Goal: Task Accomplishment & Management: Manage account settings

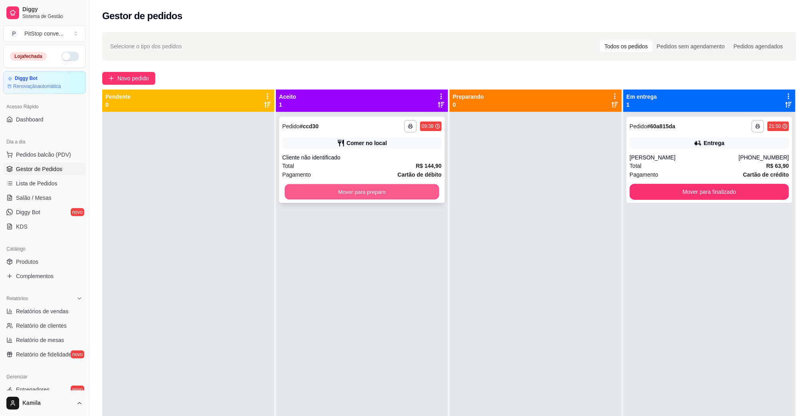
click at [426, 196] on button "Mover para preparo" at bounding box center [362, 192] width 154 height 16
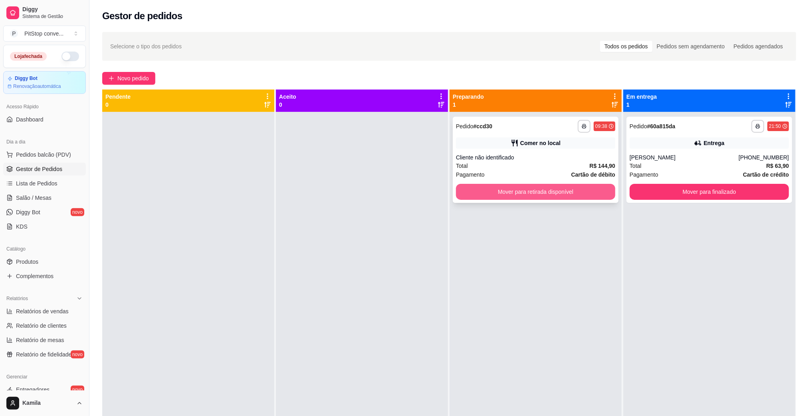
click at [535, 192] on button "Mover para retirada disponível" at bounding box center [535, 192] width 159 height 16
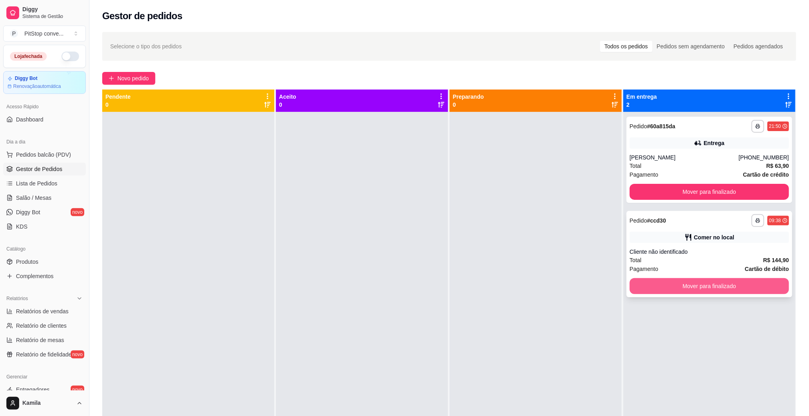
click at [697, 285] on button "Mover para finalizado" at bounding box center [709, 286] width 159 height 16
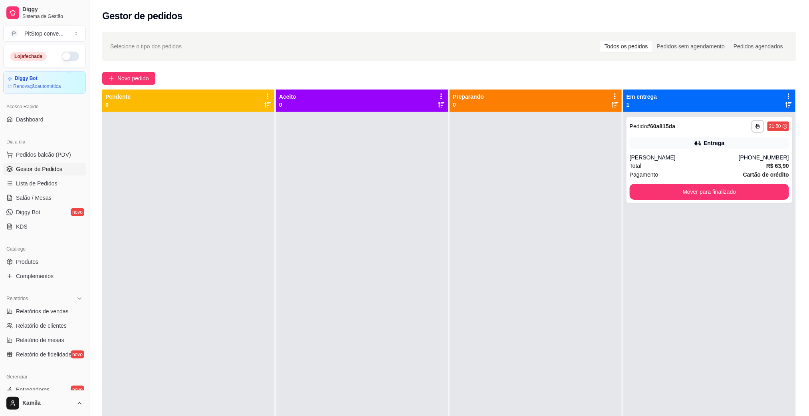
click at [548, 414] on div at bounding box center [536, 320] width 172 height 416
click at [538, 414] on div at bounding box center [536, 320] width 172 height 416
click at [66, 150] on button "Pedidos balcão (PDV)" at bounding box center [44, 154] width 83 height 13
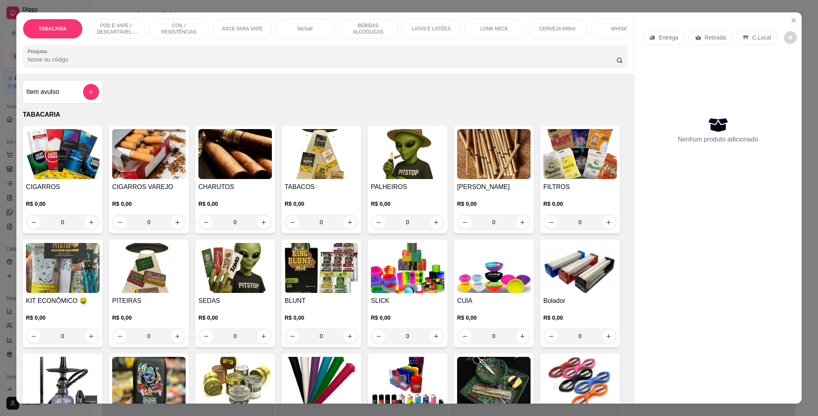
click at [108, 30] on p "POD E VAPE / DESCARTÁVEL - RECARREGAVEL" at bounding box center [116, 28] width 46 height 13
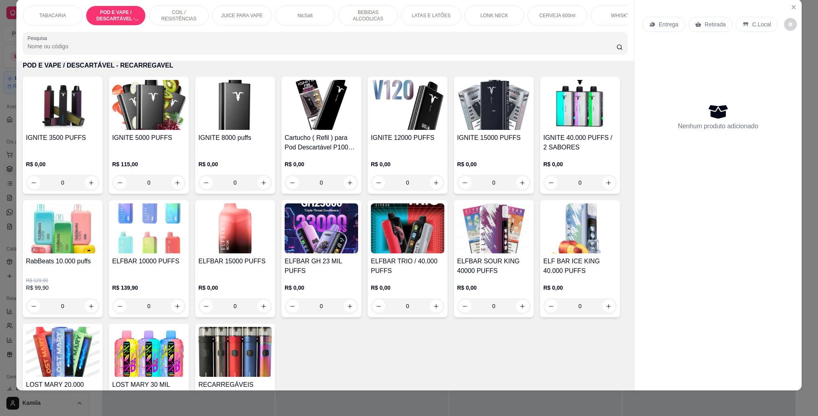
click at [358, 265] on h4 "ELFBAR GH 23 MIL PUFFS" at bounding box center [321, 265] width 73 height 19
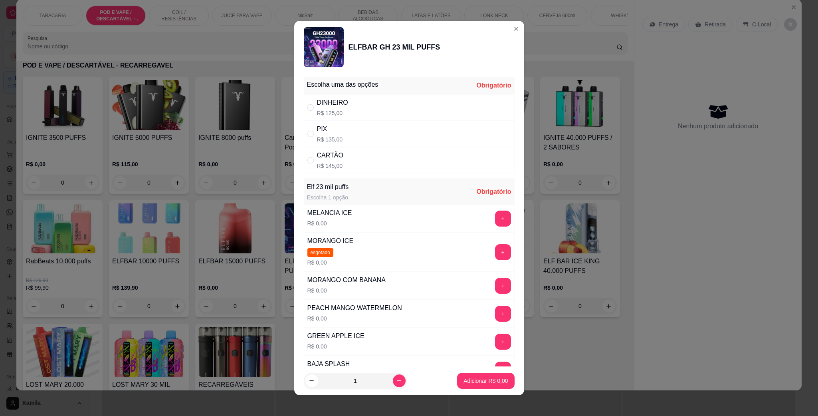
click at [345, 132] on div "PIX R$ 135,00" at bounding box center [409, 134] width 211 height 26
radio input "true"
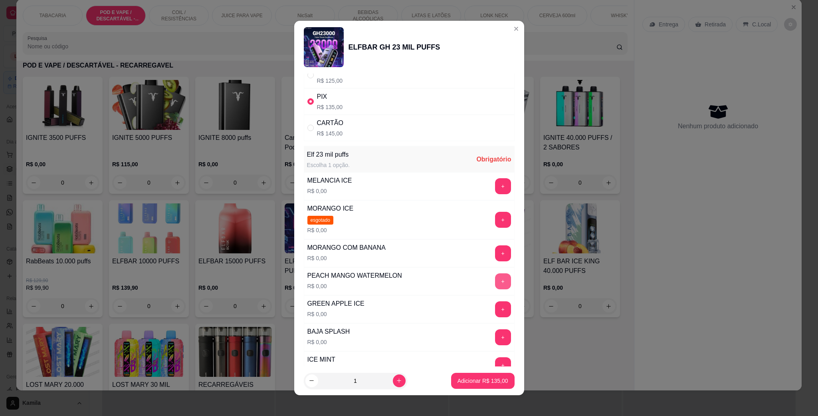
scroll to position [60, 0]
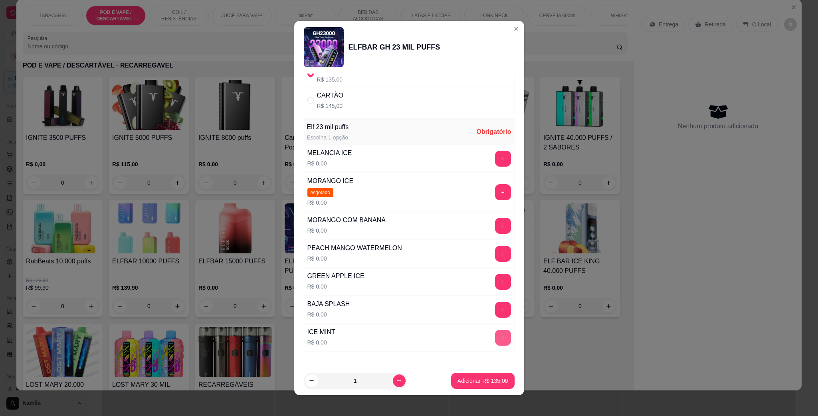
click at [495, 345] on button "+" at bounding box center [503, 337] width 16 height 16
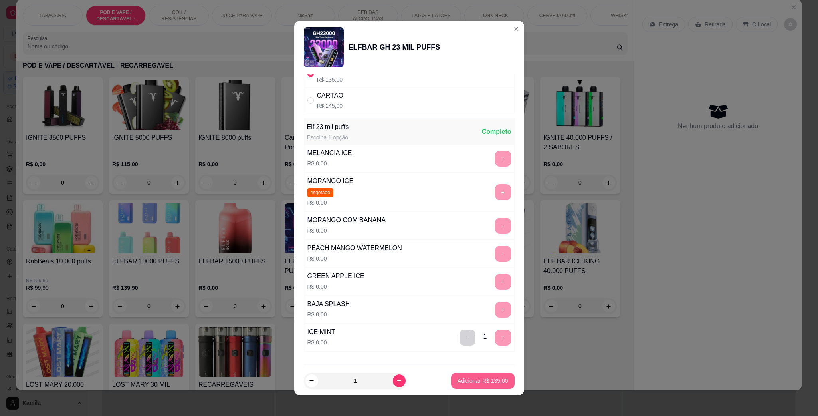
click at [486, 383] on p "Adicionar R$ 135,00" at bounding box center [482, 380] width 51 height 8
click at [486, 383] on div "IGNITE 3500 PUFFS R$ 0,00 0 IGNITE 5000 PUFFS R$ 115,00 0 IGNITE 8000 puffs R$ …" at bounding box center [325, 259] width 605 height 364
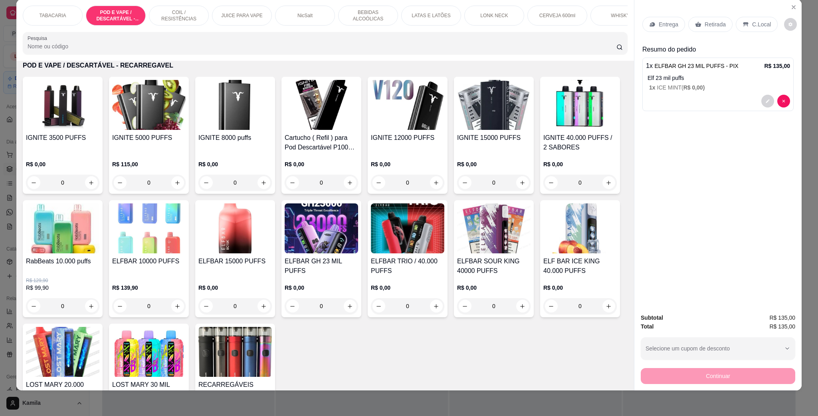
click at [766, 26] on div "C.Local" at bounding box center [757, 24] width 42 height 15
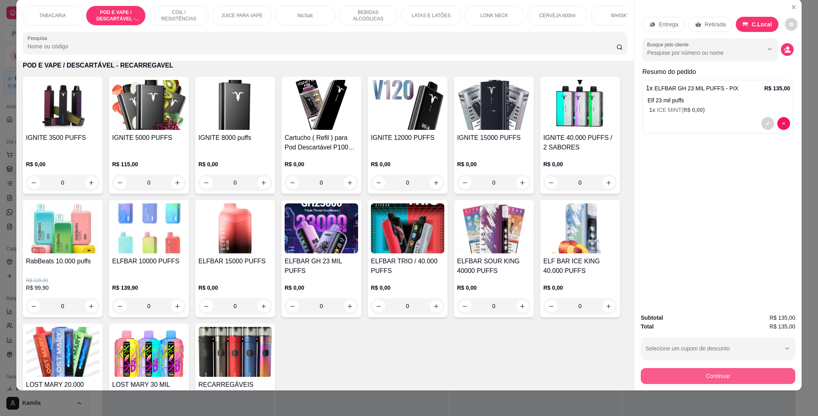
click at [749, 372] on button "Continuar" at bounding box center [718, 376] width 154 height 16
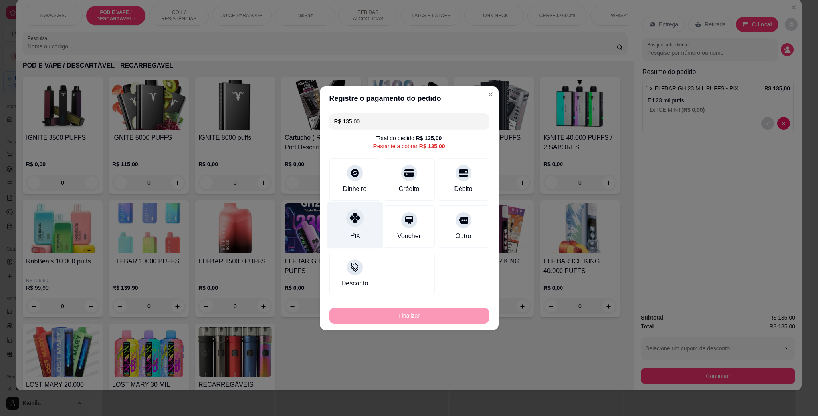
click at [358, 214] on icon at bounding box center [354, 217] width 10 height 10
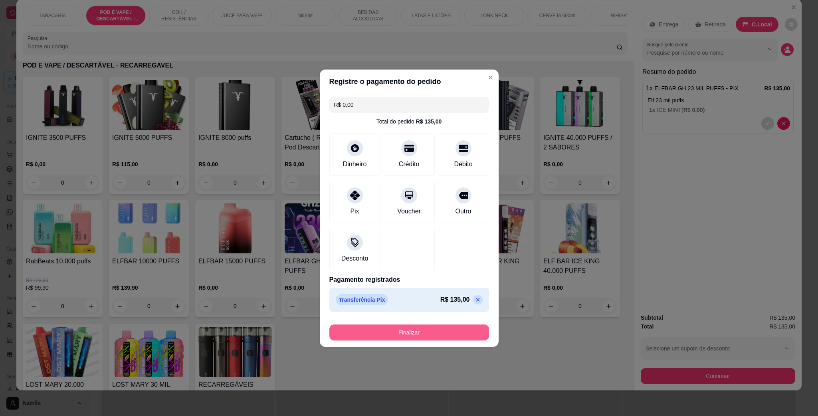
click at [450, 332] on button "Finalizar" at bounding box center [409, 332] width 160 height 16
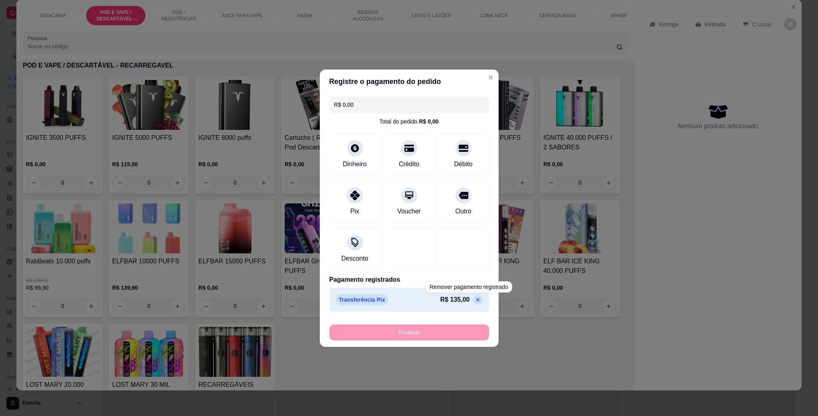
type input "-R$ 135,00"
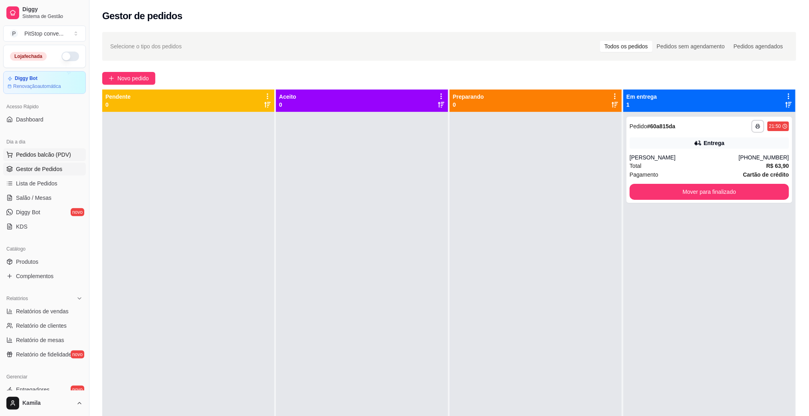
click at [56, 151] on span "Pedidos balcão (PDV)" at bounding box center [43, 155] width 55 height 8
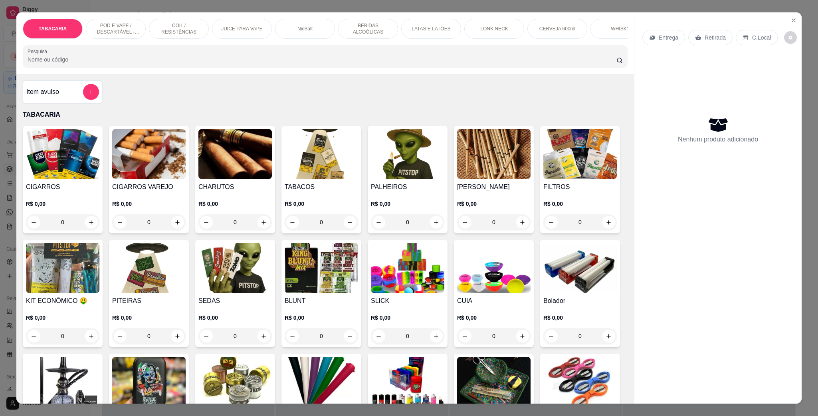
click at [135, 30] on div "POD E VAPE / DESCARTÁVEL - RECARREGAVEL" at bounding box center [116, 29] width 60 height 20
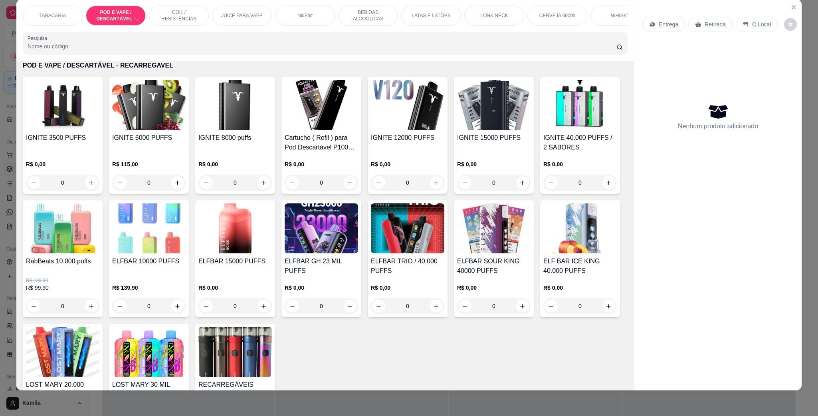
click at [187, 19] on div "COIL / RESISTÊNCIAS" at bounding box center [179, 16] width 60 height 20
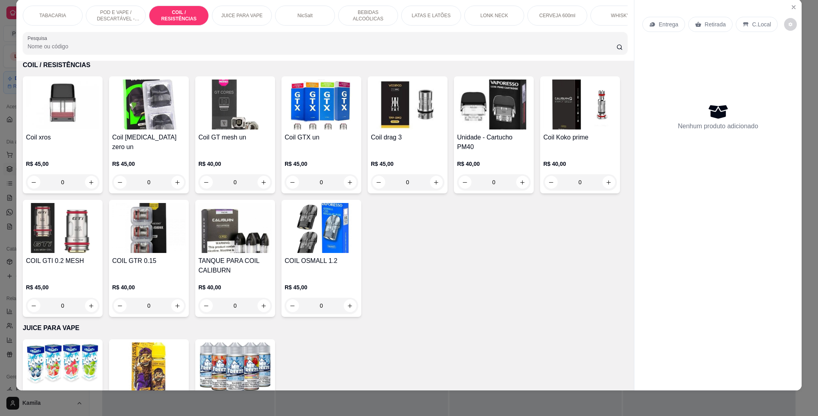
click at [65, 123] on img at bounding box center [62, 104] width 73 height 50
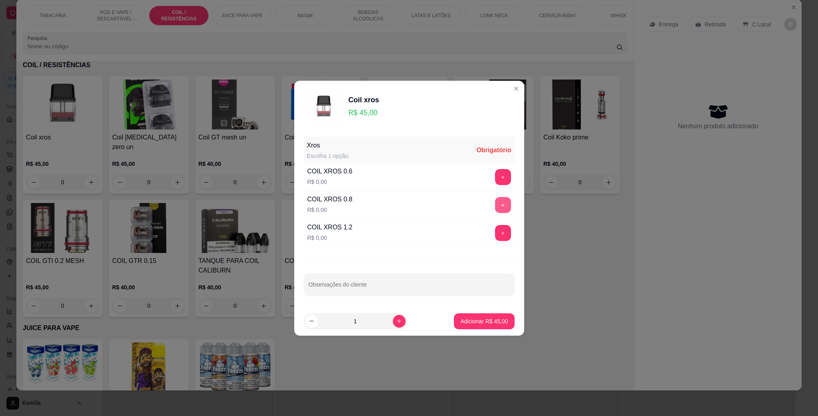
click at [495, 200] on button "+" at bounding box center [503, 205] width 16 height 16
click at [493, 319] on p "Adicionar R$ 45,00" at bounding box center [484, 321] width 46 height 8
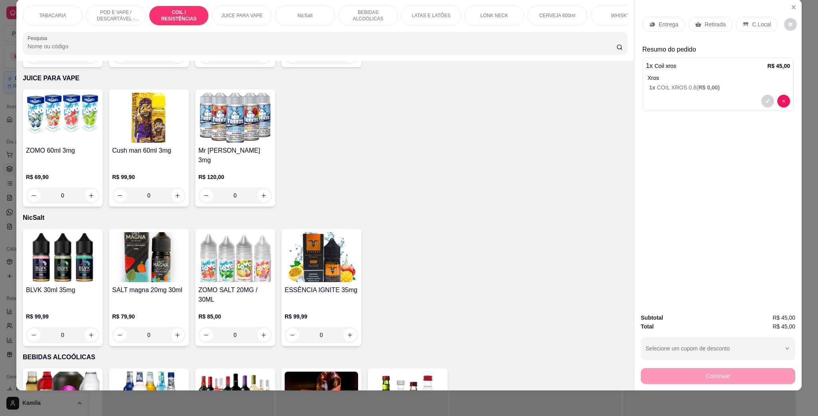
scroll to position [1262, 0]
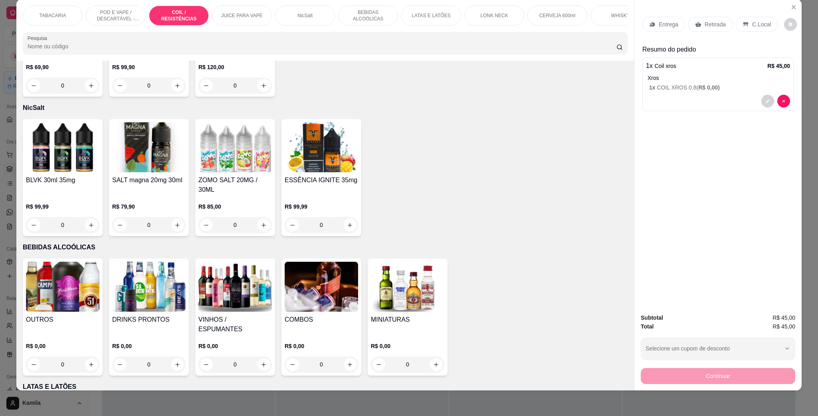
click at [144, 156] on img at bounding box center [148, 147] width 73 height 50
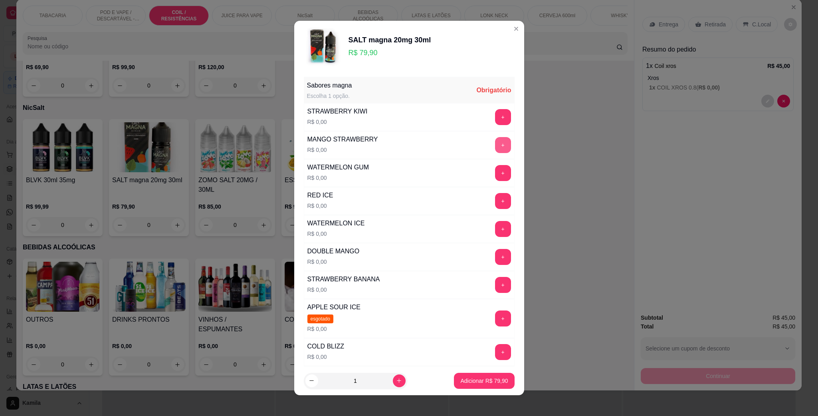
click at [495, 139] on button "+" at bounding box center [503, 145] width 16 height 16
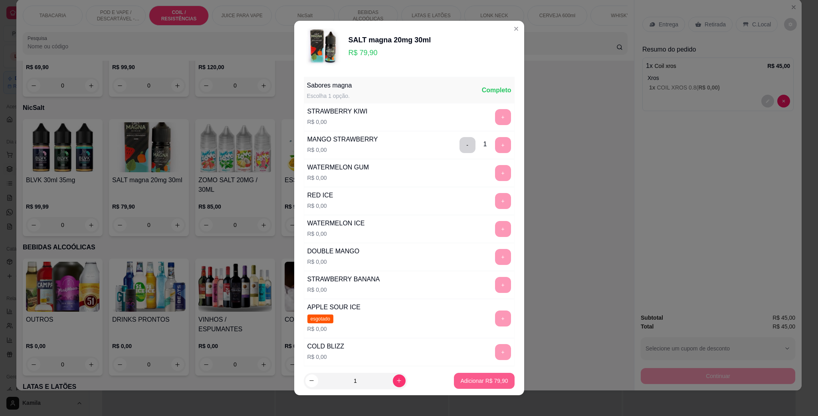
click at [479, 376] on p "Adicionar R$ 79,90" at bounding box center [484, 380] width 48 height 8
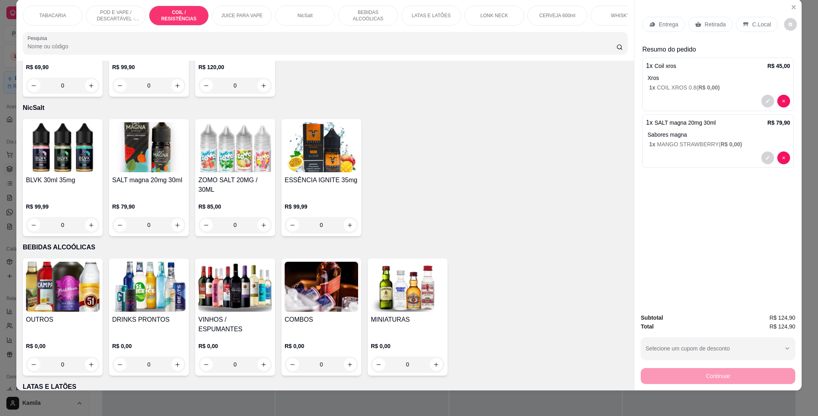
click at [754, 29] on div "C.Local" at bounding box center [757, 24] width 42 height 15
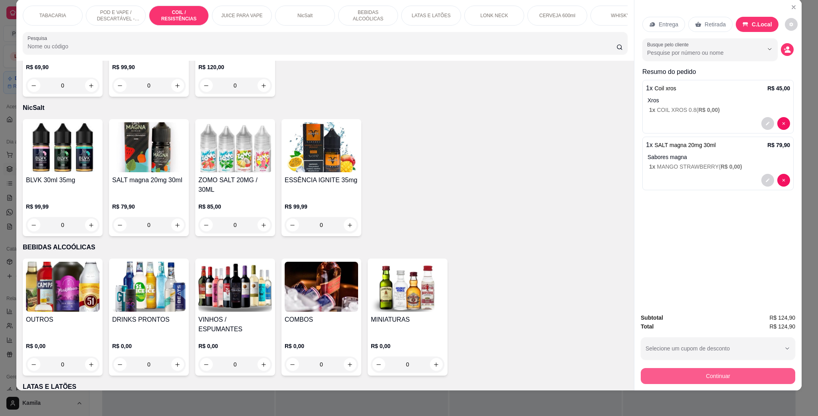
click at [725, 376] on button "Continuar" at bounding box center [718, 376] width 154 height 16
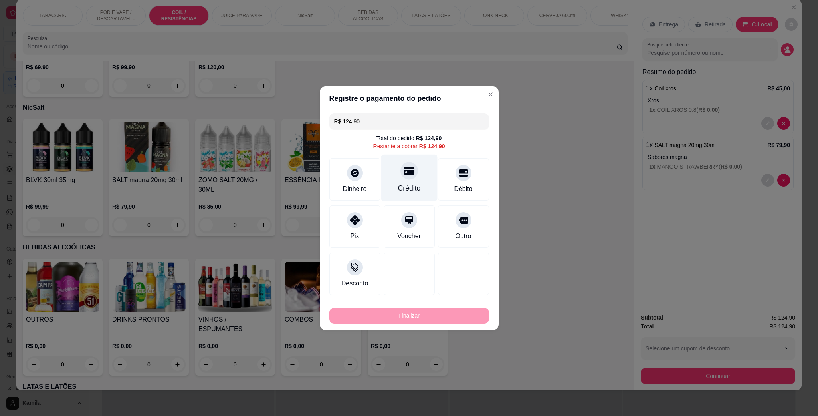
click at [397, 178] on div "Crédito" at bounding box center [409, 177] width 56 height 47
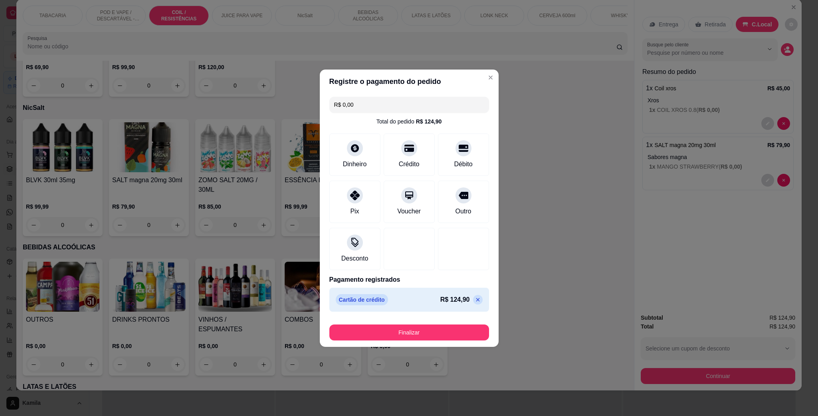
click at [447, 324] on div "Finalizar" at bounding box center [409, 332] width 160 height 16
click at [429, 333] on button "Finalizar" at bounding box center [409, 332] width 160 height 16
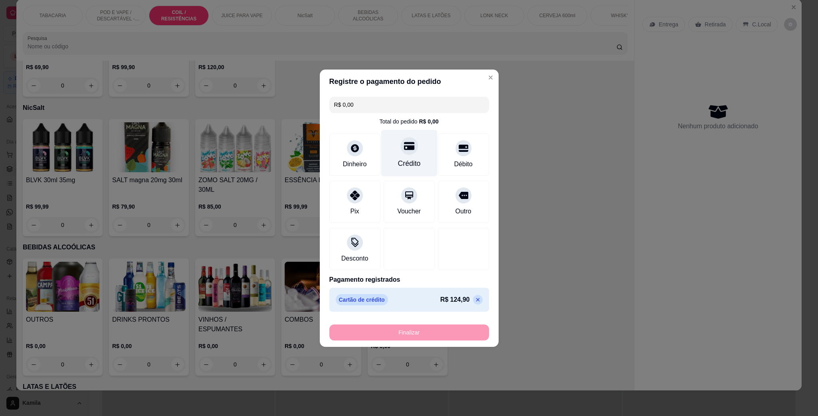
type input "-R$ 124,90"
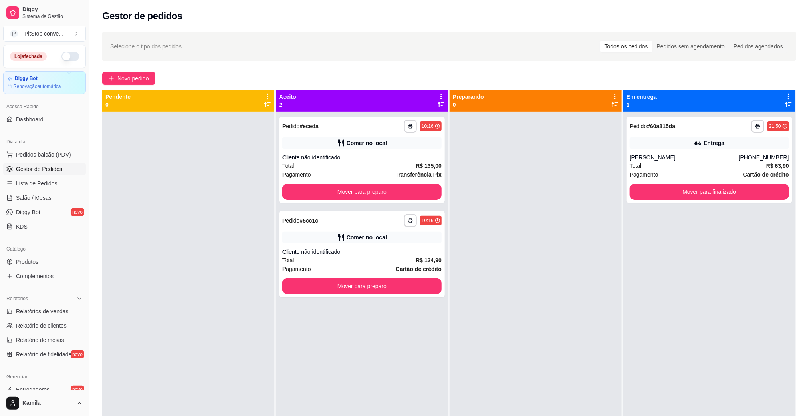
click at [66, 55] on button "button" at bounding box center [70, 56] width 18 height 10
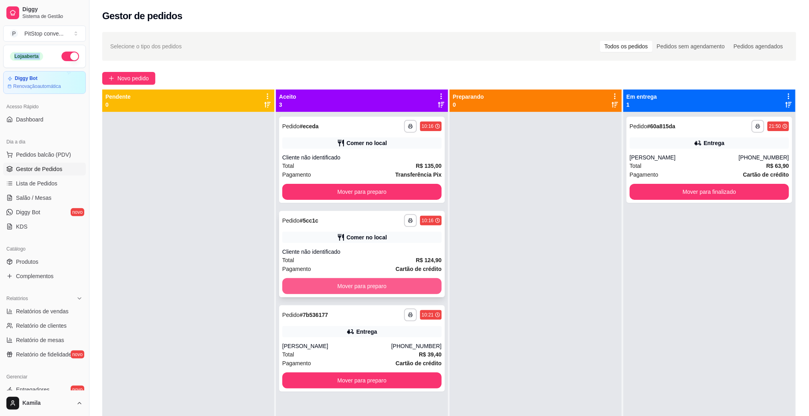
click at [404, 284] on button "Mover para preparo" at bounding box center [361, 286] width 159 height 16
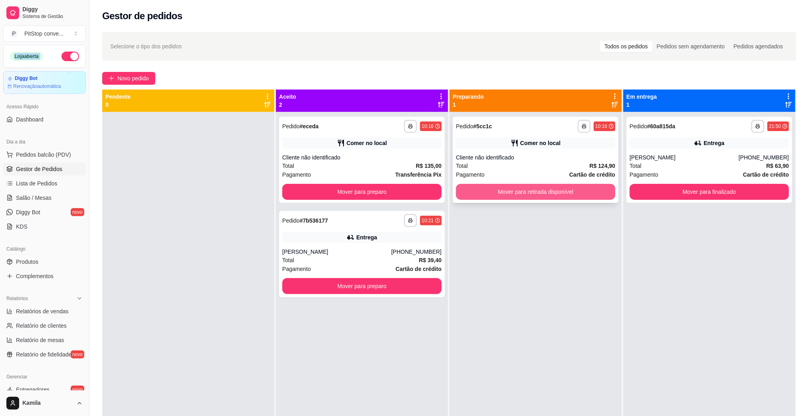
click at [523, 188] on button "Mover para retirada disponível" at bounding box center [535, 192] width 159 height 16
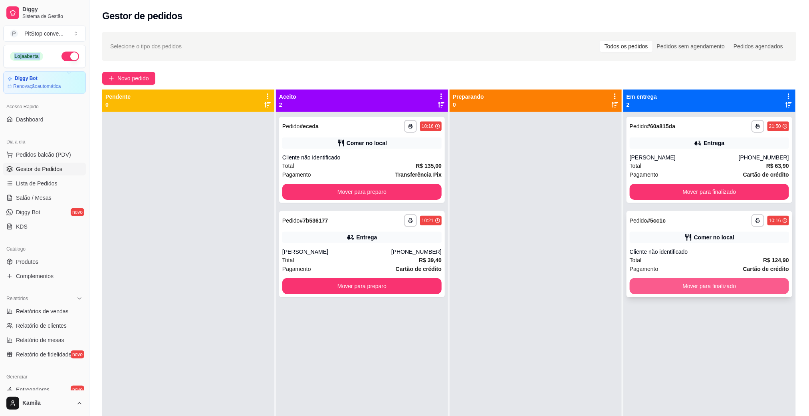
click at [714, 279] on button "Mover para finalizado" at bounding box center [709, 286] width 159 height 16
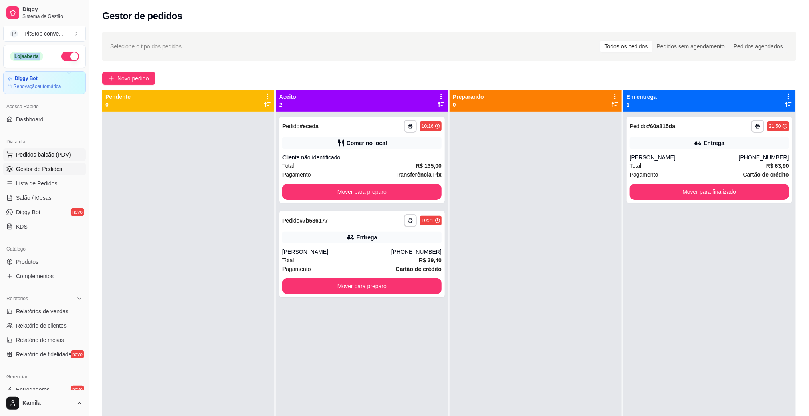
click at [65, 156] on span "Pedidos balcão (PDV)" at bounding box center [43, 155] width 55 height 8
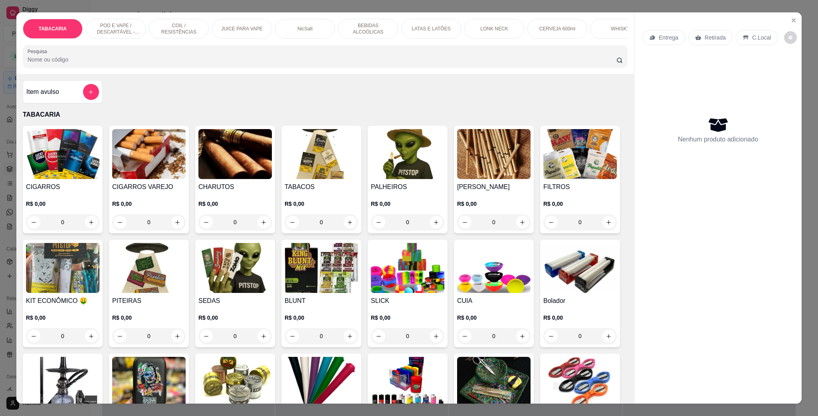
click at [95, 24] on p "POD E VAPE / DESCARTÁVEL - RECARREGAVEL" at bounding box center [116, 28] width 46 height 13
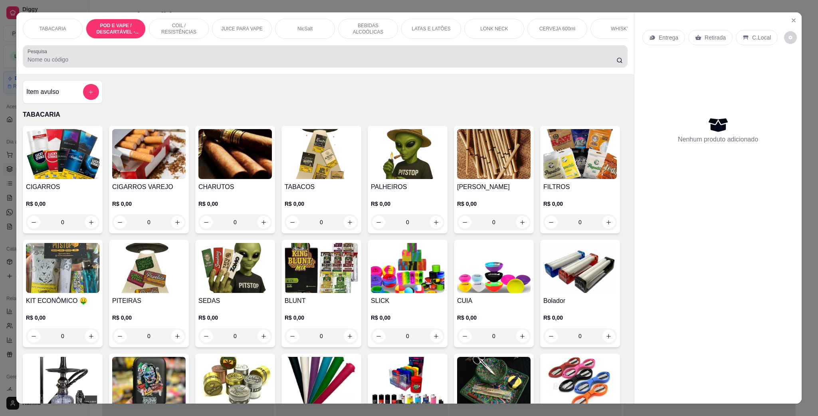
scroll to position [13, 0]
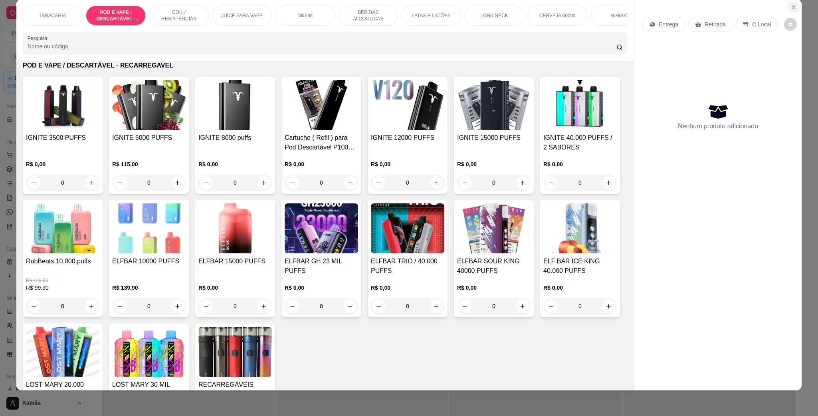
drag, startPoint x: 796, startPoint y: 15, endPoint x: 793, endPoint y: 9, distance: 6.8
click at [796, 14] on div "Entrega Retirada C.Local Nenhum produto adicionado" at bounding box center [717, 188] width 167 height 378
click at [792, 7] on icon "Close" at bounding box center [793, 7] width 6 height 6
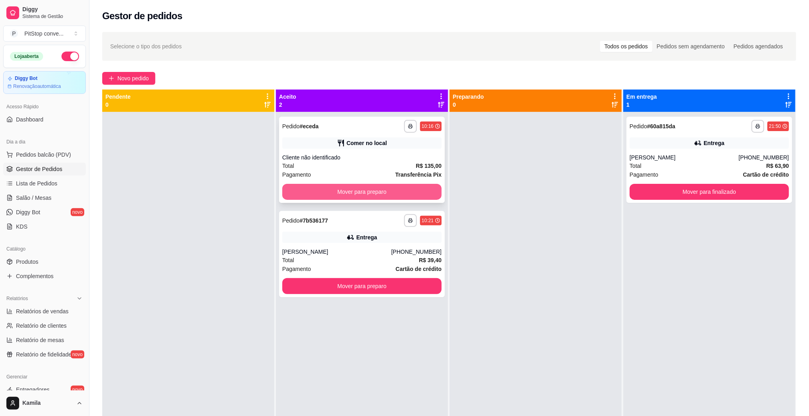
click at [415, 187] on button "Mover para preparo" at bounding box center [361, 192] width 159 height 16
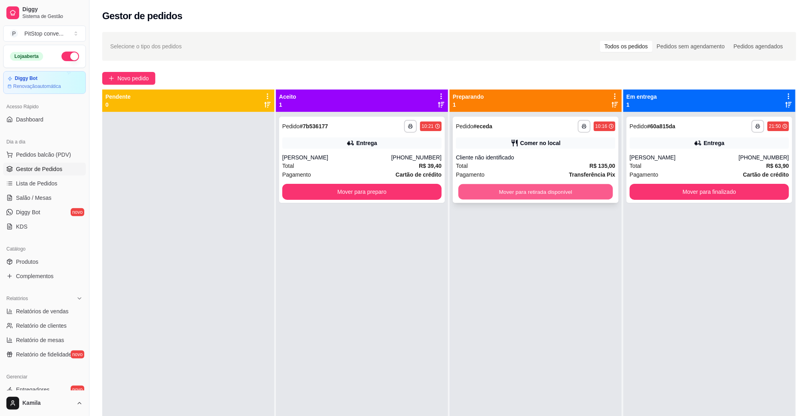
click at [538, 191] on button "Mover para retirada disponível" at bounding box center [535, 192] width 154 height 16
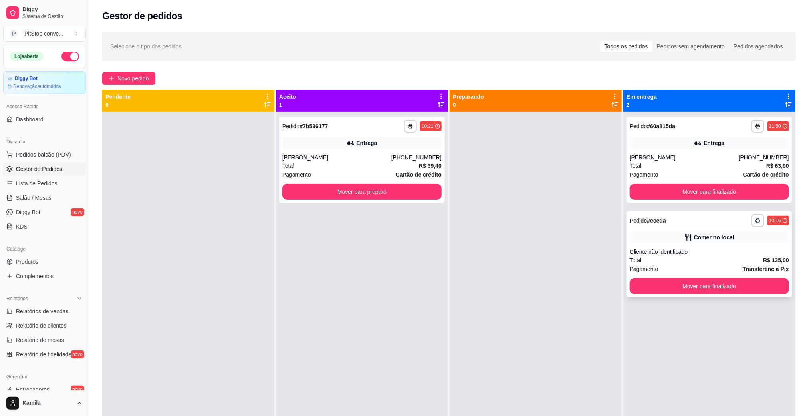
click at [703, 279] on button "Mover para finalizado" at bounding box center [709, 286] width 159 height 16
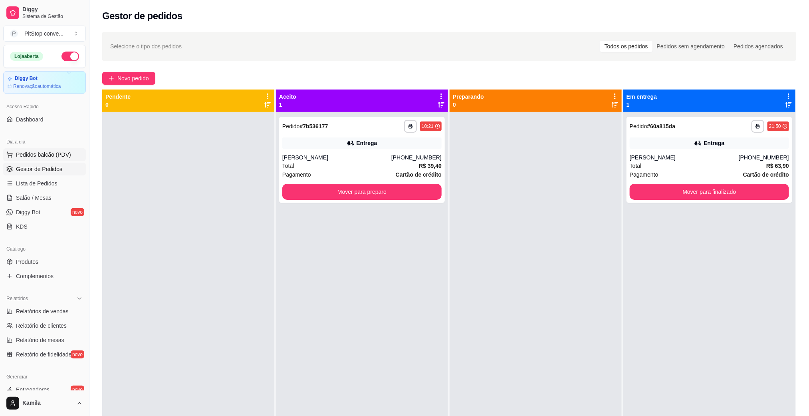
click at [42, 152] on span "Pedidos balcão (PDV)" at bounding box center [43, 155] width 55 height 8
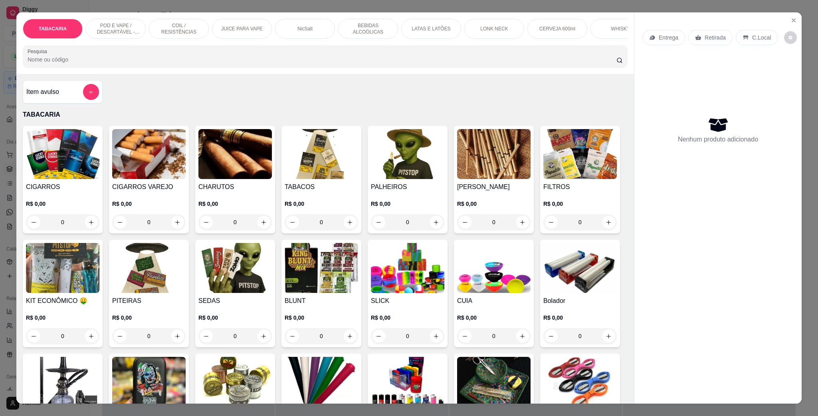
click at [117, 34] on p "POD E VAPE / DESCARTÁVEL - RECARREGAVEL" at bounding box center [116, 28] width 46 height 13
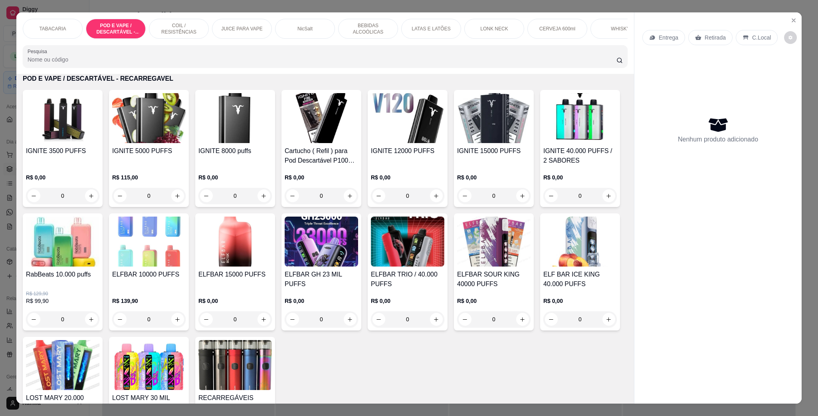
scroll to position [13, 0]
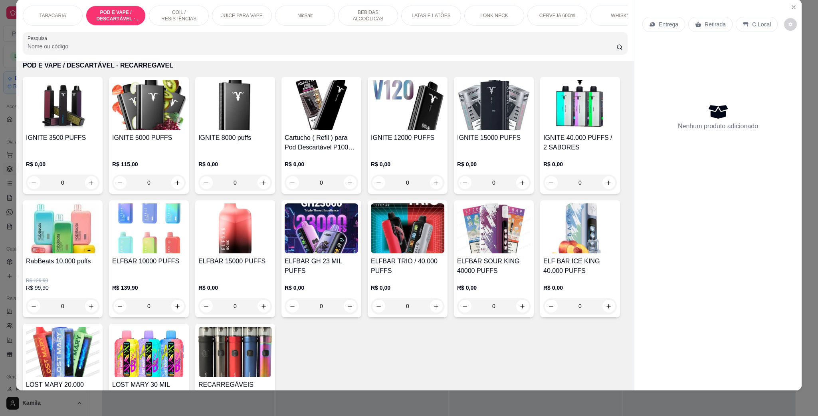
click at [186, 240] on img at bounding box center [148, 228] width 73 height 50
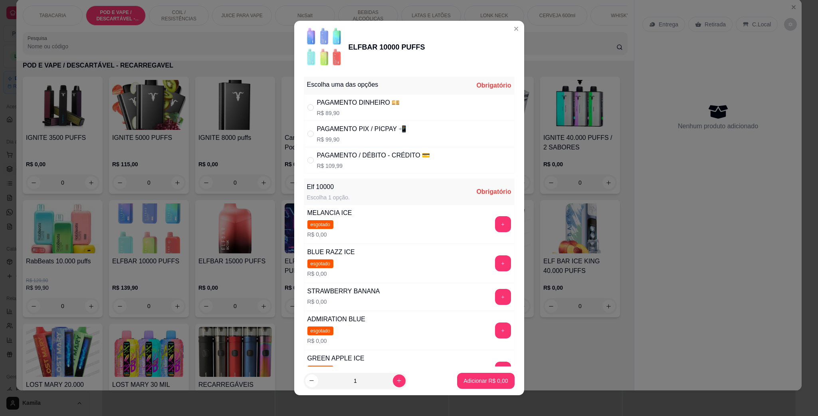
click at [345, 112] on p "R$ 89,90" at bounding box center [358, 113] width 83 height 8
radio input "true"
click at [495, 296] on button "+" at bounding box center [503, 297] width 16 height 16
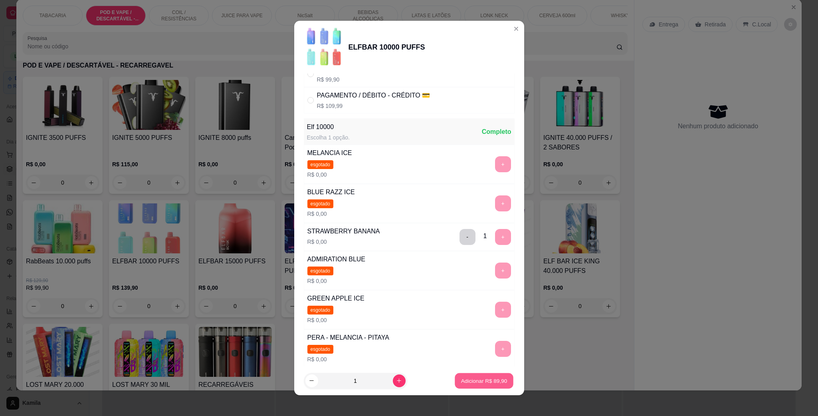
click at [484, 377] on p "Adicionar R$ 89,90" at bounding box center [484, 380] width 46 height 8
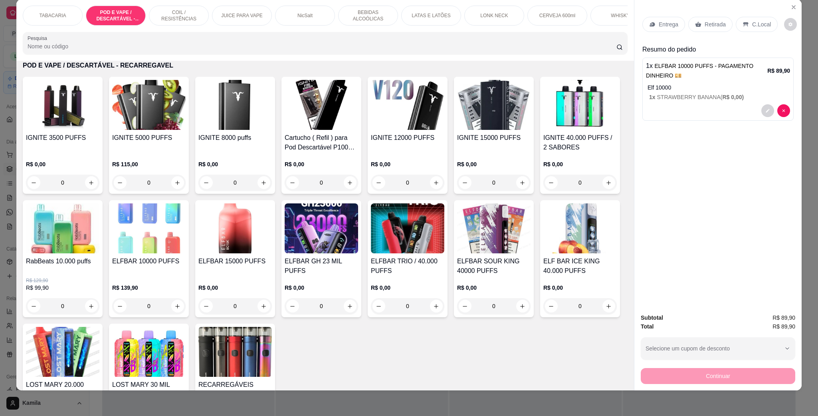
click at [757, 30] on div "C.Local" at bounding box center [757, 24] width 42 height 15
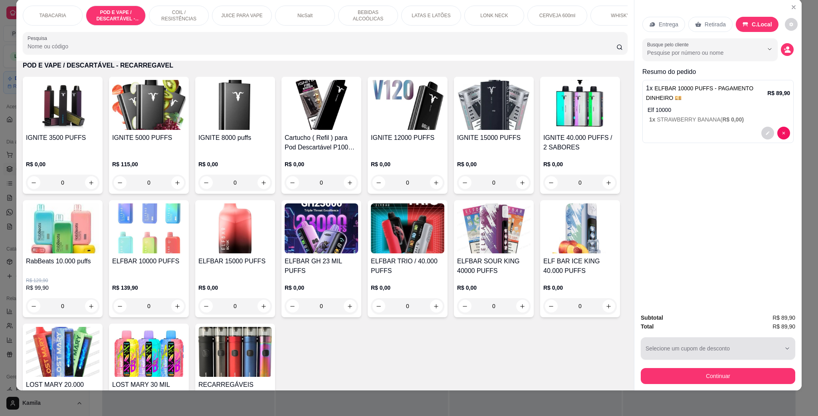
click at [735, 370] on button "Continuar" at bounding box center [718, 376] width 154 height 16
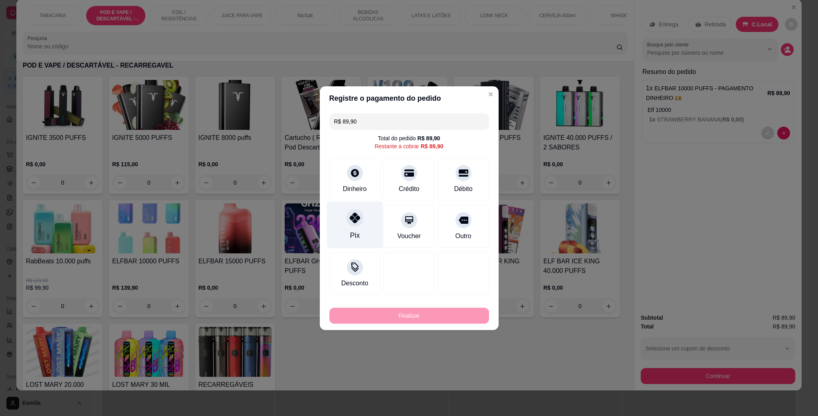
click at [365, 228] on div "Pix" at bounding box center [355, 224] width 56 height 47
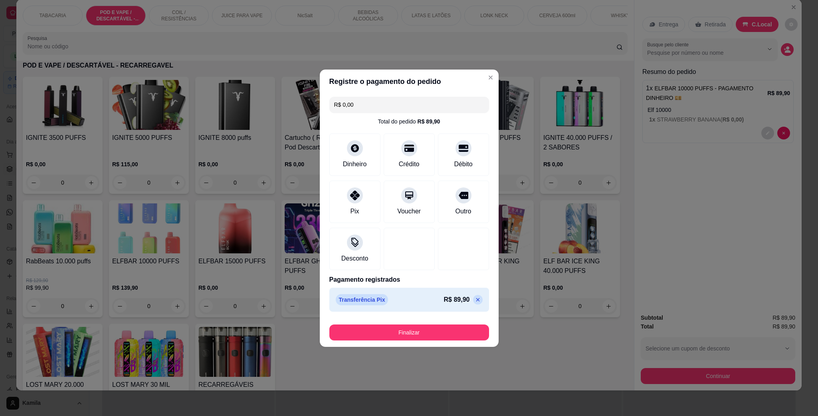
click at [426, 326] on button "Finalizar" at bounding box center [409, 332] width 160 height 16
click at [426, 326] on div "Finalizar" at bounding box center [409, 332] width 160 height 16
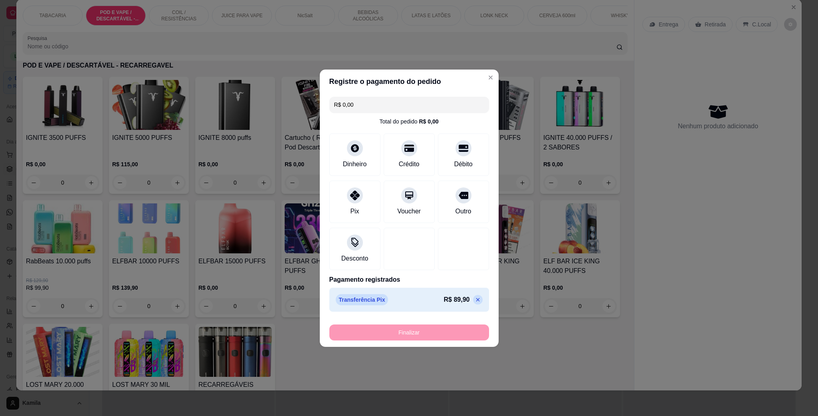
type input "-R$ 89,90"
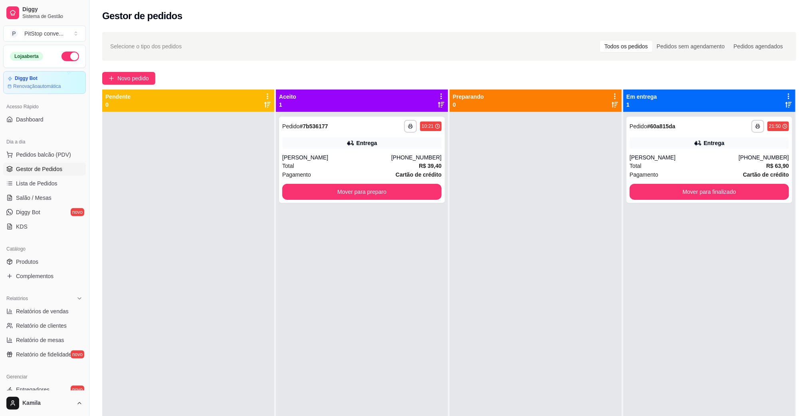
click at [466, 414] on div at bounding box center [536, 320] width 172 height 416
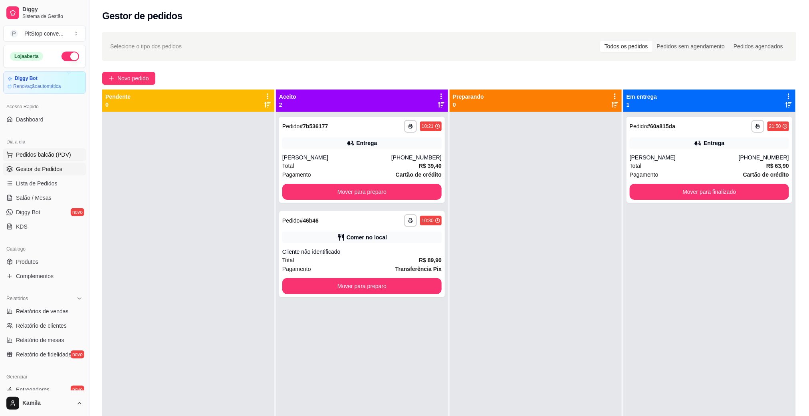
click at [48, 158] on span "Pedidos balcão (PDV)" at bounding box center [43, 155] width 55 height 8
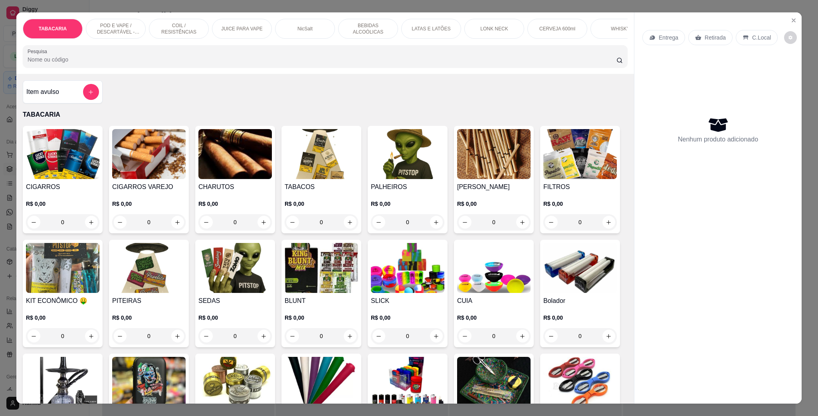
click at [62, 179] on img at bounding box center [62, 154] width 73 height 50
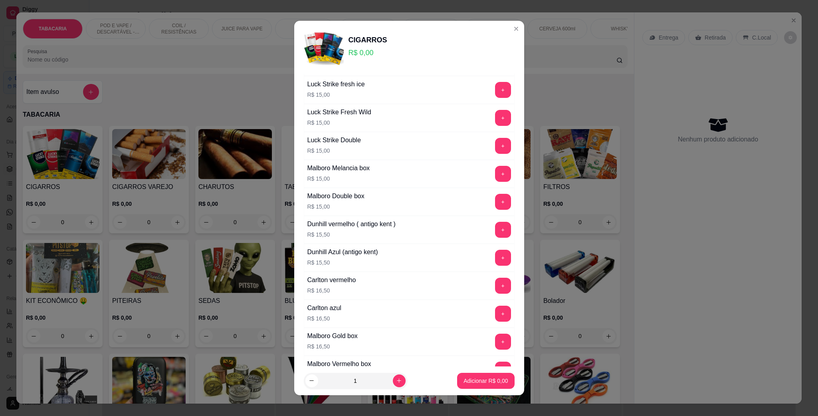
scroll to position [419, 0]
click at [495, 265] on button "+" at bounding box center [503, 257] width 16 height 16
click at [396, 383] on icon "increase-product-quantity" at bounding box center [399, 380] width 6 height 6
click at [396, 383] on icon "increase-product-quantity" at bounding box center [399, 381] width 6 height 6
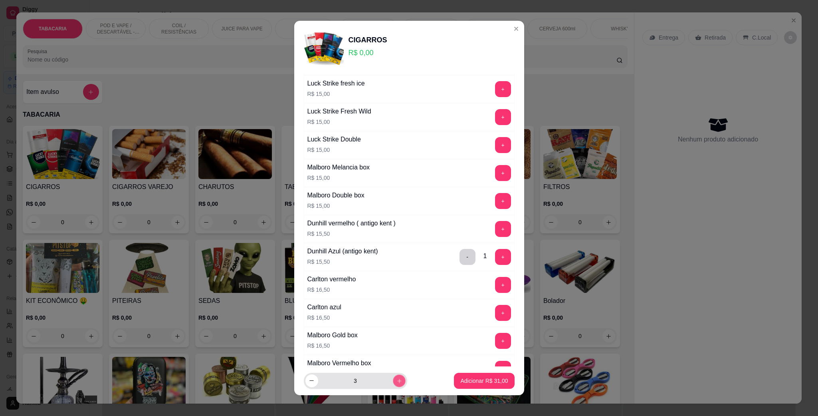
type input "4"
click at [491, 376] on p "Adicionar R$ 62,00" at bounding box center [484, 380] width 46 height 8
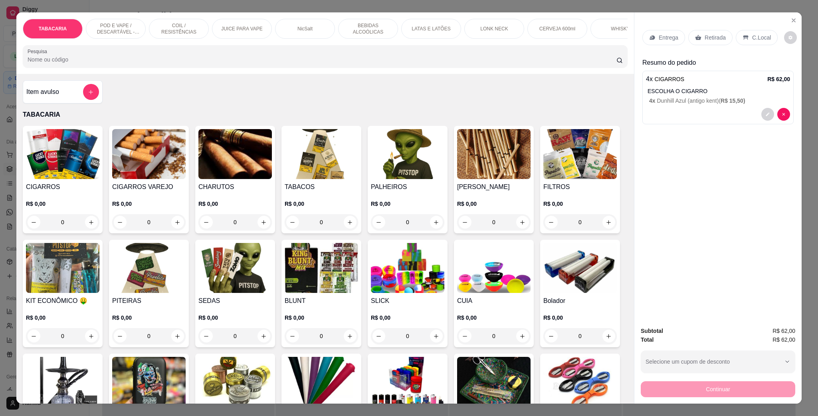
click at [319, 178] on img at bounding box center [321, 154] width 73 height 50
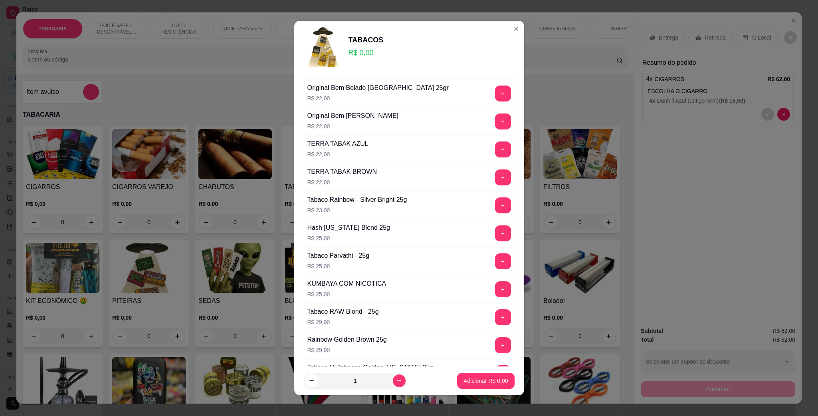
scroll to position [659, 0]
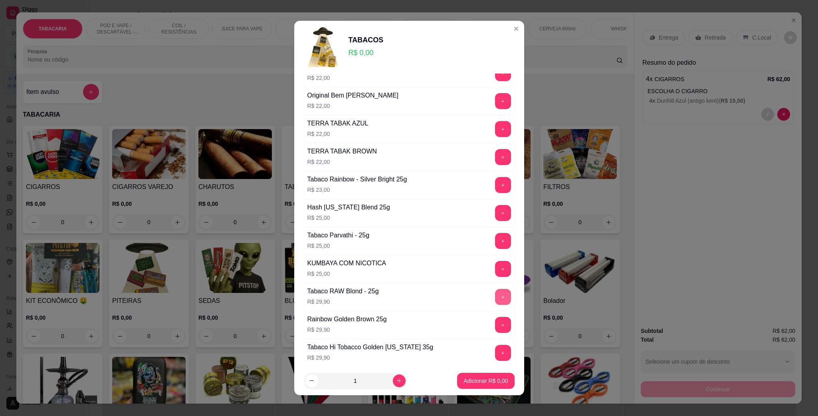
click at [495, 305] on button "+" at bounding box center [503, 297] width 16 height 16
click at [481, 376] on p "Adicionar R$ 29,90" at bounding box center [484, 380] width 48 height 8
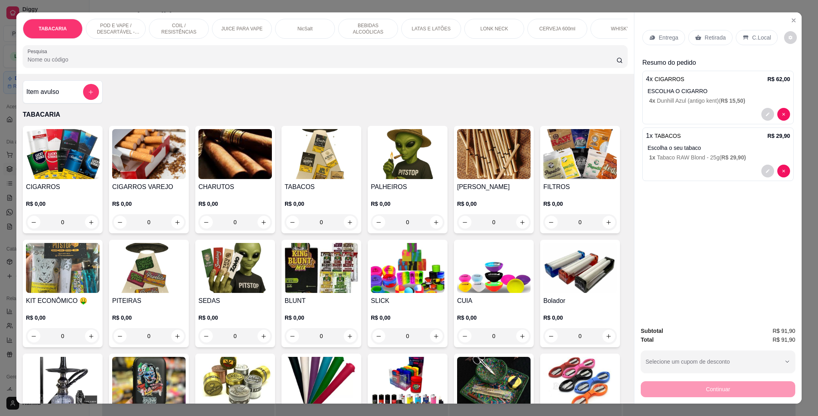
click at [436, 26] on p "LATAS E LATÕES" at bounding box center [431, 29] width 39 height 6
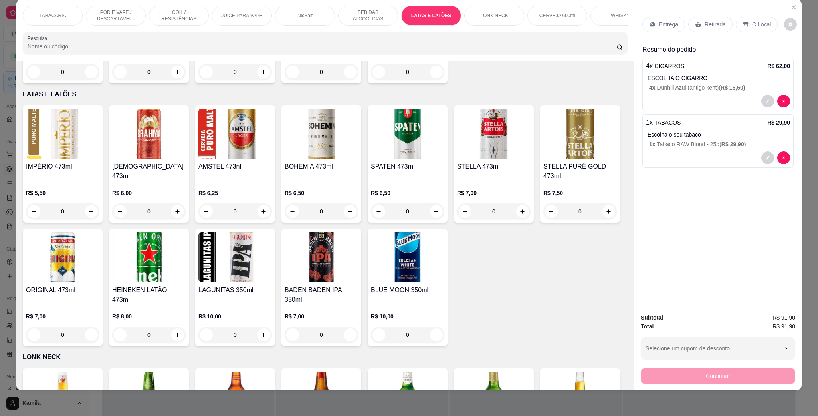
click at [186, 232] on img at bounding box center [148, 257] width 73 height 50
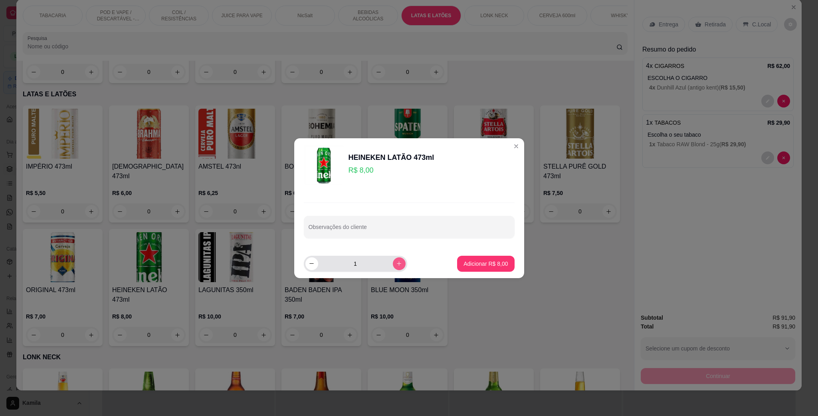
click at [396, 264] on icon "increase-product-quantity" at bounding box center [399, 263] width 6 height 6
type input "4"
click at [483, 259] on p "Adicionar R$ 32,00" at bounding box center [484, 263] width 48 height 8
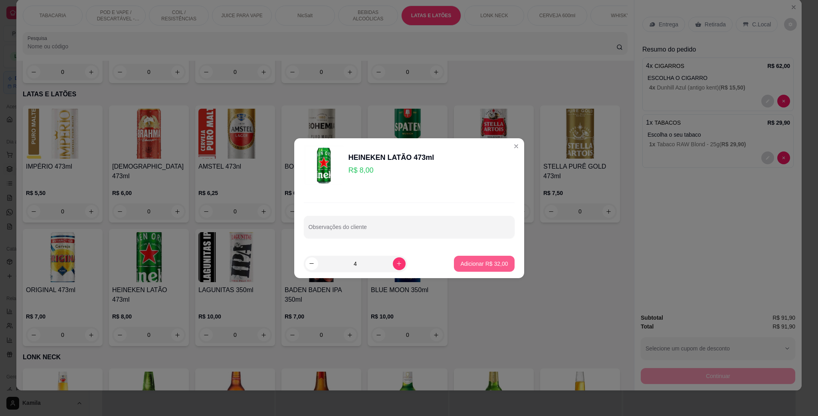
type input "4"
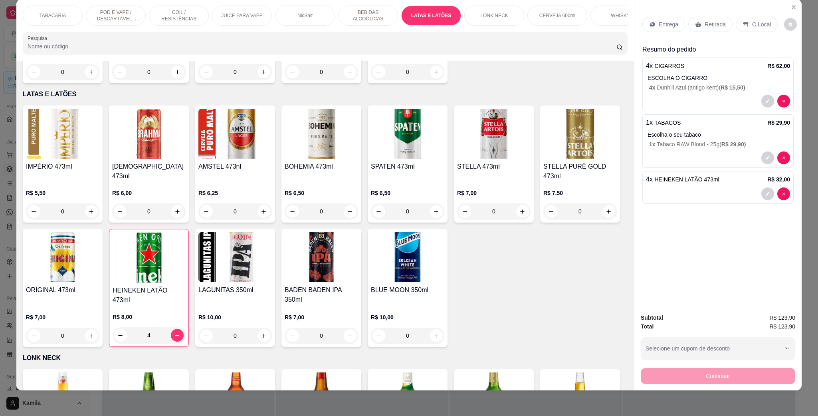
click at [41, 11] on div "TABACARIA" at bounding box center [53, 16] width 60 height 20
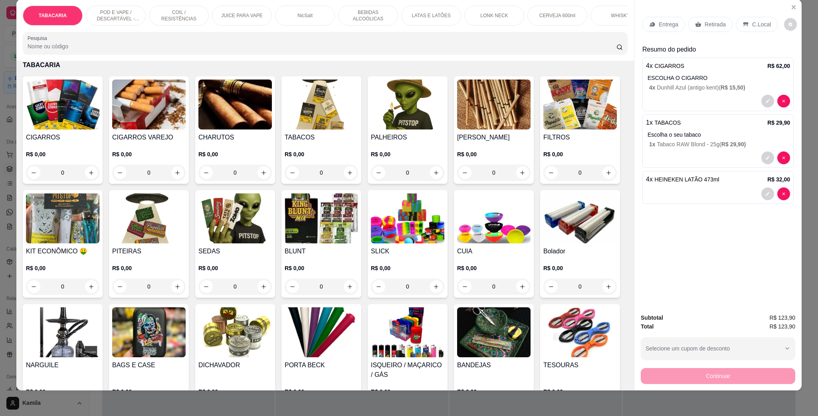
click at [272, 340] on img at bounding box center [234, 332] width 73 height 50
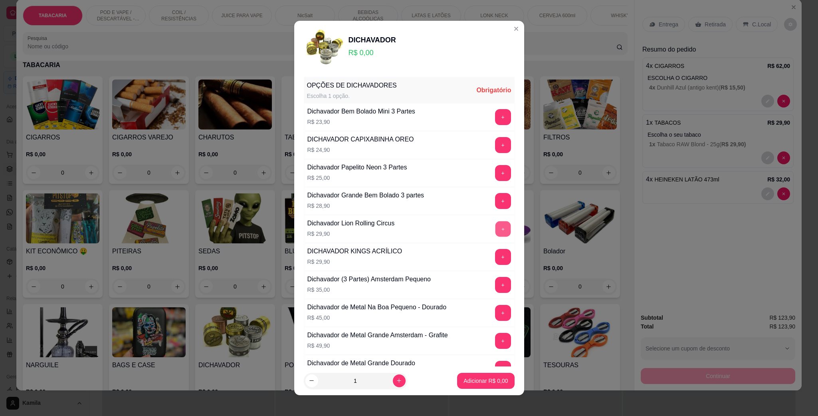
click at [495, 228] on button "+" at bounding box center [503, 229] width 16 height 16
click at [488, 384] on p "Adicionar R$ 29,90" at bounding box center [484, 380] width 48 height 8
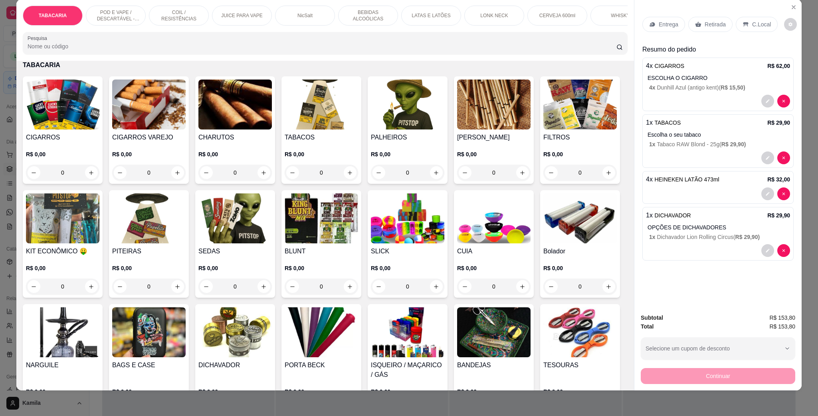
click at [746, 20] on div "C.Local" at bounding box center [757, 24] width 42 height 15
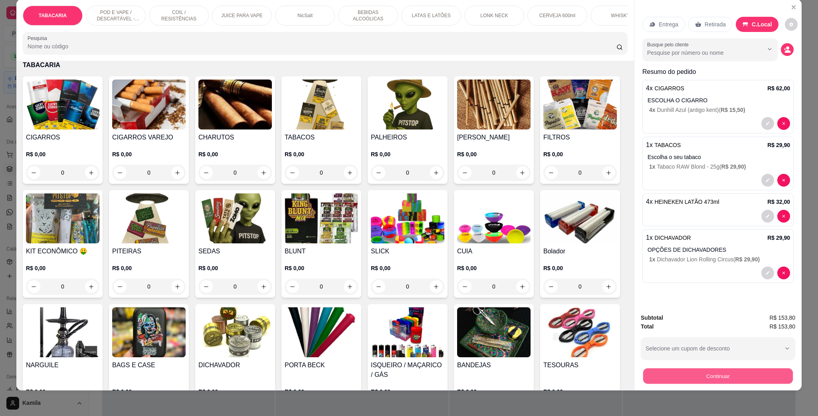
click at [736, 373] on button "Continuar" at bounding box center [718, 376] width 150 height 16
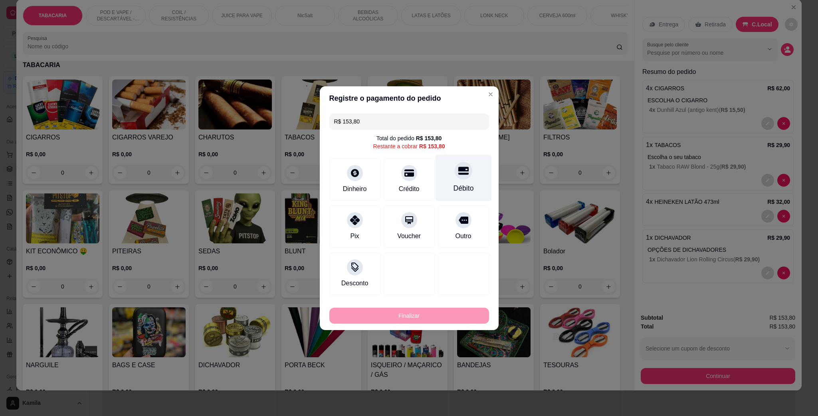
click at [460, 168] on icon at bounding box center [463, 170] width 10 height 8
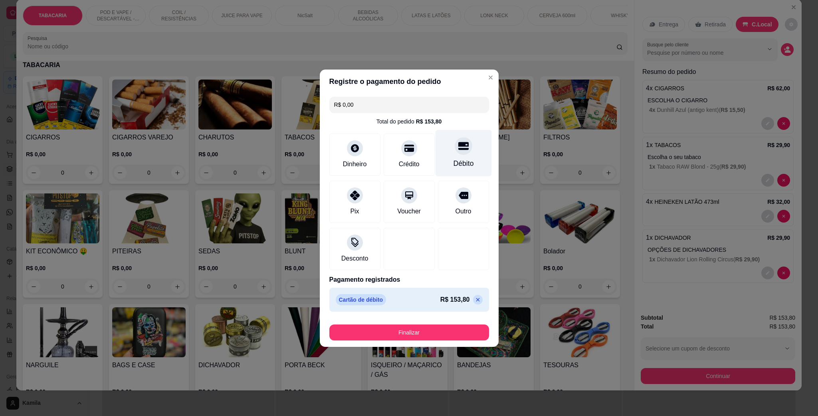
type input "R$ 0,00"
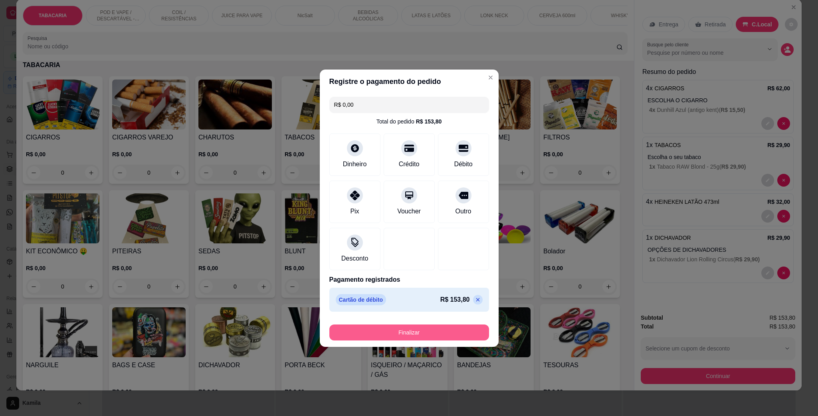
click at [449, 331] on button "Finalizar" at bounding box center [409, 332] width 160 height 16
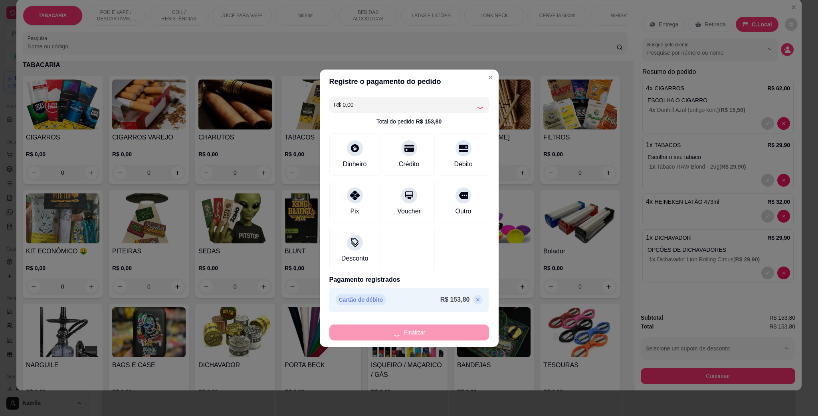
type input "0"
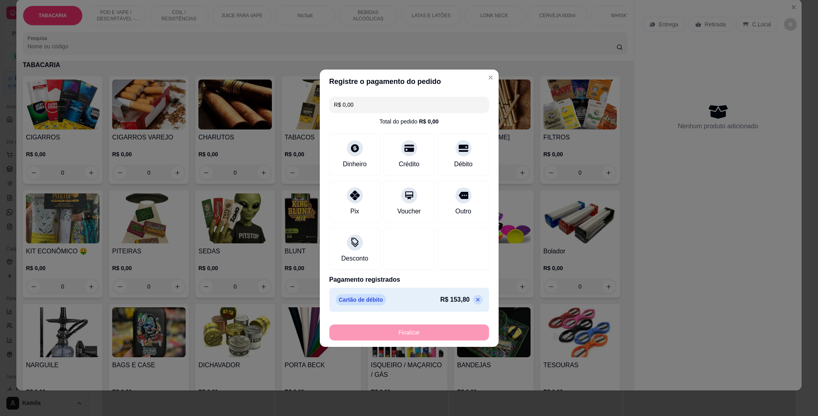
type input "-R$ 153,80"
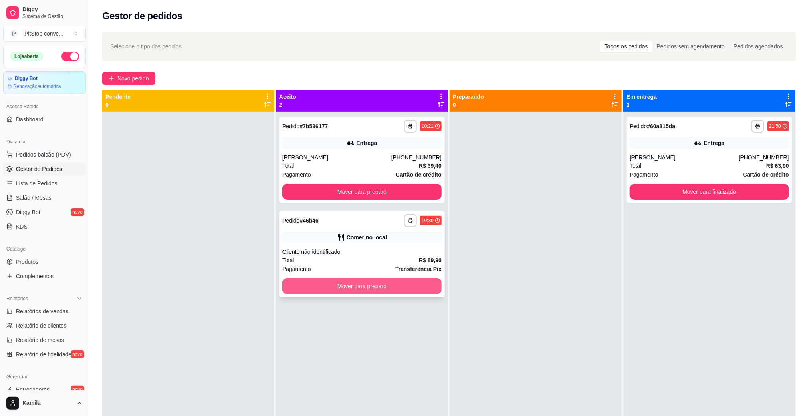
click at [396, 287] on button "Mover para preparo" at bounding box center [361, 286] width 159 height 16
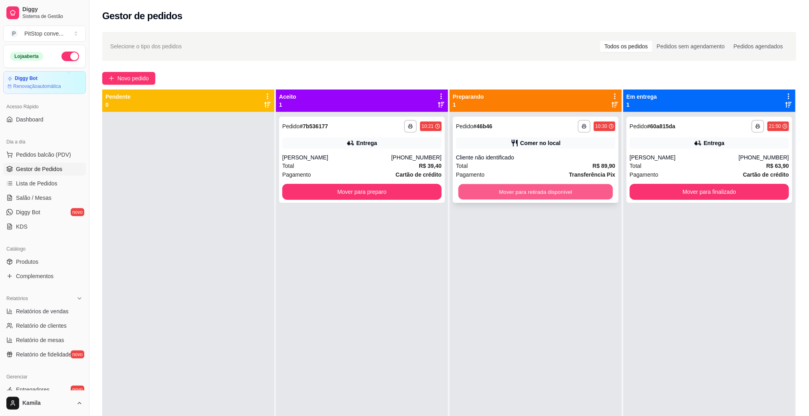
click at [523, 194] on button "Mover para retirada disponível" at bounding box center [535, 192] width 154 height 16
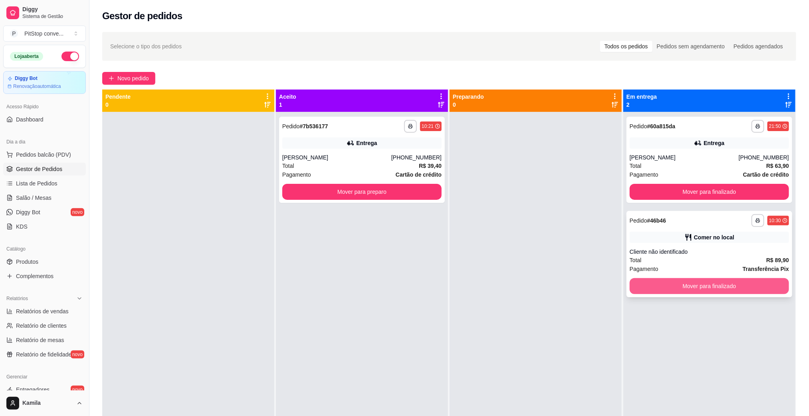
click at [701, 291] on button "Mover para finalizado" at bounding box center [709, 286] width 159 height 16
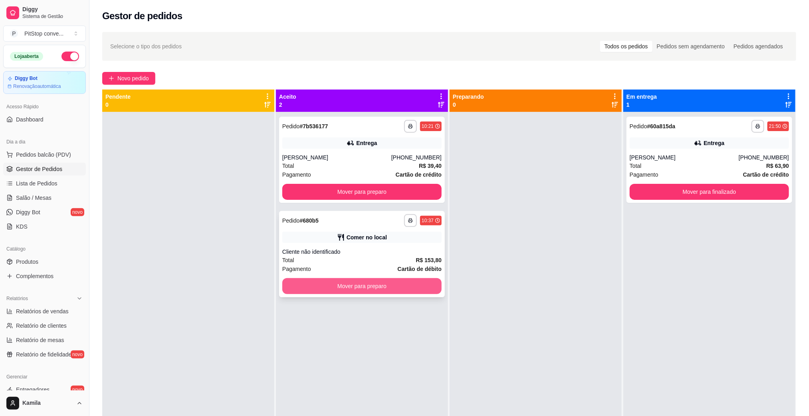
click at [396, 290] on button "Mover para preparo" at bounding box center [361, 286] width 159 height 16
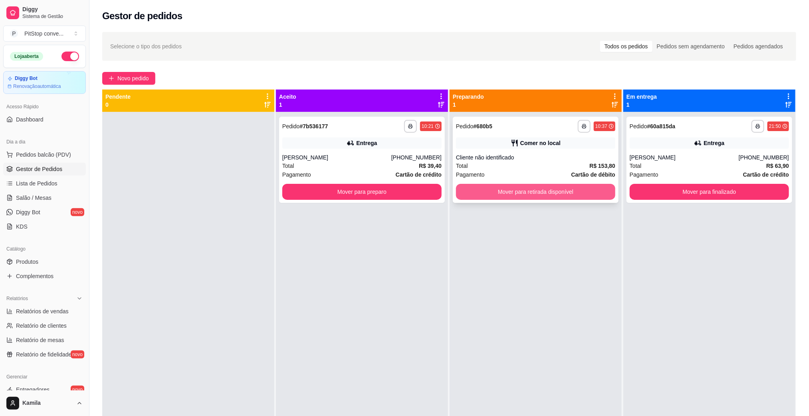
click at [561, 191] on button "Mover para retirada disponível" at bounding box center [535, 192] width 159 height 16
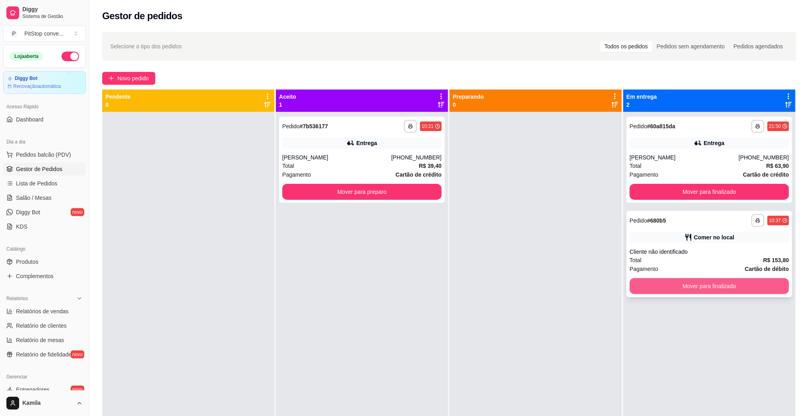
click at [674, 286] on button "Mover para finalizado" at bounding box center [709, 286] width 159 height 16
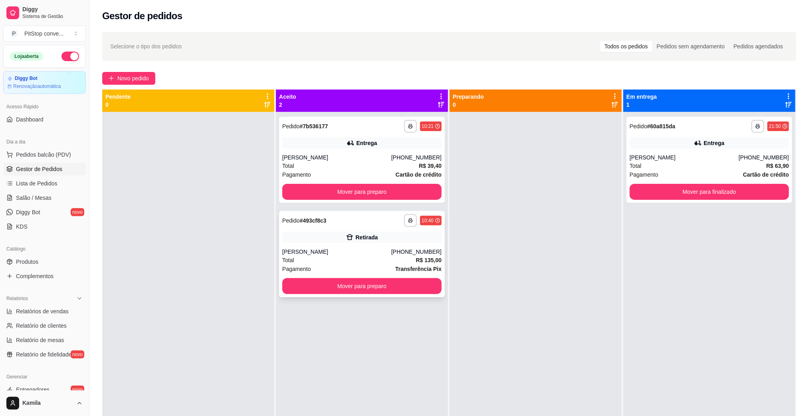
click at [387, 253] on div "Alan silva machado" at bounding box center [336, 252] width 109 height 8
click at [546, 223] on div at bounding box center [536, 320] width 172 height 416
click at [399, 245] on div "**********" at bounding box center [362, 254] width 166 height 86
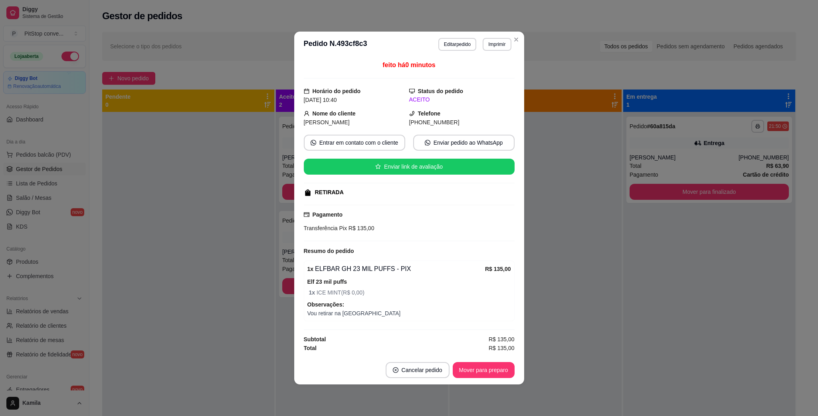
click at [486, 41] on button "Imprimir" at bounding box center [497, 44] width 28 height 13
click at [483, 77] on div "Escolha a impressora IMPRESSORA" at bounding box center [483, 64] width 66 height 27
click at [483, 72] on button "IMPRESSORA" at bounding box center [483, 70] width 56 height 12
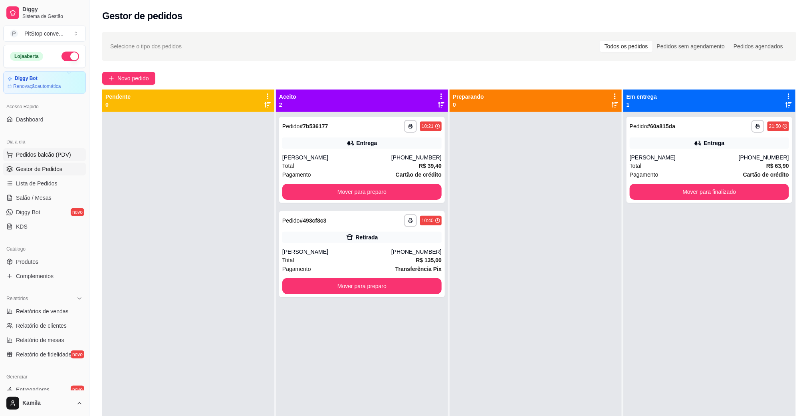
click at [54, 156] on span "Pedidos balcão (PDV)" at bounding box center [43, 155] width 55 height 8
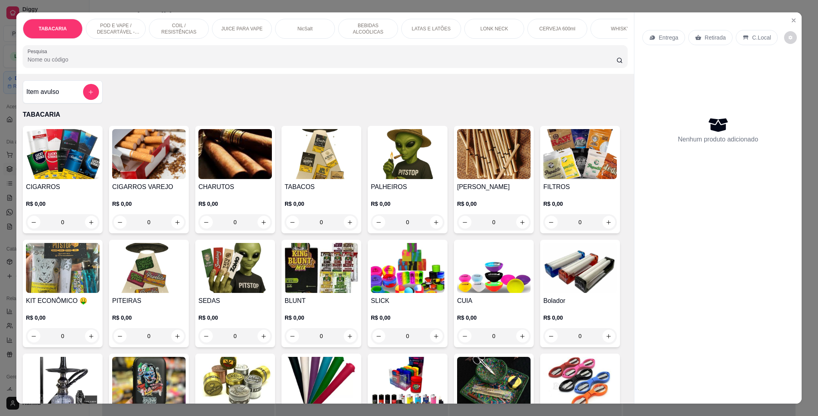
click at [137, 22] on div "POD E VAPE / DESCARTÁVEL - RECARREGAVEL" at bounding box center [116, 29] width 60 height 20
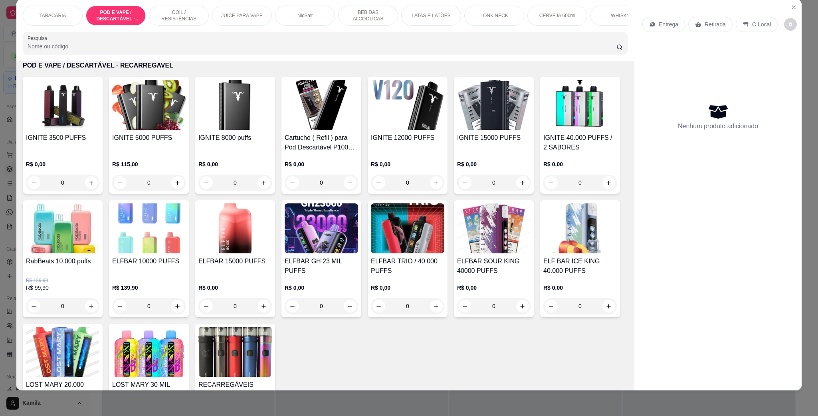
click at [412, 117] on img at bounding box center [407, 105] width 73 height 50
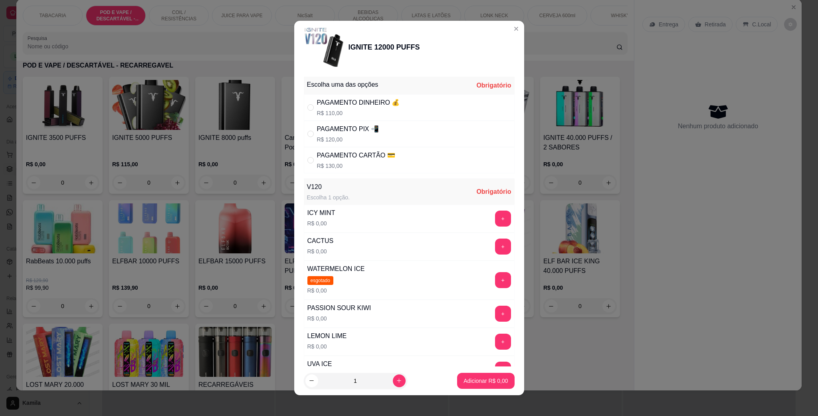
click at [351, 152] on div "PAGAMENTO CARTÃO 💳" at bounding box center [356, 156] width 78 height 10
radio input "true"
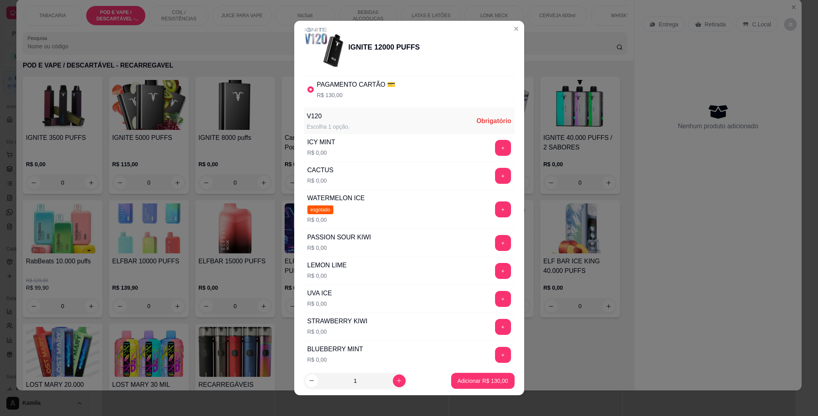
scroll to position [120, 0]
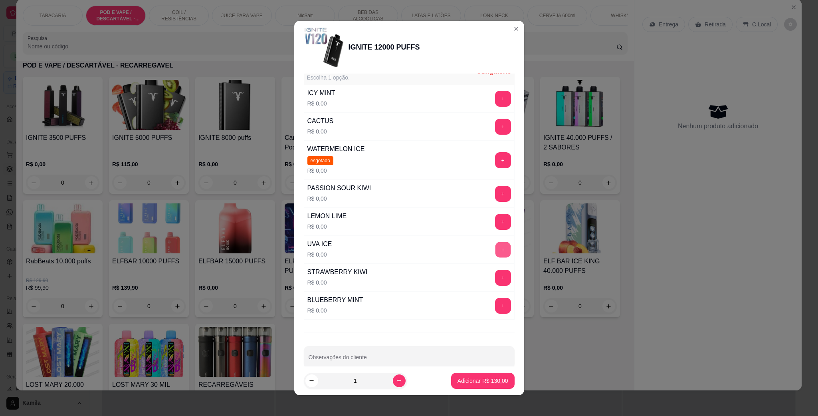
click at [495, 257] on button "+" at bounding box center [503, 250] width 16 height 16
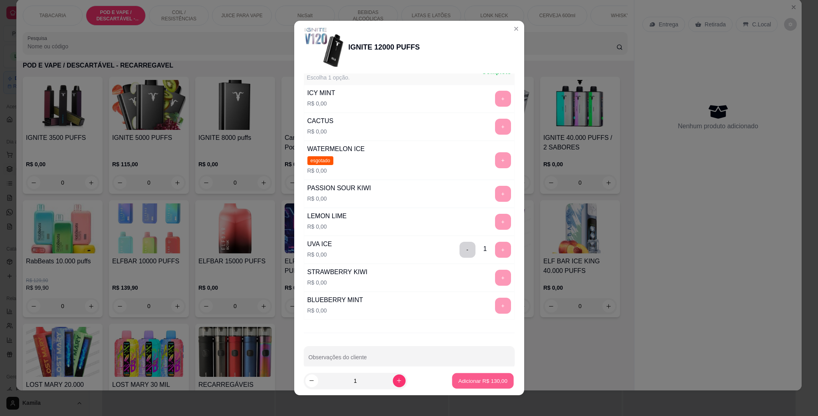
click at [490, 384] on p "Adicionar R$ 130,00" at bounding box center [482, 380] width 49 height 8
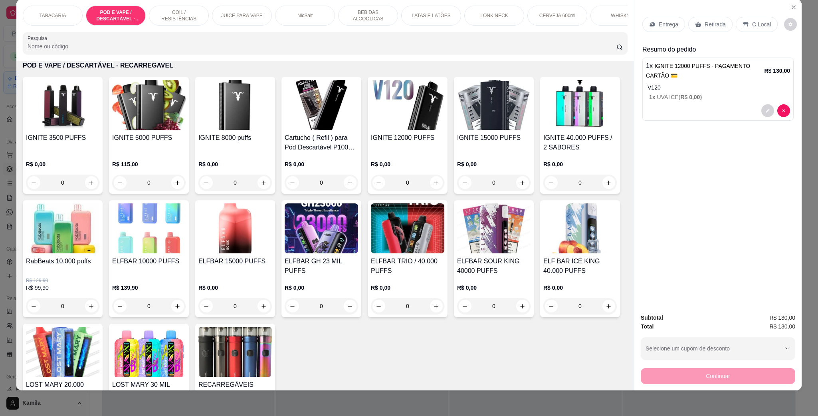
click at [761, 30] on div "C.Local" at bounding box center [757, 24] width 42 height 15
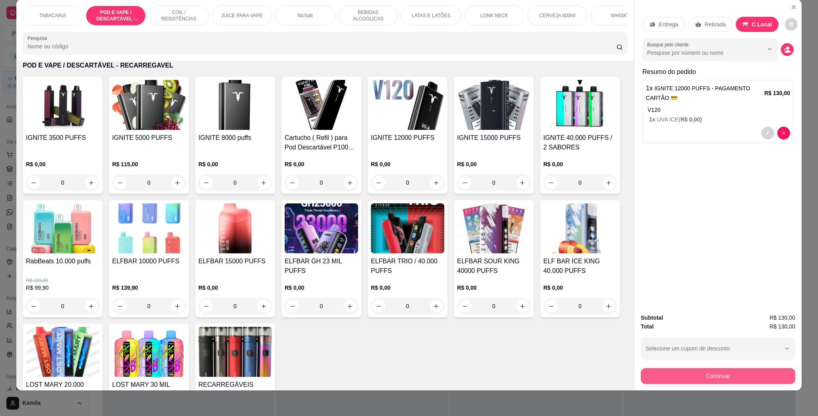
click at [713, 374] on button "Continuar" at bounding box center [718, 376] width 154 height 16
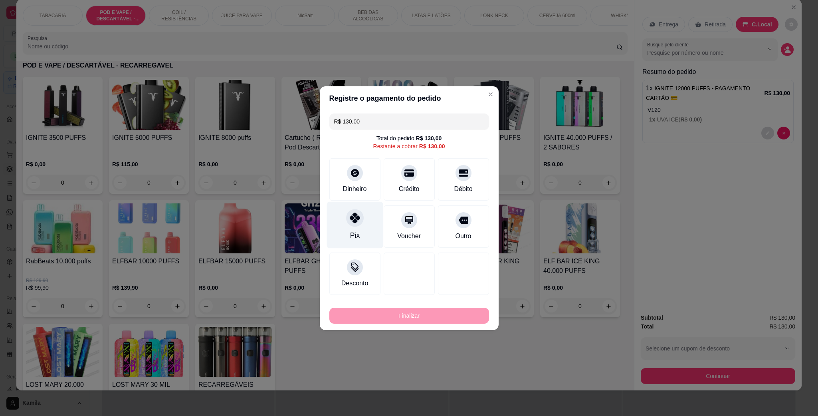
click at [357, 218] on icon at bounding box center [354, 217] width 10 height 10
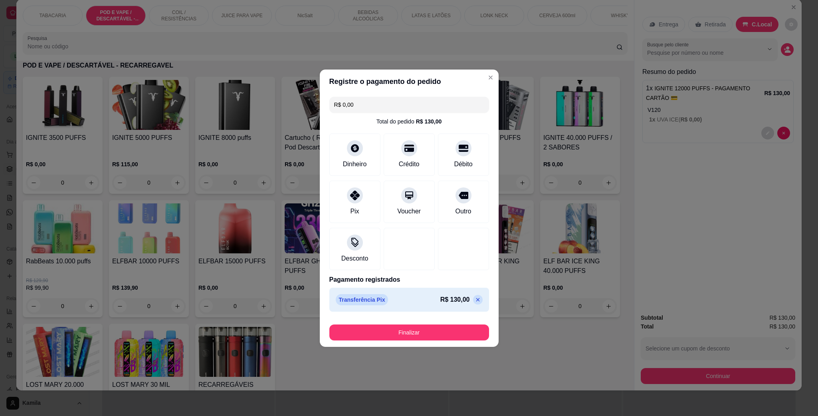
click at [473, 298] on p at bounding box center [478, 300] width 10 height 10
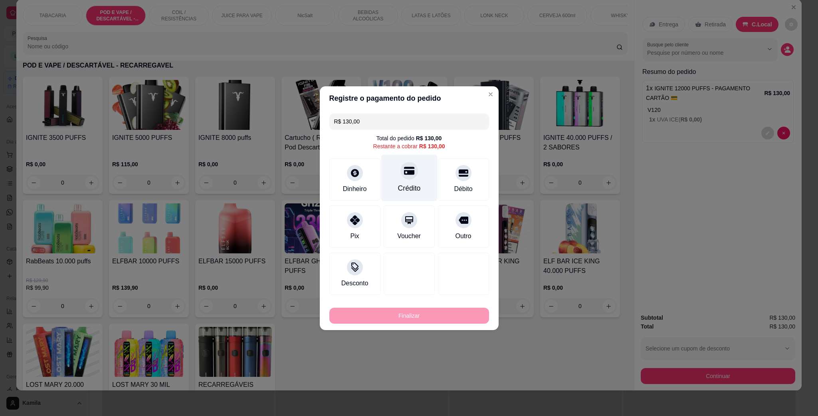
click at [411, 184] on div "Crédito" at bounding box center [409, 188] width 23 height 10
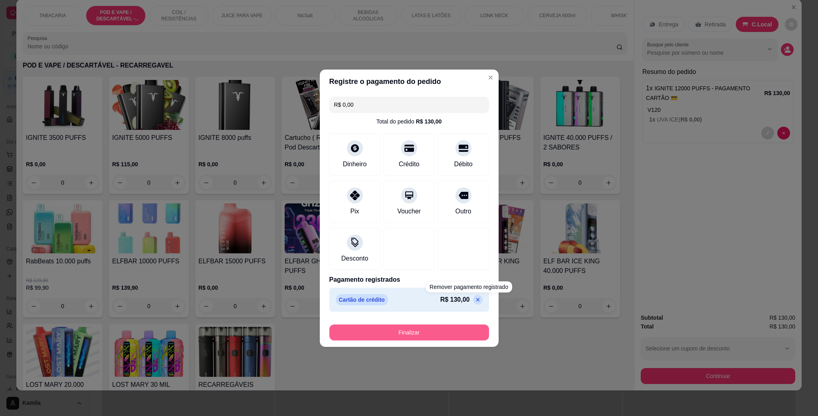
click at [448, 327] on button "Finalizar" at bounding box center [409, 332] width 160 height 16
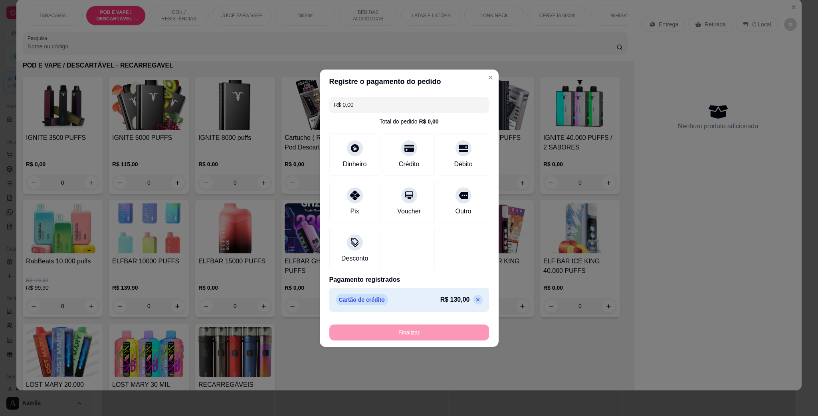
type input "-R$ 130,00"
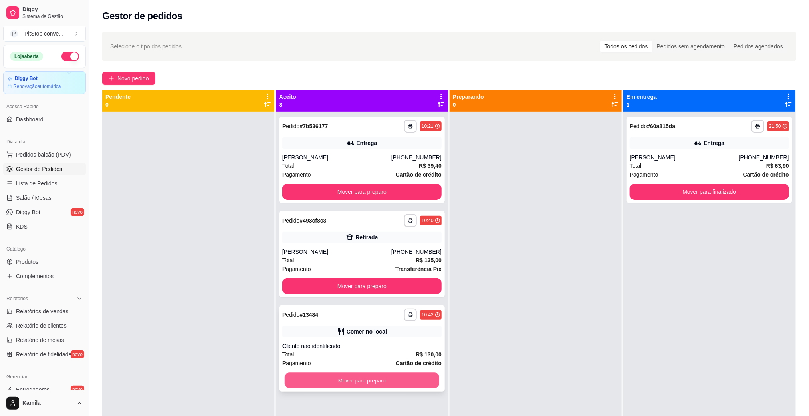
click at [410, 378] on button "Mover para preparo" at bounding box center [362, 380] width 154 height 16
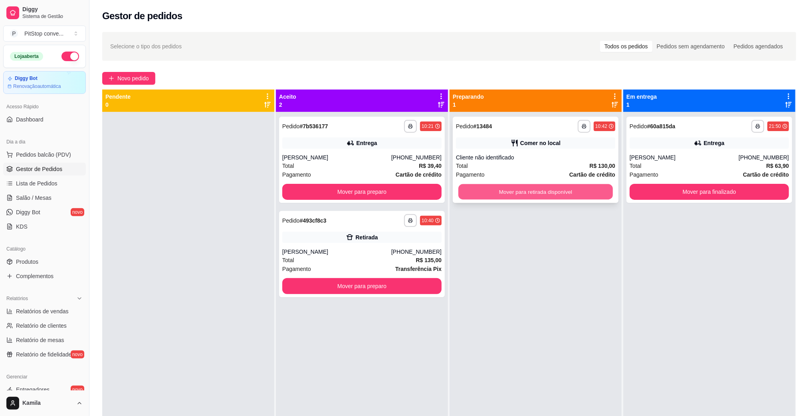
click at [564, 197] on button "Mover para retirada disponível" at bounding box center [535, 192] width 154 height 16
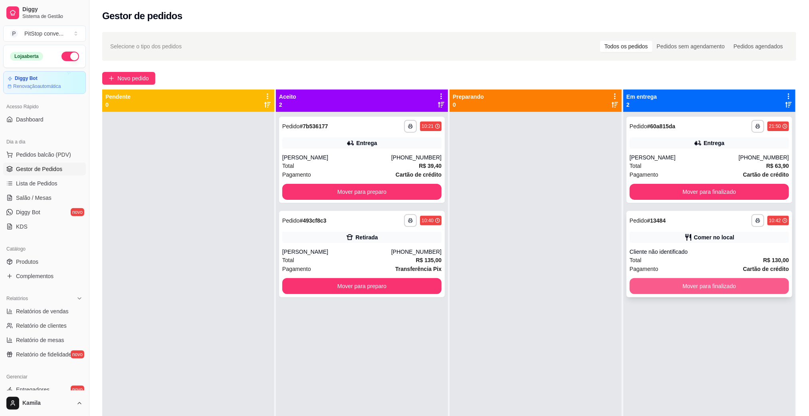
click at [731, 289] on button "Mover para finalizado" at bounding box center [709, 286] width 159 height 16
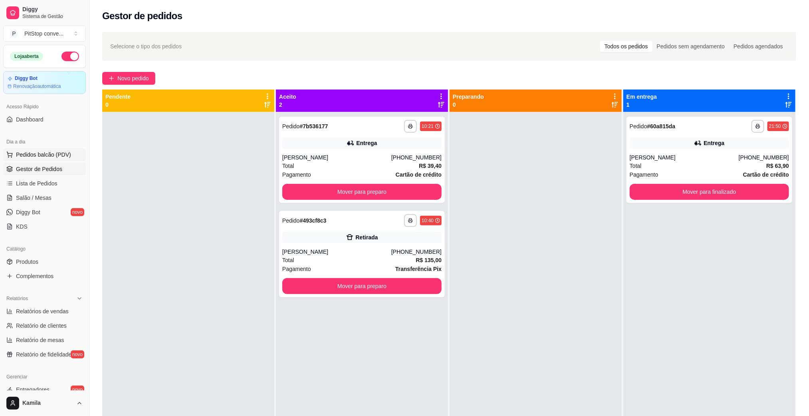
click at [33, 155] on span "Pedidos balcão (PDV)" at bounding box center [43, 155] width 55 height 8
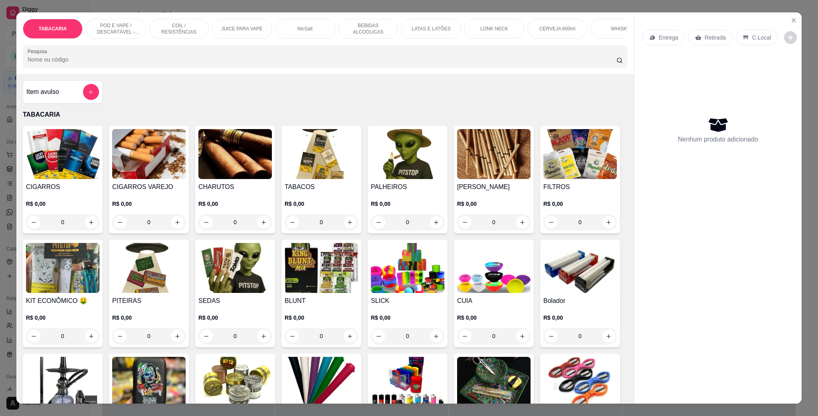
click at [131, 17] on div "TABACARIA POD E VAPE / DESCARTÁVEL - RECARREGAVEL COIL / RESISTÊNCIAS JUICE PAR…" at bounding box center [325, 42] width 618 height 61
click at [126, 31] on p "POD E VAPE / DESCARTÁVEL - RECARREGAVEL" at bounding box center [116, 28] width 46 height 13
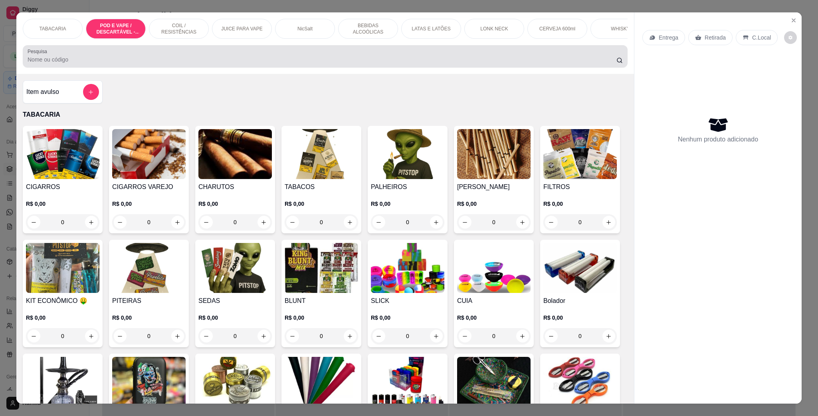
scroll to position [13, 0]
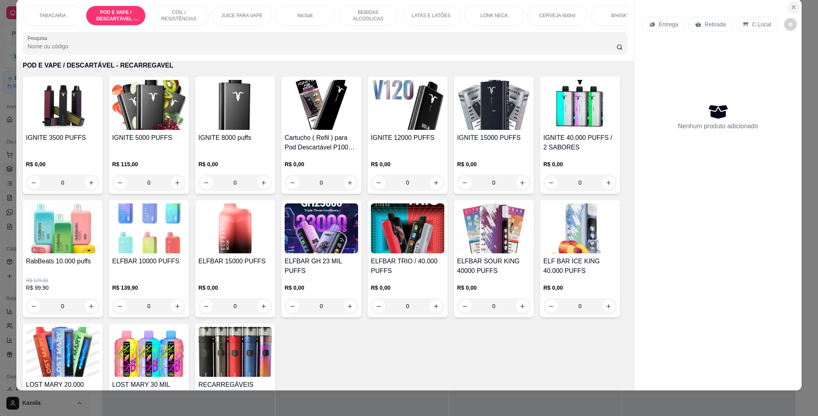
click at [791, 7] on icon "Close" at bounding box center [793, 7] width 6 height 6
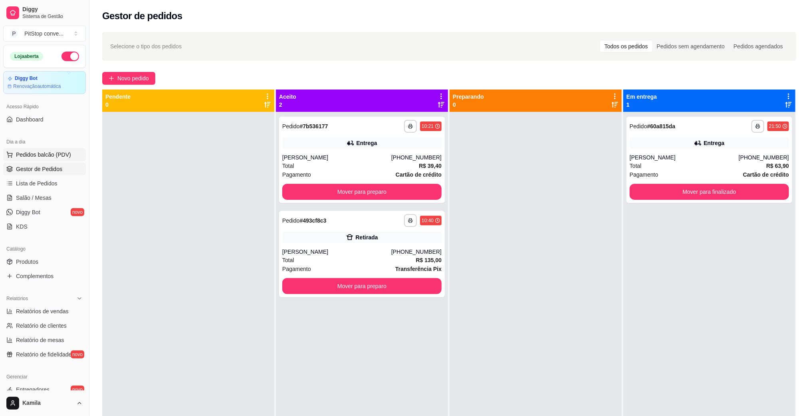
click at [48, 158] on span "Pedidos balcão (PDV)" at bounding box center [43, 155] width 55 height 8
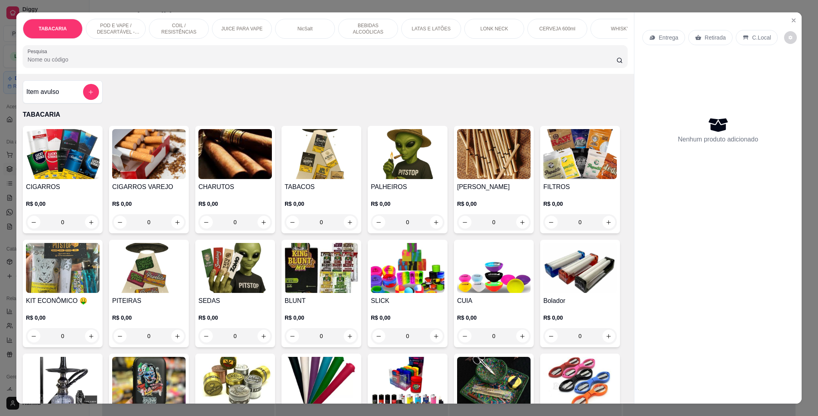
click at [102, 19] on div "POD E VAPE / DESCARTÁVEL - RECARREGAVEL" at bounding box center [116, 29] width 60 height 20
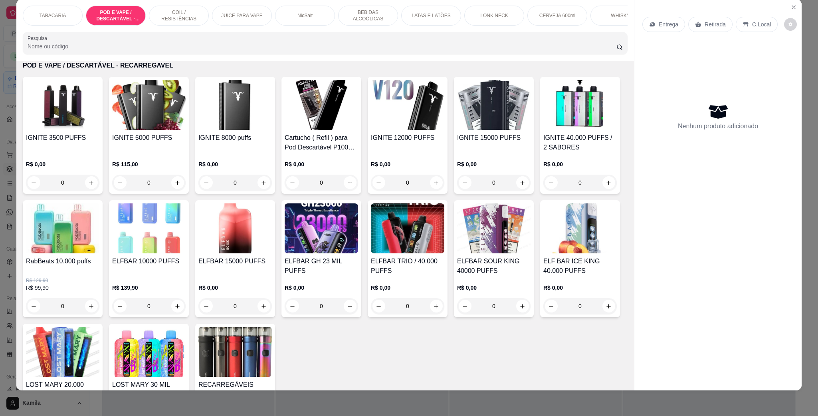
click at [99, 248] on img at bounding box center [62, 228] width 73 height 50
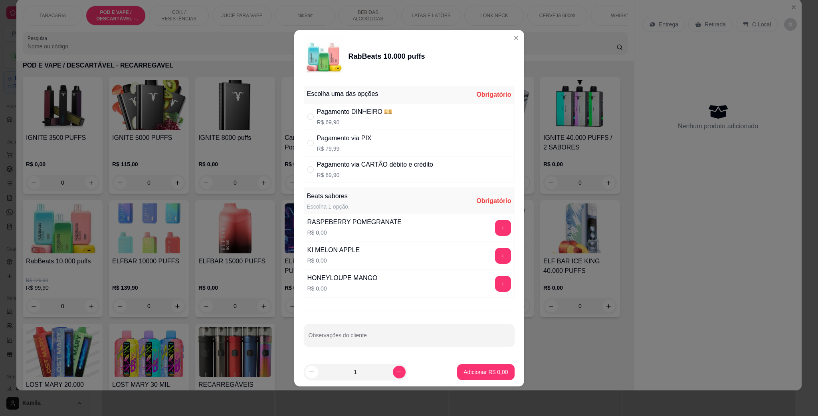
click at [376, 166] on div "Pagamento via CARTÃO débito e crédito" at bounding box center [375, 165] width 116 height 10
radio input "true"
click at [499, 254] on button "+" at bounding box center [503, 256] width 16 height 16
click at [495, 368] on button "Adicionar R$ 89,90" at bounding box center [484, 372] width 59 height 16
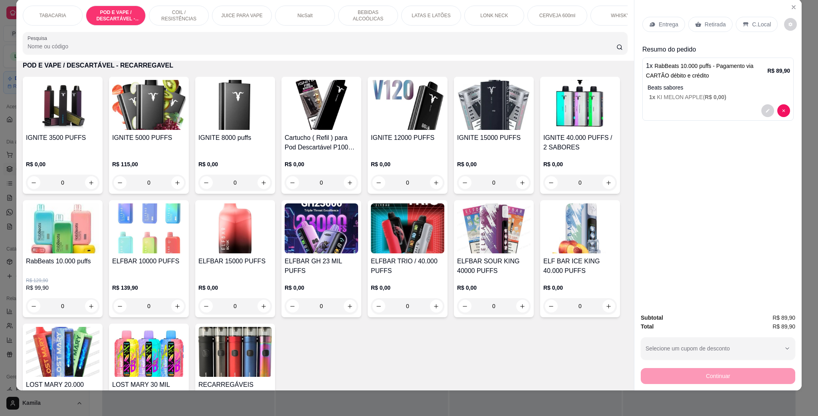
click at [757, 20] on p "C.Local" at bounding box center [761, 24] width 19 height 8
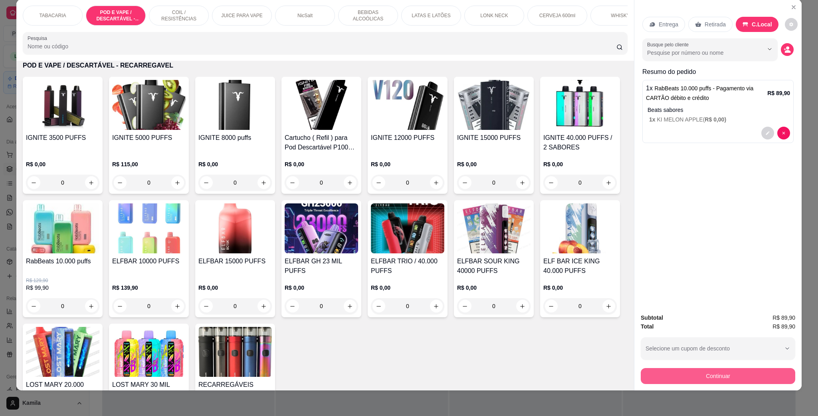
click at [712, 378] on button "Continuar" at bounding box center [718, 376] width 154 height 16
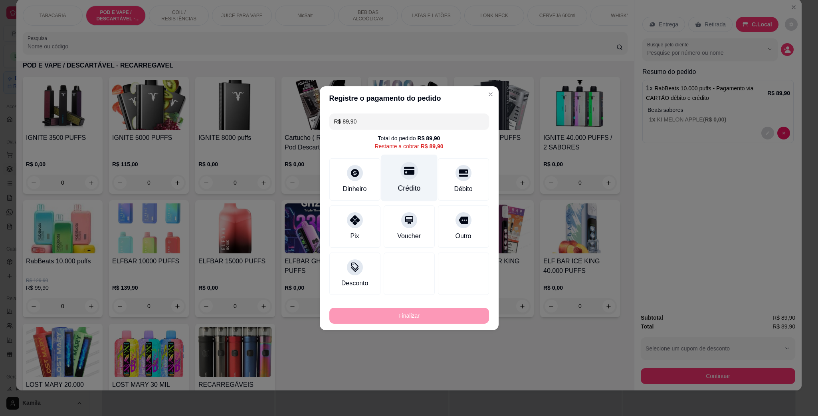
click at [411, 183] on div "Crédito" at bounding box center [409, 188] width 23 height 10
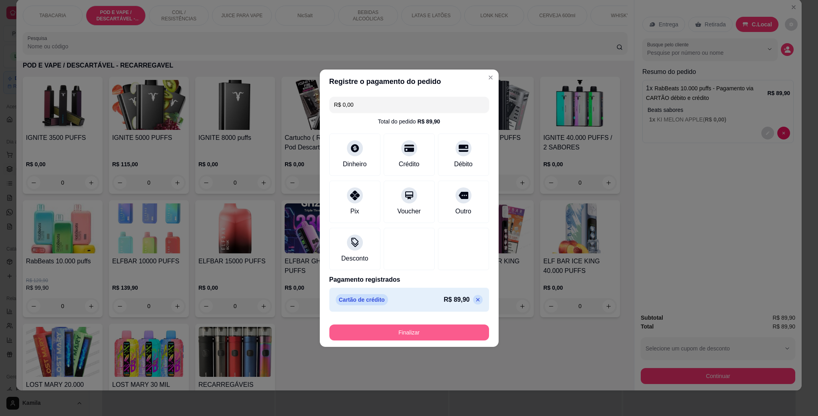
click at [426, 332] on button "Finalizar" at bounding box center [409, 332] width 160 height 16
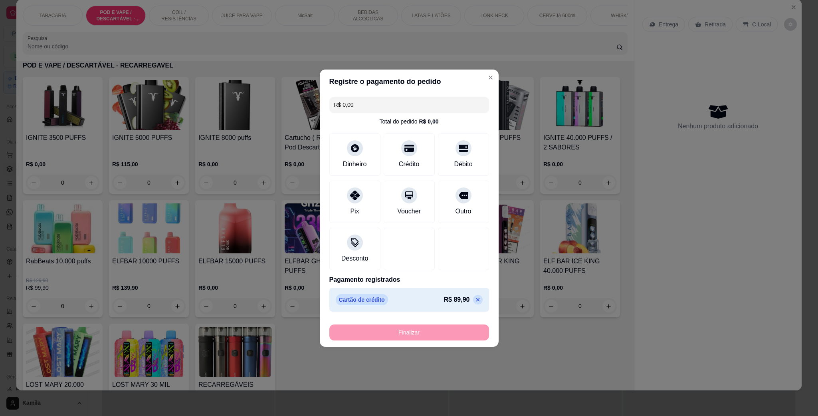
type input "-R$ 89,90"
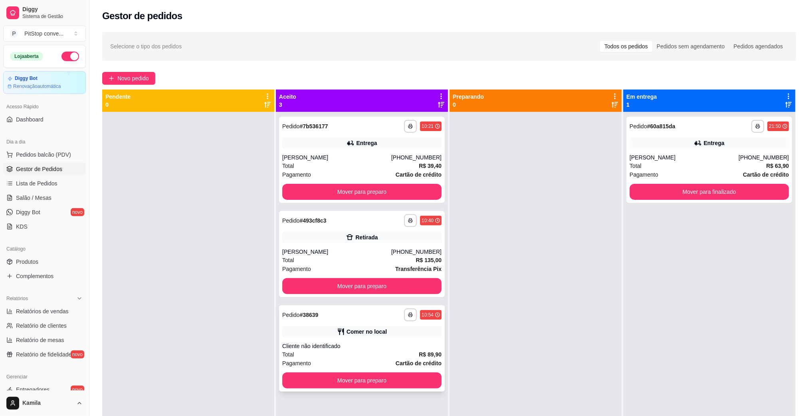
click at [404, 388] on div "**********" at bounding box center [362, 348] width 166 height 86
click at [409, 381] on button "Mover para preparo" at bounding box center [361, 380] width 159 height 16
click at [409, 381] on div "Mover para preparo" at bounding box center [361, 380] width 159 height 16
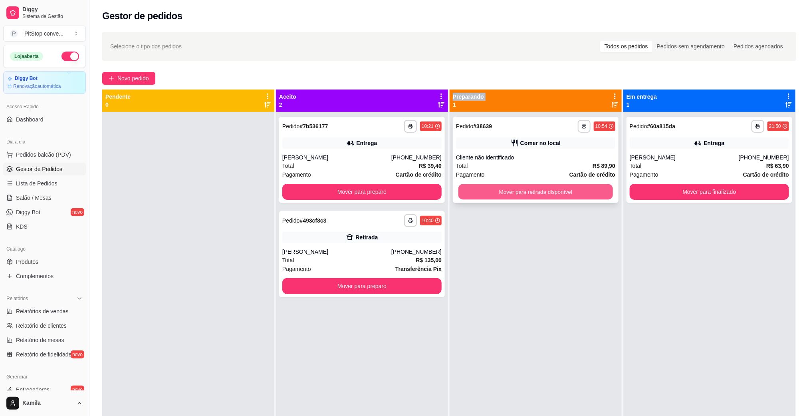
click at [554, 196] on button "Mover para retirada disponível" at bounding box center [535, 192] width 154 height 16
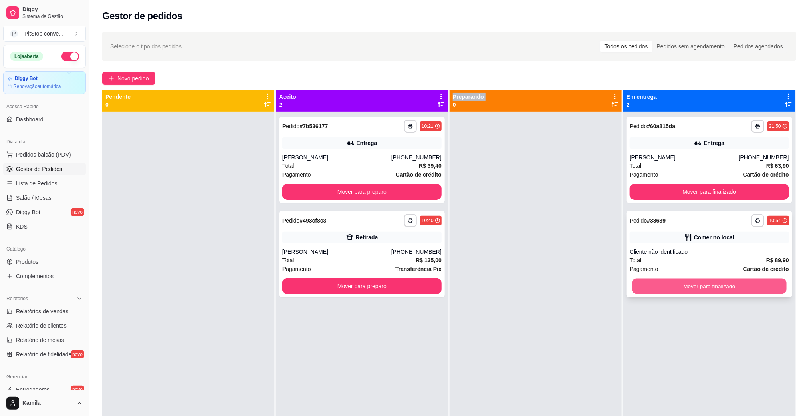
click at [701, 283] on button "Mover para finalizado" at bounding box center [709, 286] width 154 height 16
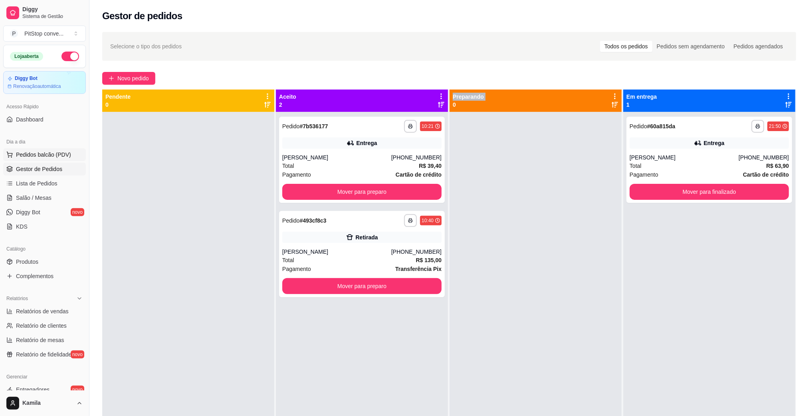
click at [47, 153] on span "Pedidos balcão (PDV)" at bounding box center [43, 155] width 55 height 8
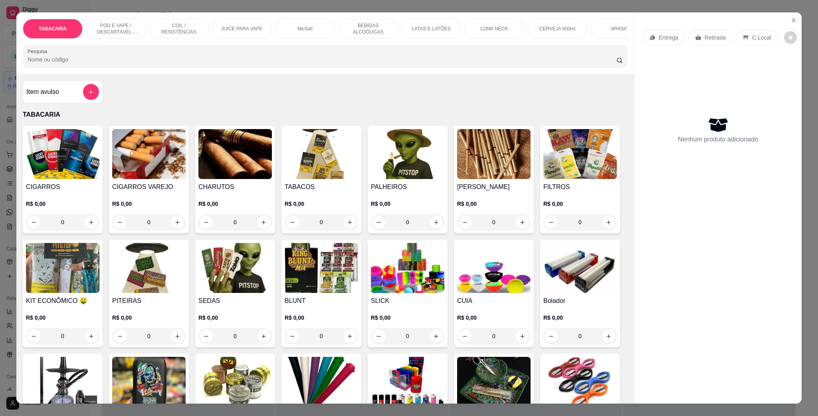
click at [128, 30] on p "POD E VAPE / DESCARTÁVEL - RECARREGAVEL" at bounding box center [116, 28] width 46 height 13
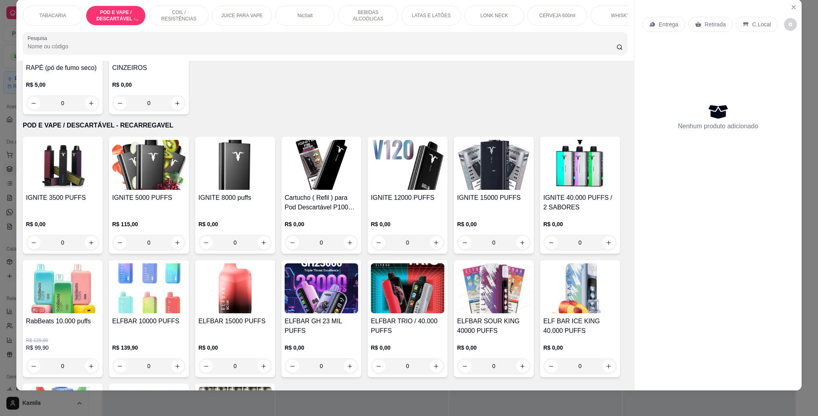
scroll to position [397, 0]
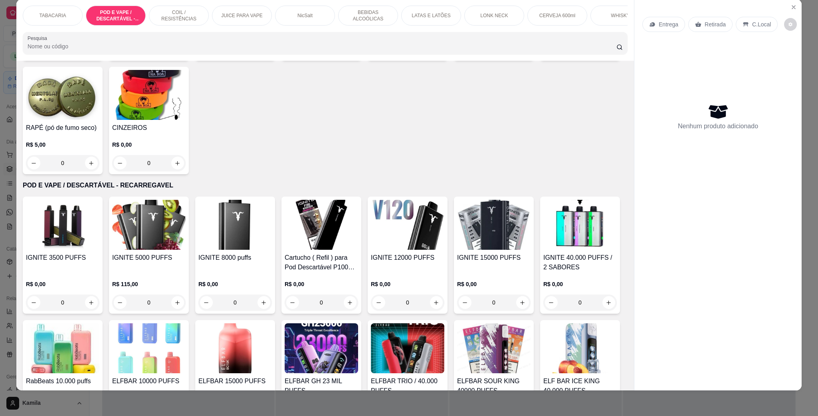
click at [472, 238] on img at bounding box center [493, 225] width 73 height 50
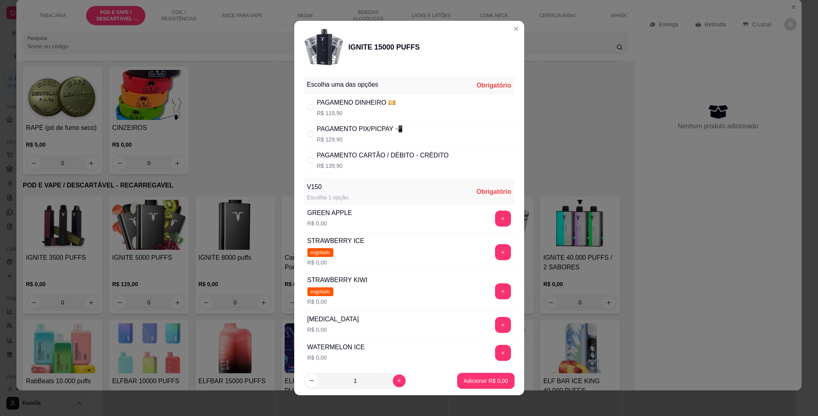
click at [310, 139] on div "PAGAMENTO PIX/PICPAY 📲 R$ 129,90" at bounding box center [409, 134] width 211 height 26
radio input "true"
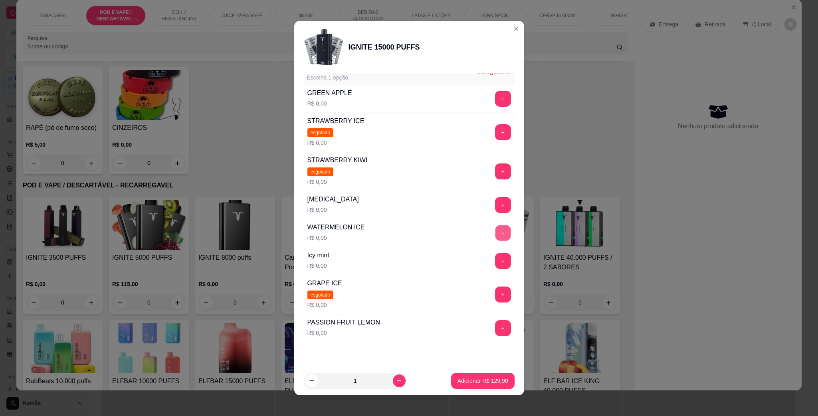
click at [495, 241] on button "+" at bounding box center [503, 233] width 16 height 16
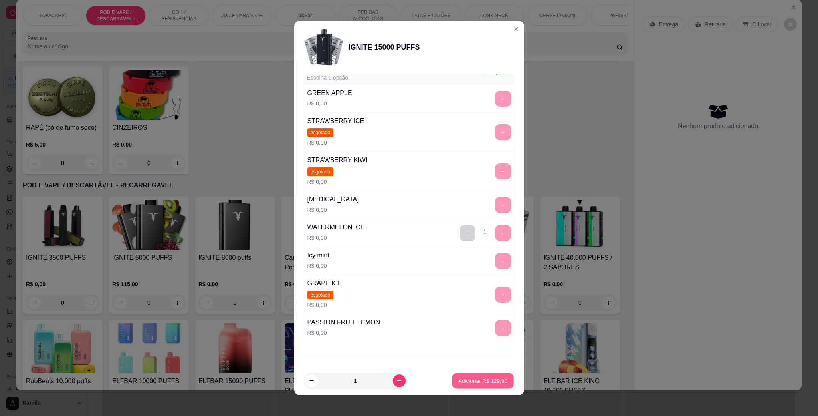
click at [483, 380] on p "Adicionar R$ 129,90" at bounding box center [482, 380] width 49 height 8
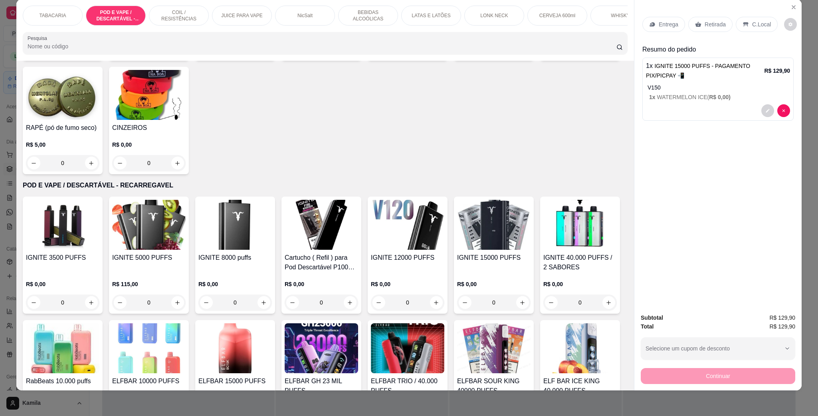
click at [752, 22] on p "C.Local" at bounding box center [761, 24] width 19 height 8
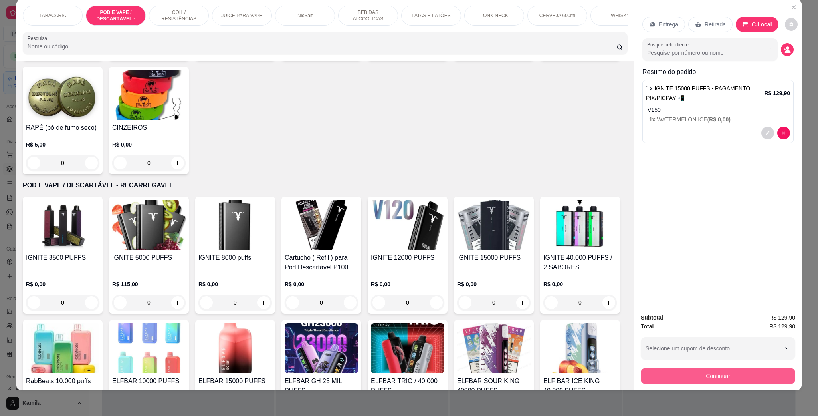
click at [709, 378] on button "Continuar" at bounding box center [718, 376] width 154 height 16
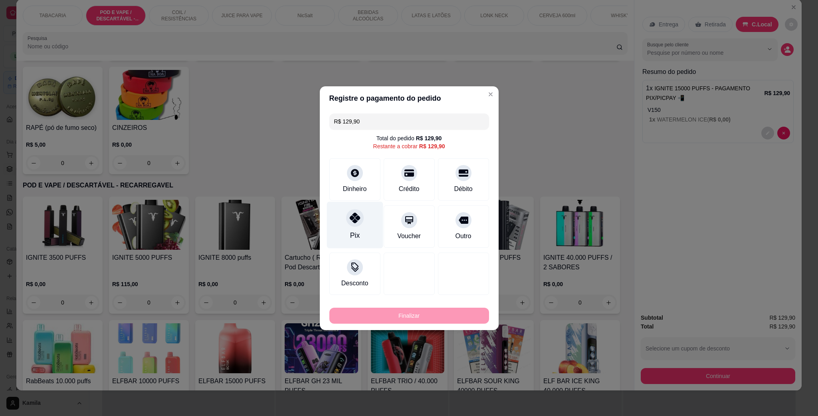
click at [340, 222] on div "Pix" at bounding box center [355, 224] width 56 height 47
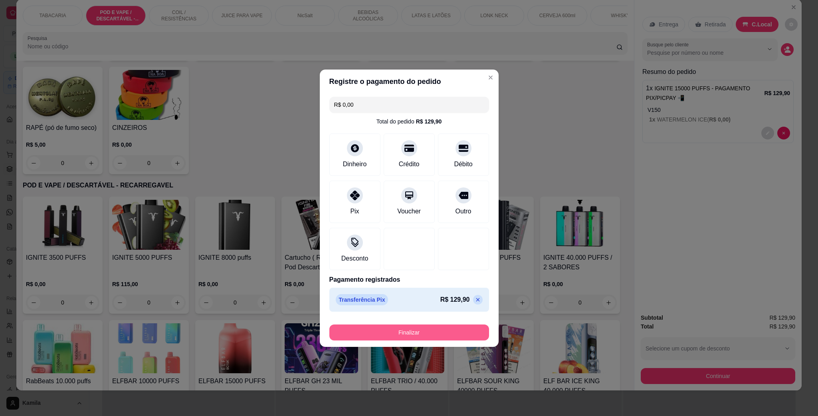
click at [460, 329] on button "Finalizar" at bounding box center [409, 332] width 160 height 16
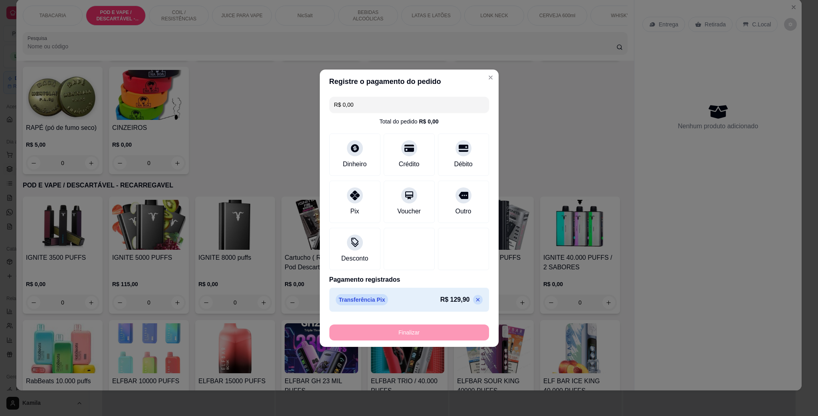
type input "-R$ 129,90"
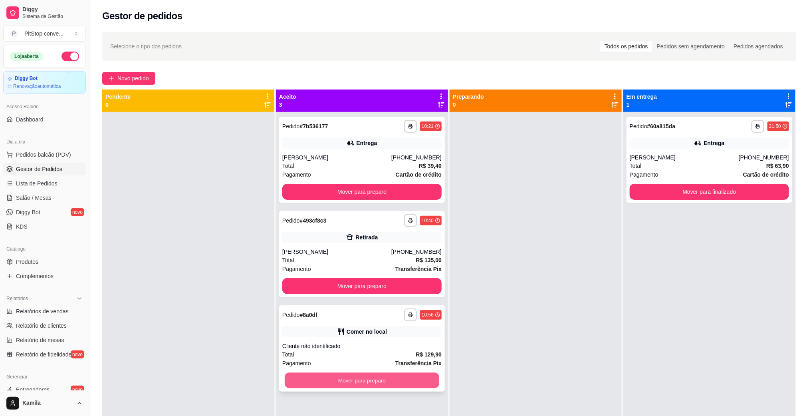
click at [418, 382] on button "Mover para preparo" at bounding box center [362, 380] width 154 height 16
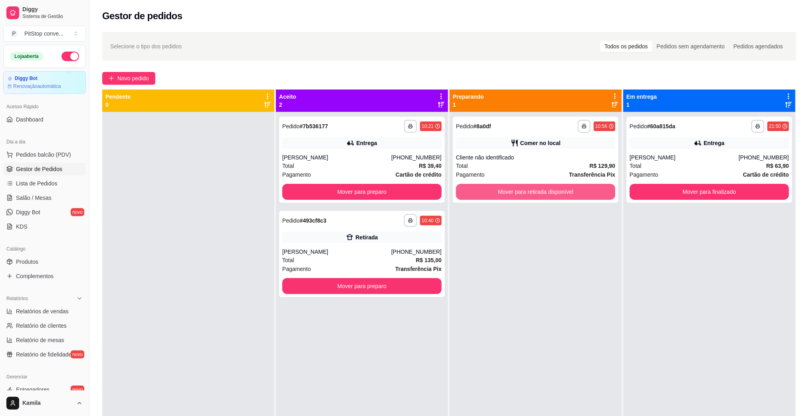
click at [542, 195] on button "Mover para retirada disponível" at bounding box center [535, 192] width 159 height 16
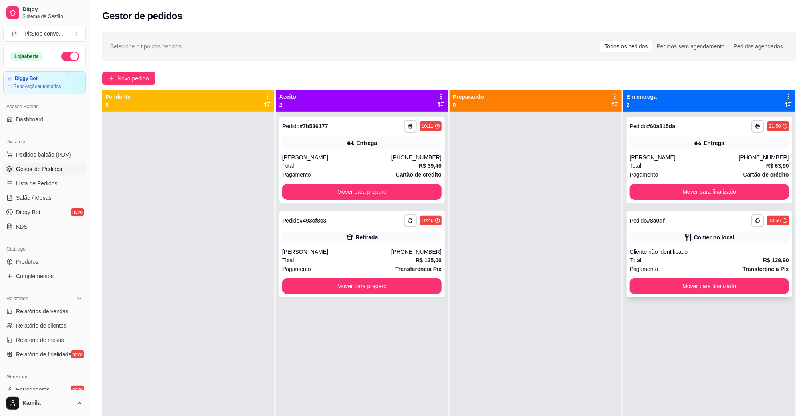
click at [708, 294] on div "**********" at bounding box center [709, 254] width 166 height 86
click at [708, 293] on button "Mover para finalizado" at bounding box center [709, 286] width 159 height 16
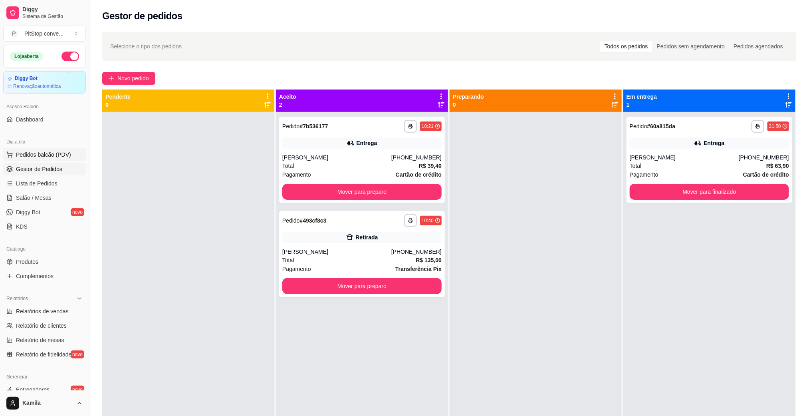
click at [37, 151] on span "Pedidos balcão (PDV)" at bounding box center [43, 155] width 55 height 8
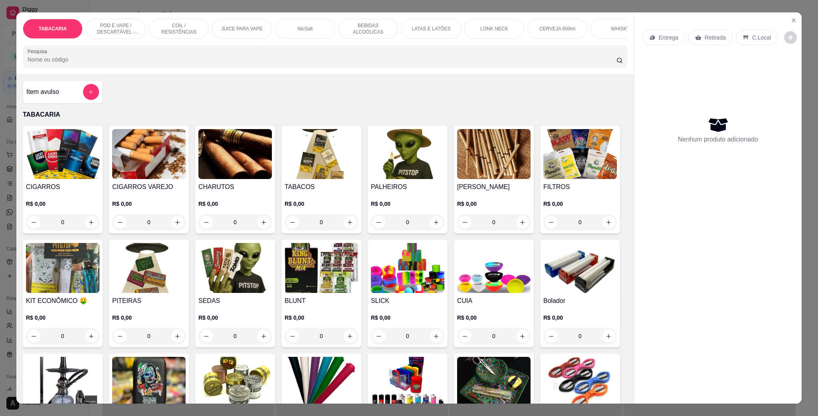
click at [114, 22] on div "POD E VAPE / DESCARTÁVEL - RECARREGAVEL" at bounding box center [116, 29] width 60 height 20
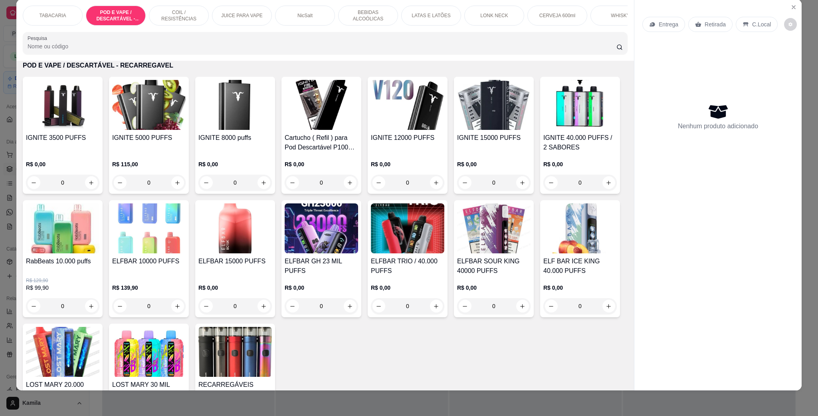
click at [146, 130] on img at bounding box center [148, 105] width 73 height 50
click at [239, 143] on h4 "IGNITE 8000 puffs" at bounding box center [234, 138] width 73 height 10
click at [147, 120] on img at bounding box center [148, 105] width 73 height 50
click at [790, 4] on icon "Close" at bounding box center [793, 7] width 6 height 6
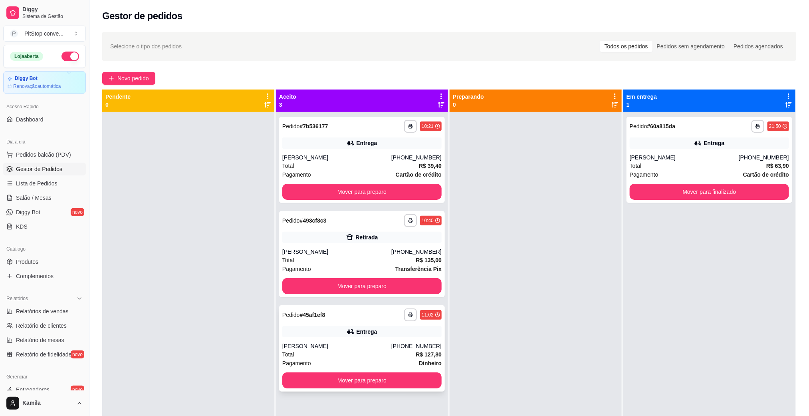
click at [386, 349] on div "Arthur" at bounding box center [336, 346] width 109 height 8
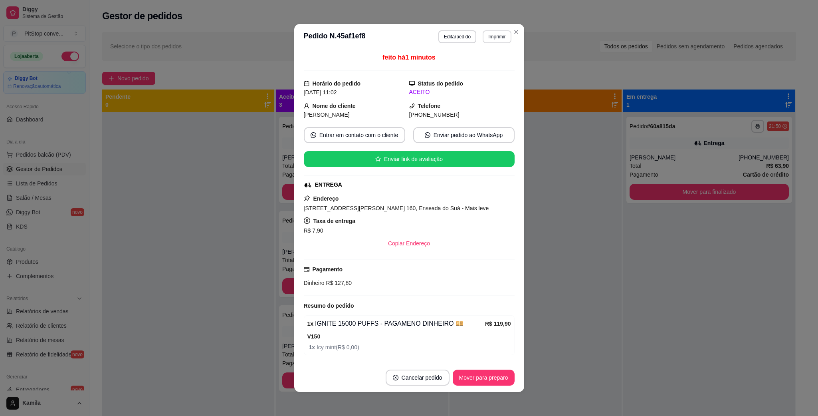
click at [505, 41] on button "Imprimir" at bounding box center [497, 36] width 28 height 13
click at [491, 69] on button "IMPRESSORA" at bounding box center [479, 65] width 58 height 13
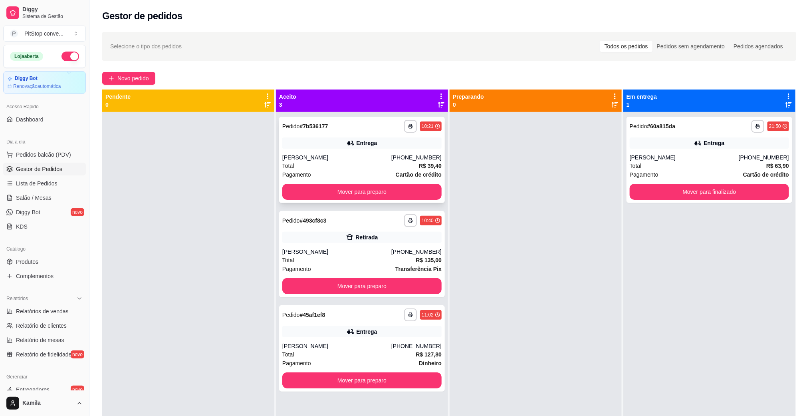
click at [400, 162] on div "Total R$ 39,40" at bounding box center [361, 165] width 159 height 9
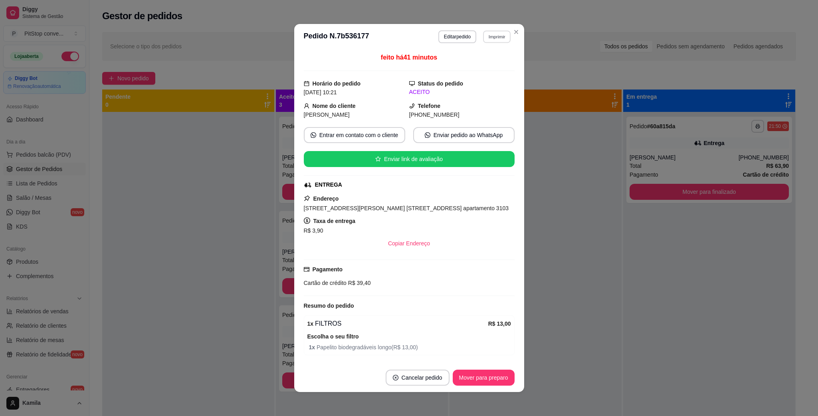
click at [487, 35] on button "Imprimir" at bounding box center [497, 36] width 28 height 12
click at [452, 36] on button "Editar pedido" at bounding box center [457, 36] width 38 height 13
click at [454, 32] on button "Editar pedido" at bounding box center [457, 36] width 37 height 12
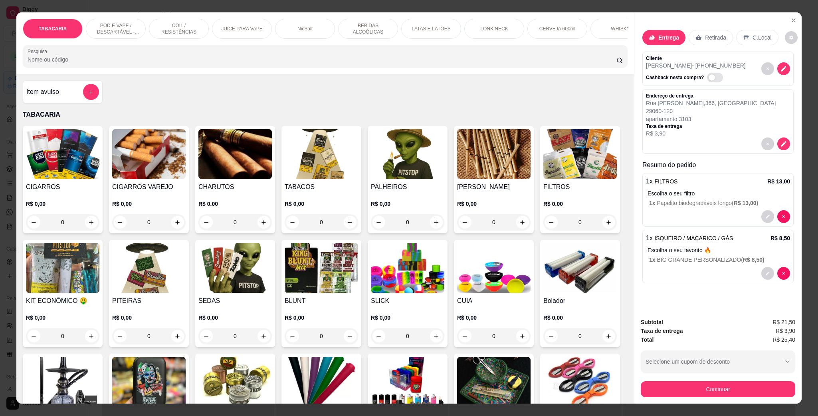
click at [323, 172] on img at bounding box center [321, 154] width 73 height 50
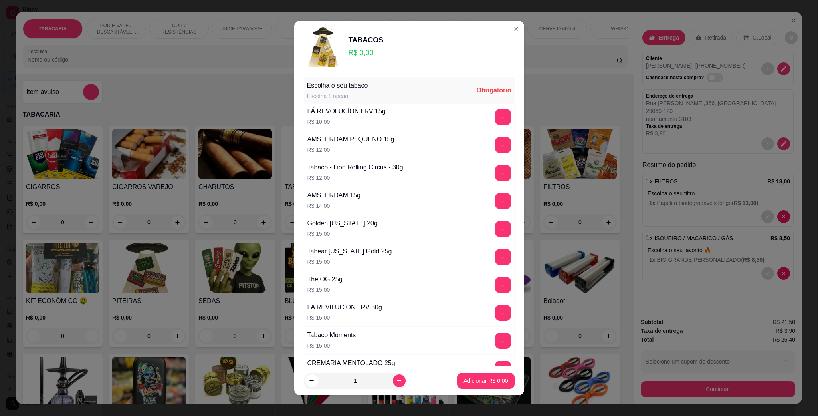
click at [495, 119] on button "+" at bounding box center [503, 117] width 16 height 16
click at [477, 379] on p "Adicionar R$ 10,00" at bounding box center [484, 380] width 48 height 8
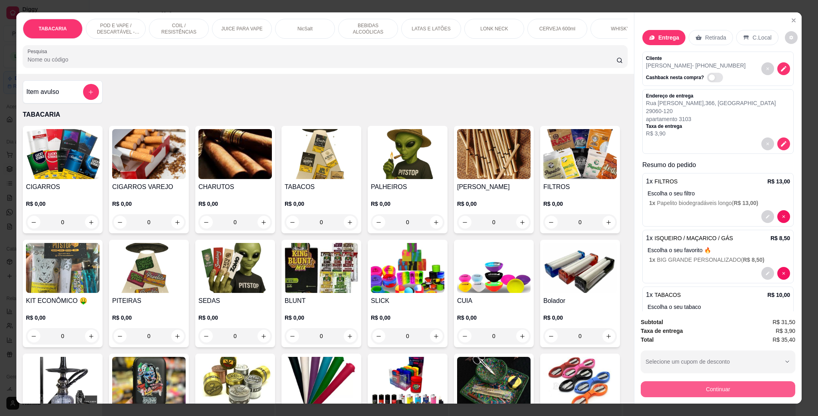
click at [738, 394] on button "Continuar" at bounding box center [718, 389] width 154 height 16
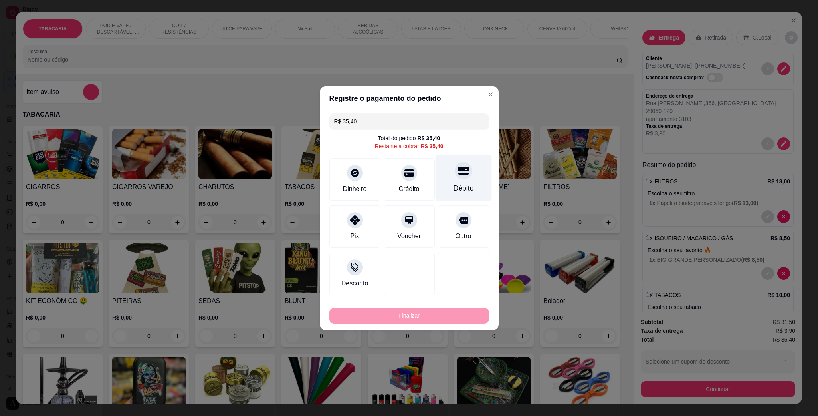
click at [458, 170] on icon at bounding box center [463, 170] width 10 height 8
click at [453, 170] on div "Débito" at bounding box center [463, 177] width 56 height 47
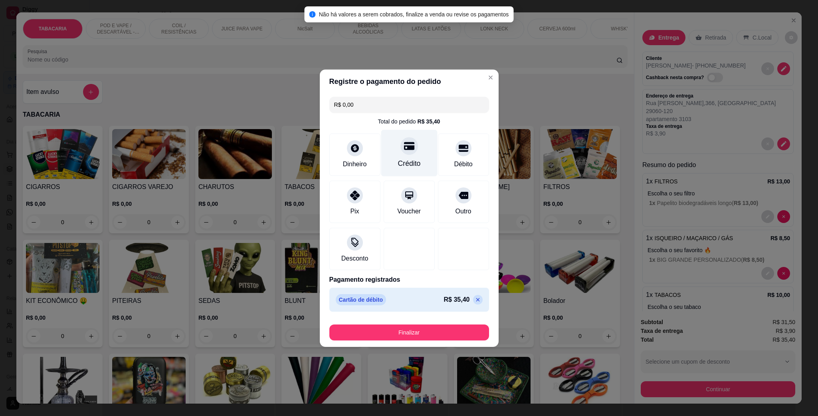
click at [391, 135] on div "Crédito" at bounding box center [409, 152] width 56 height 47
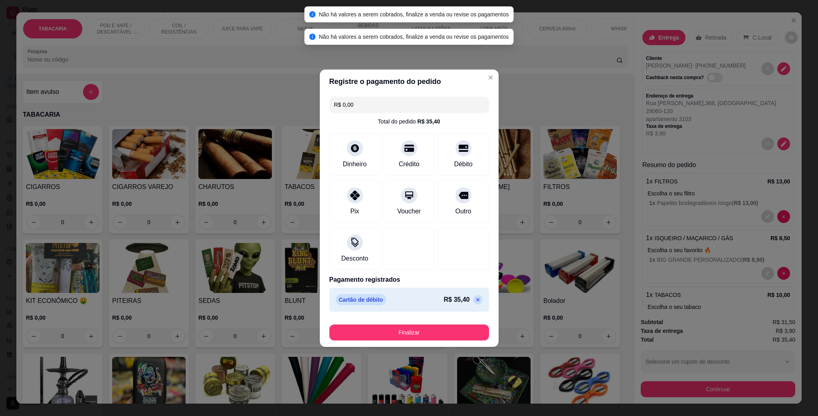
click at [475, 302] on icon at bounding box center [478, 299] width 6 height 6
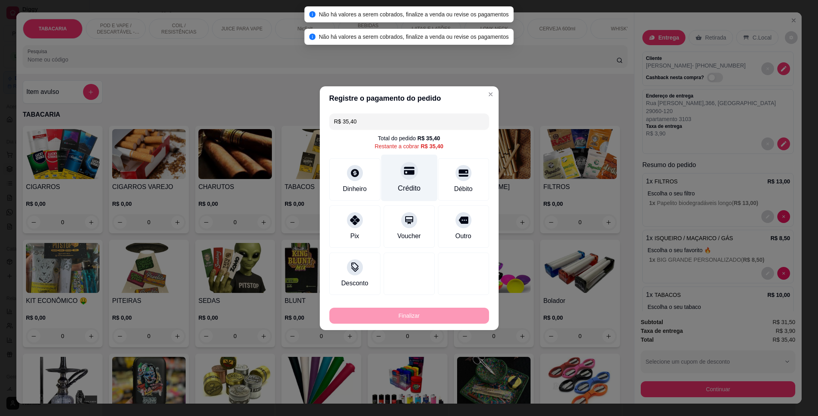
click at [404, 169] on icon at bounding box center [409, 170] width 10 height 8
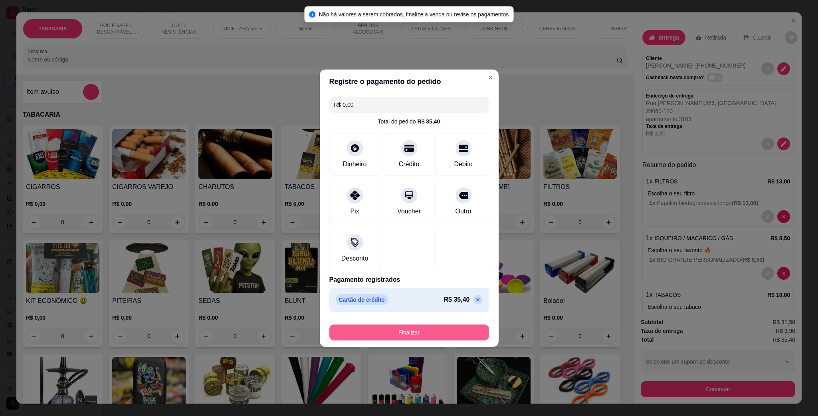
click at [431, 329] on button "Finalizar" at bounding box center [409, 332] width 160 height 16
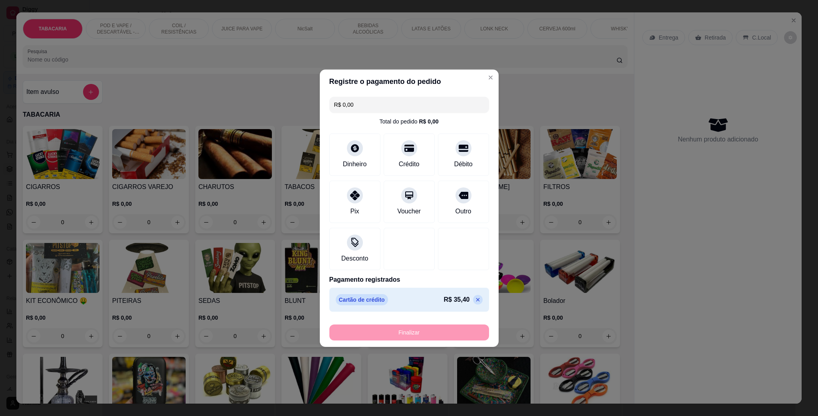
type input "-R$ 35,40"
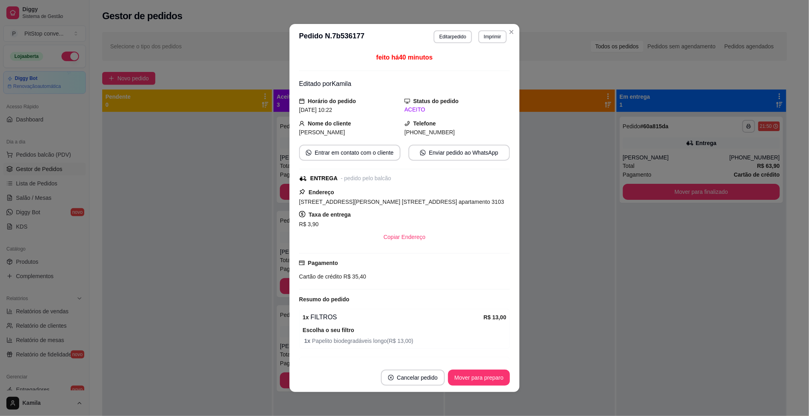
click at [578, 212] on div at bounding box center [530, 320] width 170 height 416
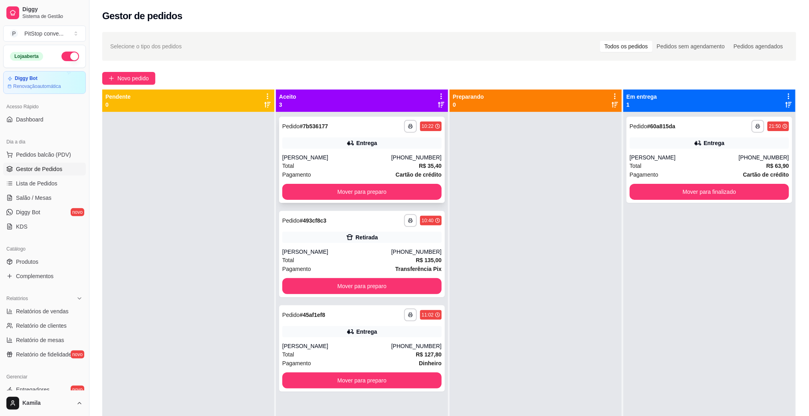
click at [399, 150] on div "**********" at bounding box center [362, 160] width 166 height 86
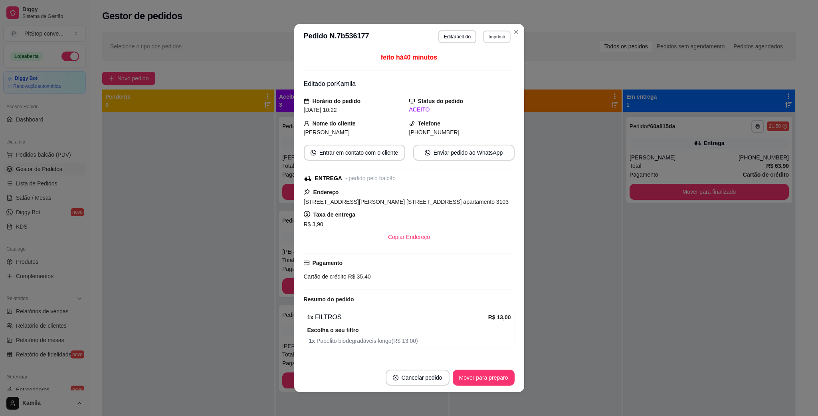
click at [496, 33] on button "Imprimir" at bounding box center [497, 36] width 28 height 12
click at [473, 61] on button "IMPRESSORA" at bounding box center [478, 65] width 56 height 12
click at [473, 61] on div "Escolha a impressora IMPRESSORA" at bounding box center [479, 59] width 66 height 27
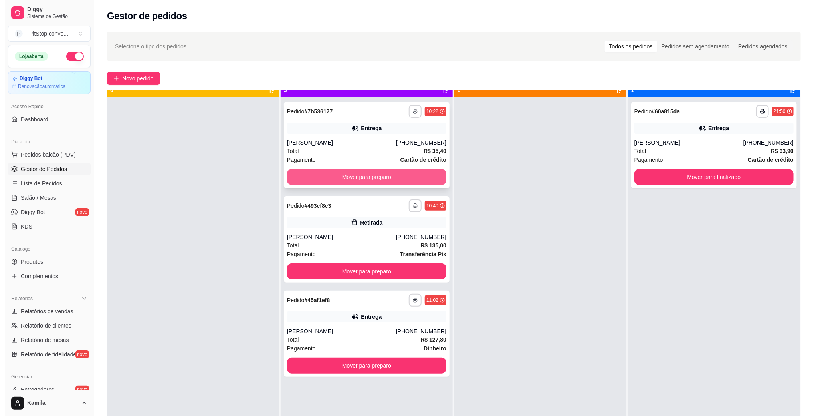
scroll to position [22, 0]
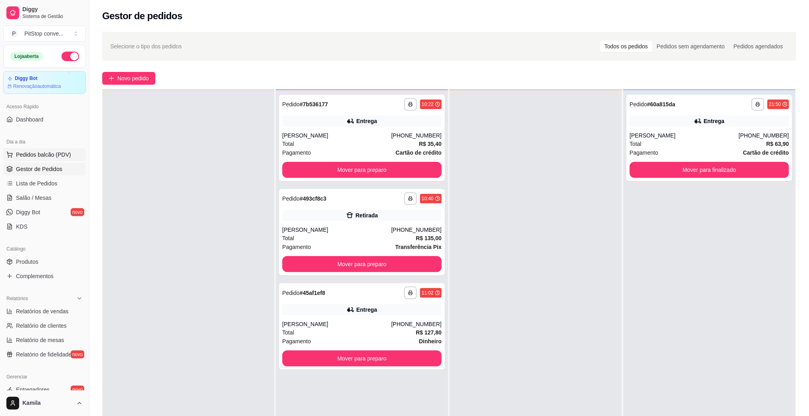
click at [45, 160] on button "Pedidos balcão (PDV)" at bounding box center [44, 154] width 83 height 13
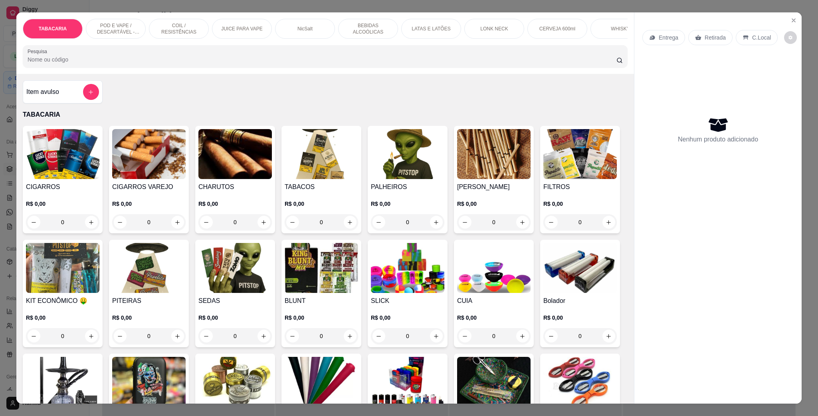
click at [107, 24] on p "POD E VAPE / DESCARTÁVEL - RECARREGAVEL" at bounding box center [116, 28] width 46 height 13
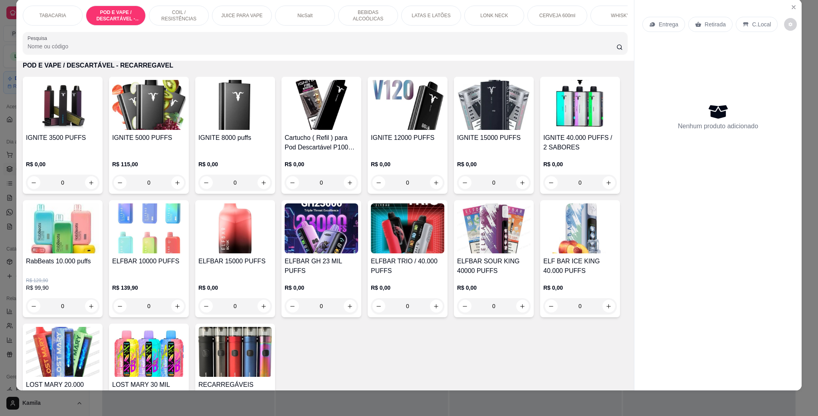
scroll to position [636, 0]
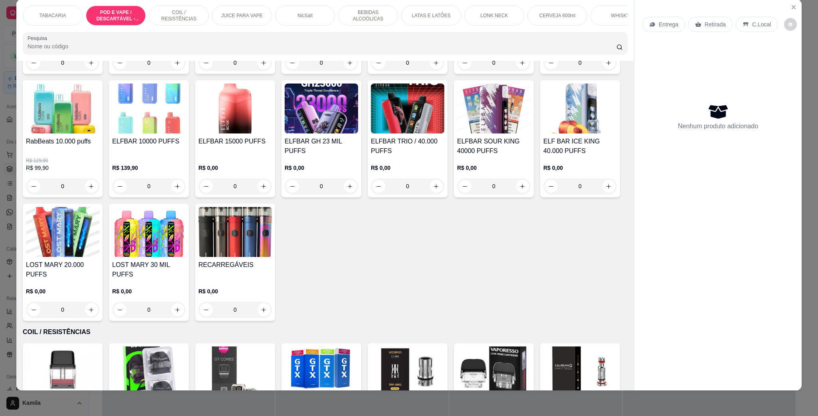
click at [358, 133] on img at bounding box center [321, 108] width 73 height 50
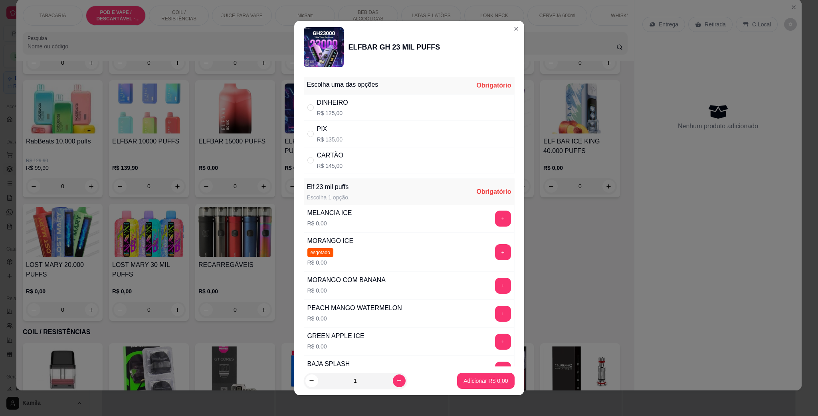
click at [327, 156] on div "CARTÃO" at bounding box center [330, 156] width 26 height 10
radio input "true"
click at [495, 317] on button "+" at bounding box center [503, 313] width 16 height 16
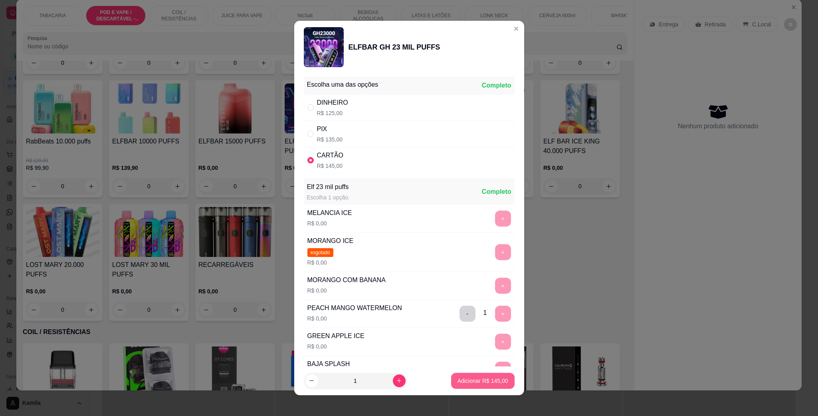
click at [489, 381] on p "Adicionar R$ 145,00" at bounding box center [482, 380] width 51 height 8
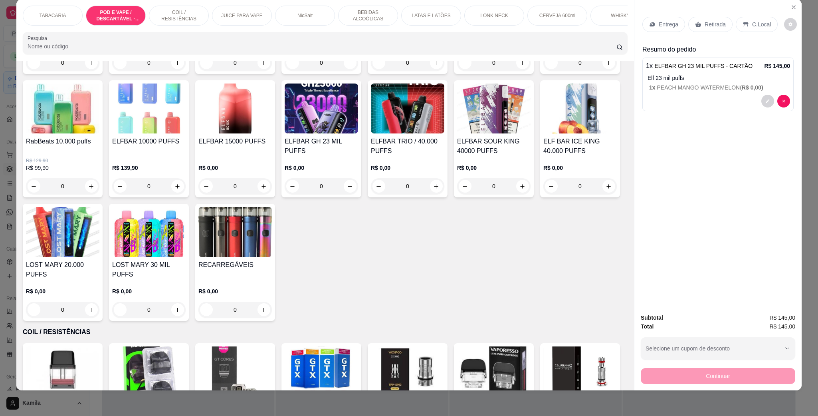
click at [744, 23] on icon at bounding box center [746, 24] width 6 height 6
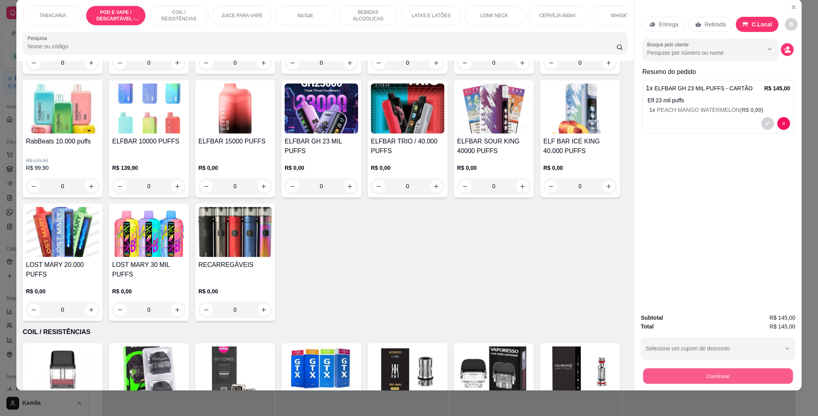
click at [734, 375] on button "Continuar" at bounding box center [718, 376] width 150 height 16
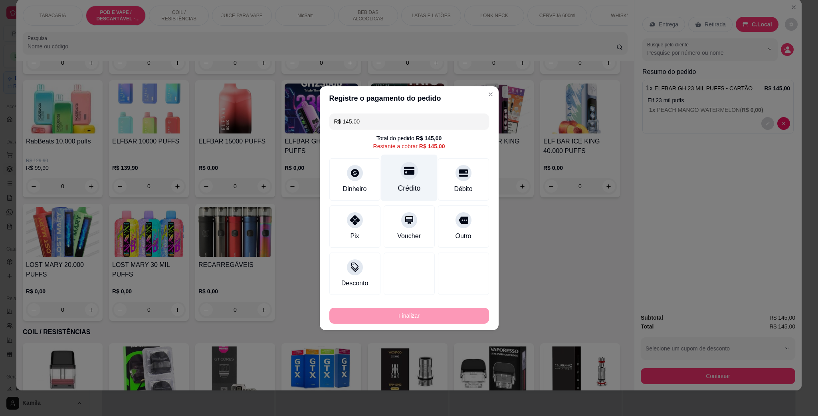
click at [405, 170] on icon at bounding box center [409, 170] width 10 height 8
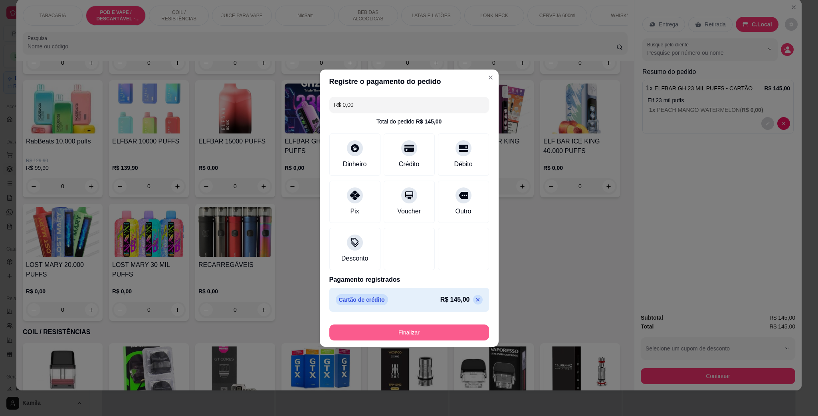
click at [459, 332] on button "Finalizar" at bounding box center [409, 332] width 160 height 16
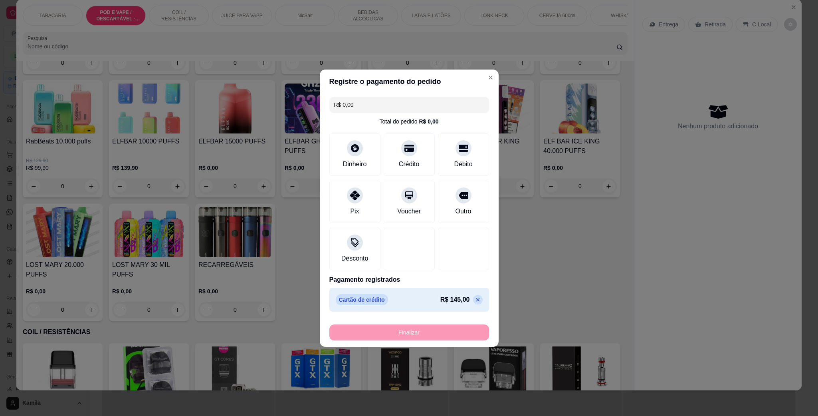
type input "-R$ 145,00"
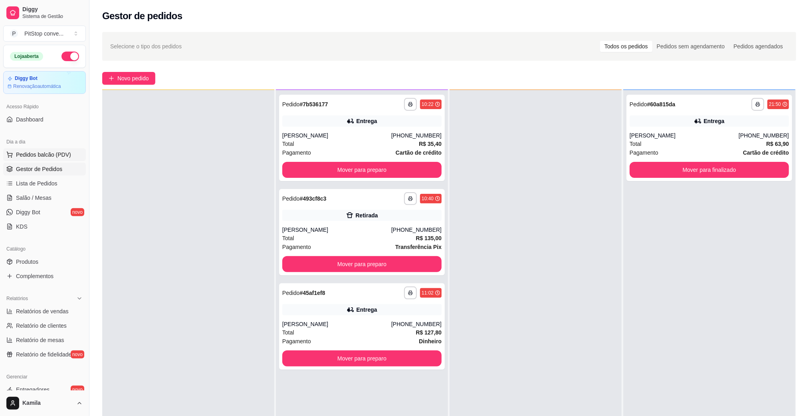
click at [59, 154] on span "Pedidos balcão (PDV)" at bounding box center [43, 155] width 55 height 8
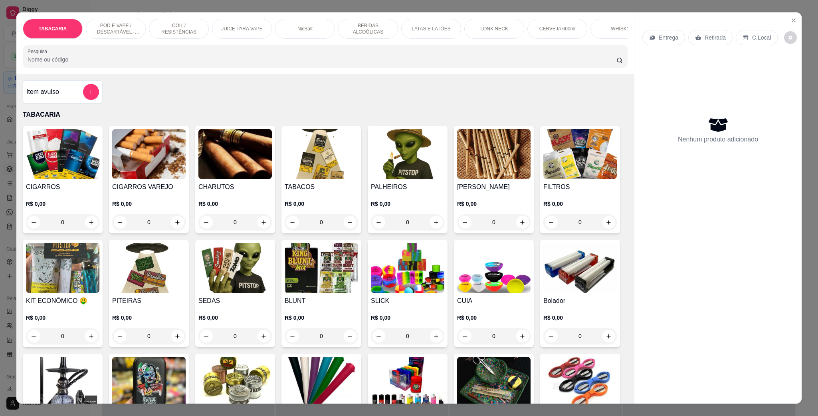
click at [117, 25] on p "POD E VAPE / DESCARTÁVEL - RECARREGAVEL" at bounding box center [116, 28] width 46 height 13
click at [117, 25] on div "POD E VAPE / DESCARTÁVEL - RECARREGAVEL" at bounding box center [116, 29] width 60 height 20
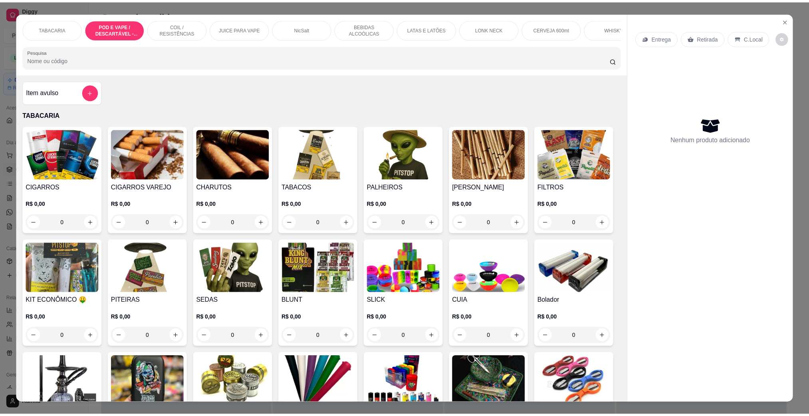
scroll to position [13, 0]
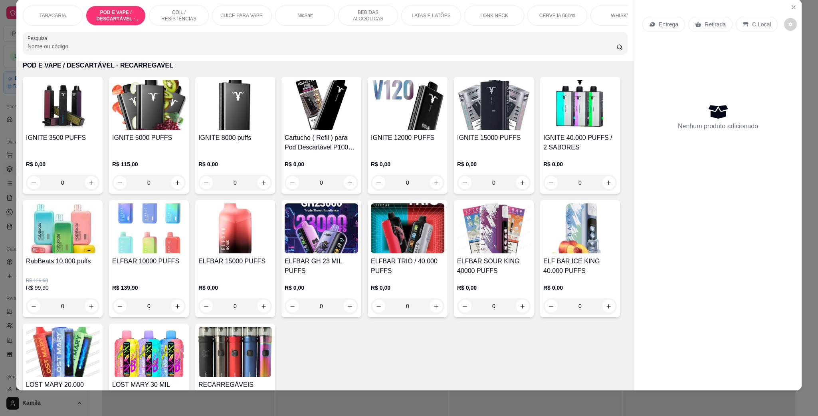
click at [163, 141] on div "IGNITE 5000 PUFFS R$ 115,00 0" at bounding box center [149, 135] width 80 height 117
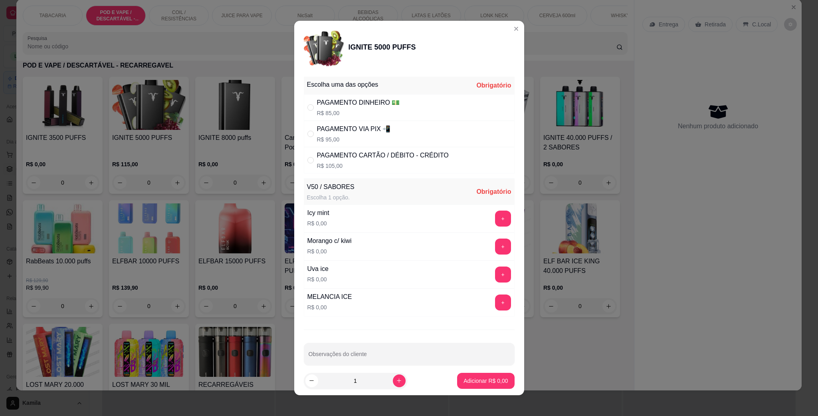
click at [350, 132] on div "PAGAMENTO VIA PIX 📲" at bounding box center [354, 129] width 74 height 10
radio input "true"
click at [495, 276] on button "+" at bounding box center [503, 274] width 16 height 16
click at [486, 378] on p "Adicionar R$ 95,00" at bounding box center [484, 380] width 48 height 8
click at [486, 378] on div "IGNITE 3500 PUFFS R$ 0,00 0 IGNITE 5000 PUFFS R$ 115,00 0 IGNITE 8000 puffs R$ …" at bounding box center [325, 259] width 605 height 364
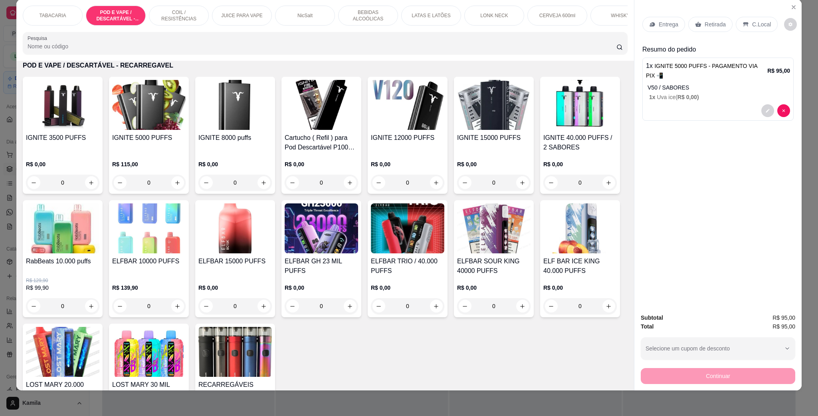
click at [755, 23] on p "C.Local" at bounding box center [761, 24] width 19 height 8
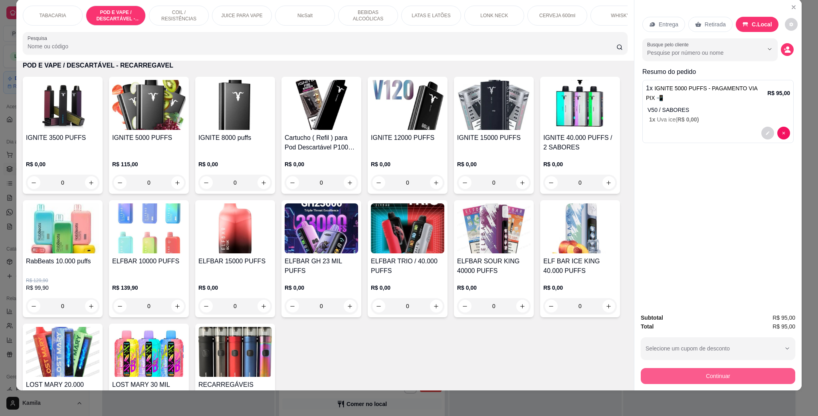
click at [721, 374] on button "Continuar" at bounding box center [718, 376] width 154 height 16
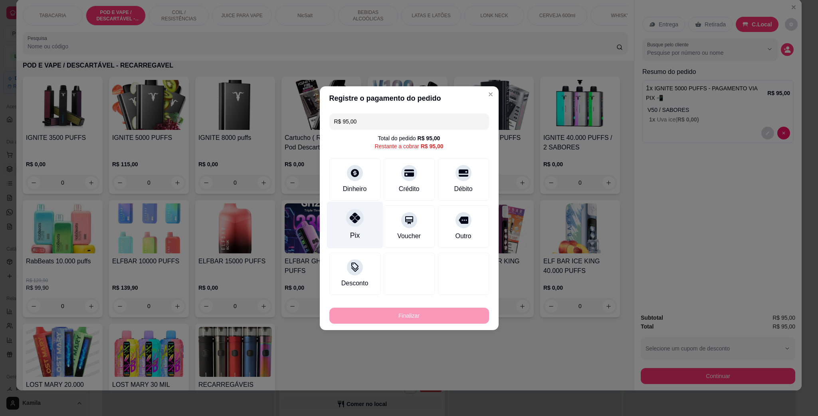
click at [359, 228] on div "Pix" at bounding box center [355, 224] width 56 height 47
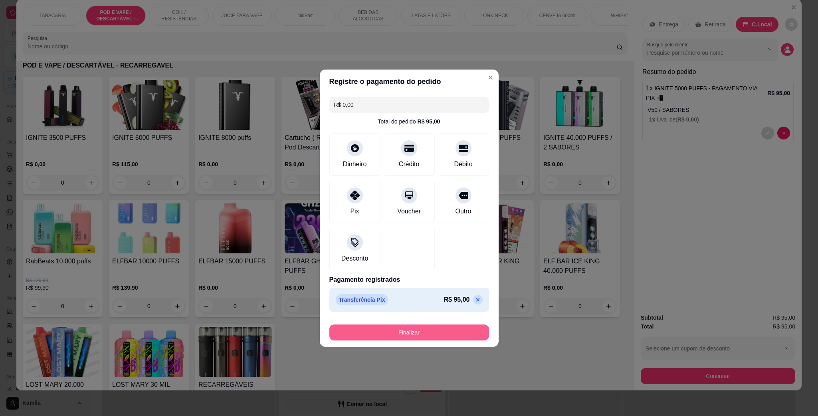
click at [452, 339] on button "Finalizar" at bounding box center [409, 332] width 160 height 16
click at [452, 339] on div "Finalizar" at bounding box center [409, 332] width 160 height 16
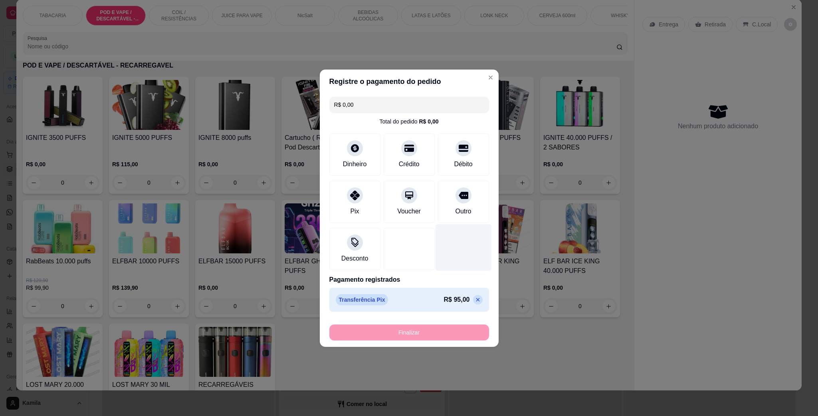
type input "-R$ 95,00"
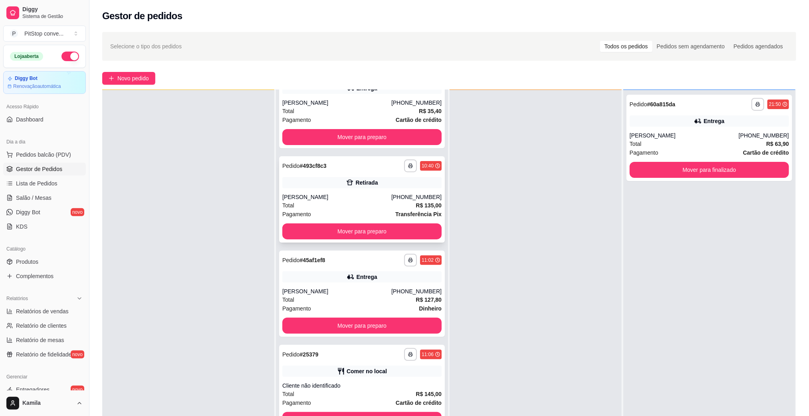
scroll to position [63, 0]
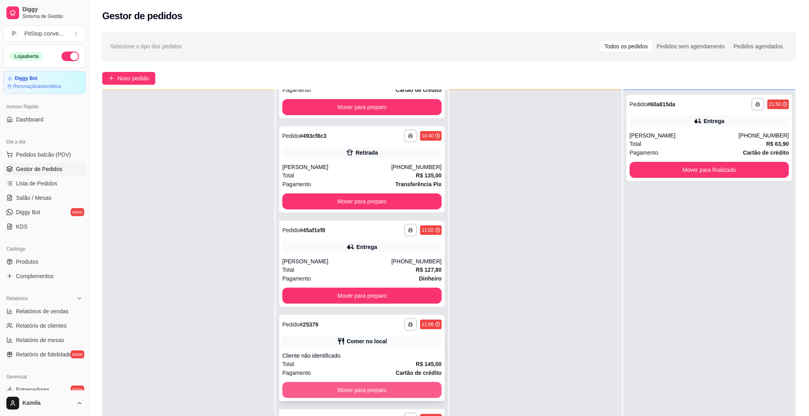
click at [381, 387] on button "Mover para preparo" at bounding box center [361, 390] width 159 height 16
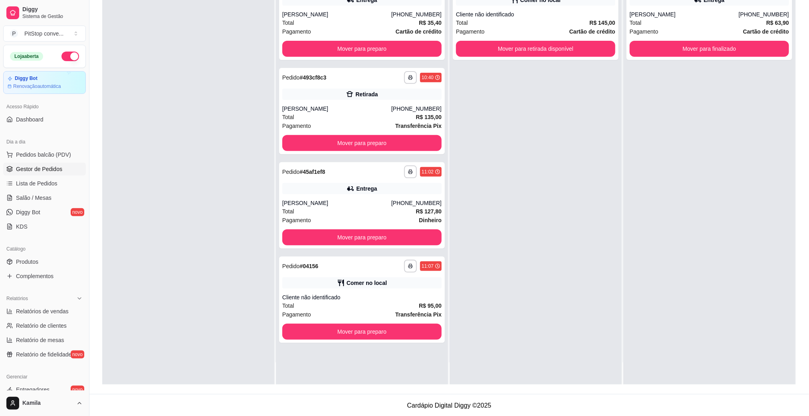
scroll to position [122, 0]
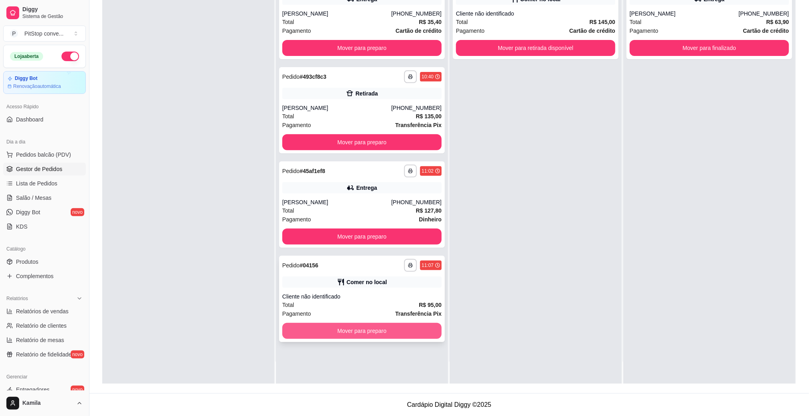
click at [403, 336] on button "Mover para preparo" at bounding box center [361, 331] width 159 height 16
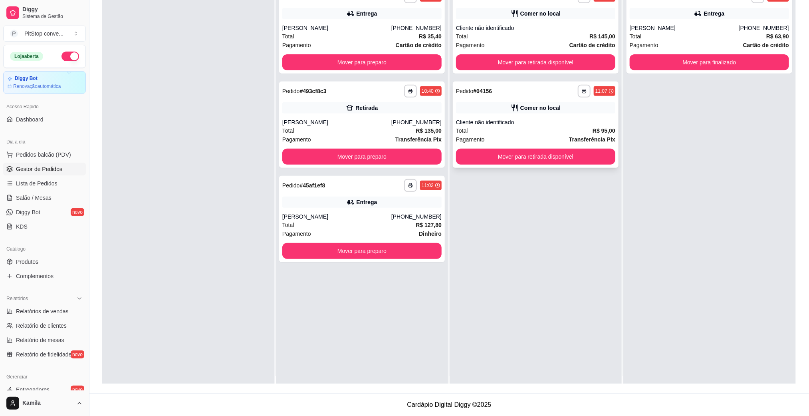
scroll to position [0, 0]
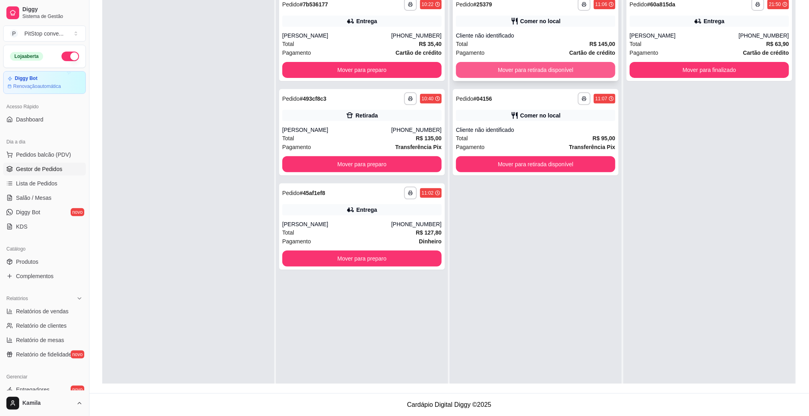
click at [533, 73] on button "Mover para retirada disponível" at bounding box center [535, 70] width 159 height 16
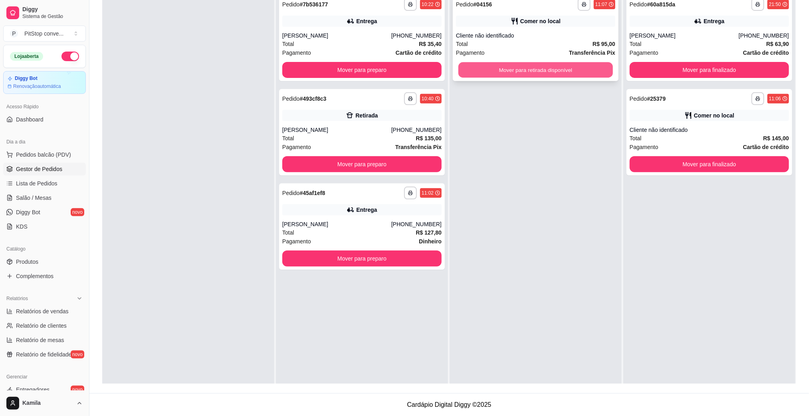
click at [537, 70] on button "Mover para retirada disponível" at bounding box center [535, 70] width 154 height 16
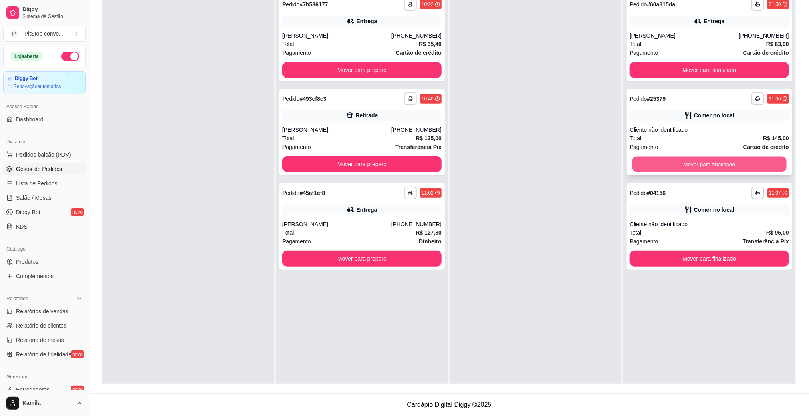
click at [707, 164] on button "Mover para finalizado" at bounding box center [709, 164] width 154 height 16
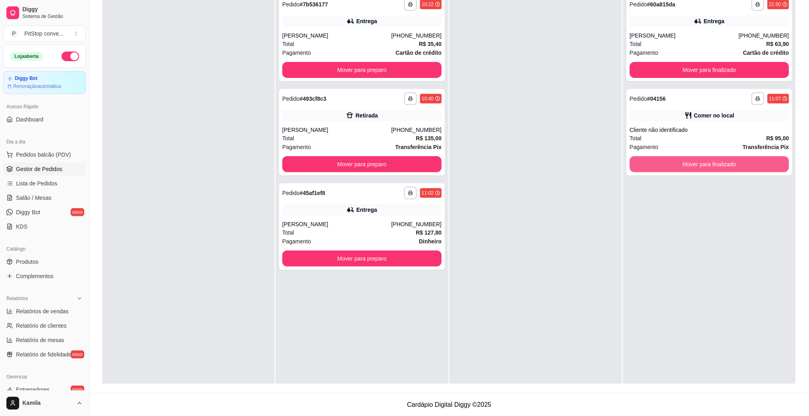
click at [707, 164] on button "Mover para finalizado" at bounding box center [709, 164] width 159 height 16
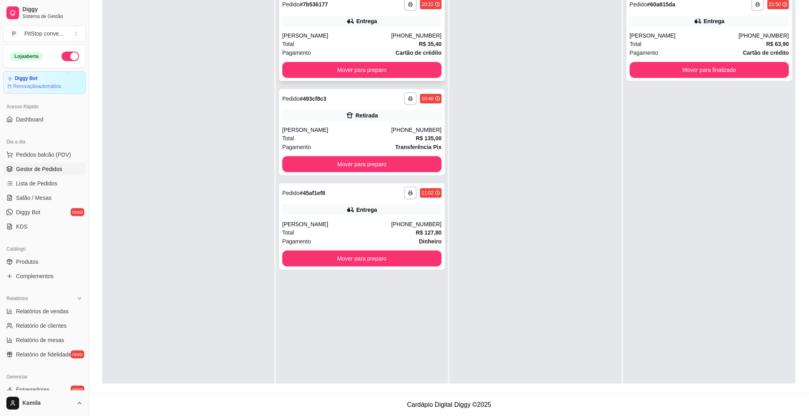
click at [354, 32] on div "Gabriela Teles" at bounding box center [336, 36] width 109 height 8
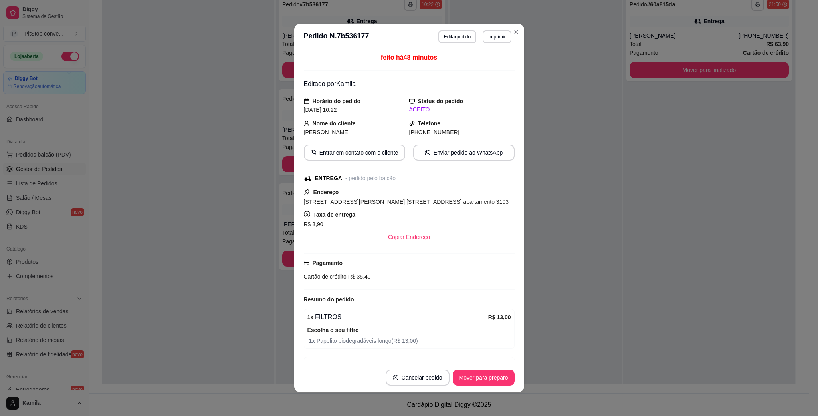
click at [398, 205] on span "Rua Carlos Eduardo Monteiro de Lemos, n. 366, Jardim da Penha - 29060120 aparta…" at bounding box center [406, 201] width 205 height 6
copy span "Rua Carlos Eduardo Monteiro de Lemos, n. 366, Jardim da Penha - 29060120 aparta…"
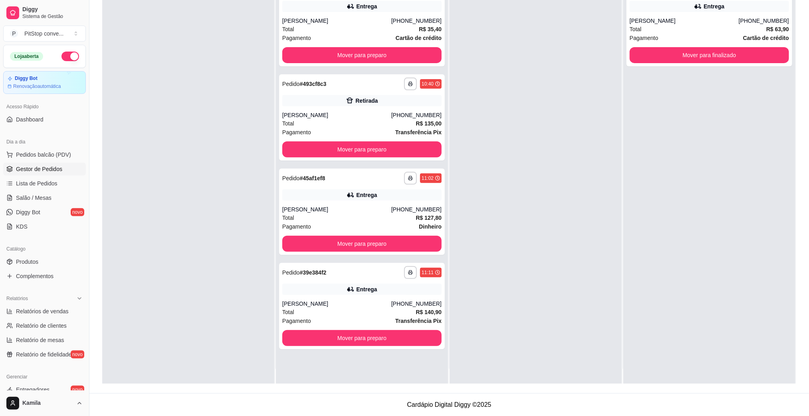
scroll to position [22, 0]
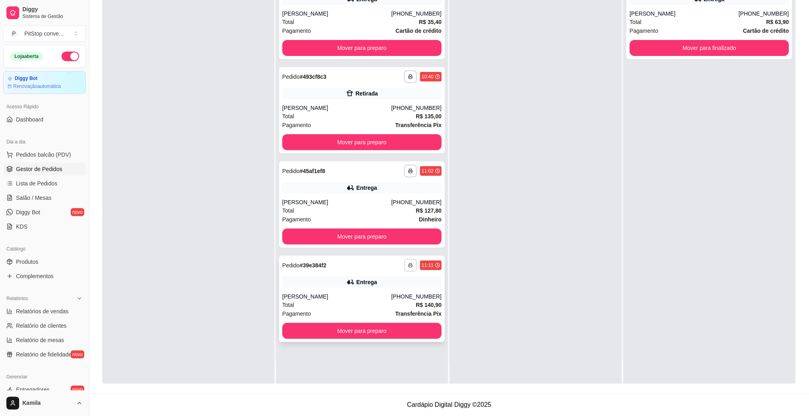
click at [410, 266] on button "button" at bounding box center [410, 265] width 13 height 13
click at [383, 294] on button "IMPRESSORA" at bounding box center [385, 292] width 58 height 13
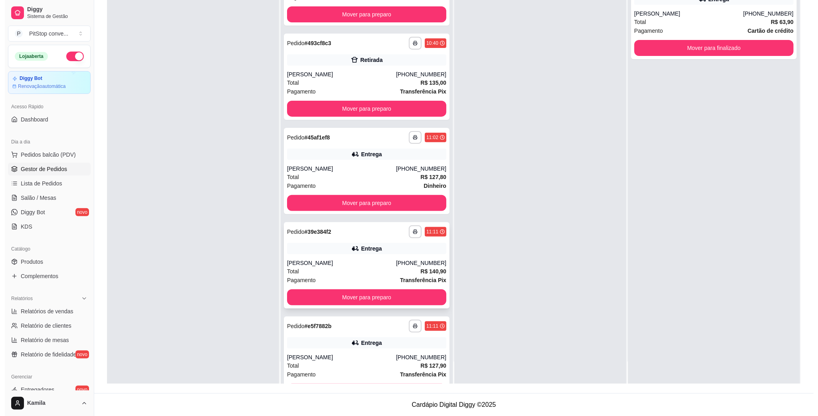
scroll to position [63, 0]
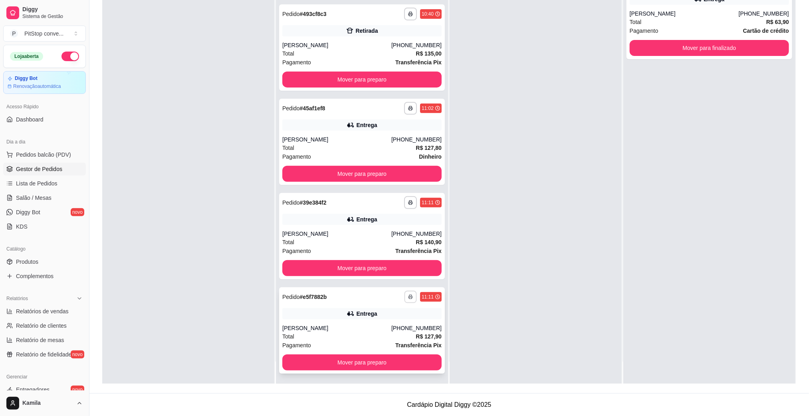
click at [408, 294] on icon "button" at bounding box center [410, 296] width 5 height 5
click at [374, 325] on button "IMPRESSORA" at bounding box center [376, 324] width 58 height 13
click at [387, 223] on div "Entrega" at bounding box center [361, 219] width 159 height 11
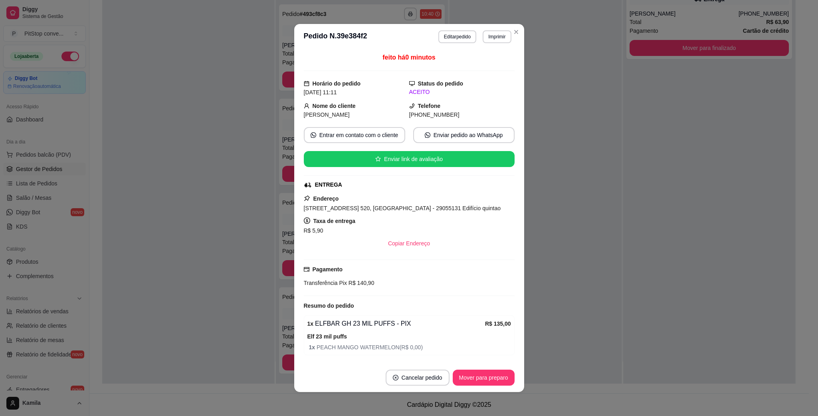
scroll to position [40, 0]
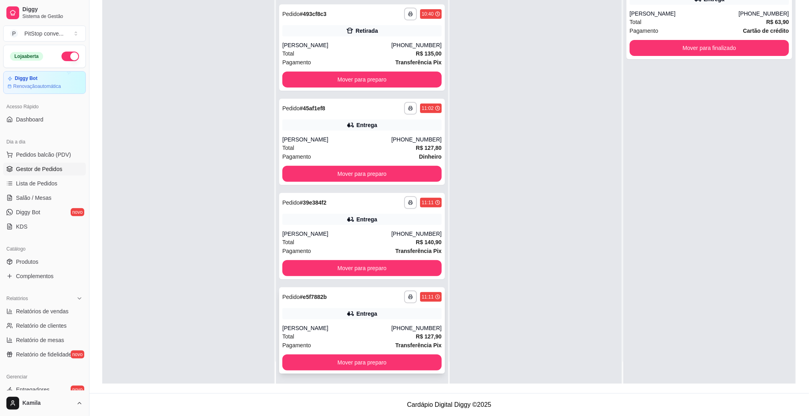
click at [347, 315] on icon at bounding box center [351, 313] width 8 height 8
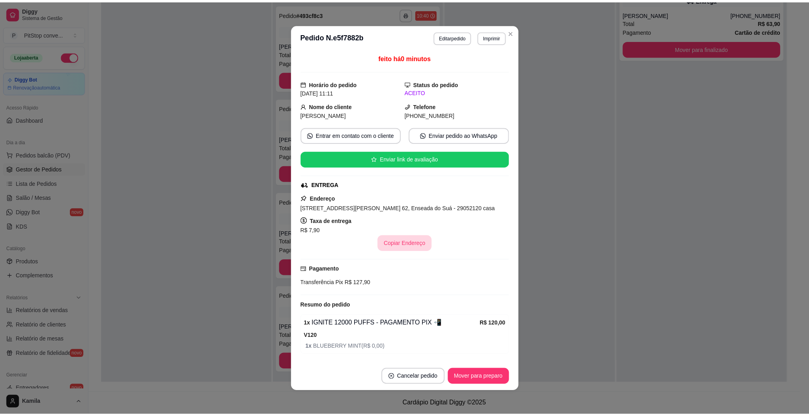
scroll to position [30, 0]
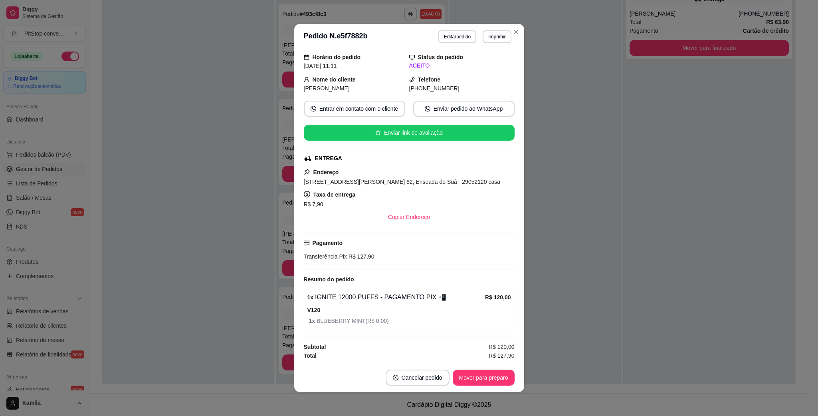
click at [587, 190] on div at bounding box center [536, 176] width 172 height 416
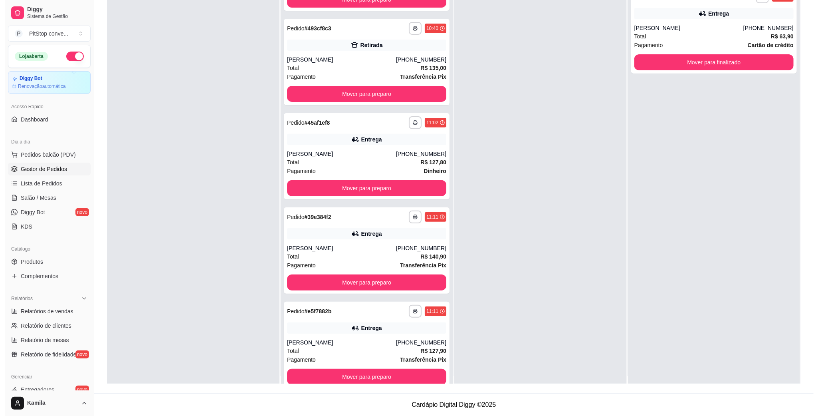
scroll to position [0, 0]
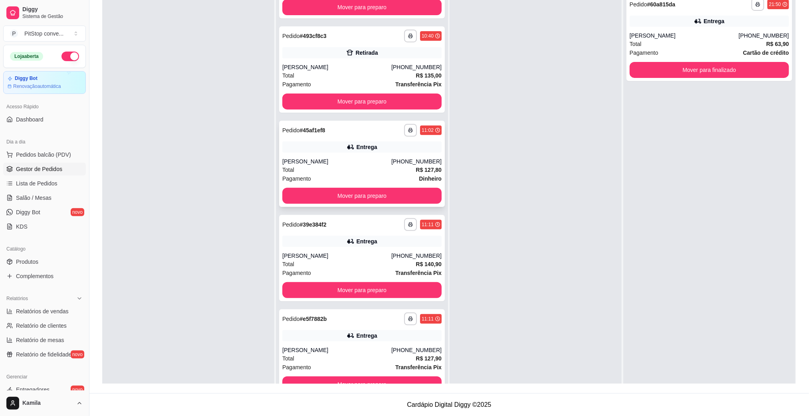
click at [356, 172] on div "Total R$ 127,80" at bounding box center [361, 169] width 159 height 9
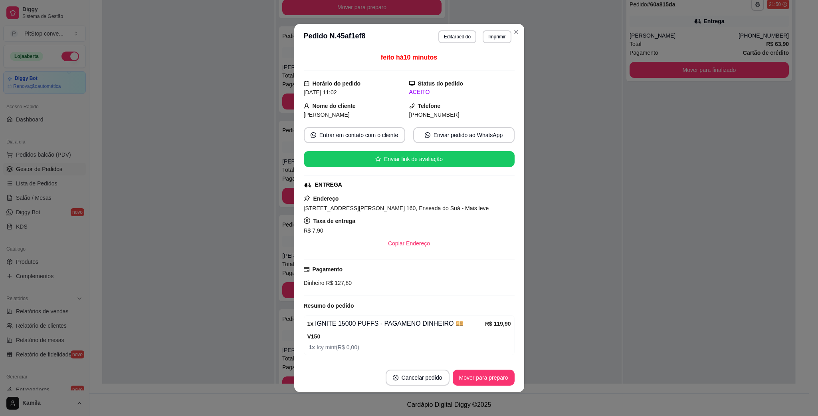
click at [437, 207] on span "Rua José Alexandre buaiz , n. 160, Enseada do Suá - Mais leve" at bounding box center [396, 208] width 185 height 6
drag, startPoint x: 437, startPoint y: 207, endPoint x: 435, endPoint y: 218, distance: 11.0
click at [437, 217] on div "Endereço Rua José Alexandre buaiz , n. 160, Enseada do Suá - Mais leve Taxa de …" at bounding box center [409, 222] width 211 height 57
click at [454, 204] on div "Endereço Rua José Alexandre buaiz , n. 160, Enseada do Suá - Mais leve Taxa de …" at bounding box center [409, 222] width 211 height 57
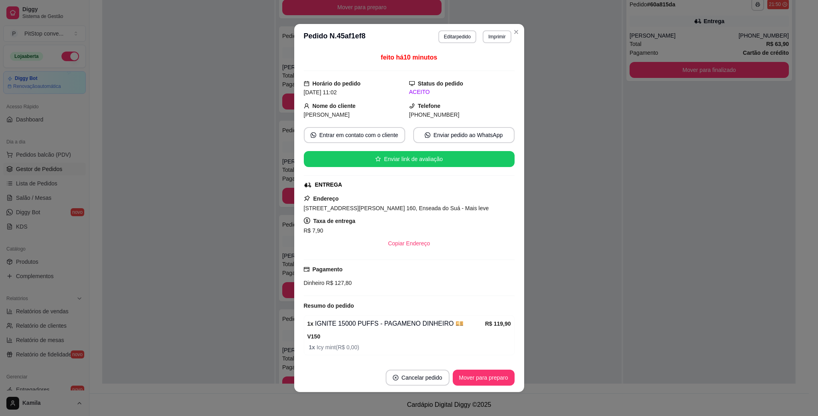
click at [405, 205] on div "Rua José Alexandre buaiz , n. 160, Enseada do Suá - Mais leve" at bounding box center [409, 208] width 211 height 10
click at [404, 205] on div "Rua José Alexandre buaiz , n. 160, Enseada do Suá - Mais leve" at bounding box center [409, 208] width 211 height 10
click at [404, 208] on span "Rua José Alexandre buaiz , n. 160, Enseada do Suá - Mais leve" at bounding box center [396, 208] width 185 height 6
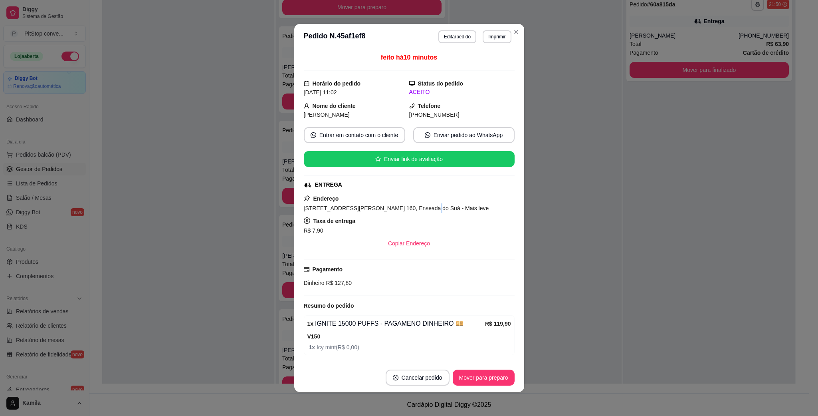
click at [404, 208] on span "Rua José Alexandre buaiz , n. 160, Enseada do Suá - Mais leve" at bounding box center [396, 208] width 185 height 6
click at [403, 210] on span "Rua José Alexandre buaiz , n. 160, Enseada do Suá - Mais leve" at bounding box center [396, 208] width 185 height 6
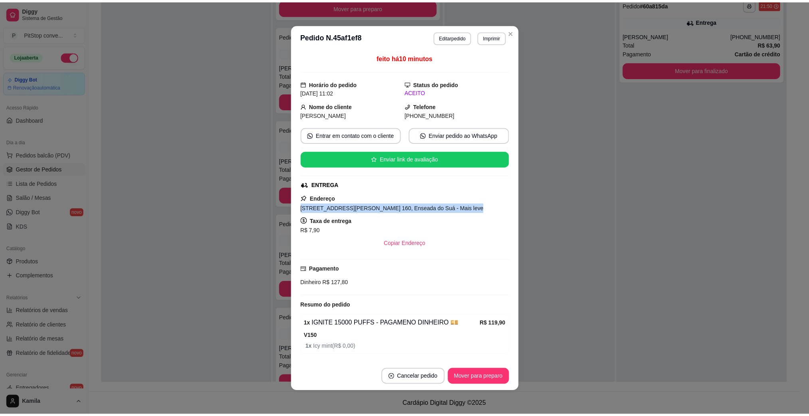
scroll to position [30, 0]
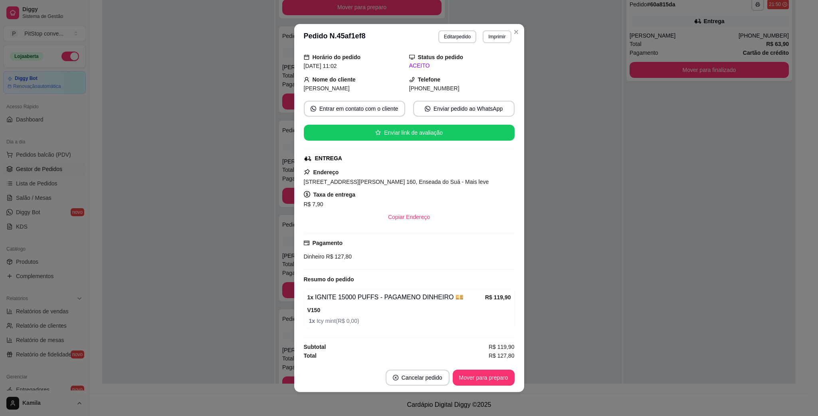
click at [337, 254] on span "R$ 127,80" at bounding box center [339, 256] width 28 height 6
copy div "Dinheiro R$ 127,80"
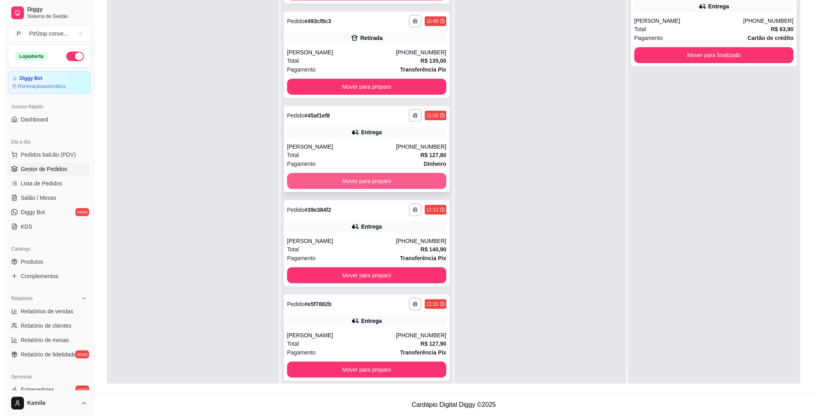
scroll to position [22, 0]
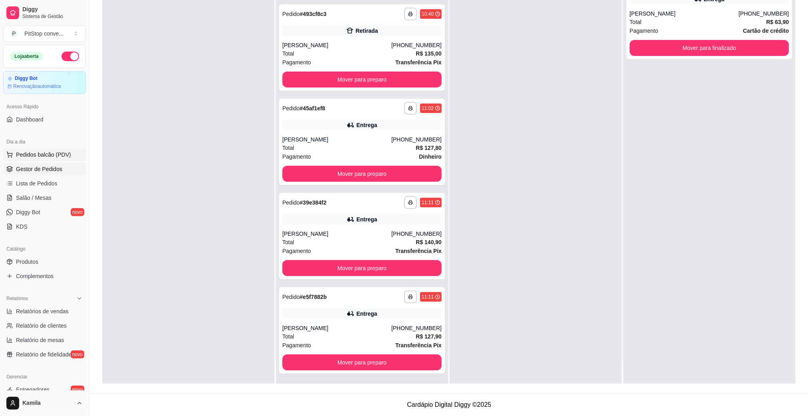
click at [28, 157] on span "Pedidos balcão (PDV)" at bounding box center [43, 155] width 55 height 8
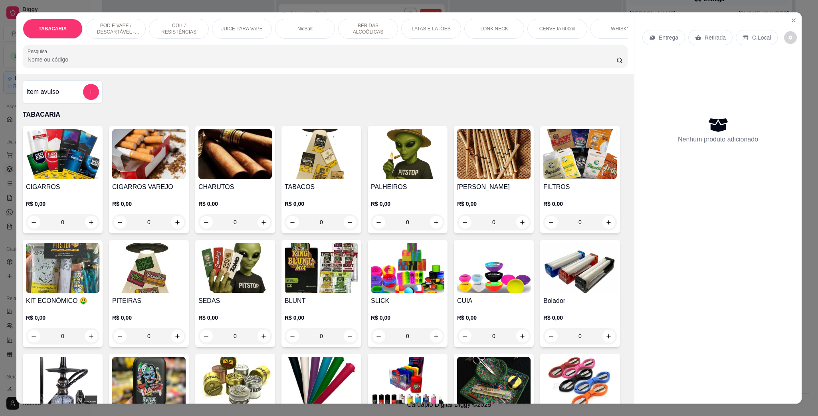
click at [102, 26] on p "POD E VAPE / DESCARTÁVEL - RECARREGAVEL" at bounding box center [116, 28] width 46 height 13
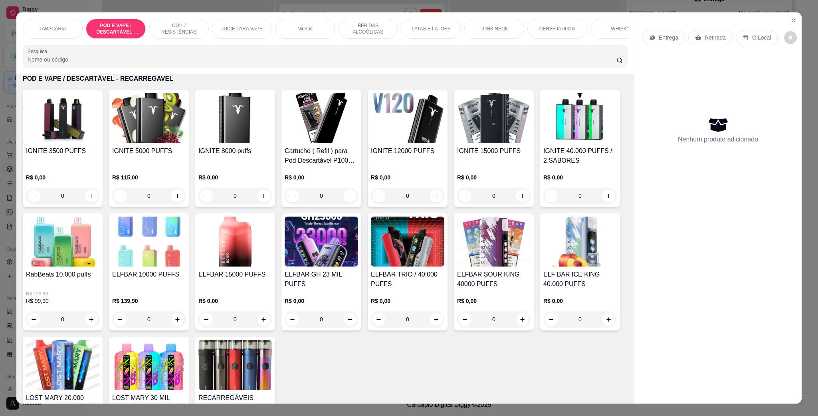
scroll to position [13, 0]
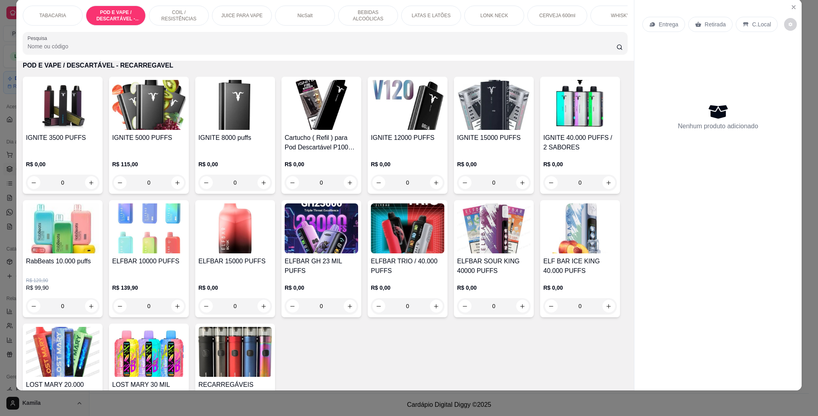
click at [248, 130] on img at bounding box center [234, 105] width 73 height 50
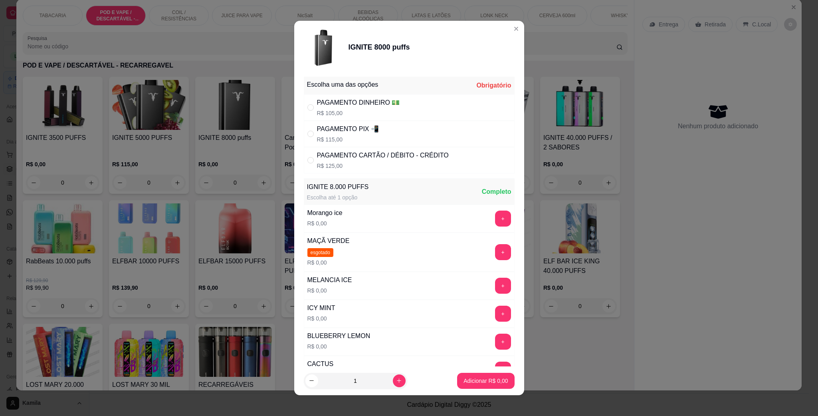
click at [369, 140] on p "R$ 115,00" at bounding box center [348, 139] width 62 height 8
radio input "true"
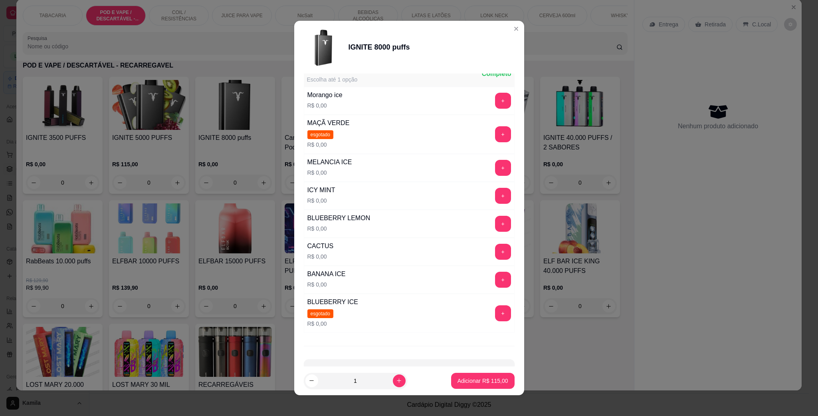
scroll to position [120, 0]
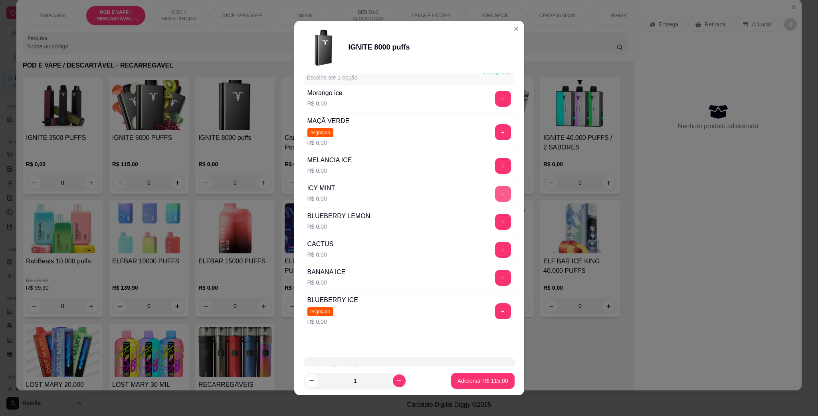
click at [495, 194] on button "+" at bounding box center [503, 194] width 16 height 16
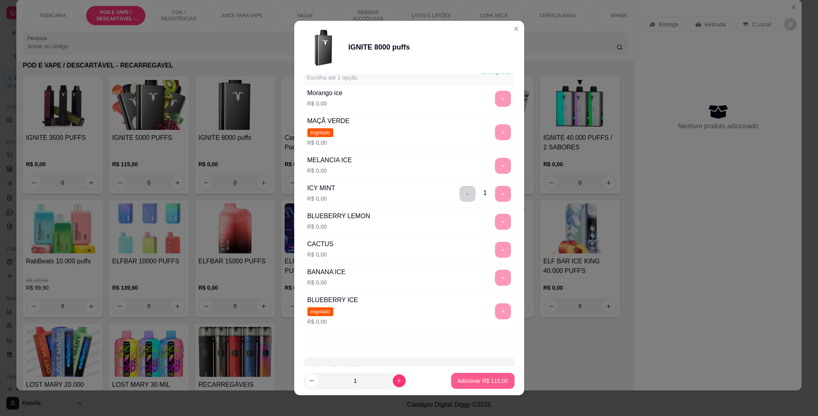
click at [481, 374] on button "Adicionar R$ 115,00" at bounding box center [482, 380] width 63 height 16
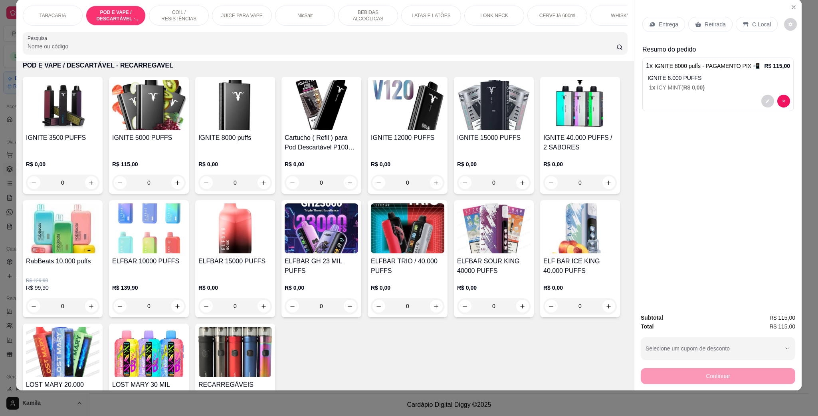
click at [758, 24] on p "C.Local" at bounding box center [761, 24] width 19 height 8
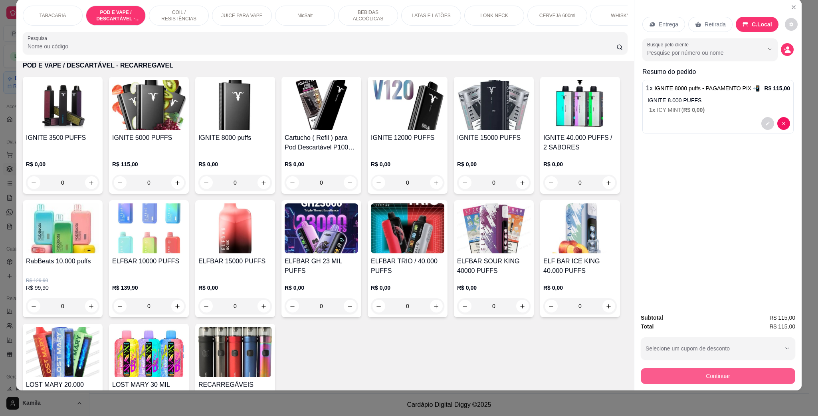
click at [739, 377] on button "Continuar" at bounding box center [718, 376] width 154 height 16
click at [791, 8] on icon "Close" at bounding box center [793, 7] width 6 height 6
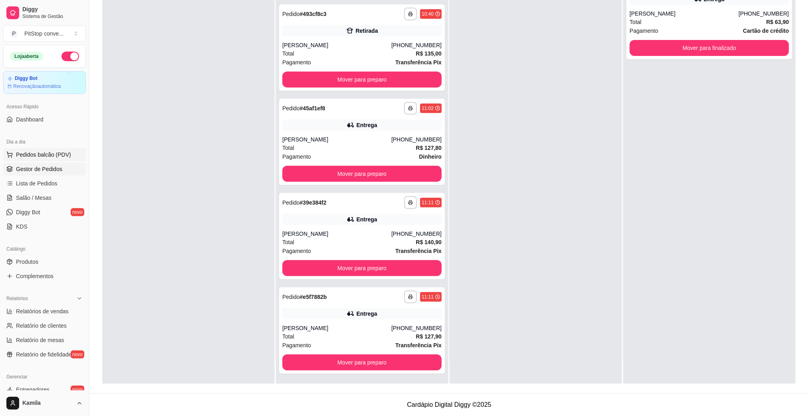
click at [51, 152] on span "Pedidos balcão (PDV)" at bounding box center [43, 155] width 55 height 8
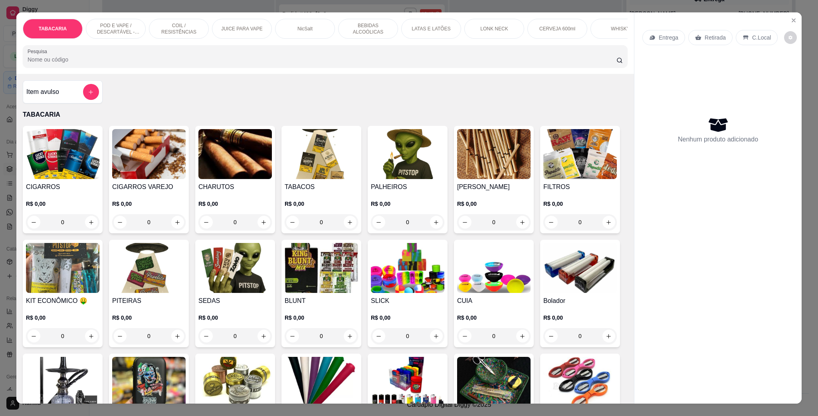
click at [128, 31] on p "POD E VAPE / DESCARTÁVEL - RECARREGAVEL" at bounding box center [116, 28] width 46 height 13
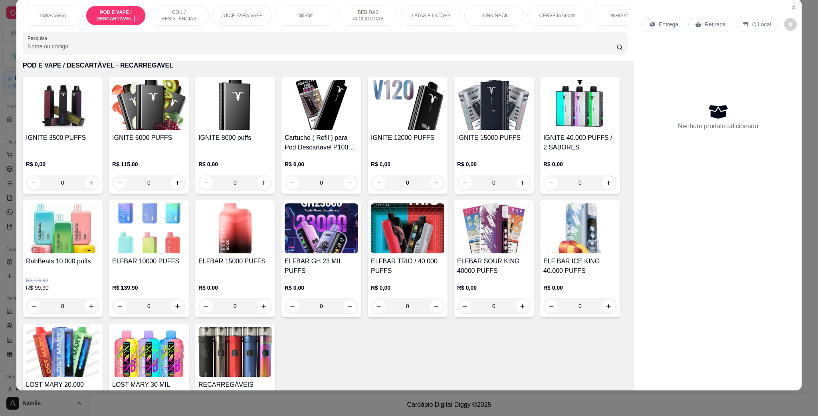
click at [225, 129] on img at bounding box center [234, 105] width 73 height 50
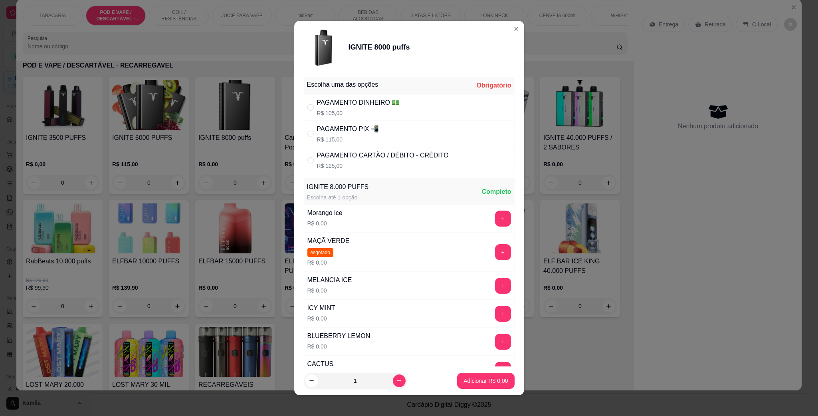
click at [366, 129] on div "PAGAMENTO PIX 📲" at bounding box center [348, 129] width 62 height 10
radio input "true"
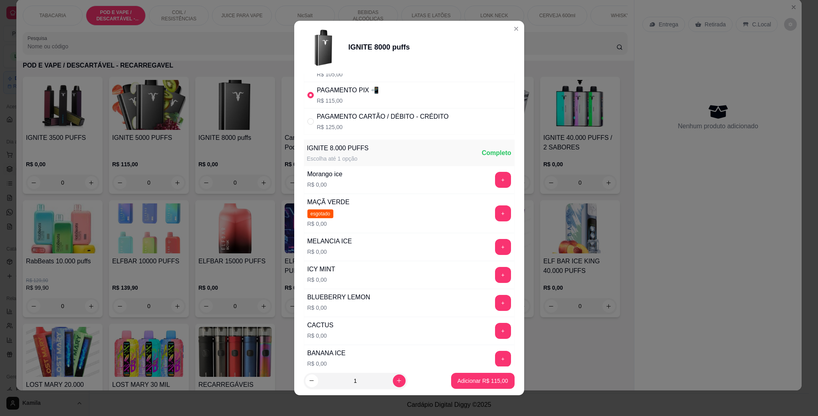
scroll to position [60, 0]
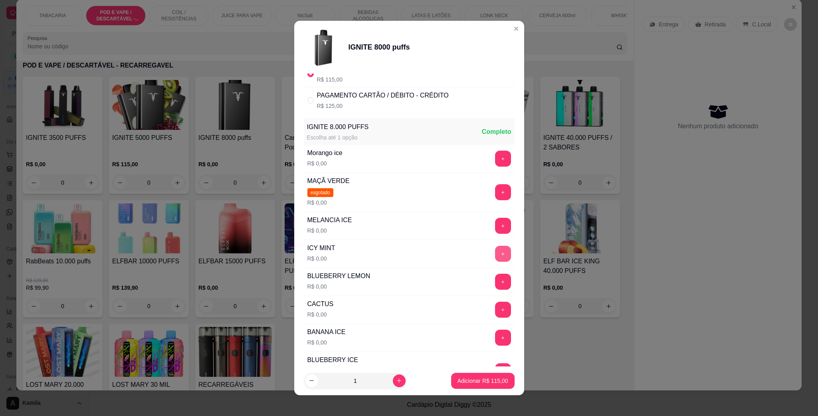
click at [495, 253] on button "+" at bounding box center [503, 254] width 16 height 16
click at [485, 379] on p "Adicionar R$ 115,00" at bounding box center [482, 380] width 51 height 8
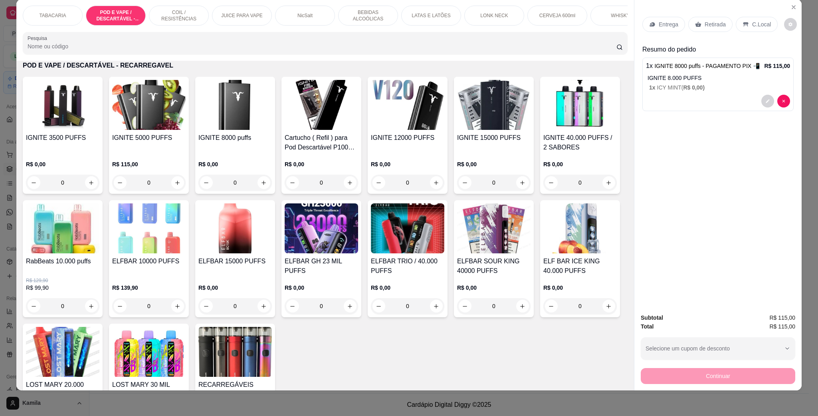
click at [756, 26] on p "C.Local" at bounding box center [761, 24] width 19 height 8
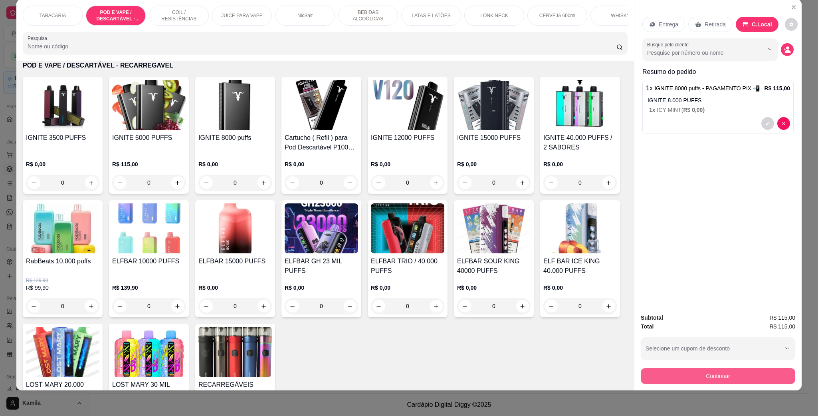
click at [723, 375] on button "Continuar" at bounding box center [718, 376] width 154 height 16
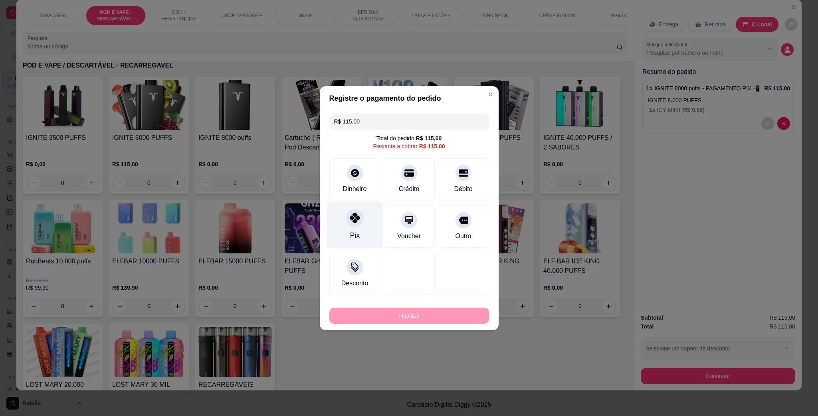
click at [351, 205] on div "Pix" at bounding box center [355, 224] width 56 height 47
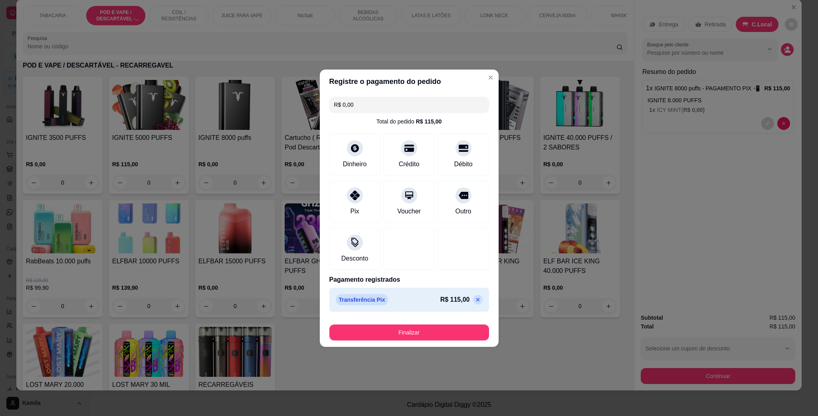
click at [434, 327] on button "Finalizar" at bounding box center [409, 332] width 160 height 16
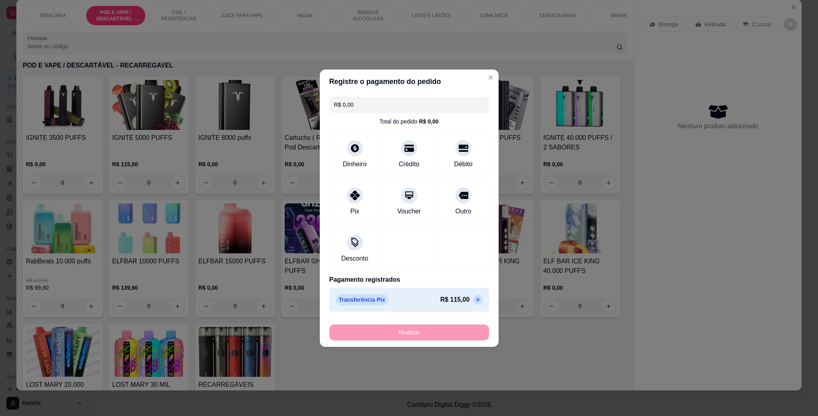
type input "-R$ 115,00"
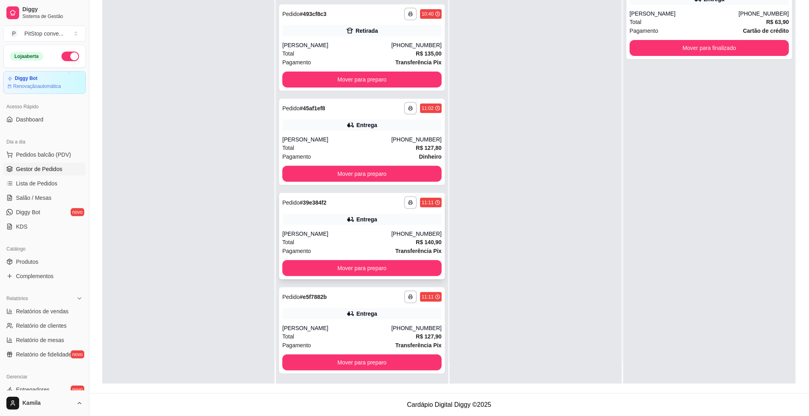
click at [345, 223] on div "Entrega" at bounding box center [361, 219] width 159 height 11
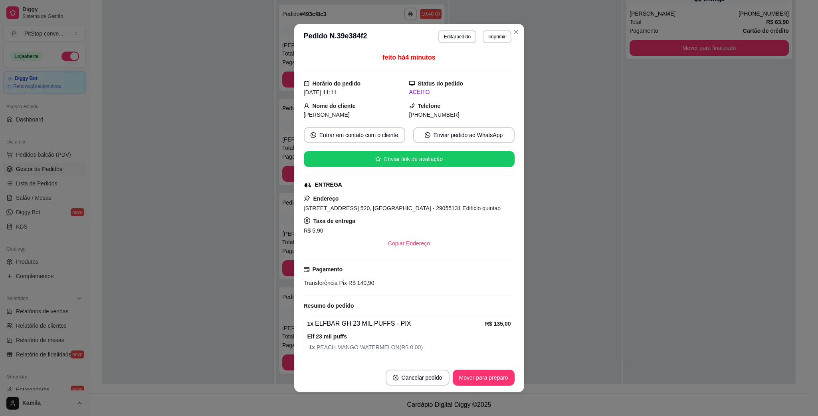
click at [374, 213] on div "Avenida Nossa Senhora da Penha, n. 520, Praia do Canto - 29055131 Edifício quin…" at bounding box center [409, 208] width 211 height 10
click at [381, 209] on span "Avenida Nossa Senhora da Penha, n. 520, Praia do Canto - 29055131 Edifício quin…" at bounding box center [402, 208] width 197 height 6
copy span "Avenida Nossa Senhora da Penha, n. 520, Praia do Canto - 29055131 Edifício quin…"
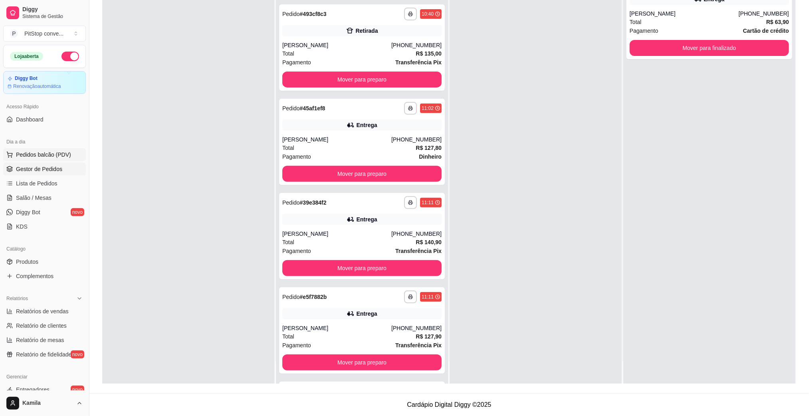
click at [42, 156] on span "Pedidos balcão (PDV)" at bounding box center [43, 155] width 55 height 8
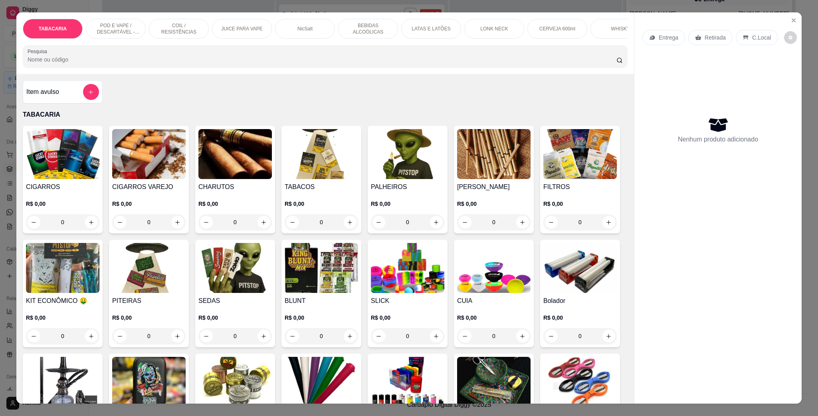
click at [126, 24] on p "POD E VAPE / DESCARTÁVEL - RECARREGAVEL" at bounding box center [116, 28] width 46 height 13
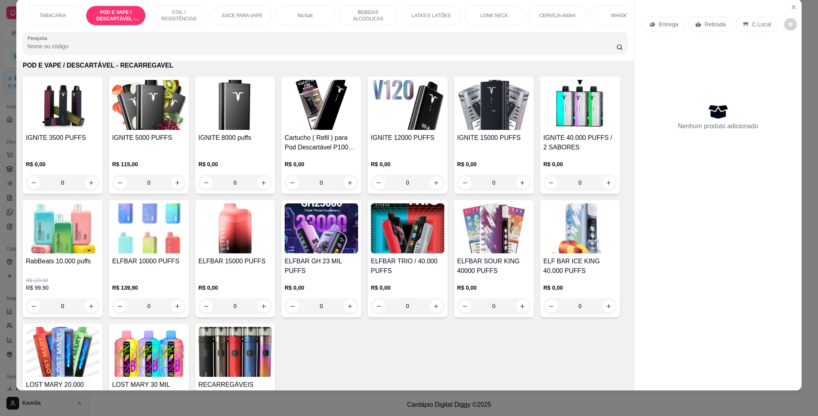
click at [358, 253] on img at bounding box center [321, 228] width 73 height 50
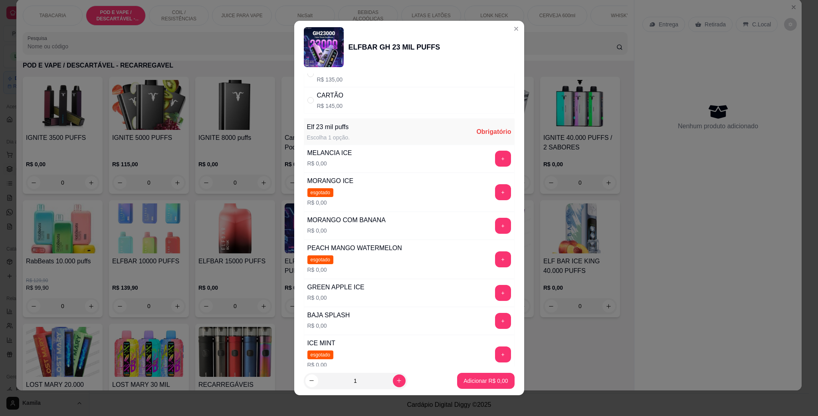
scroll to position [120, 0]
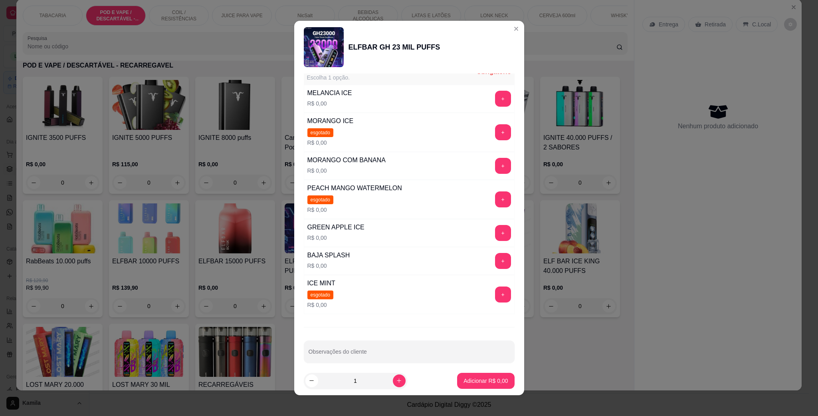
click at [495, 97] on button "+" at bounding box center [503, 99] width 16 height 16
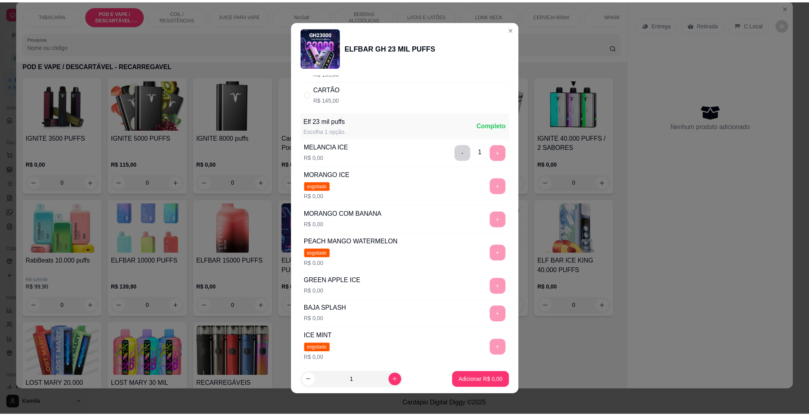
scroll to position [0, 0]
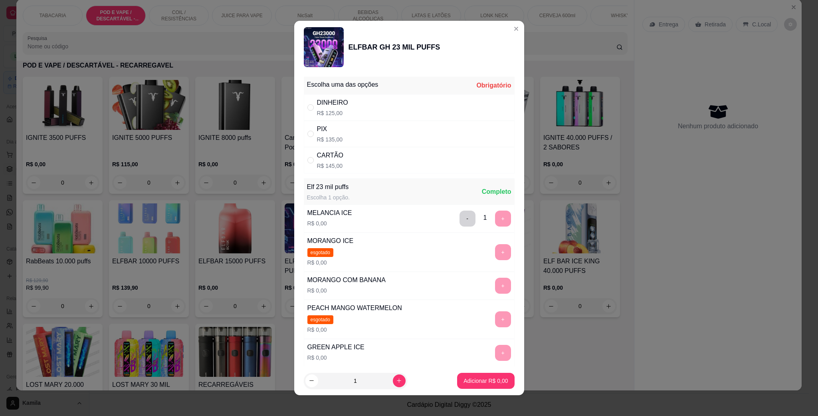
click at [334, 129] on div "PIX" at bounding box center [330, 129] width 26 height 10
radio input "true"
click at [465, 381] on p "Adicionar R$ 135,00" at bounding box center [482, 380] width 51 height 8
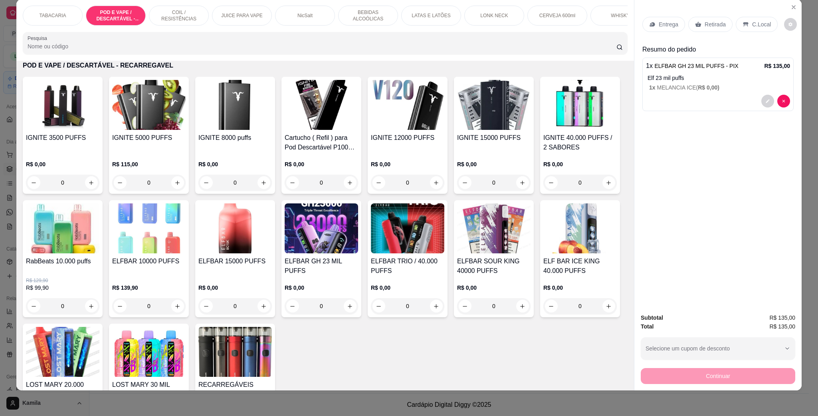
click at [754, 21] on p "C.Local" at bounding box center [761, 24] width 19 height 8
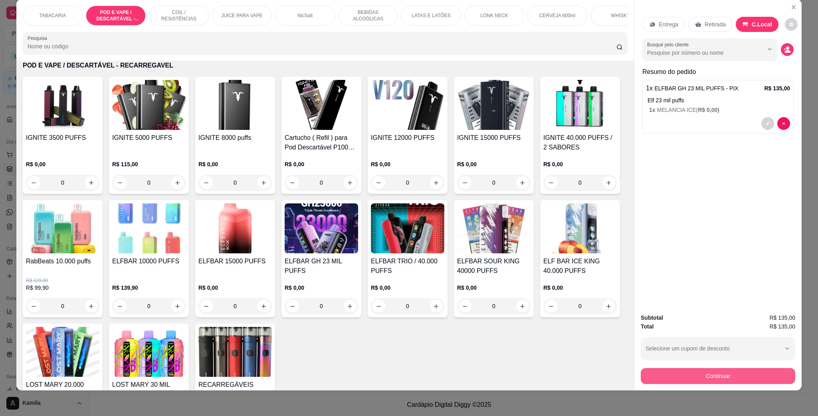
click at [723, 374] on button "Continuar" at bounding box center [718, 376] width 154 height 16
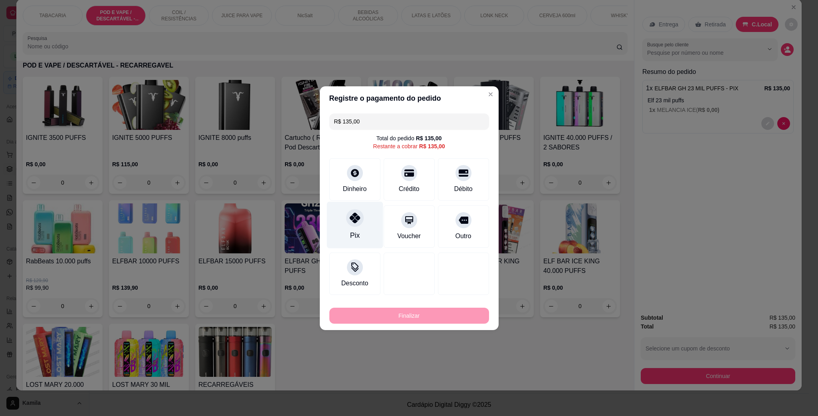
click at [361, 221] on div "Pix" at bounding box center [355, 224] width 56 height 47
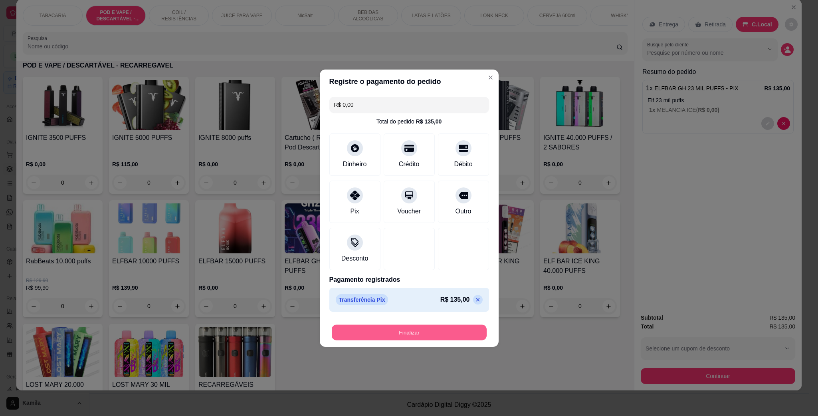
click at [428, 330] on button "Finalizar" at bounding box center [409, 332] width 155 height 16
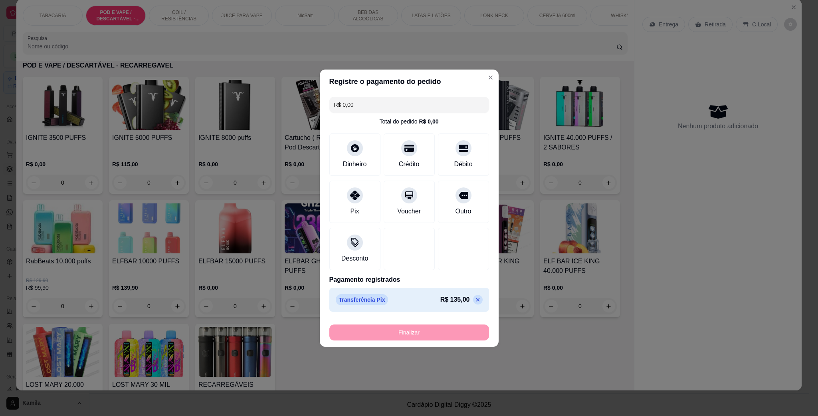
type input "-R$ 135,00"
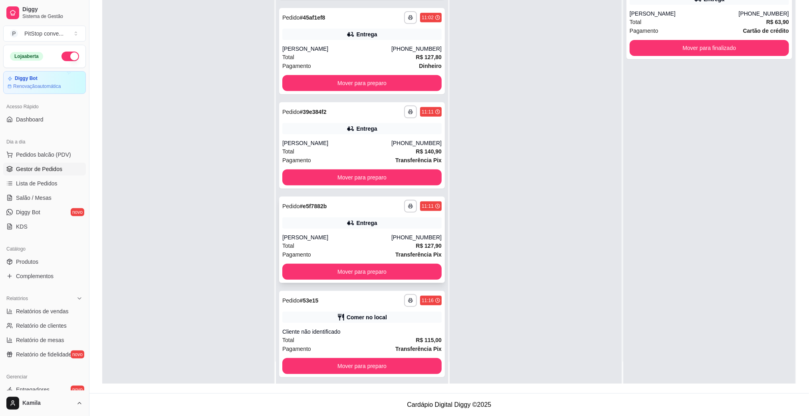
scroll to position [157, 0]
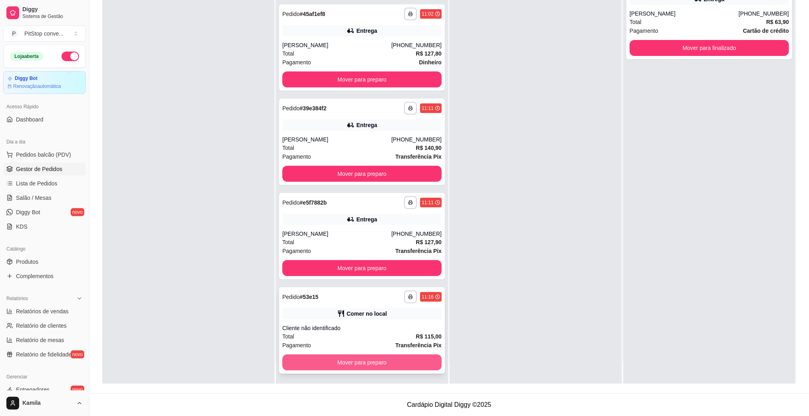
click at [385, 360] on button "Mover para preparo" at bounding box center [361, 362] width 159 height 16
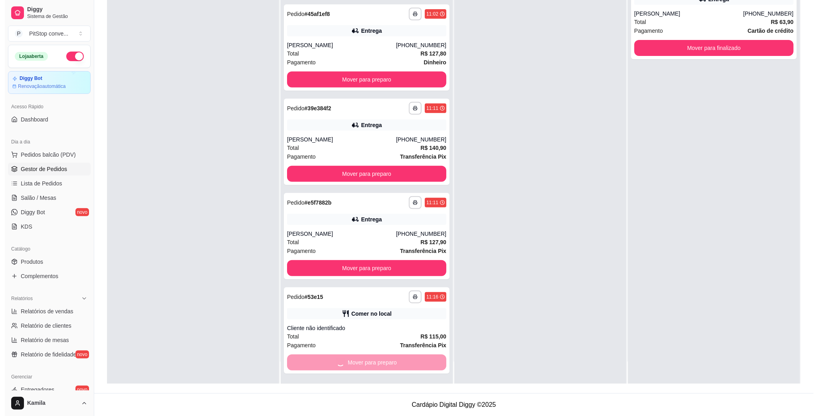
scroll to position [63, 0]
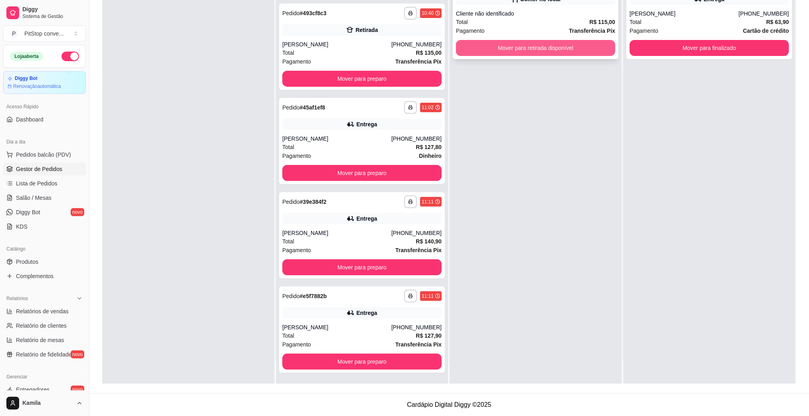
click at [526, 52] on button "Mover para retirada disponível" at bounding box center [535, 48] width 159 height 16
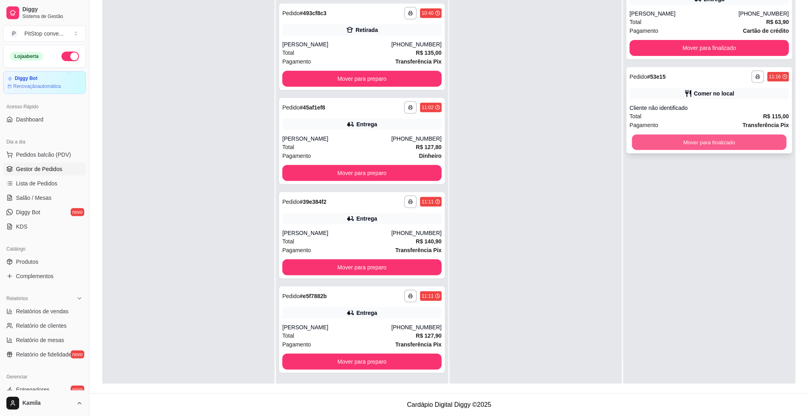
click at [710, 144] on button "Mover para finalizado" at bounding box center [709, 143] width 154 height 16
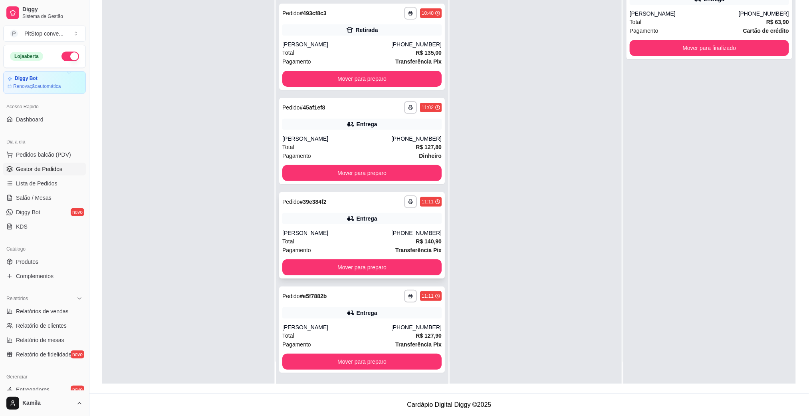
click at [363, 233] on div "João Paulo" at bounding box center [336, 233] width 109 height 8
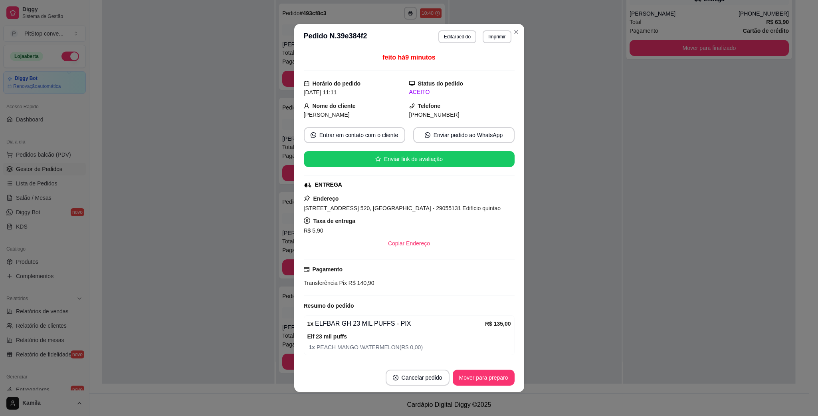
click at [411, 213] on div "Avenida Nossa Senhora da Penha, n. 520, Praia do Canto - 29055131 Edifício quin…" at bounding box center [409, 208] width 211 height 10
copy span "Avenida Nossa Senhora da Penha, n. 520, Praia do Canto - 29055131 Edifício quin…"
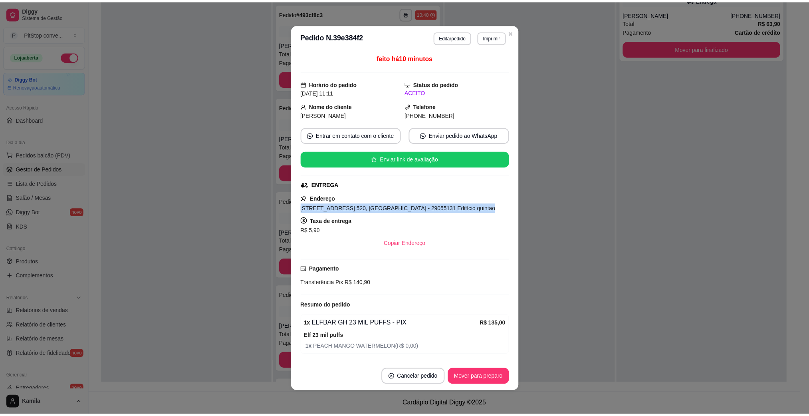
scroll to position [157, 0]
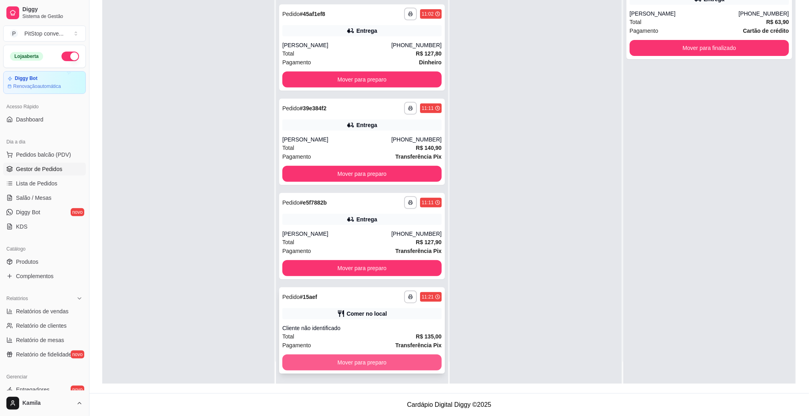
click at [392, 366] on button "Mover para preparo" at bounding box center [361, 362] width 159 height 16
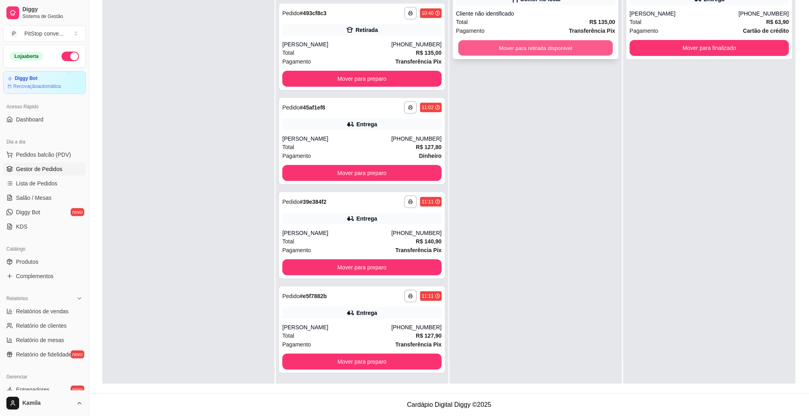
click at [555, 53] on button "Mover para retirada disponível" at bounding box center [535, 48] width 154 height 16
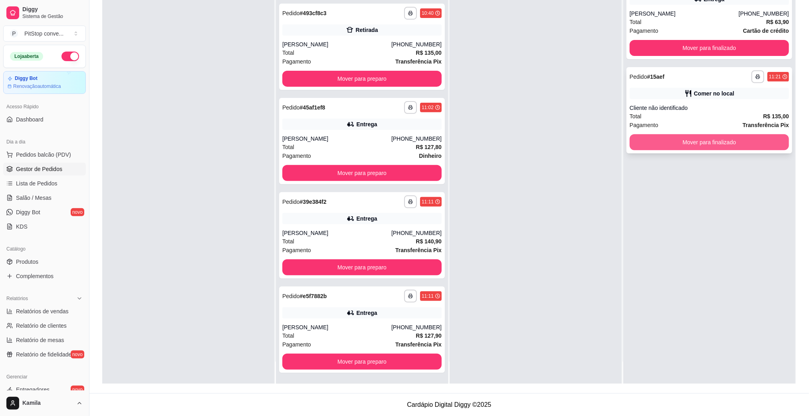
click at [696, 149] on button "Mover para finalizado" at bounding box center [709, 142] width 159 height 16
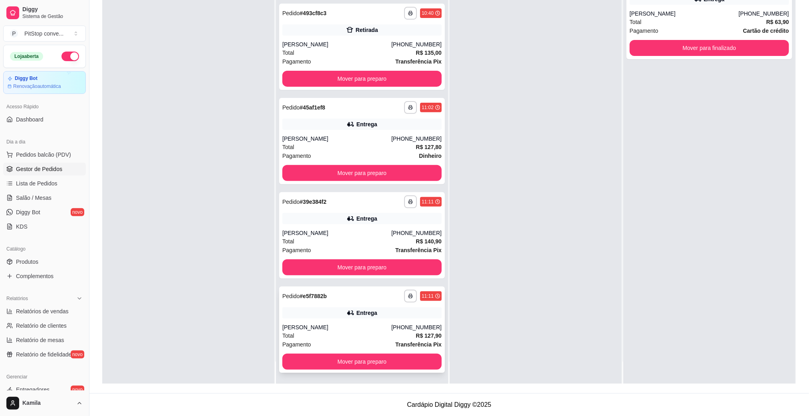
click at [339, 319] on div "**********" at bounding box center [362, 329] width 166 height 86
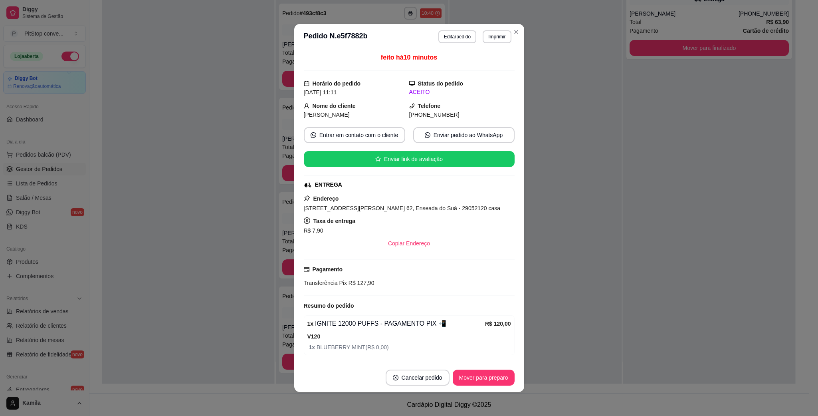
click at [399, 208] on span "Rua Almirante Tamandaré, n. 62, Enseada do Suá - 29052120 casa" at bounding box center [402, 208] width 197 height 6
copy span "Rua Almirante Tamandaré, n. 62, Enseada do Suá - 29052120 casa"
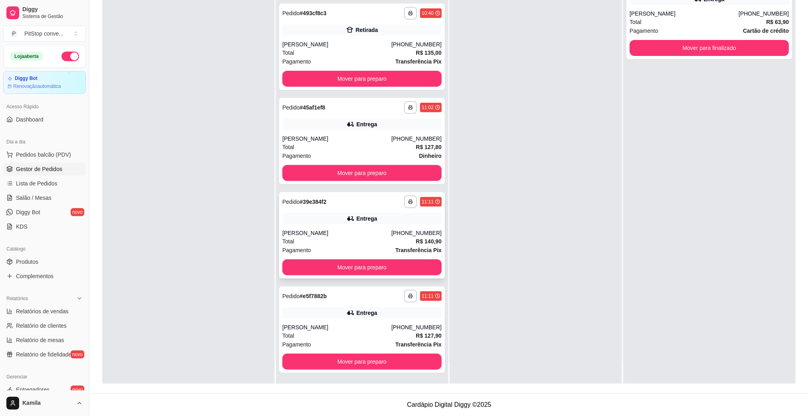
scroll to position [63, 0]
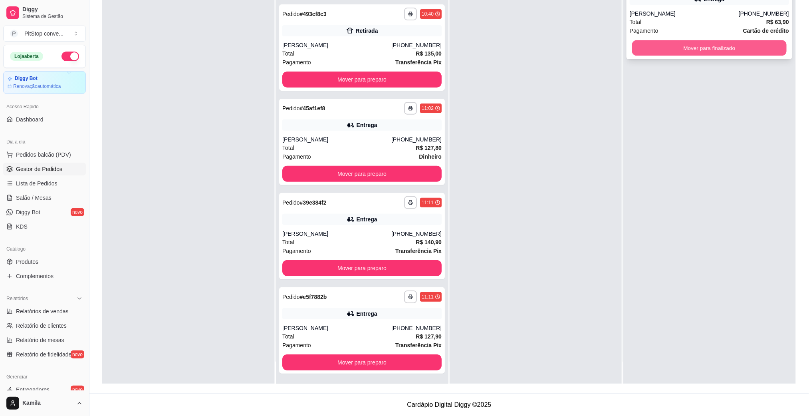
click at [707, 47] on button "Mover para finalizado" at bounding box center [709, 48] width 154 height 16
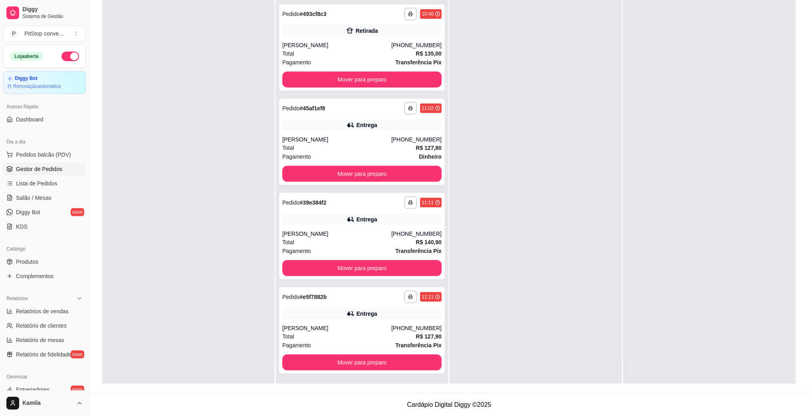
click at [38, 174] on link "Gestor de Pedidos" at bounding box center [44, 168] width 83 height 13
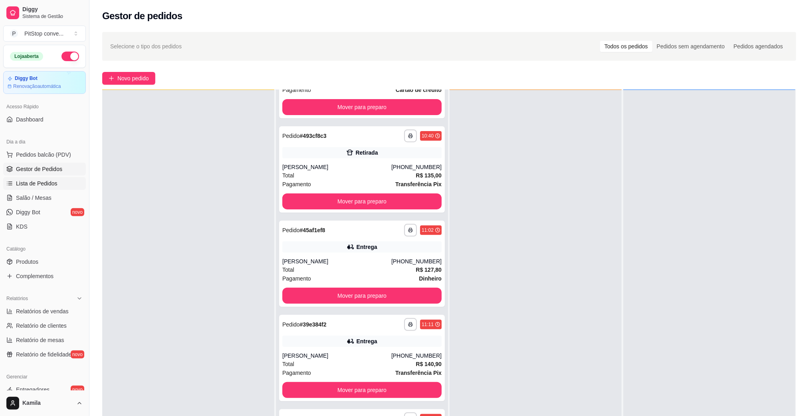
click at [42, 184] on span "Lista de Pedidos" at bounding box center [37, 183] width 42 height 8
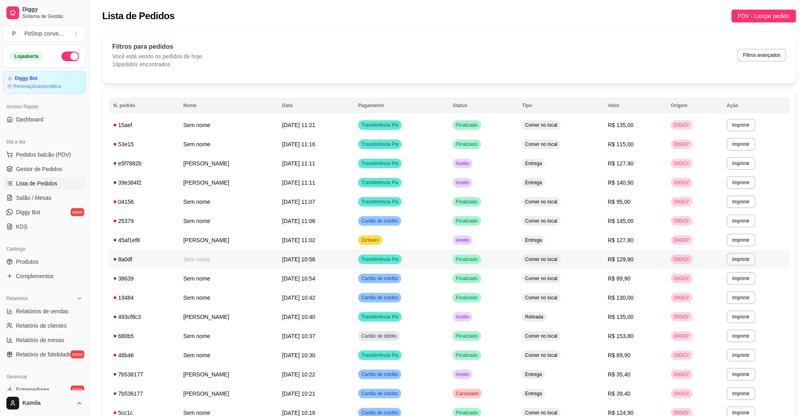
scroll to position [60, 0]
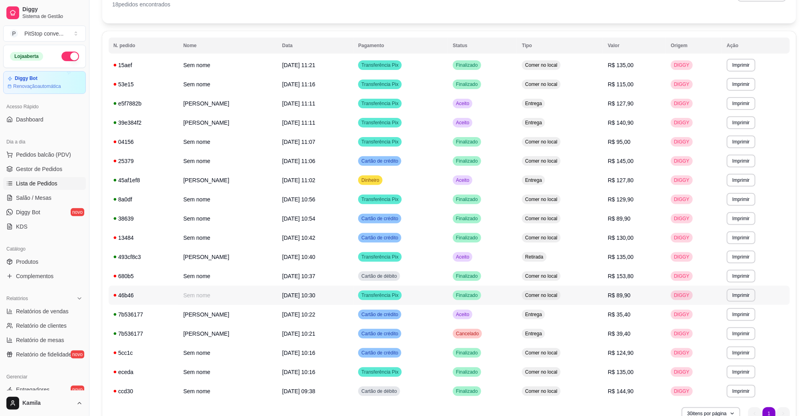
click at [559, 297] on span "Comer no local" at bounding box center [541, 295] width 36 height 6
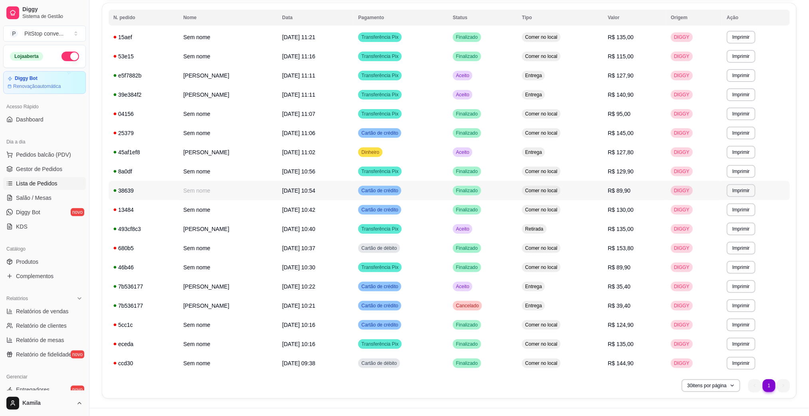
scroll to position [103, 0]
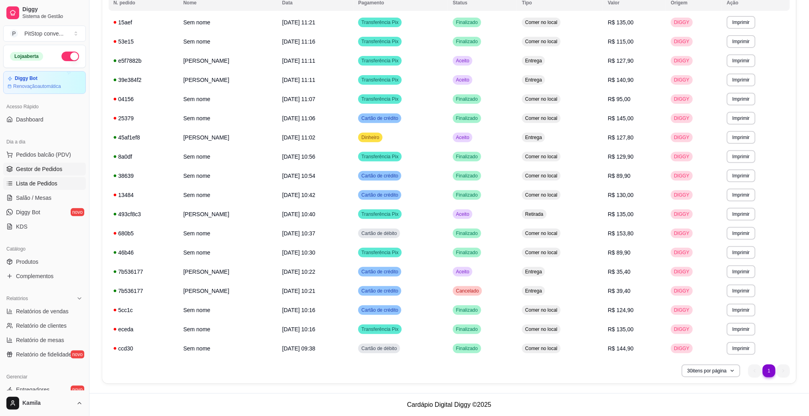
click at [48, 170] on span "Gestor de Pedidos" at bounding box center [39, 169] width 46 height 8
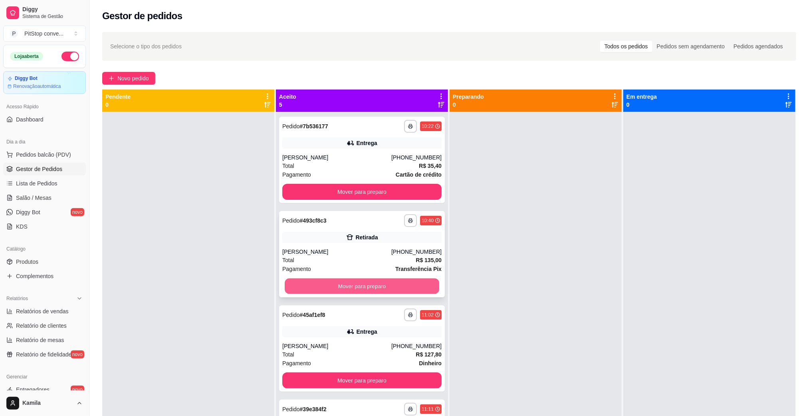
click at [403, 280] on button "Mover para preparo" at bounding box center [362, 286] width 154 height 16
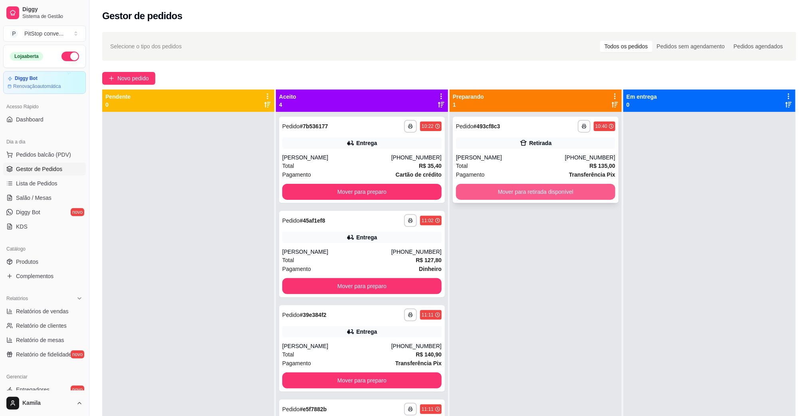
click at [538, 197] on button "Mover para retirada disponível" at bounding box center [535, 192] width 159 height 16
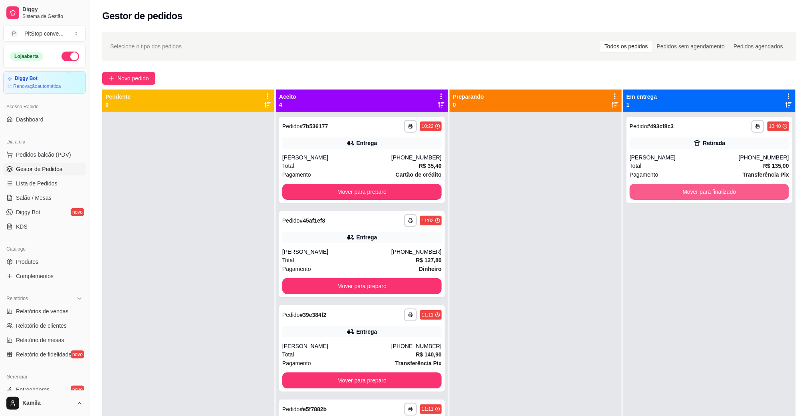
click at [699, 197] on button "Mover para finalizado" at bounding box center [709, 192] width 159 height 16
click at [734, 197] on button "Mover para finalizado" at bounding box center [709, 192] width 159 height 16
click at [417, 188] on button "Mover para preparo" at bounding box center [361, 192] width 159 height 16
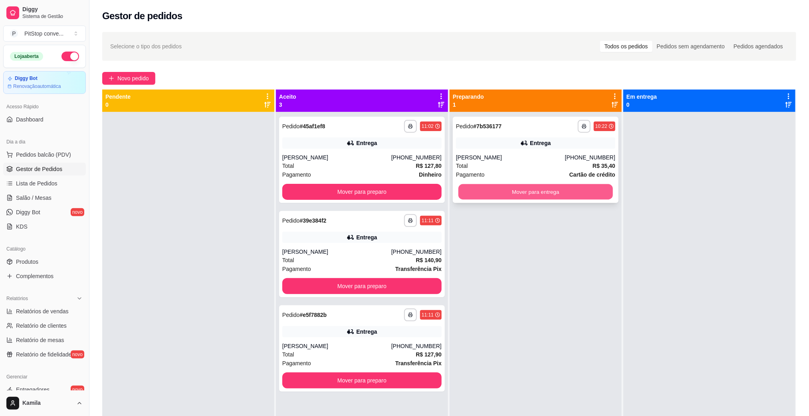
click at [517, 195] on button "Mover para entrega" at bounding box center [535, 192] width 154 height 16
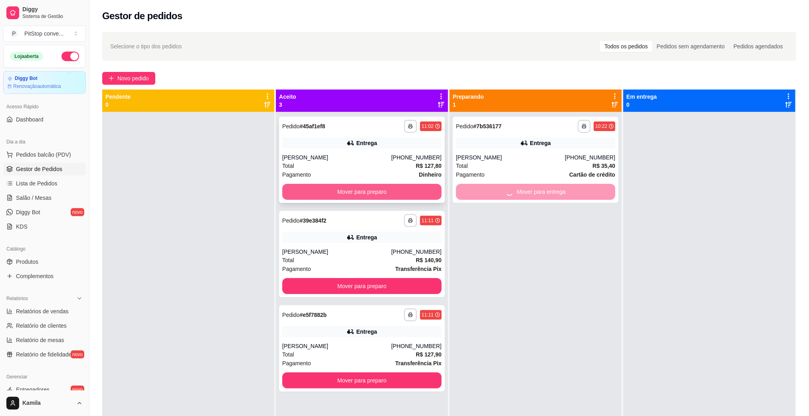
click at [412, 189] on button "Mover para preparo" at bounding box center [361, 192] width 159 height 16
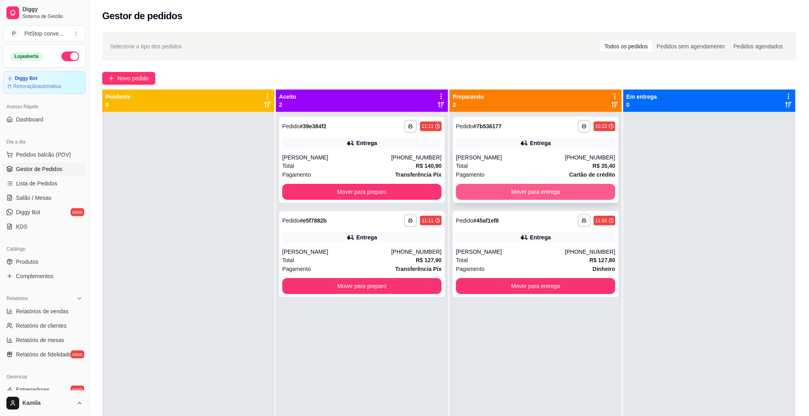
click at [529, 192] on button "Mover para entrega" at bounding box center [535, 192] width 159 height 16
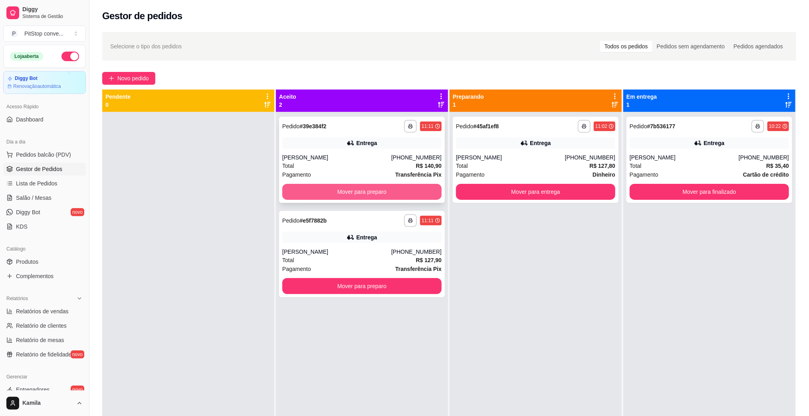
click at [381, 188] on button "Mover para preparo" at bounding box center [361, 192] width 159 height 16
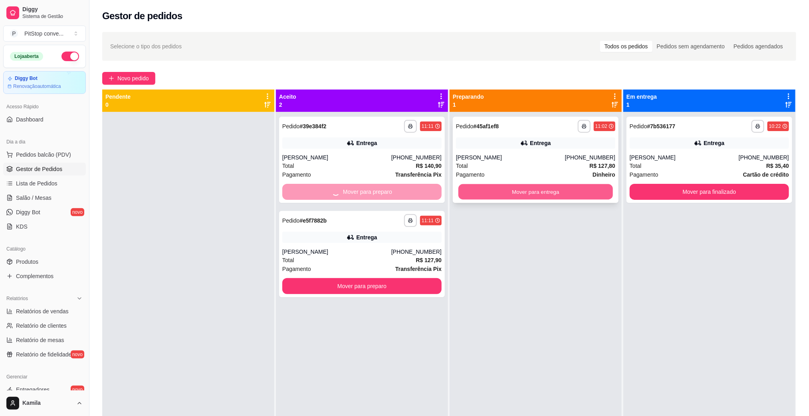
click at [505, 190] on button "Mover para entrega" at bounding box center [535, 192] width 154 height 16
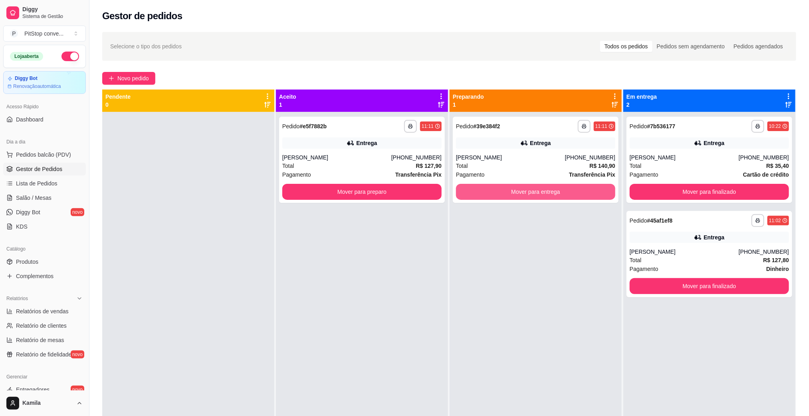
click at [505, 190] on button "Mover para entrega" at bounding box center [535, 192] width 159 height 16
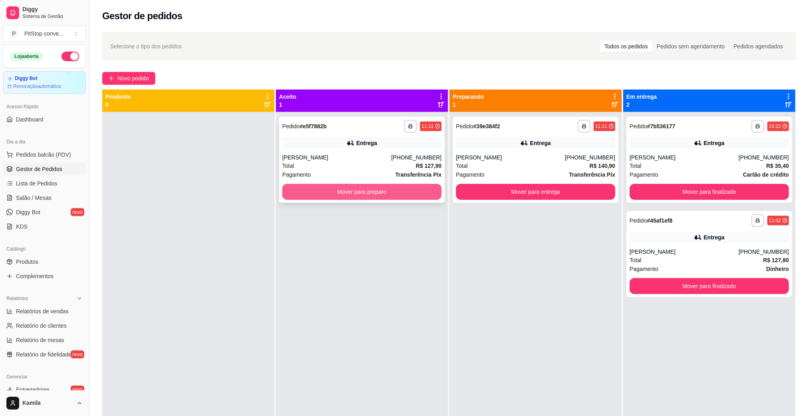
click at [380, 191] on button "Mover para preparo" at bounding box center [361, 192] width 159 height 16
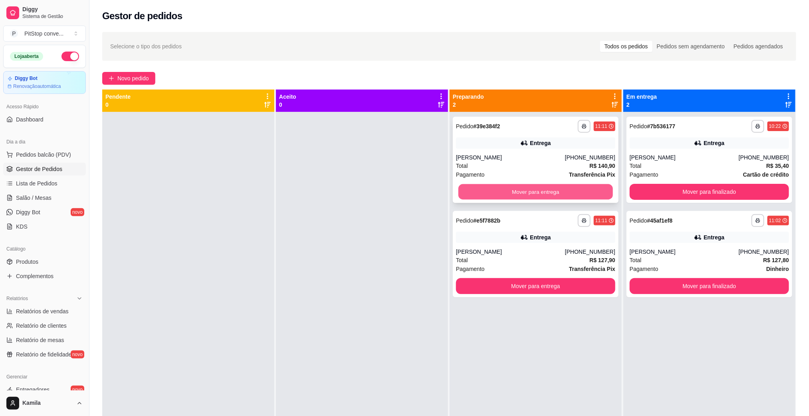
click at [525, 194] on button "Mover para entrega" at bounding box center [535, 192] width 154 height 16
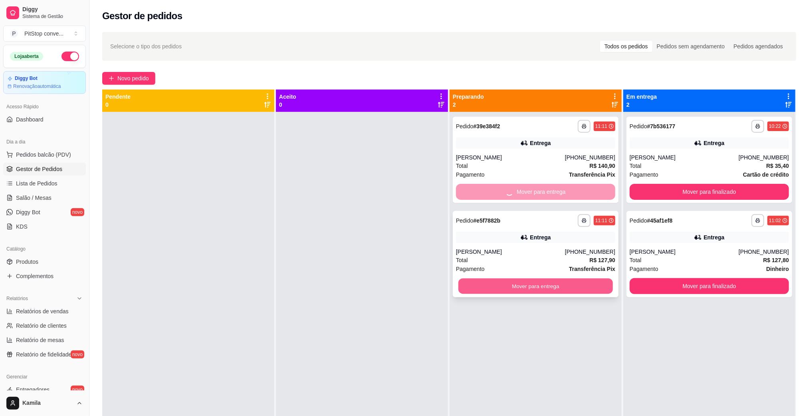
click at [552, 287] on button "Mover para entrega" at bounding box center [535, 286] width 154 height 16
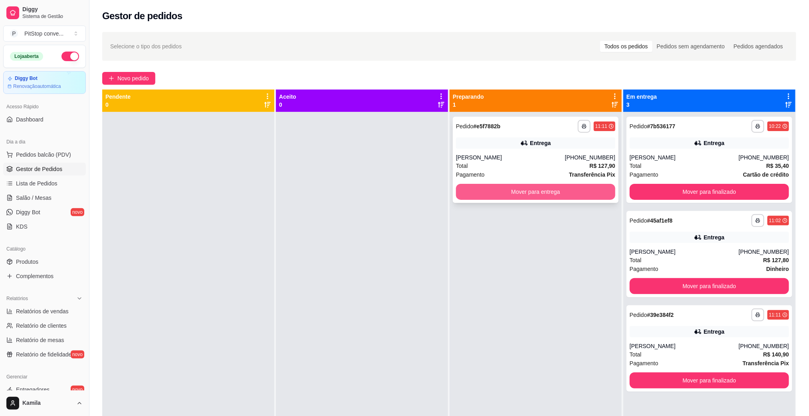
click at [553, 191] on button "Mover para entrega" at bounding box center [535, 192] width 159 height 16
click at [553, 191] on button "Mover para entrega" at bounding box center [535, 192] width 154 height 16
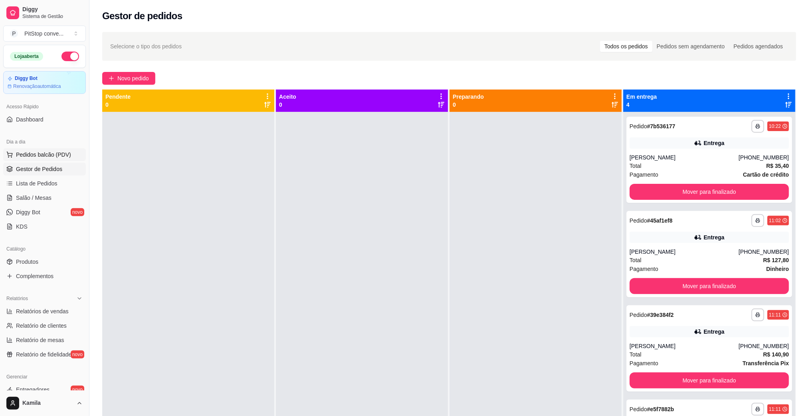
click at [38, 152] on span "Pedidos balcão (PDV)" at bounding box center [43, 155] width 55 height 8
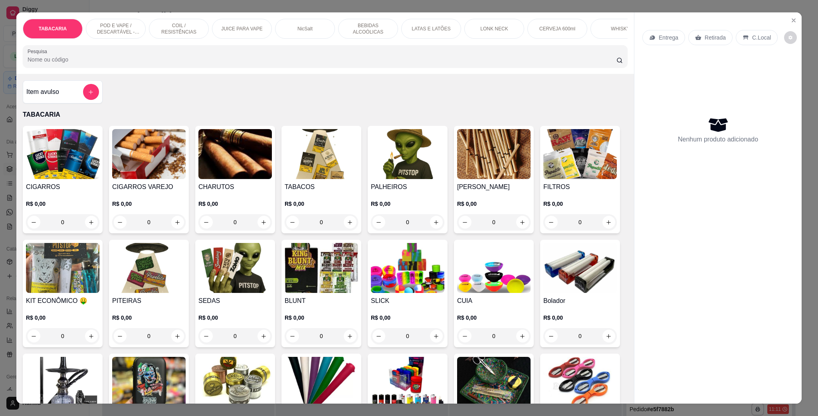
click at [118, 31] on p "POD E VAPE / DESCARTÁVEL - RECARREGAVEL" at bounding box center [116, 28] width 46 height 13
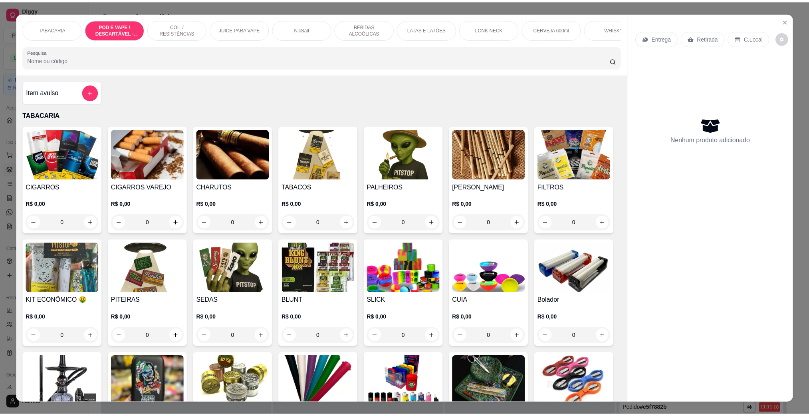
scroll to position [13, 0]
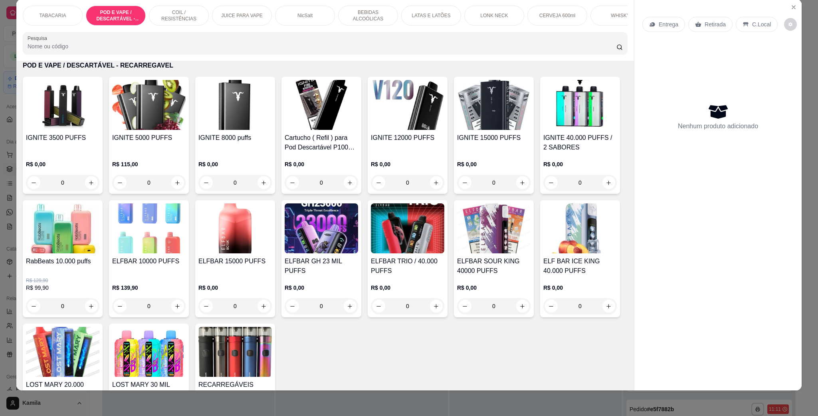
click at [393, 130] on img at bounding box center [407, 105] width 73 height 50
click at [495, 143] on h4 "IGNITE 15000 PUFFS" at bounding box center [493, 138] width 73 height 10
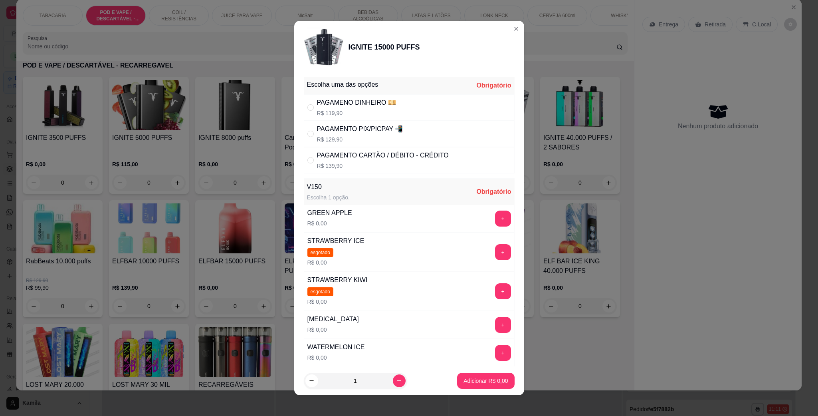
click at [356, 113] on p "R$ 119,90" at bounding box center [356, 113] width 79 height 8
radio input "true"
click at [495, 328] on button "+" at bounding box center [503, 325] width 16 height 16
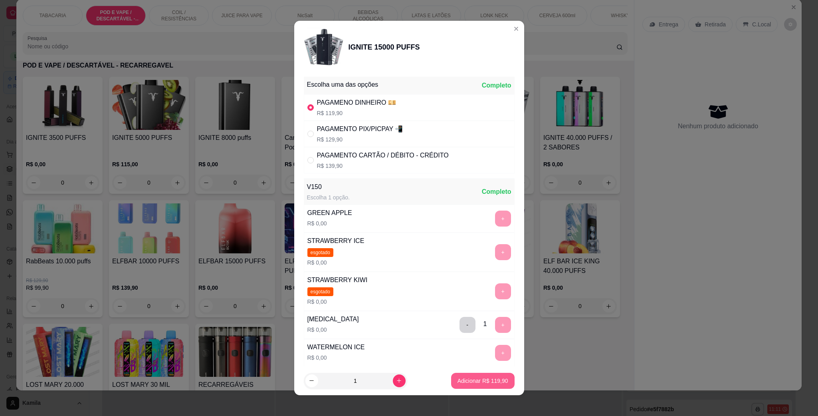
click at [491, 382] on p "Adicionar R$ 119,90" at bounding box center [482, 380] width 51 height 8
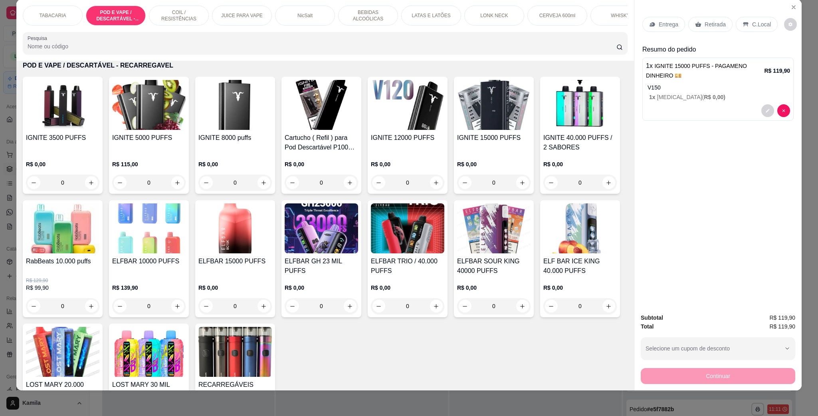
click at [749, 29] on div "C.Local" at bounding box center [757, 24] width 42 height 15
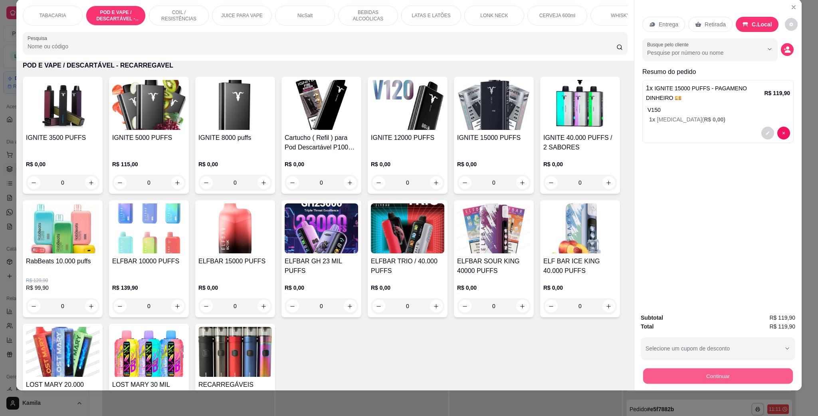
click at [743, 378] on button "Continuar" at bounding box center [718, 376] width 150 height 16
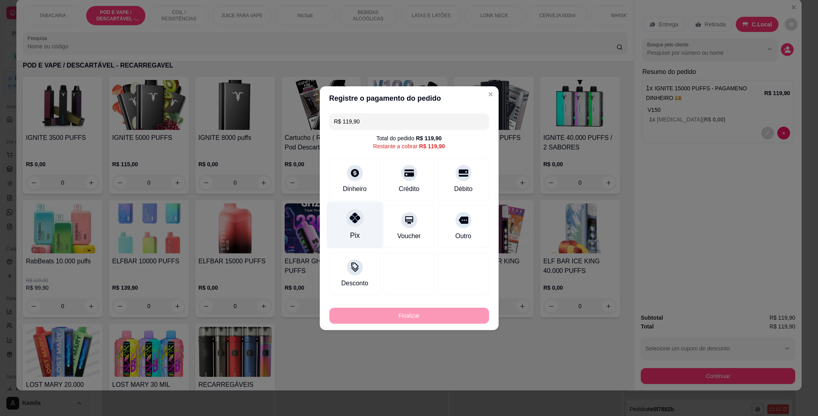
click at [356, 216] on icon at bounding box center [354, 217] width 10 height 10
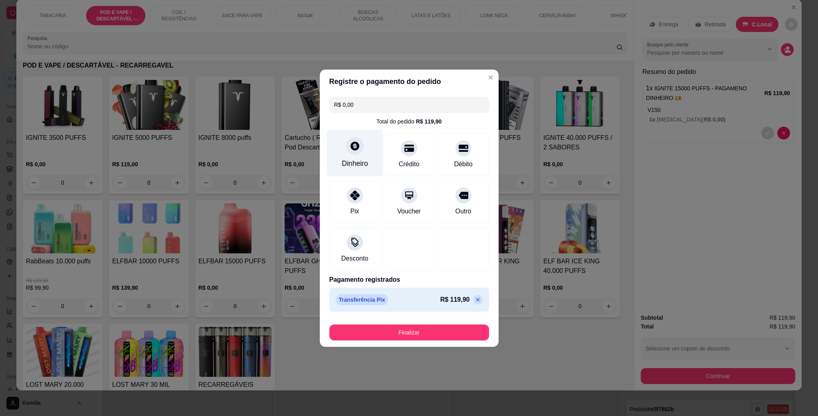
click at [353, 148] on icon at bounding box center [355, 145] width 9 height 9
click at [476, 299] on icon at bounding box center [478, 299] width 4 height 4
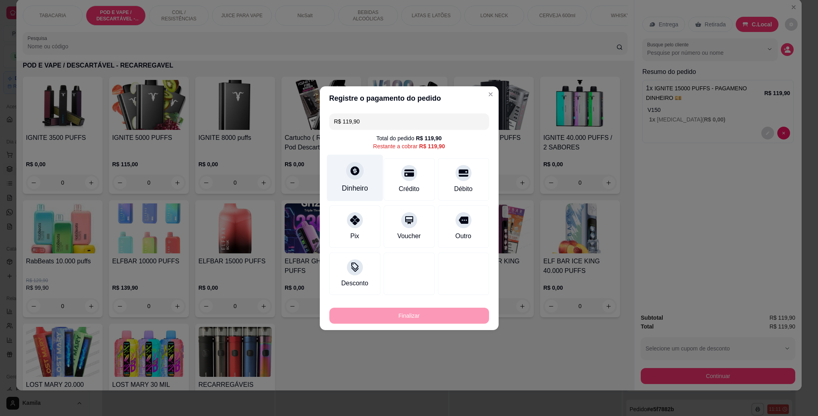
click at [358, 171] on div at bounding box center [355, 171] width 18 height 18
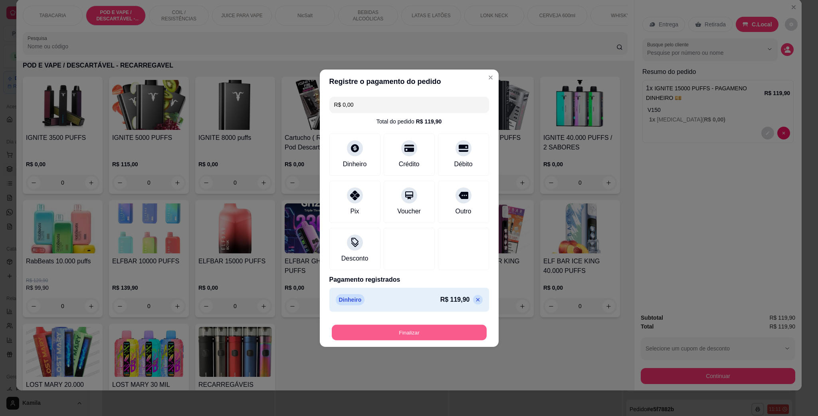
click at [431, 333] on button "Finalizar" at bounding box center [409, 332] width 155 height 16
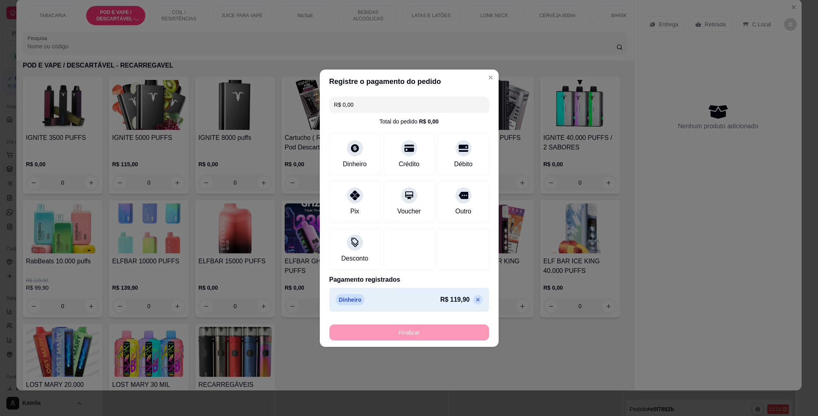
type input "-R$ 119,90"
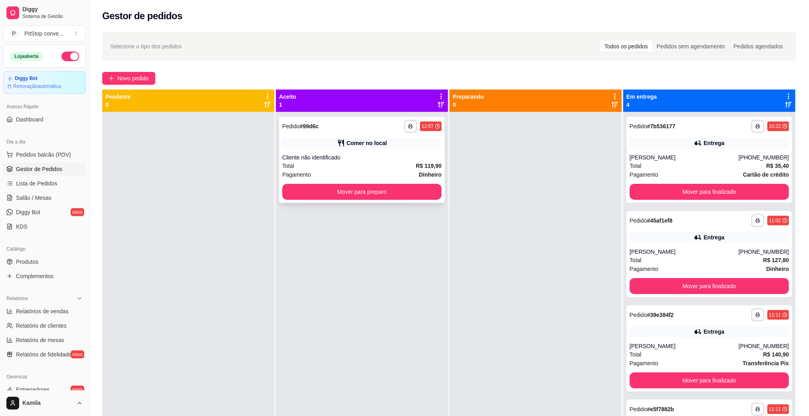
click at [386, 154] on div "Cliente não identificado" at bounding box center [361, 157] width 159 height 8
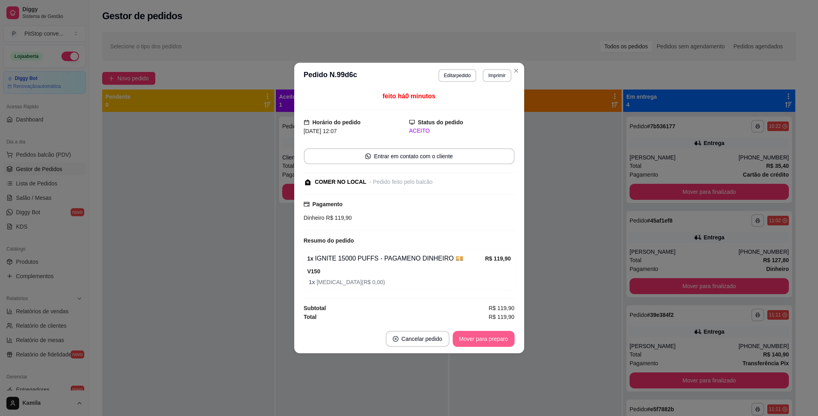
click at [503, 342] on button "Mover para preparo" at bounding box center [484, 339] width 62 height 16
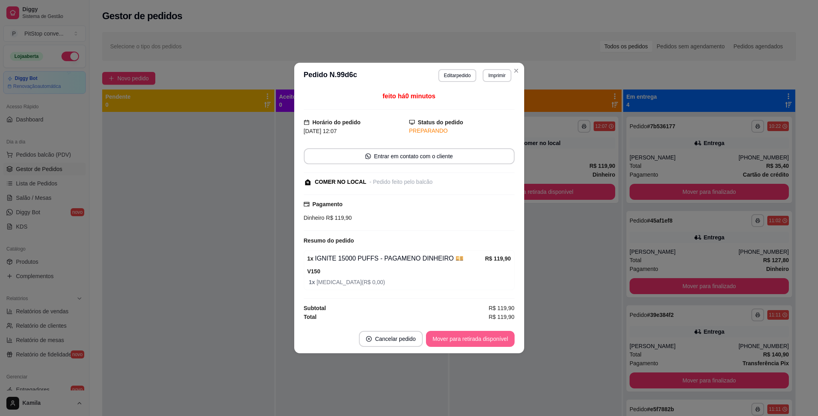
click at [499, 342] on button "Mover para retirada disponível" at bounding box center [470, 339] width 88 height 16
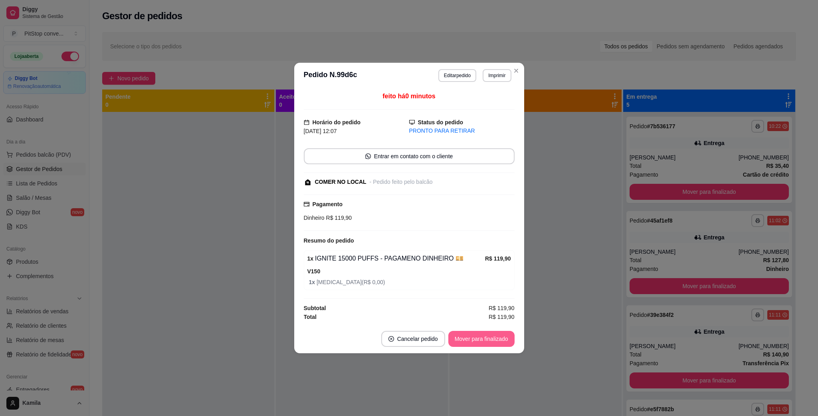
click at [487, 342] on button "Mover para finalizado" at bounding box center [481, 339] width 66 height 16
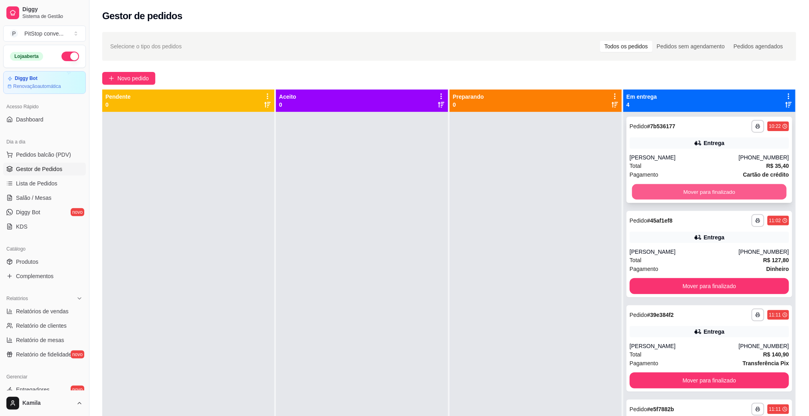
click at [697, 188] on button "Mover para finalizado" at bounding box center [709, 192] width 154 height 16
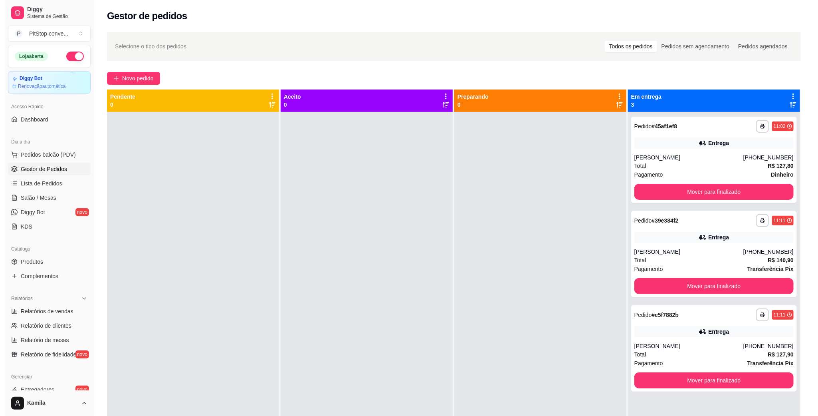
scroll to position [22, 0]
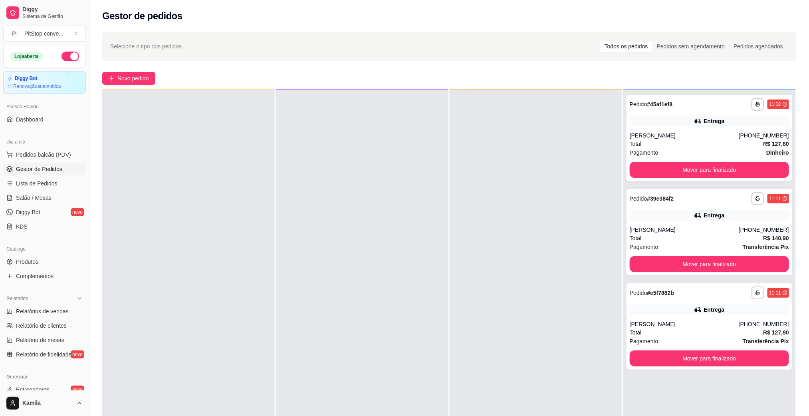
click at [50, 147] on div "Dia a dia" at bounding box center [44, 141] width 83 height 13
click at [56, 149] on button "Pedidos balcão (PDV)" at bounding box center [44, 154] width 83 height 13
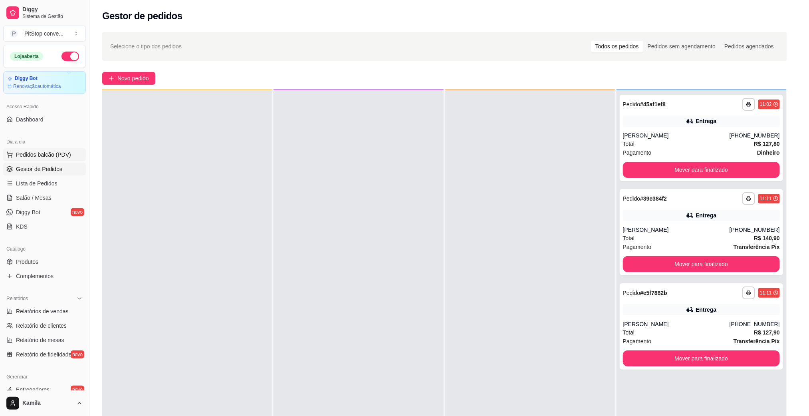
click at [55, 151] on img at bounding box center [58, 153] width 74 height 51
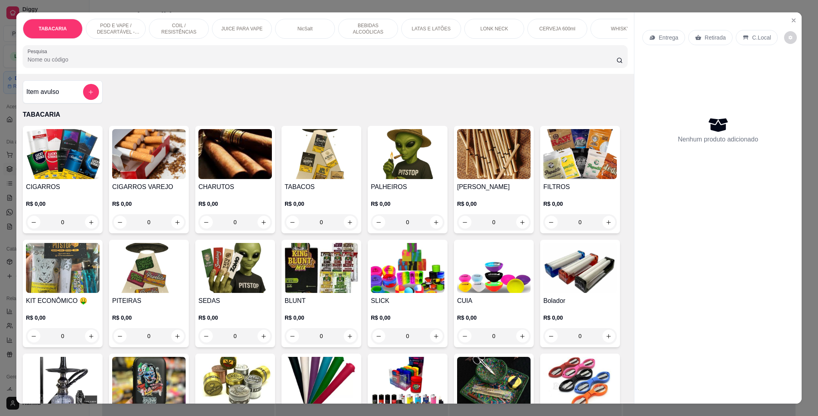
click at [115, 24] on p "POD E VAPE / DESCARTÁVEL - RECARREGAVEL" at bounding box center [116, 28] width 46 height 13
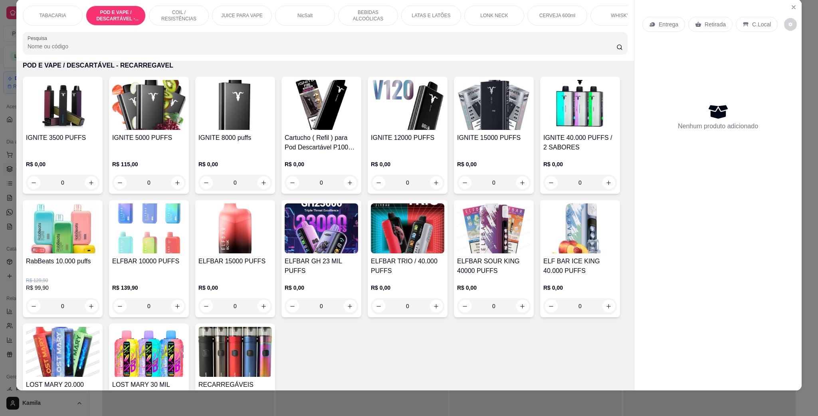
click at [186, 235] on img at bounding box center [148, 228] width 73 height 50
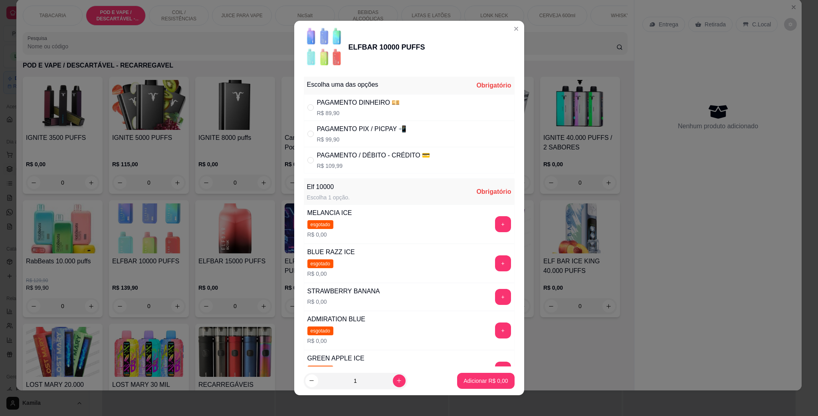
click at [351, 153] on div "PAGAMENTO / DÉBITO - CRÉDITO 💳" at bounding box center [373, 156] width 113 height 10
radio input "true"
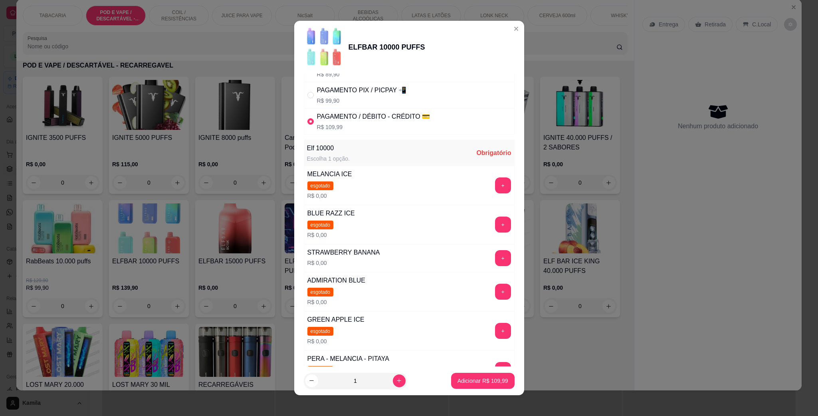
scroll to position [60, 0]
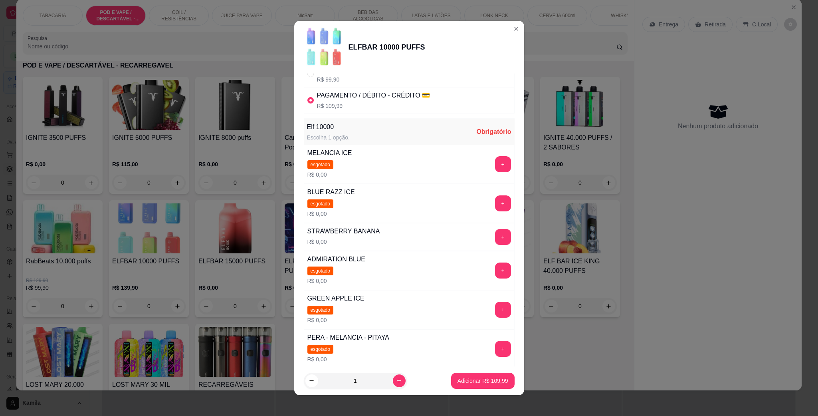
click at [495, 235] on button "+" at bounding box center [503, 237] width 16 height 16
click at [479, 382] on p "Adicionar R$ 109,99" at bounding box center [482, 380] width 49 height 8
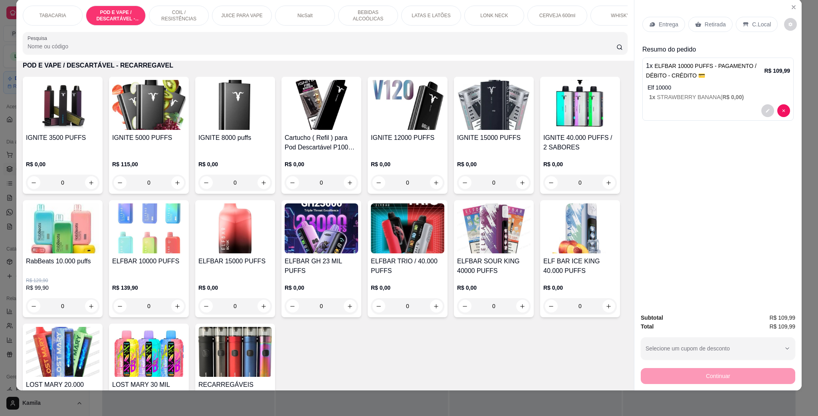
click at [758, 22] on p "C.Local" at bounding box center [761, 24] width 19 height 8
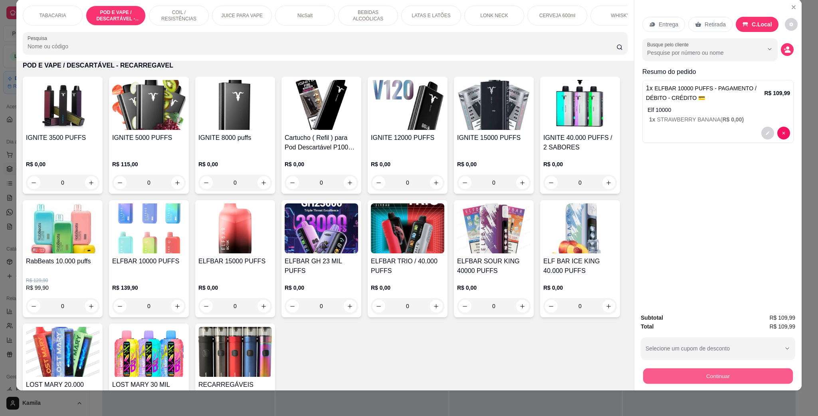
click at [724, 378] on button "Continuar" at bounding box center [718, 376] width 150 height 16
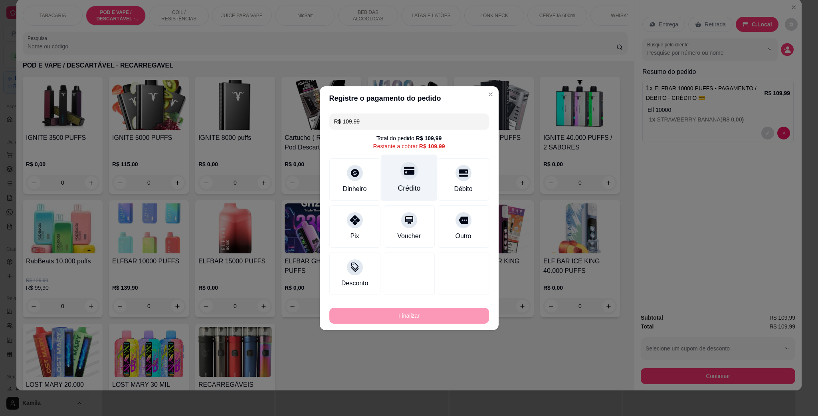
click at [393, 181] on div "Crédito" at bounding box center [409, 177] width 56 height 47
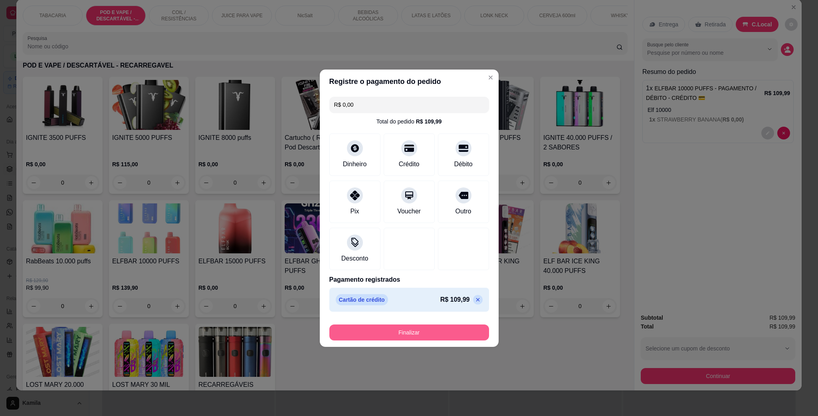
click at [440, 332] on button "Finalizar" at bounding box center [409, 332] width 160 height 16
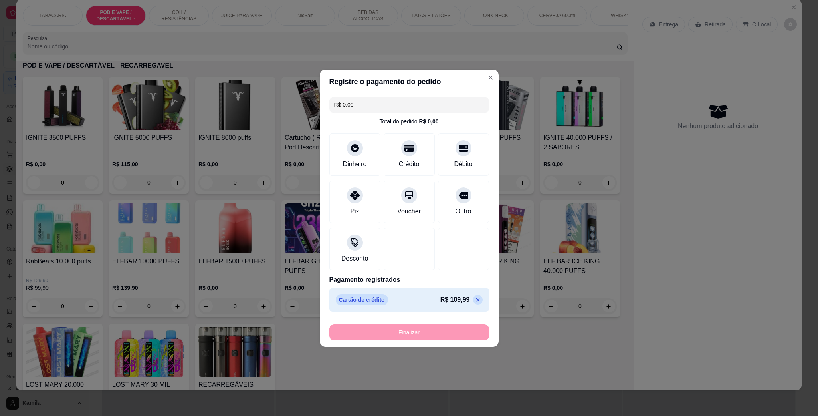
type input "-R$ 109,99"
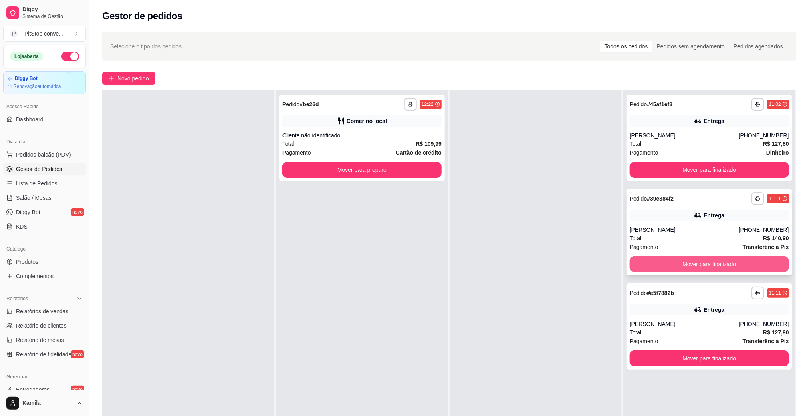
click at [708, 267] on button "Mover para finalizado" at bounding box center [709, 264] width 159 height 16
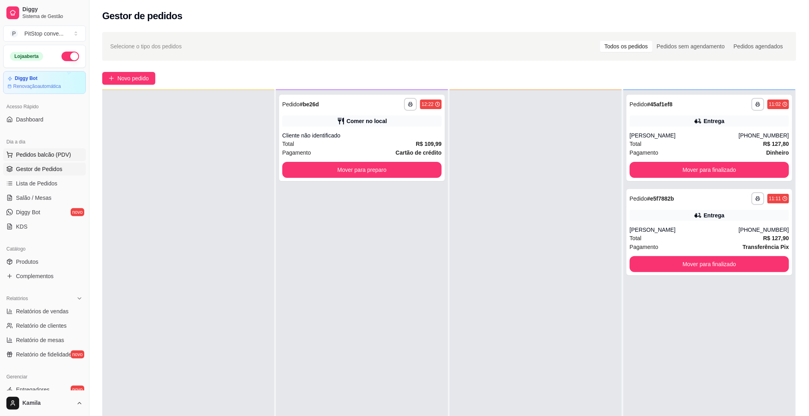
click at [44, 154] on span "Pedidos balcão (PDV)" at bounding box center [43, 155] width 55 height 8
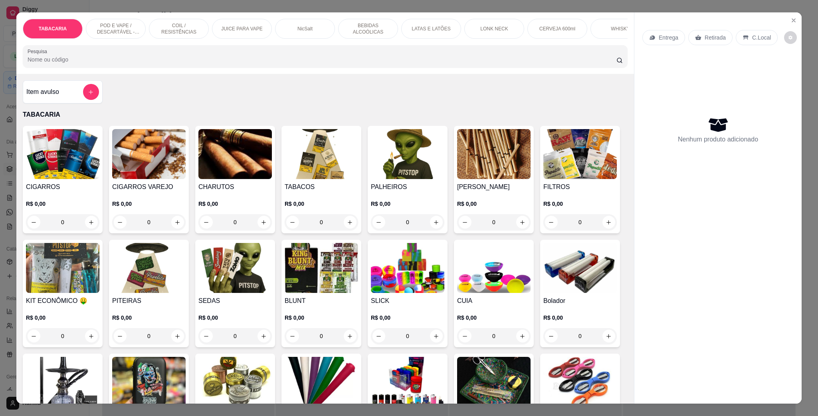
click at [100, 26] on p "POD E VAPE / DESCARTÁVEL - RECARREGAVEL" at bounding box center [116, 28] width 46 height 13
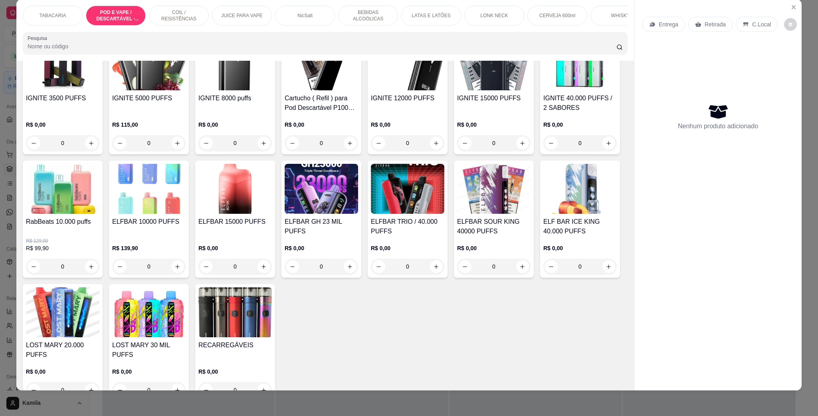
scroll to position [576, 0]
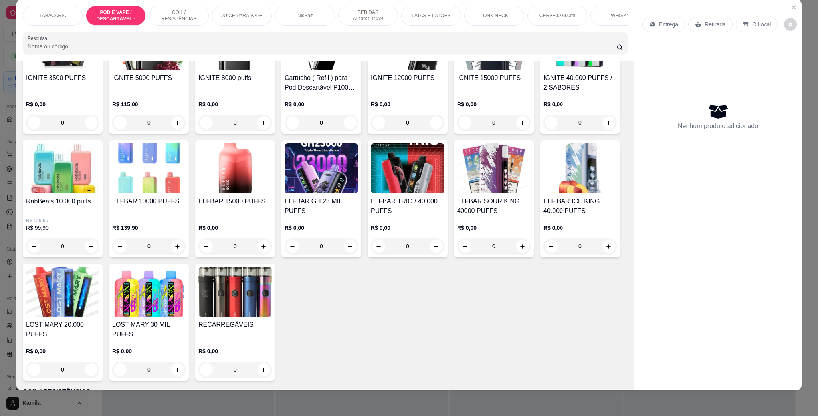
click at [543, 193] on img at bounding box center [579, 168] width 73 height 50
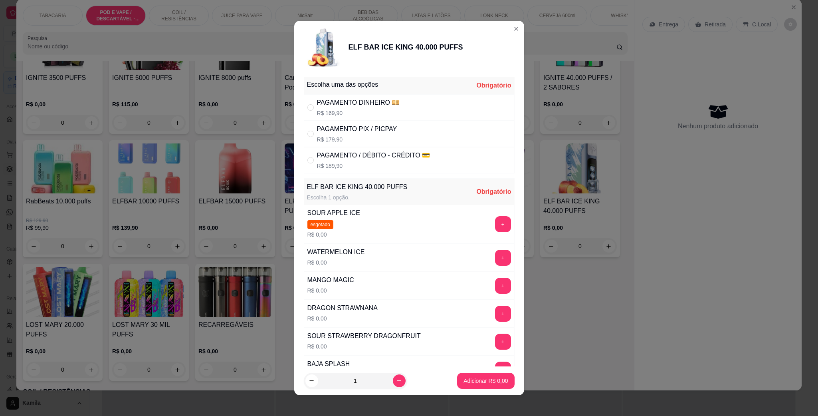
click at [350, 138] on p "R$ 179,90" at bounding box center [357, 139] width 80 height 8
radio input "true"
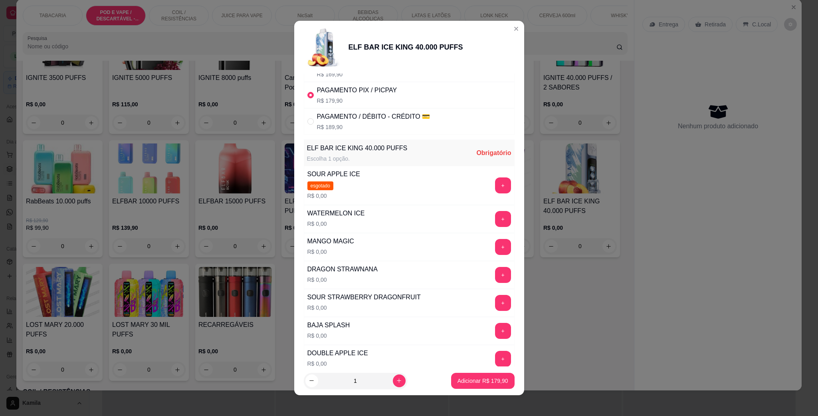
scroll to position [60, 0]
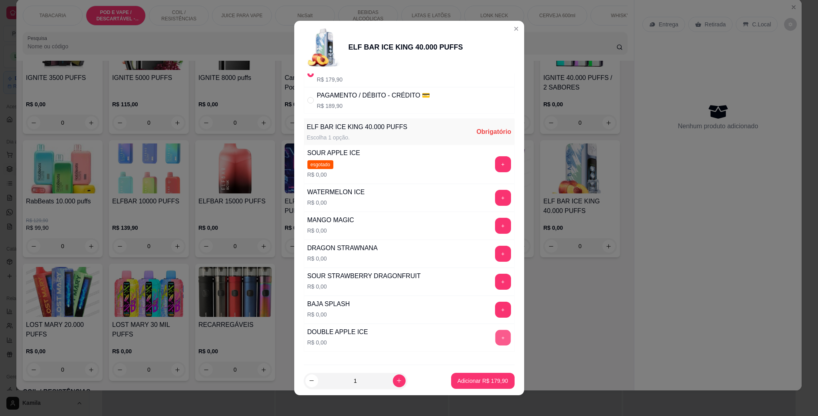
click at [495, 343] on button "+" at bounding box center [503, 338] width 16 height 16
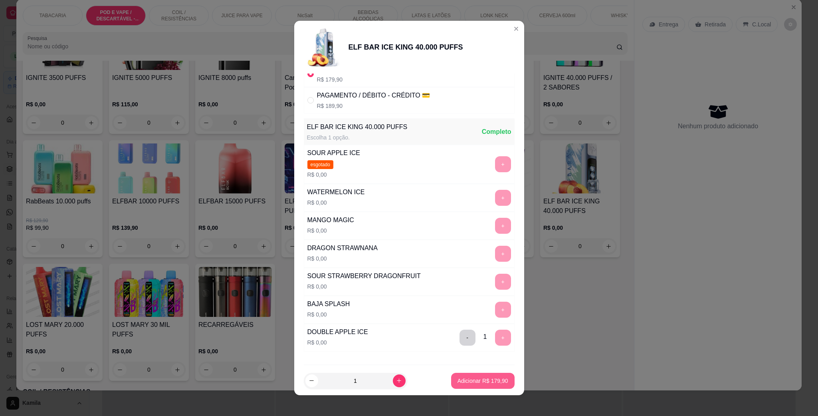
click at [482, 378] on p "Adicionar R$ 179,90" at bounding box center [482, 380] width 51 height 8
click at [482, 378] on div "IGNITE 3500 PUFFS R$ 0,00 0 IGNITE 5000 PUFFS R$ 115,00 0 IGNITE 8000 puffs R$ …" at bounding box center [325, 199] width 605 height 364
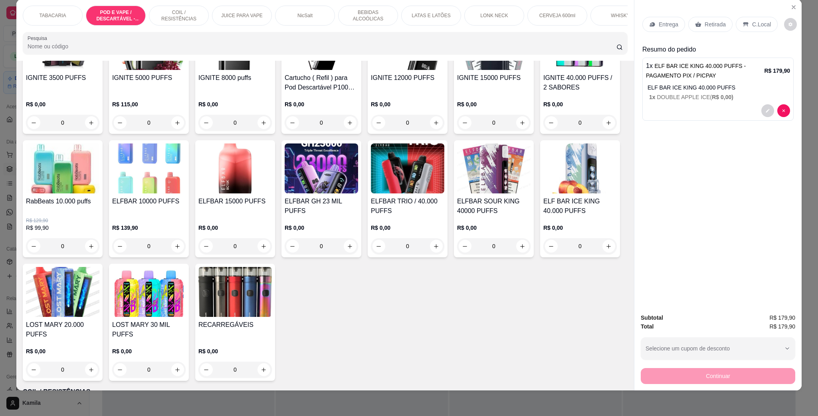
click at [754, 23] on p "C.Local" at bounding box center [761, 24] width 19 height 8
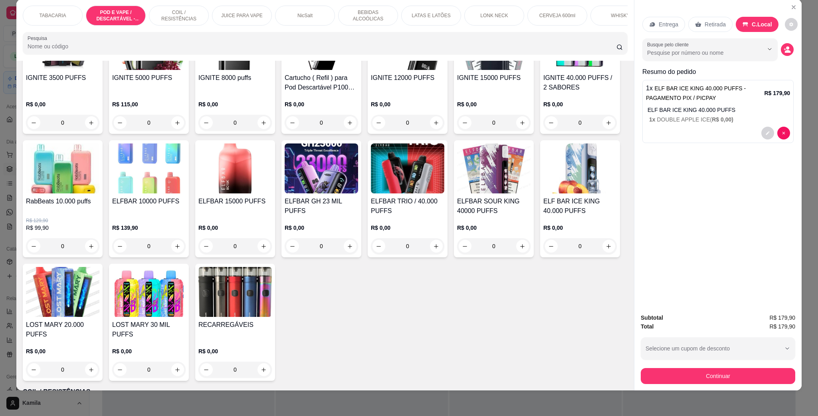
click at [713, 382] on button "Continuar" at bounding box center [718, 376] width 154 height 16
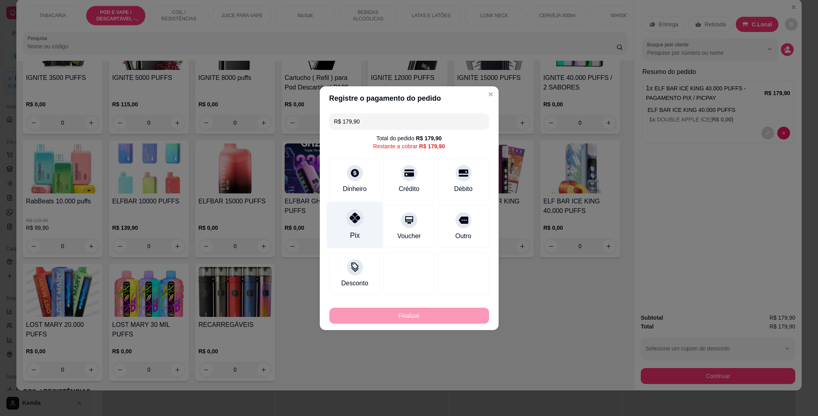
click at [350, 220] on icon at bounding box center [354, 217] width 10 height 10
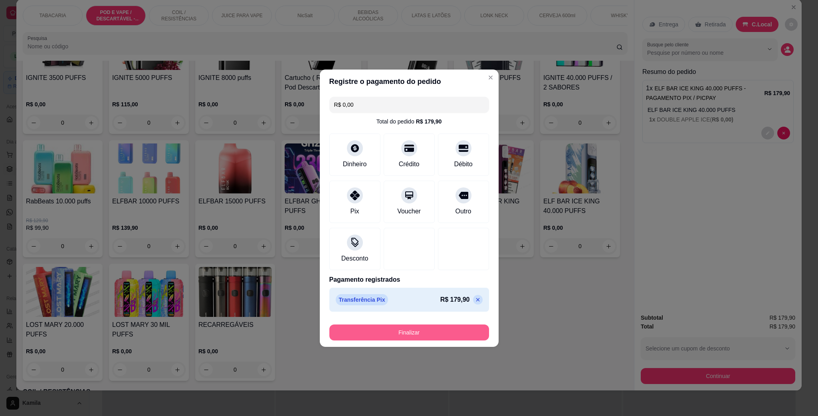
click at [442, 333] on button "Finalizar" at bounding box center [409, 332] width 160 height 16
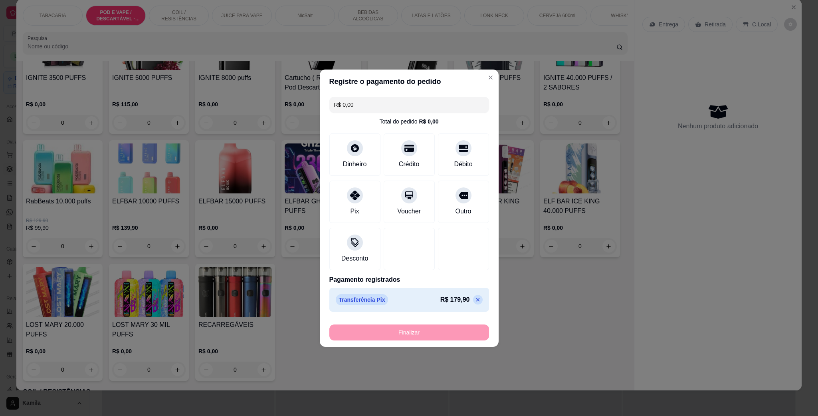
type input "-R$ 179,90"
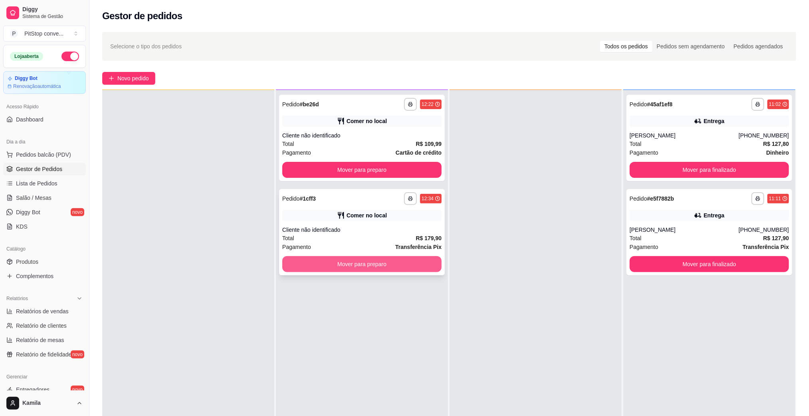
click at [419, 264] on button "Mover para preparo" at bounding box center [361, 264] width 159 height 16
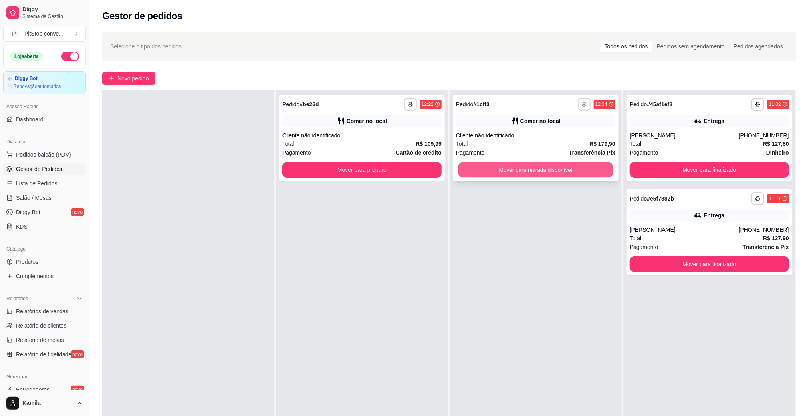
click at [566, 166] on button "Mover para retirada disponível" at bounding box center [535, 170] width 154 height 16
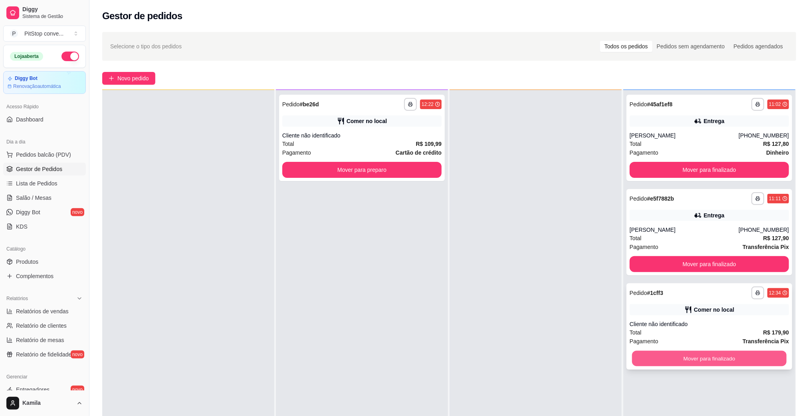
click at [730, 354] on button "Mover para finalizado" at bounding box center [709, 359] width 154 height 16
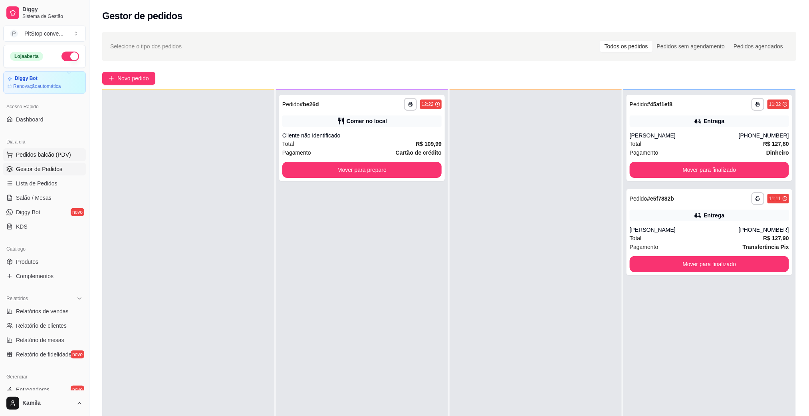
click at [53, 152] on span "Pedidos balcão (PDV)" at bounding box center [43, 155] width 55 height 8
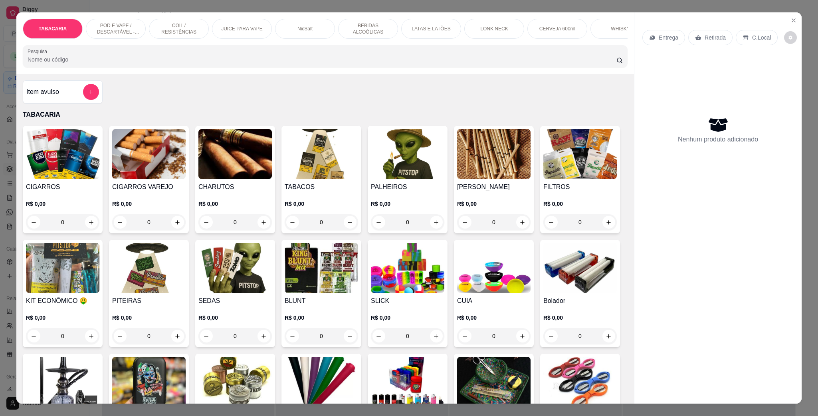
click at [119, 32] on p "POD E VAPE / DESCARTÁVEL - RECARREGAVEL" at bounding box center [116, 28] width 46 height 13
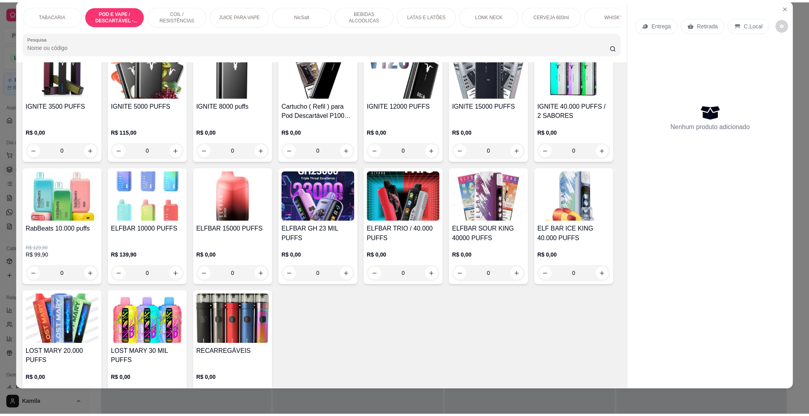
scroll to position [576, 0]
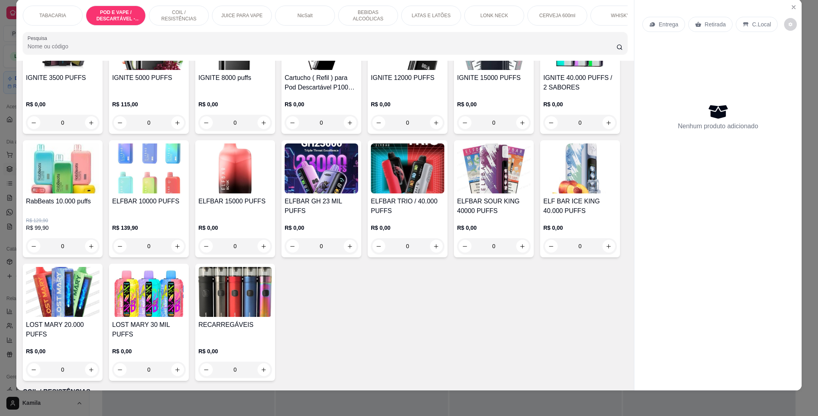
click at [543, 193] on img at bounding box center [579, 168] width 73 height 50
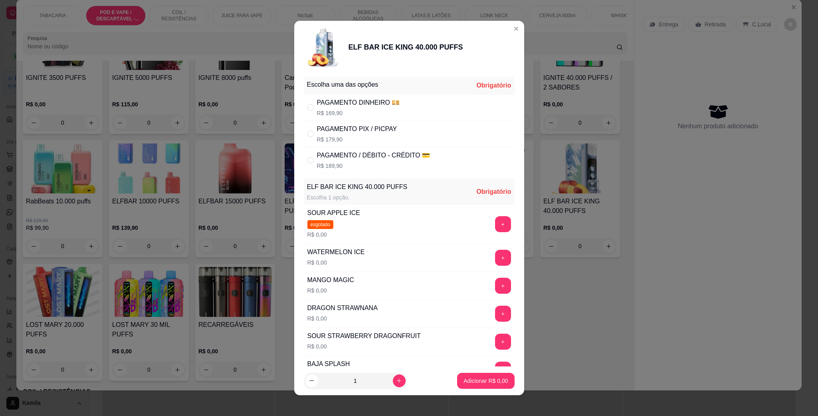
click at [345, 127] on div "PAGAMENTO PIX / PICPAY" at bounding box center [357, 129] width 80 height 10
radio input "true"
click at [495, 283] on button "+" at bounding box center [503, 285] width 16 height 16
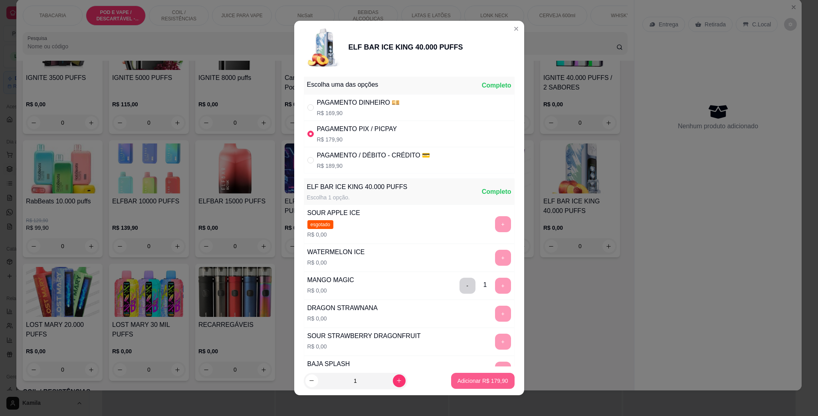
click at [487, 373] on button "Adicionar R$ 179,90" at bounding box center [482, 380] width 63 height 16
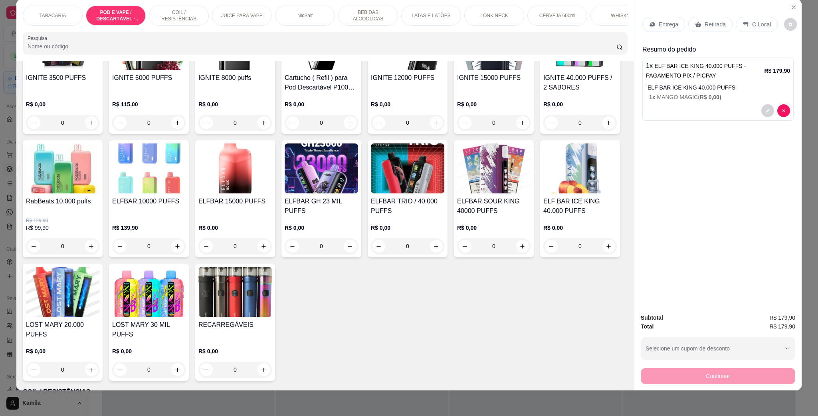
click at [753, 26] on p "C.Local" at bounding box center [761, 24] width 19 height 8
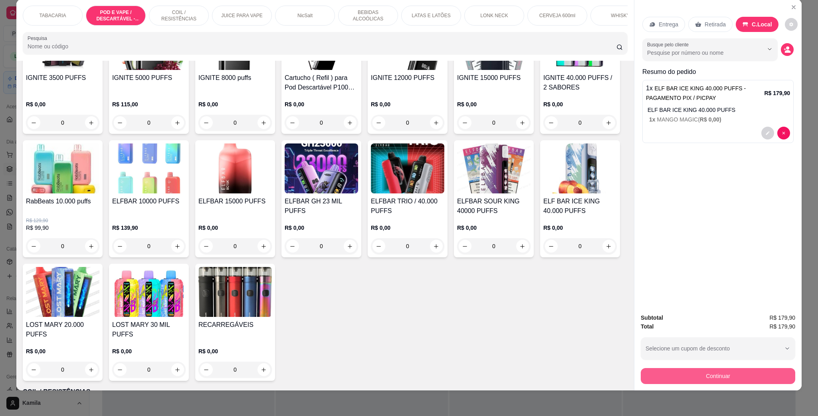
click at [725, 380] on button "Continuar" at bounding box center [718, 376] width 154 height 16
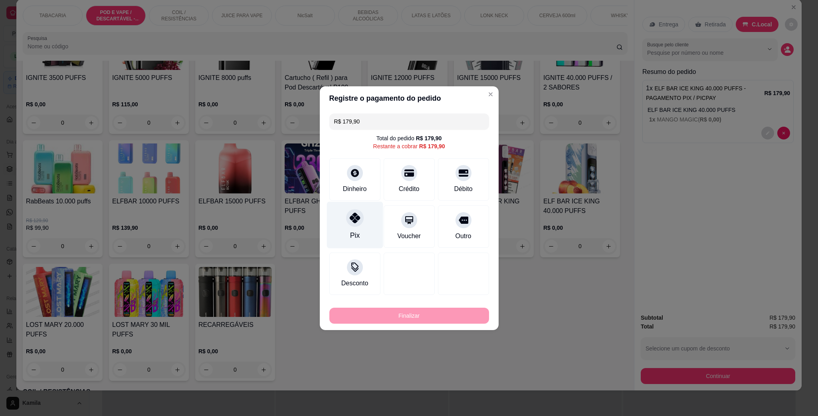
click at [351, 217] on icon at bounding box center [354, 217] width 10 height 10
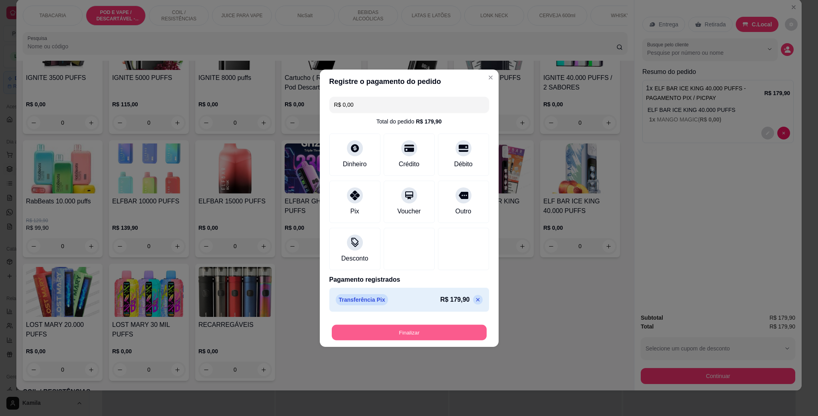
click at [439, 336] on button "Finalizar" at bounding box center [409, 332] width 155 height 16
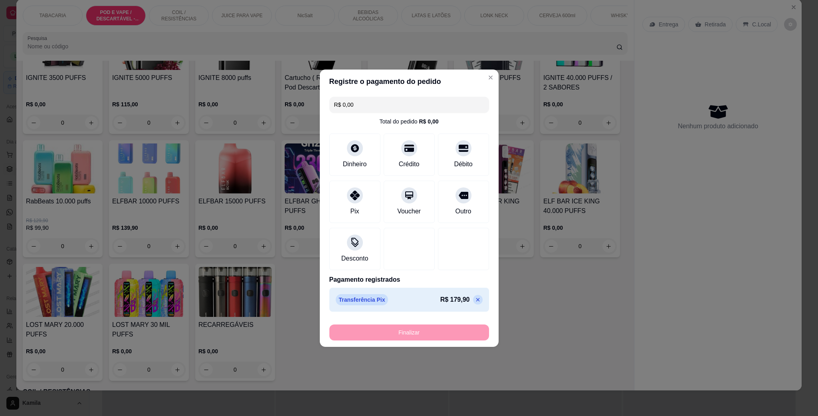
type input "-R$ 179,90"
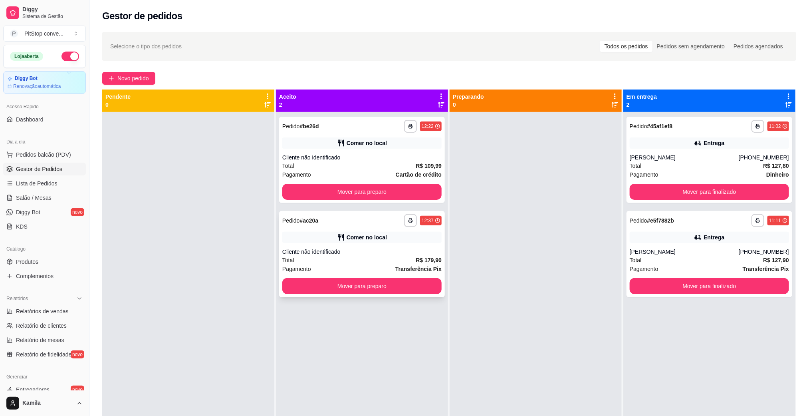
click at [384, 266] on div "Pagamento Transferência Pix" at bounding box center [361, 268] width 159 height 9
click at [418, 290] on button "Mover para preparo" at bounding box center [362, 286] width 154 height 16
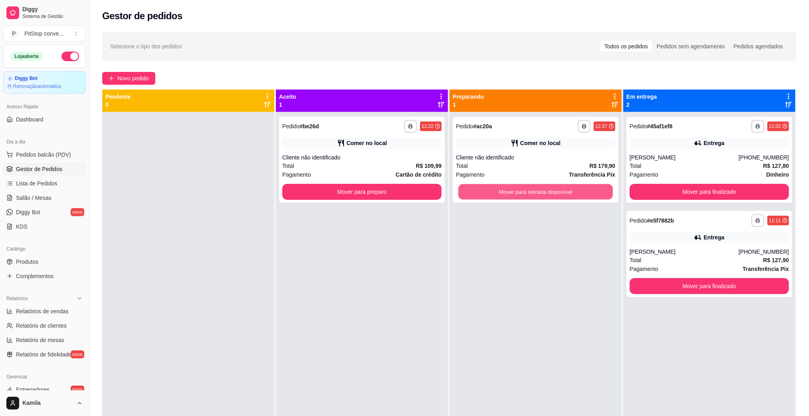
click at [555, 187] on button "Mover para retirada disponível" at bounding box center [535, 192] width 154 height 16
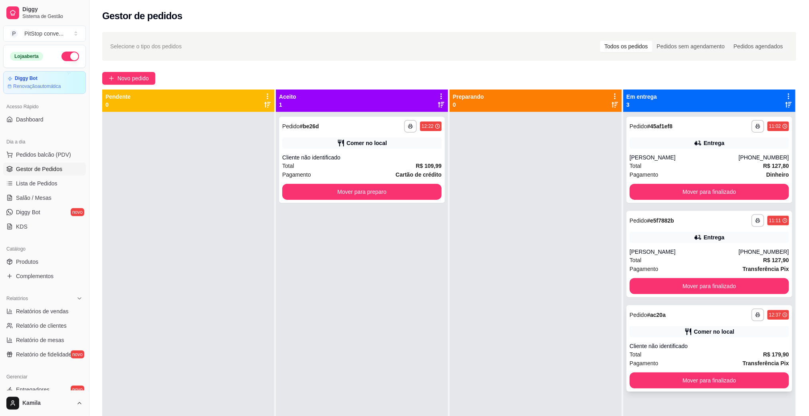
click at [672, 378] on button "Mover para finalizado" at bounding box center [709, 380] width 159 height 16
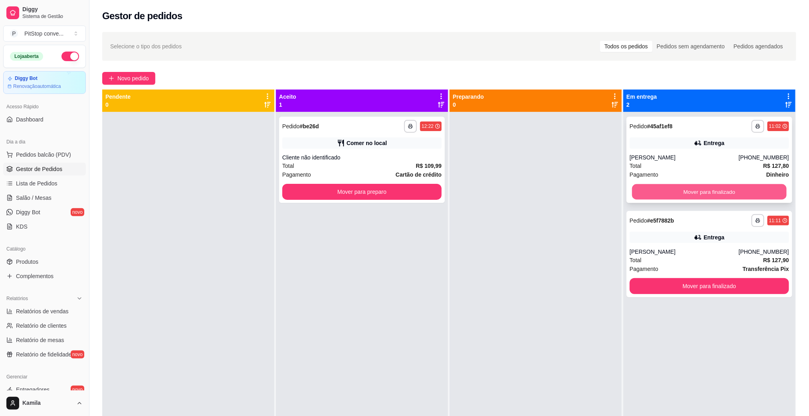
click at [696, 187] on button "Mover para finalizado" at bounding box center [709, 192] width 154 height 16
click at [696, 278] on button "Mover para finalizado" at bounding box center [709, 286] width 159 height 16
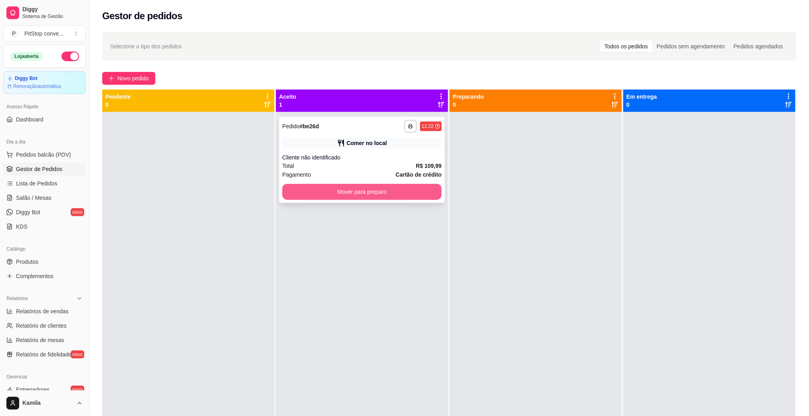
click at [411, 192] on button "Mover para preparo" at bounding box center [361, 192] width 159 height 16
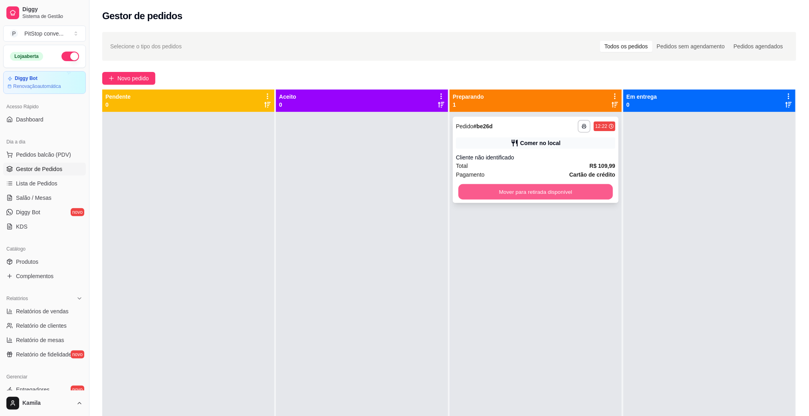
click at [543, 196] on button "Mover para retirada disponível" at bounding box center [535, 192] width 154 height 16
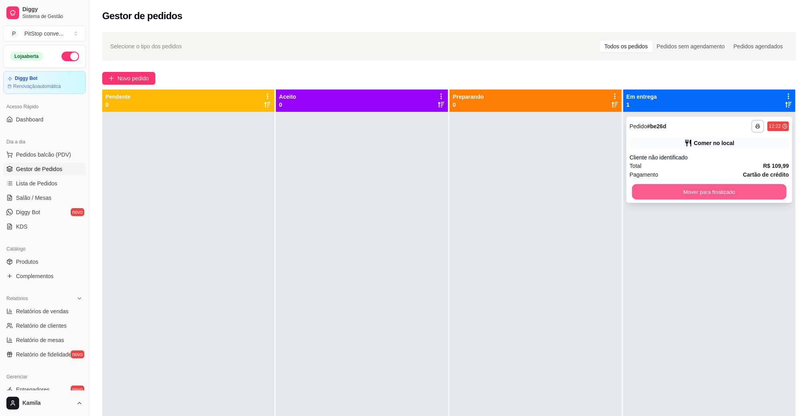
click at [680, 197] on button "Mover para finalizado" at bounding box center [709, 192] width 154 height 16
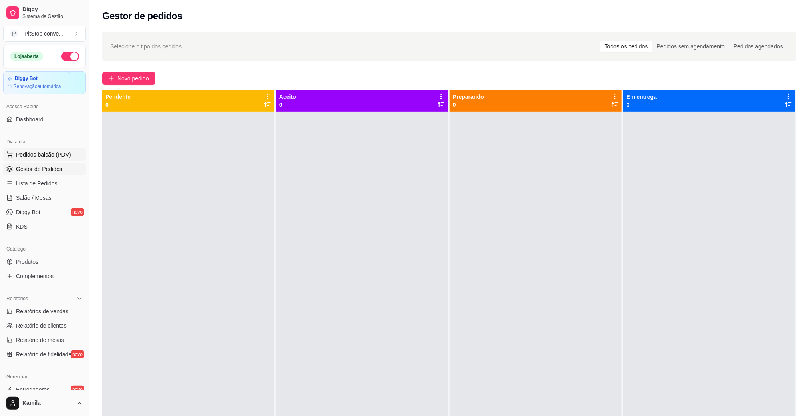
click at [60, 150] on button "Pedidos balcão (PDV)" at bounding box center [44, 154] width 83 height 13
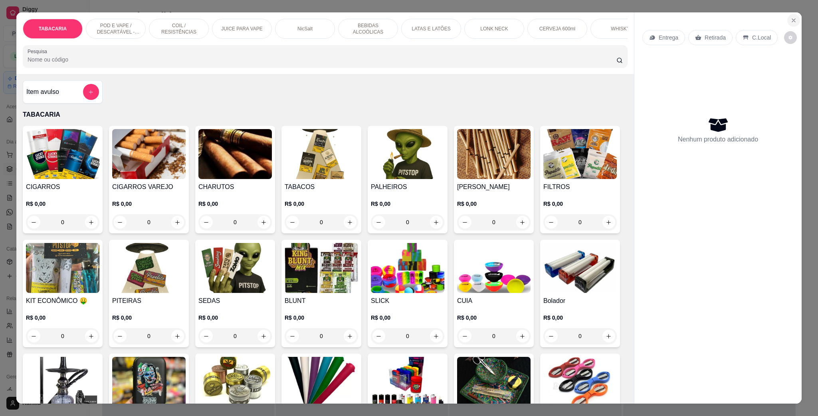
click at [794, 17] on button "Close" at bounding box center [793, 20] width 13 height 13
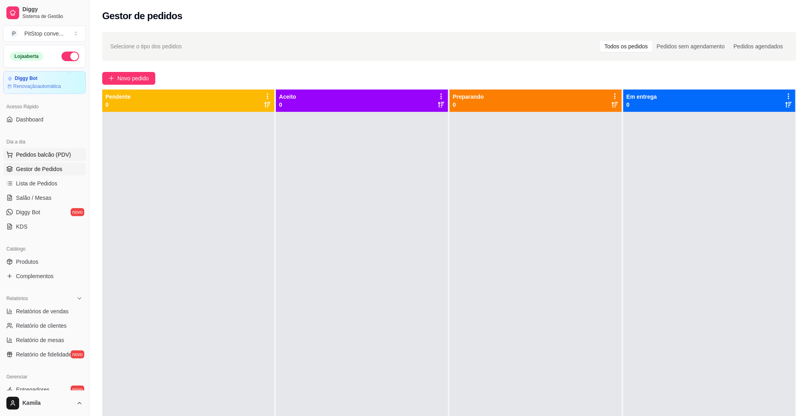
click at [51, 151] on span "Pedidos balcão (PDV)" at bounding box center [43, 155] width 55 height 8
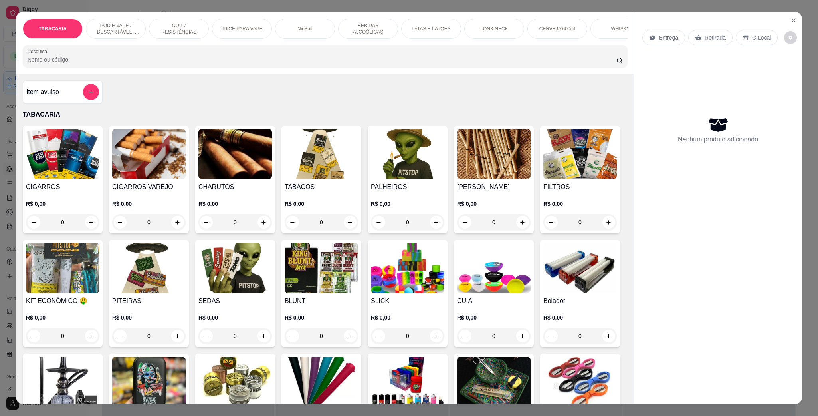
click at [110, 29] on p "POD E VAPE / DESCARTÁVEL - RECARREGAVEL" at bounding box center [116, 28] width 46 height 13
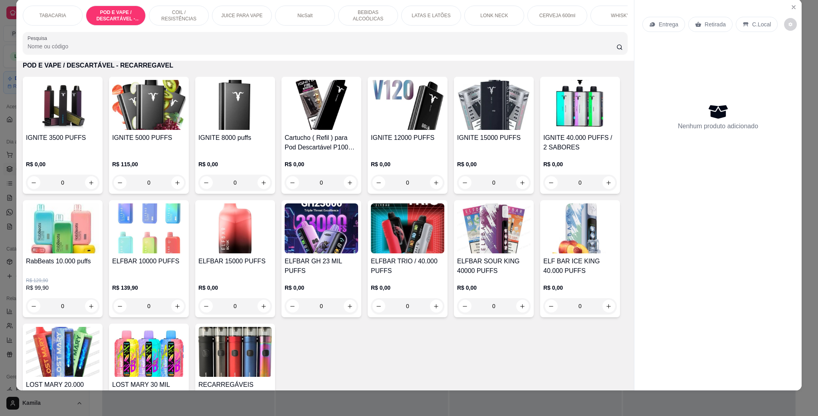
click at [160, 129] on img at bounding box center [148, 105] width 73 height 50
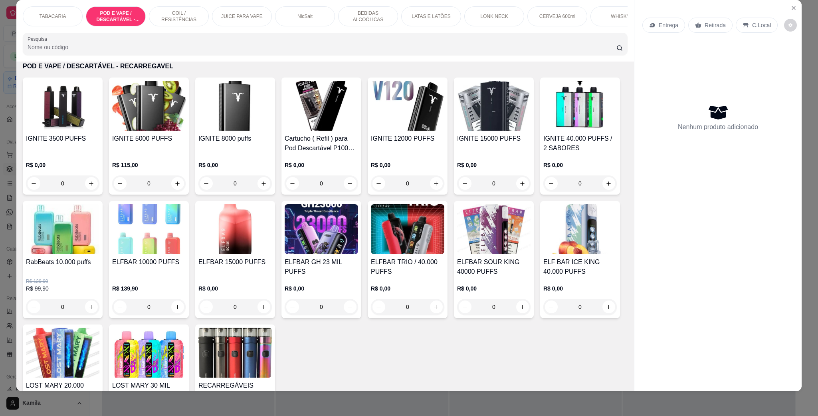
click at [150, 131] on img at bounding box center [148, 106] width 73 height 50
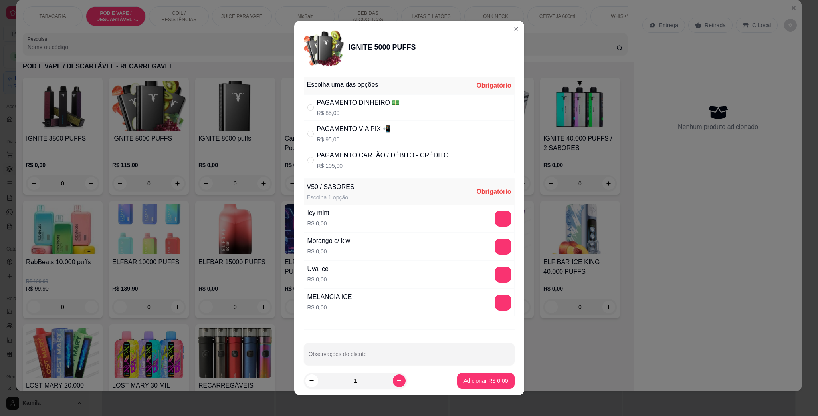
click at [347, 137] on p "R$ 95,00" at bounding box center [354, 139] width 74 height 8
radio input "true"
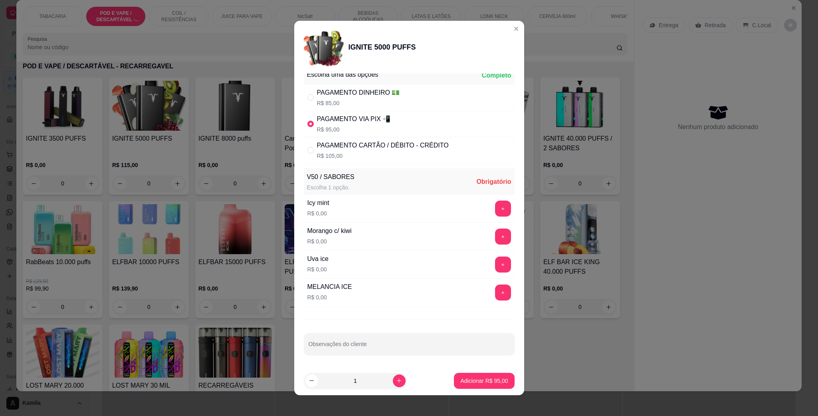
scroll to position [13, 0]
click at [495, 234] on button "+" at bounding box center [503, 236] width 16 height 16
click at [487, 376] on p "Adicionar R$ 95,00" at bounding box center [484, 380] width 48 height 8
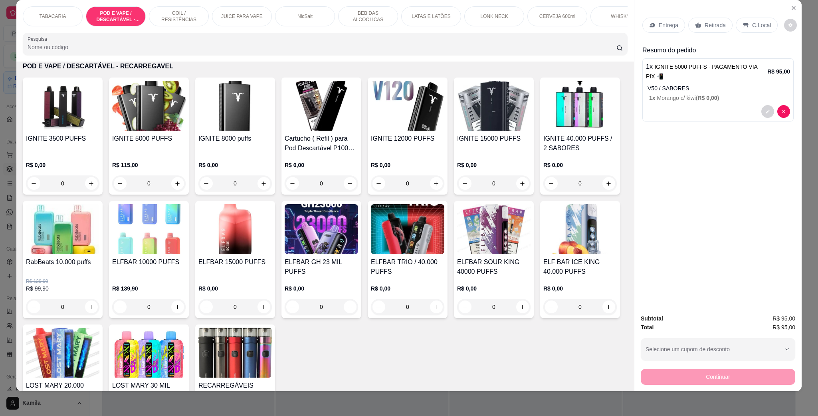
click at [54, 143] on h4 "IGNITE 3500 PUFFS" at bounding box center [62, 139] width 73 height 10
click at [747, 30] on div "C.Local" at bounding box center [757, 25] width 42 height 15
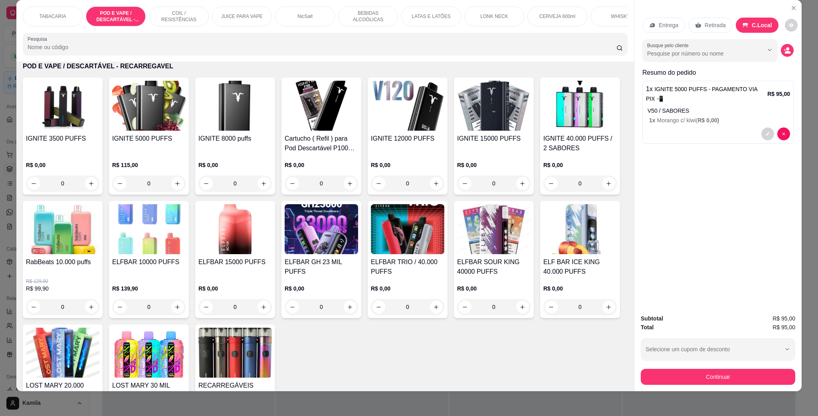
click at [693, 382] on button "Continuar" at bounding box center [718, 376] width 154 height 16
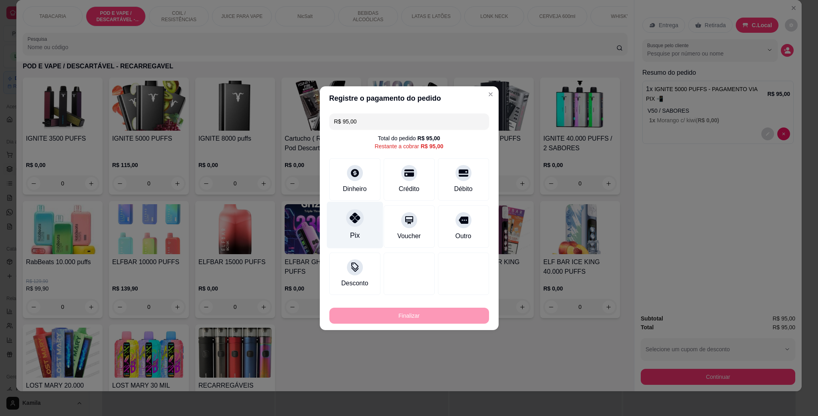
click at [368, 218] on div "Pix" at bounding box center [355, 224] width 56 height 47
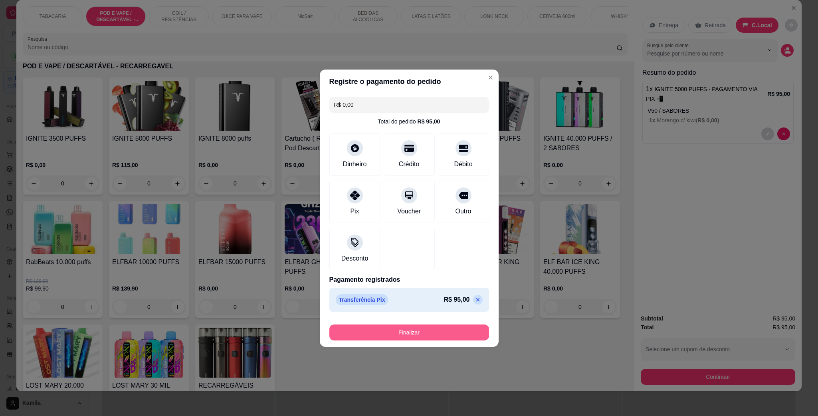
click at [470, 335] on button "Finalizar" at bounding box center [409, 332] width 160 height 16
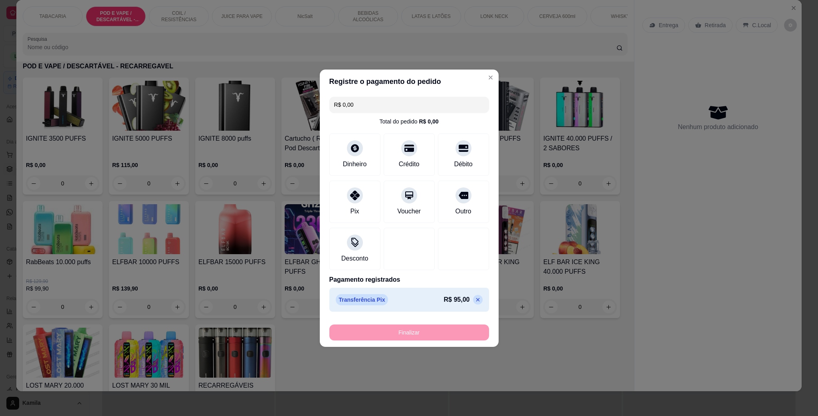
type input "-R$ 95,00"
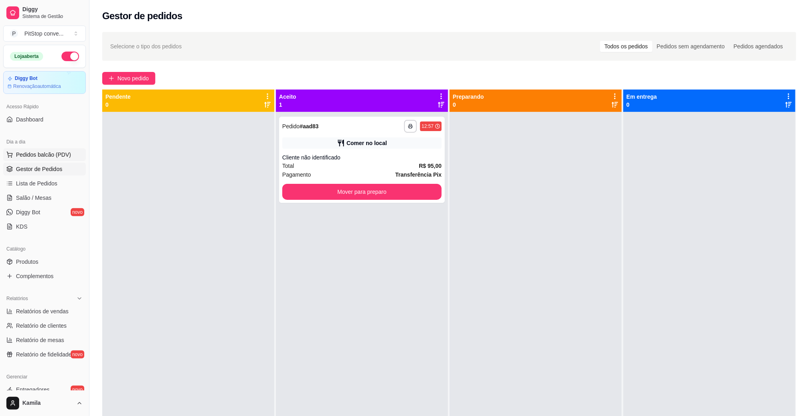
click at [47, 153] on span "Pedidos balcão (PDV)" at bounding box center [43, 155] width 55 height 8
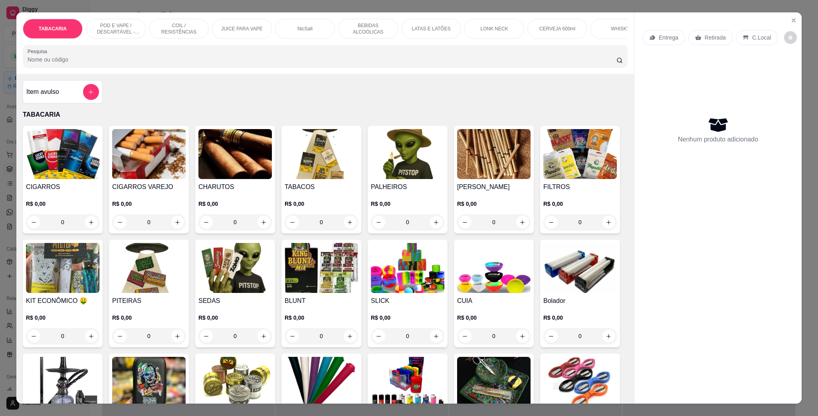
click at [125, 38] on div "POD E VAPE / DESCARTÁVEL - RECARREGAVEL" at bounding box center [116, 29] width 60 height 20
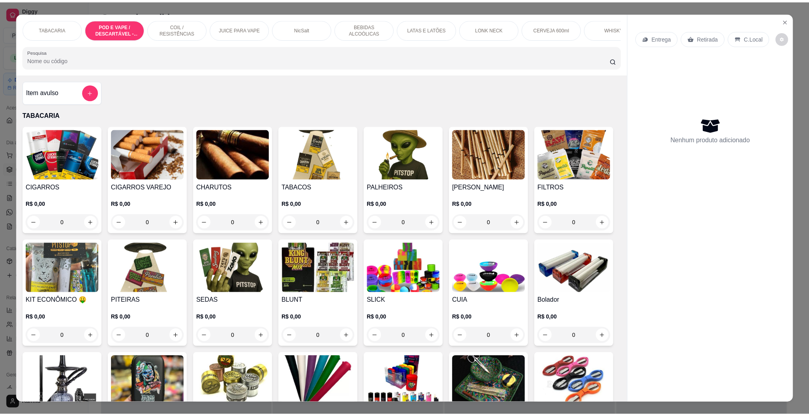
scroll to position [13, 0]
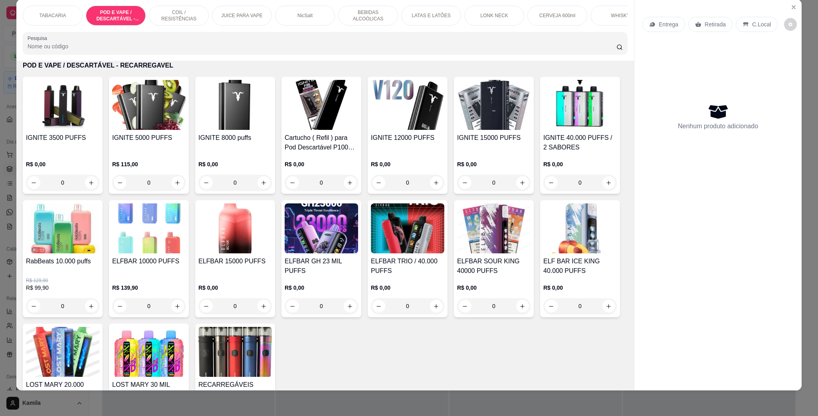
click at [51, 114] on img at bounding box center [62, 105] width 73 height 50
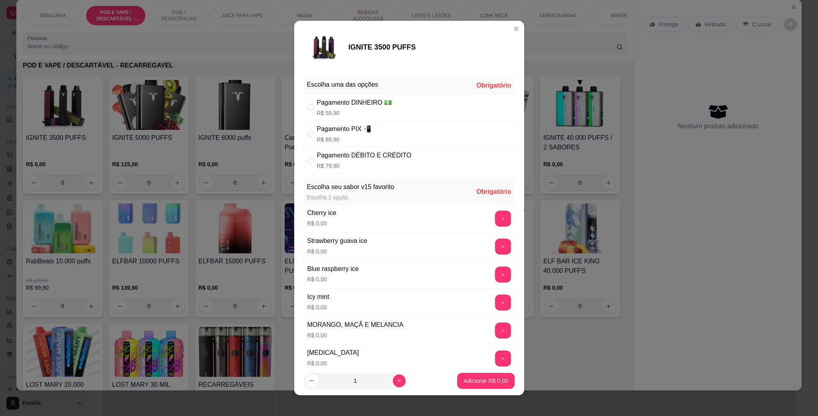
click at [354, 113] on p "R$ 59,90" at bounding box center [354, 113] width 75 height 8
radio input "true"
click at [495, 299] on button "+" at bounding box center [503, 302] width 16 height 16
click at [492, 299] on div "+" at bounding box center [503, 302] width 22 height 16
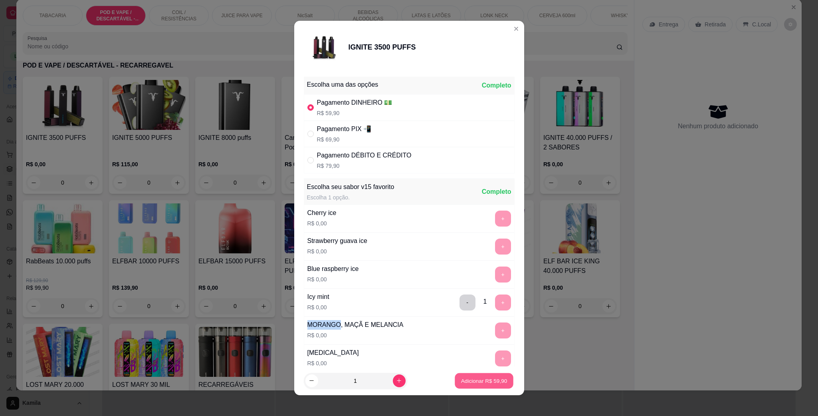
click at [489, 375] on button "Adicionar R$ 59,90" at bounding box center [484, 381] width 59 height 16
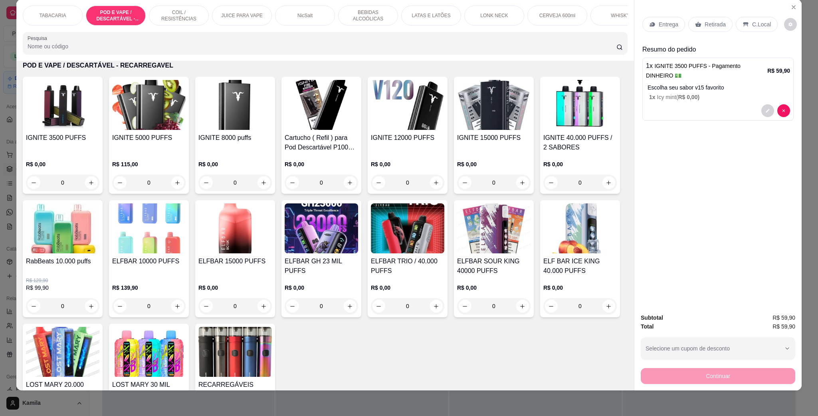
click at [752, 28] on p "C.Local" at bounding box center [761, 24] width 19 height 8
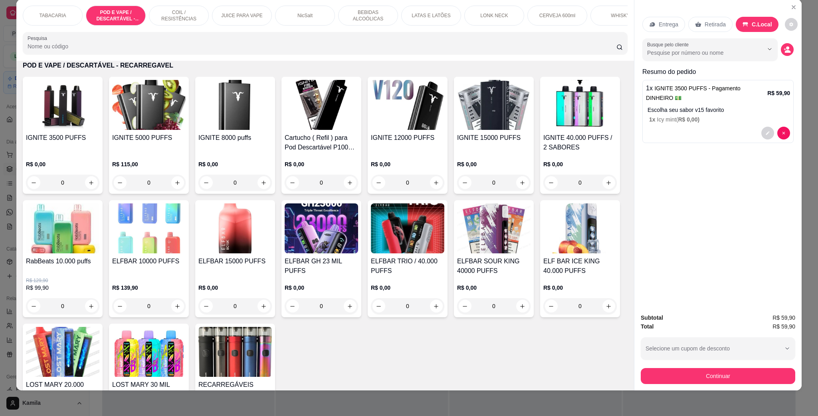
click at [712, 385] on div "Subtotal R$ 59,90 Total R$ 59,90 Selecione um cupom de desconto Selecione um cu…" at bounding box center [717, 348] width 167 height 83
click at [712, 369] on button "Continuar" at bounding box center [718, 376] width 154 height 16
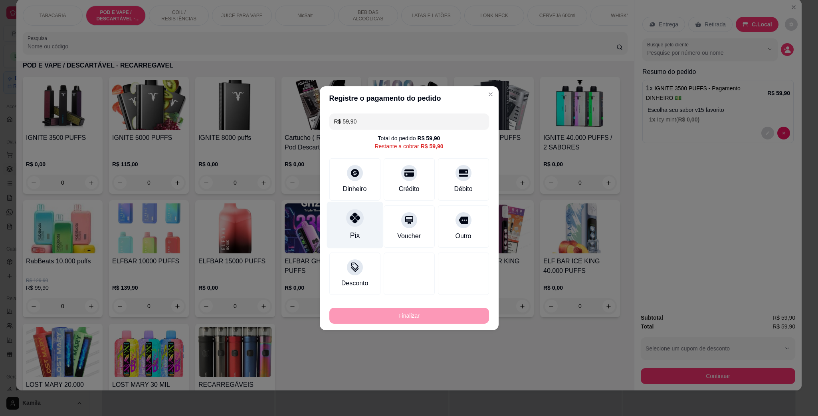
click at [355, 223] on icon at bounding box center [354, 217] width 10 height 10
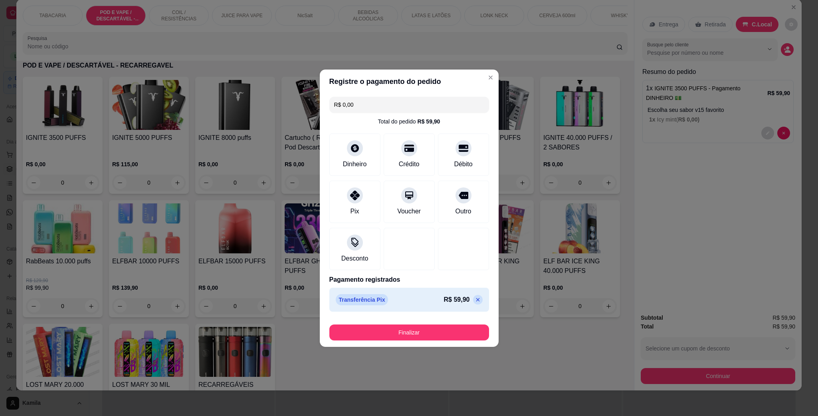
drag, startPoint x: 414, startPoint y: 319, endPoint x: 417, endPoint y: 332, distance: 13.0
click at [415, 320] on footer "Finalizar" at bounding box center [409, 331] width 179 height 32
click at [417, 332] on button "Finalizar" at bounding box center [409, 332] width 160 height 16
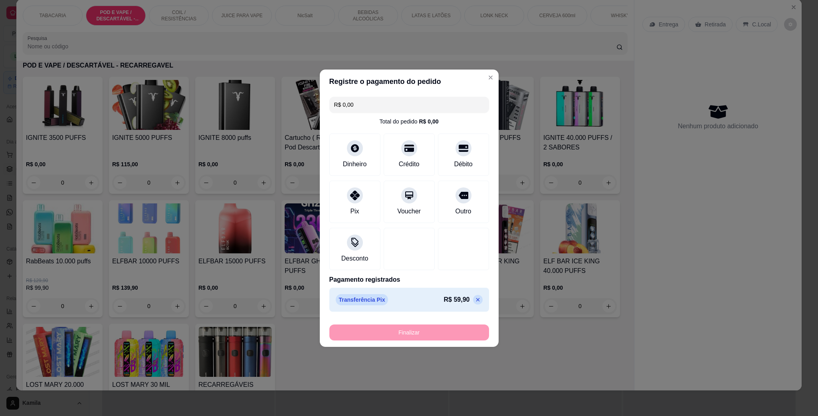
type input "-R$ 59,90"
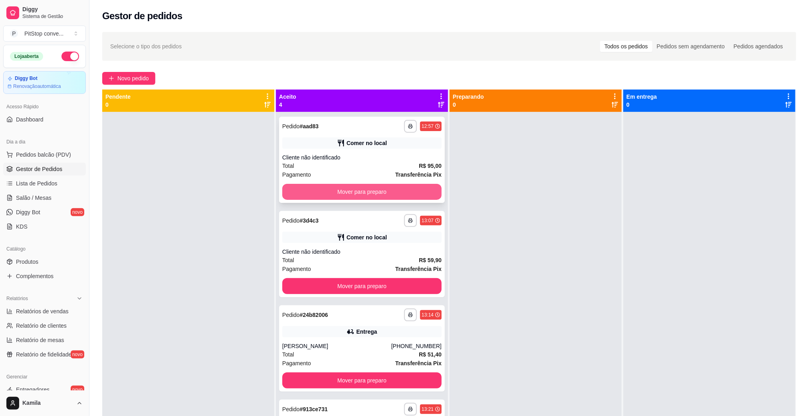
click at [380, 192] on button "Mover para preparo" at bounding box center [361, 192] width 159 height 16
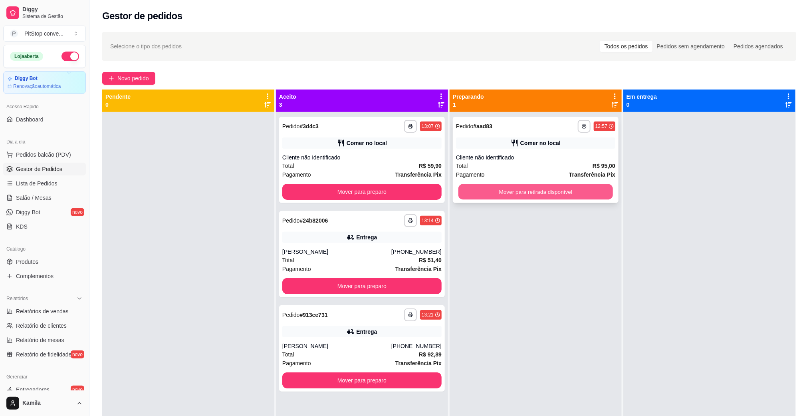
click at [517, 189] on button "Mover para retirada disponível" at bounding box center [535, 192] width 154 height 16
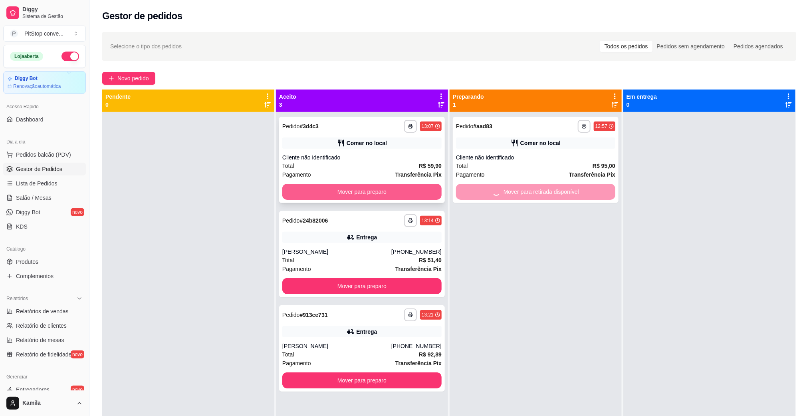
click at [386, 194] on button "Mover para preparo" at bounding box center [361, 192] width 159 height 16
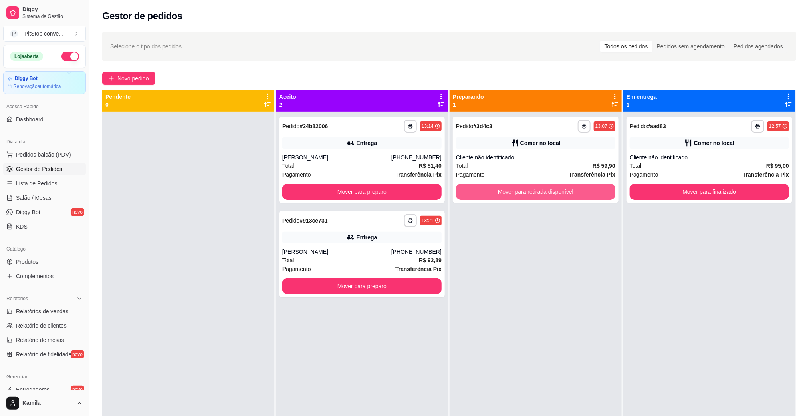
click at [555, 196] on button "Mover para retirada disponível" at bounding box center [535, 192] width 159 height 16
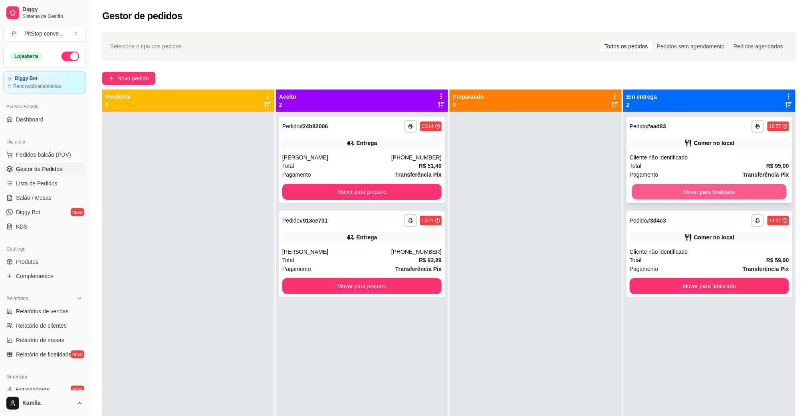
click at [686, 188] on button "Mover para finalizado" at bounding box center [709, 192] width 154 height 16
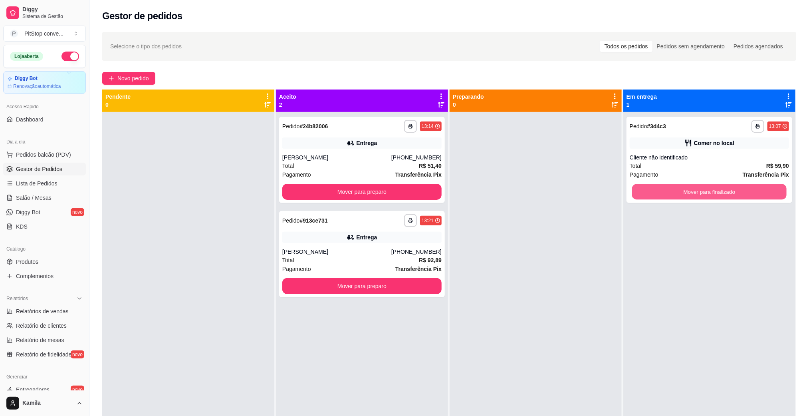
click at [686, 188] on button "Mover para finalizado" at bounding box center [709, 192] width 154 height 16
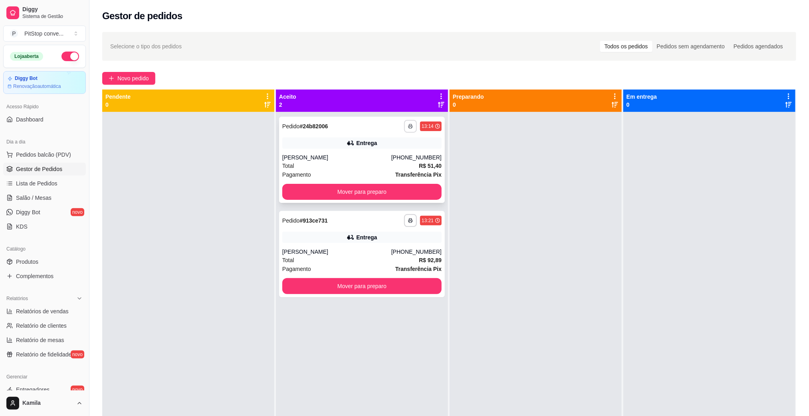
click at [413, 127] on div "**********" at bounding box center [423, 126] width 38 height 13
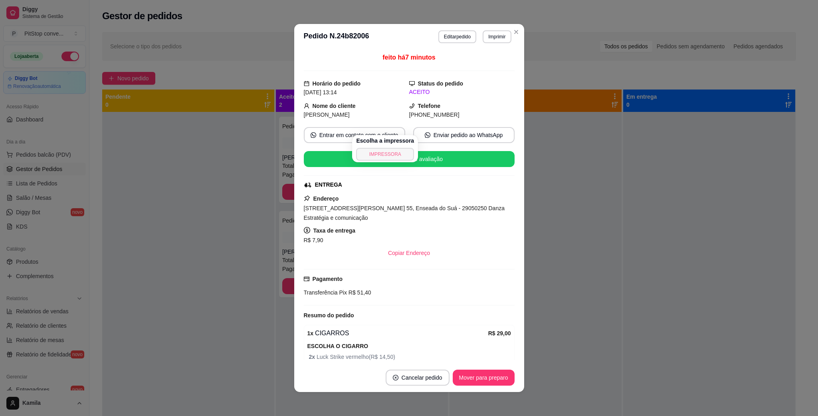
click at [400, 150] on button "IMPRESSORA" at bounding box center [385, 154] width 58 height 13
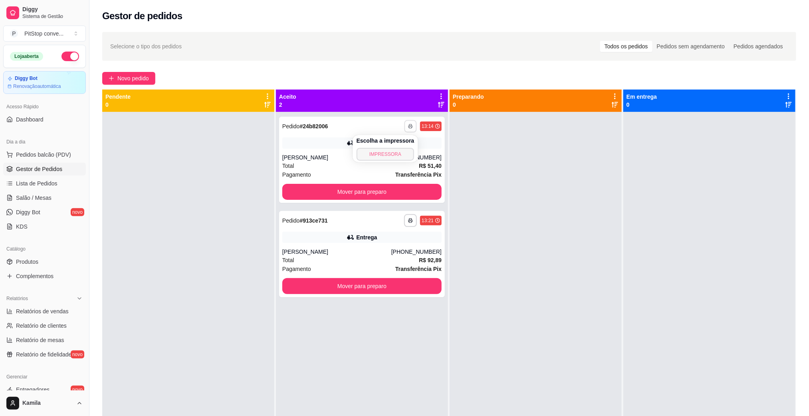
click at [396, 150] on button "IMPRESSORA" at bounding box center [385, 154] width 58 height 13
click at [408, 218] on icon "button" at bounding box center [410, 220] width 5 height 5
click at [393, 247] on button "IMPRESSORA" at bounding box center [385, 248] width 58 height 13
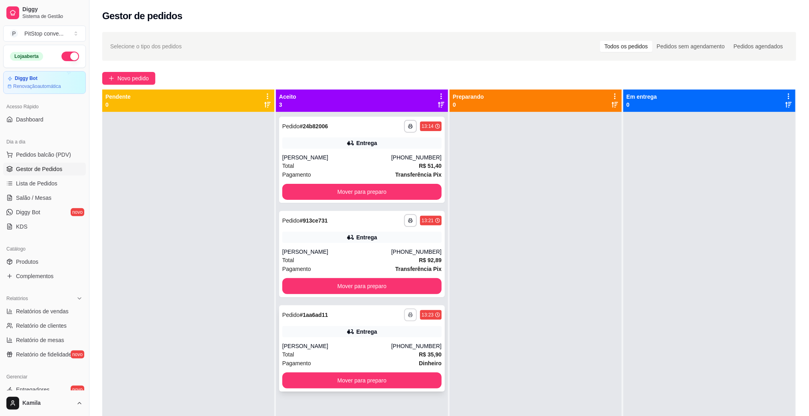
click at [408, 318] on button "button" at bounding box center [410, 314] width 13 height 13
click at [384, 338] on button "IMPRESSORA" at bounding box center [385, 342] width 58 height 13
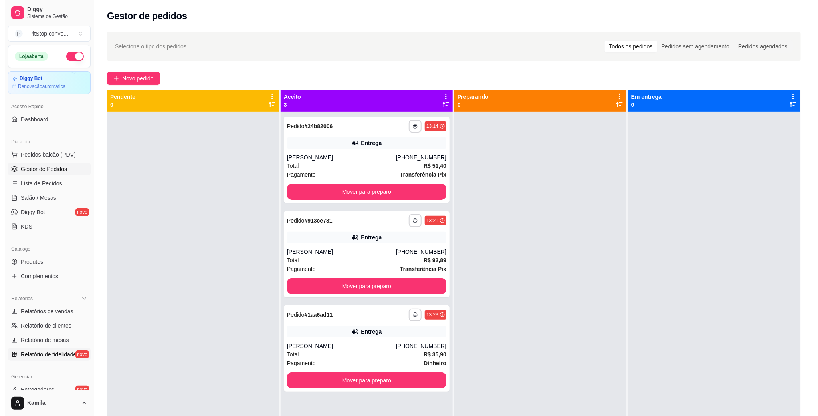
scroll to position [60, 0]
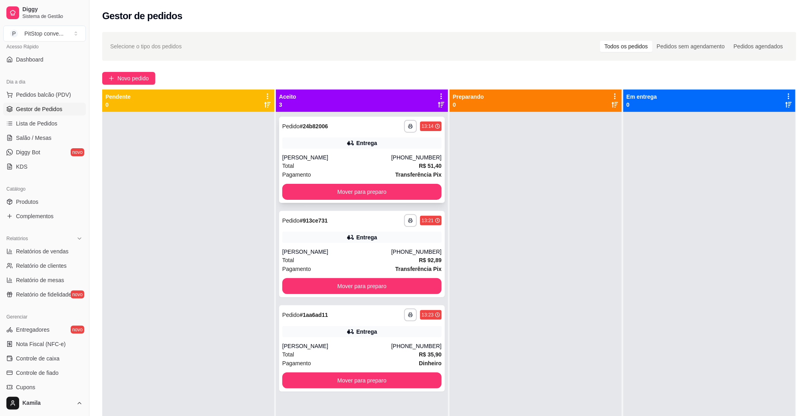
click at [399, 167] on div "Total R$ 51,40" at bounding box center [361, 165] width 159 height 9
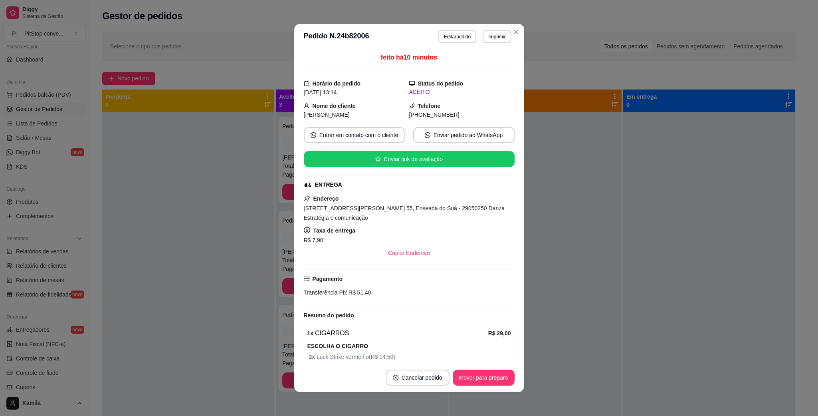
click at [452, 208] on span "[STREET_ADDRESS][PERSON_NAME] 55, Enseada do Suá - 29050250 Danza Estratégia e …" at bounding box center [404, 213] width 201 height 16
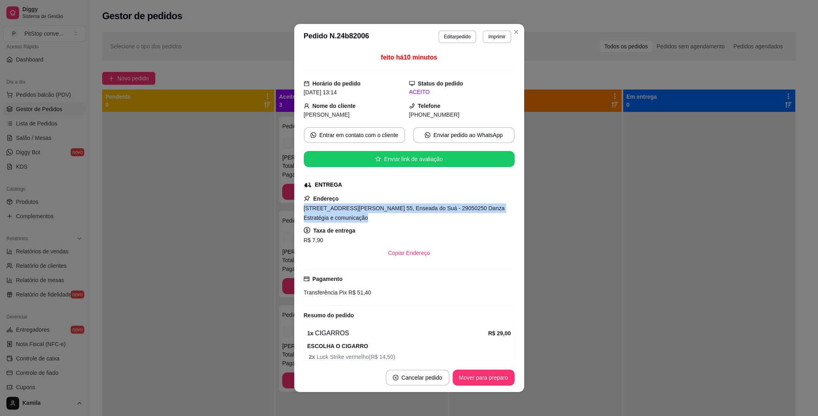
click at [452, 208] on span "[STREET_ADDRESS][PERSON_NAME] 55, Enseada do Suá - 29050250 Danza Estratégia e …" at bounding box center [404, 213] width 201 height 16
copy span "[STREET_ADDRESS][PERSON_NAME] 55, Enseada do Suá - 29050250 Danza Estratégia e …"
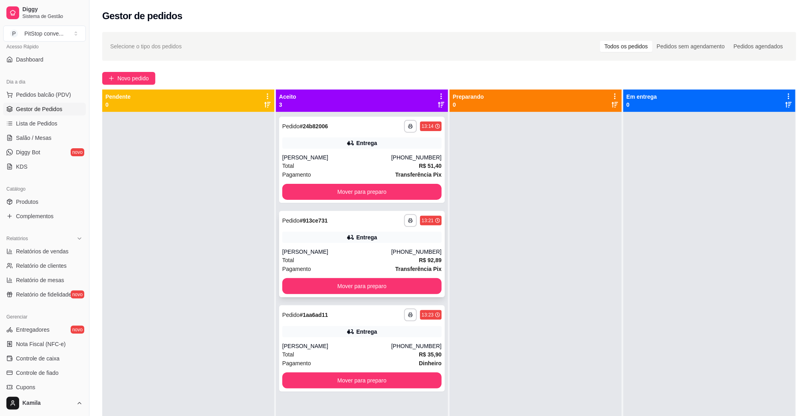
click at [346, 248] on div "[PERSON_NAME]" at bounding box center [336, 252] width 109 height 8
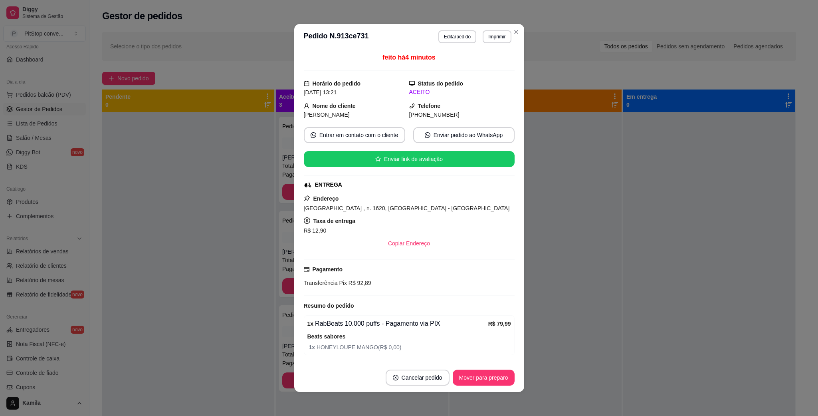
click at [375, 210] on span "[GEOGRAPHIC_DATA] , n. 1620, [GEOGRAPHIC_DATA] - [GEOGRAPHIC_DATA]" at bounding box center [407, 208] width 206 height 6
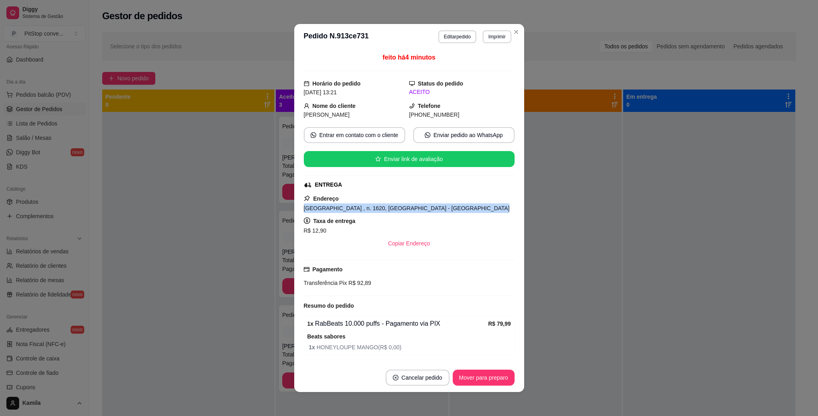
click at [375, 210] on span "[GEOGRAPHIC_DATA] , n. 1620, [GEOGRAPHIC_DATA] - [GEOGRAPHIC_DATA]" at bounding box center [407, 208] width 206 height 6
copy span "[GEOGRAPHIC_DATA] , n. 1620, [GEOGRAPHIC_DATA] - [GEOGRAPHIC_DATA]"
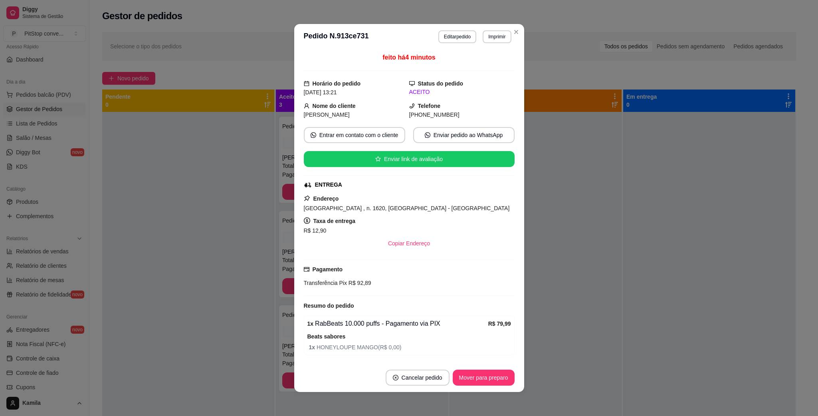
click at [417, 111] on div "[PHONE_NUMBER]" at bounding box center [461, 114] width 105 height 9
click at [418, 112] on span "[PHONE_NUMBER]" at bounding box center [434, 114] width 50 height 6
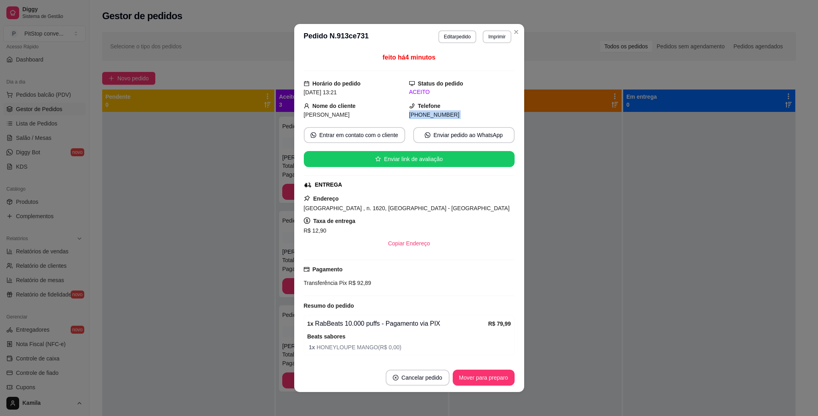
copy div "(27) 9 9878-2007 Entrar em contato com o cliente Enviar pedido ao WhatsApp Envi…"
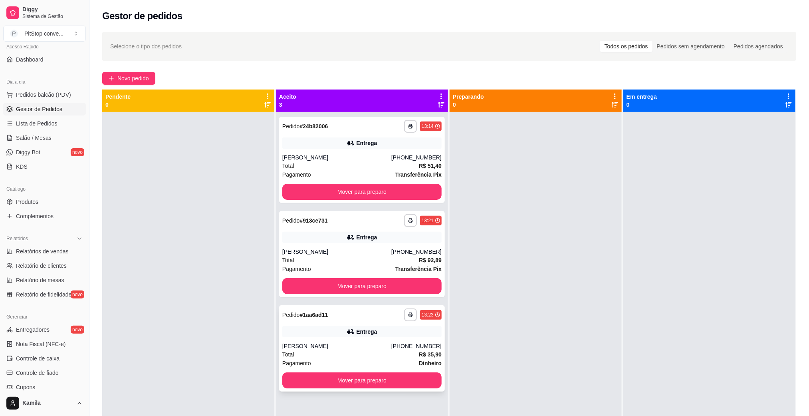
click at [348, 347] on div "[PERSON_NAME]" at bounding box center [336, 346] width 109 height 8
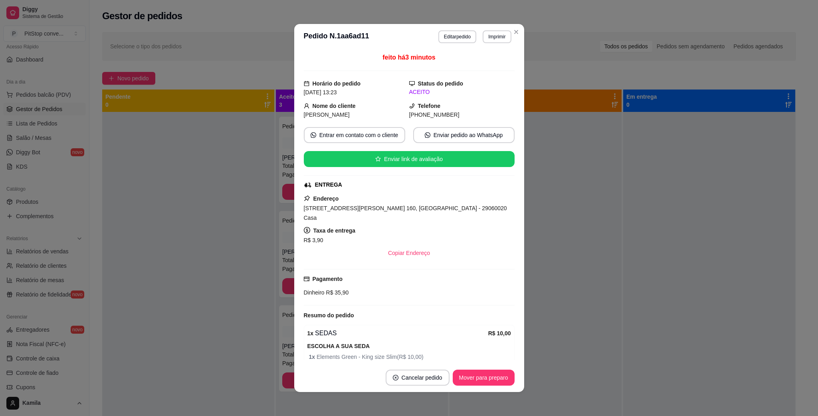
click at [397, 208] on span "Rua Doutor Cyro Lopes Pereira, n. 160, Jardim da Penha - 29060020 Casa" at bounding box center [405, 213] width 203 height 16
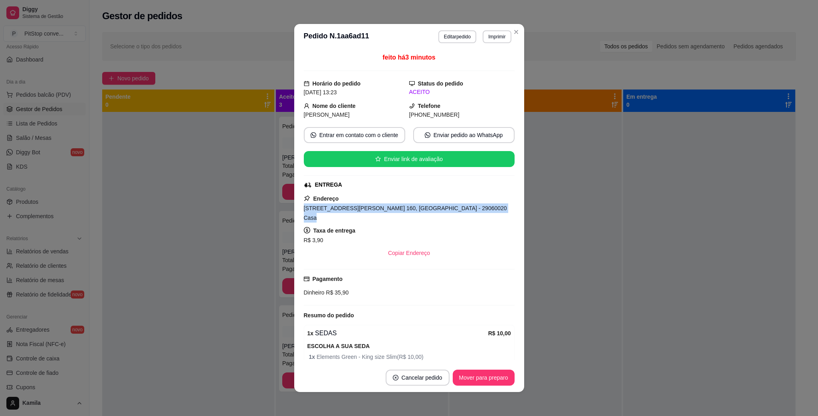
click at [397, 208] on span "Rua Doutor Cyro Lopes Pereira, n. 160, Jardim da Penha - 29060020 Casa" at bounding box center [405, 213] width 203 height 16
copy span "Rua Doutor Cyro Lopes Pereira, n. 160, Jardim da Penha - 29060020 Casa"
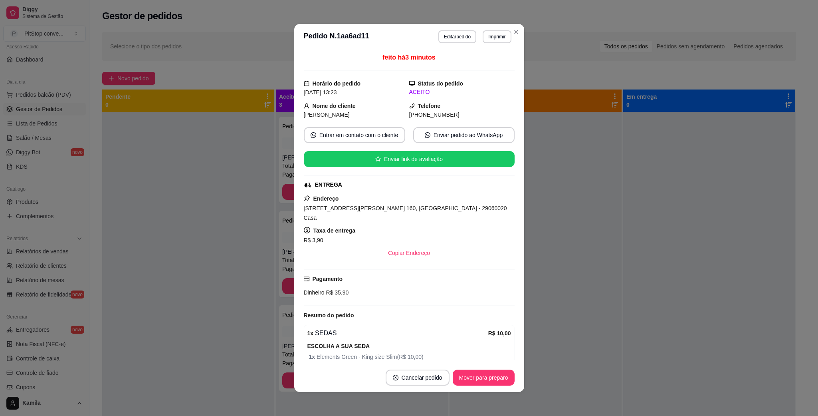
click at [330, 289] on div "Dinheiro R$ 35,90" at bounding box center [409, 292] width 211 height 9
click at [328, 289] on div "Dinheiro R$ 35,90" at bounding box center [409, 292] width 211 height 9
click at [331, 289] on span "R$ 35,90" at bounding box center [337, 292] width 24 height 6
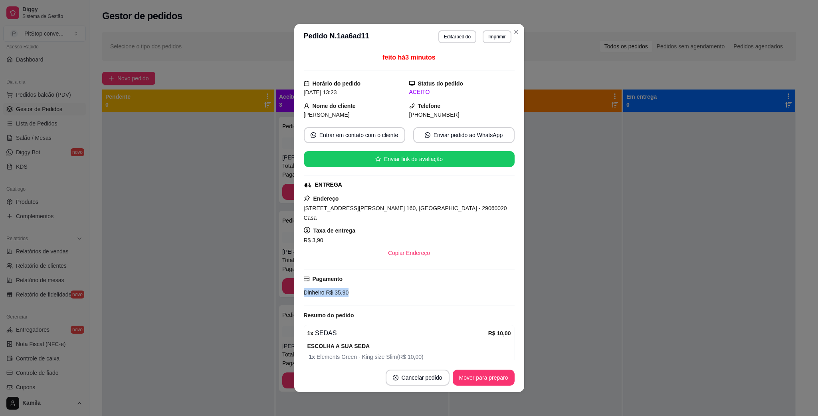
click at [331, 289] on span "R$ 35,90" at bounding box center [337, 292] width 24 height 6
copy div "Dinheiro R$ 35,90"
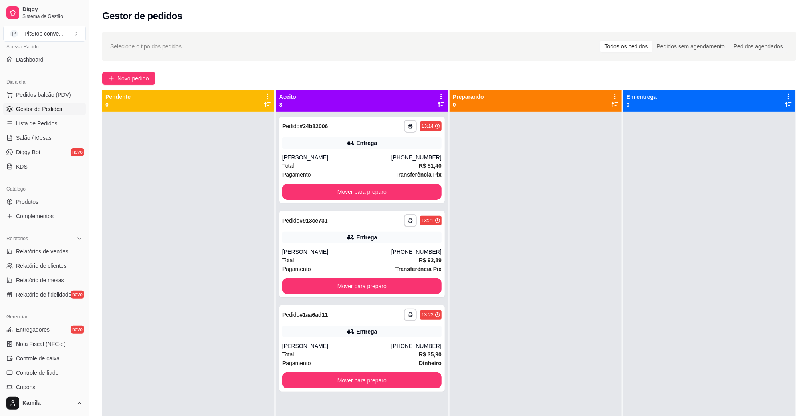
click at [549, 241] on div at bounding box center [536, 320] width 172 height 416
click at [45, 97] on span "Pedidos balcão (PDV)" at bounding box center [43, 95] width 55 height 8
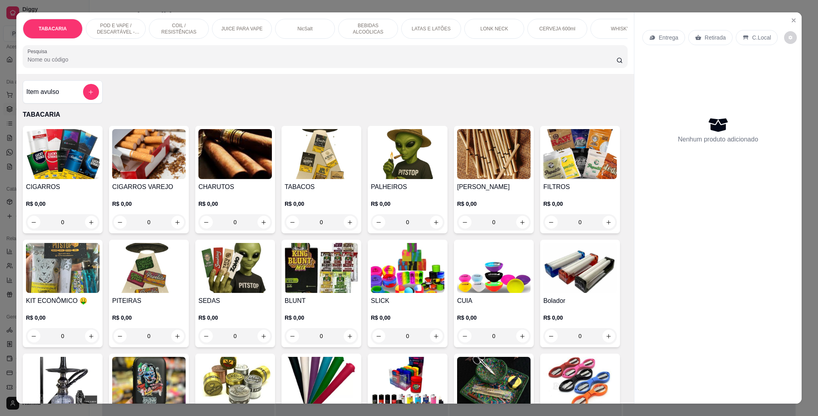
click at [107, 29] on p "POD E VAPE / DESCARTÁVEL - RECARREGAVEL" at bounding box center [116, 28] width 46 height 13
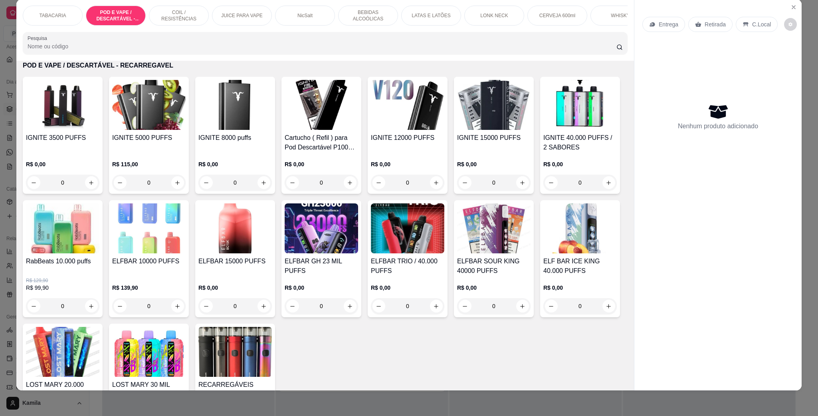
click at [77, 143] on h4 "IGNITE 3500 PUFFS" at bounding box center [62, 138] width 73 height 10
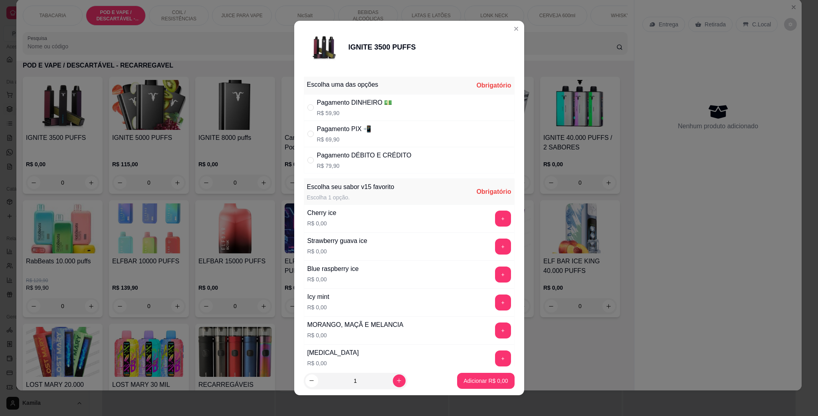
click at [356, 109] on p "R$ 59,90" at bounding box center [354, 113] width 75 height 8
radio input "true"
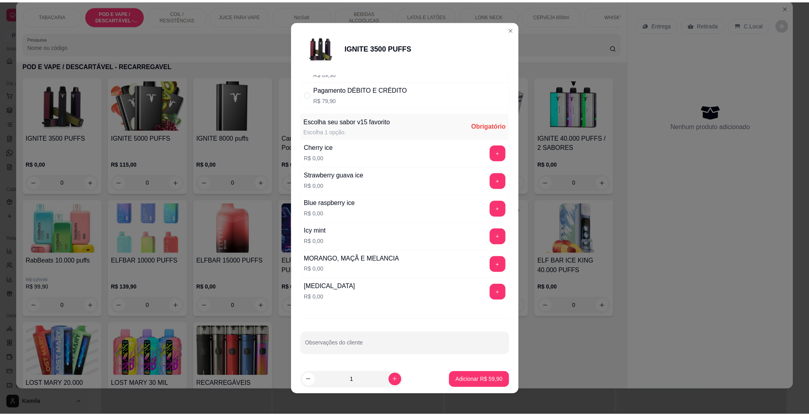
scroll to position [70, 0]
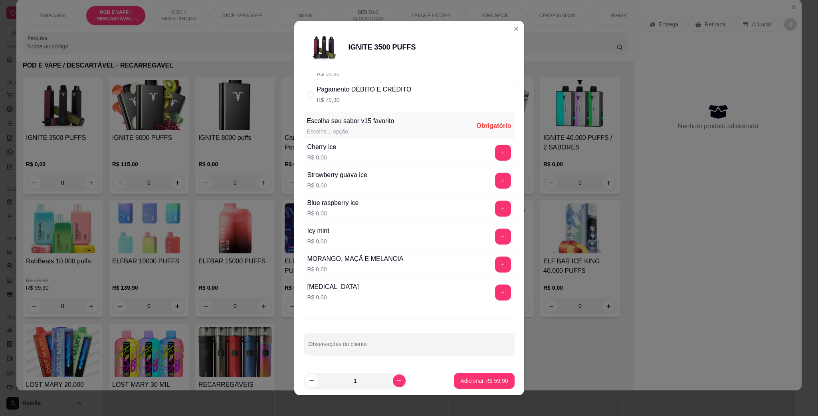
click at [495, 286] on button "+" at bounding box center [503, 292] width 16 height 16
click at [482, 380] on p "Adicionar R$ 59,90" at bounding box center [484, 380] width 48 height 8
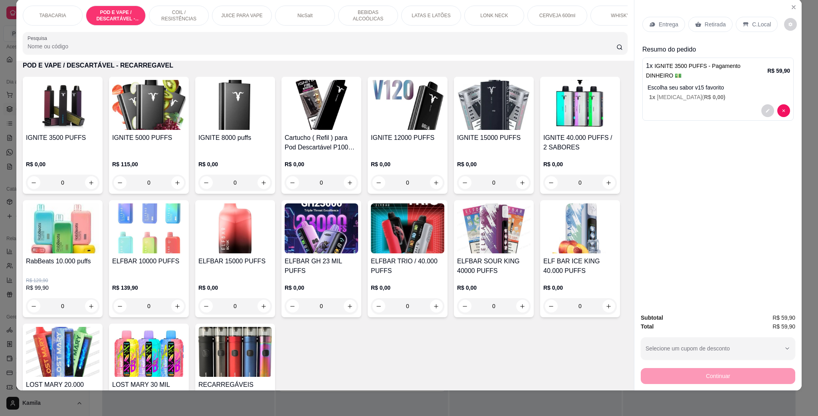
click at [752, 27] on p "C.Local" at bounding box center [761, 24] width 19 height 8
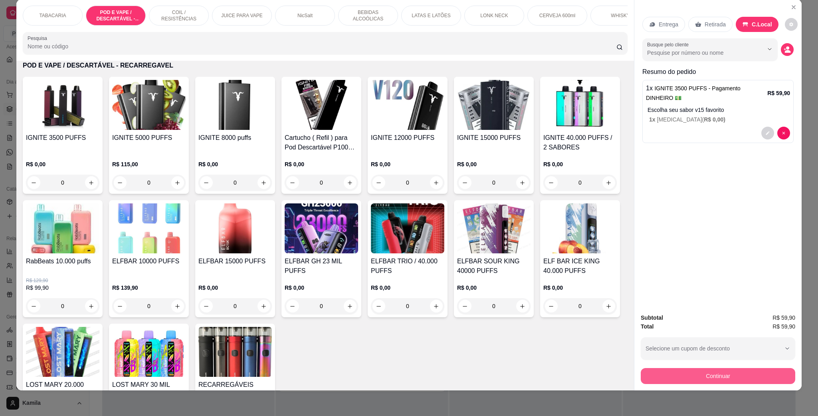
click at [724, 380] on button "Continuar" at bounding box center [718, 376] width 154 height 16
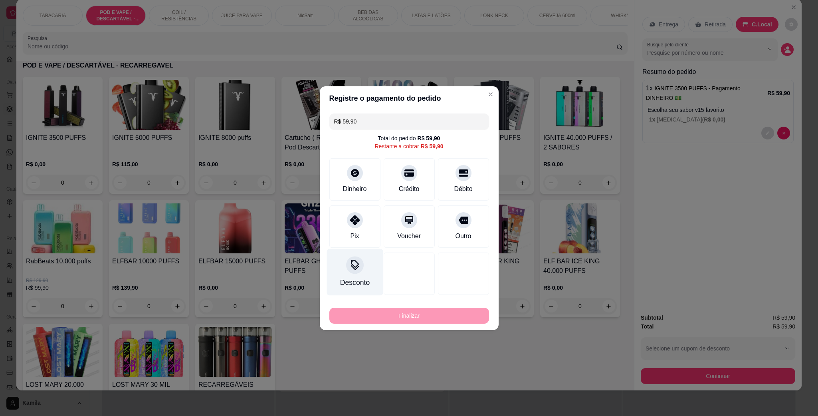
click at [337, 269] on div "Desconto" at bounding box center [355, 271] width 56 height 47
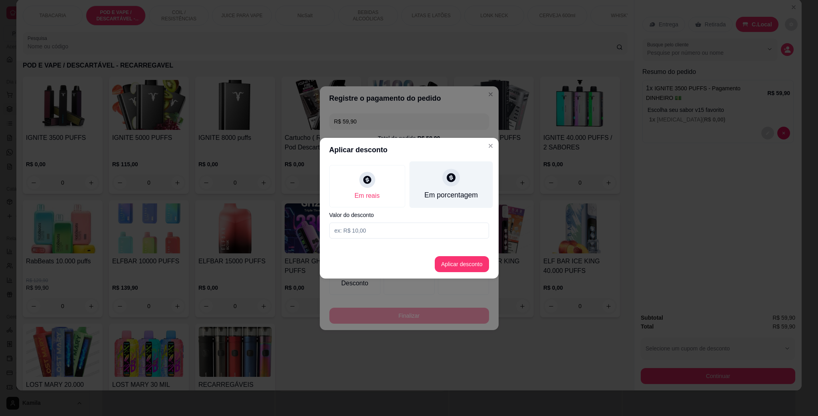
click at [452, 182] on icon at bounding box center [451, 177] width 10 height 10
click at [391, 231] on input at bounding box center [409, 230] width 160 height 16
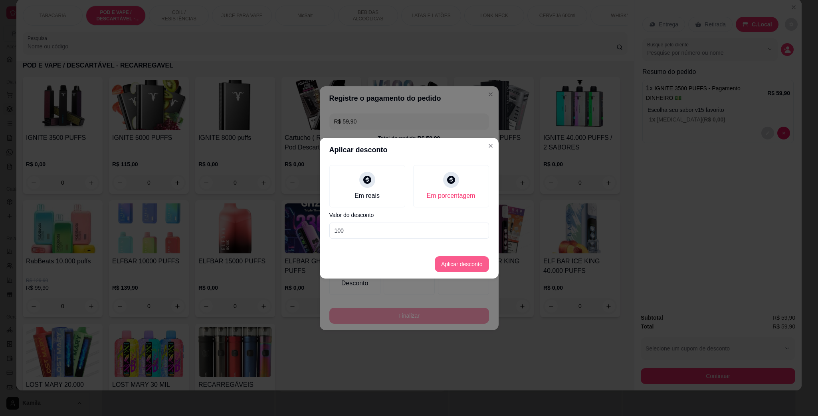
type input "100"
click at [467, 269] on button "Aplicar desconto" at bounding box center [462, 264] width 54 height 16
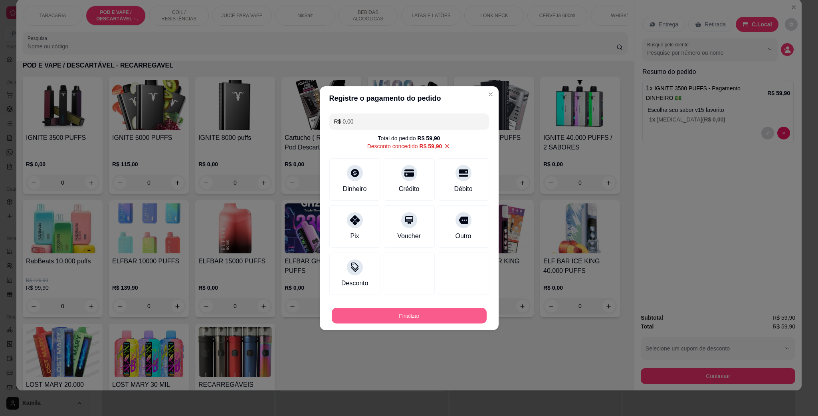
click at [438, 315] on button "Finalizar" at bounding box center [409, 315] width 155 height 16
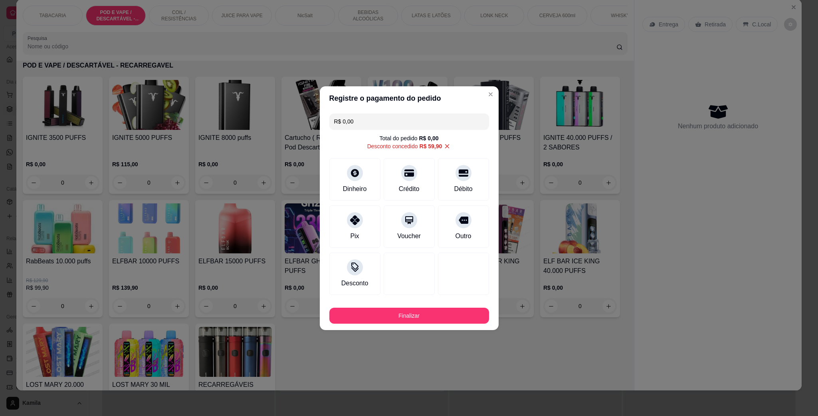
type input "-R$ 59,90"
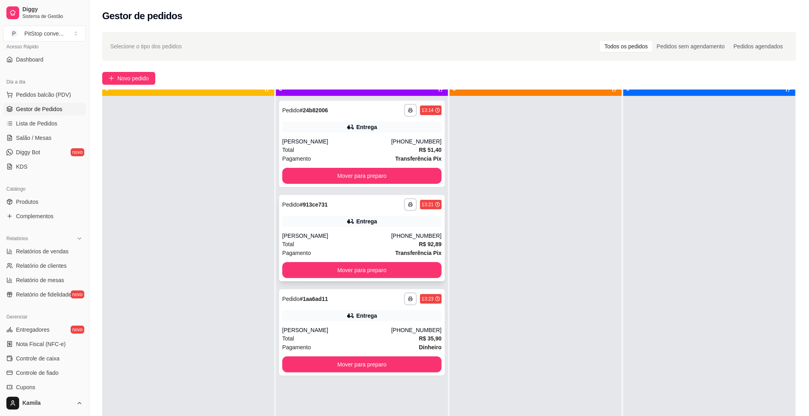
scroll to position [22, 0]
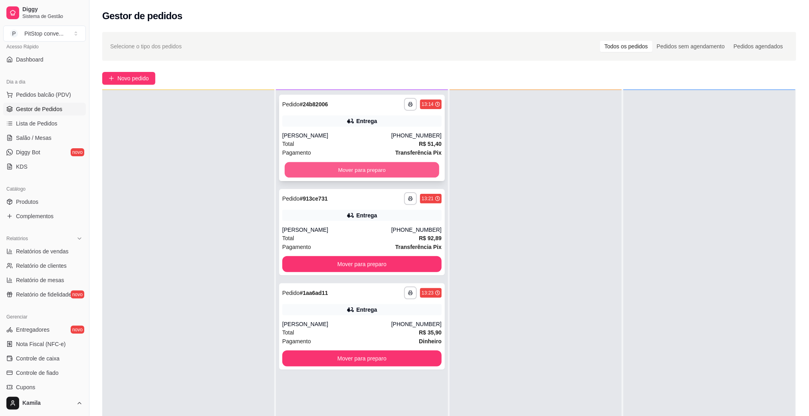
click at [408, 168] on button "Mover para preparo" at bounding box center [362, 170] width 154 height 16
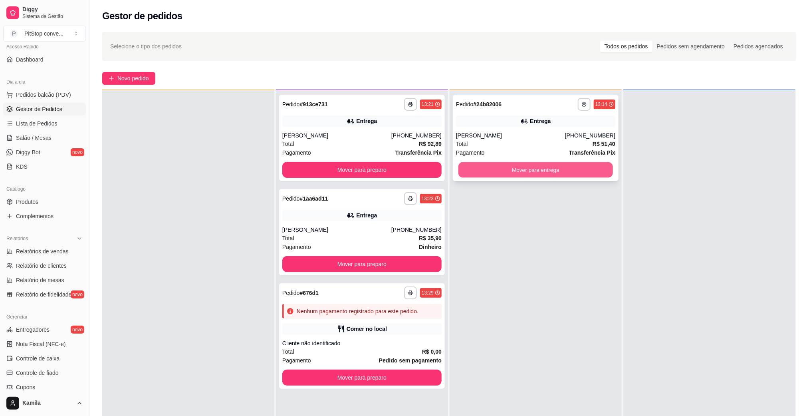
click at [527, 164] on button "Mover para entrega" at bounding box center [535, 170] width 154 height 16
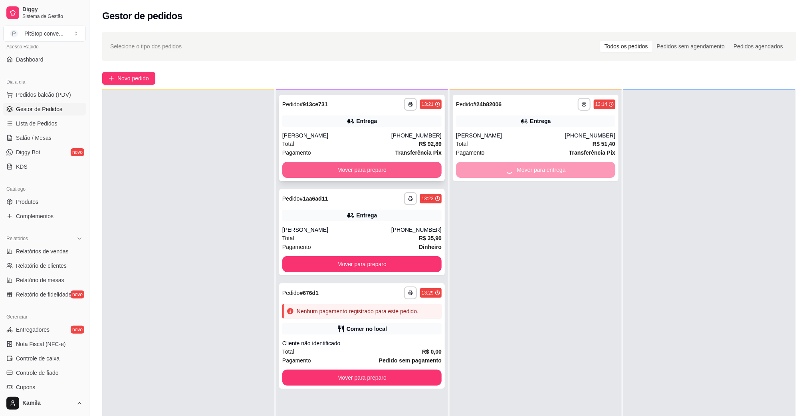
click at [398, 163] on button "Mover para preparo" at bounding box center [361, 170] width 159 height 16
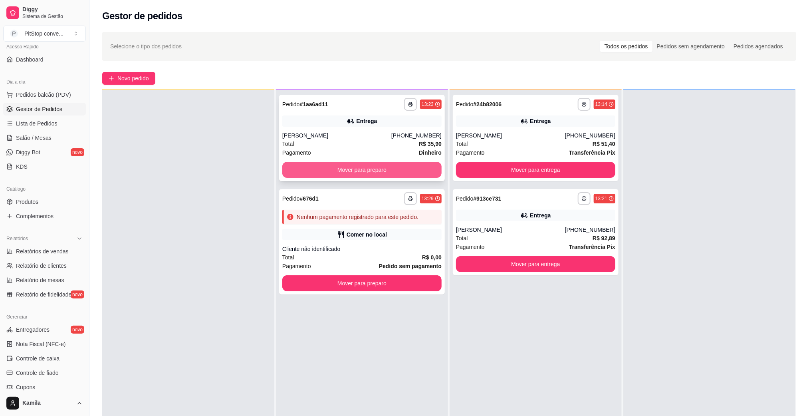
click at [394, 167] on button "Mover para preparo" at bounding box center [361, 170] width 159 height 16
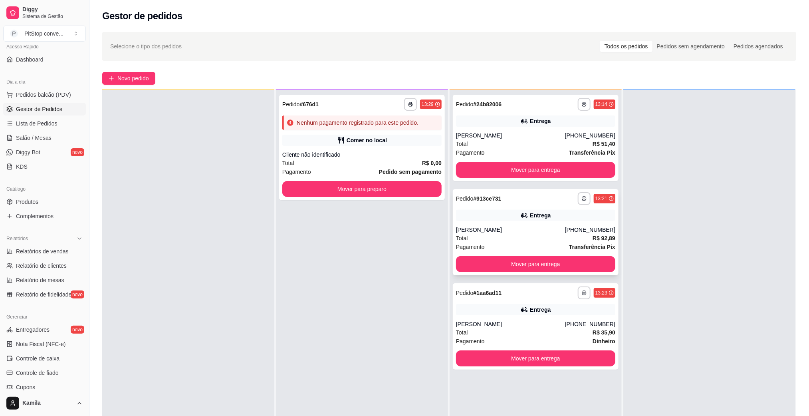
click at [535, 258] on button "Mover para entrega" at bounding box center [535, 264] width 159 height 16
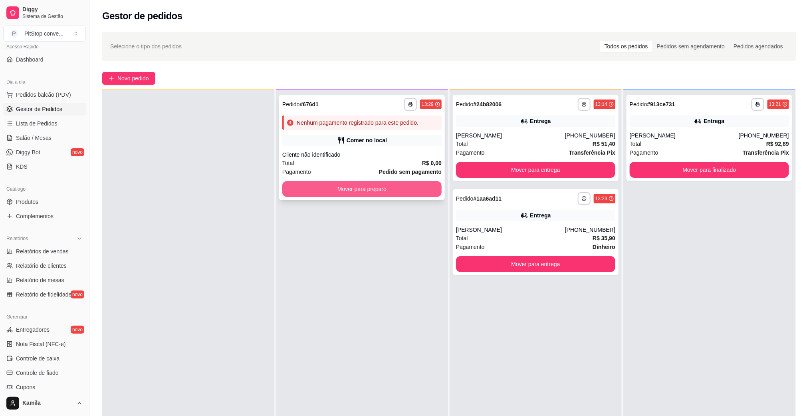
click at [379, 194] on button "Mover para preparo" at bounding box center [361, 189] width 159 height 16
click at [547, 158] on div "**********" at bounding box center [536, 138] width 166 height 86
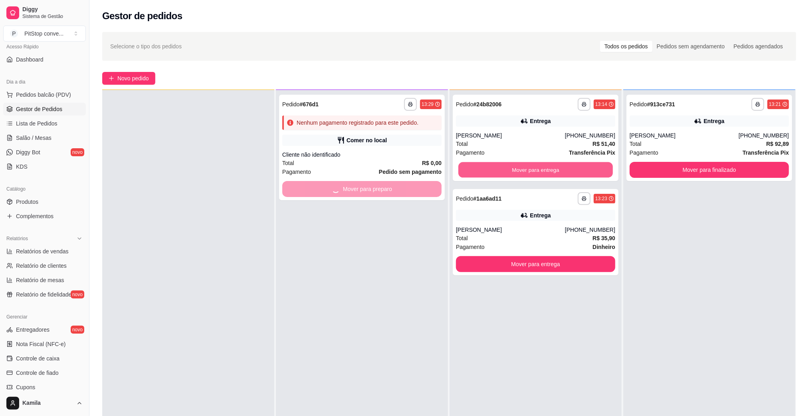
click at [548, 166] on button "Mover para entrega" at bounding box center [535, 170] width 154 height 16
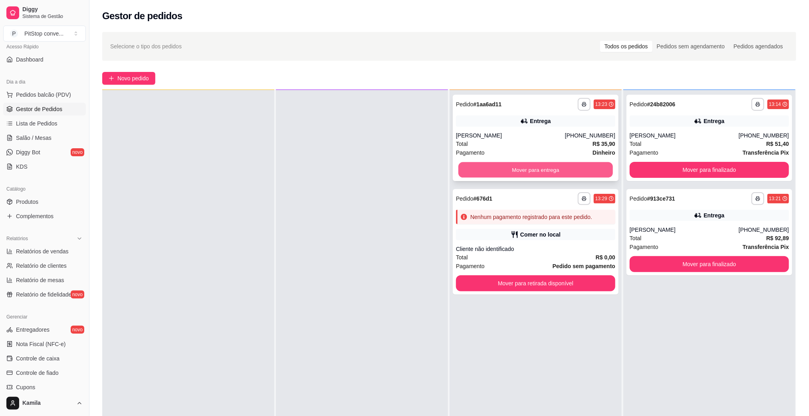
click at [507, 167] on button "Mover para entrega" at bounding box center [535, 170] width 154 height 16
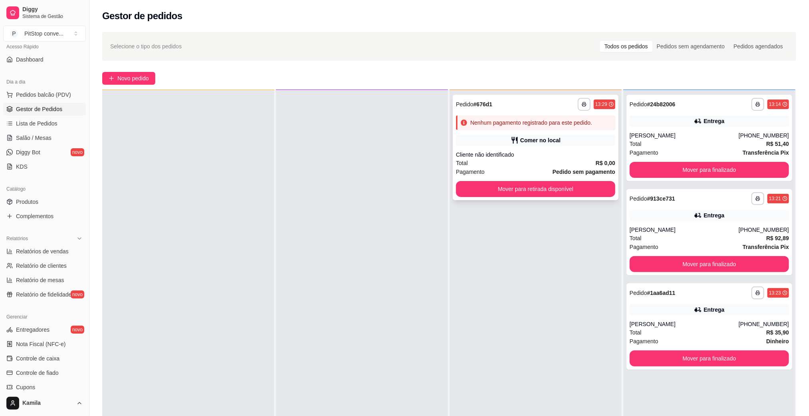
click at [530, 179] on div "**********" at bounding box center [536, 147] width 166 height 105
click at [563, 193] on button "Mover para retirada disponível" at bounding box center [535, 189] width 159 height 16
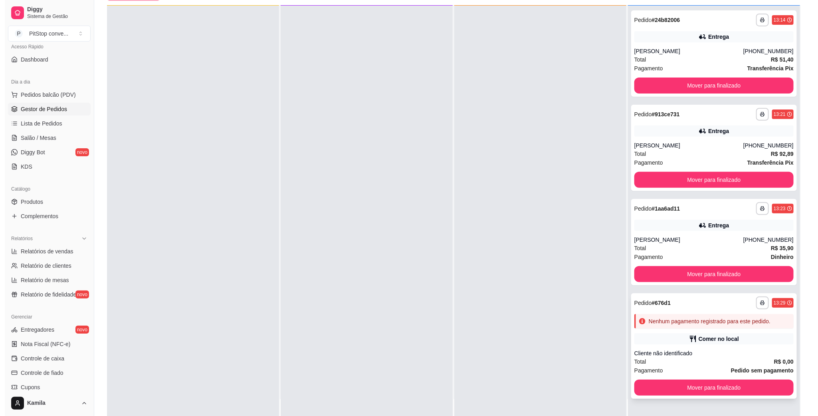
scroll to position [94, 0]
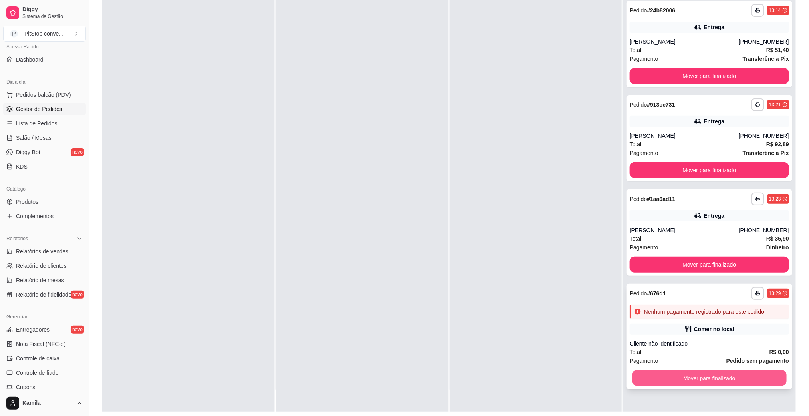
click at [713, 380] on button "Mover para finalizado" at bounding box center [709, 378] width 154 height 16
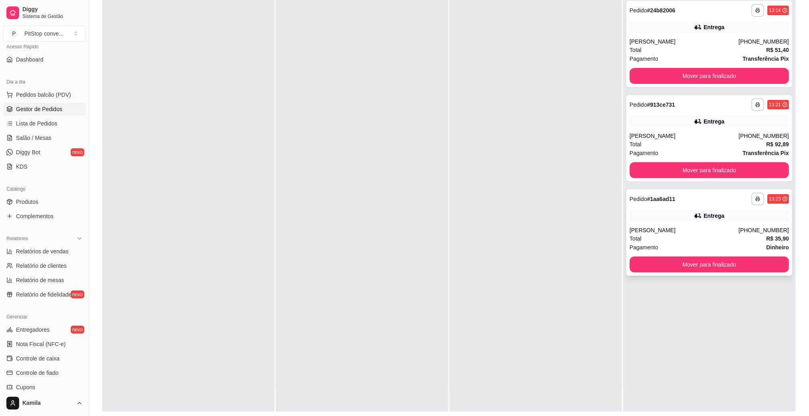
click at [708, 271] on button "Mover para finalizado" at bounding box center [709, 264] width 159 height 16
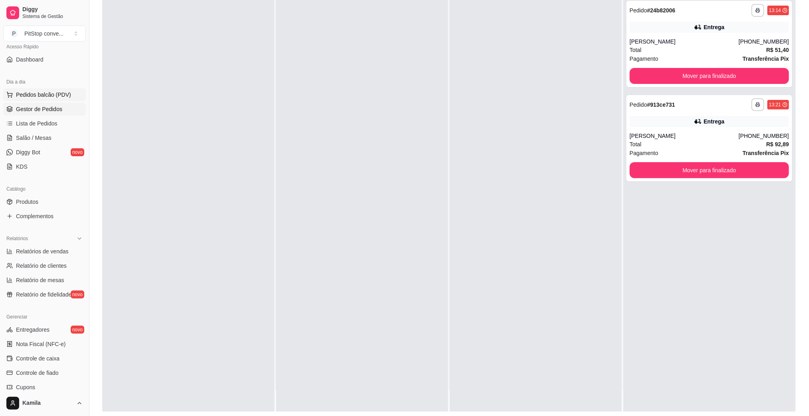
click at [29, 100] on button "Pedidos balcão (PDV)" at bounding box center [44, 94] width 83 height 13
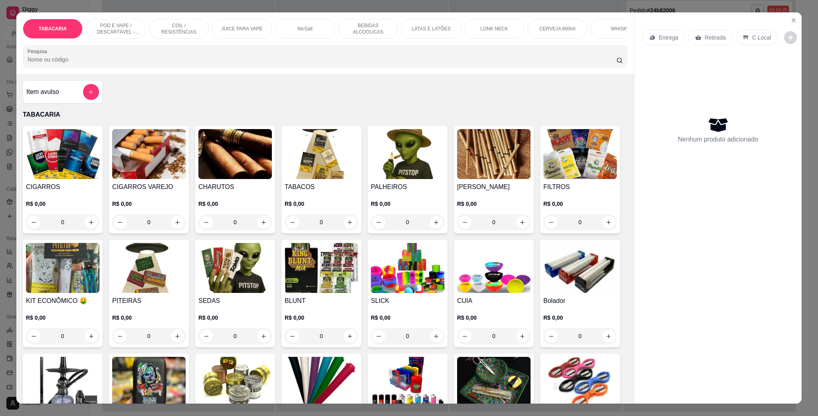
click at [118, 32] on p "POD E VAPE / DESCARTÁVEL - RECARREGAVEL" at bounding box center [116, 28] width 46 height 13
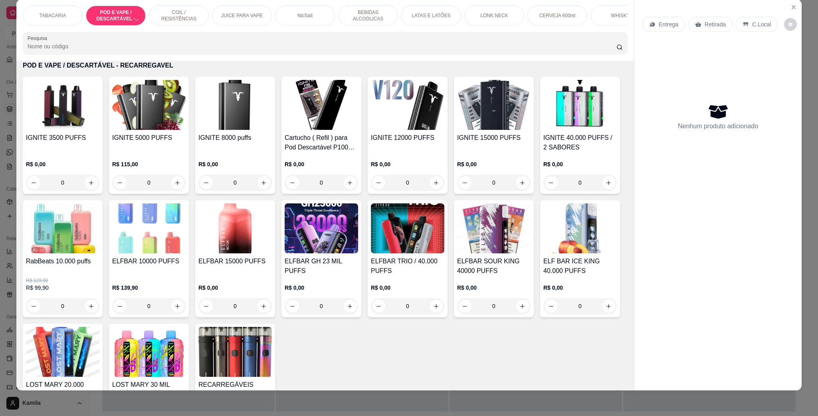
click at [358, 246] on img at bounding box center [321, 228] width 73 height 50
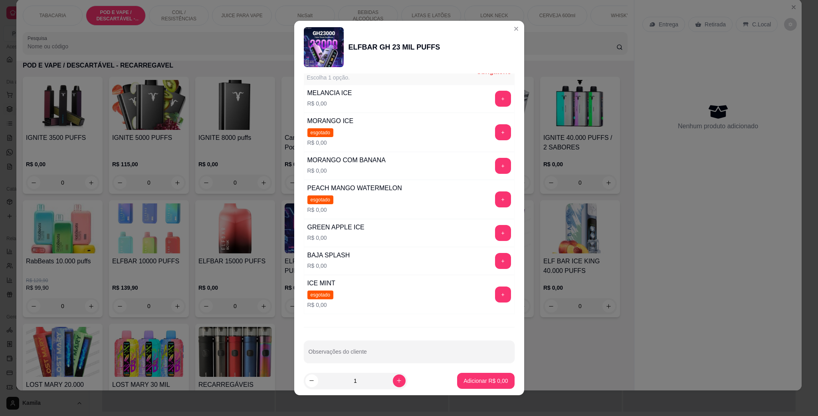
scroll to position [60, 0]
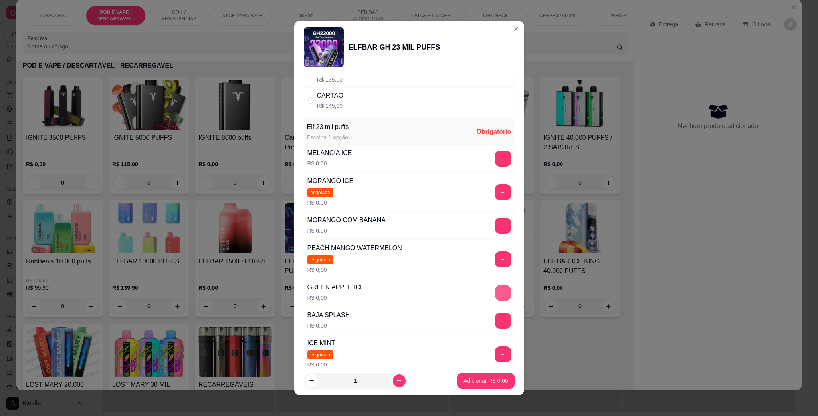
click at [495, 293] on button "+" at bounding box center [503, 293] width 16 height 16
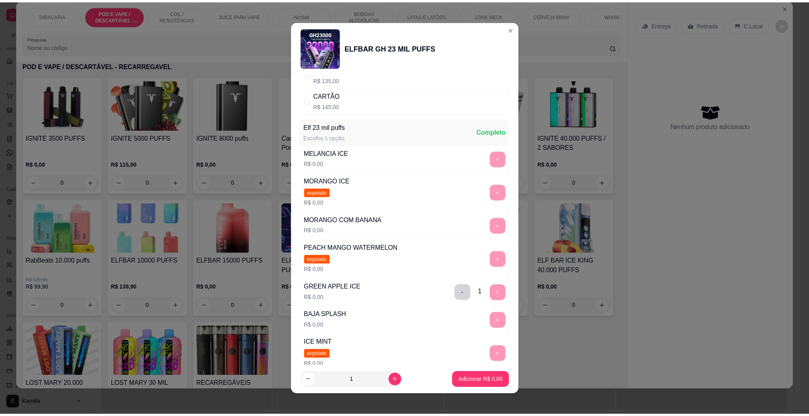
scroll to position [0, 0]
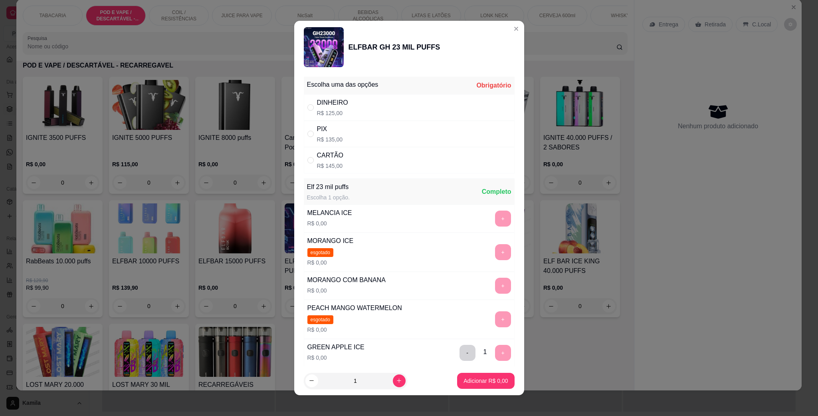
click at [342, 114] on p "R$ 125,00" at bounding box center [332, 113] width 31 height 8
radio input "true"
click at [481, 380] on p "Adicionar R$ 125,00" at bounding box center [482, 380] width 51 height 8
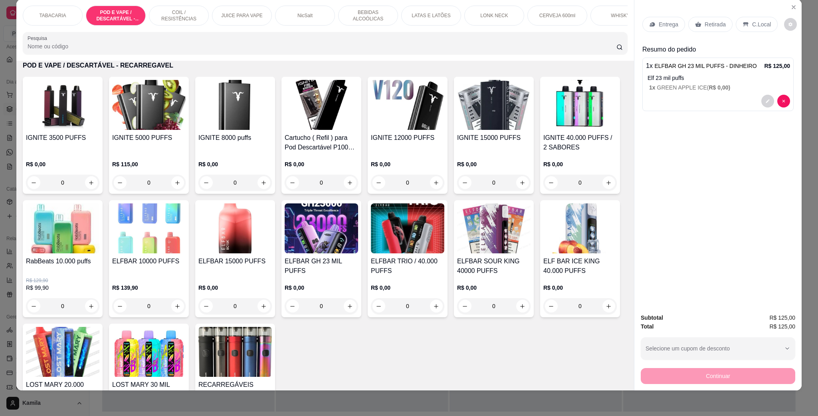
click at [696, 17] on div "Retirada" at bounding box center [710, 24] width 44 height 15
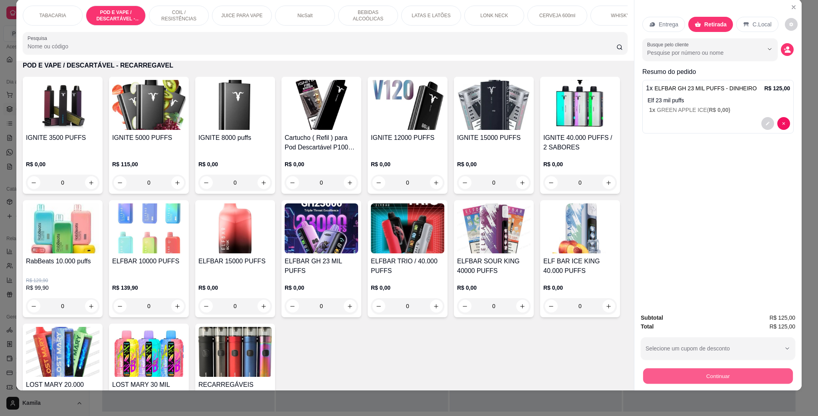
click at [726, 375] on button "Continuar" at bounding box center [718, 376] width 150 height 16
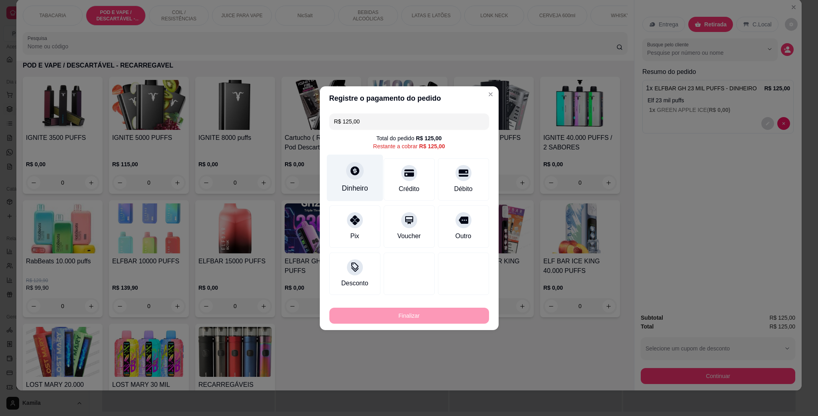
click at [343, 185] on div "Dinheiro" at bounding box center [355, 188] width 26 height 10
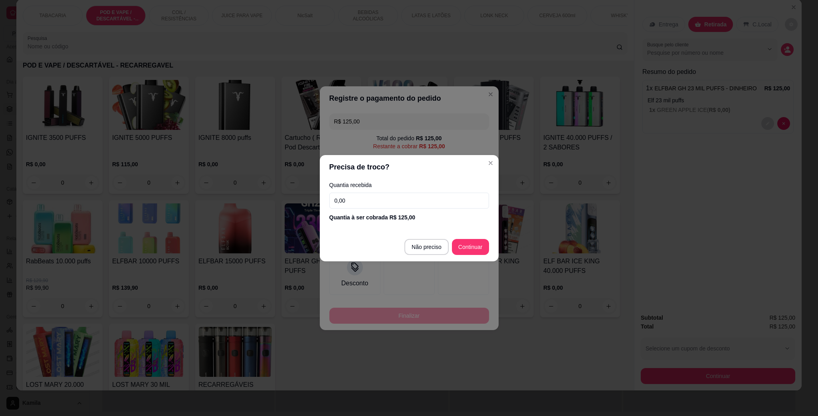
click at [372, 206] on input "0,00" at bounding box center [409, 200] width 160 height 16
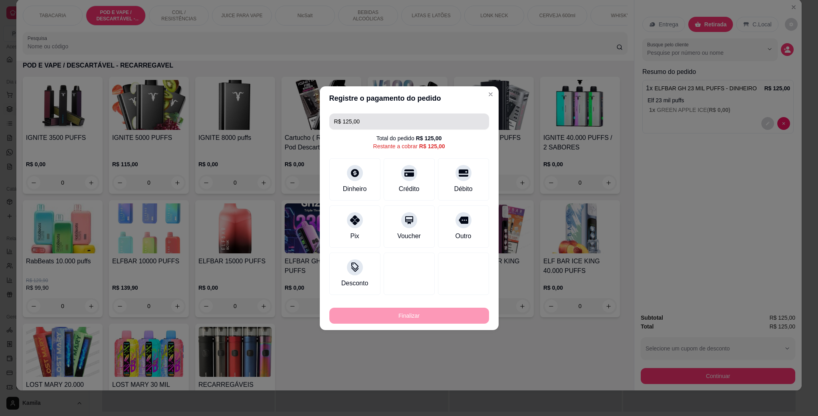
click at [404, 124] on input "R$ 125,00" at bounding box center [409, 121] width 150 height 16
click at [370, 177] on div "Dinheiro" at bounding box center [355, 177] width 56 height 47
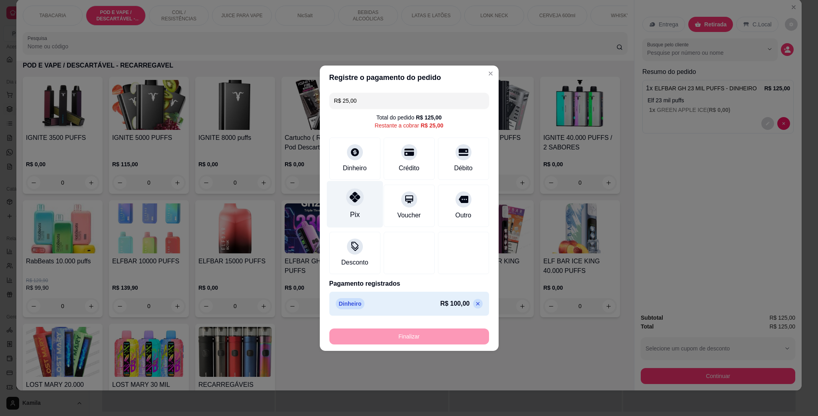
click at [345, 202] on div "Pix" at bounding box center [355, 203] width 56 height 47
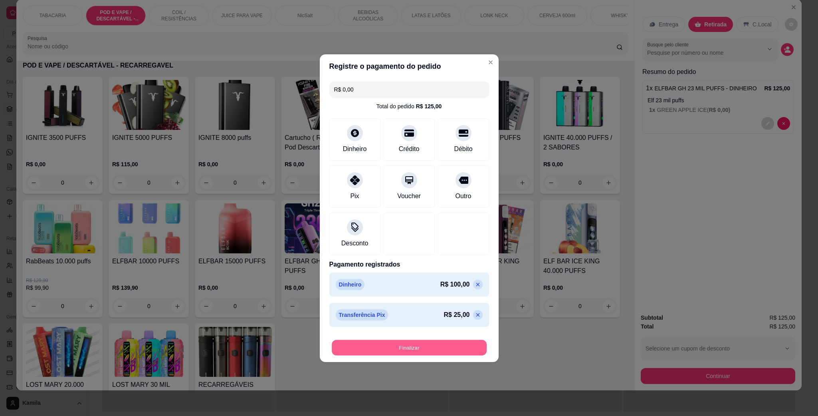
click at [409, 351] on button "Finalizar" at bounding box center [409, 347] width 155 height 16
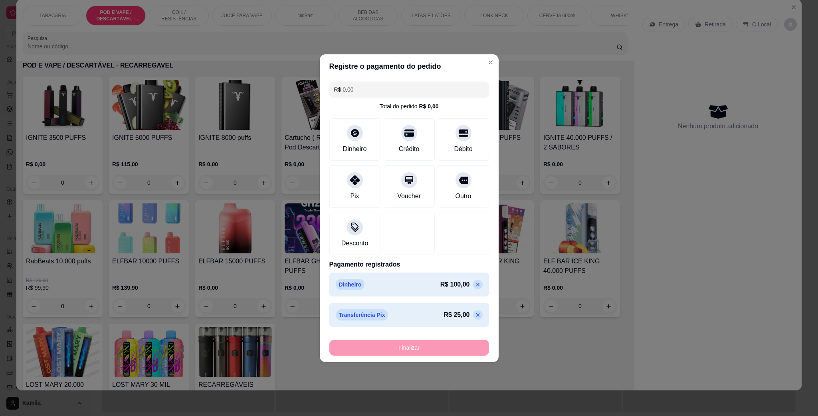
type input "-R$ 125,00"
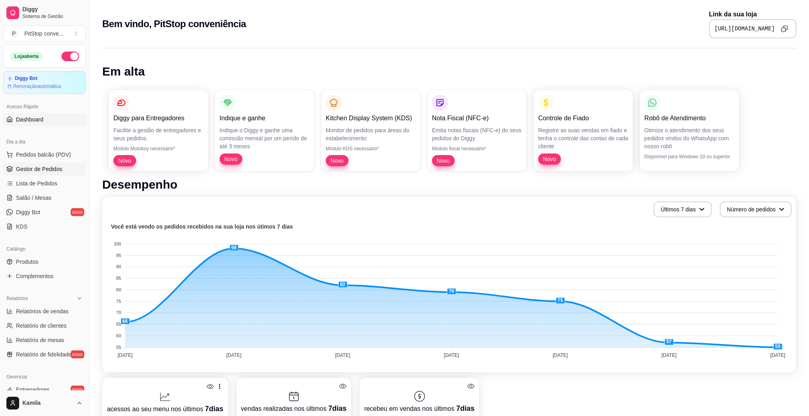
click at [49, 168] on span "Gestor de Pedidos" at bounding box center [39, 169] width 46 height 8
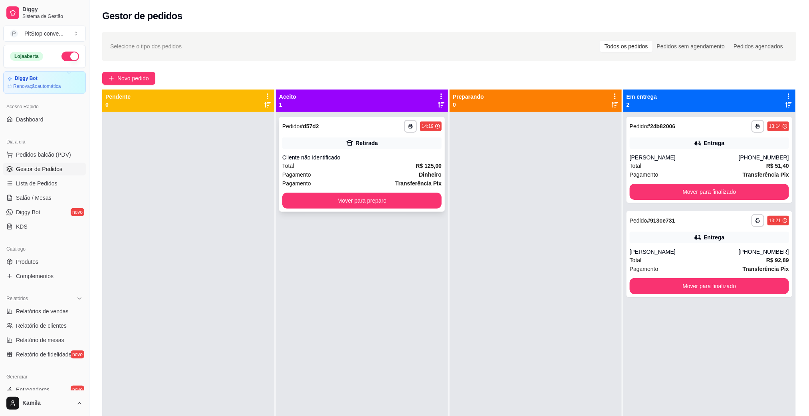
click at [366, 170] on div "Pagamento Dinheiro" at bounding box center [361, 174] width 159 height 9
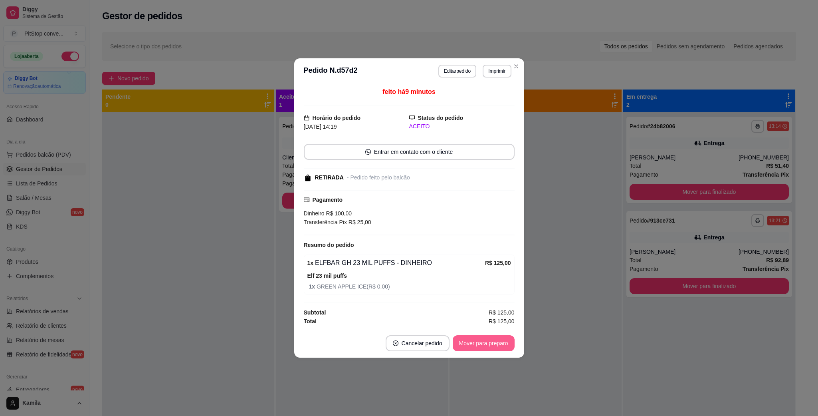
click at [490, 340] on button "Mover para preparo" at bounding box center [484, 343] width 62 height 16
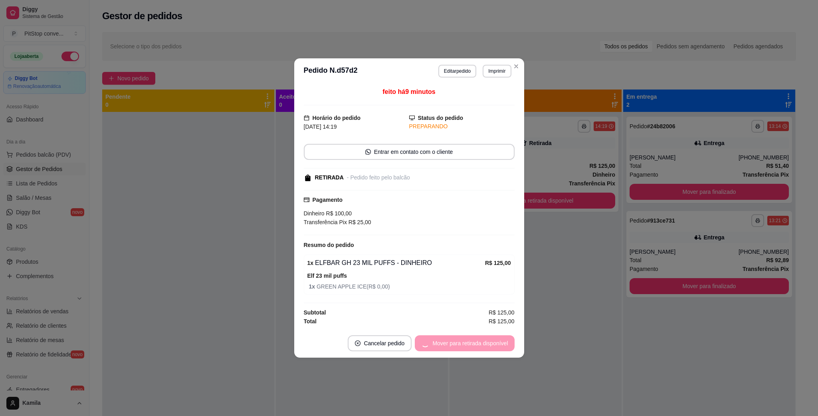
click at [489, 345] on div "Mover para retirada disponível" at bounding box center [464, 343] width 99 height 16
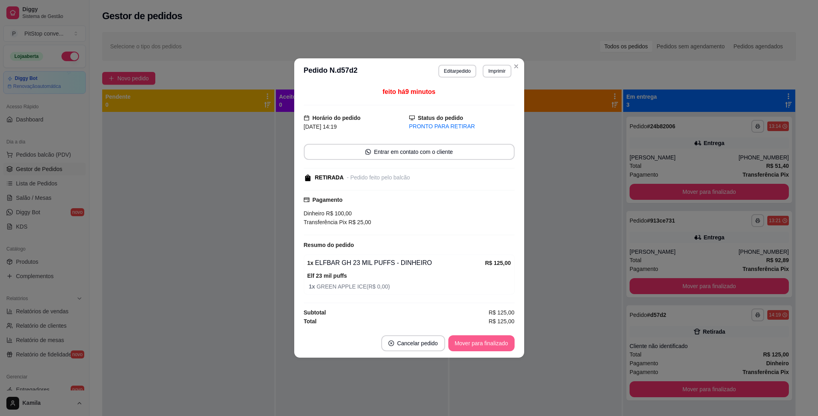
click at [489, 345] on button "Mover para finalizado" at bounding box center [481, 343] width 66 height 16
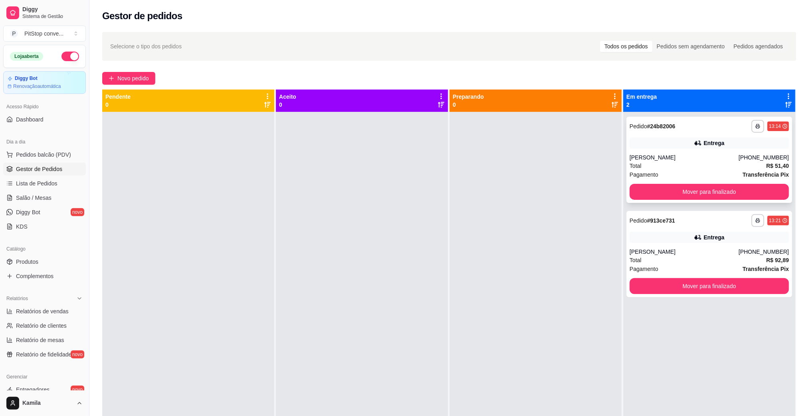
click at [770, 154] on div "[PHONE_NUMBER]" at bounding box center [764, 157] width 50 height 8
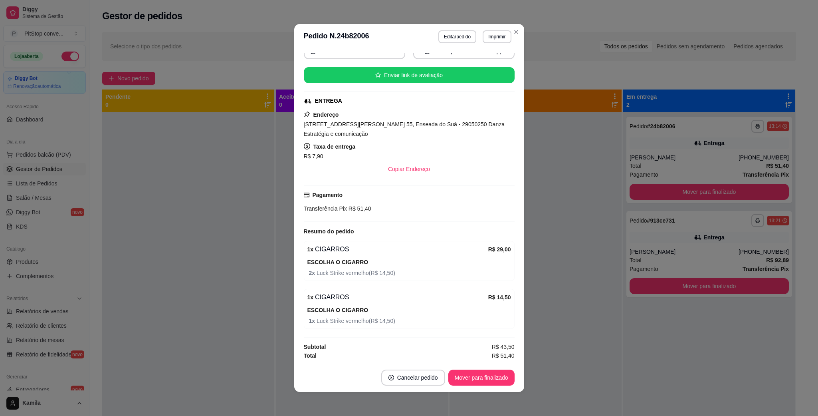
scroll to position [2, 0]
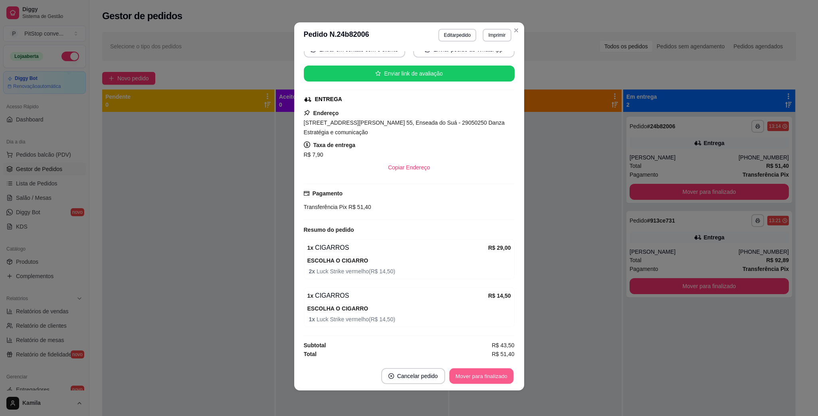
click at [493, 376] on button "Mover para finalizado" at bounding box center [481, 376] width 64 height 16
click at [493, 376] on div "Mover para finalizado" at bounding box center [475, 376] width 77 height 16
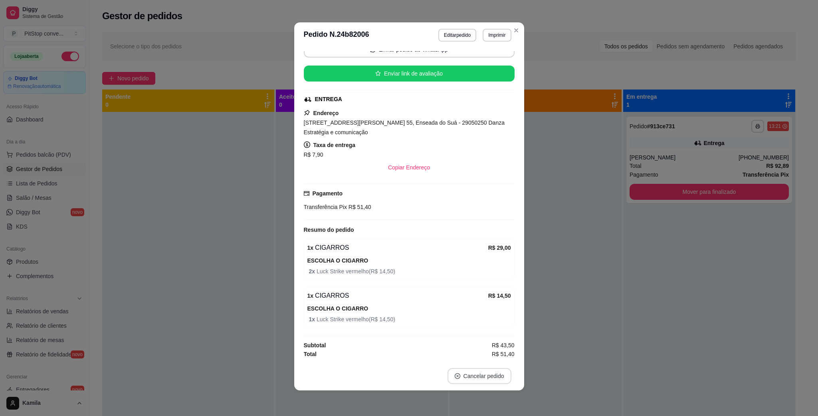
scroll to position [69, 0]
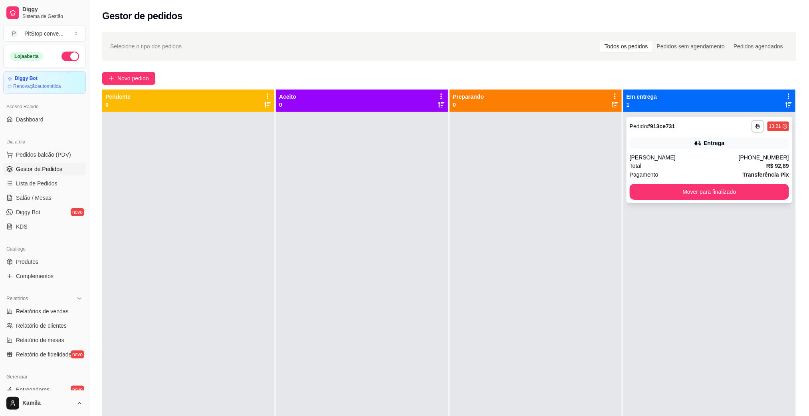
click at [723, 154] on div "[PERSON_NAME]" at bounding box center [684, 157] width 109 height 8
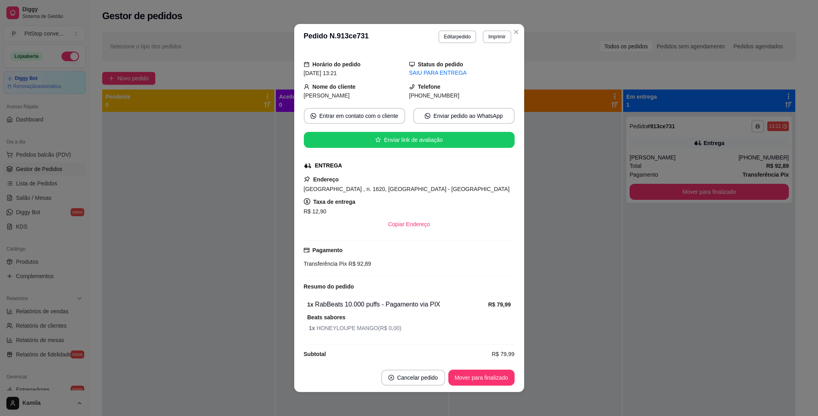
scroll to position [30, 0]
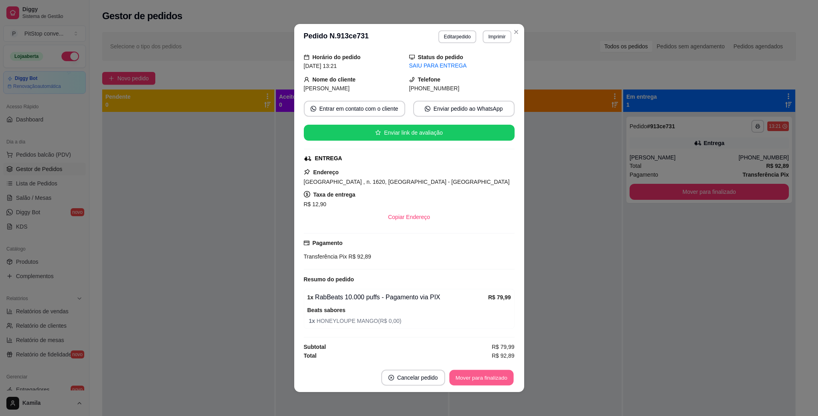
click at [499, 374] on button "Mover para finalizado" at bounding box center [481, 378] width 64 height 16
click at [499, 374] on div "Mover para finalizado" at bounding box center [475, 377] width 77 height 16
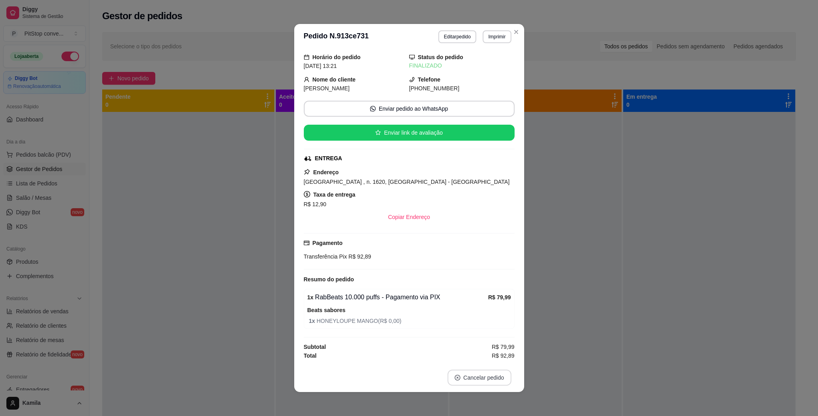
scroll to position [11, 0]
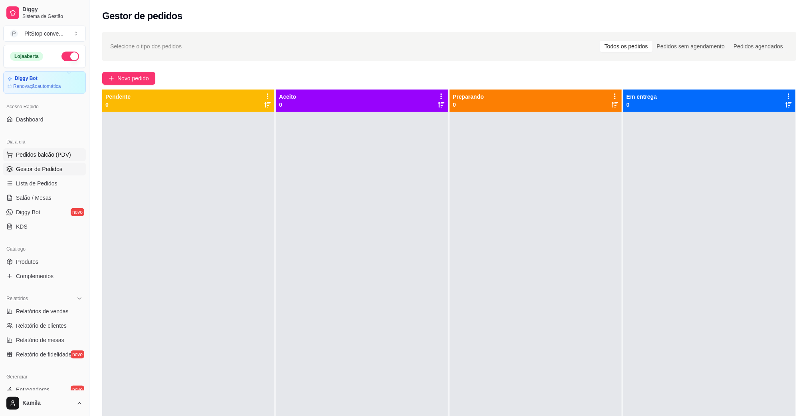
click at [56, 155] on span "Pedidos balcão (PDV)" at bounding box center [43, 155] width 55 height 8
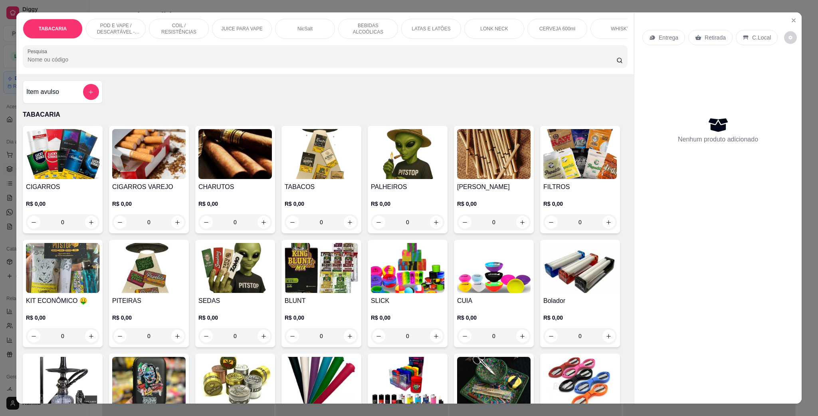
click at [123, 36] on div "POD E VAPE / DESCARTÁVEL - RECARREGAVEL" at bounding box center [116, 29] width 60 height 20
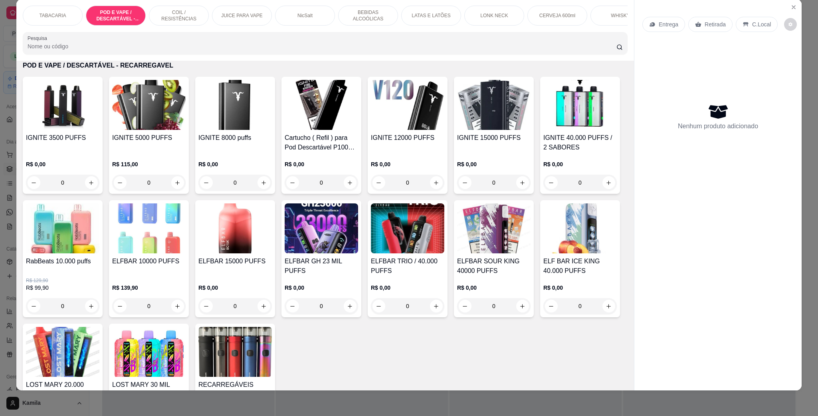
click at [79, 130] on img at bounding box center [62, 105] width 73 height 50
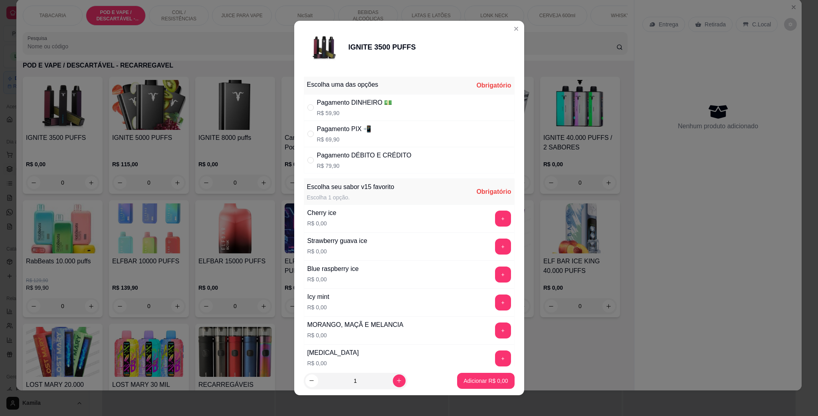
scroll to position [60, 0]
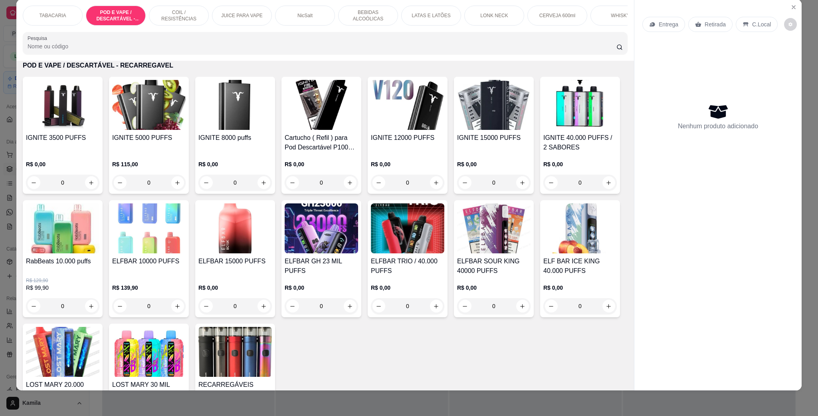
click at [132, 124] on img at bounding box center [148, 105] width 73 height 50
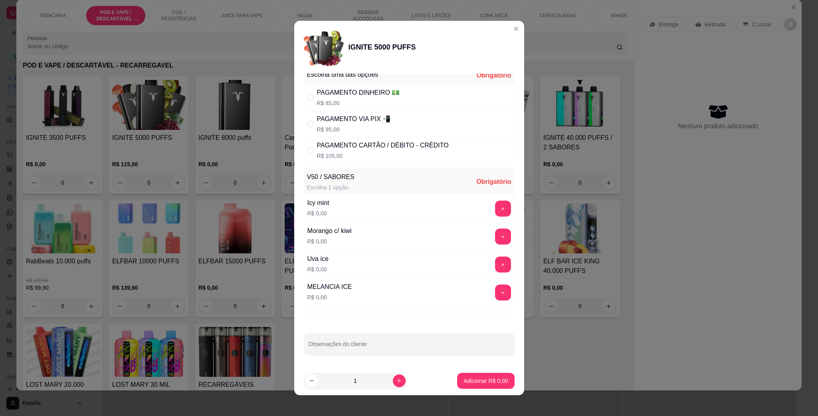
scroll to position [13, 0]
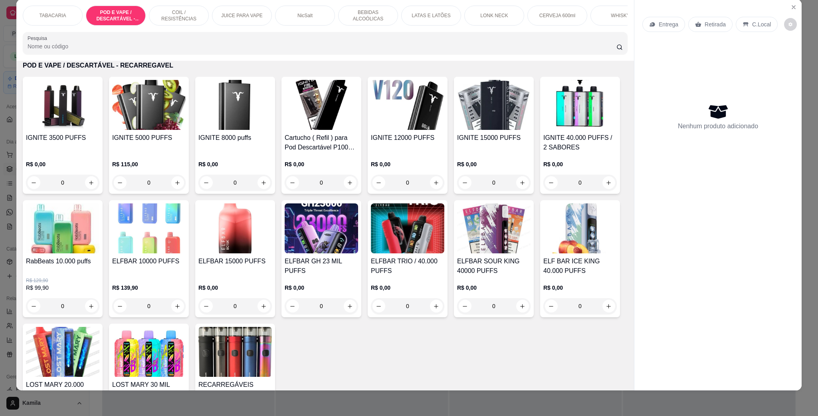
click at [252, 152] on div "IGNITE 8000 puffs" at bounding box center [234, 142] width 73 height 19
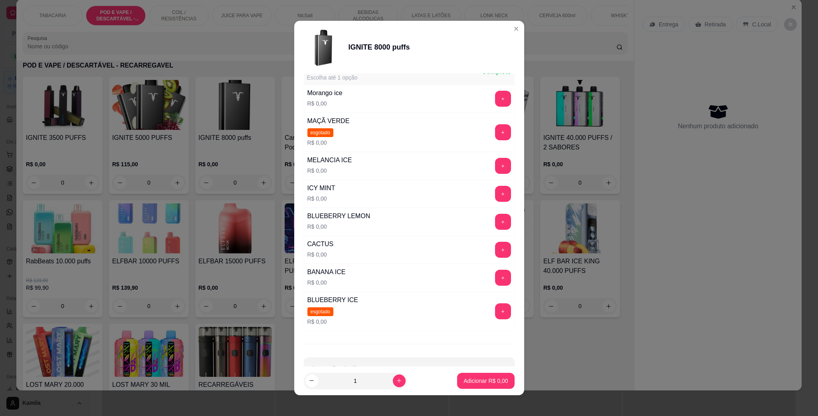
scroll to position [0, 0]
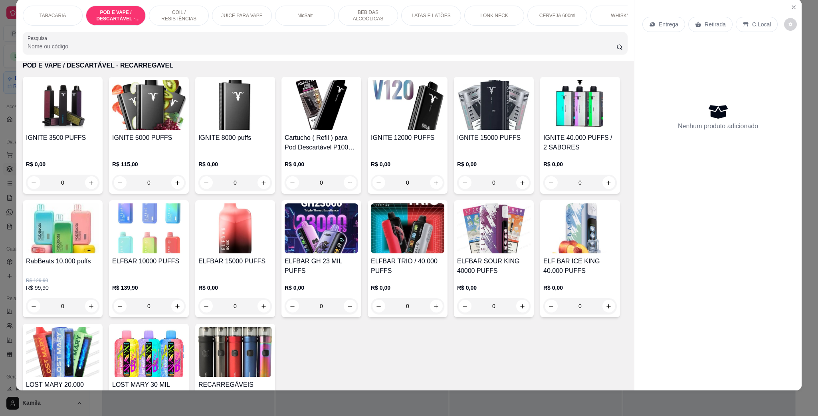
click at [402, 161] on div "R$ 0,00 0" at bounding box center [407, 171] width 73 height 38
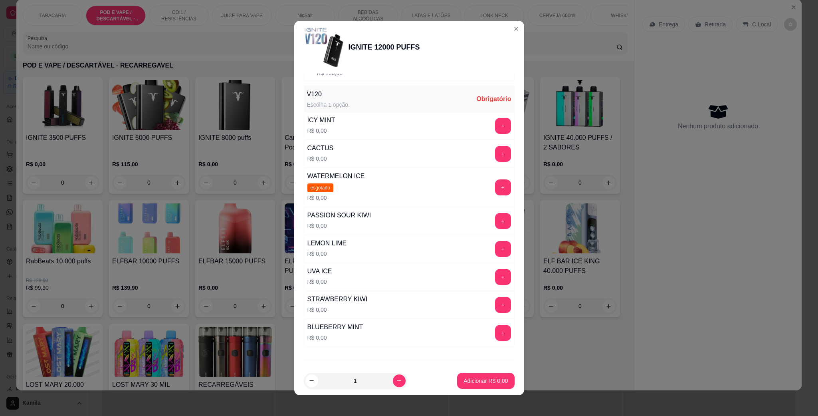
scroll to position [120, 0]
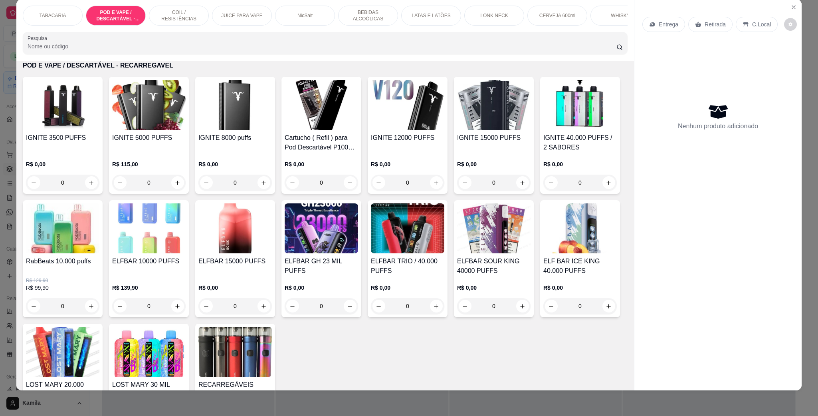
click at [501, 126] on img at bounding box center [493, 105] width 73 height 50
click at [543, 130] on img at bounding box center [579, 105] width 73 height 50
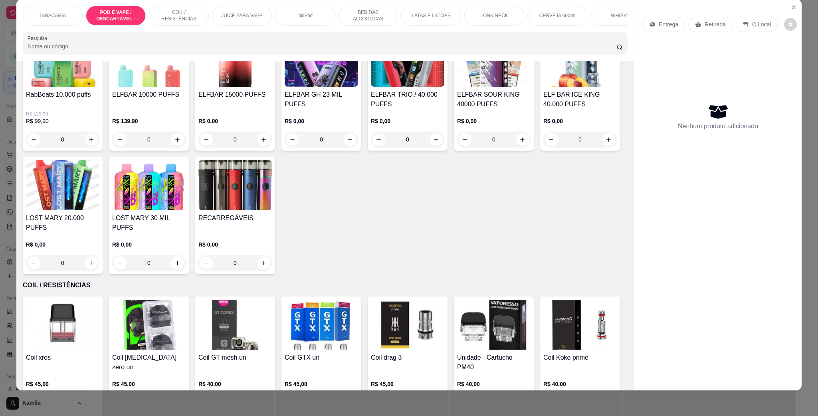
scroll to position [576, 0]
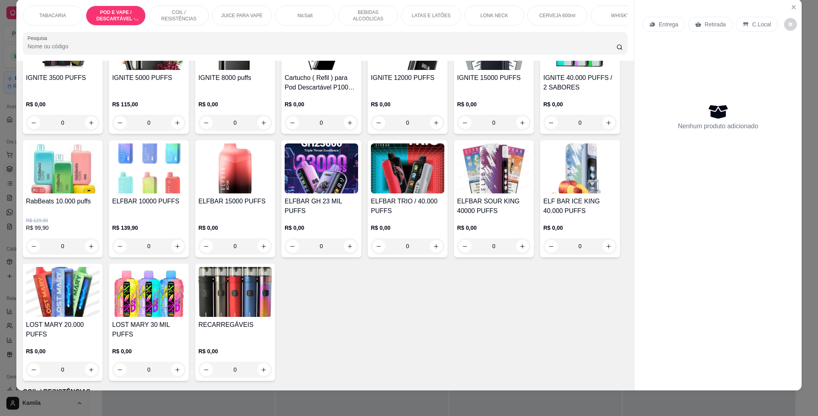
click at [457, 193] on img at bounding box center [493, 168] width 73 height 50
click at [543, 193] on img at bounding box center [579, 168] width 73 height 50
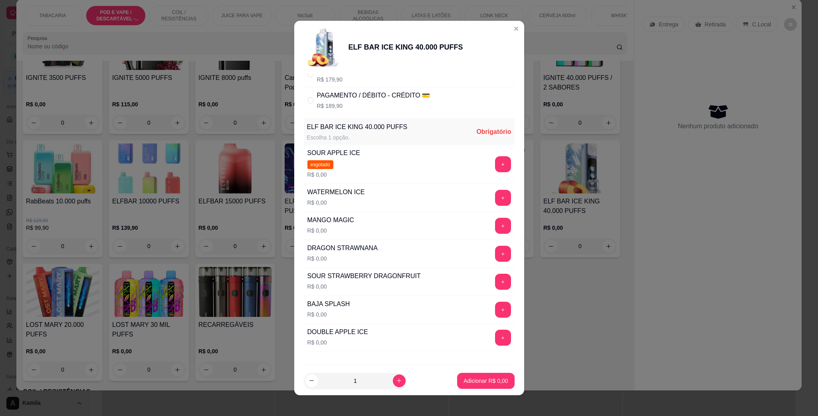
scroll to position [109, 0]
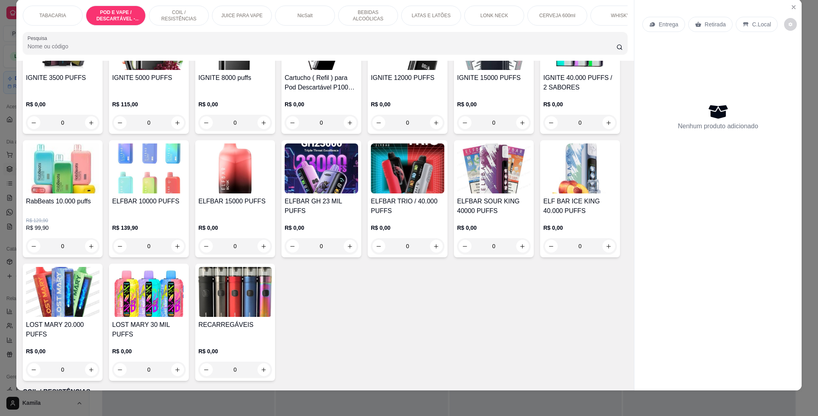
click at [99, 317] on img at bounding box center [62, 292] width 73 height 50
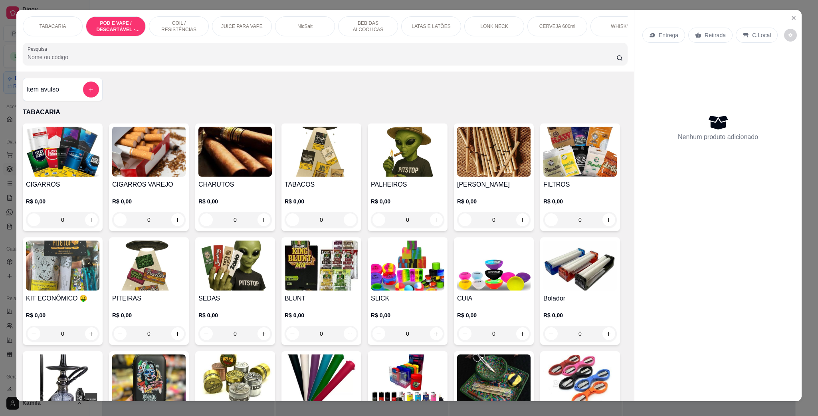
scroll to position [0, 0]
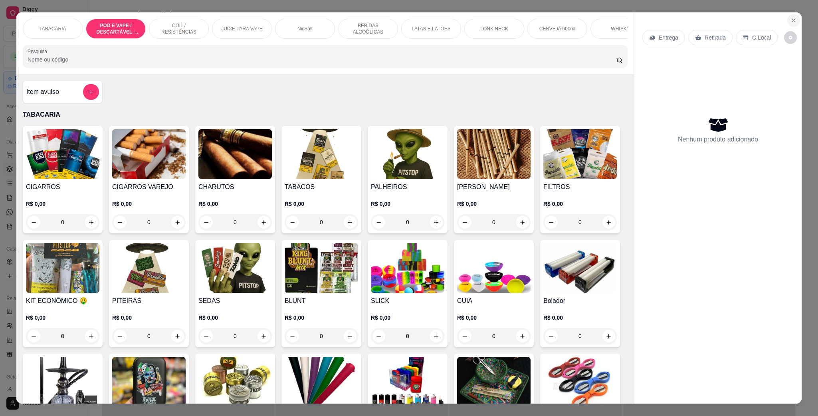
click at [790, 20] on icon "Close" at bounding box center [793, 20] width 6 height 6
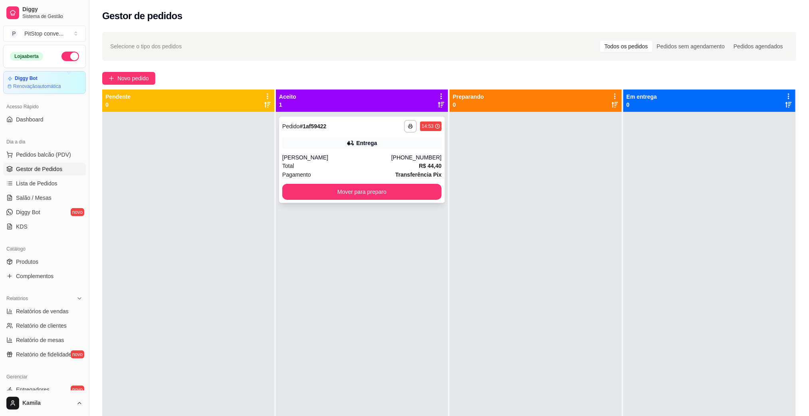
click at [409, 131] on button "button" at bounding box center [410, 126] width 13 height 13
click at [405, 161] on div "Escolha a impressora IMPRESSORA" at bounding box center [386, 148] width 66 height 27
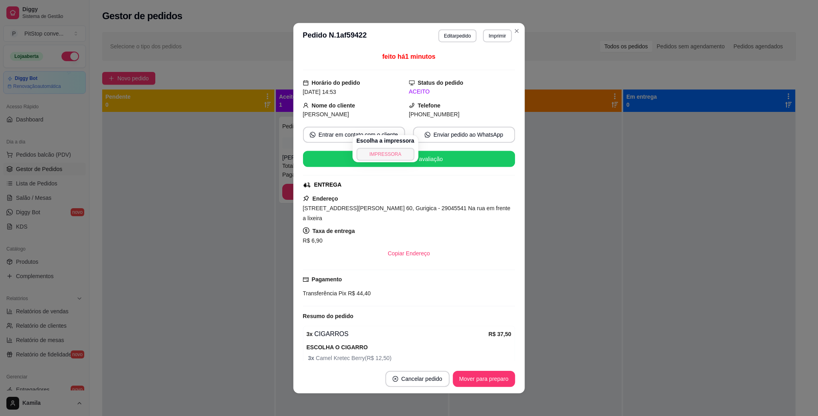
click at [398, 159] on button "IMPRESSORA" at bounding box center [385, 154] width 58 height 13
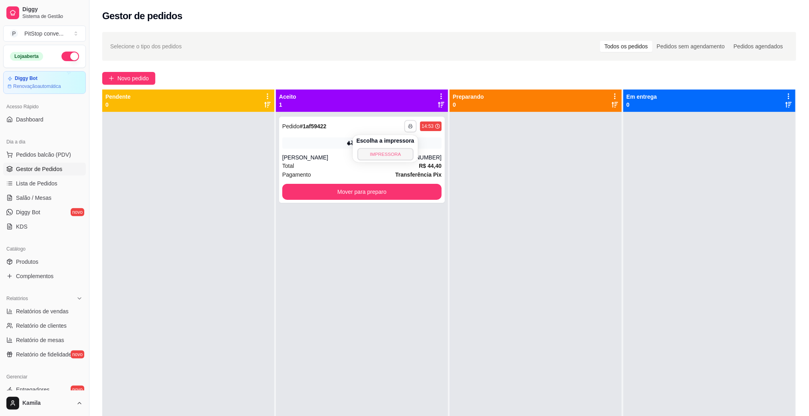
click at [396, 158] on button "IMPRESSORA" at bounding box center [385, 154] width 56 height 12
click at [34, 158] on span "Pedidos balcão (PDV)" at bounding box center [43, 155] width 55 height 8
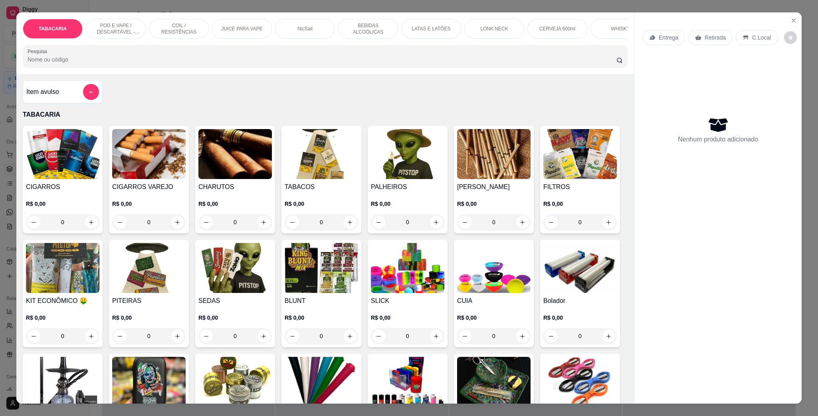
click at [110, 30] on p "POD E VAPE / DESCARTÁVEL - RECARREGAVEL" at bounding box center [116, 28] width 46 height 13
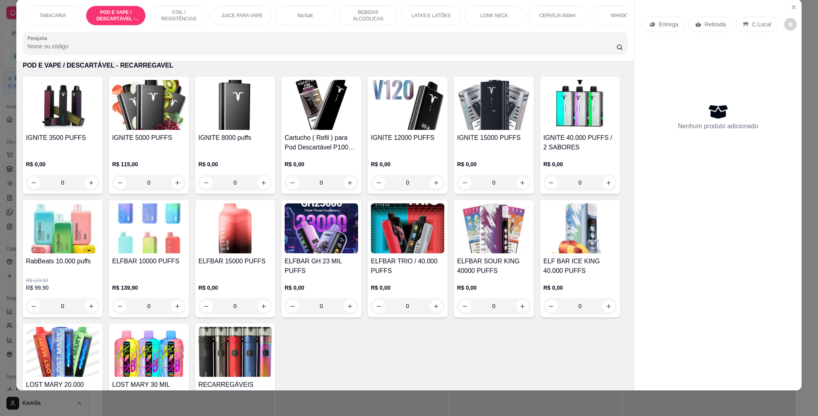
click at [395, 143] on h4 "IGNITE 12000 PUFFS" at bounding box center [407, 138] width 73 height 10
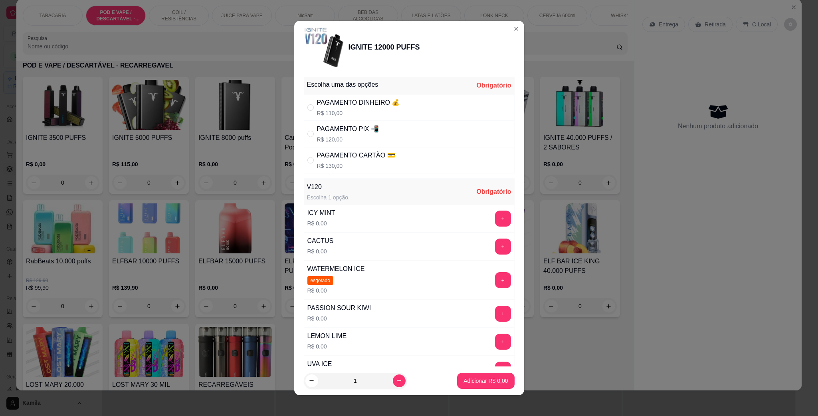
click at [372, 131] on div "PAGAMENTO PIX 📲" at bounding box center [348, 129] width 62 height 10
radio input "true"
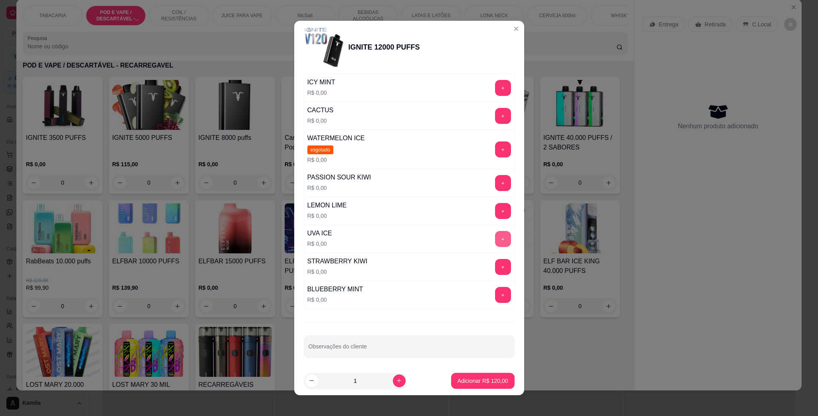
scroll to position [138, 0]
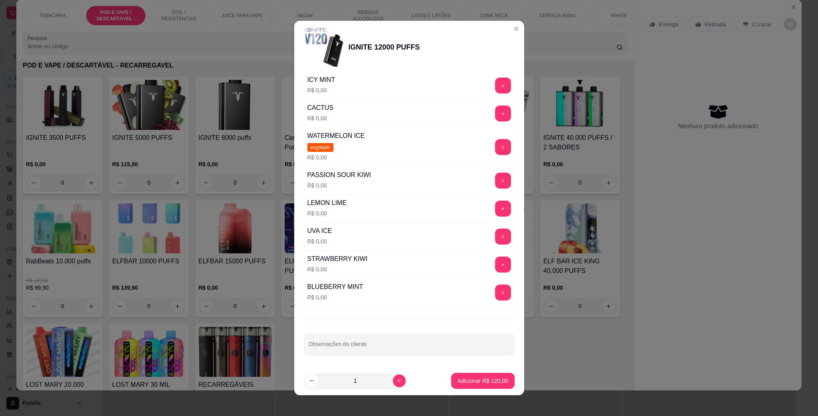
click at [492, 180] on div "Escolha uma das opções Completo PAGAMENTO DINHEIRO 💰 R$ 110,00 PAGAMENTO PIX 📲 …" at bounding box center [409, 219] width 230 height 293
click at [495, 178] on button "+" at bounding box center [503, 180] width 16 height 16
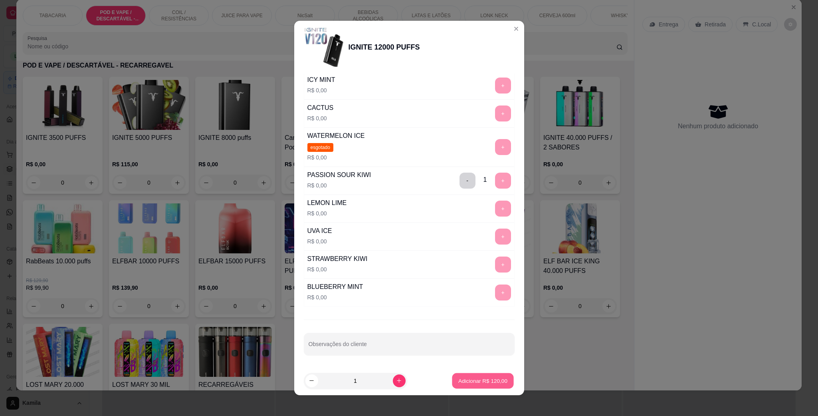
click at [480, 378] on p "Adicionar R$ 120,00" at bounding box center [482, 380] width 49 height 8
click at [752, 23] on p "C.Local" at bounding box center [761, 24] width 19 height 8
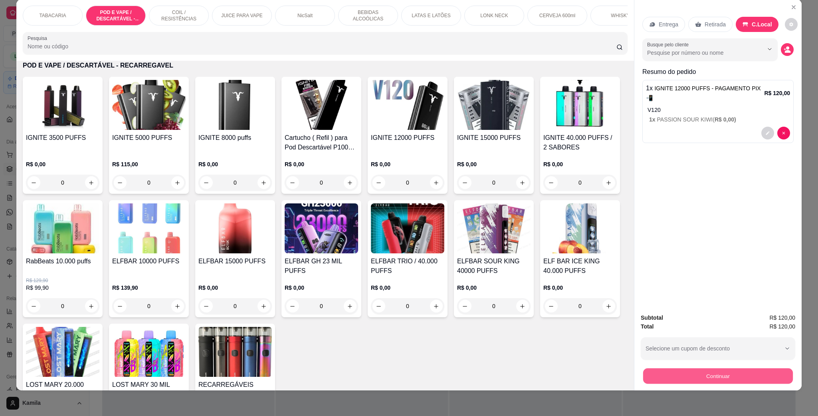
click at [730, 374] on button "Continuar" at bounding box center [718, 376] width 150 height 16
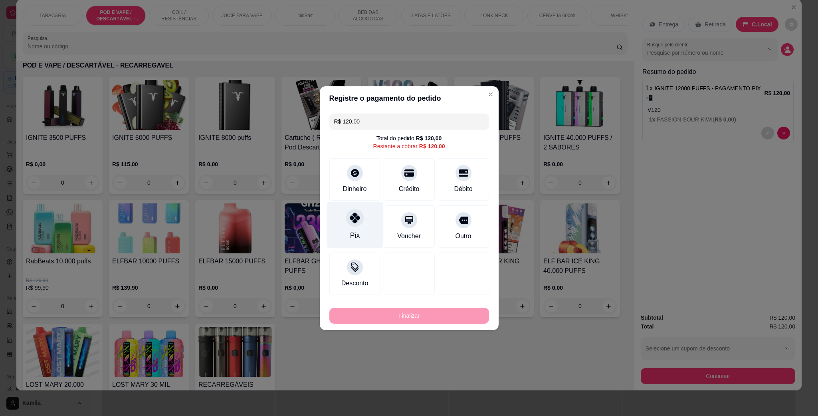
click at [350, 234] on div "Pix" at bounding box center [355, 235] width 10 height 10
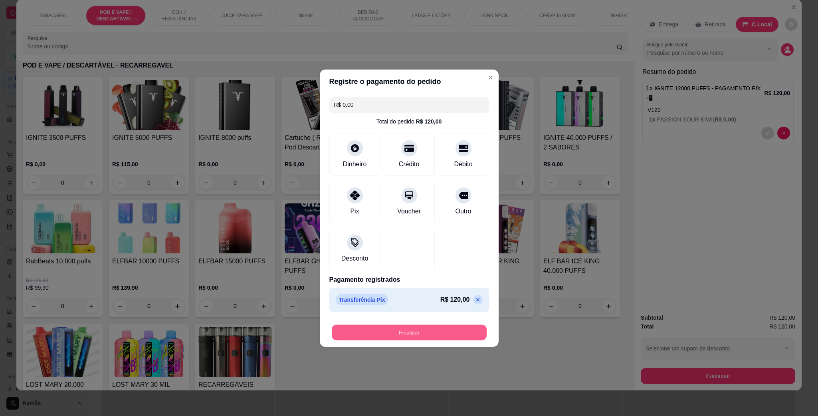
click at [433, 335] on button "Finalizar" at bounding box center [409, 332] width 155 height 16
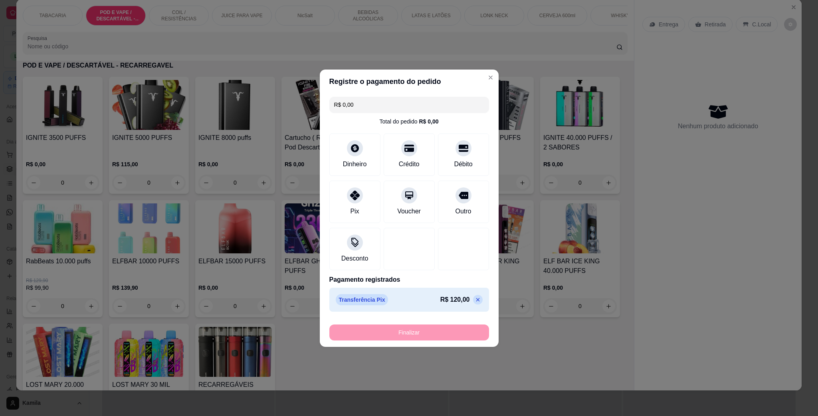
type input "-R$ 120,00"
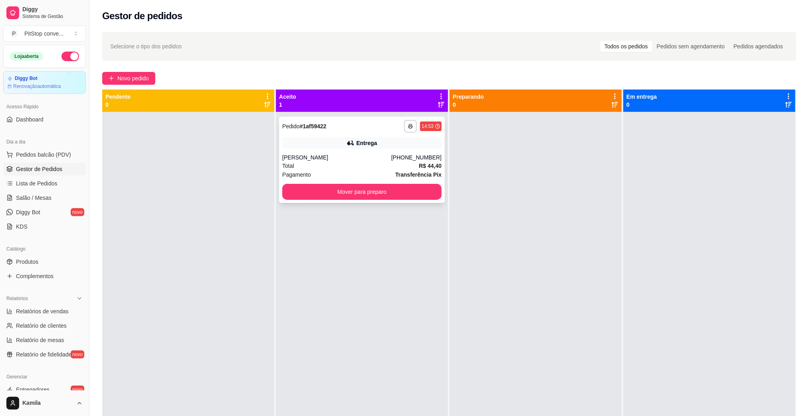
click at [412, 162] on div "Total R$ 44,40" at bounding box center [361, 165] width 159 height 9
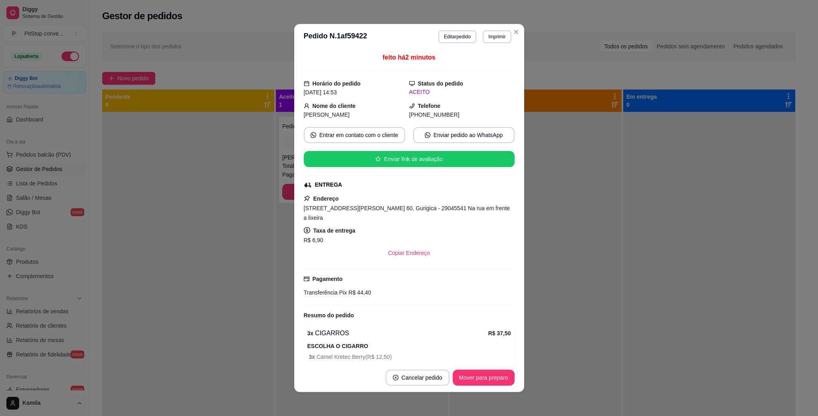
click at [402, 211] on span "[STREET_ADDRESS][PERSON_NAME] 60, Gurigica - 29045541 Na rua em frente a lixeira" at bounding box center [407, 213] width 206 height 16
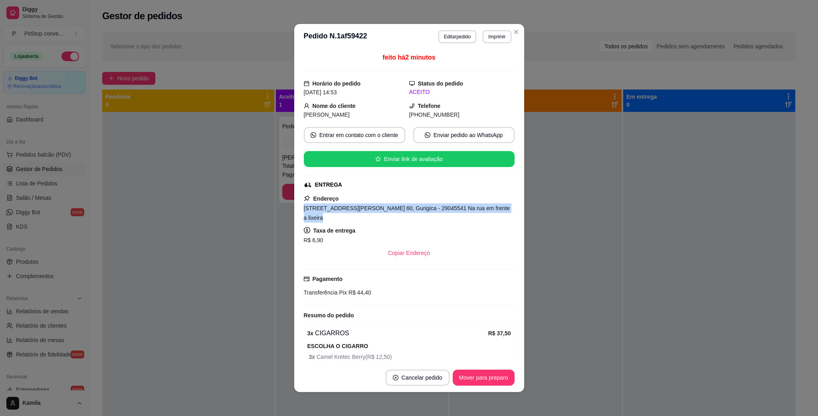
click at [402, 211] on span "[STREET_ADDRESS][PERSON_NAME] 60, Gurigica - 29045541 Na rua em frente a lixeira" at bounding box center [407, 213] width 206 height 16
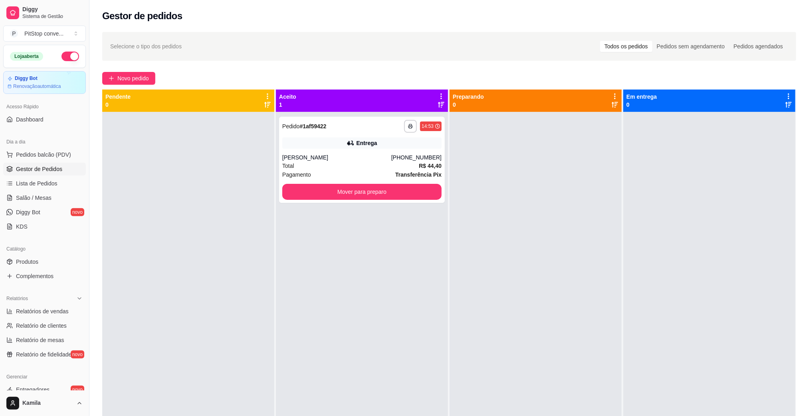
click at [623, 398] on div at bounding box center [709, 320] width 172 height 416
click at [766, 115] on div at bounding box center [709, 320] width 172 height 416
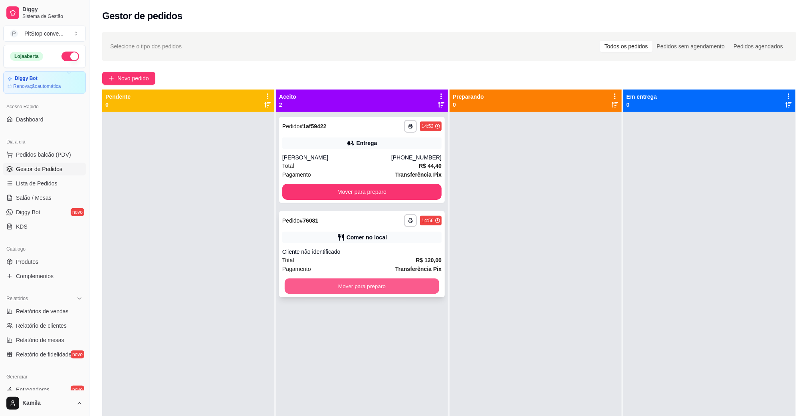
click at [405, 283] on button "Mover para preparo" at bounding box center [362, 286] width 154 height 16
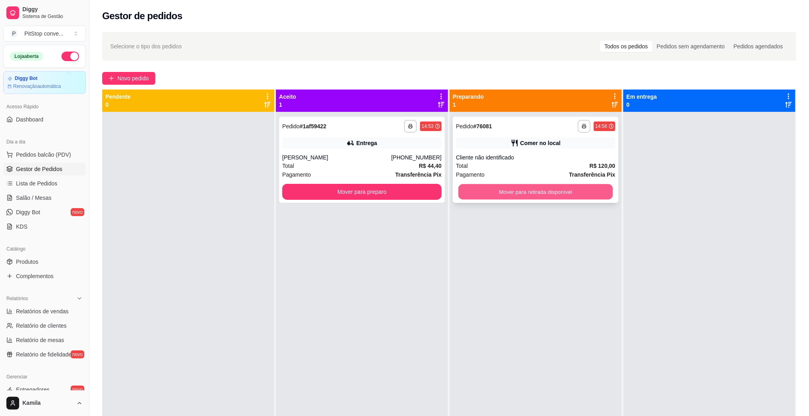
click at [533, 194] on button "Mover para retirada disponível" at bounding box center [535, 192] width 154 height 16
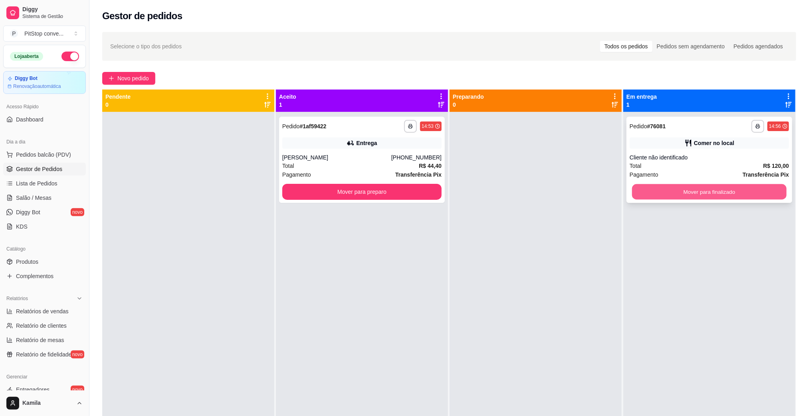
click at [665, 195] on button "Mover para finalizado" at bounding box center [709, 192] width 154 height 16
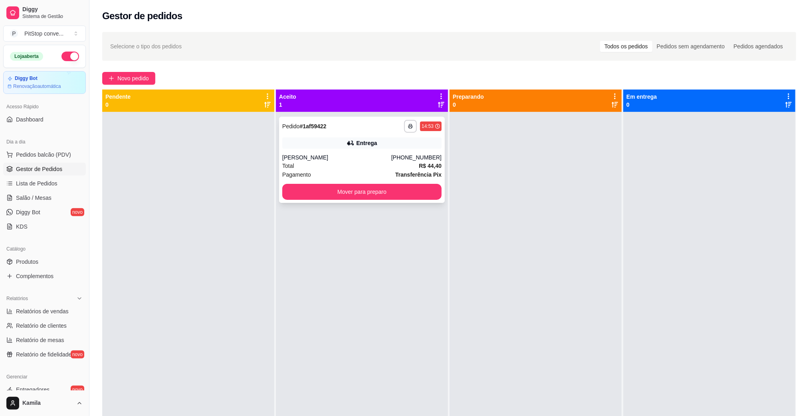
click at [393, 166] on div "Total R$ 44,40" at bounding box center [361, 165] width 159 height 9
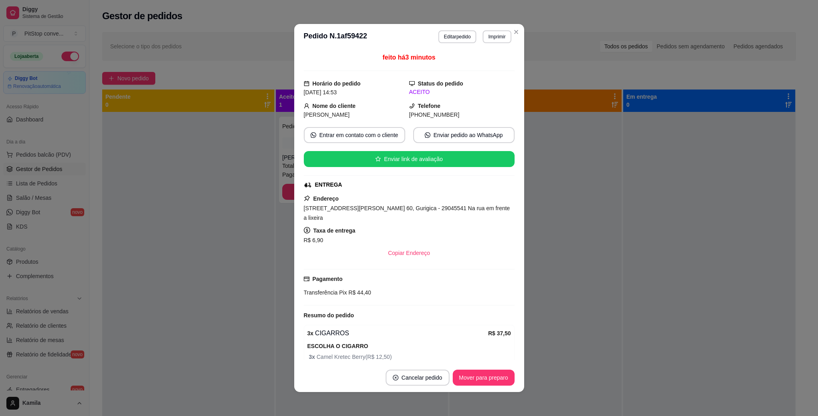
click at [417, 199] on div "Endereço [STREET_ADDRESS][PERSON_NAME] 60, Gurigica - 29045541 Na rua em frente…" at bounding box center [409, 227] width 211 height 67
click at [427, 209] on span "[STREET_ADDRESS][PERSON_NAME] 60, Gurigica - 29045541 Na rua em frente a lixeira" at bounding box center [407, 213] width 206 height 16
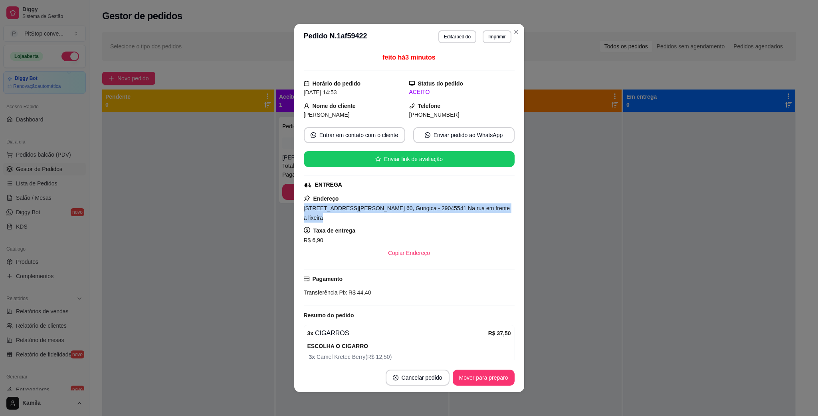
click at [427, 209] on span "[STREET_ADDRESS][PERSON_NAME] 60, Gurigica - 29045541 Na rua em frente a lixeira" at bounding box center [407, 213] width 206 height 16
copy span "[STREET_ADDRESS][PERSON_NAME] 60, Gurigica - 29045541 Na rua em frente a lixeira"
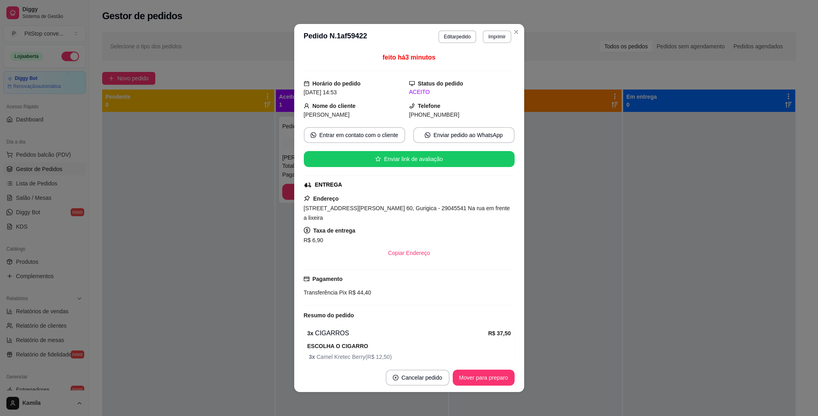
click at [353, 289] on span "R$ 44,40" at bounding box center [359, 292] width 24 height 6
copy div "Transferência Pix R$ 44,40"
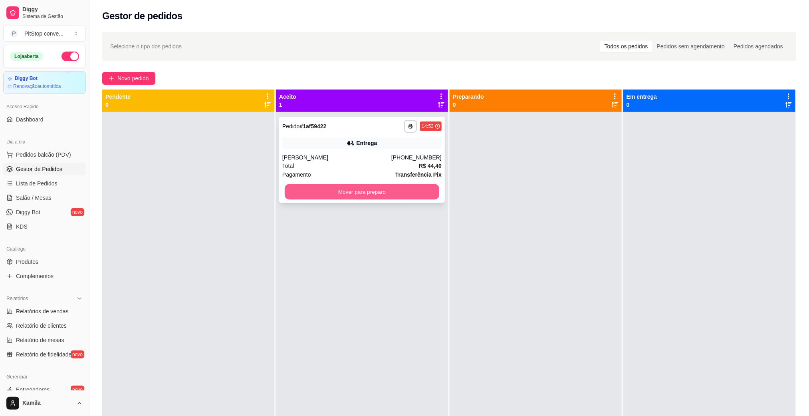
click at [386, 192] on button "Mover para preparo" at bounding box center [362, 192] width 154 height 16
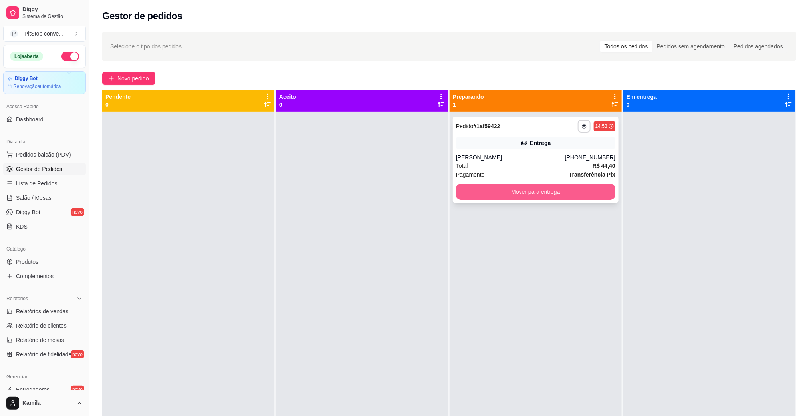
click at [594, 186] on button "Mover para entrega" at bounding box center [535, 192] width 159 height 16
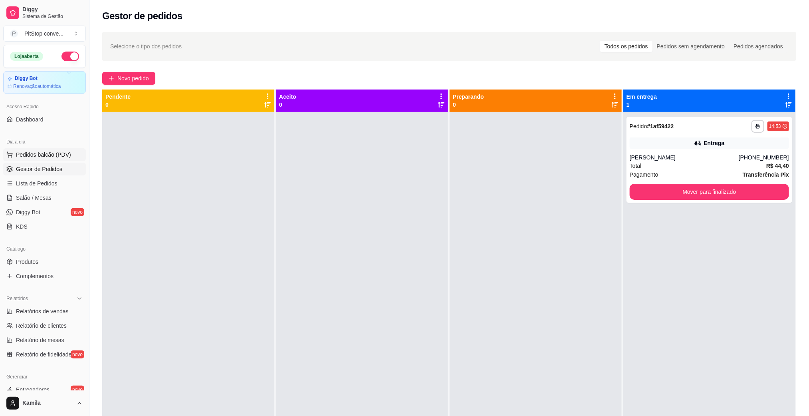
click at [43, 158] on span "Pedidos balcão (PDV)" at bounding box center [43, 155] width 55 height 8
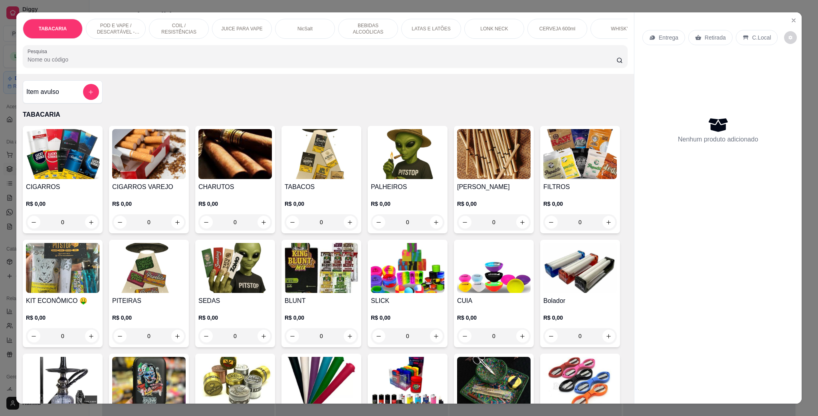
click at [115, 29] on p "POD E VAPE / DESCARTÁVEL - RECARREGAVEL" at bounding box center [116, 28] width 46 height 13
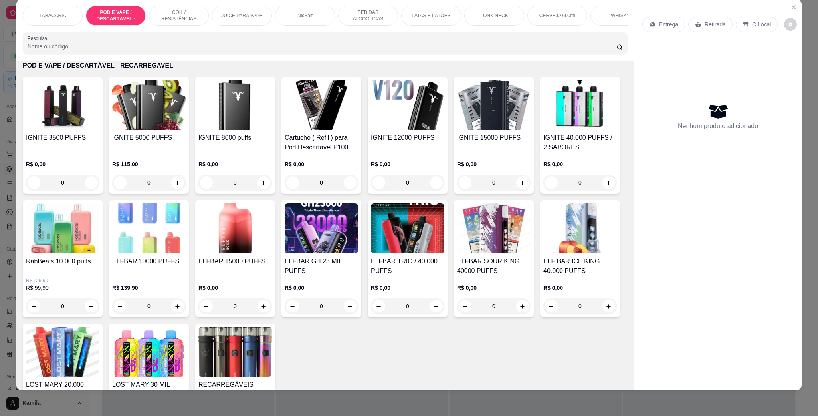
click at [154, 122] on img at bounding box center [148, 105] width 73 height 50
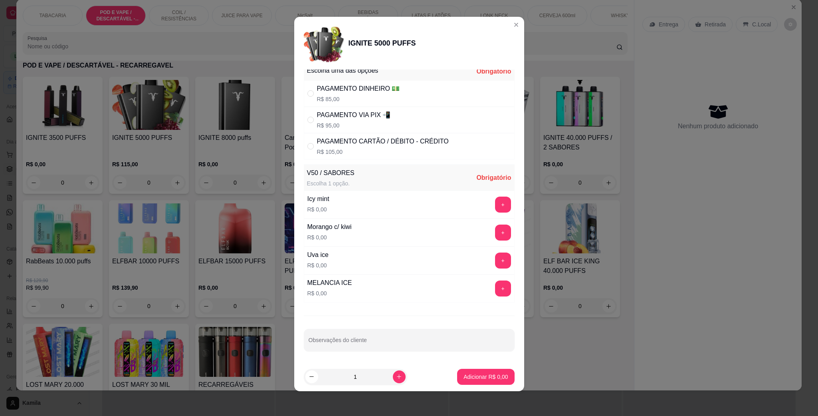
scroll to position [5, 0]
click at [495, 202] on button "+" at bounding box center [503, 204] width 16 height 16
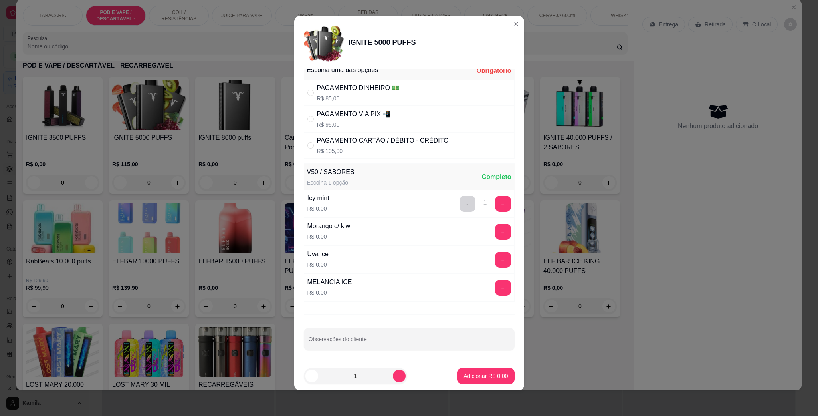
click at [353, 94] on p "R$ 85,00" at bounding box center [358, 98] width 83 height 8
radio input "true"
click at [489, 370] on button "Adicionar R$ 85,00" at bounding box center [484, 376] width 60 height 16
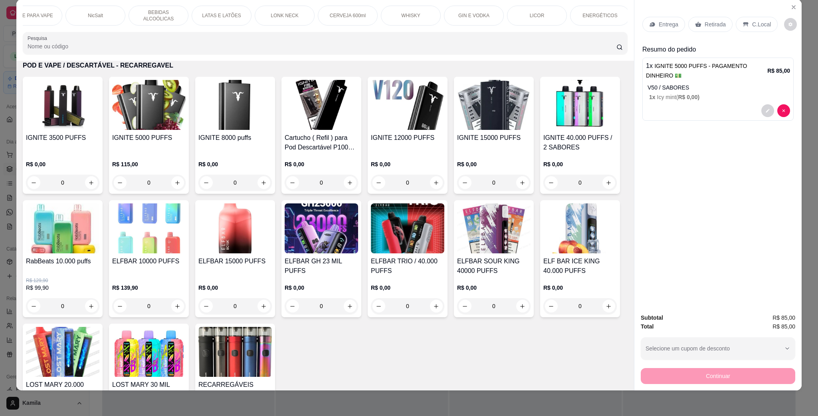
scroll to position [0, 0]
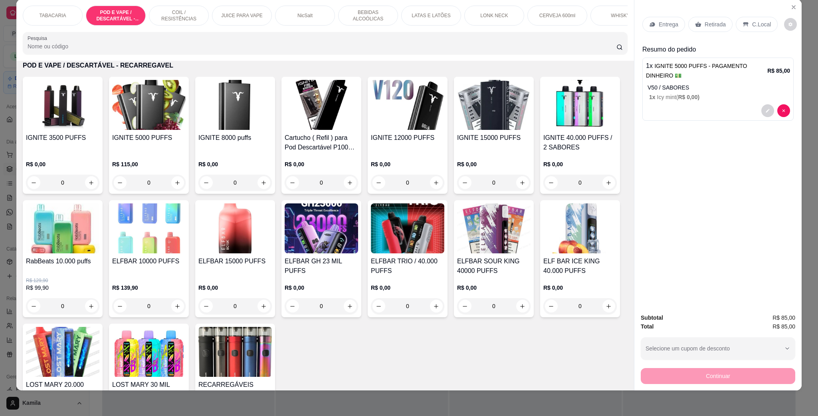
click at [193, 17] on p "COIL / RESISTÊNCIAS" at bounding box center [179, 15] width 46 height 13
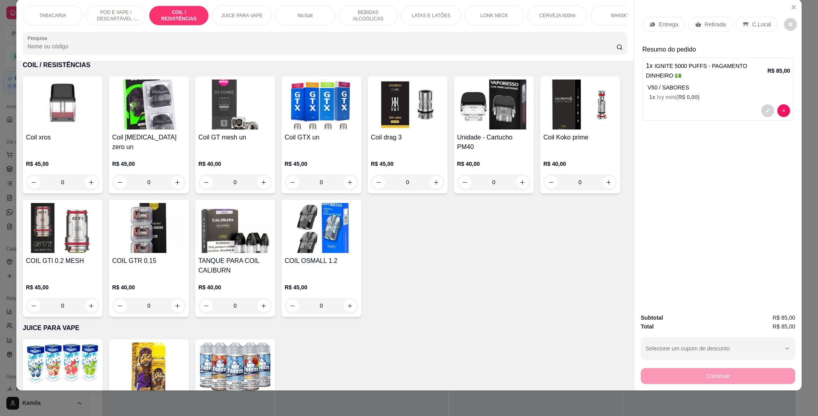
click at [41, 142] on h4 "Coil xros" at bounding box center [62, 138] width 73 height 10
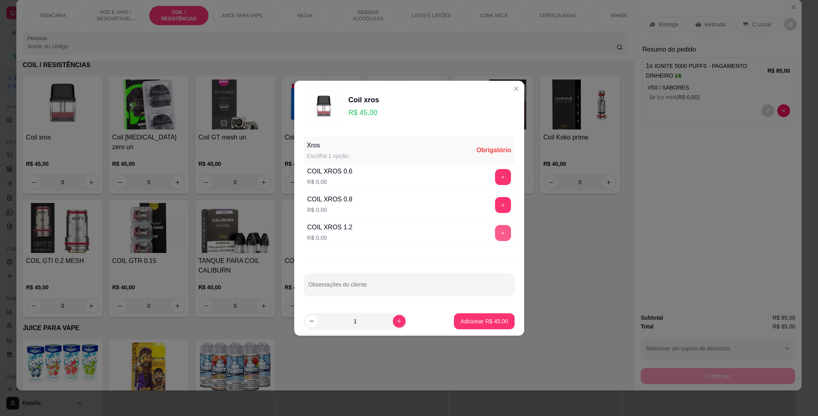
click at [495, 230] on button "+" at bounding box center [503, 233] width 16 height 16
click at [393, 318] on button "increase-product-quantity" at bounding box center [399, 321] width 13 height 13
type input "2"
click at [505, 318] on footer "2 Adicionar R$ 90,00" at bounding box center [409, 321] width 230 height 29
click at [487, 317] on p "Adicionar R$ 90,00" at bounding box center [484, 321] width 48 height 8
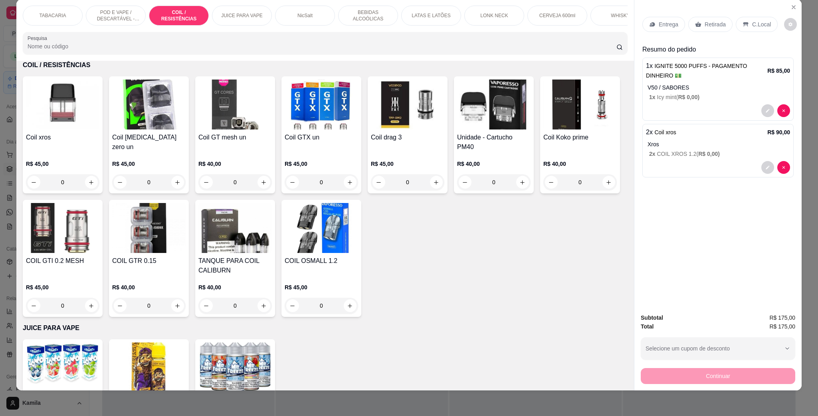
click at [256, 20] on div "JUICE PARA VAPE" at bounding box center [242, 16] width 60 height 20
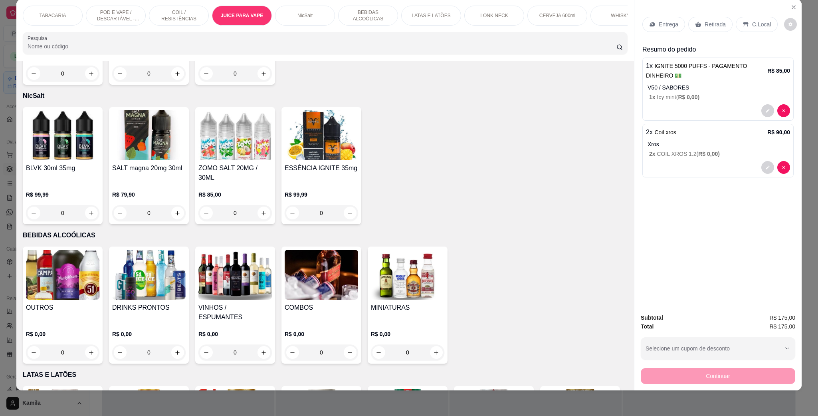
scroll to position [1275, 0]
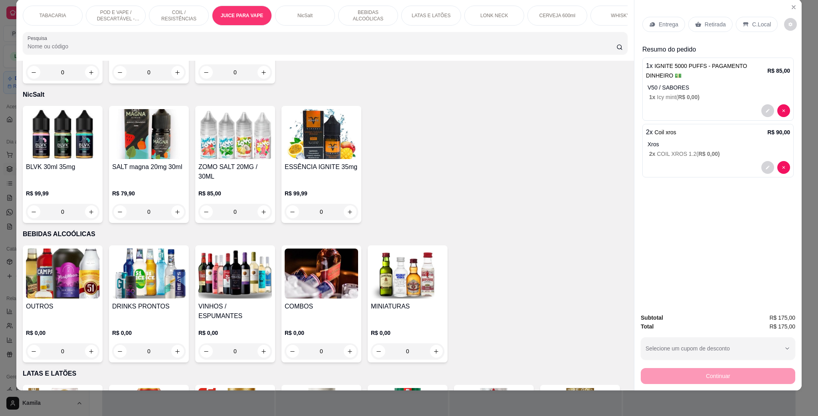
click at [242, 145] on img at bounding box center [234, 134] width 73 height 50
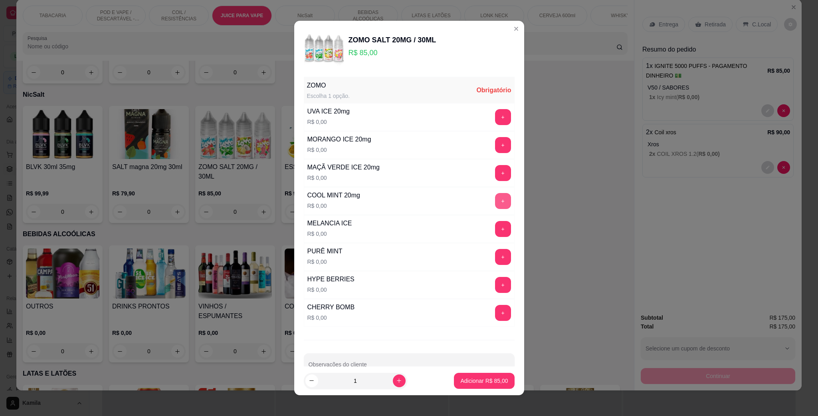
click at [495, 204] on button "+" at bounding box center [503, 201] width 16 height 16
click at [489, 378] on p "Adicionar R$ 85,00" at bounding box center [484, 380] width 48 height 8
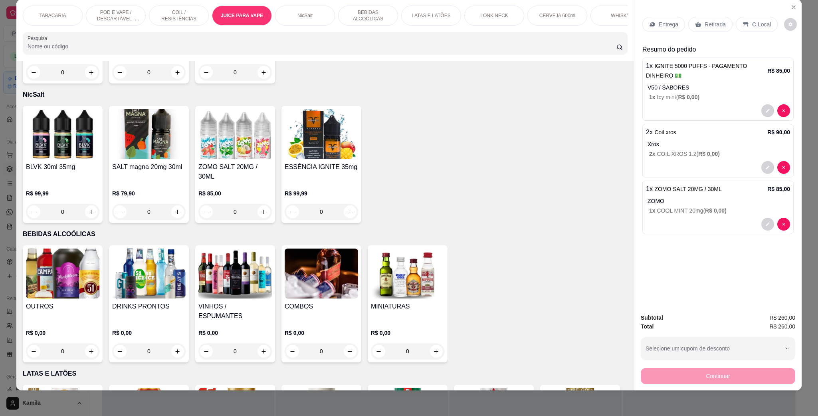
click at [764, 17] on div "C.Local" at bounding box center [757, 24] width 42 height 15
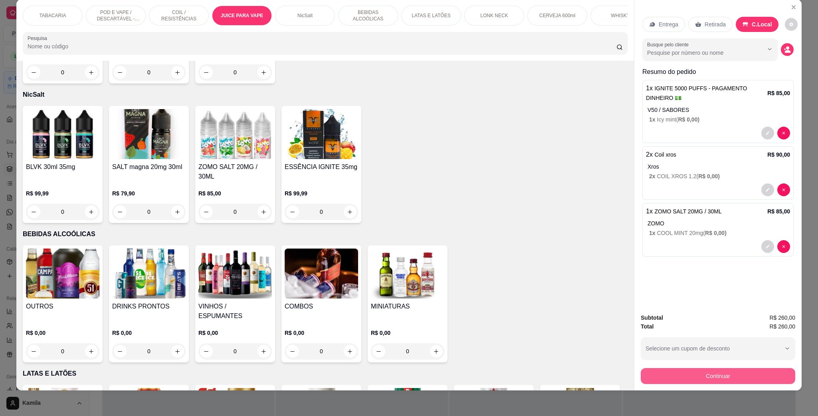
click at [737, 374] on button "Continuar" at bounding box center [718, 376] width 154 height 16
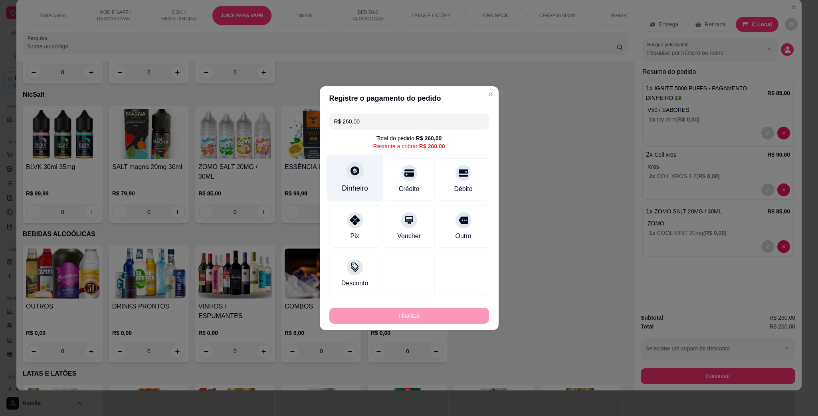
click at [357, 173] on icon at bounding box center [354, 170] width 10 height 10
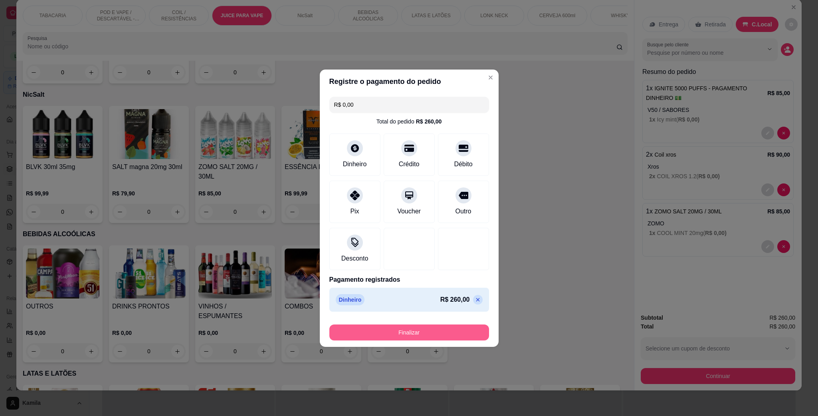
click at [404, 328] on button "Finalizar" at bounding box center [409, 332] width 160 height 16
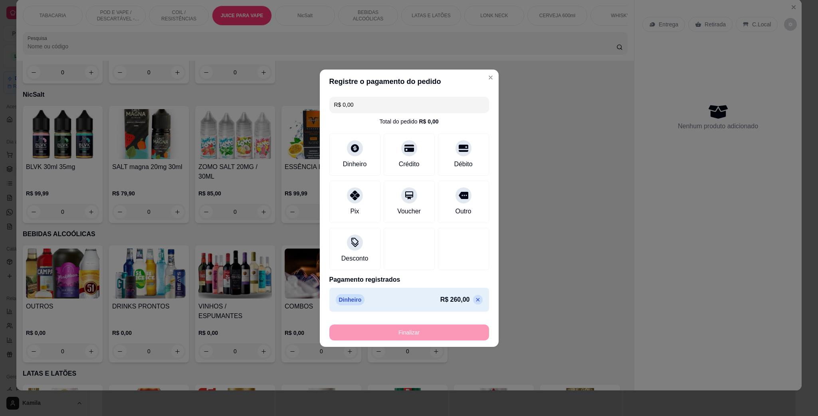
type input "-R$ 260,00"
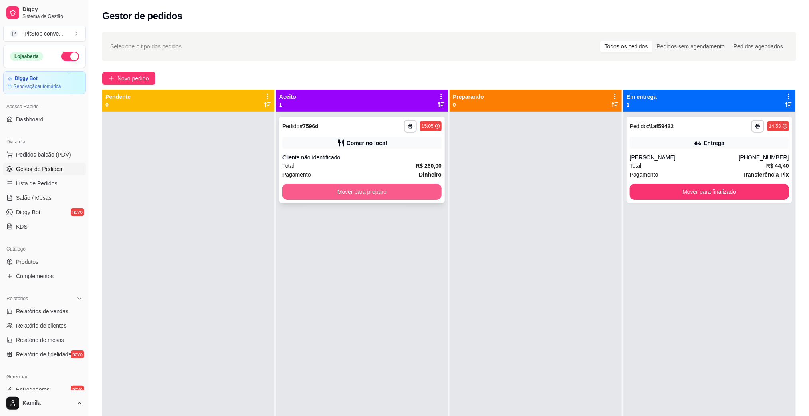
click at [408, 190] on button "Mover para preparo" at bounding box center [361, 192] width 159 height 16
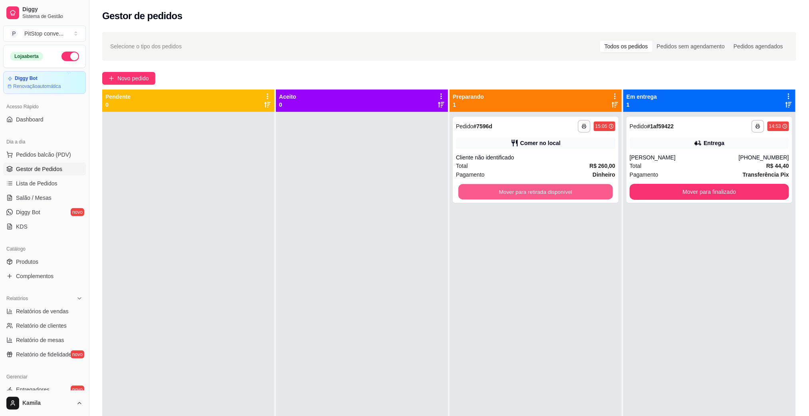
click at [555, 198] on button "Mover para retirada disponível" at bounding box center [535, 192] width 154 height 16
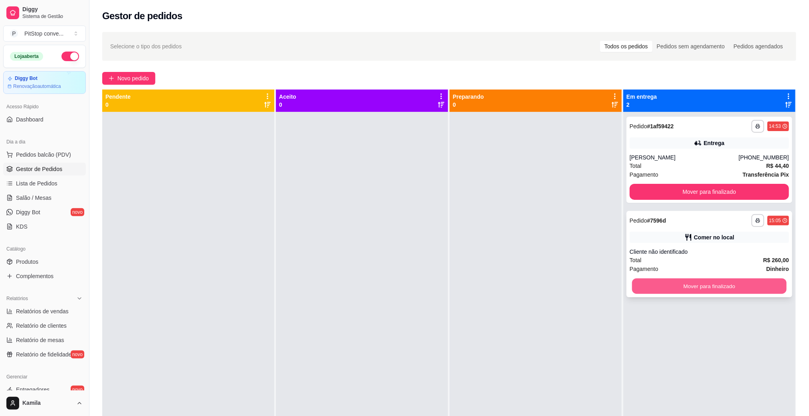
click at [696, 291] on button "Mover para finalizado" at bounding box center [709, 286] width 154 height 16
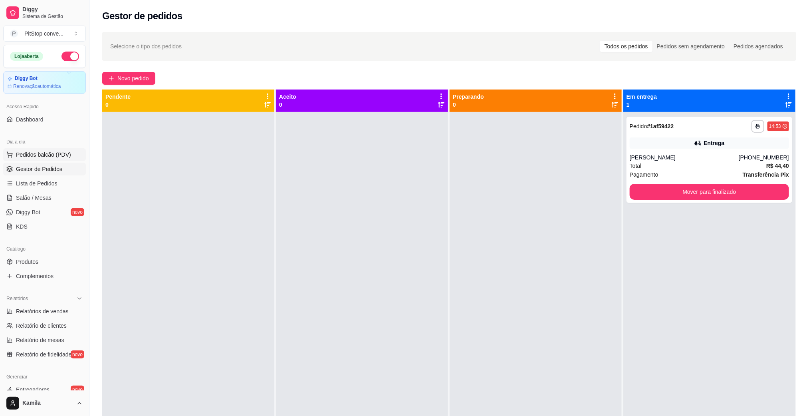
click at [47, 152] on span "Pedidos balcão (PDV)" at bounding box center [43, 155] width 55 height 8
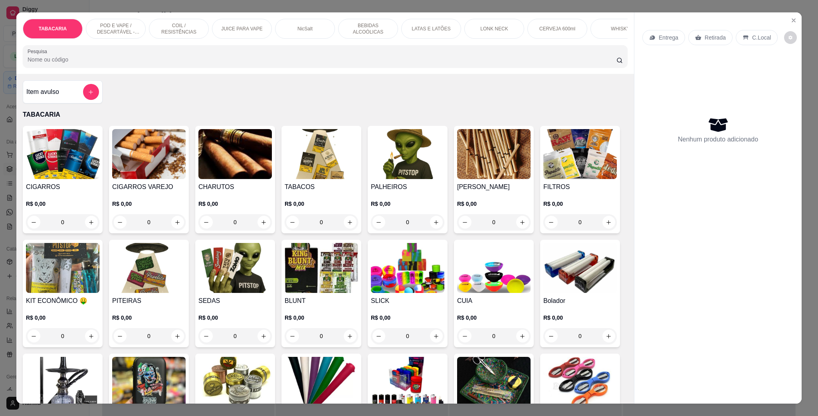
click at [120, 19] on div "POD E VAPE / DESCARTÁVEL - RECARREGAVEL" at bounding box center [116, 29] width 60 height 20
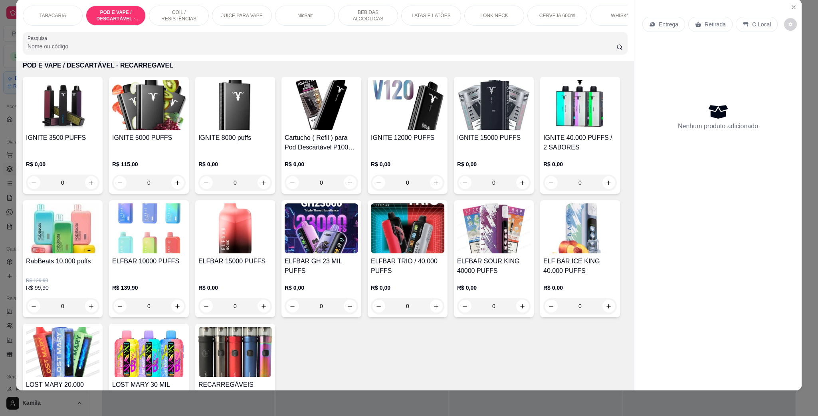
click at [204, 141] on div "IGNITE 8000 puffs R$ 0,00 0" at bounding box center [235, 135] width 80 height 117
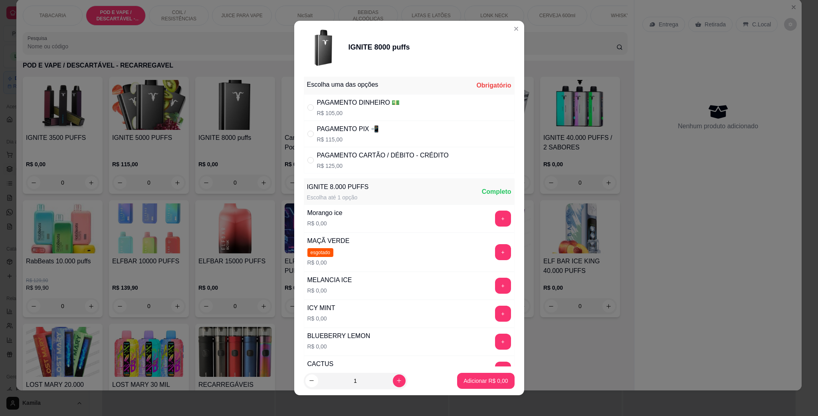
click at [350, 136] on p "R$ 115,00" at bounding box center [348, 139] width 62 height 8
radio input "true"
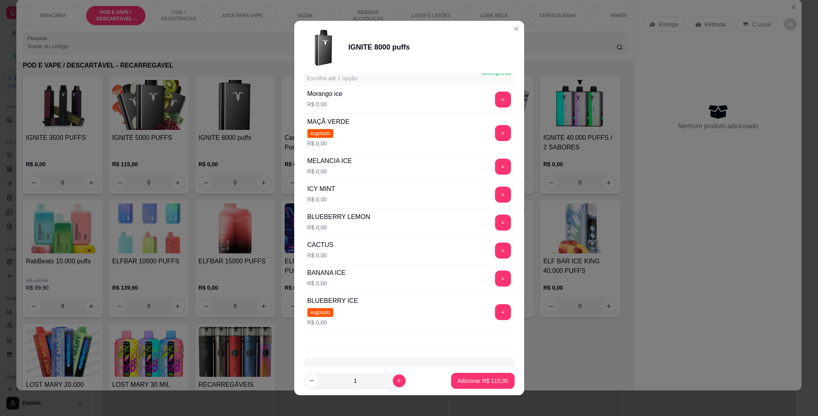
scroll to position [120, 0]
click at [495, 193] on button "+" at bounding box center [503, 194] width 16 height 16
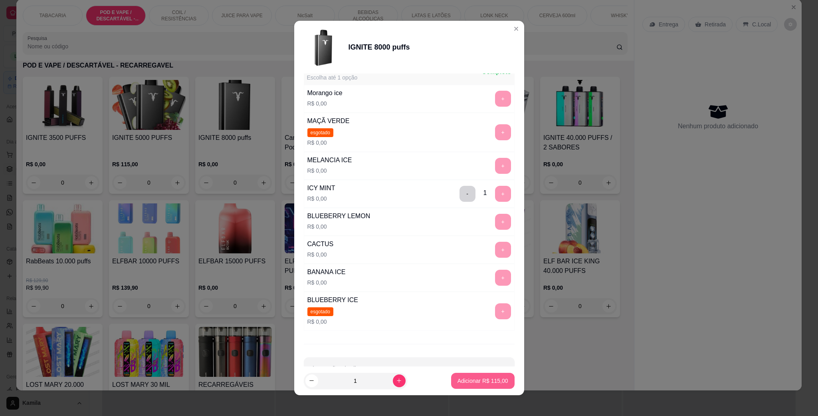
click at [481, 373] on button "Adicionar R$ 115,00" at bounding box center [482, 380] width 63 height 16
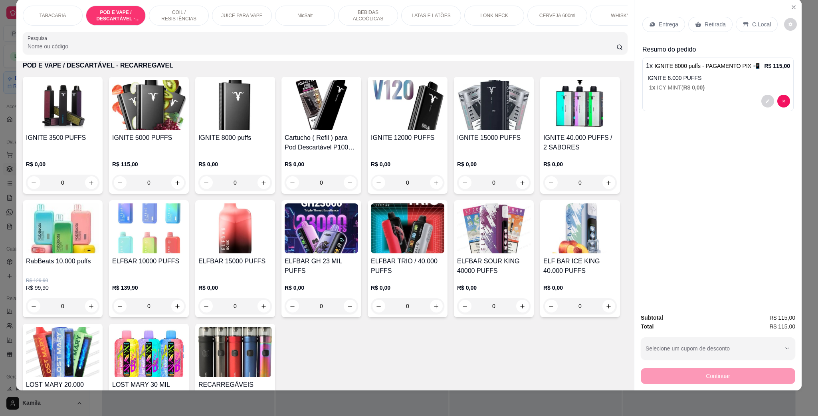
click at [759, 25] on p "C.Local" at bounding box center [761, 24] width 19 height 8
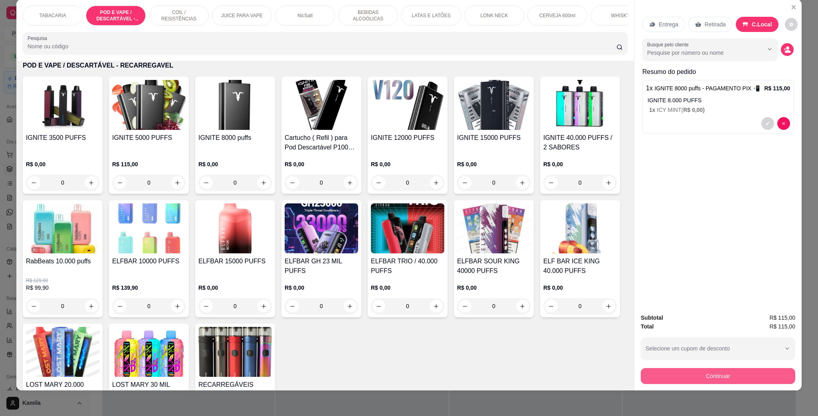
click at [744, 377] on button "Continuar" at bounding box center [718, 376] width 154 height 16
click at [741, 373] on button "Continuar" at bounding box center [718, 376] width 150 height 16
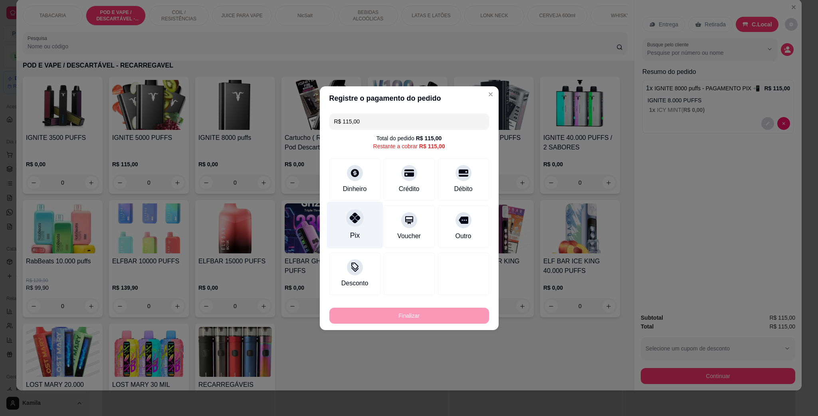
click at [369, 223] on div "Pix" at bounding box center [355, 224] width 56 height 47
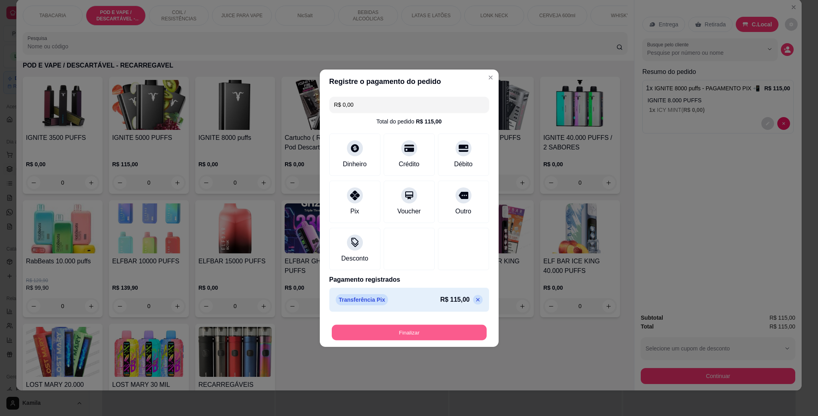
click at [447, 332] on button "Finalizar" at bounding box center [409, 332] width 155 height 16
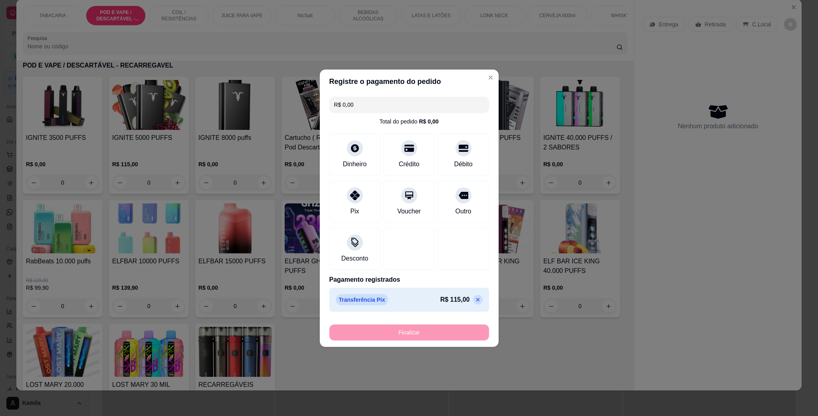
type input "-R$ 115,00"
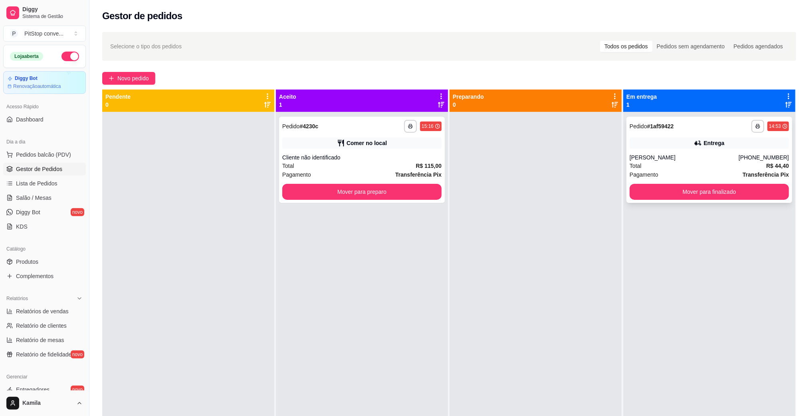
click at [678, 153] on div "[PERSON_NAME]" at bounding box center [684, 157] width 109 height 8
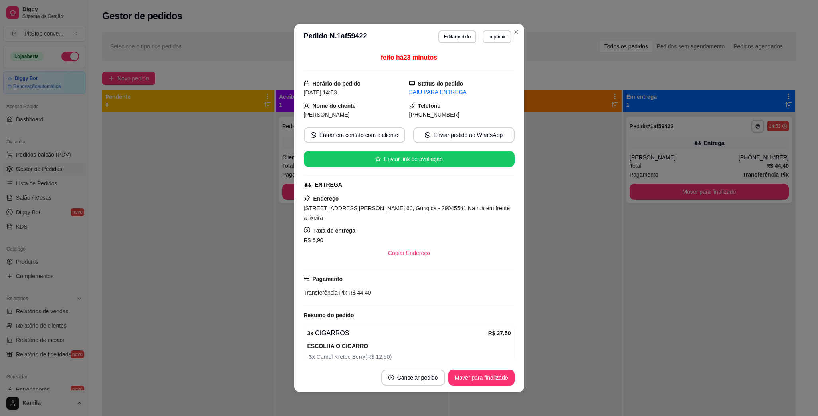
click at [431, 117] on span "[PHONE_NUMBER]" at bounding box center [434, 114] width 50 height 6
copy div "[PHONE_NUMBER] Entrar em contato com o cliente Enviar pedido ao WhatsApp Enviar…"
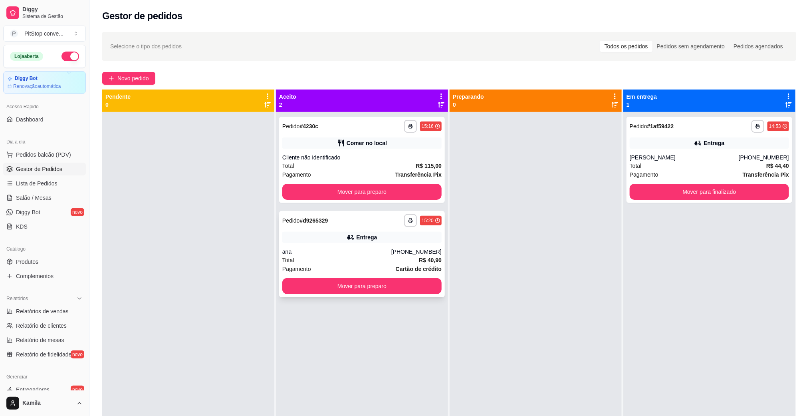
click at [339, 253] on div "ana" at bounding box center [336, 252] width 109 height 8
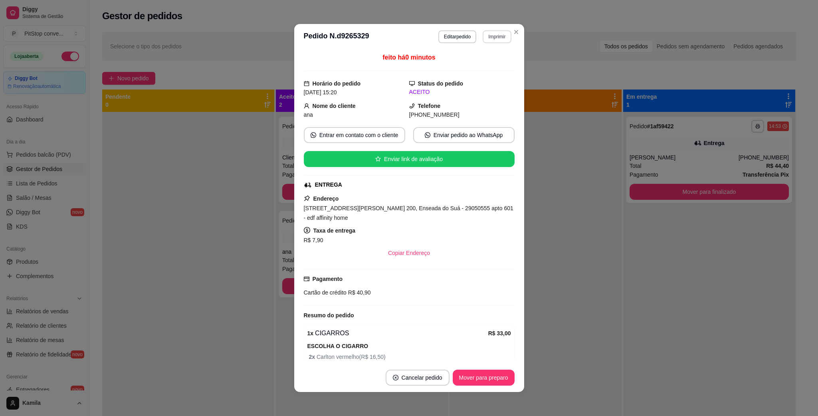
click at [484, 35] on button "Imprimir" at bounding box center [497, 36] width 28 height 13
click at [466, 63] on button "IMPRESSORA" at bounding box center [479, 65] width 58 height 13
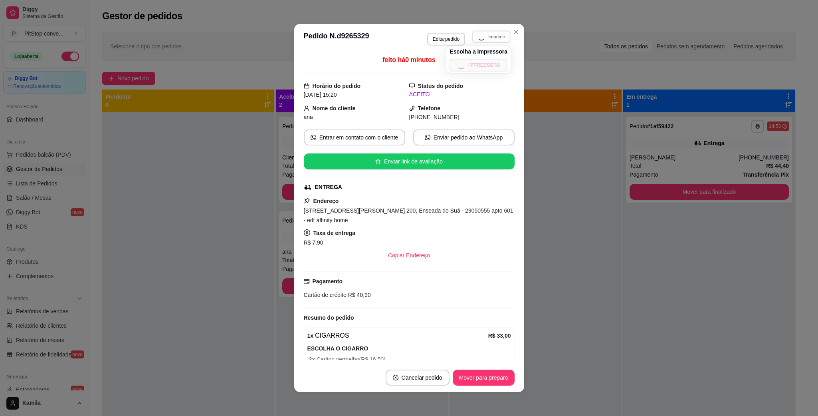
click at [466, 63] on div "Escolha a impressora IMPRESSORA" at bounding box center [479, 59] width 66 height 27
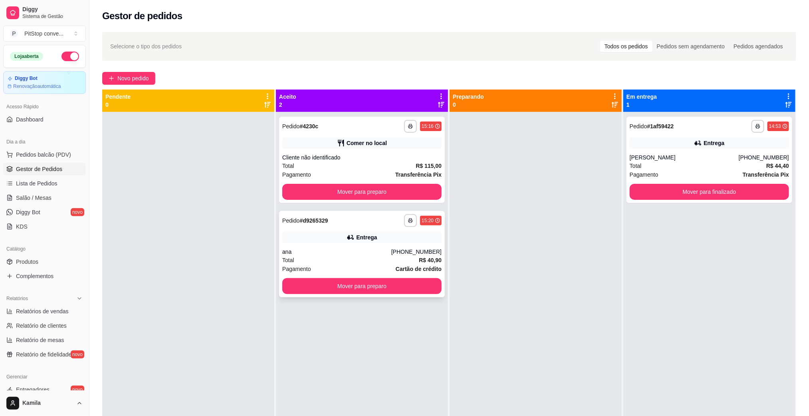
click at [381, 253] on div "ana" at bounding box center [336, 252] width 109 height 8
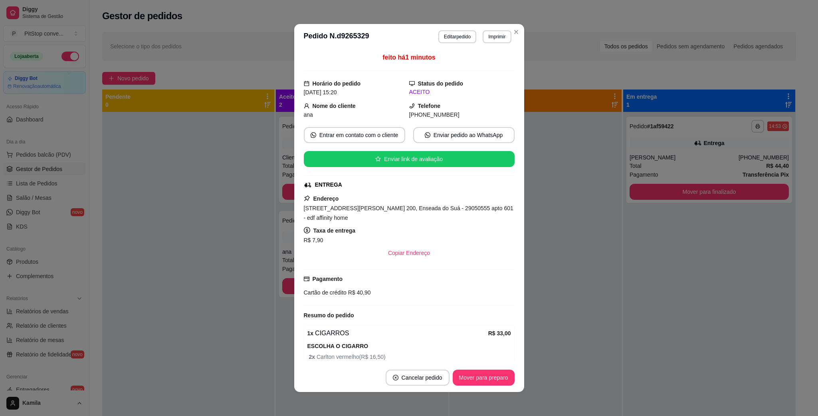
click at [398, 205] on div "[STREET_ADDRESS][PERSON_NAME] 200, Enseada do Suá - 29050555 apto 601 - edf aff…" at bounding box center [409, 212] width 211 height 19
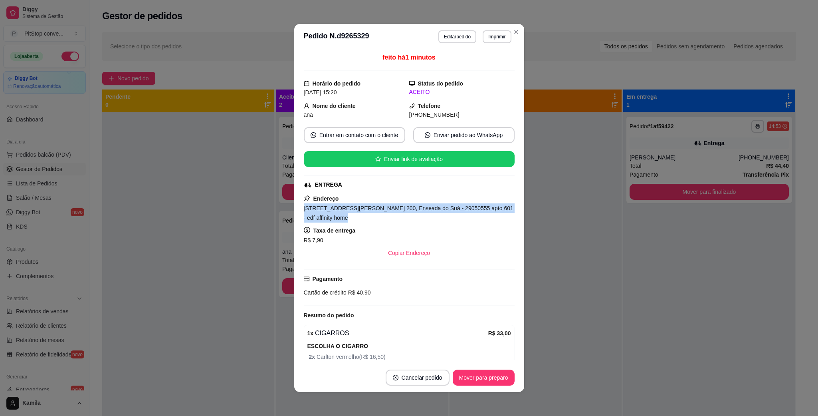
click at [398, 205] on div "[STREET_ADDRESS][PERSON_NAME] 200, Enseada do Suá - 29050555 apto 601 - edf aff…" at bounding box center [409, 212] width 211 height 19
copy span "[STREET_ADDRESS][PERSON_NAME] 200, Enseada do Suá - 29050555 apto 601 - edf aff…"
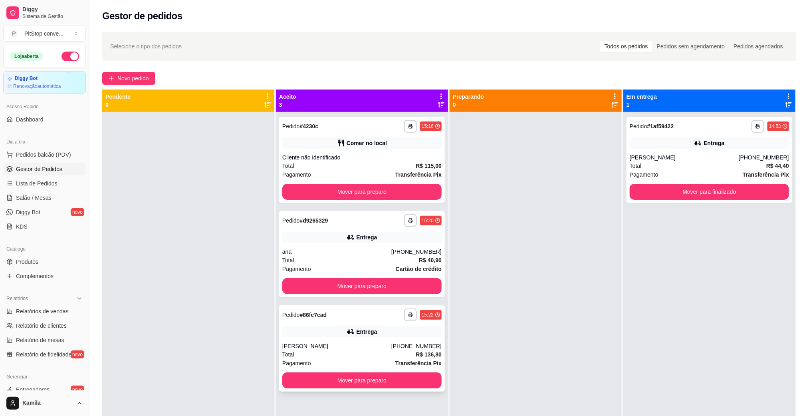
click at [379, 344] on div "[PERSON_NAME]" at bounding box center [336, 346] width 109 height 8
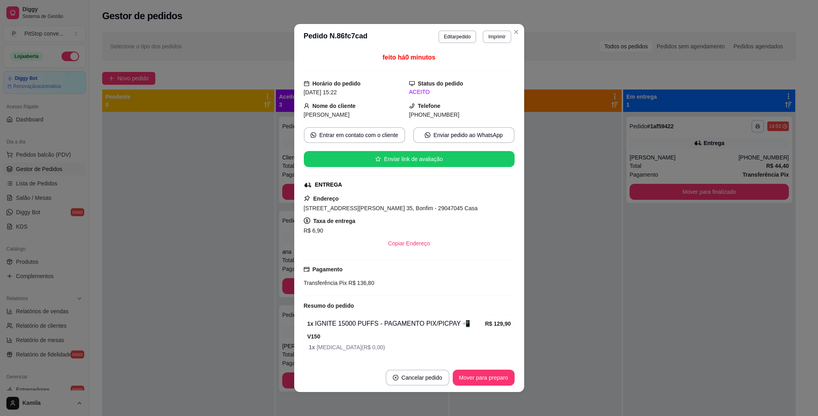
scroll to position [30, 0]
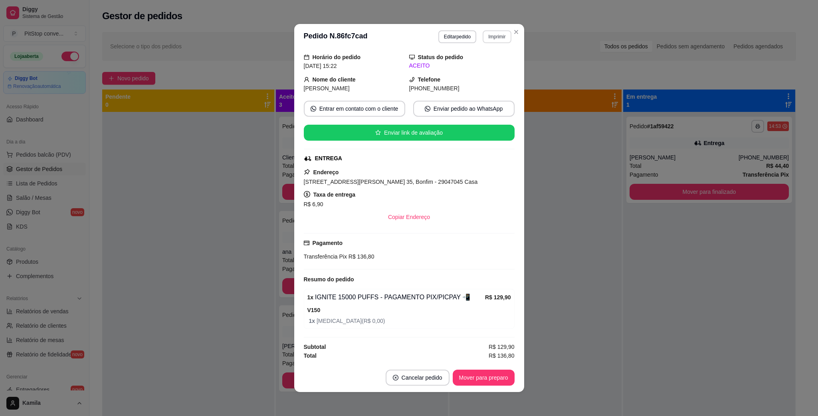
click at [504, 37] on button "Imprimir" at bounding box center [497, 36] width 28 height 13
click at [489, 64] on button "IMPRESSORA" at bounding box center [479, 65] width 58 height 13
click at [405, 181] on span "[STREET_ADDRESS][PERSON_NAME] 35, Bonfim - 29047045 Casa" at bounding box center [391, 181] width 174 height 6
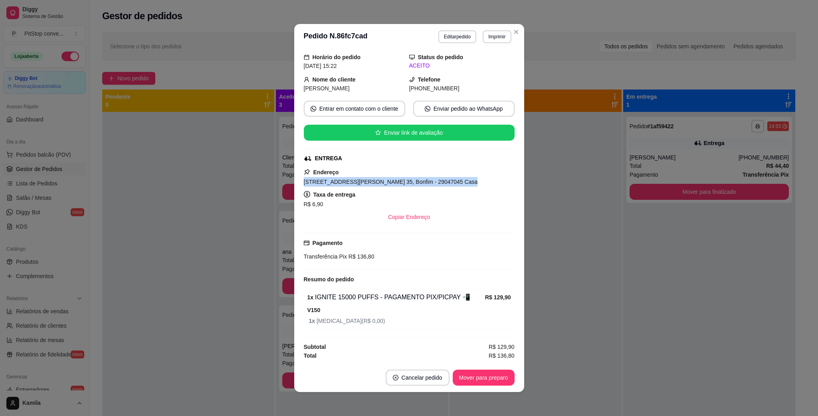
copy span "[STREET_ADDRESS][PERSON_NAME] 35, Bonfim - 29047045 Casa"
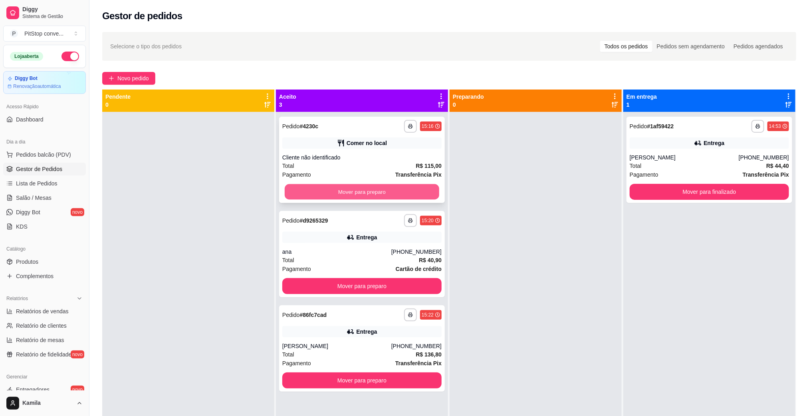
click at [405, 193] on button "Mover para preparo" at bounding box center [362, 192] width 154 height 16
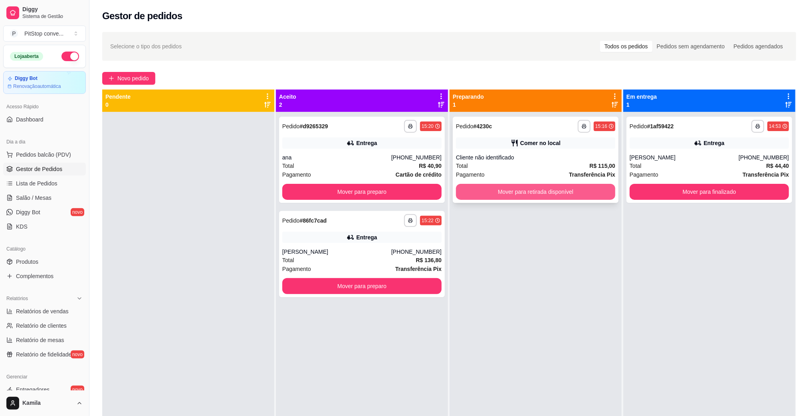
click at [551, 190] on button "Mover para retirada disponível" at bounding box center [535, 192] width 159 height 16
click at [551, 190] on div "Mover para retirada disponível" at bounding box center [535, 192] width 159 height 16
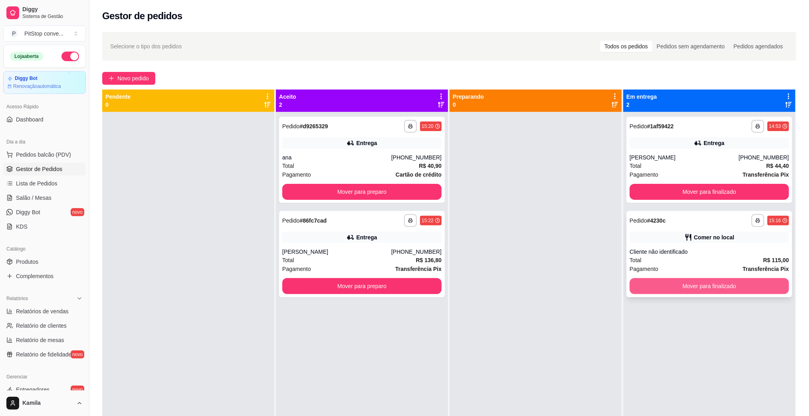
click at [694, 291] on button "Mover para finalizado" at bounding box center [709, 286] width 159 height 16
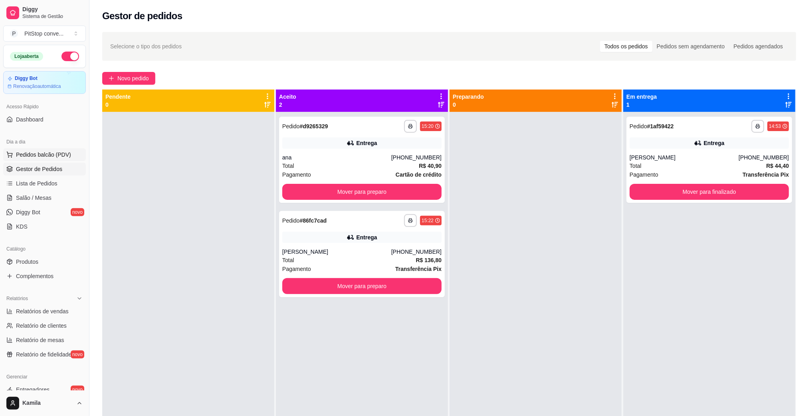
click at [39, 154] on span "Pedidos balcão (PDV)" at bounding box center [43, 155] width 55 height 8
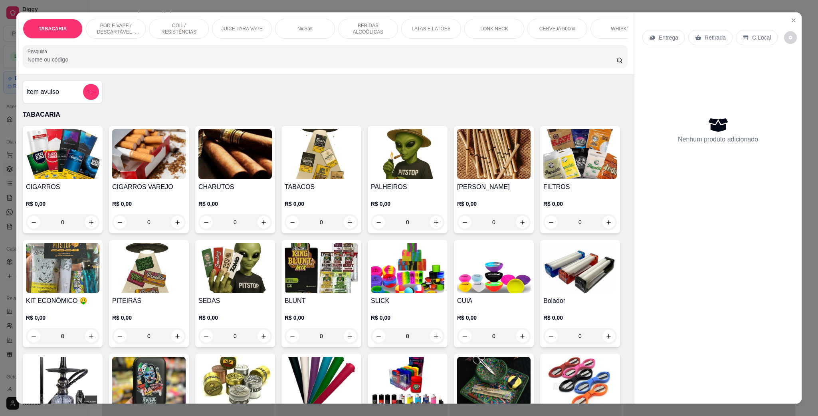
click at [107, 35] on p "POD E VAPE / DESCARTÁVEL - RECARREGAVEL" at bounding box center [116, 28] width 46 height 13
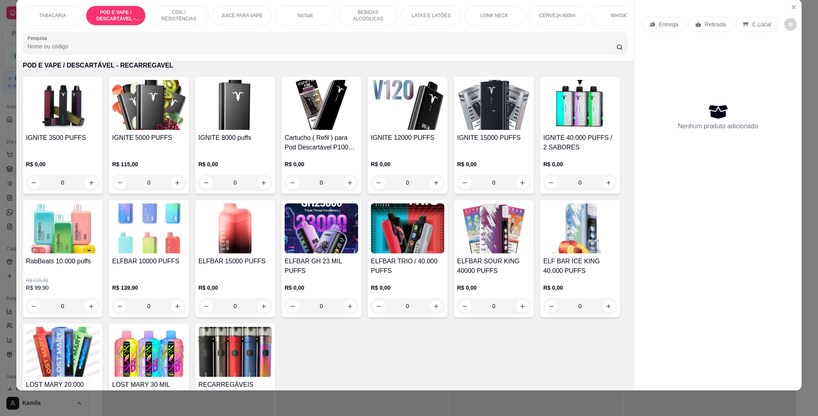
click at [418, 130] on img at bounding box center [407, 105] width 73 height 50
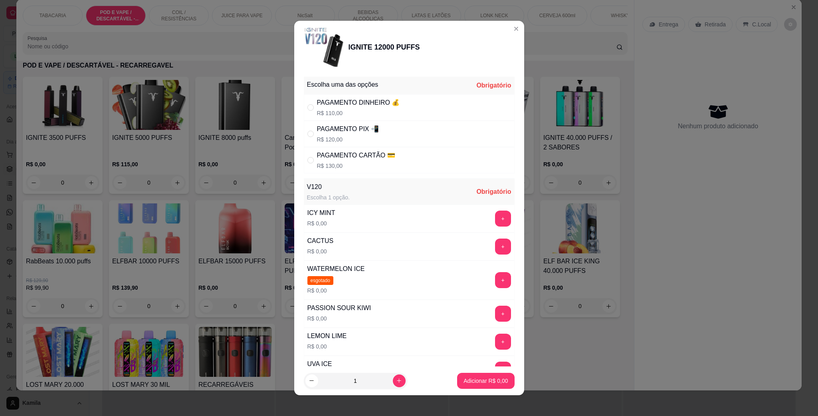
click at [351, 130] on div "PAGAMENTO PIX 📲" at bounding box center [348, 129] width 62 height 10
radio input "true"
click at [495, 221] on button "+" at bounding box center [503, 218] width 16 height 16
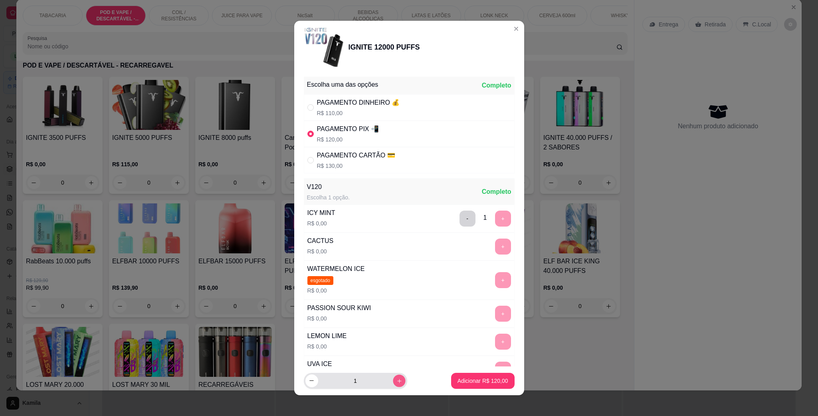
click at [393, 384] on button "increase-product-quantity" at bounding box center [399, 380] width 12 height 12
type input "2"
click at [477, 386] on button "Adicionar R$ 240,00" at bounding box center [482, 381] width 61 height 16
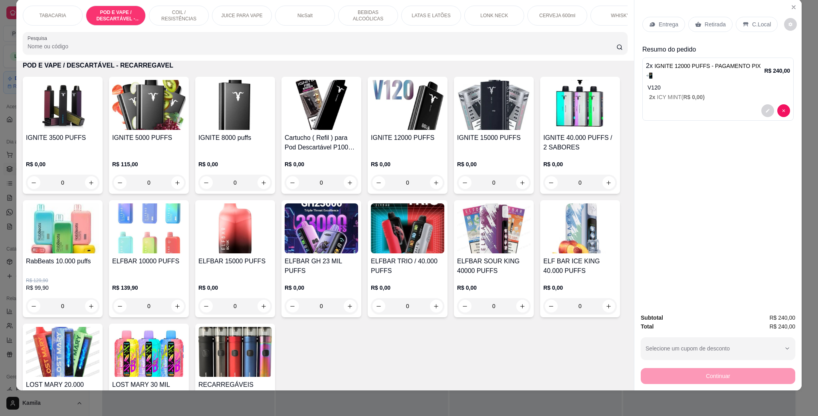
click at [754, 29] on div "C.Local" at bounding box center [757, 24] width 42 height 15
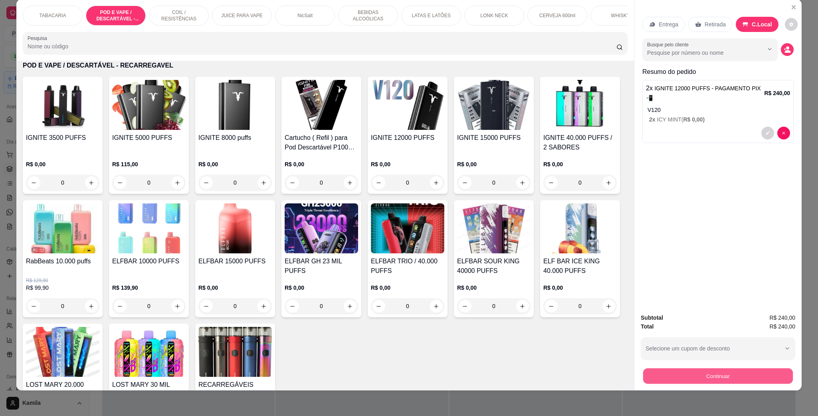
click at [739, 368] on button "Continuar" at bounding box center [718, 376] width 150 height 16
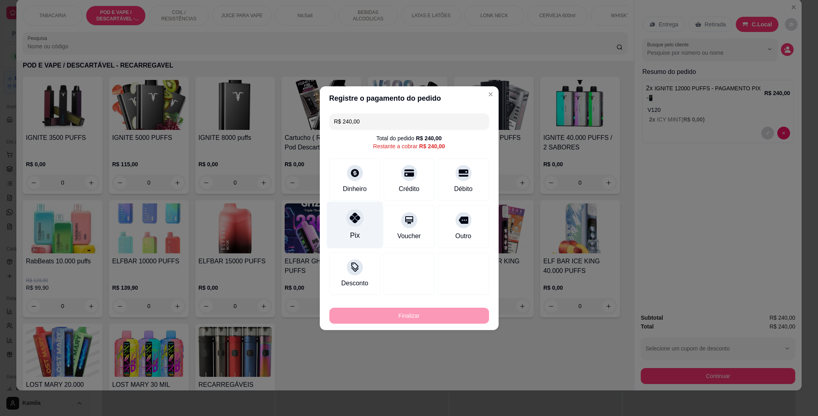
click at [347, 216] on div at bounding box center [355, 218] width 18 height 18
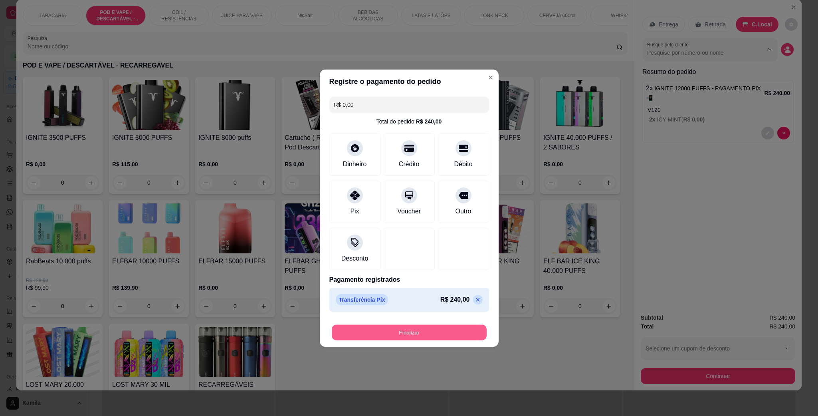
click at [438, 326] on button "Finalizar" at bounding box center [409, 332] width 155 height 16
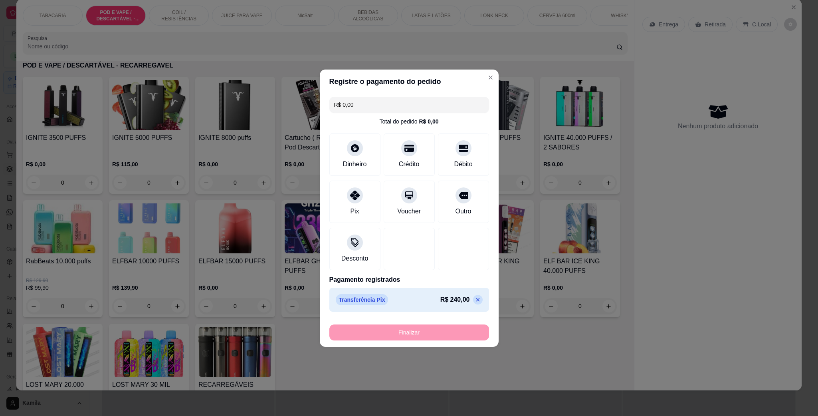
type input "-R$ 240,00"
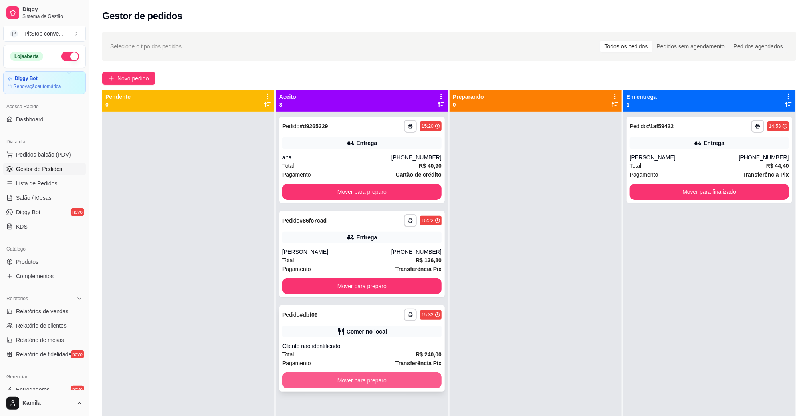
click at [387, 379] on button "Mover para preparo" at bounding box center [361, 380] width 159 height 16
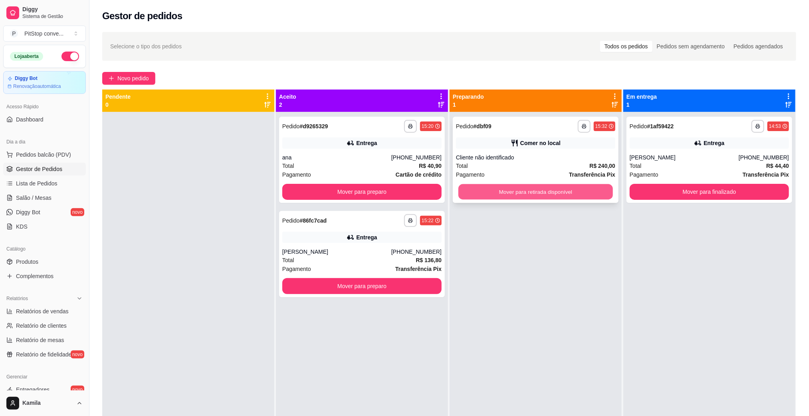
click at [552, 199] on button "Mover para retirada disponível" at bounding box center [535, 192] width 154 height 16
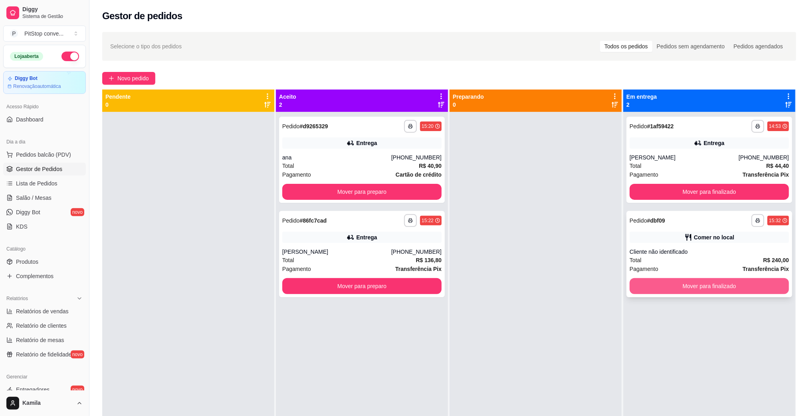
click at [691, 283] on button "Mover para finalizado" at bounding box center [709, 286] width 159 height 16
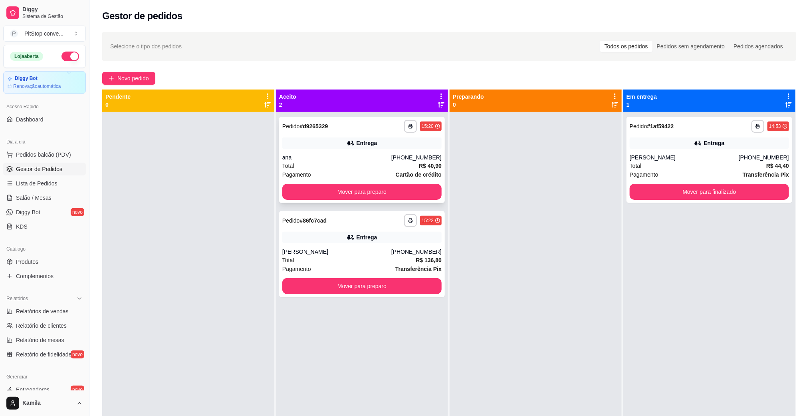
click at [410, 188] on button "Mover para preparo" at bounding box center [361, 192] width 159 height 16
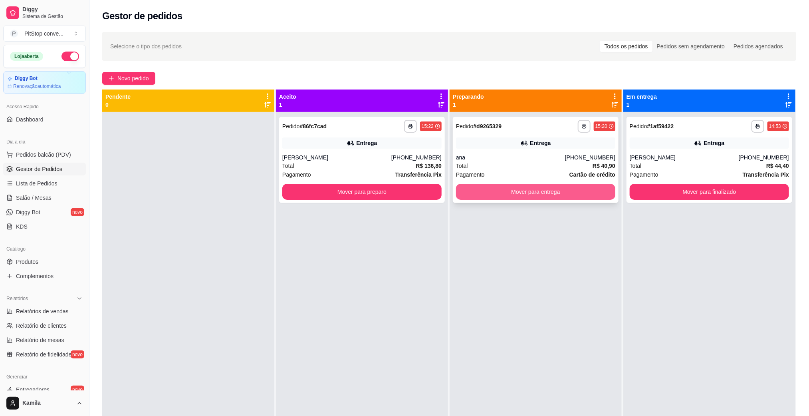
click at [536, 188] on button "Mover para entrega" at bounding box center [535, 192] width 159 height 16
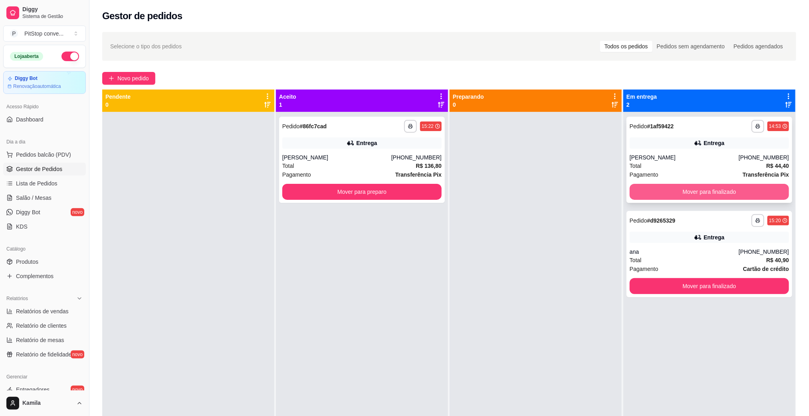
click at [711, 192] on button "Mover para finalizado" at bounding box center [709, 192] width 159 height 16
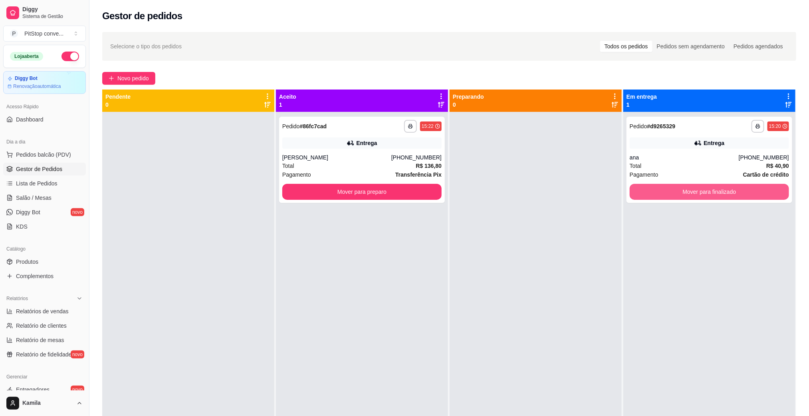
click at [711, 192] on button "Mover para finalizado" at bounding box center [709, 192] width 159 height 16
click at [711, 192] on div "Mover para finalizado" at bounding box center [709, 192] width 159 height 16
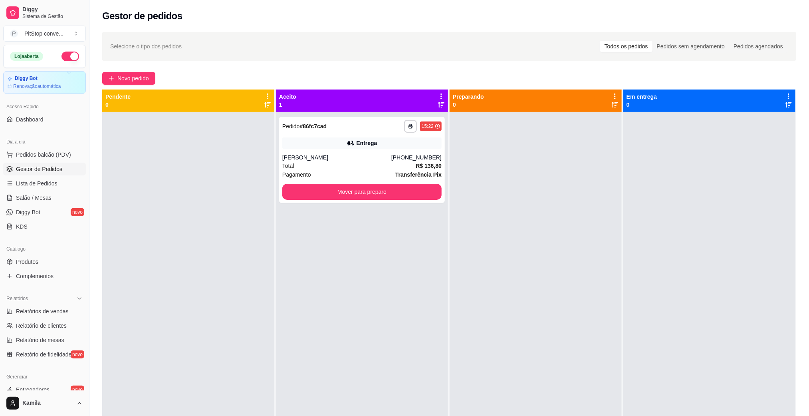
click at [47, 162] on ul "Pedidos balcão (PDV) Gestor de Pedidos Lista de Pedidos Salão / Mesas Diggy Bot…" at bounding box center [44, 190] width 83 height 85
click at [50, 155] on span "Pedidos balcão (PDV)" at bounding box center [43, 155] width 55 height 8
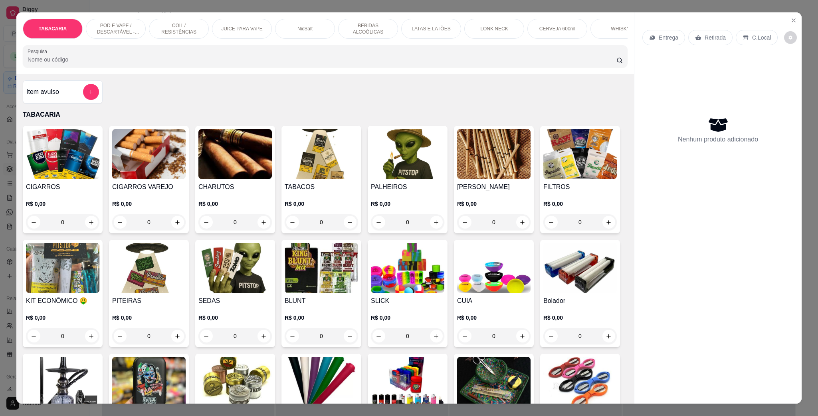
click at [125, 30] on p "POD E VAPE / DESCARTÁVEL - RECARREGAVEL" at bounding box center [116, 28] width 46 height 13
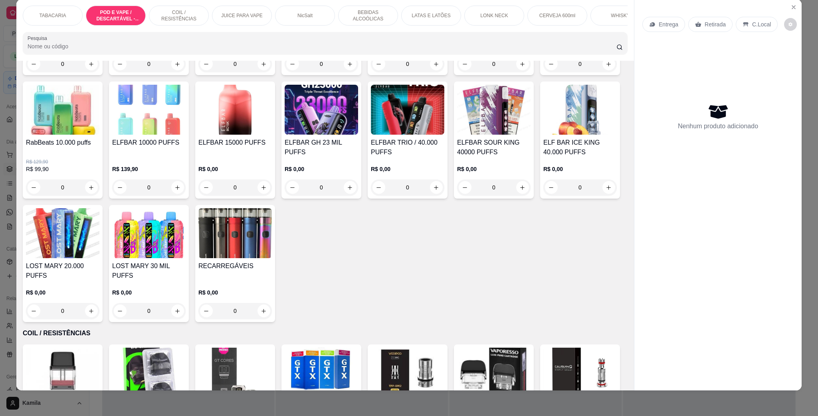
scroll to position [636, 0]
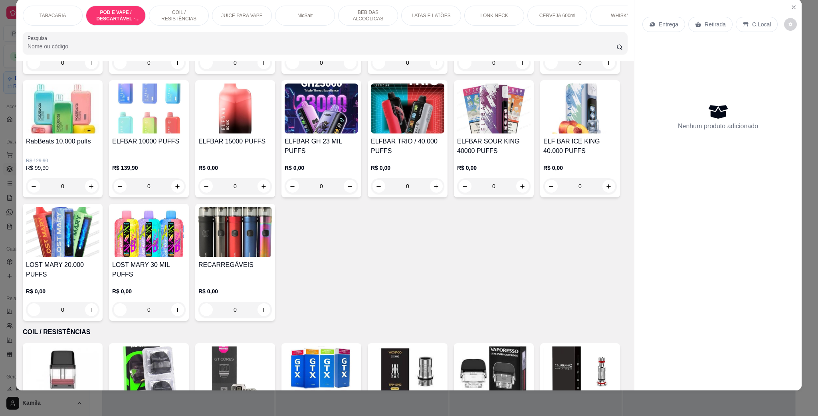
click at [543, 133] on img at bounding box center [579, 108] width 73 height 50
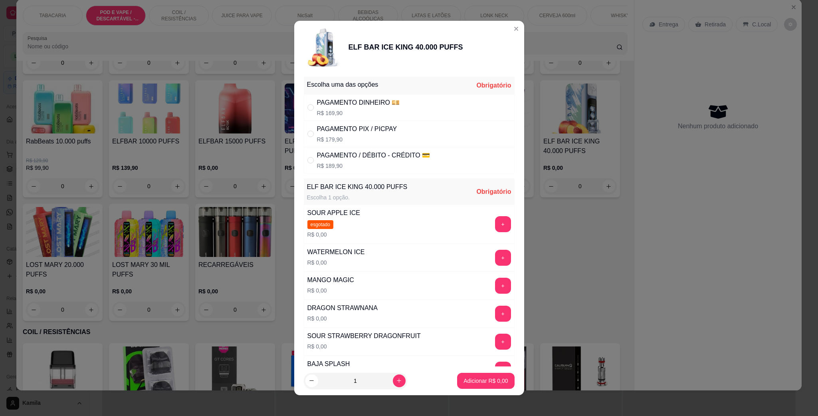
click at [360, 133] on div "PAGAMENTO PIX / PICPAY" at bounding box center [357, 129] width 80 height 10
radio input "true"
click at [495, 265] on button "+" at bounding box center [503, 258] width 16 height 16
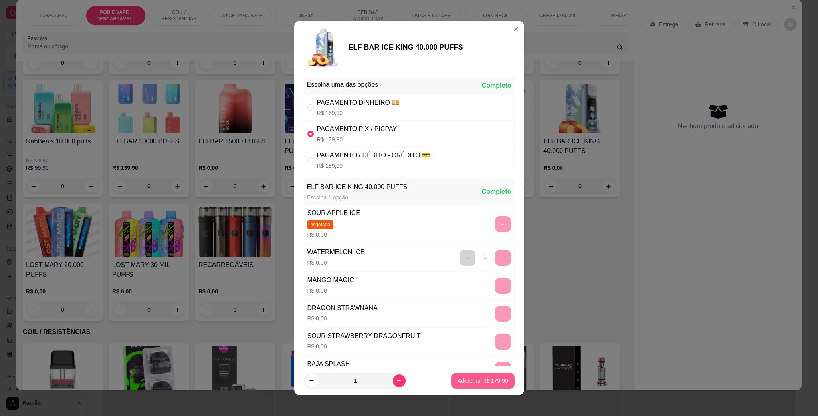
click at [487, 378] on p "Adicionar R$ 179,90" at bounding box center [482, 380] width 51 height 8
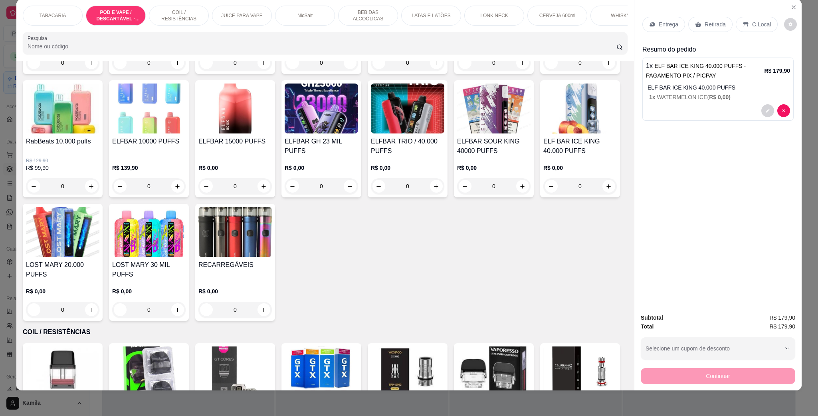
click at [543, 133] on img at bounding box center [579, 108] width 73 height 50
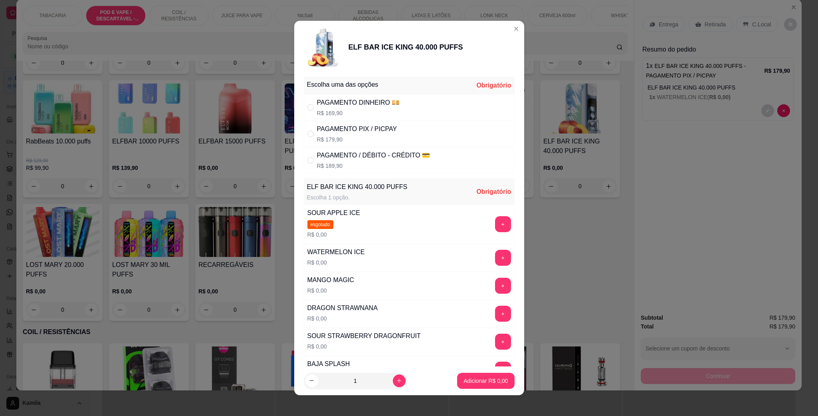
click at [329, 129] on div "PAGAMENTO PIX / PICPAY" at bounding box center [357, 129] width 80 height 10
radio input "true"
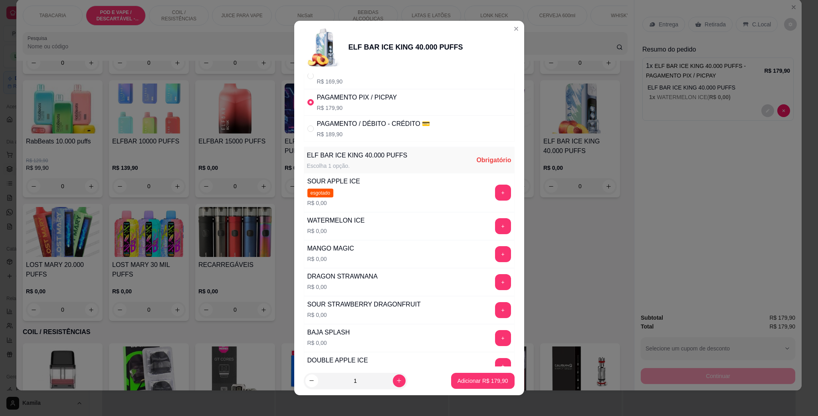
scroll to position [60, 0]
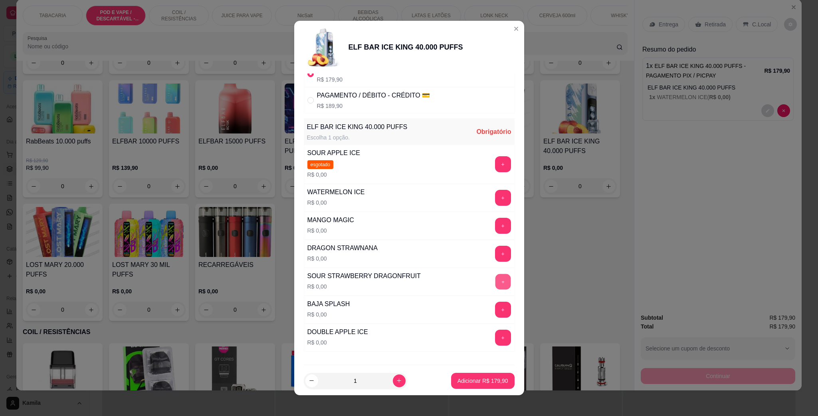
click at [495, 279] on button "+" at bounding box center [503, 282] width 16 height 16
click at [481, 378] on p "Adicionar R$ 179,90" at bounding box center [482, 380] width 51 height 8
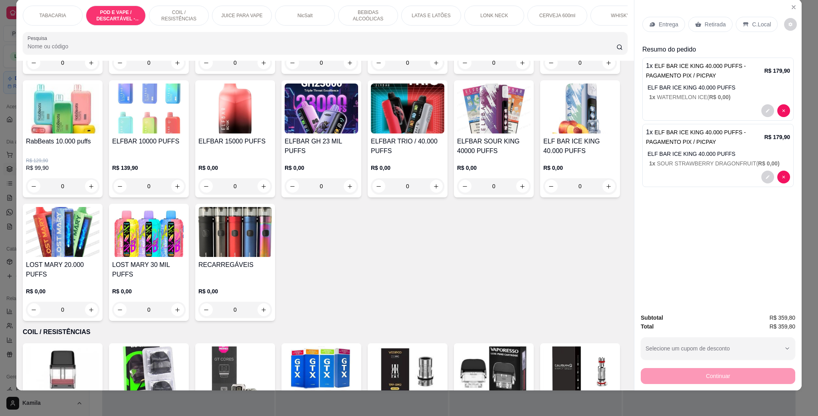
click at [753, 14] on div "Entrega Retirada C.Local" at bounding box center [717, 24] width 151 height 28
click at [756, 16] on div "Entrega Retirada C.Local" at bounding box center [717, 24] width 151 height 28
click at [748, 19] on div "C.Local" at bounding box center [757, 24] width 42 height 15
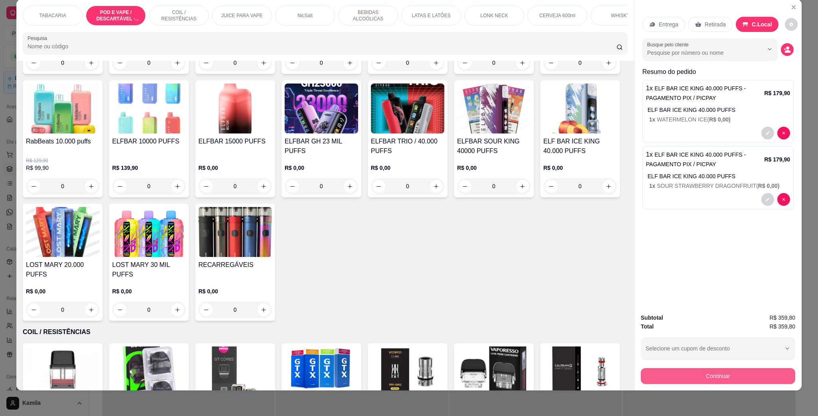
click at [718, 382] on button "Continuar" at bounding box center [718, 376] width 154 height 16
click at [703, 377] on button "Continuar" at bounding box center [718, 376] width 150 height 16
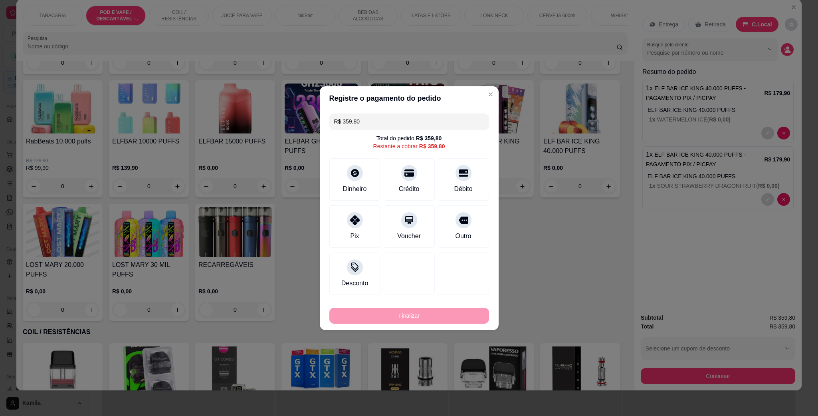
click at [327, 214] on div "R$ 359,80 Total do pedido R$ 359,80 Restante a cobrar R$ 359,80 Dinheiro Crédit…" at bounding box center [409, 204] width 179 height 188
click at [369, 224] on div "Pix" at bounding box center [355, 224] width 56 height 47
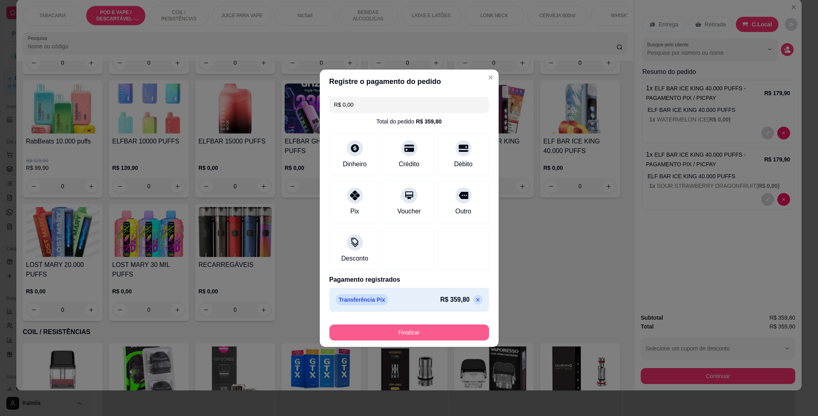
click at [424, 334] on button "Finalizar" at bounding box center [409, 332] width 160 height 16
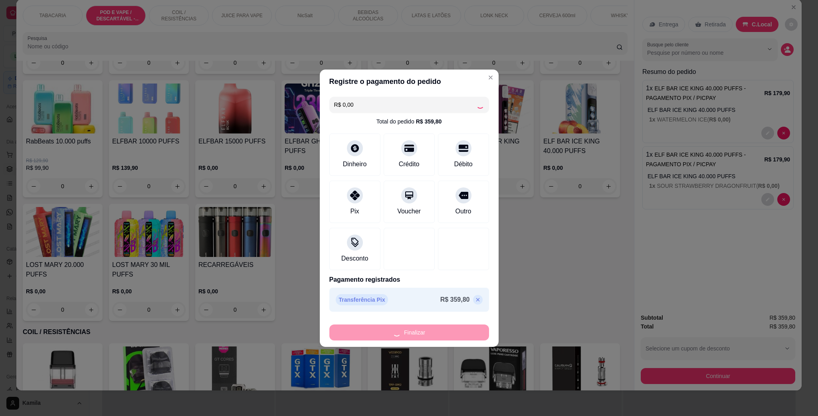
type input "-R$ 359,80"
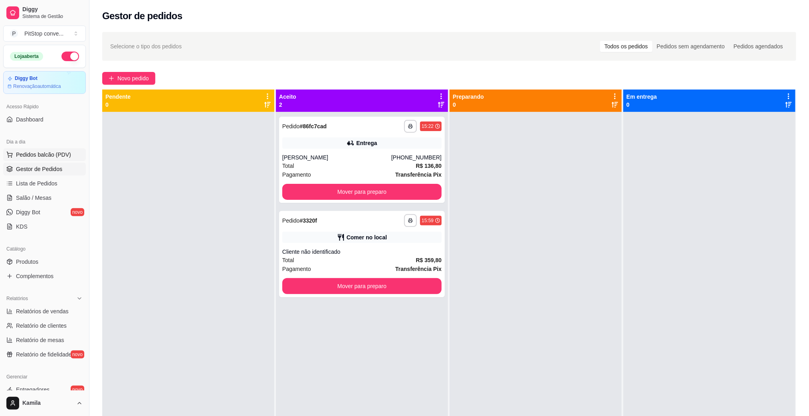
click at [41, 151] on span "Pedidos balcão (PDV)" at bounding box center [43, 155] width 55 height 8
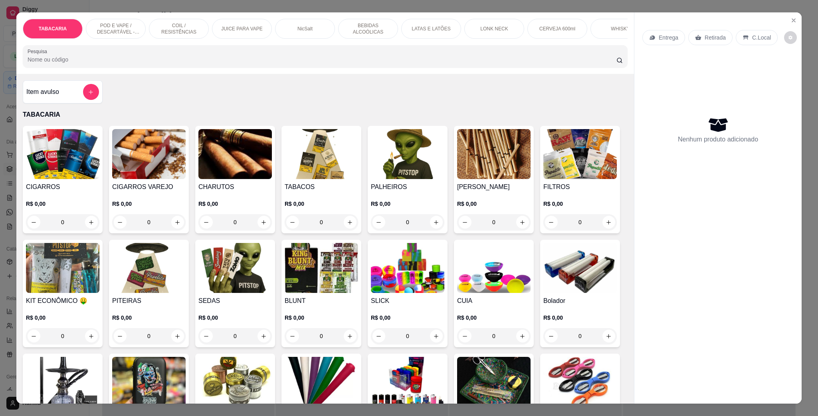
click at [117, 31] on p "POD E VAPE / DESCARTÁVEL - RECARREGAVEL" at bounding box center [116, 28] width 46 height 13
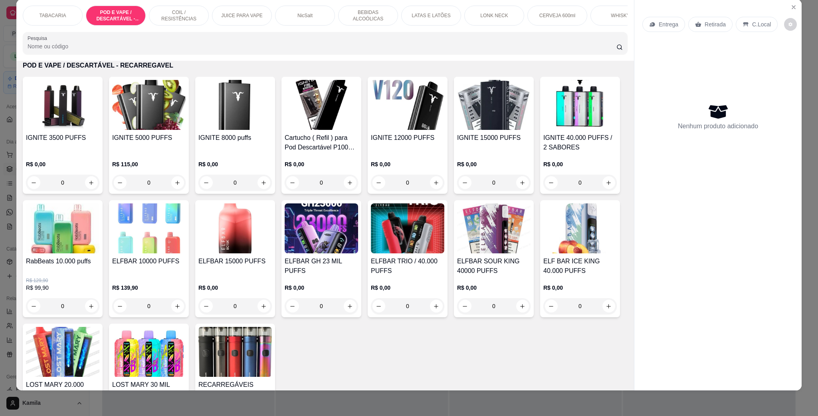
click at [231, 127] on img at bounding box center [234, 105] width 73 height 50
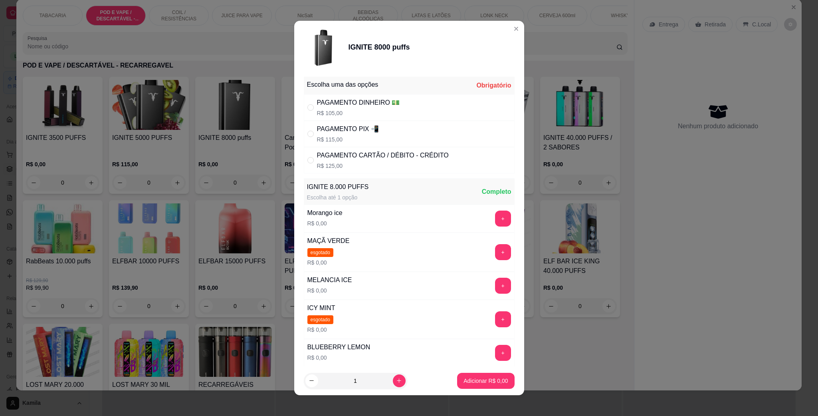
click at [362, 155] on div "PAGAMENTO CARTÃO / DÉBITO - CRÉDITO" at bounding box center [383, 156] width 132 height 10
radio input "true"
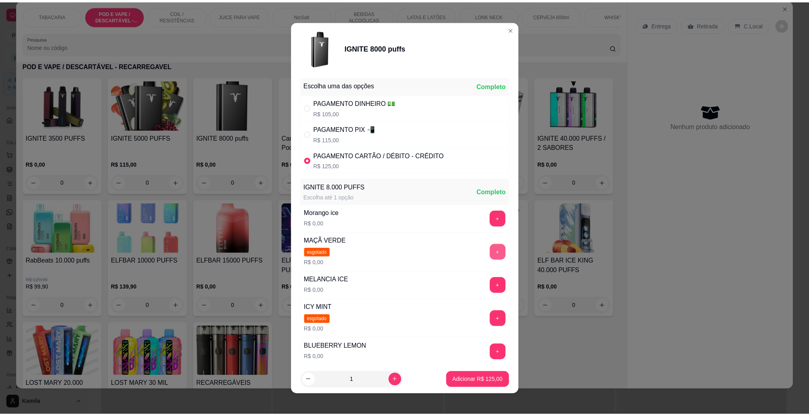
scroll to position [60, 0]
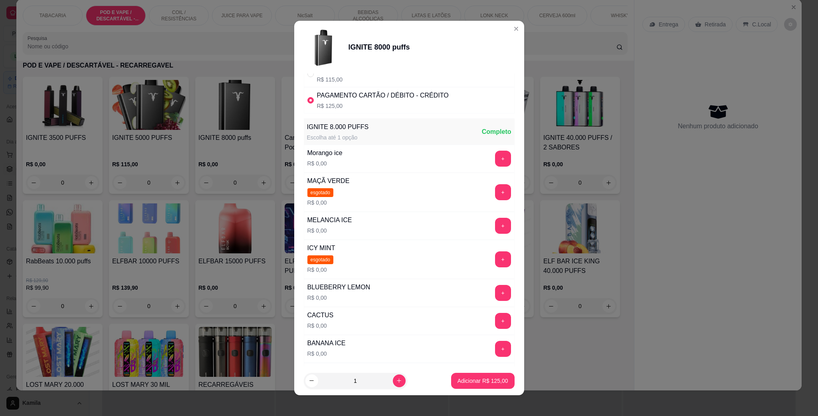
click at [495, 345] on button "+" at bounding box center [503, 349] width 16 height 16
click at [479, 376] on p "Adicionar R$ 125,00" at bounding box center [482, 380] width 51 height 8
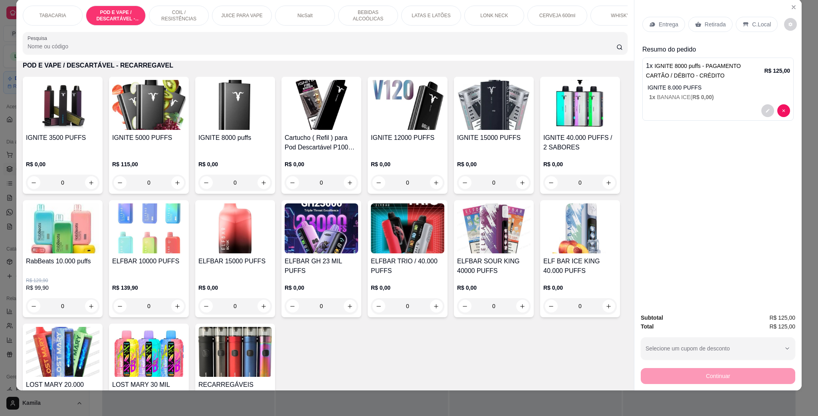
click at [760, 21] on p "C.Local" at bounding box center [761, 24] width 19 height 8
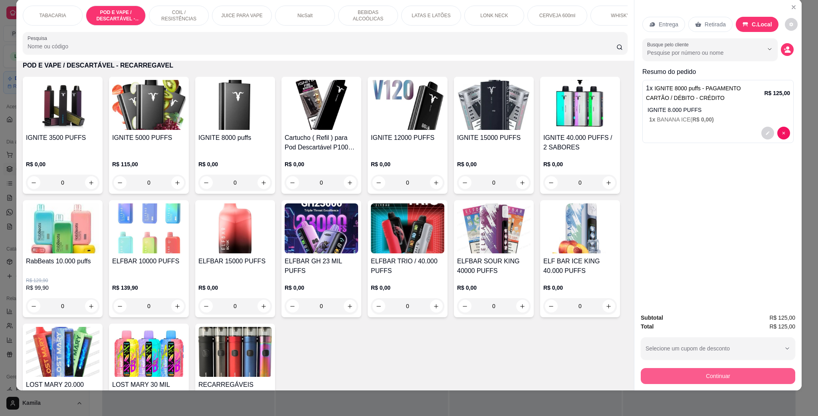
click at [725, 378] on button "Continuar" at bounding box center [718, 376] width 154 height 16
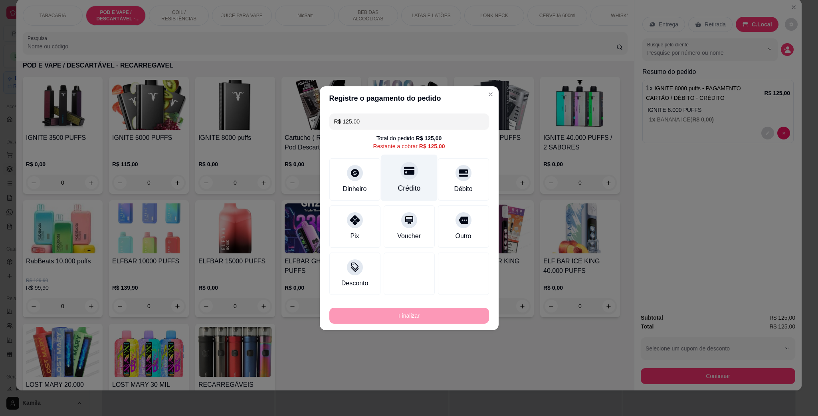
click at [414, 180] on div "Crédito" at bounding box center [409, 177] width 56 height 47
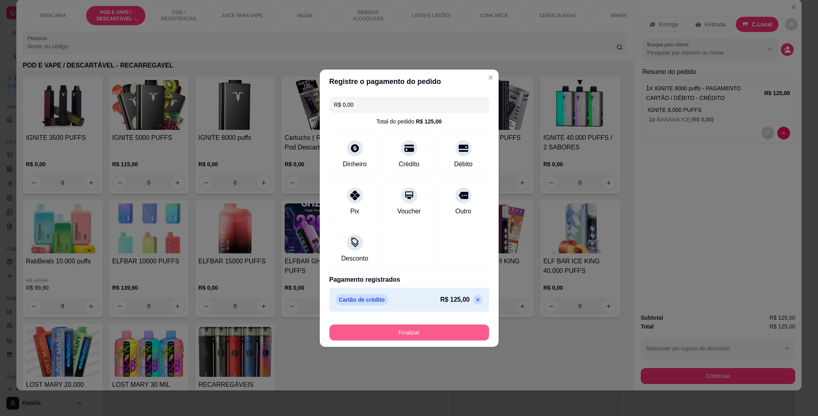
click at [444, 333] on button "Finalizar" at bounding box center [409, 332] width 160 height 16
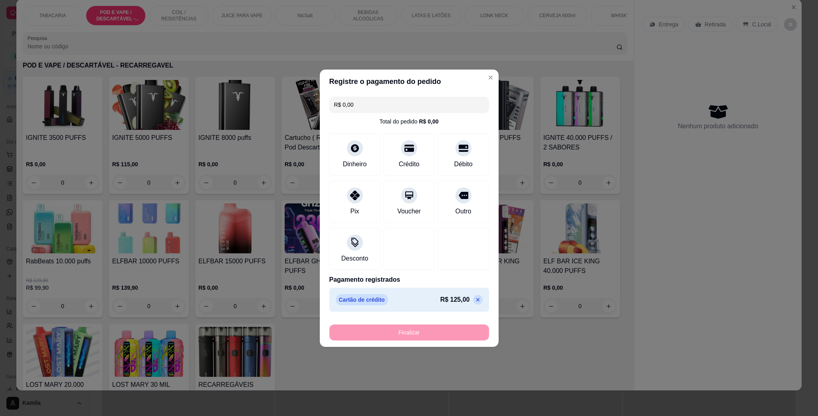
type input "-R$ 125,00"
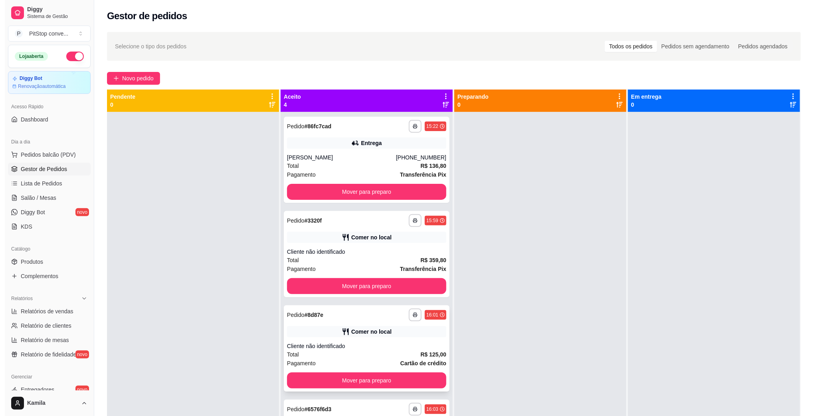
scroll to position [22, 0]
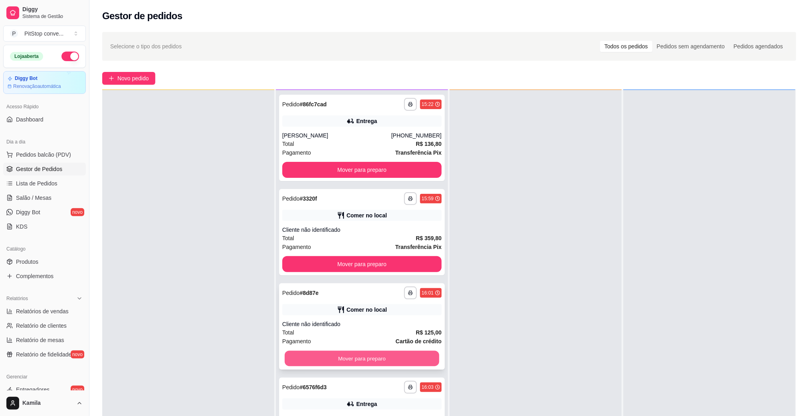
click at [416, 358] on button "Mover para preparo" at bounding box center [362, 359] width 154 height 16
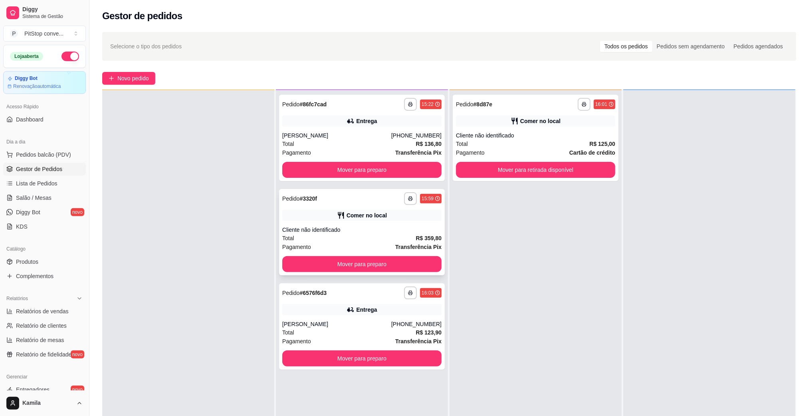
click at [387, 273] on div "**********" at bounding box center [362, 232] width 166 height 86
click at [558, 168] on button "Mover para retirada disponível" at bounding box center [535, 170] width 154 height 16
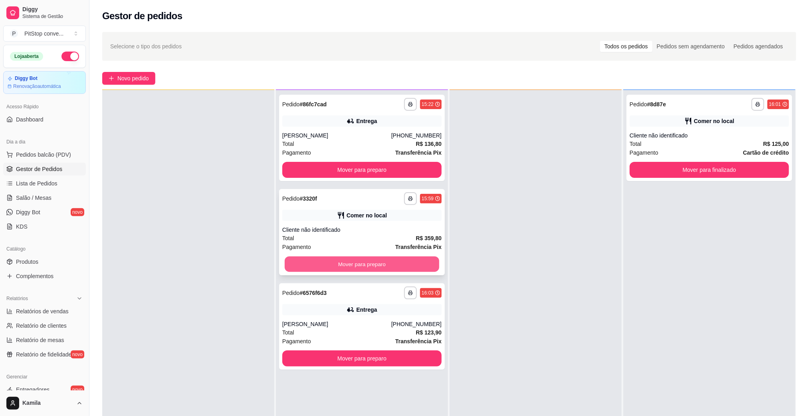
click at [407, 261] on button "Mover para preparo" at bounding box center [362, 264] width 154 height 16
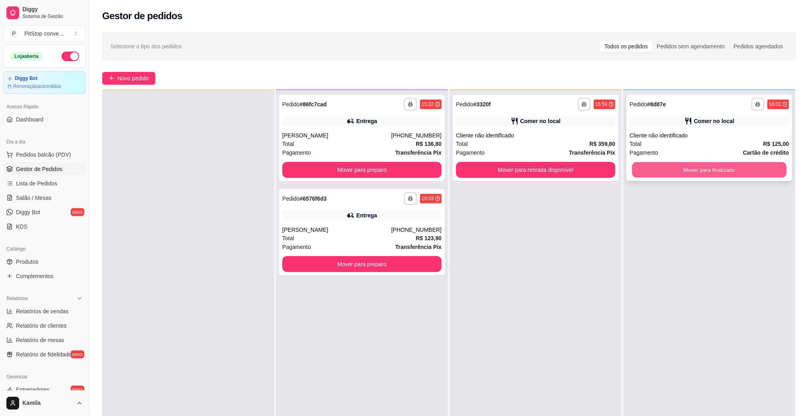
click at [724, 168] on button "Mover para finalizado" at bounding box center [709, 170] width 154 height 16
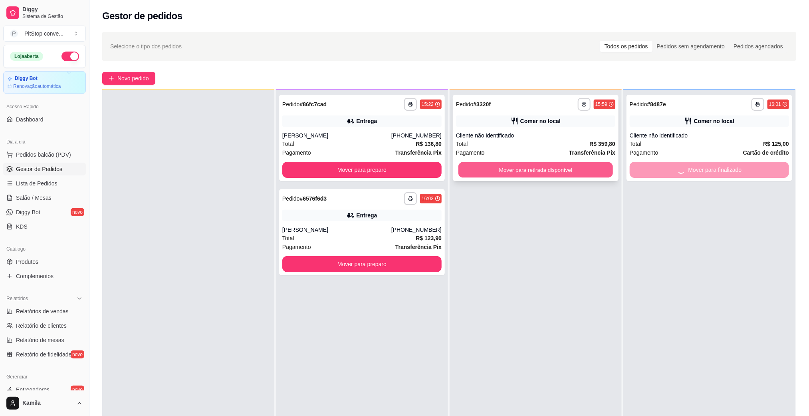
click at [579, 169] on button "Mover para retirada disponível" at bounding box center [535, 170] width 154 height 16
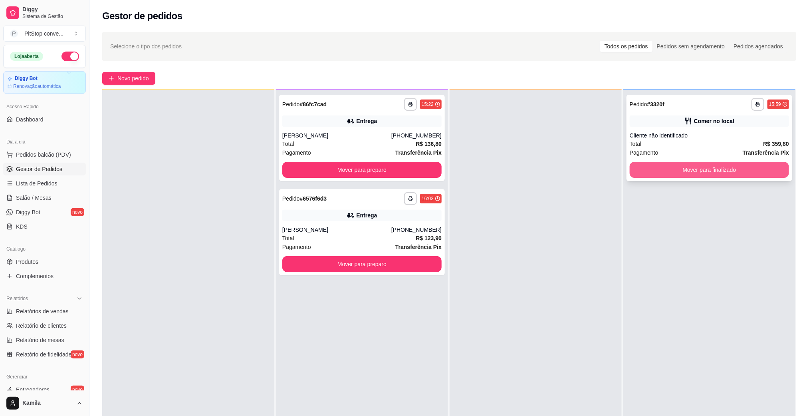
click at [701, 170] on button "Mover para finalizado" at bounding box center [709, 170] width 159 height 16
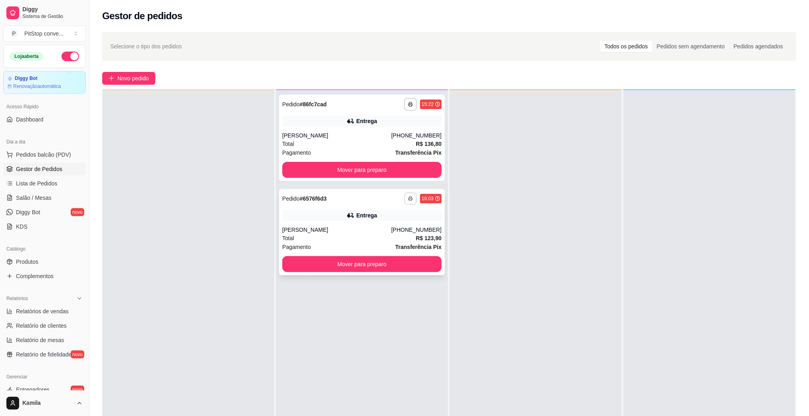
click at [408, 200] on icon "button" at bounding box center [410, 198] width 5 height 5
click at [396, 226] on button "IMPRESSORA" at bounding box center [385, 226] width 56 height 12
click at [43, 155] on span "Pedidos balcão (PDV)" at bounding box center [43, 155] width 55 height 8
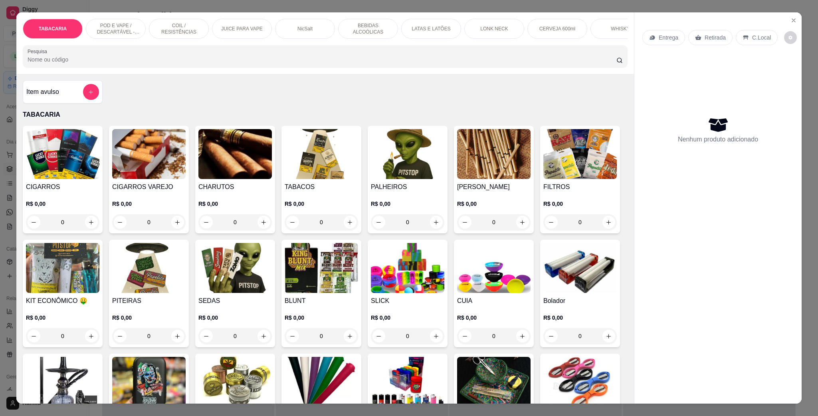
click at [103, 26] on p "POD E VAPE / DESCARTÁVEL - RECARREGAVEL" at bounding box center [116, 28] width 46 height 13
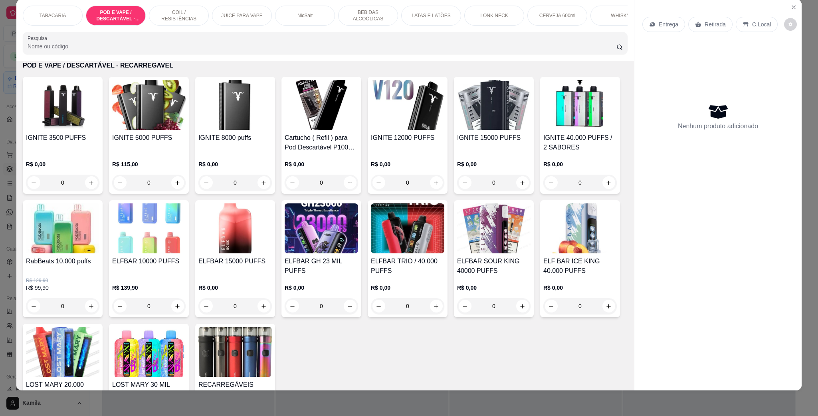
click at [156, 130] on img at bounding box center [148, 105] width 73 height 50
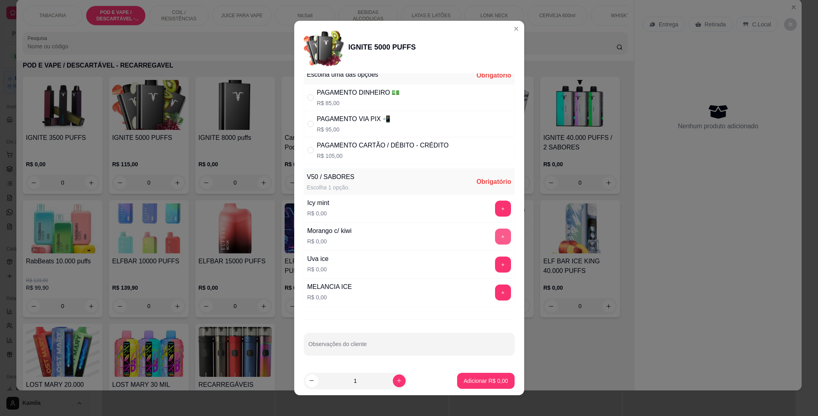
click at [495, 231] on button "+" at bounding box center [503, 236] width 16 height 16
click at [489, 369] on footer "1 Adicionar R$ 0,00" at bounding box center [409, 380] width 230 height 29
click at [351, 114] on div "PAGAMENTO VIA PIX 📲" at bounding box center [354, 119] width 74 height 10
radio input "true"
click at [475, 374] on button "Adicionar R$ 95,00" at bounding box center [484, 381] width 59 height 16
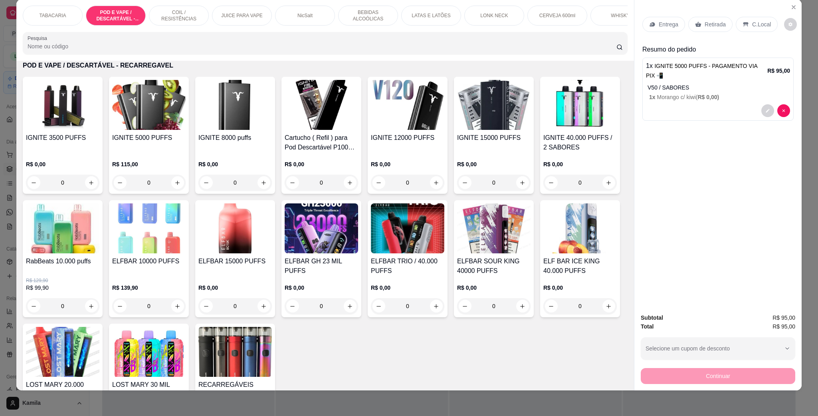
click at [757, 26] on p "C.Local" at bounding box center [761, 24] width 19 height 8
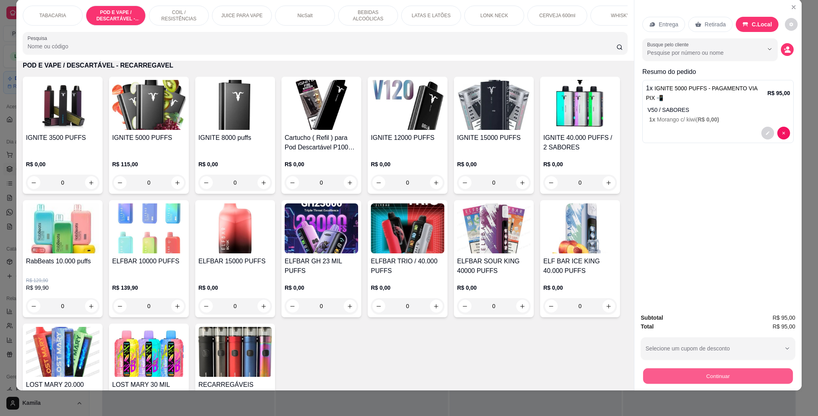
click at [724, 372] on button "Continuar" at bounding box center [718, 376] width 150 height 16
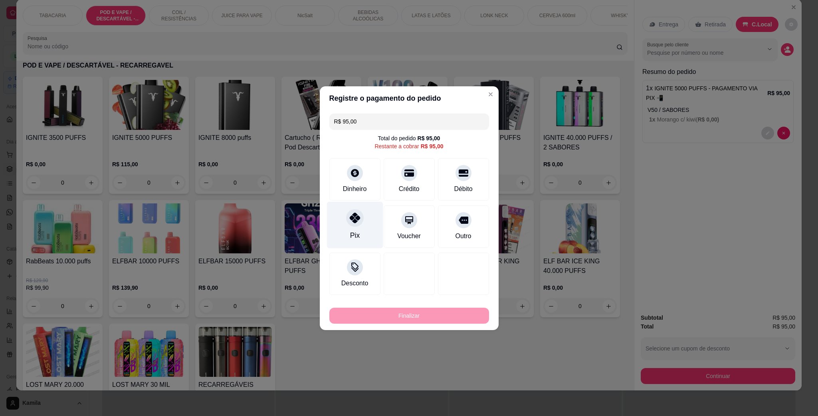
click at [355, 228] on div "Pix" at bounding box center [355, 224] width 56 height 47
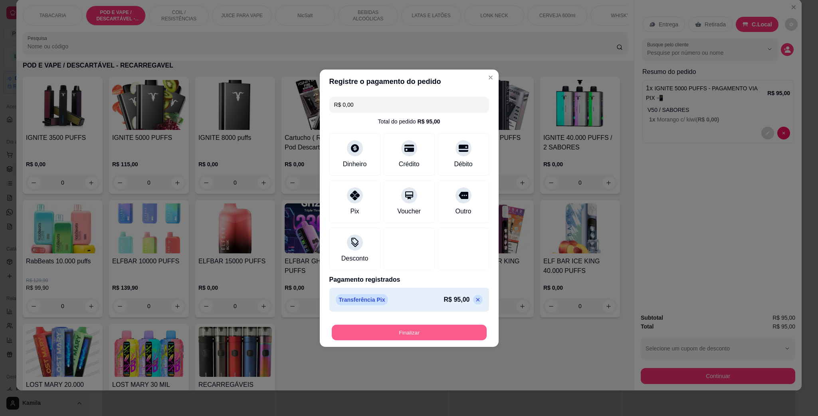
click at [424, 333] on button "Finalizar" at bounding box center [409, 332] width 155 height 16
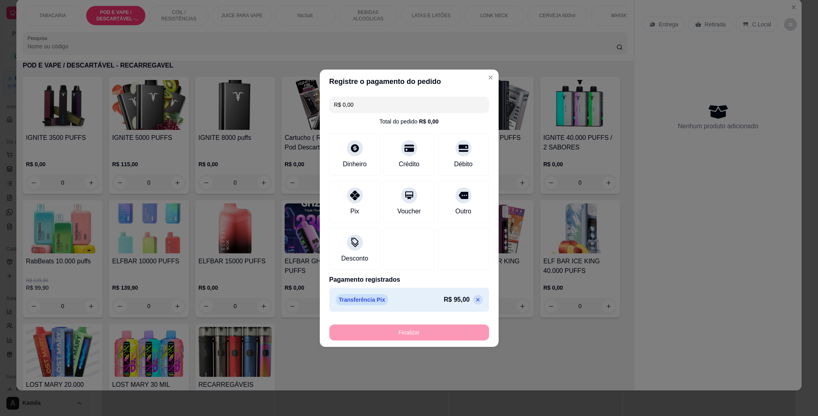
type input "-R$ 95,00"
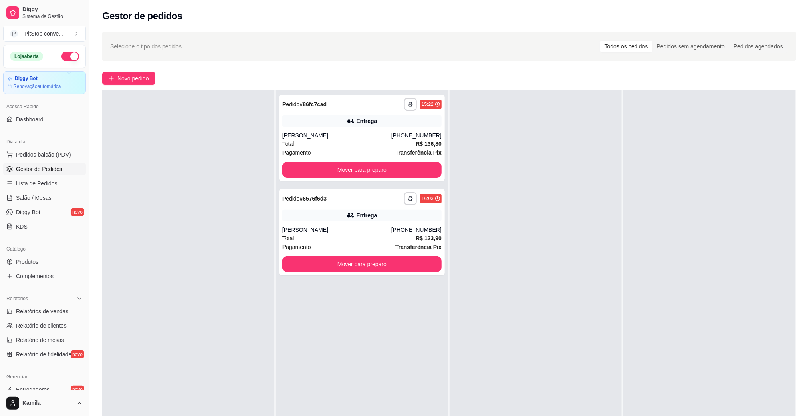
drag, startPoint x: 531, startPoint y: 356, endPoint x: 469, endPoint y: 272, distance: 104.0
click at [469, 272] on div at bounding box center [536, 298] width 172 height 416
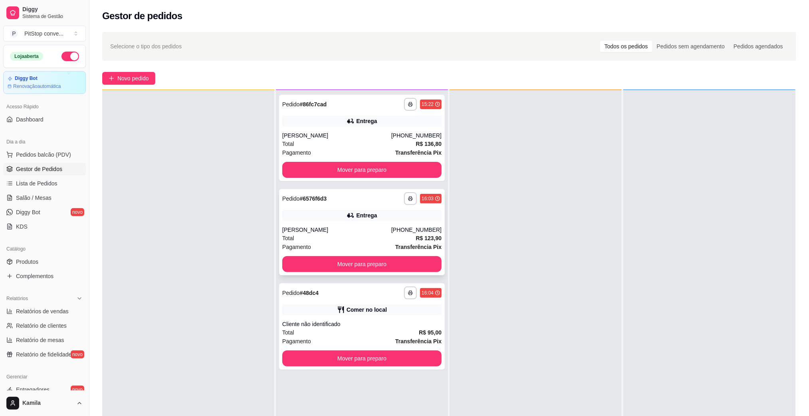
click at [369, 232] on div "[PERSON_NAME]" at bounding box center [336, 230] width 109 height 8
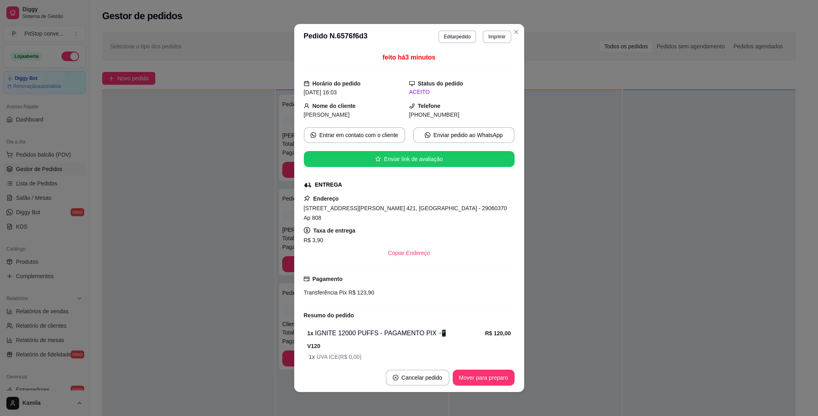
click at [406, 211] on span "[STREET_ADDRESS][PERSON_NAME] 421, [GEOGRAPHIC_DATA] - 29060370 Ap 808" at bounding box center [405, 213] width 203 height 16
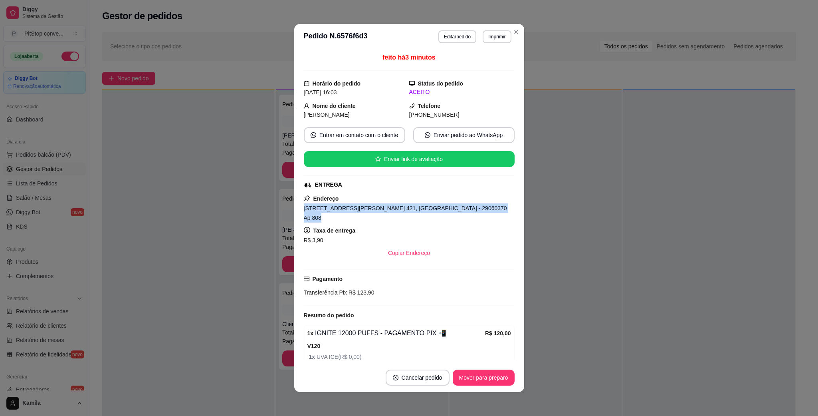
click at [406, 211] on span "[STREET_ADDRESS][PERSON_NAME] 421, [GEOGRAPHIC_DATA] - 29060370 Ap 808" at bounding box center [405, 213] width 203 height 16
copy span "[STREET_ADDRESS][PERSON_NAME] 421, [GEOGRAPHIC_DATA] - 29060370 Ap 808"
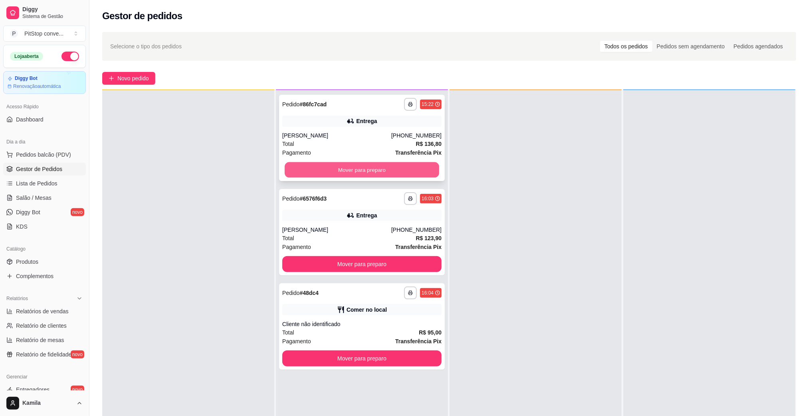
click at [393, 169] on button "Mover para preparo" at bounding box center [362, 170] width 154 height 16
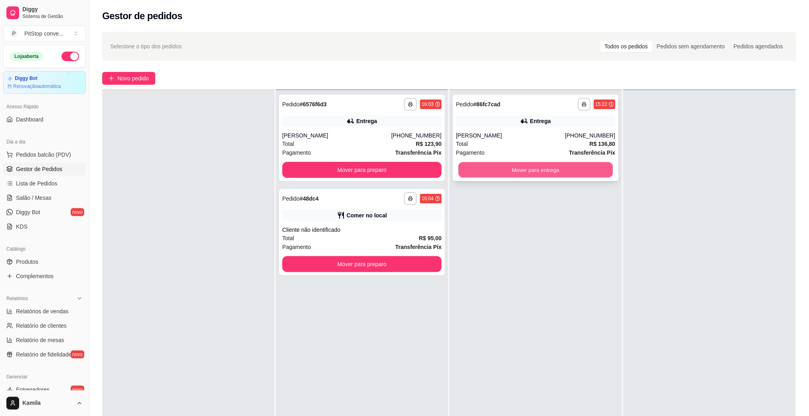
click at [541, 163] on button "Mover para entrega" at bounding box center [535, 170] width 154 height 16
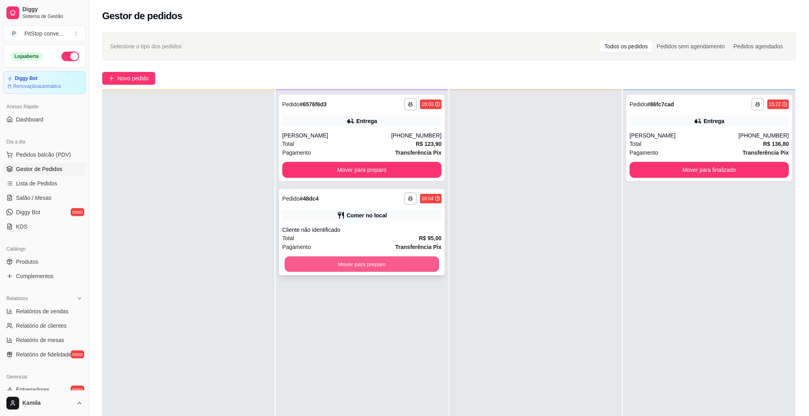
click at [402, 260] on button "Mover para preparo" at bounding box center [362, 264] width 154 height 16
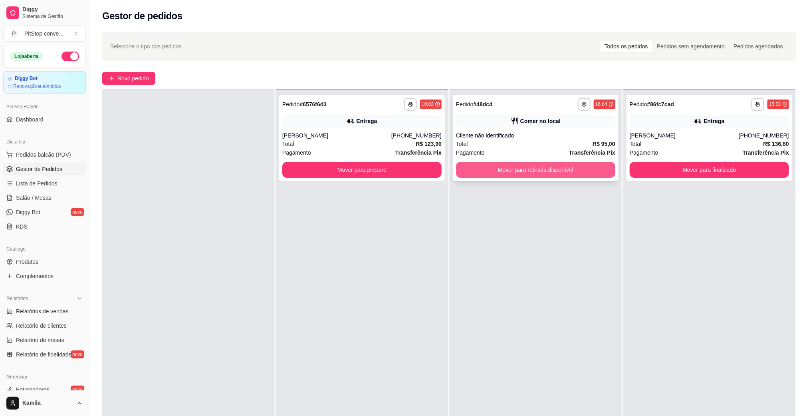
click at [547, 171] on button "Mover para retirada disponível" at bounding box center [535, 170] width 159 height 16
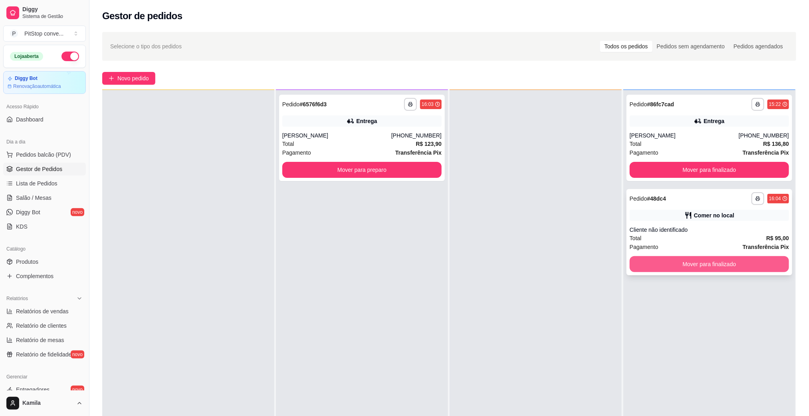
click at [696, 264] on button "Mover para finalizado" at bounding box center [709, 264] width 159 height 16
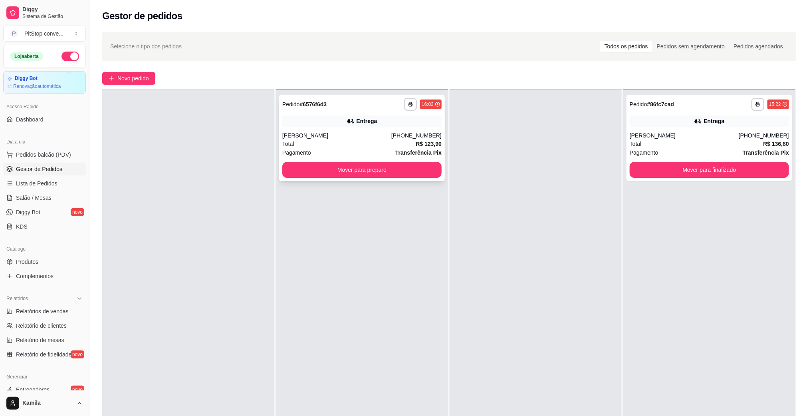
click at [390, 143] on div "Total R$ 123,90" at bounding box center [361, 143] width 159 height 9
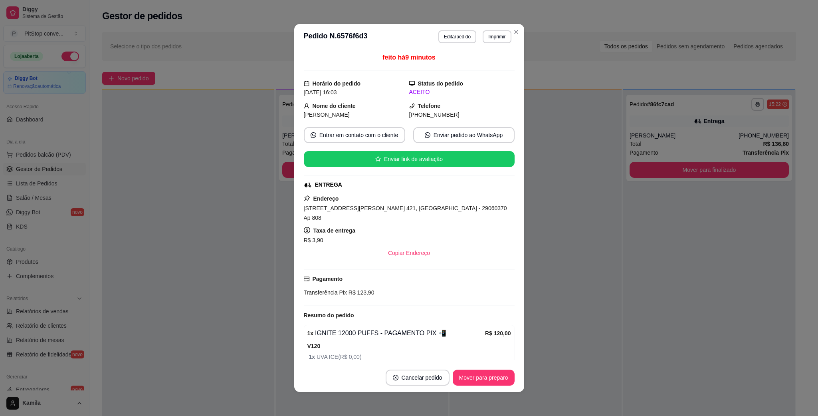
click at [417, 208] on span "[STREET_ADDRESS][PERSON_NAME] 421, [GEOGRAPHIC_DATA] - 29060370 Ap 808" at bounding box center [405, 213] width 203 height 16
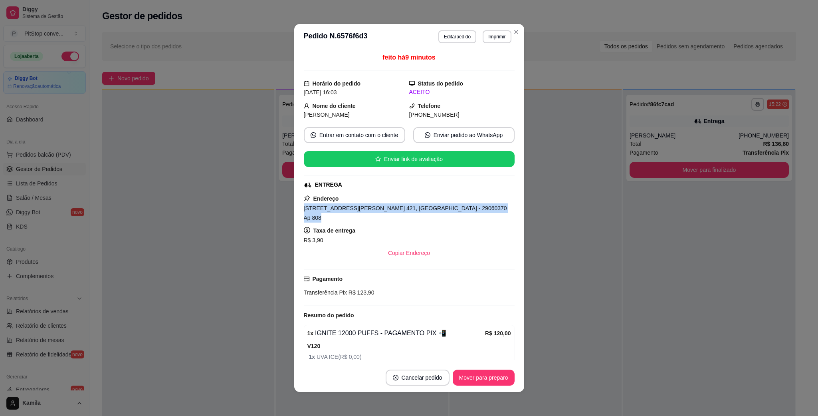
click at [417, 208] on span "[STREET_ADDRESS][PERSON_NAME] 421, [GEOGRAPHIC_DATA] - 29060370 Ap 808" at bounding box center [405, 213] width 203 height 16
copy span "[STREET_ADDRESS][PERSON_NAME] 421, [GEOGRAPHIC_DATA] - 29060370 Ap 808"
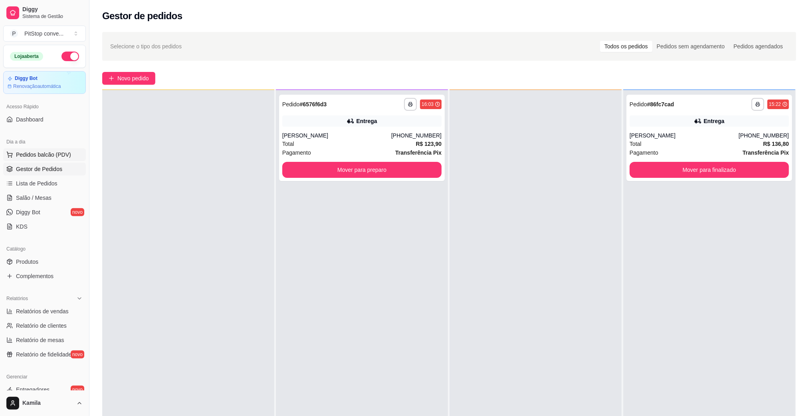
click at [43, 158] on span "Pedidos balcão (PDV)" at bounding box center [43, 155] width 55 height 8
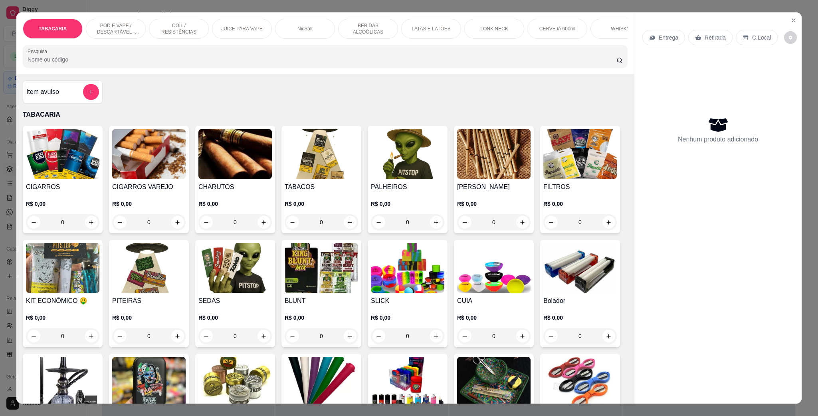
click at [117, 22] on p "POD E VAPE / DESCARTÁVEL - RECARREGAVEL" at bounding box center [116, 28] width 46 height 13
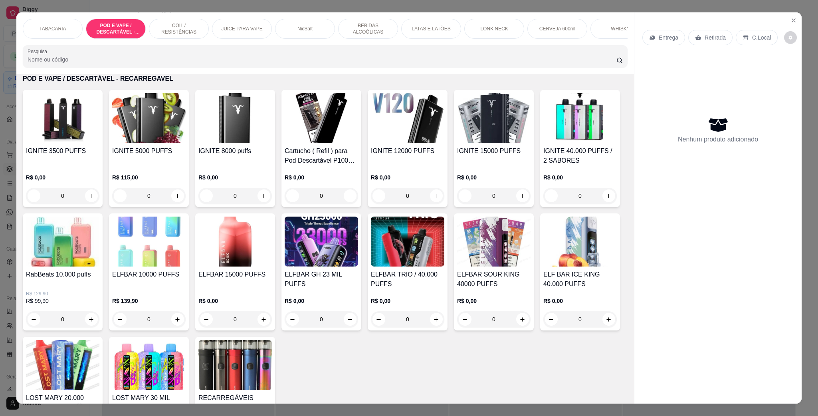
scroll to position [13, 0]
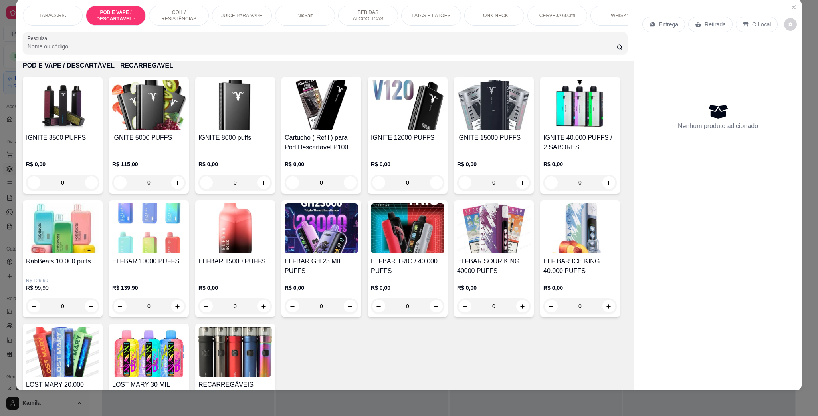
click at [272, 252] on img at bounding box center [234, 228] width 73 height 50
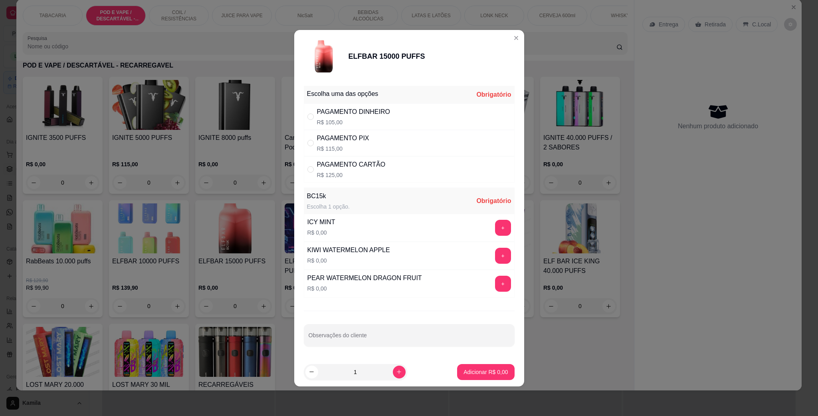
click at [361, 138] on div "PAGAMENTO PIX" at bounding box center [343, 138] width 52 height 10
radio input "true"
click at [326, 104] on div "PAGAMENTO DINHEIRO R$ 105,00" at bounding box center [409, 116] width 211 height 26
radio input "true"
radio input "false"
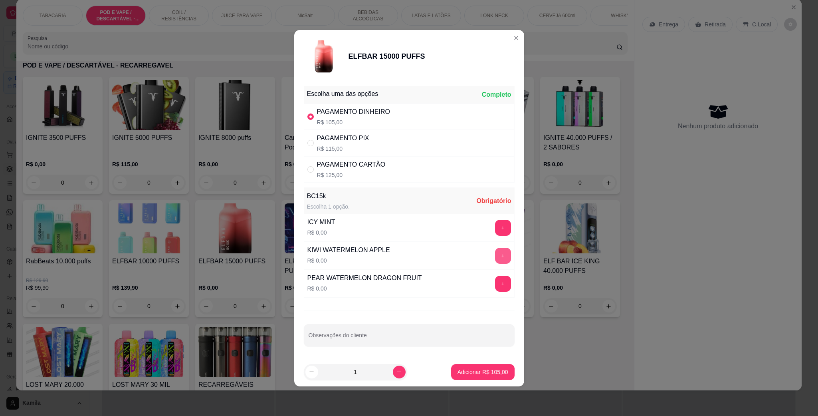
click at [495, 257] on button "+" at bounding box center [503, 256] width 16 height 16
click at [495, 368] on button "Adicionar R$ 105,00" at bounding box center [482, 372] width 63 height 16
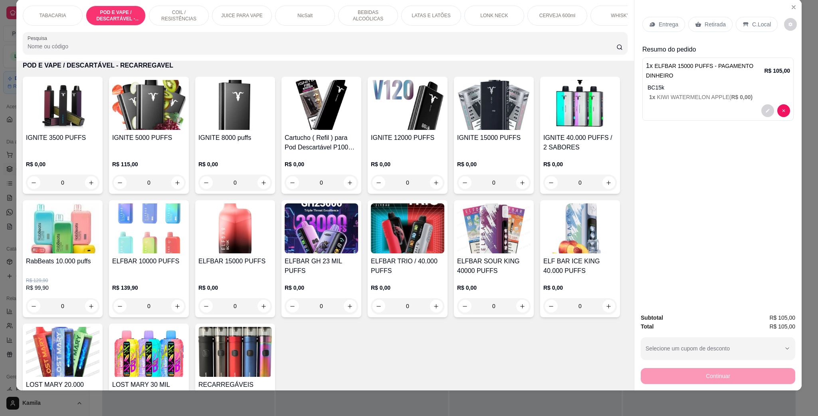
click at [741, 32] on div "C.Local" at bounding box center [757, 24] width 42 height 15
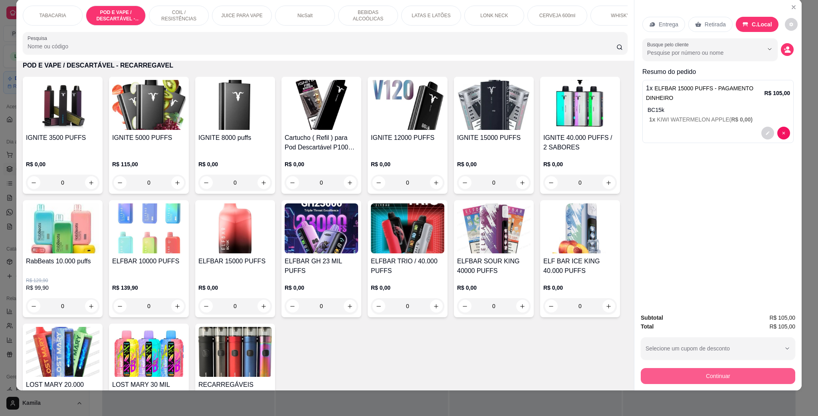
click at [720, 380] on button "Continuar" at bounding box center [718, 376] width 154 height 16
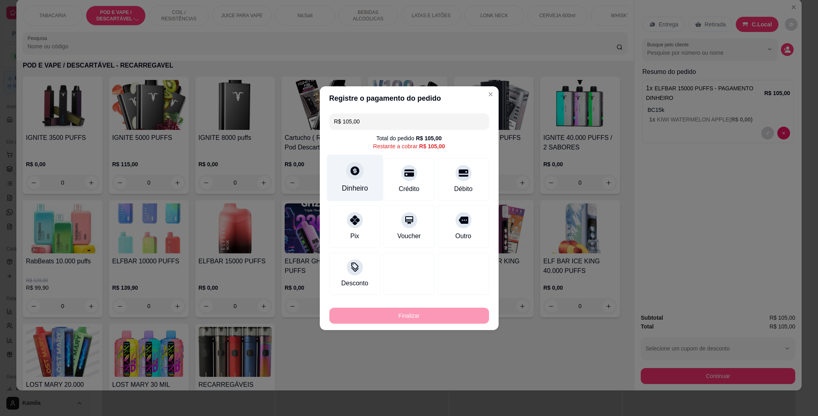
click at [353, 181] on div "Dinheiro" at bounding box center [355, 177] width 56 height 47
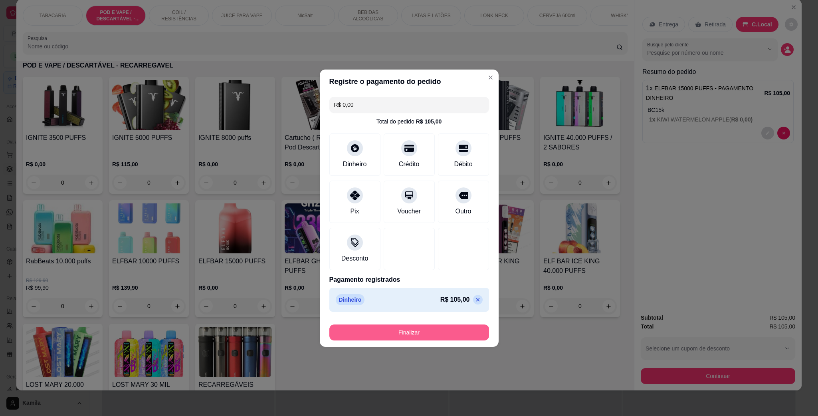
click at [440, 329] on button "Finalizar" at bounding box center [409, 332] width 160 height 16
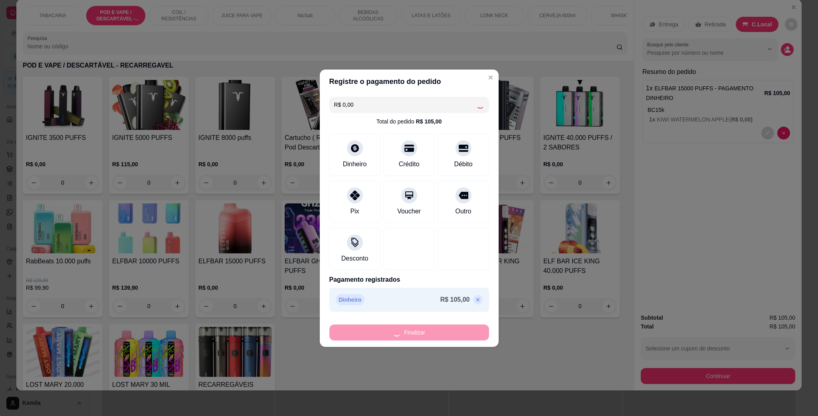
type input "-R$ 105,00"
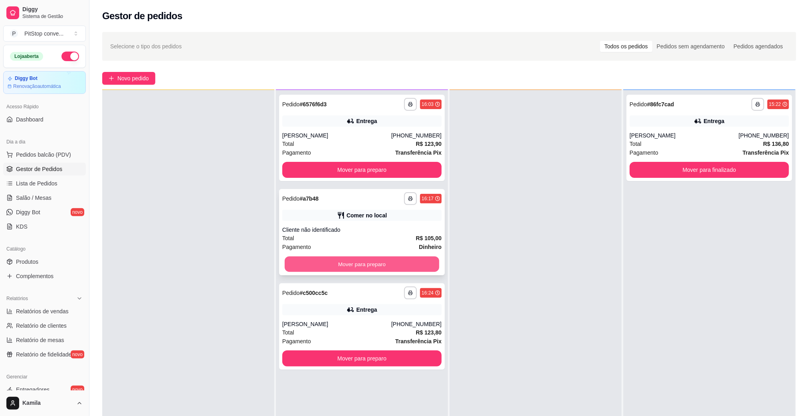
click at [386, 269] on button "Mover para preparo" at bounding box center [362, 264] width 154 height 16
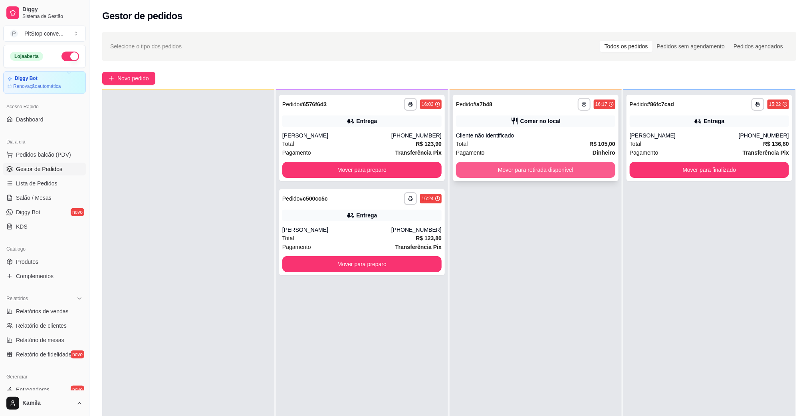
click at [525, 166] on button "Mover para retirada disponível" at bounding box center [535, 170] width 159 height 16
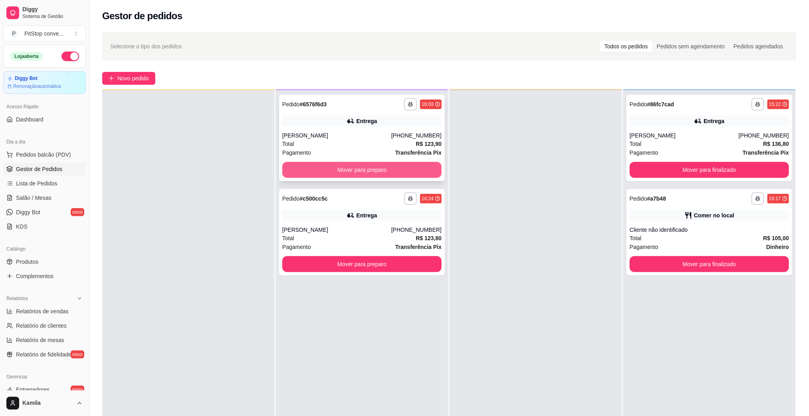
click at [420, 167] on button "Mover para preparo" at bounding box center [361, 170] width 159 height 16
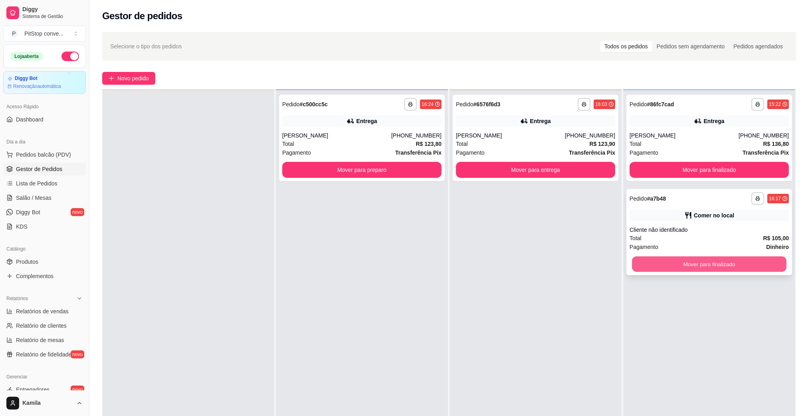
click at [678, 265] on button "Mover para finalizado" at bounding box center [709, 264] width 154 height 16
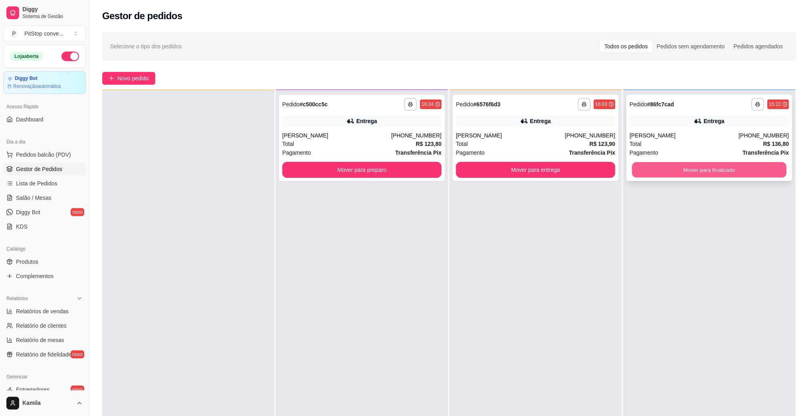
click at [667, 169] on button "Mover para finalizado" at bounding box center [709, 170] width 154 height 16
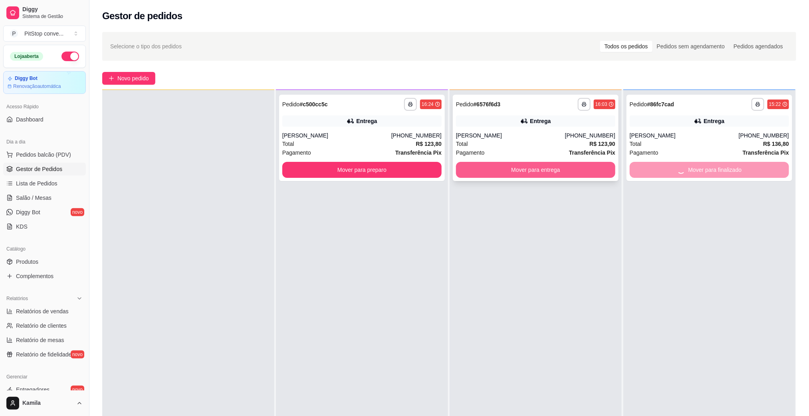
click at [560, 172] on button "Mover para entrega" at bounding box center [535, 170] width 159 height 16
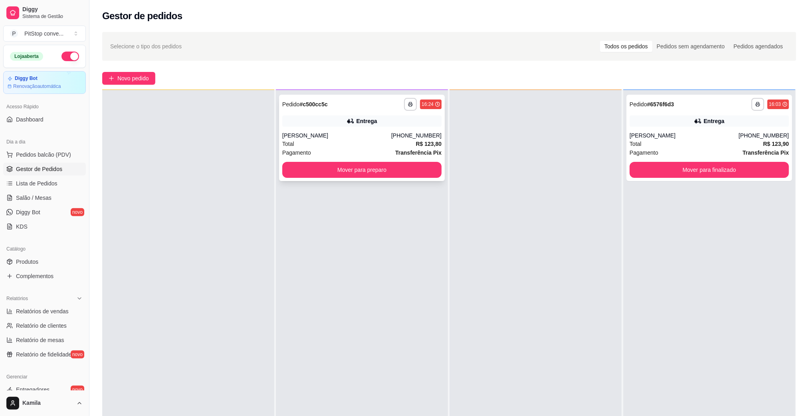
click at [397, 132] on div "[PHONE_NUMBER]" at bounding box center [416, 135] width 50 height 8
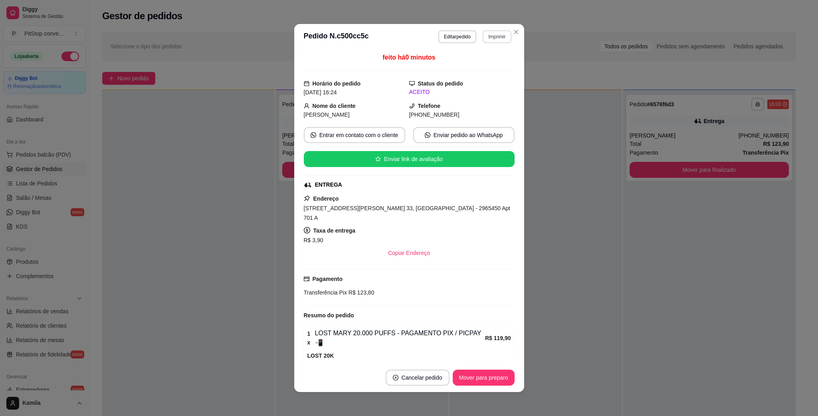
click at [496, 37] on button "Imprimir" at bounding box center [497, 36] width 28 height 13
click at [481, 62] on button "IMPRESSORA" at bounding box center [478, 65] width 56 height 12
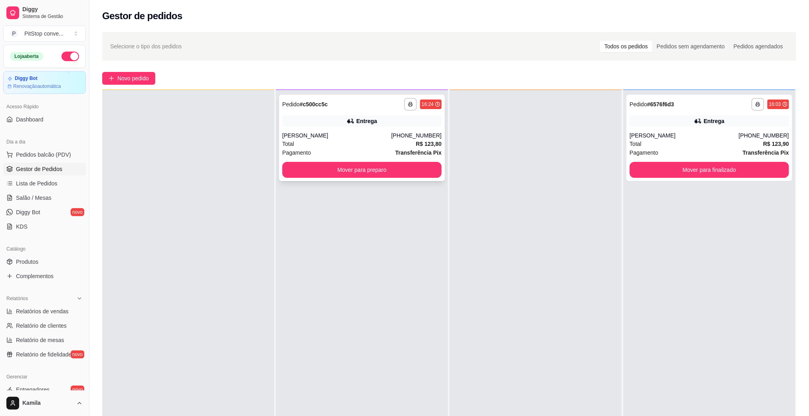
click at [377, 140] on div "Total R$ 123,80" at bounding box center [361, 143] width 159 height 9
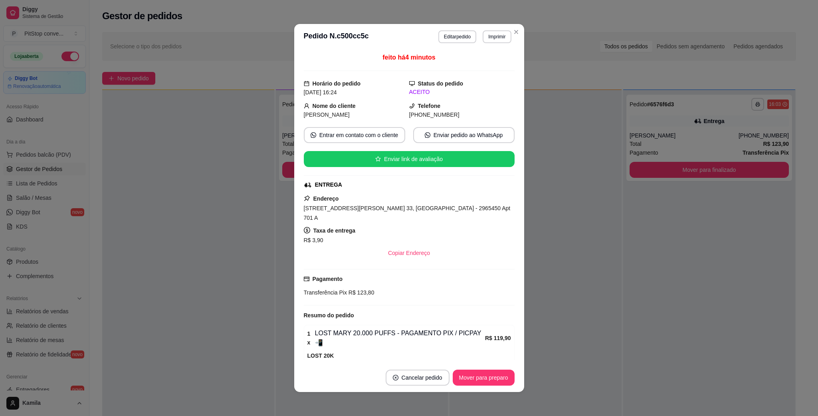
click at [386, 209] on span "[STREET_ADDRESS][PERSON_NAME] 33, [GEOGRAPHIC_DATA] - 2965450 Apt 701 A" at bounding box center [407, 213] width 207 height 16
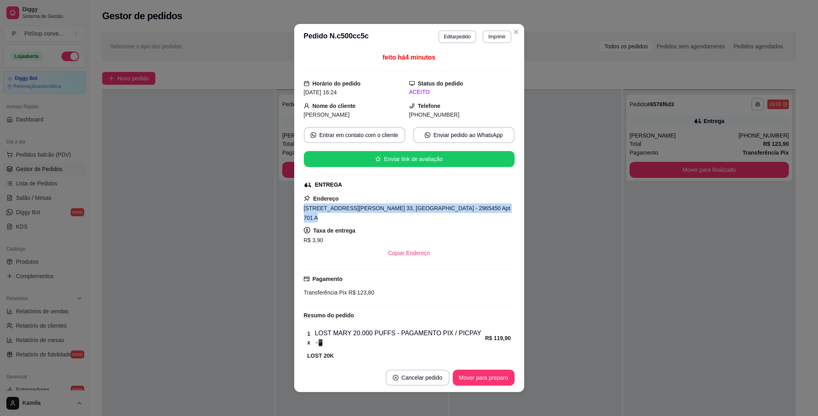
click at [386, 209] on span "[STREET_ADDRESS][PERSON_NAME] 33, [GEOGRAPHIC_DATA] - 2965450 Apt 701 A" at bounding box center [407, 213] width 207 height 16
copy span "[STREET_ADDRESS][PERSON_NAME] 33, [GEOGRAPHIC_DATA] - 2965450 Apt 701 A"
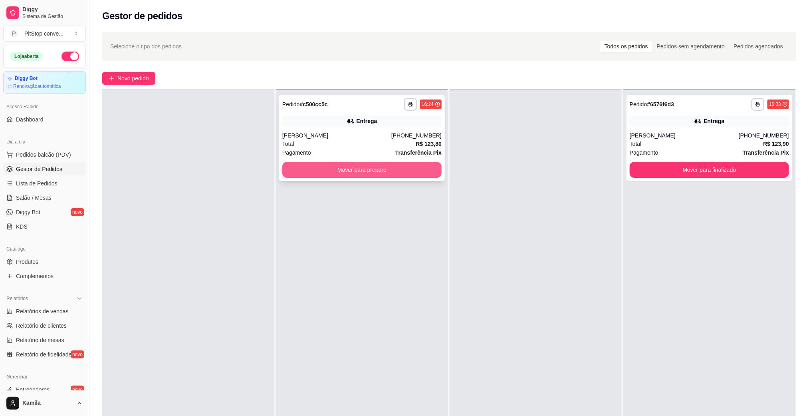
click at [358, 171] on button "Mover para preparo" at bounding box center [361, 170] width 159 height 16
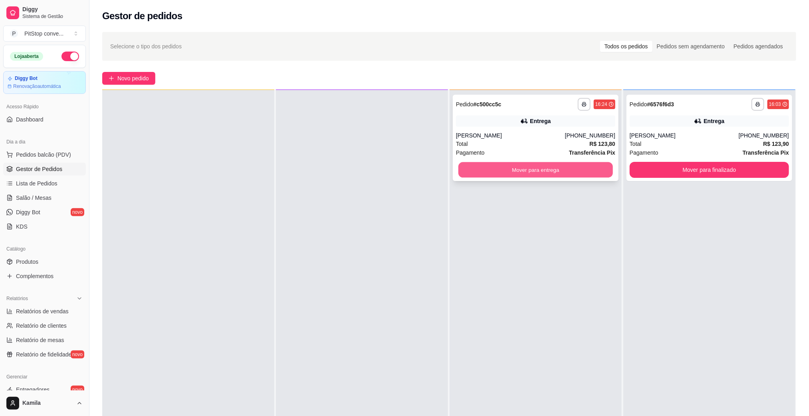
click at [540, 169] on button "Mover para entrega" at bounding box center [535, 170] width 154 height 16
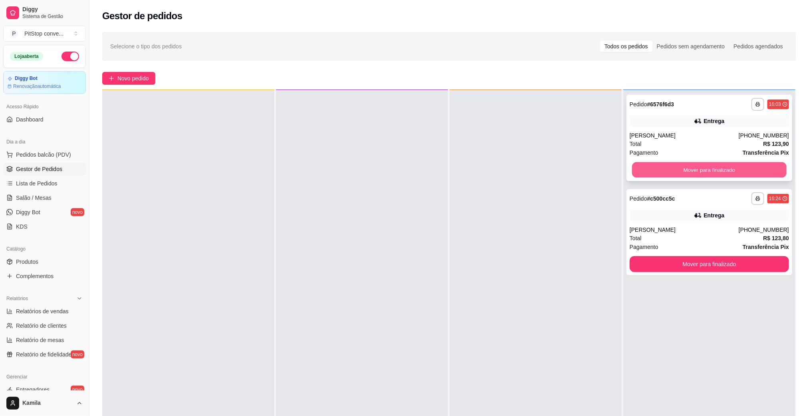
click at [708, 170] on button "Mover para finalizado" at bounding box center [709, 170] width 154 height 16
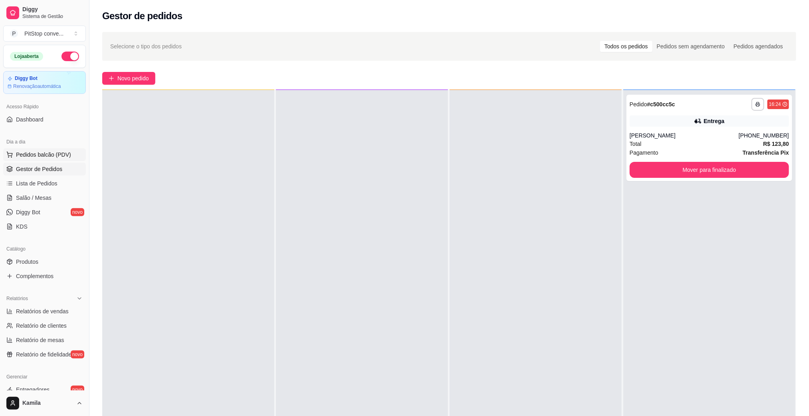
click at [46, 154] on span "Pedidos balcão (PDV)" at bounding box center [43, 155] width 55 height 8
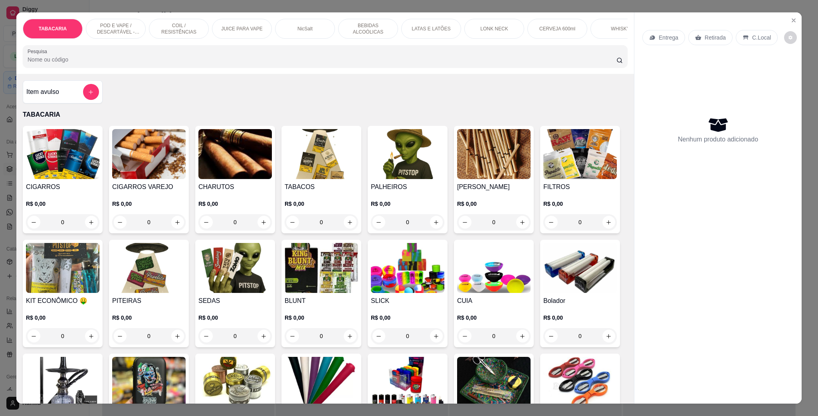
click at [169, 30] on p "COIL / RESISTÊNCIAS" at bounding box center [179, 28] width 46 height 13
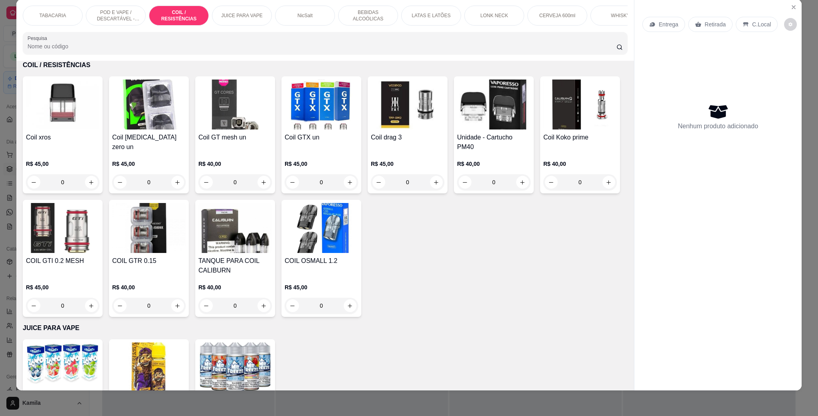
click at [78, 141] on div "Coil xros R$ 45,00 0" at bounding box center [63, 134] width 80 height 117
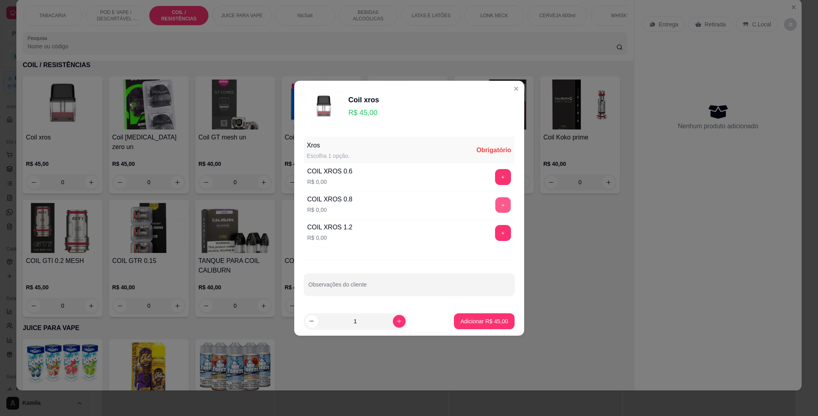
click at [495, 204] on button "+" at bounding box center [503, 205] width 16 height 16
click at [490, 325] on p "Adicionar R$ 45,00" at bounding box center [484, 321] width 48 height 8
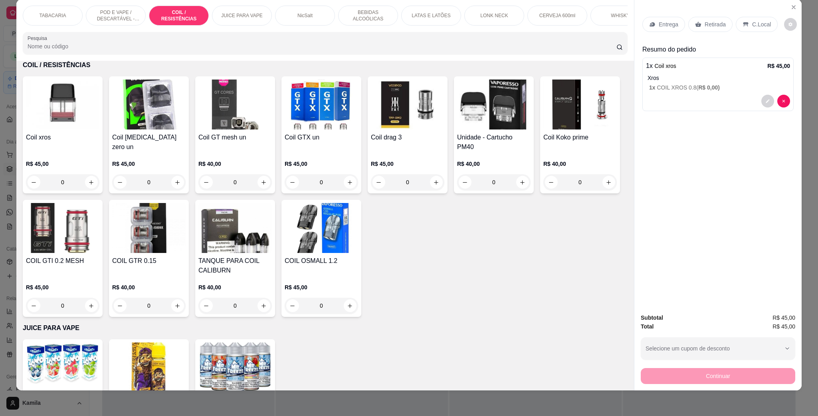
click at [260, 11] on div "JUICE PARA VAPE" at bounding box center [242, 16] width 60 height 20
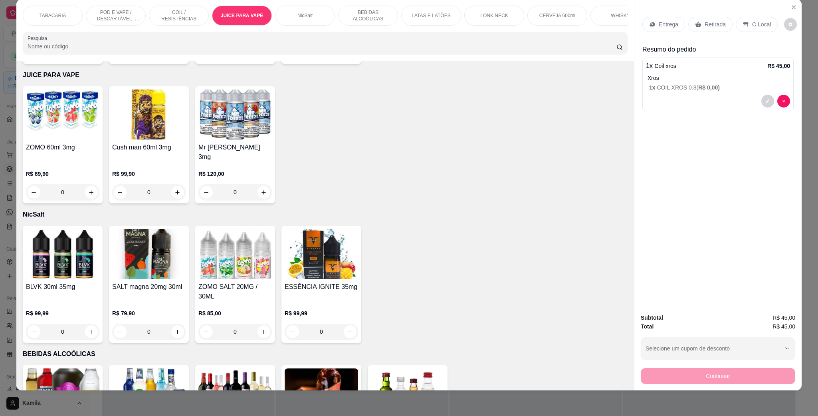
click at [316, 246] on img at bounding box center [321, 254] width 73 height 50
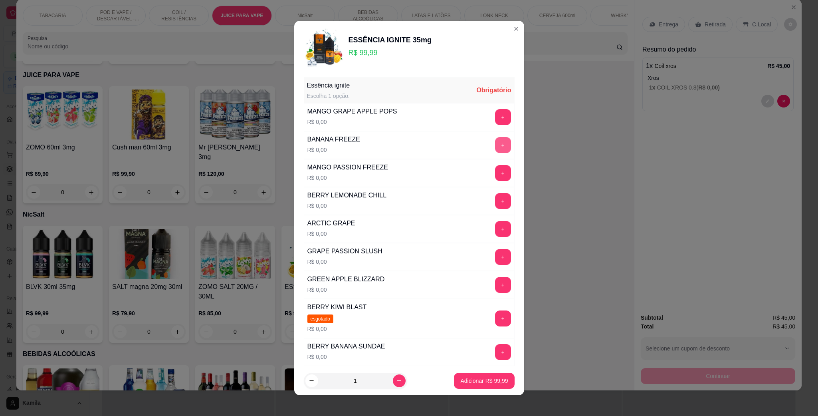
click at [495, 145] on button "+" at bounding box center [503, 145] width 16 height 16
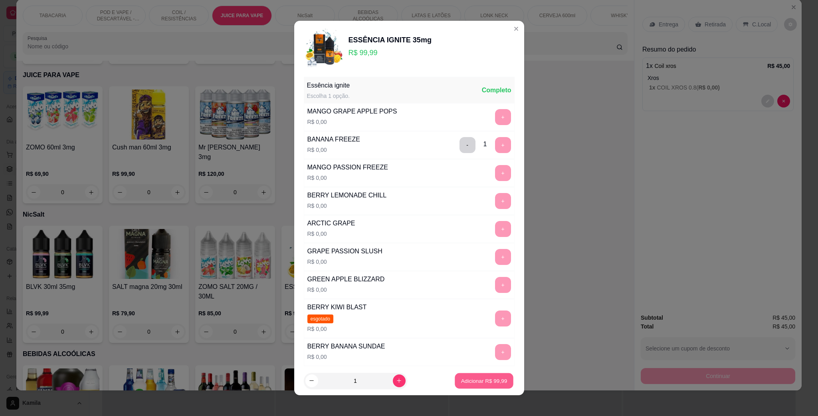
click at [484, 378] on p "Adicionar R$ 99,99" at bounding box center [484, 380] width 46 height 8
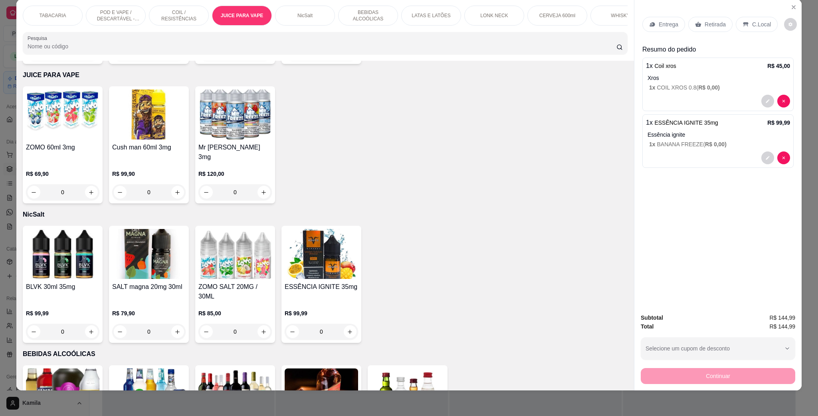
click at [758, 24] on p "C.Local" at bounding box center [761, 24] width 19 height 8
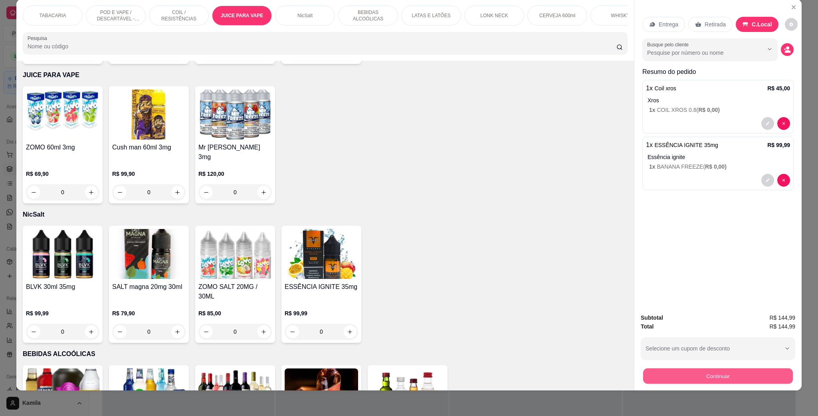
click at [740, 381] on button "Continuar" at bounding box center [718, 376] width 150 height 16
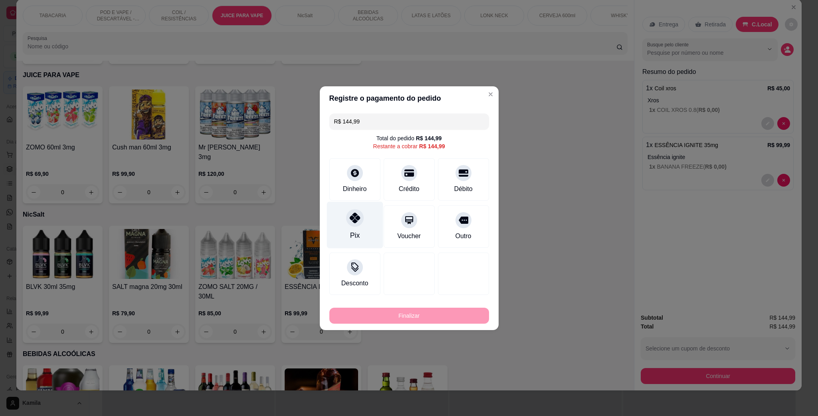
click at [364, 225] on div "Pix" at bounding box center [355, 224] width 56 height 47
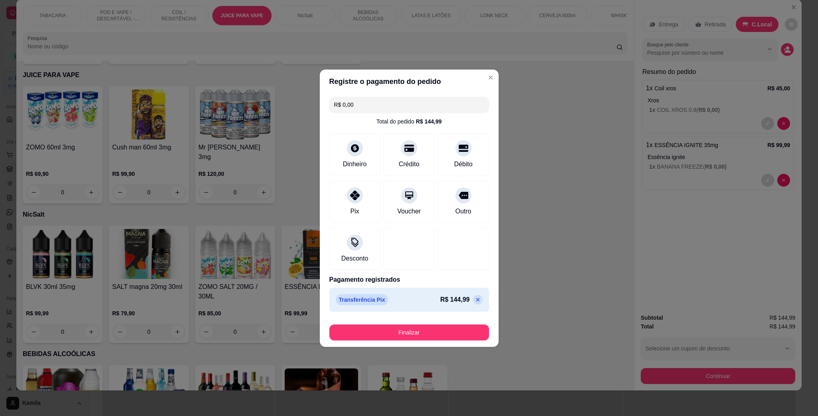
click at [451, 341] on footer "Finalizar" at bounding box center [409, 331] width 179 height 32
click at [459, 327] on button "Finalizar" at bounding box center [409, 332] width 155 height 16
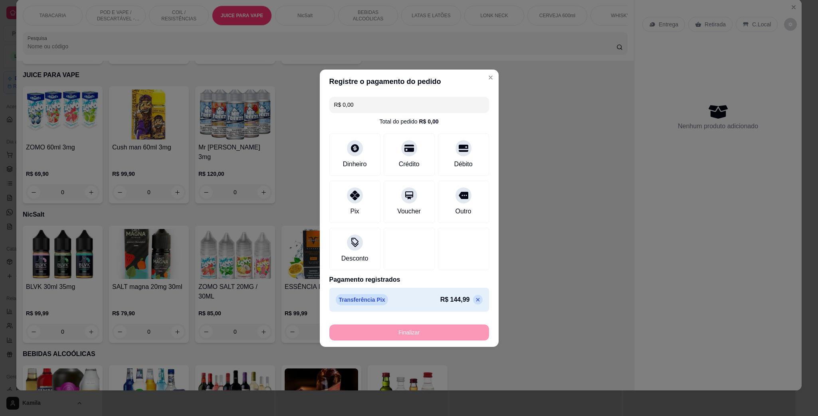
type input "-R$ 144,99"
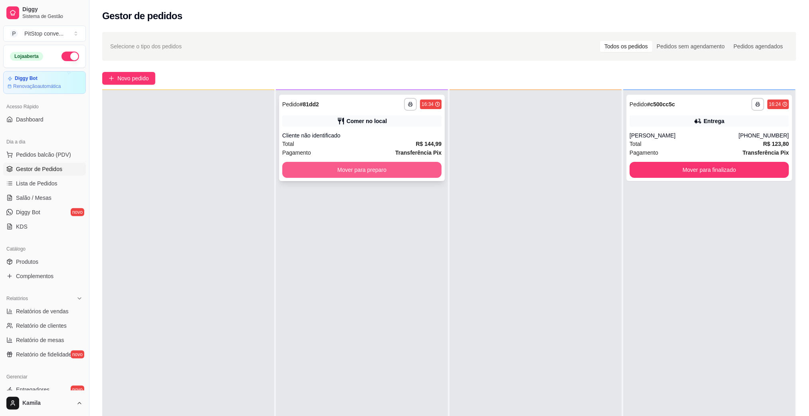
click at [360, 172] on button "Mover para preparo" at bounding box center [361, 170] width 159 height 16
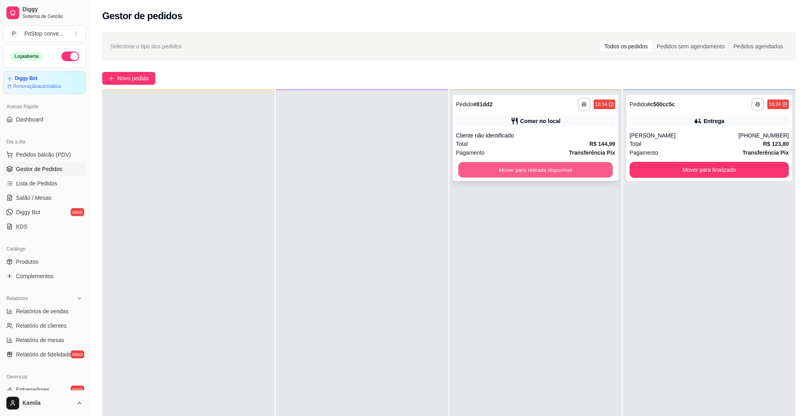
click at [519, 175] on button "Mover para retirada disponível" at bounding box center [535, 170] width 154 height 16
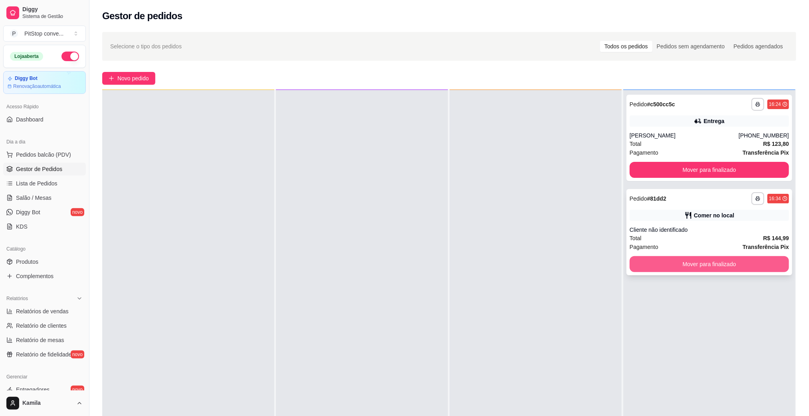
click at [751, 268] on button "Mover para finalizado" at bounding box center [709, 264] width 159 height 16
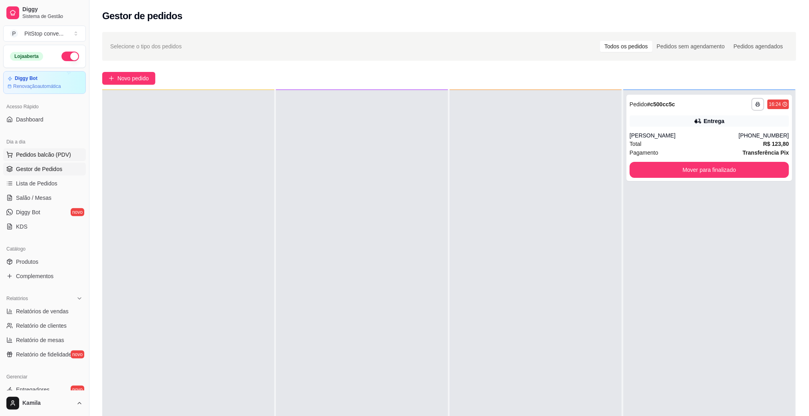
click at [34, 153] on span "Pedidos balcão (PDV)" at bounding box center [43, 155] width 55 height 8
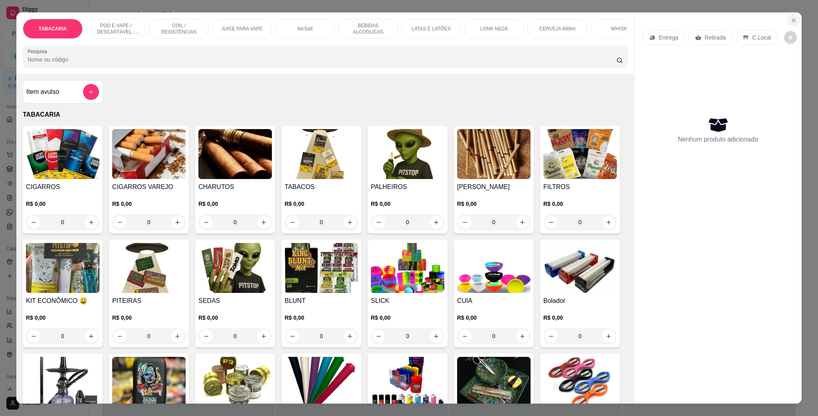
click at [793, 24] on button "Close" at bounding box center [793, 20] width 13 height 13
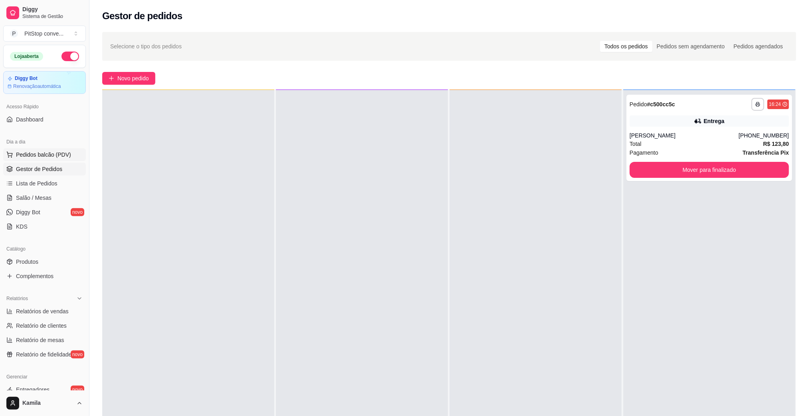
click at [28, 155] on span "Pedidos balcão (PDV)" at bounding box center [43, 155] width 55 height 8
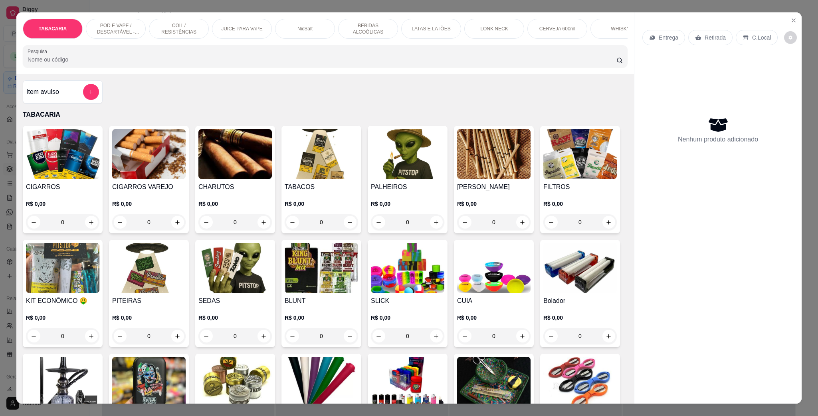
click at [106, 24] on p "POD E VAPE / DESCARTÁVEL - RECARREGAVEL" at bounding box center [116, 28] width 46 height 13
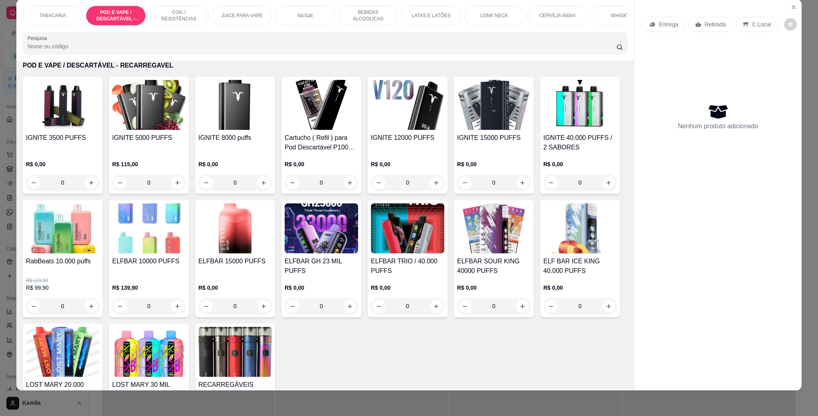
click at [272, 245] on img at bounding box center [234, 228] width 73 height 50
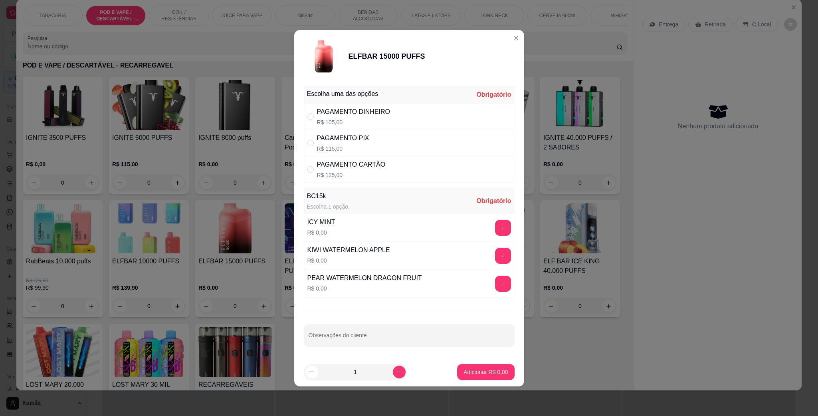
click at [357, 111] on div "PAGAMENTO DINHEIRO" at bounding box center [353, 112] width 73 height 10
radio input "true"
click at [498, 281] on button "+" at bounding box center [503, 283] width 16 height 16
click at [496, 370] on p "Adicionar R$ 105,00" at bounding box center [482, 372] width 51 height 8
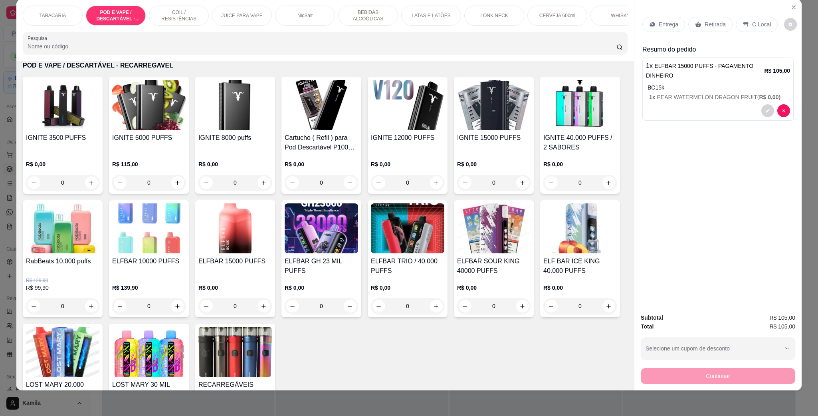
click at [759, 20] on p "C.Local" at bounding box center [761, 24] width 19 height 8
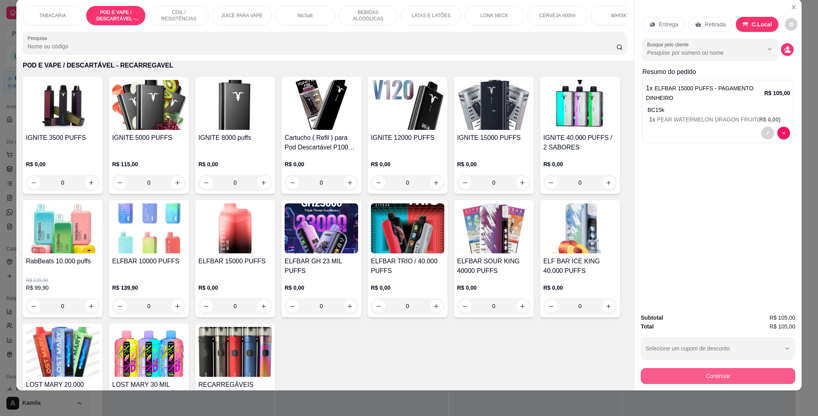
click at [723, 378] on button "Continuar" at bounding box center [718, 376] width 154 height 16
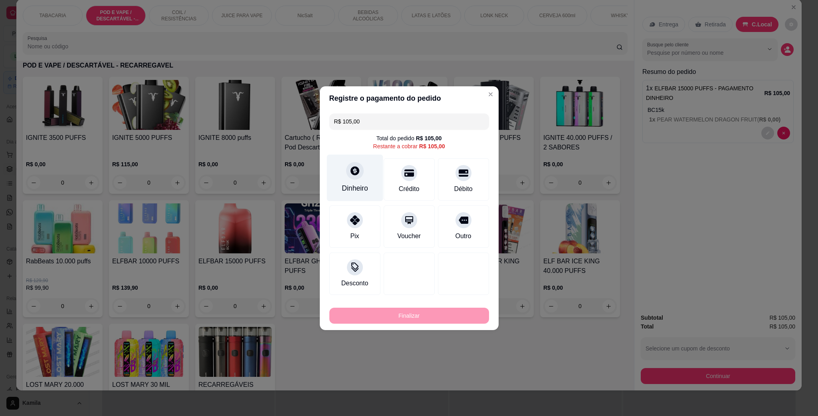
click at [354, 177] on div at bounding box center [355, 171] width 18 height 18
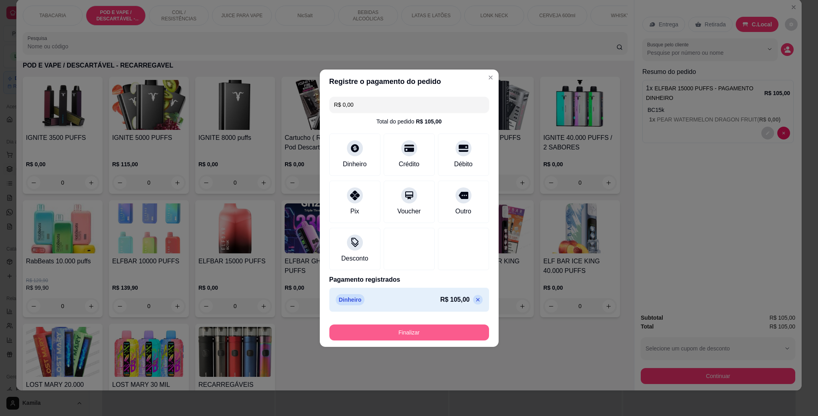
click at [424, 334] on button "Finalizar" at bounding box center [409, 332] width 160 height 16
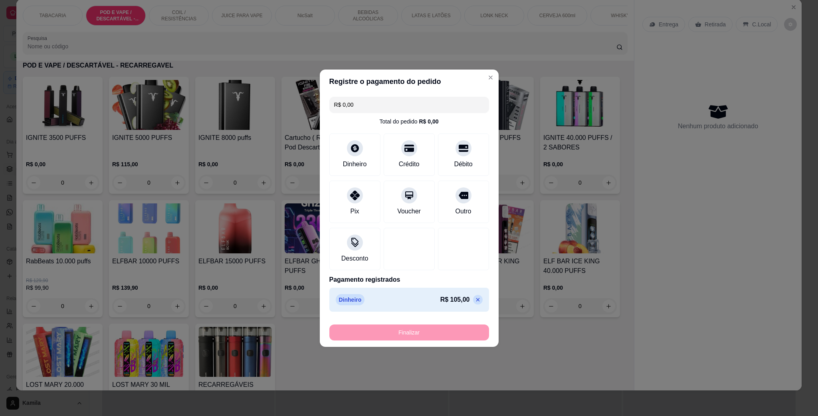
type input "-R$ 105,00"
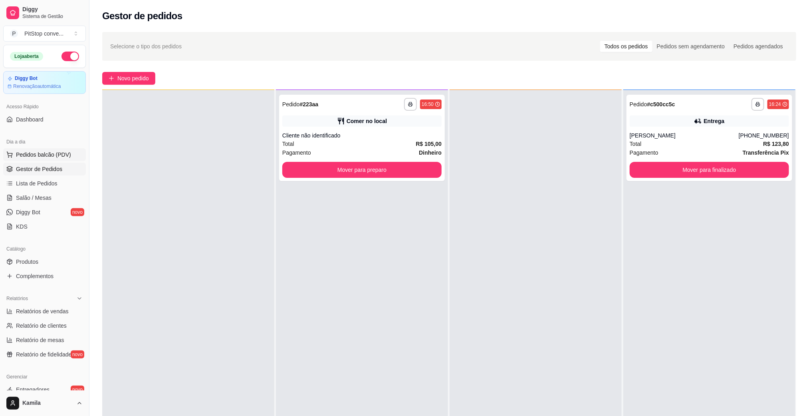
click at [60, 151] on span "Pedidos balcão (PDV)" at bounding box center [43, 155] width 55 height 8
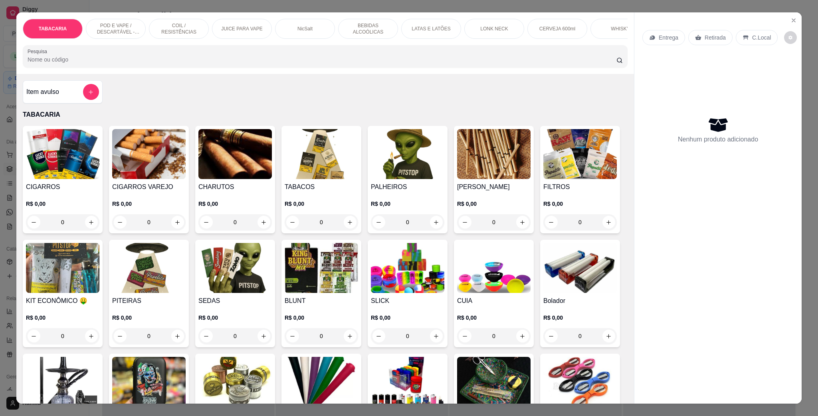
click at [132, 34] on p "POD E VAPE / DESCARTÁVEL - RECARREGAVEL" at bounding box center [116, 28] width 46 height 13
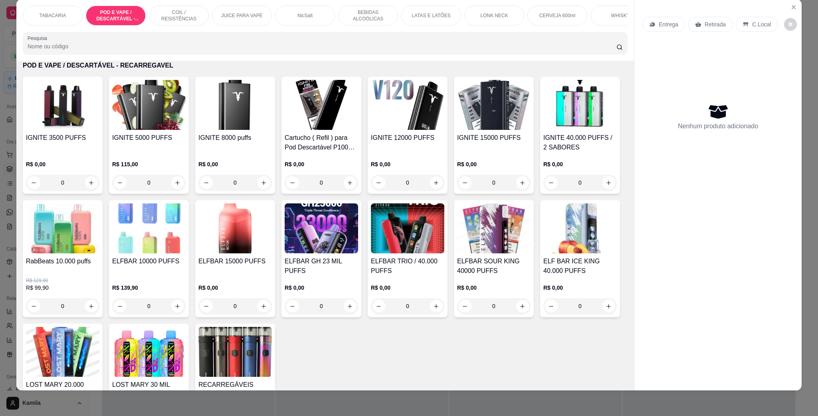
click at [165, 11] on div "COIL / RESISTÊNCIAS" at bounding box center [179, 16] width 60 height 20
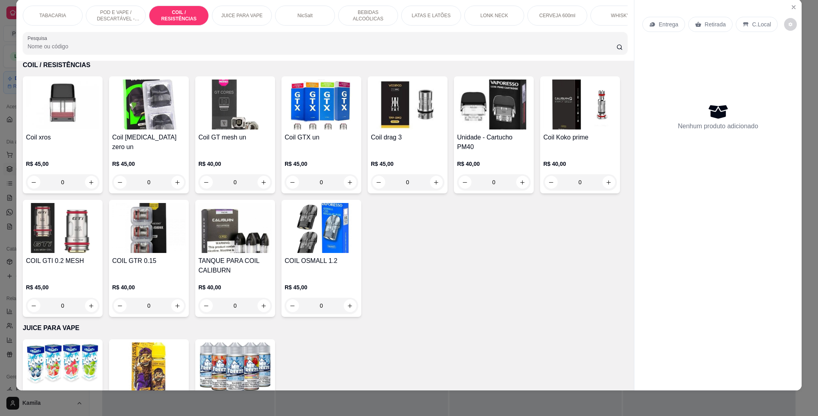
click at [65, 129] on img at bounding box center [62, 104] width 73 height 50
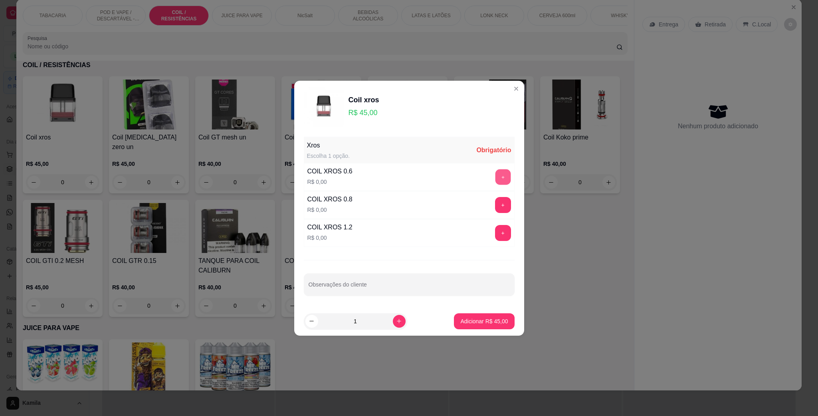
click at [495, 182] on button "+" at bounding box center [503, 177] width 16 height 16
click at [490, 319] on p "Adicionar R$ 45,00" at bounding box center [484, 321] width 48 height 8
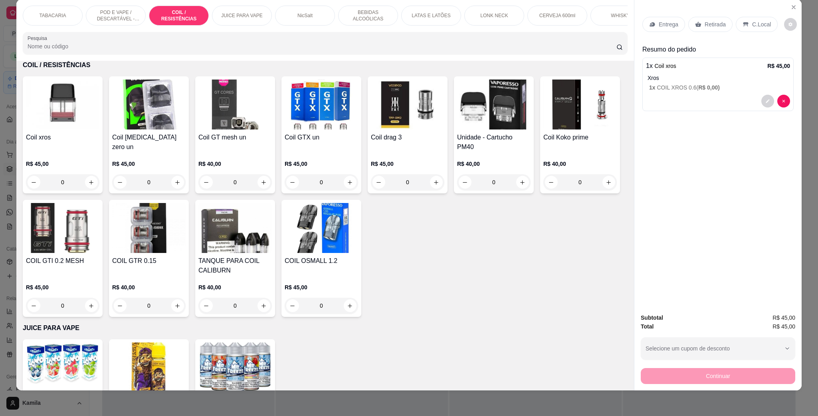
click at [236, 12] on p "JUICE PARA VAPE" at bounding box center [242, 15] width 42 height 6
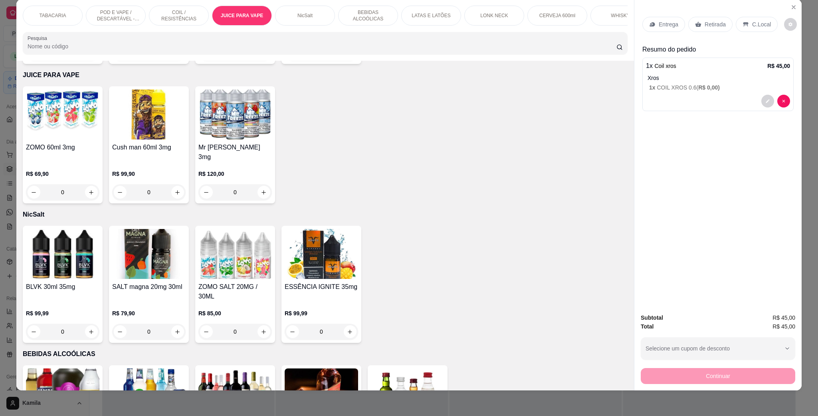
click at [155, 259] on img at bounding box center [148, 254] width 73 height 50
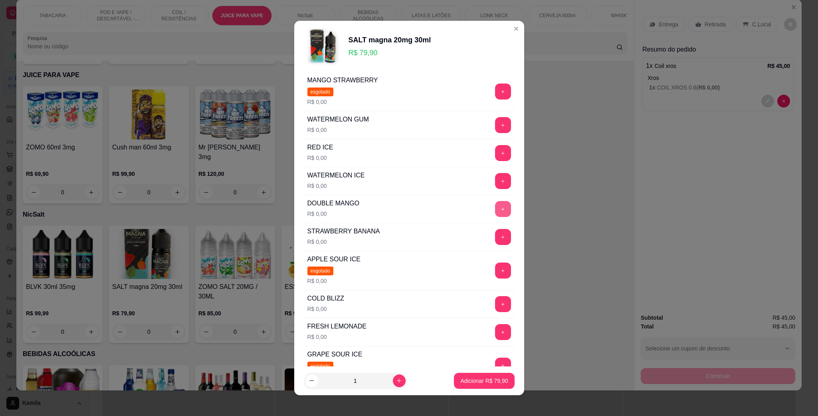
scroll to position [60, 0]
click at [492, 147] on div "+" at bounding box center [503, 152] width 22 height 16
click at [495, 150] on button "+" at bounding box center [503, 153] width 16 height 16
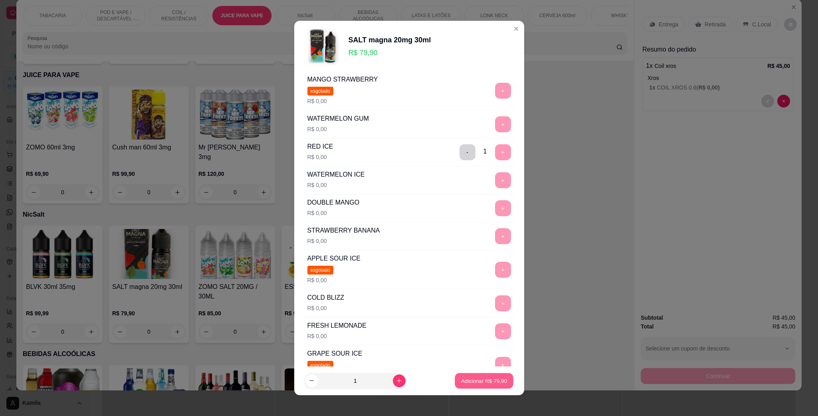
click at [482, 386] on button "Adicionar R$ 79,90" at bounding box center [484, 381] width 59 height 16
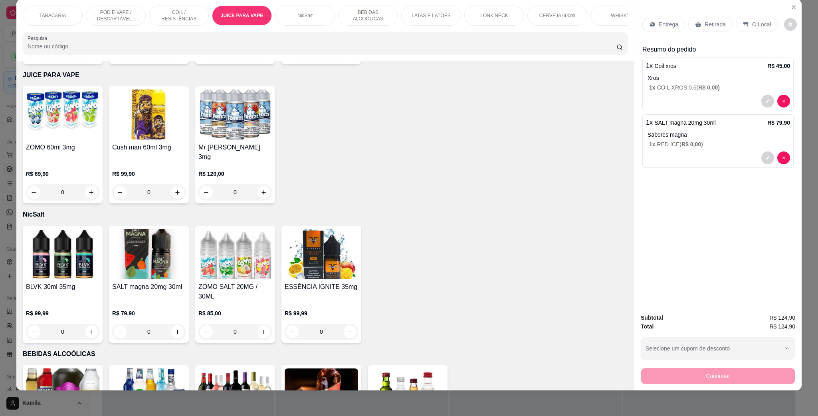
click at [761, 26] on p "C.Local" at bounding box center [761, 24] width 19 height 8
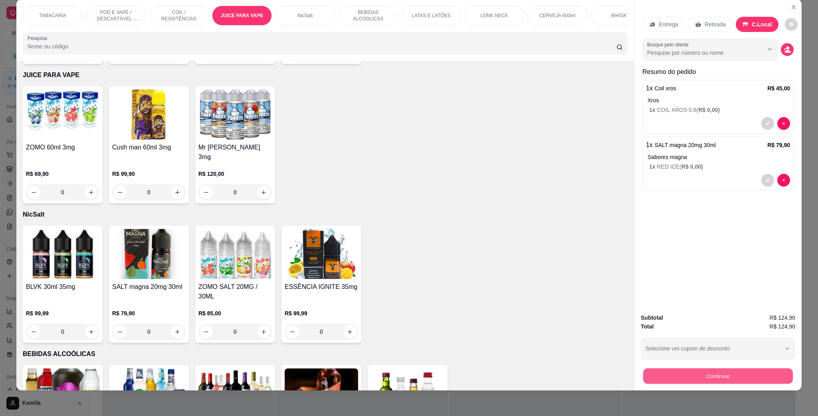
click at [752, 368] on button "Continuar" at bounding box center [718, 376] width 150 height 16
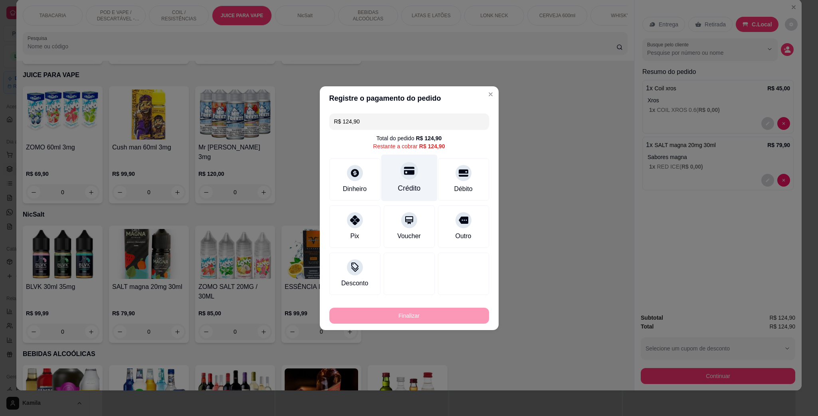
click at [411, 172] on div at bounding box center [409, 171] width 18 height 18
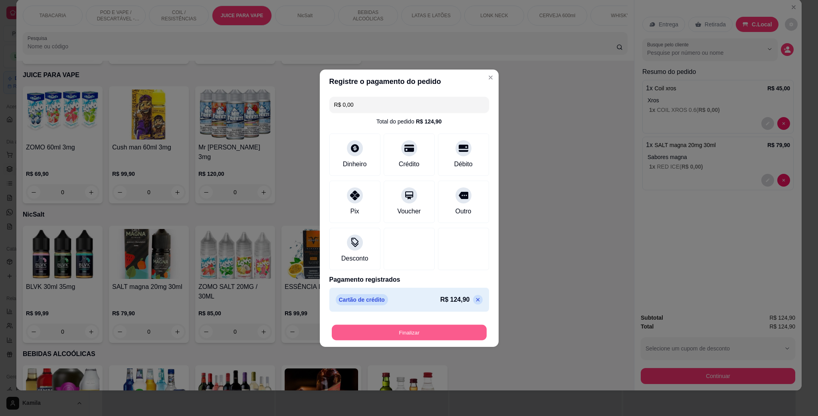
click at [449, 334] on button "Finalizar" at bounding box center [409, 332] width 155 height 16
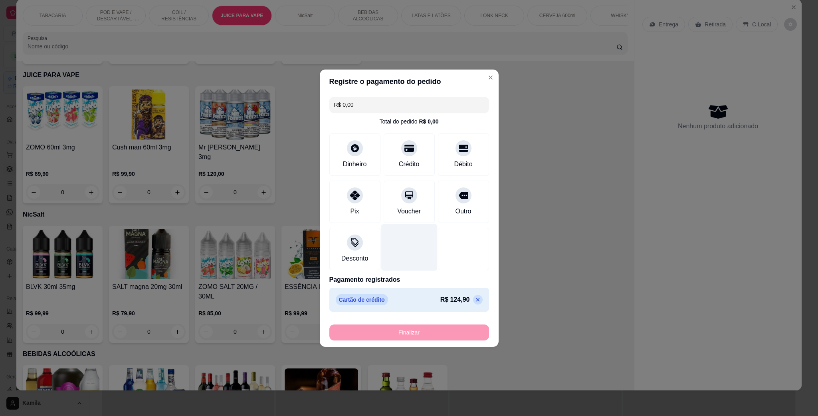
type input "-R$ 124,90"
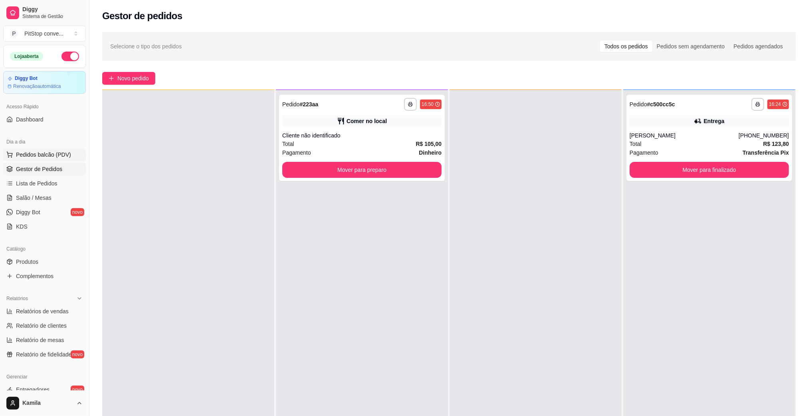
click at [43, 152] on span "Pedidos balcão (PDV)" at bounding box center [43, 155] width 55 height 8
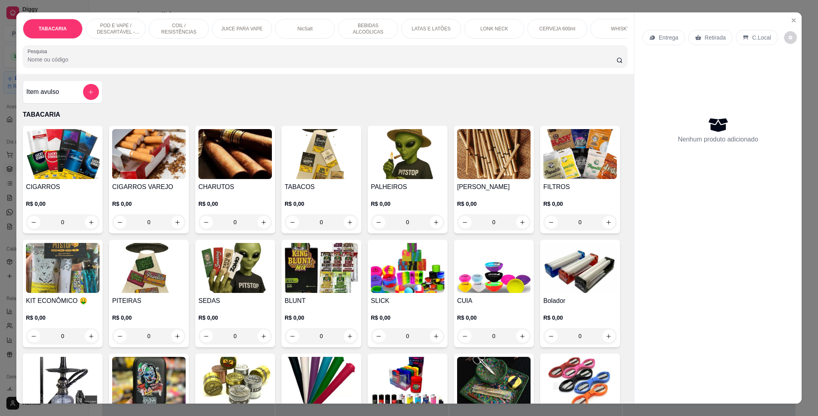
click at [129, 32] on p "POD E VAPE / DESCARTÁVEL - RECARREGAVEL" at bounding box center [116, 28] width 46 height 13
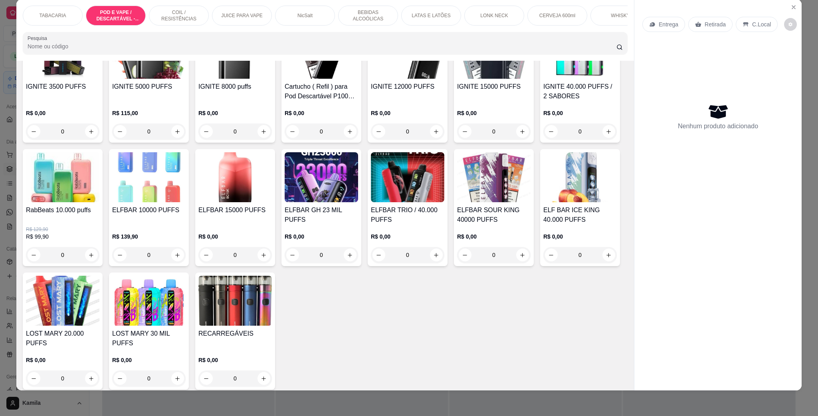
scroll to position [636, 0]
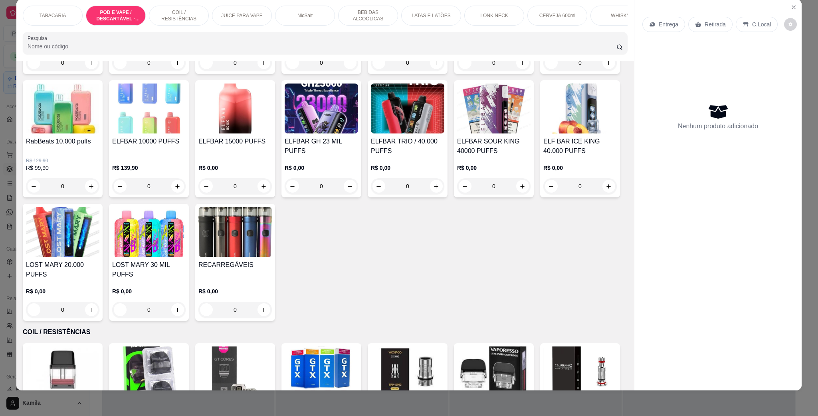
click at [99, 254] on img at bounding box center [62, 232] width 73 height 50
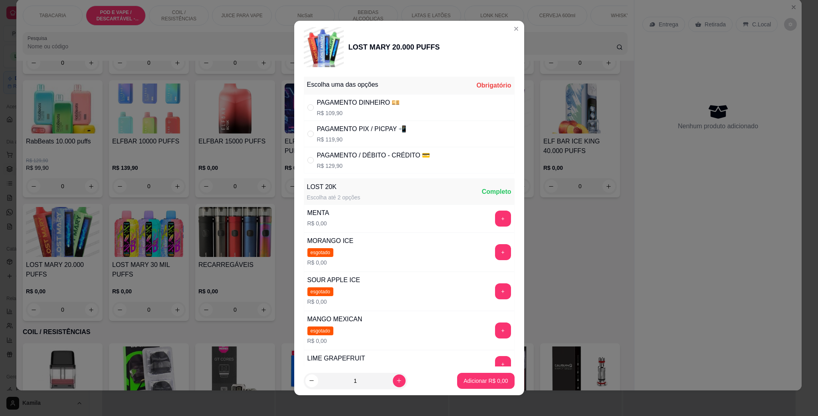
click at [352, 134] on div "PAGAMENTO PIX / PICPAY 📲" at bounding box center [362, 129] width 90 height 10
radio input "true"
click at [495, 224] on button "+" at bounding box center [503, 218] width 16 height 16
click at [493, 378] on p "Adicionar R$ 119,90" at bounding box center [482, 380] width 51 height 8
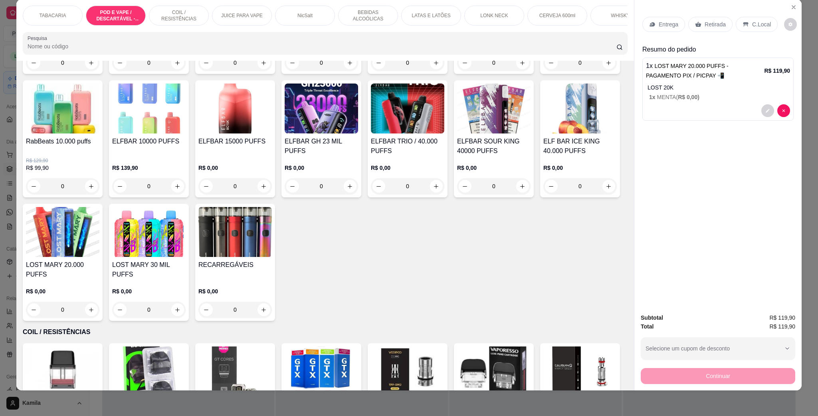
click at [752, 23] on p "C.Local" at bounding box center [761, 24] width 19 height 8
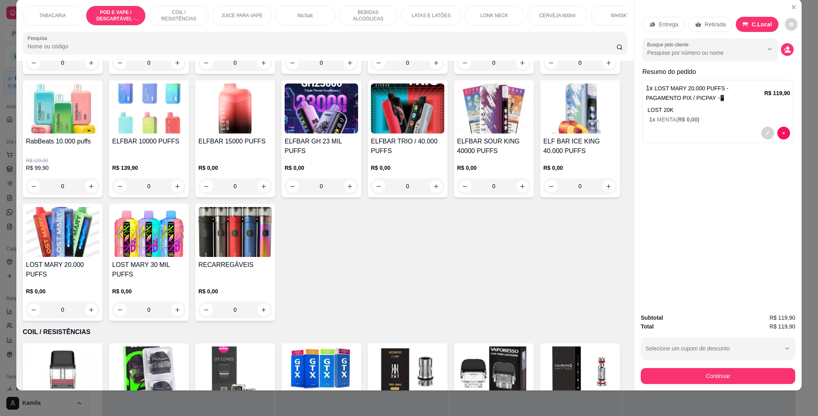
click at [721, 369] on button "Continuar" at bounding box center [718, 376] width 154 height 16
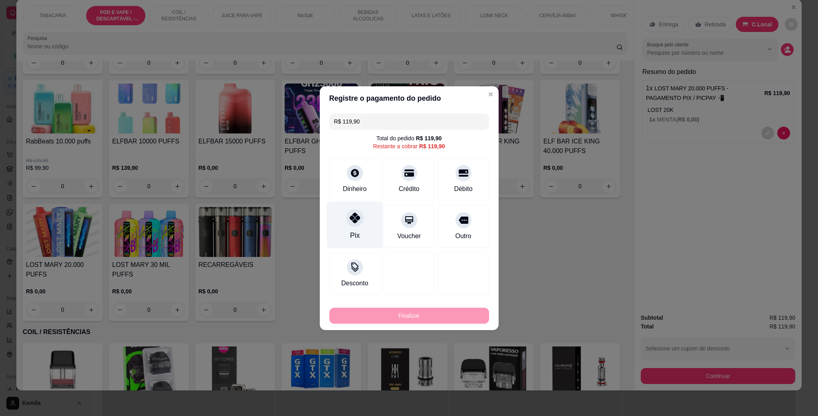
click at [359, 220] on div at bounding box center [355, 218] width 18 height 18
type input "R$ 0,00"
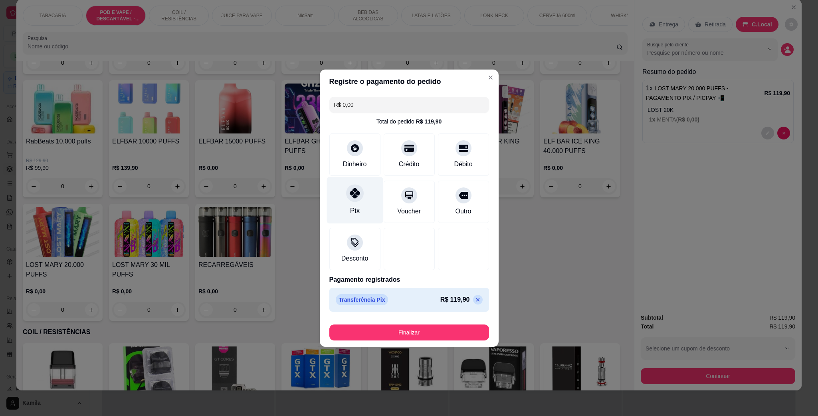
click at [358, 204] on div "Pix" at bounding box center [355, 199] width 56 height 47
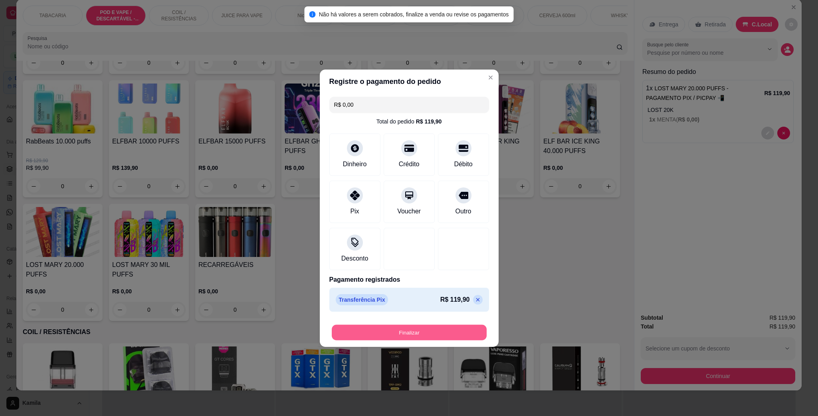
click at [440, 331] on button "Finalizar" at bounding box center [409, 332] width 155 height 16
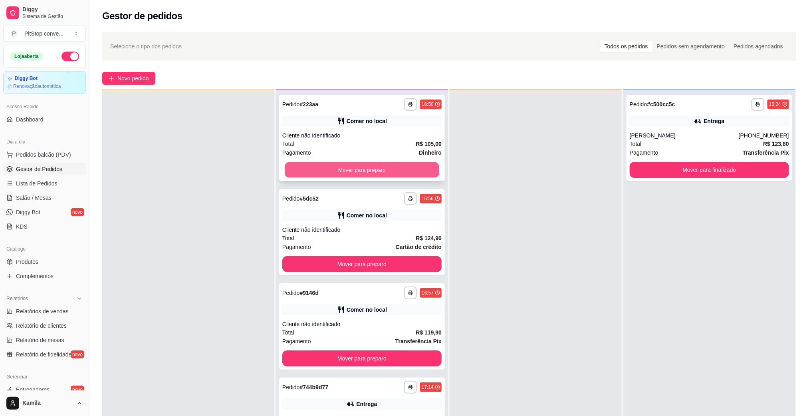
click at [381, 168] on button "Mover para preparo" at bounding box center [362, 170] width 154 height 16
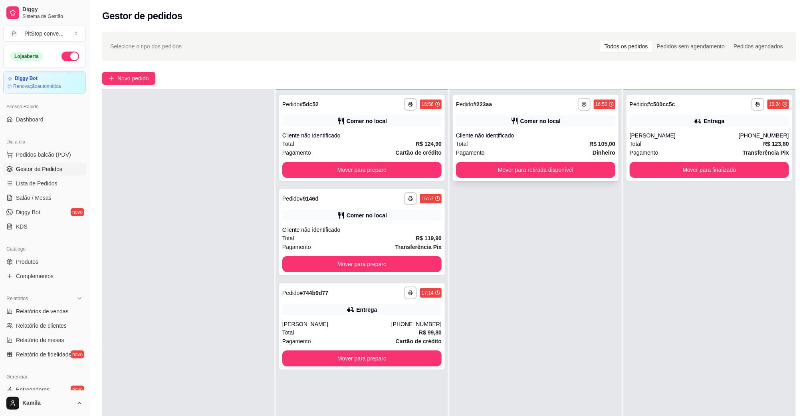
click at [549, 178] on div "**********" at bounding box center [536, 138] width 166 height 86
click at [663, 170] on button "Mover para finalizado" at bounding box center [709, 170] width 154 height 16
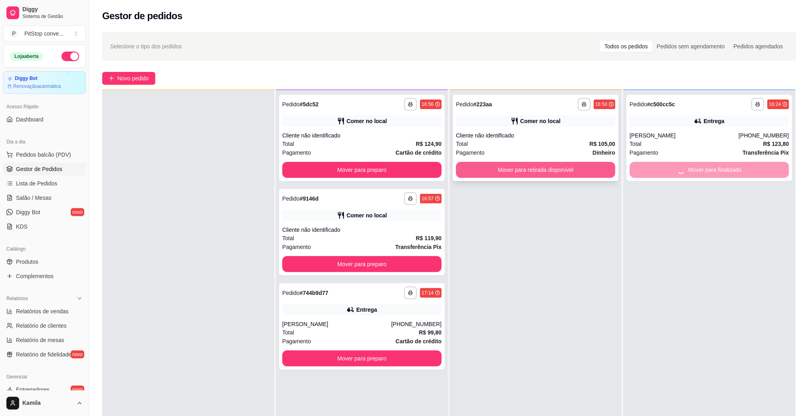
click at [535, 165] on button "Mover para retirada disponível" at bounding box center [535, 170] width 159 height 16
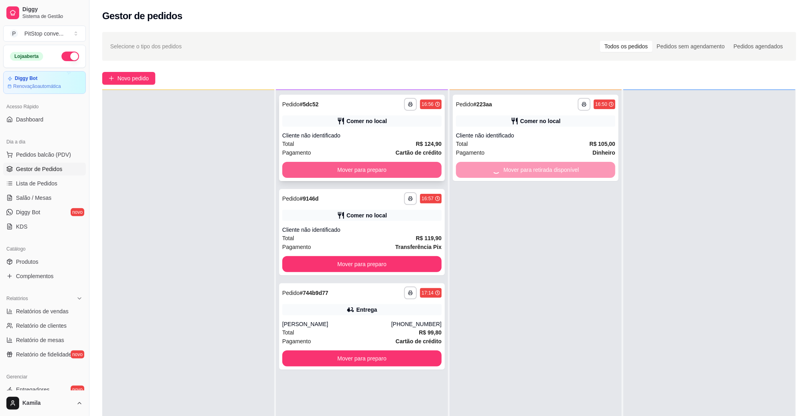
click at [403, 170] on button "Mover para preparo" at bounding box center [361, 170] width 159 height 16
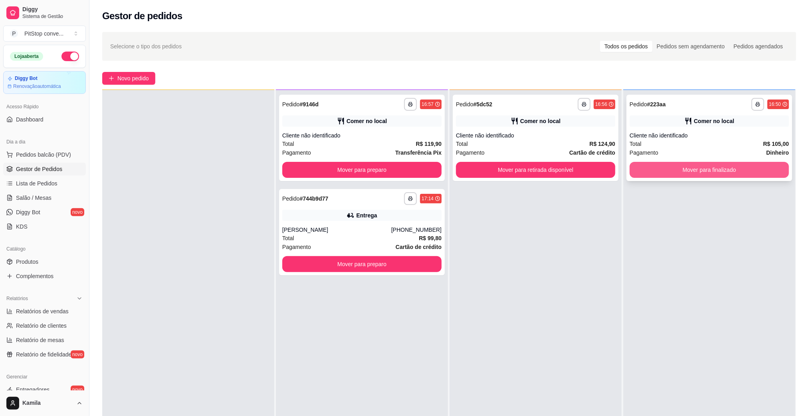
click at [678, 168] on button "Mover para finalizado" at bounding box center [709, 170] width 159 height 16
click at [558, 169] on button "Mover para retirada disponível" at bounding box center [535, 170] width 159 height 16
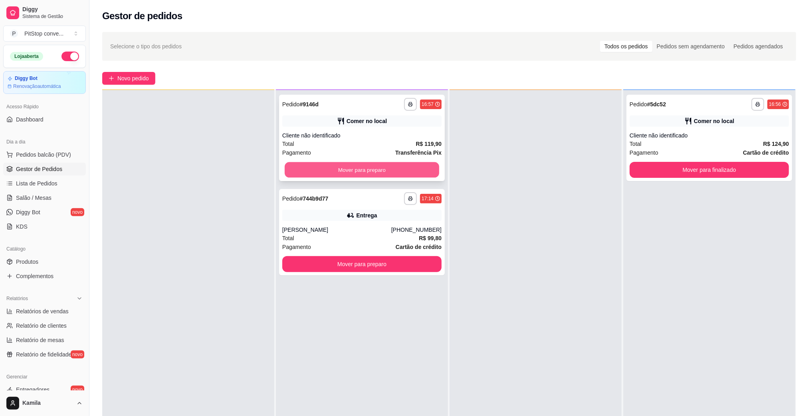
click at [366, 164] on button "Mover para preparo" at bounding box center [362, 170] width 154 height 16
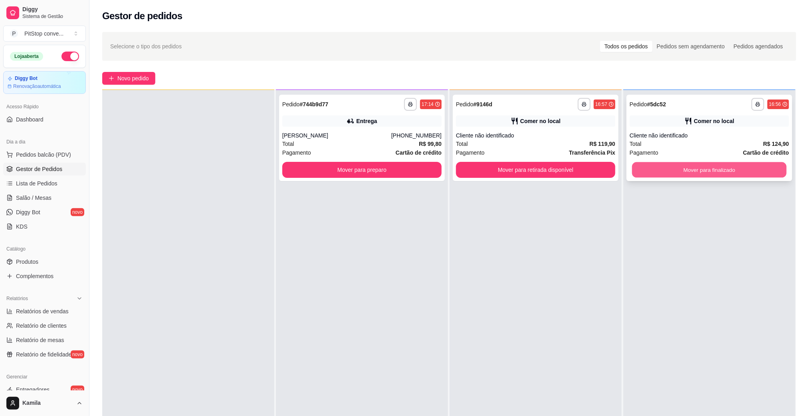
click at [720, 174] on button "Mover para finalizado" at bounding box center [709, 170] width 154 height 16
click at [560, 156] on div "Pagamento Transferência Pix" at bounding box center [535, 152] width 159 height 9
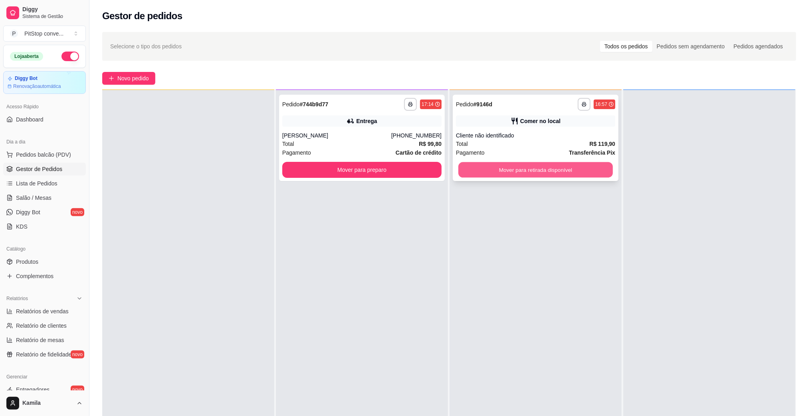
click at [574, 169] on button "Mover para retirada disponível" at bounding box center [535, 170] width 154 height 16
click at [704, 178] on div at bounding box center [709, 298] width 172 height 416
click at [575, 166] on button "Mover para retirada disponível" at bounding box center [535, 170] width 154 height 16
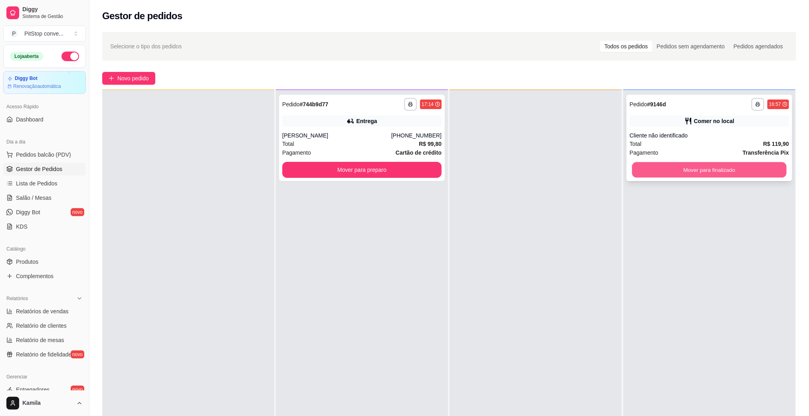
click at [697, 174] on button "Mover para finalizado" at bounding box center [709, 170] width 154 height 16
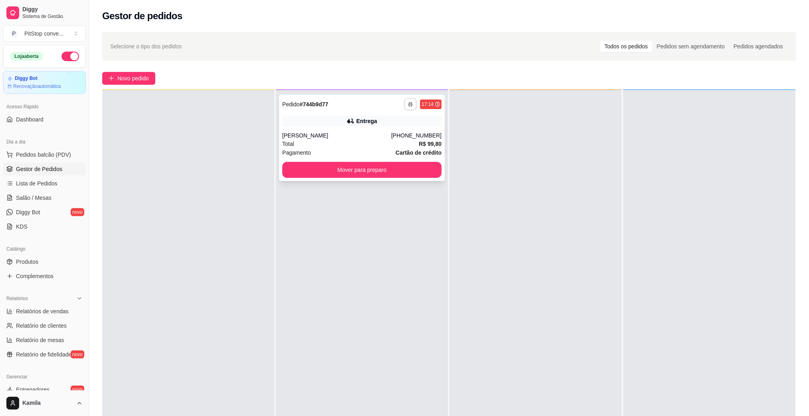
click at [406, 107] on button "button" at bounding box center [410, 104] width 12 height 12
click at [386, 128] on button "IMPRESSORA" at bounding box center [385, 132] width 58 height 13
click at [354, 129] on div "**********" at bounding box center [362, 138] width 166 height 86
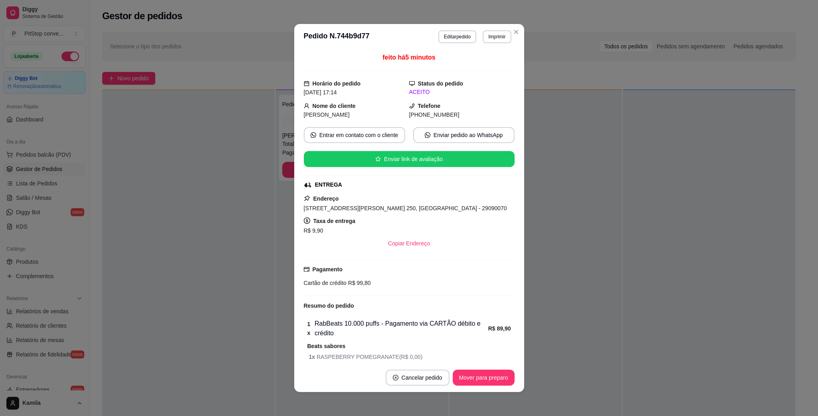
click at [394, 210] on span "[STREET_ADDRESS][PERSON_NAME] 250, [GEOGRAPHIC_DATA] - 29090070" at bounding box center [405, 208] width 203 height 6
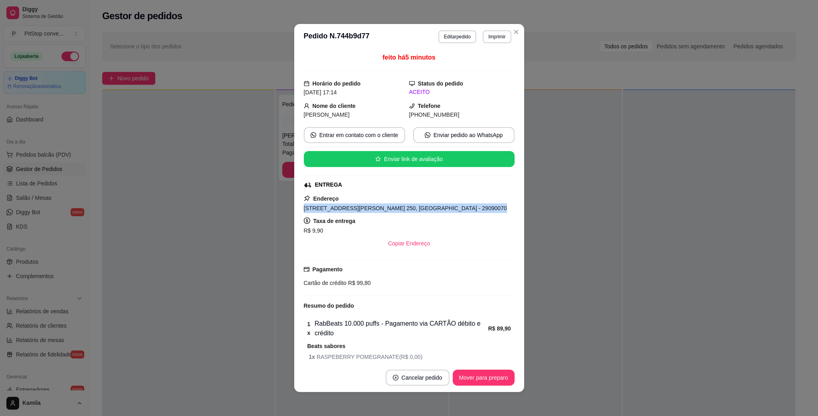
click at [394, 210] on span "[STREET_ADDRESS][PERSON_NAME] 250, [GEOGRAPHIC_DATA] - 29090070" at bounding box center [405, 208] width 203 height 6
copy span "[STREET_ADDRESS][PERSON_NAME] 250, [GEOGRAPHIC_DATA] - 29090070"
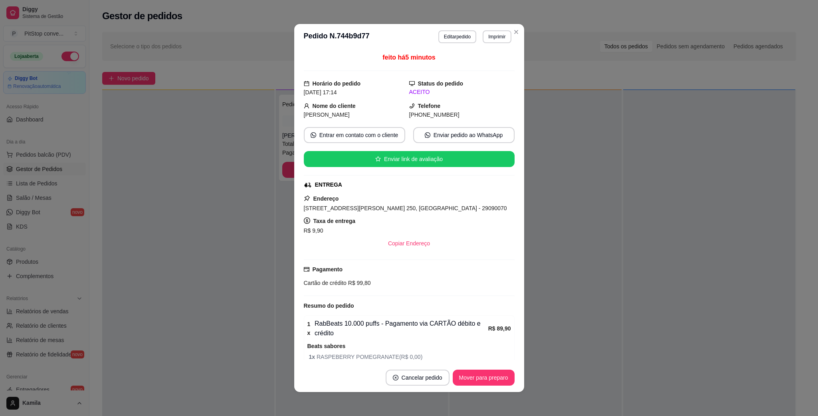
click at [357, 280] on div "Cartão de crédito R$ 99,80" at bounding box center [409, 282] width 211 height 9
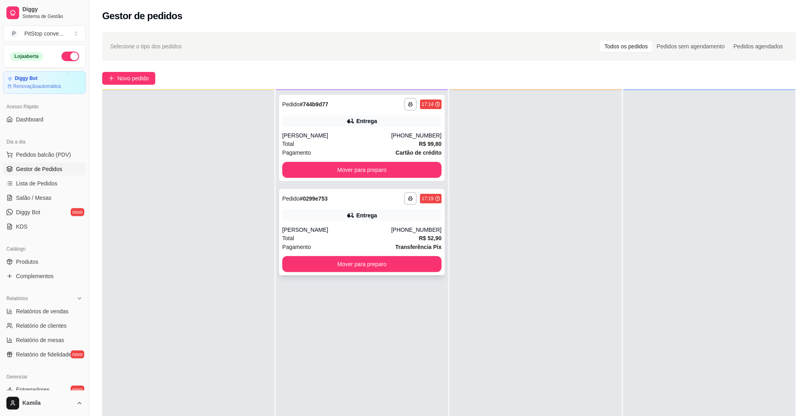
click at [371, 237] on div "Total R$ 52,90" at bounding box center [361, 238] width 159 height 9
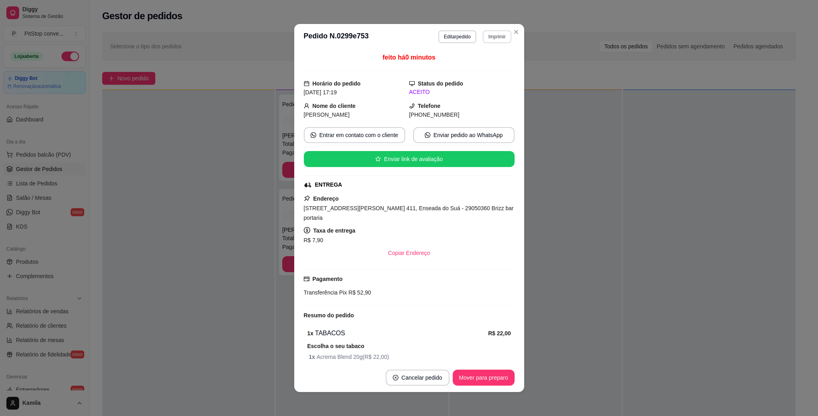
click at [490, 39] on button "Imprimir" at bounding box center [497, 36] width 28 height 13
click at [495, 67] on button "IMPRESSORA" at bounding box center [479, 65] width 58 height 13
click at [426, 215] on div "[STREET_ADDRESS][PERSON_NAME] 411, Enseada do Suá - 29050360 Brizz bar portaria" at bounding box center [409, 212] width 211 height 19
click at [426, 216] on div "[STREET_ADDRESS][PERSON_NAME] 411, Enseada do Suá - 29050360 Brizz bar portaria" at bounding box center [409, 212] width 211 height 19
click at [426, 212] on span "[STREET_ADDRESS][PERSON_NAME] 411, Enseada do Suá - 29050360 Brizz bar portaria" at bounding box center [409, 213] width 210 height 16
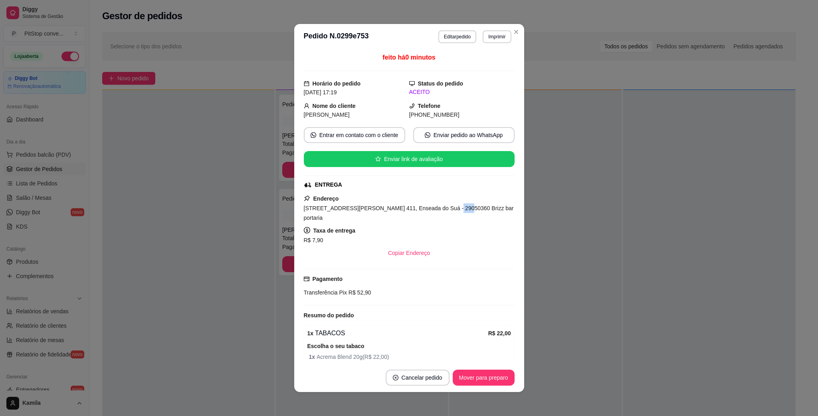
click at [426, 212] on span "[STREET_ADDRESS][PERSON_NAME] 411, Enseada do Suá - 29050360 Brizz bar portaria" at bounding box center [409, 213] width 210 height 16
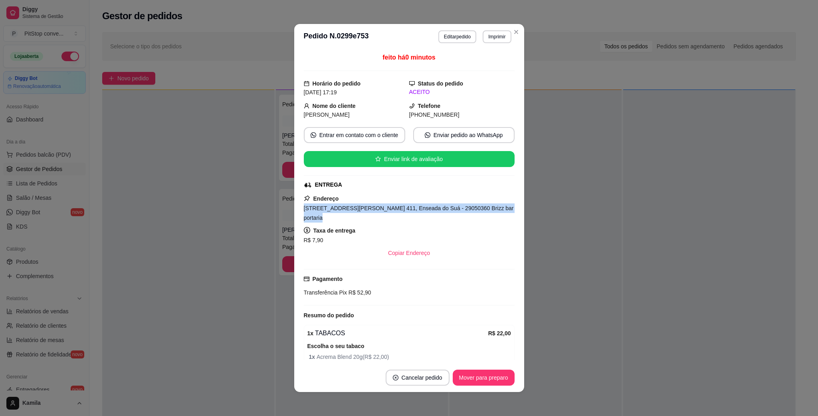
click at [426, 212] on span "[STREET_ADDRESS][PERSON_NAME] 411, Enseada do Suá - 29050360 Brizz bar portaria" at bounding box center [409, 213] width 210 height 16
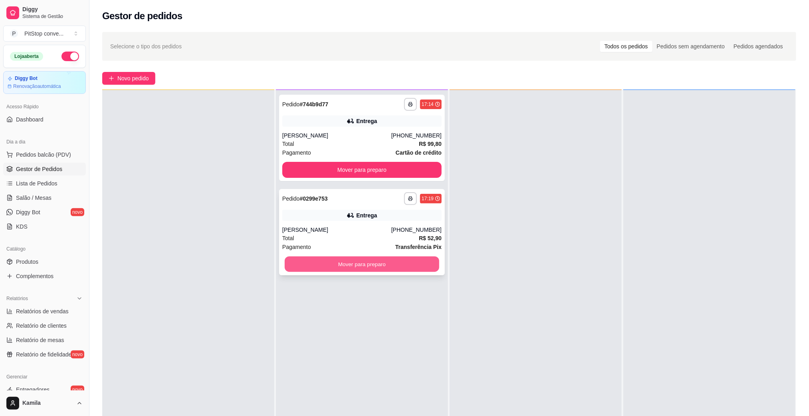
click at [416, 262] on button "Mover para preparo" at bounding box center [362, 264] width 154 height 16
click at [402, 166] on button "Mover para preparo" at bounding box center [361, 170] width 159 height 16
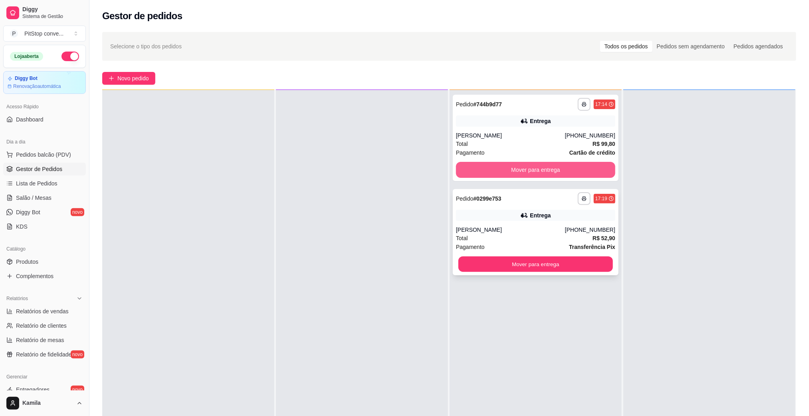
click at [520, 168] on div "**********" at bounding box center [536, 298] width 172 height 416
click at [574, 168] on button "Mover para entrega" at bounding box center [535, 170] width 159 height 16
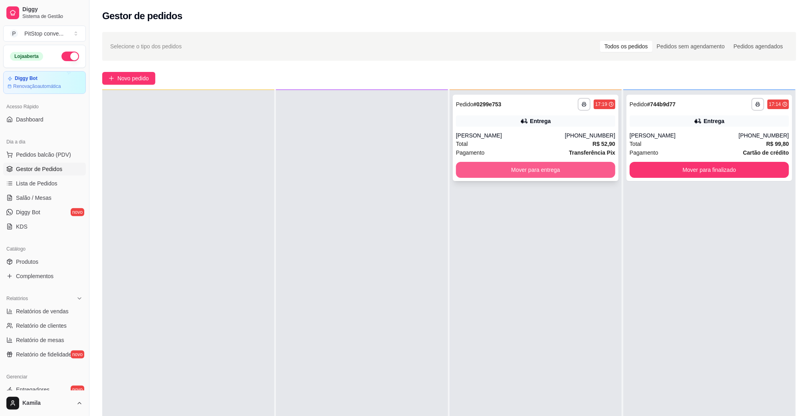
click at [550, 164] on button "Mover para entrega" at bounding box center [535, 170] width 159 height 16
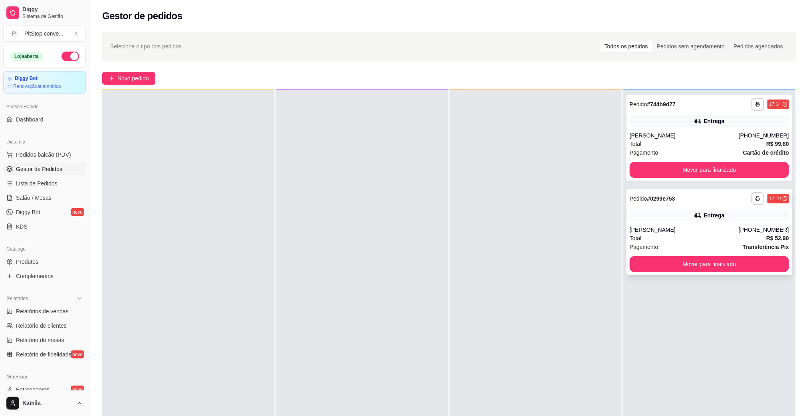
click at [657, 229] on div "[PERSON_NAME]" at bounding box center [684, 230] width 109 height 8
click at [696, 144] on div "Total R$ 99,80" at bounding box center [709, 143] width 159 height 9
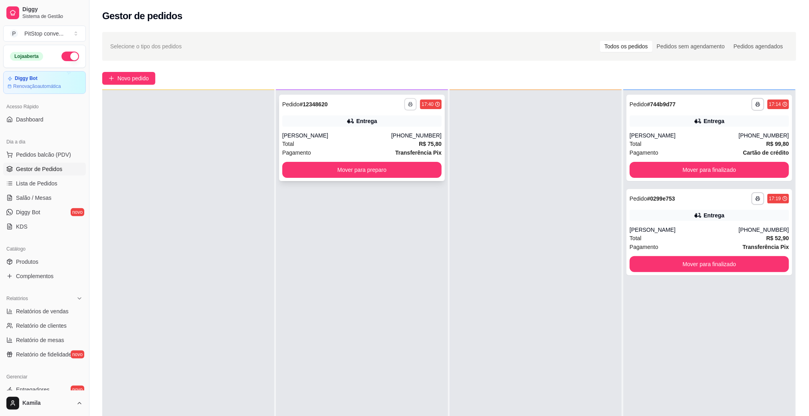
click at [404, 102] on button "button" at bounding box center [410, 104] width 12 height 12
click at [400, 129] on button "IMPRESSORA" at bounding box center [386, 131] width 55 height 12
click at [409, 104] on button "button" at bounding box center [410, 104] width 13 height 13
click at [406, 127] on button "IMPRESSORA" at bounding box center [387, 131] width 54 height 12
click at [404, 105] on button "button" at bounding box center [410, 104] width 12 height 12
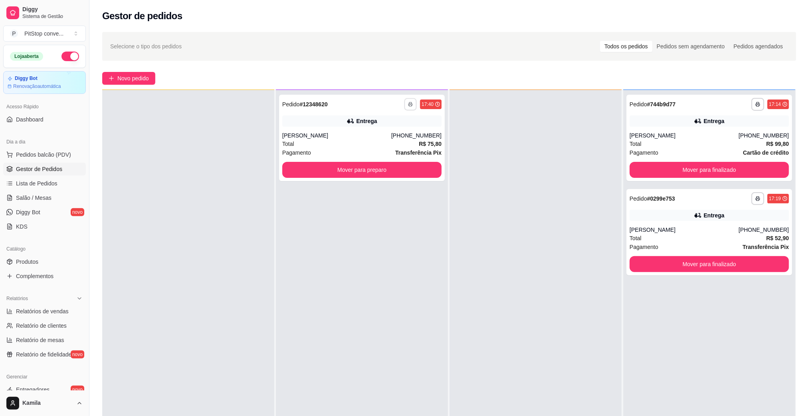
click at [388, 131] on button "IMPRESSORA" at bounding box center [386, 131] width 55 height 12
click at [415, 105] on div "**********" at bounding box center [423, 104] width 38 height 13
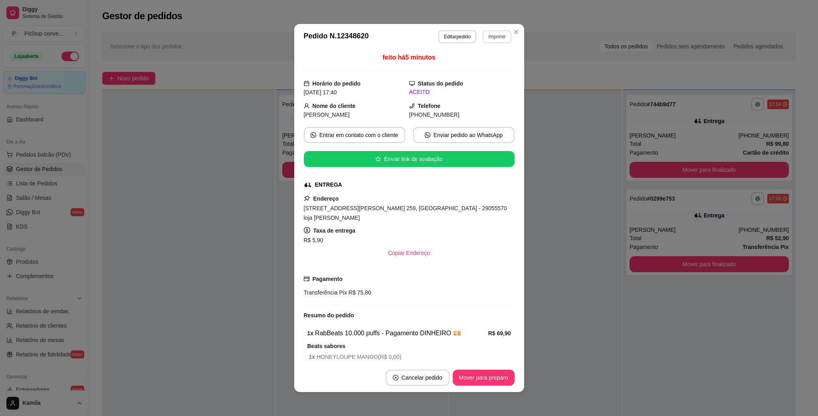
click at [495, 34] on button "Imprimir" at bounding box center [497, 36] width 28 height 13
click at [477, 61] on button "IMPRESSORA" at bounding box center [480, 64] width 54 height 12
click at [490, 37] on button "Imprimir" at bounding box center [497, 36] width 28 height 12
click at [488, 67] on button "IMPRESSORA" at bounding box center [480, 64] width 54 height 12
click at [491, 41] on button "Imprimir" at bounding box center [497, 36] width 28 height 13
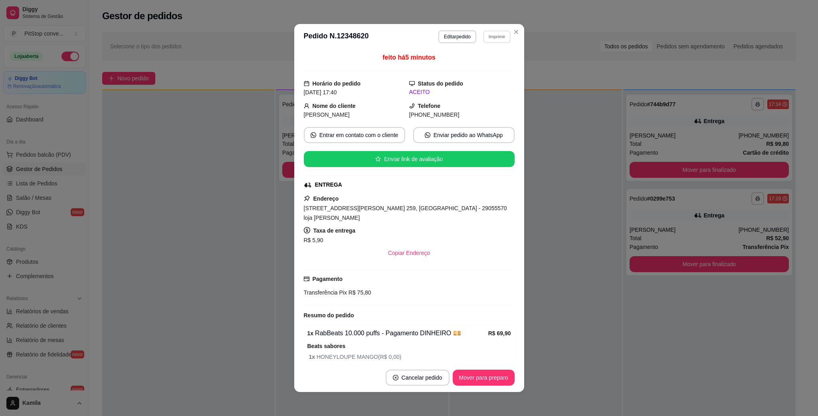
click at [486, 70] on button "IMPRESSORA" at bounding box center [479, 64] width 55 height 12
click at [492, 32] on button "Imprimir" at bounding box center [497, 36] width 28 height 13
click at [484, 62] on button "IMPRESSORA" at bounding box center [480, 64] width 54 height 12
click at [491, 36] on button "Imprimir" at bounding box center [497, 36] width 28 height 12
click at [478, 63] on button "IMPRESSORA" at bounding box center [480, 64] width 54 height 12
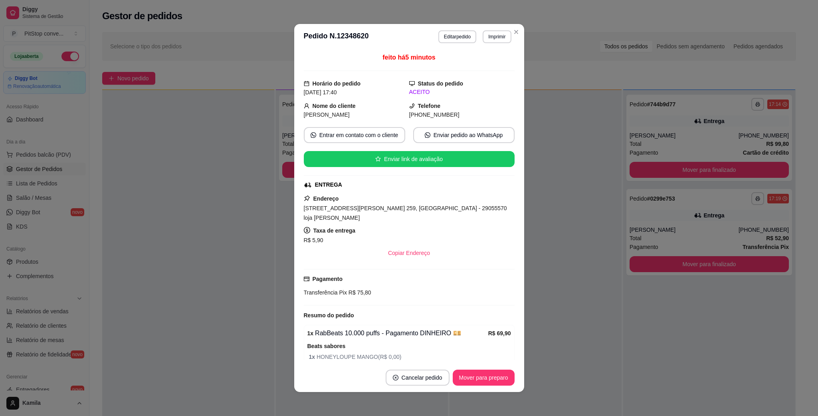
click at [493, 37] on button "Imprimir" at bounding box center [497, 36] width 28 height 13
click at [483, 62] on button "IMPRESSORA" at bounding box center [480, 64] width 54 height 12
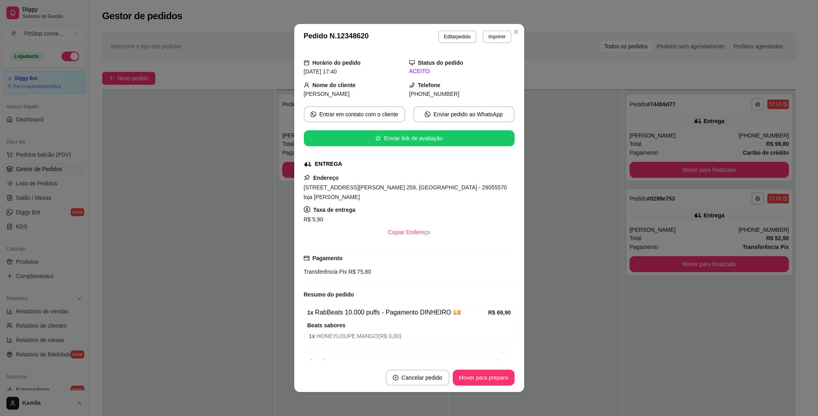
scroll to position [30, 0]
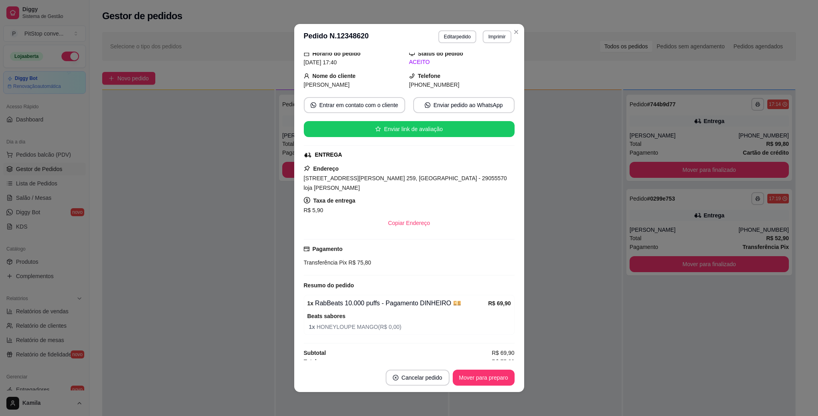
click at [420, 178] on span "[STREET_ADDRESS][PERSON_NAME] 259, [GEOGRAPHIC_DATA] - 29055570 loja [PERSON_NA…" at bounding box center [405, 183] width 203 height 16
drag, startPoint x: 420, startPoint y: 178, endPoint x: 411, endPoint y: 180, distance: 9.0
click at [412, 180] on span "[STREET_ADDRESS][PERSON_NAME] 259, [GEOGRAPHIC_DATA] - 29055570 loja [PERSON_NA…" at bounding box center [405, 183] width 203 height 16
click at [410, 180] on span "[STREET_ADDRESS][PERSON_NAME] 259, [GEOGRAPHIC_DATA] - 29055570 loja [PERSON_NA…" at bounding box center [405, 183] width 203 height 16
click at [401, 178] on span "[STREET_ADDRESS][PERSON_NAME] 259, [GEOGRAPHIC_DATA] - 29055570 loja [PERSON_NA…" at bounding box center [405, 183] width 203 height 16
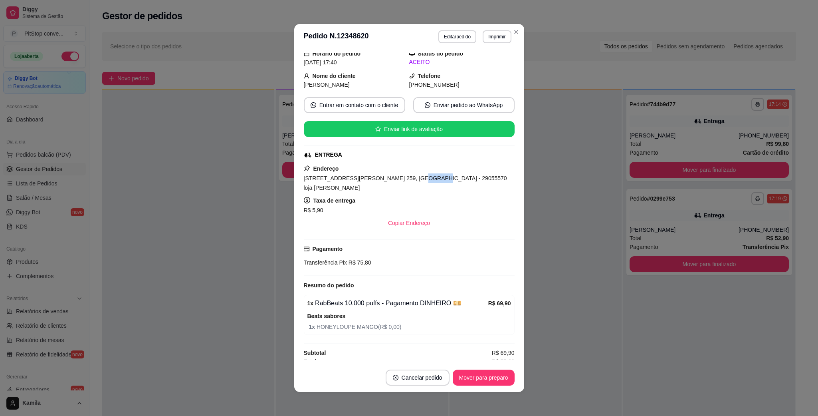
click at [401, 178] on span "[STREET_ADDRESS][PERSON_NAME] 259, [GEOGRAPHIC_DATA] - 29055570 loja [PERSON_NA…" at bounding box center [405, 183] width 203 height 16
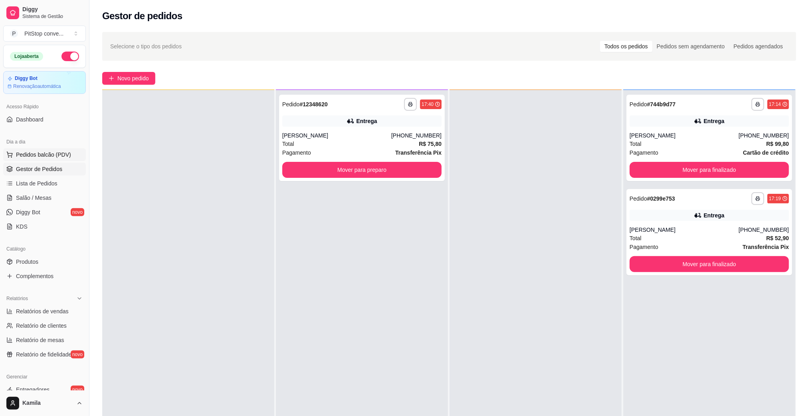
click at [43, 154] on span "Pedidos balcão (PDV)" at bounding box center [43, 155] width 55 height 8
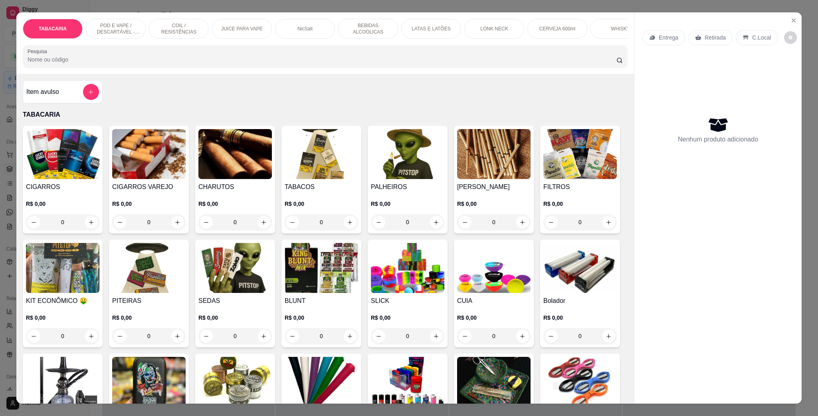
click at [100, 16] on div "TABACARIA POD E VAPE / DESCARTÁVEL - RECARREGAVEL COIL / RESISTÊNCIAS JUICE PAR…" at bounding box center [325, 42] width 618 height 61
click at [112, 22] on div "POD E VAPE / DESCARTÁVEL - RECARREGAVEL" at bounding box center [116, 29] width 60 height 20
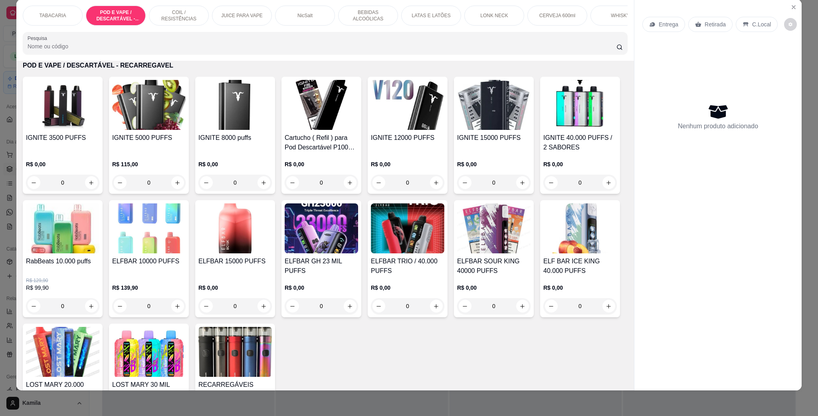
click at [129, 130] on img at bounding box center [148, 105] width 73 height 50
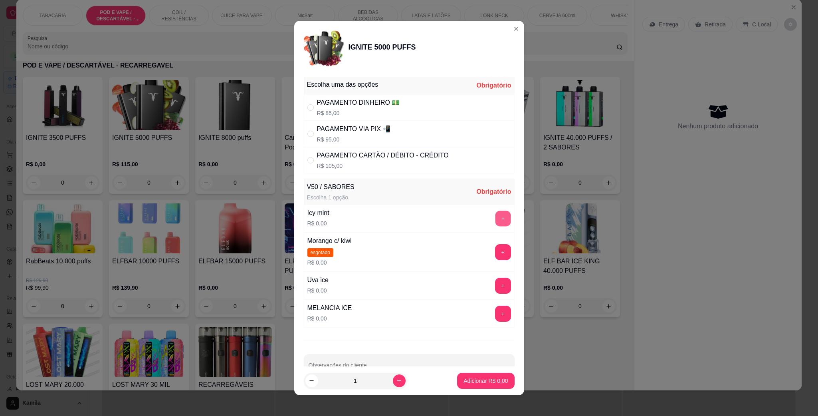
click at [495, 219] on button "+" at bounding box center [503, 219] width 16 height 16
click at [495, 320] on button "+" at bounding box center [503, 314] width 16 height 16
click at [347, 166] on p "R$ 105,00" at bounding box center [383, 166] width 132 height 8
radio input "true"
click at [479, 380] on p "Adicionar R$ 105,00" at bounding box center [482, 380] width 51 height 8
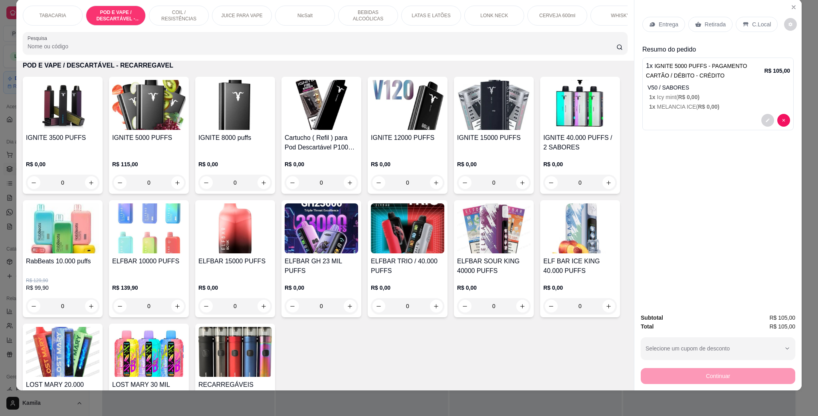
click at [740, 35] on div "Entrega Retirada C.Local" at bounding box center [717, 24] width 151 height 28
click at [752, 26] on p "C.Local" at bounding box center [761, 24] width 19 height 8
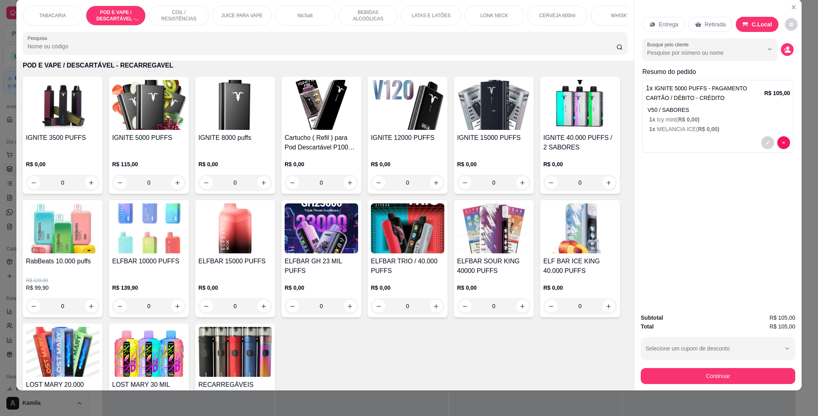
click at [709, 382] on button "Continuar" at bounding box center [718, 376] width 154 height 16
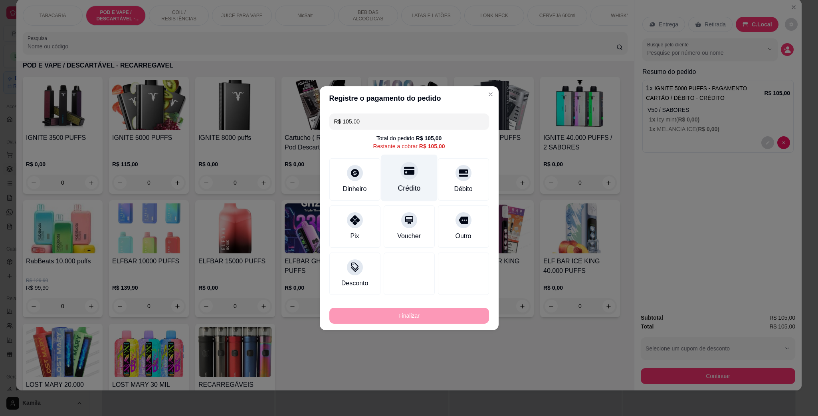
click at [414, 169] on div "Crédito" at bounding box center [409, 177] width 56 height 47
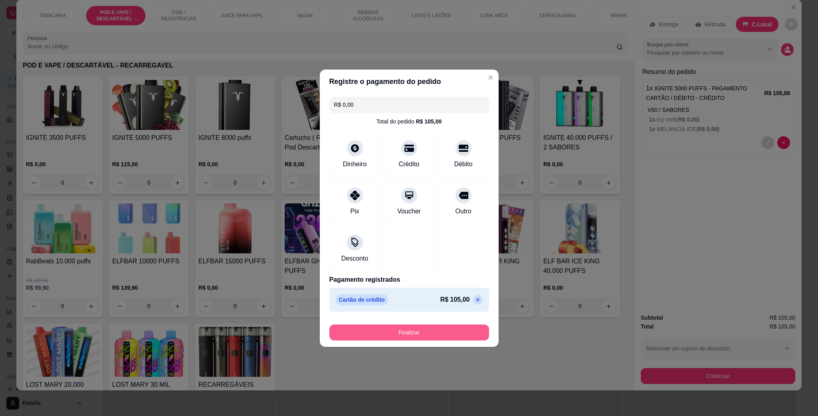
click at [436, 334] on button "Finalizar" at bounding box center [409, 332] width 160 height 16
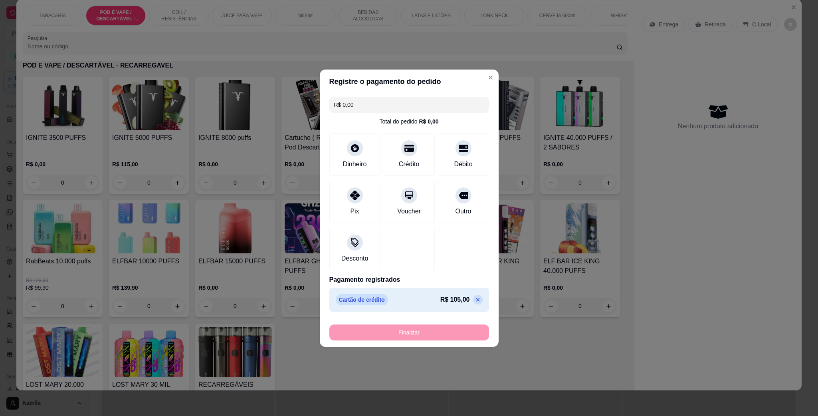
type input "-R$ 105,00"
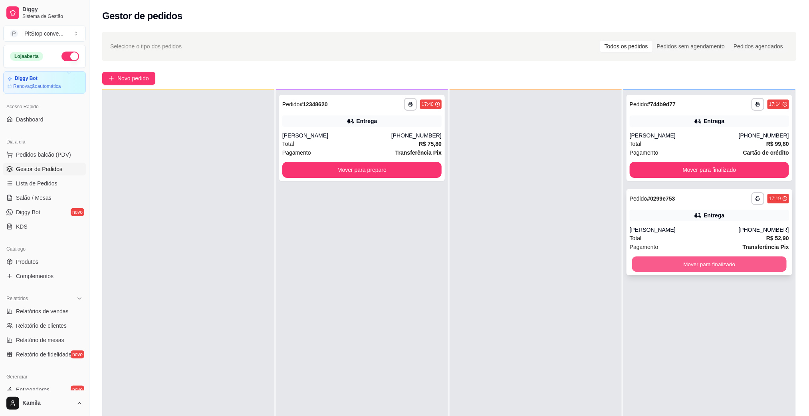
click at [683, 266] on button "Mover para finalizado" at bounding box center [709, 264] width 154 height 16
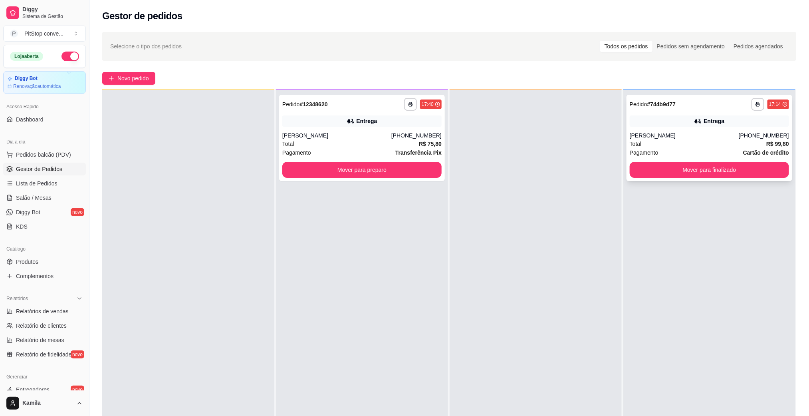
click at [673, 178] on div "**********" at bounding box center [709, 138] width 166 height 86
click at [691, 172] on button "Mover para finalizado" at bounding box center [709, 170] width 154 height 16
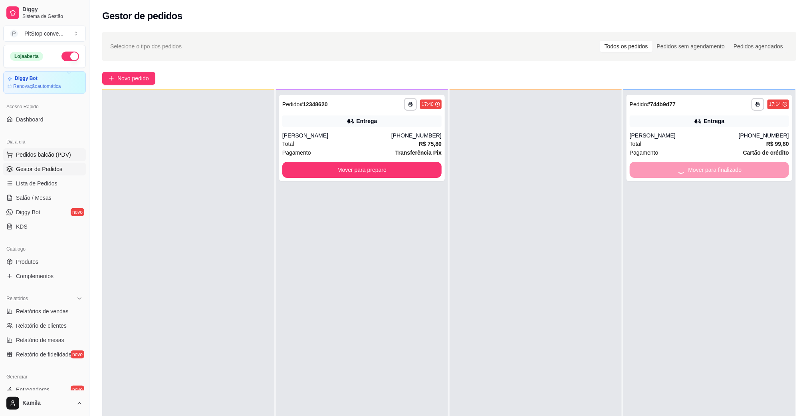
click at [44, 158] on span "Pedidos balcão (PDV)" at bounding box center [43, 155] width 55 height 8
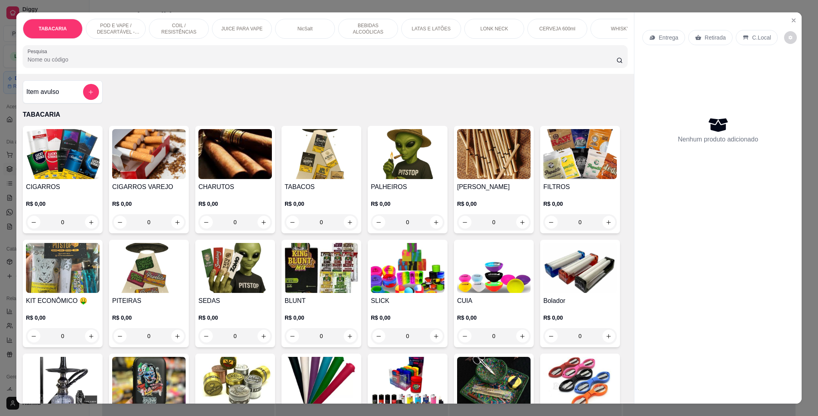
click at [115, 34] on p "POD E VAPE / DESCARTÁVEL - RECARREGAVEL" at bounding box center [116, 28] width 46 height 13
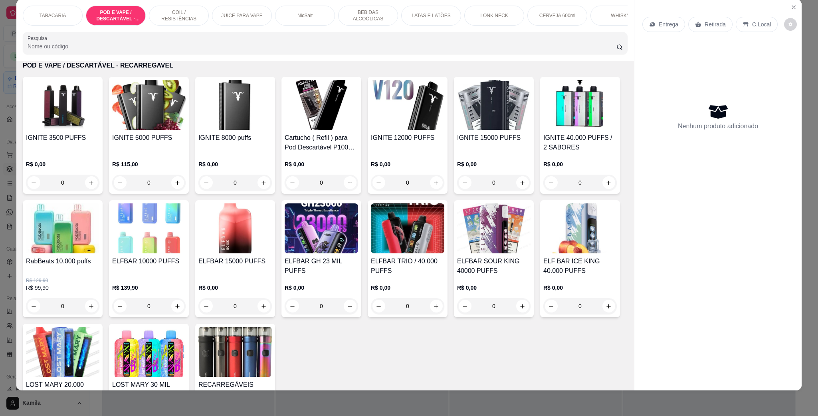
click at [147, 128] on img at bounding box center [148, 105] width 73 height 50
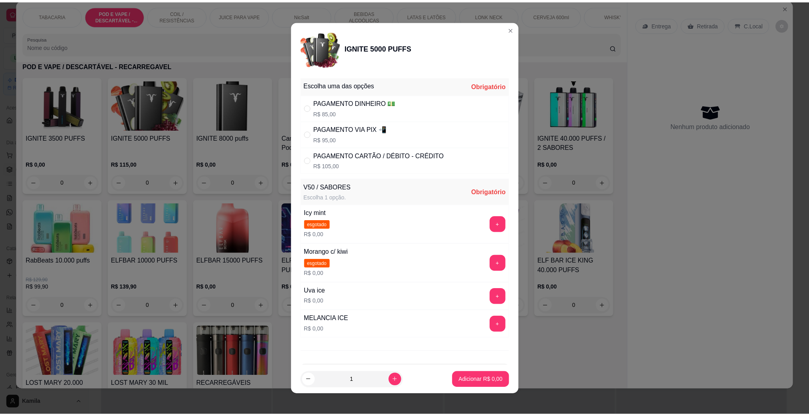
scroll to position [36, 0]
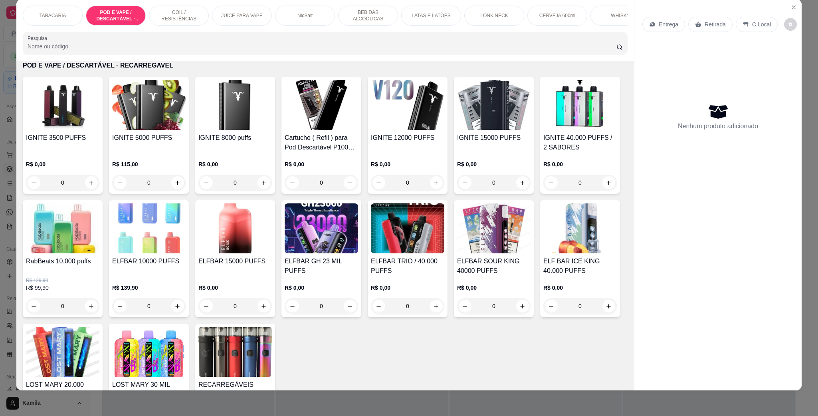
drag, startPoint x: 780, startPoint y: 10, endPoint x: 682, endPoint y: 194, distance: 209.0
click at [783, 10] on section "TABACARIA POD E VAPE / DESCARTÁVEL - RECARREGAVEL COIL / RESISTÊNCIAS JUICE PAR…" at bounding box center [408, 194] width 785 height 391
click at [787, 10] on button "Close" at bounding box center [793, 7] width 13 height 13
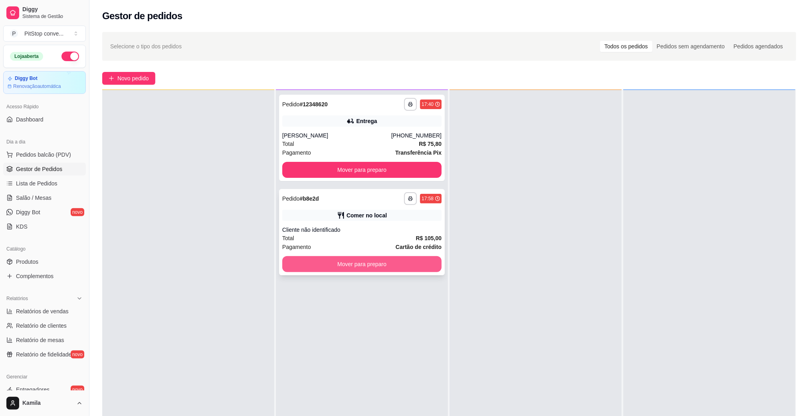
click at [402, 257] on button "Mover para preparo" at bounding box center [361, 264] width 159 height 16
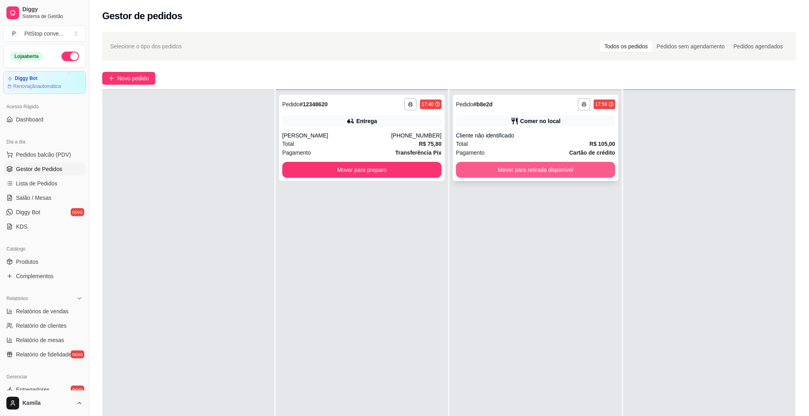
click at [551, 163] on button "Mover para retirada disponível" at bounding box center [535, 170] width 159 height 16
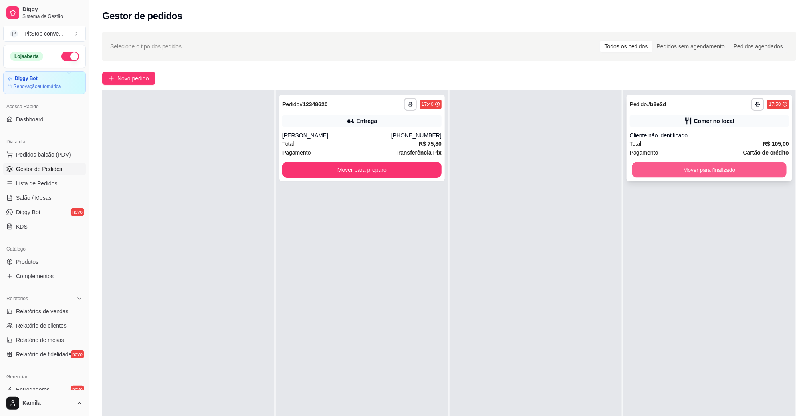
click at [697, 175] on button "Mover para finalizado" at bounding box center [709, 170] width 154 height 16
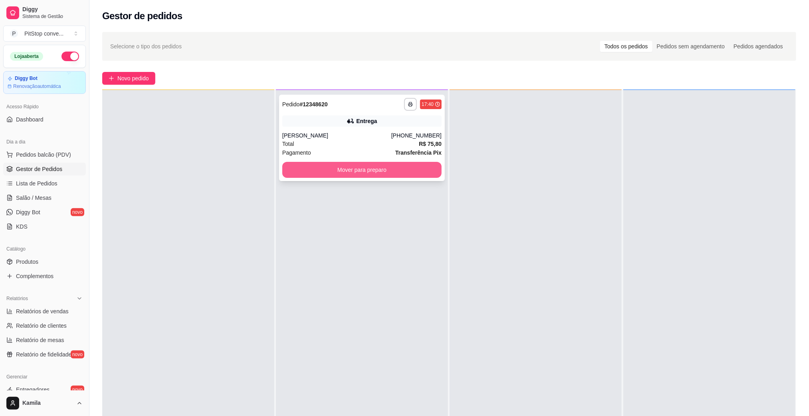
click at [386, 170] on button "Mover para preparo" at bounding box center [361, 170] width 159 height 16
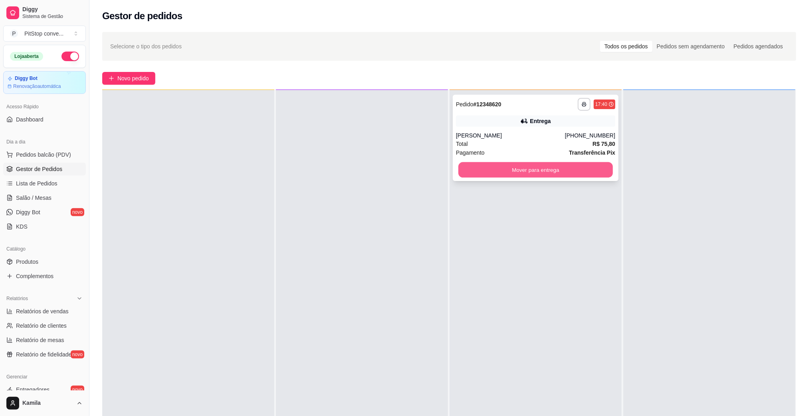
click at [525, 168] on button "Mover para entrega" at bounding box center [535, 170] width 154 height 16
click at [586, 168] on button "Mover para entrega" at bounding box center [535, 170] width 159 height 16
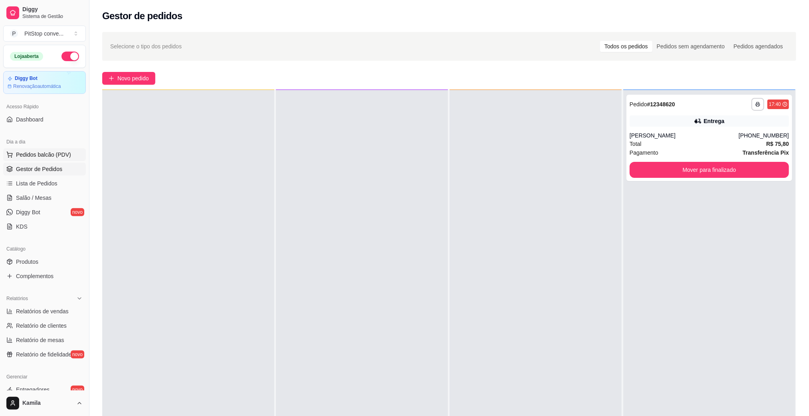
click at [56, 156] on span "Pedidos balcão (PDV)" at bounding box center [43, 155] width 55 height 8
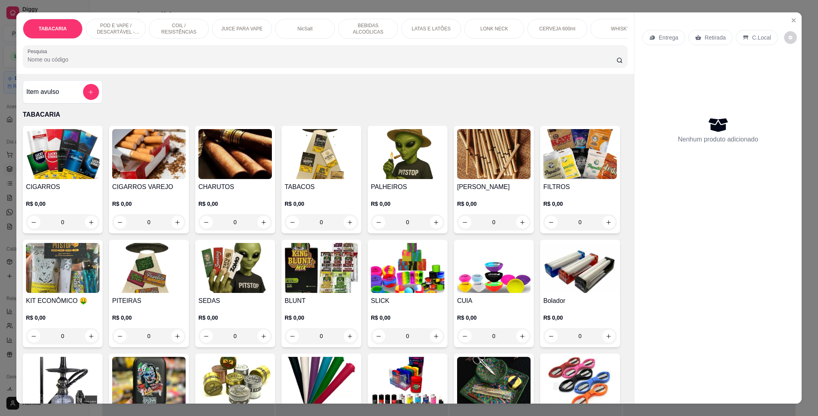
click at [121, 30] on p "POD E VAPE / DESCARTÁVEL - RECARREGAVEL" at bounding box center [116, 28] width 46 height 13
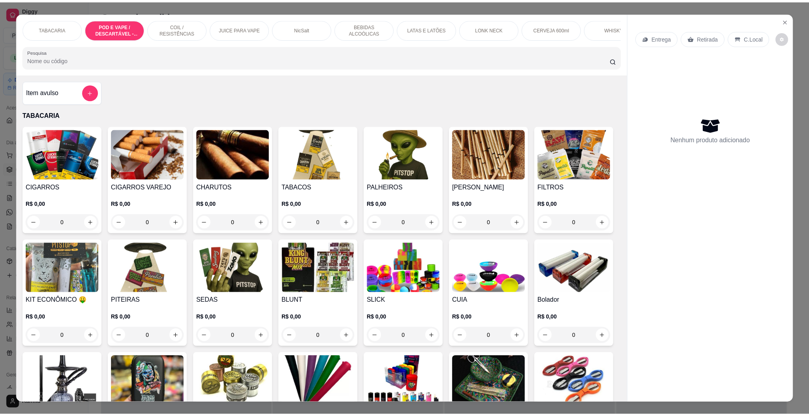
scroll to position [13, 0]
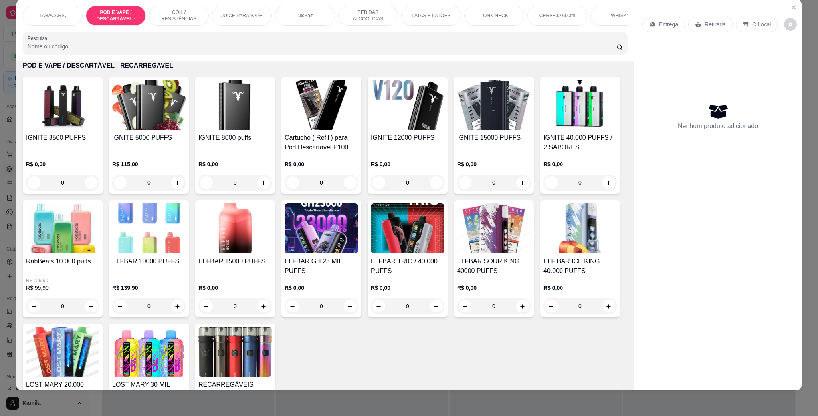
click at [384, 130] on img at bounding box center [407, 105] width 73 height 50
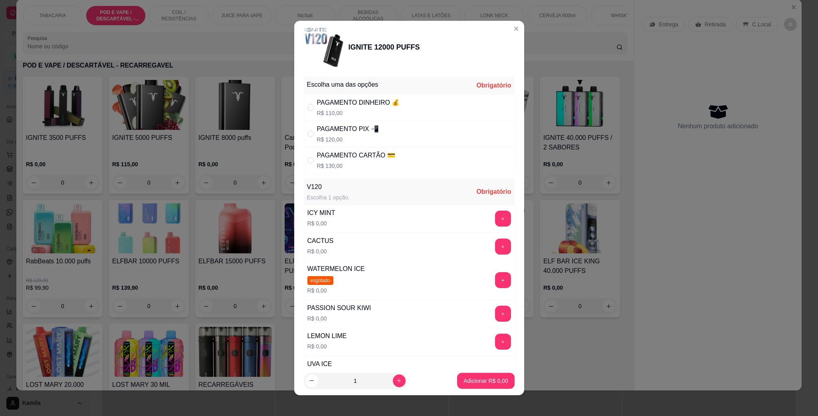
click at [362, 134] on div "PAGAMENTO PIX 📲" at bounding box center [348, 129] width 62 height 10
radio input "true"
click at [495, 319] on button "+" at bounding box center [503, 314] width 16 height 16
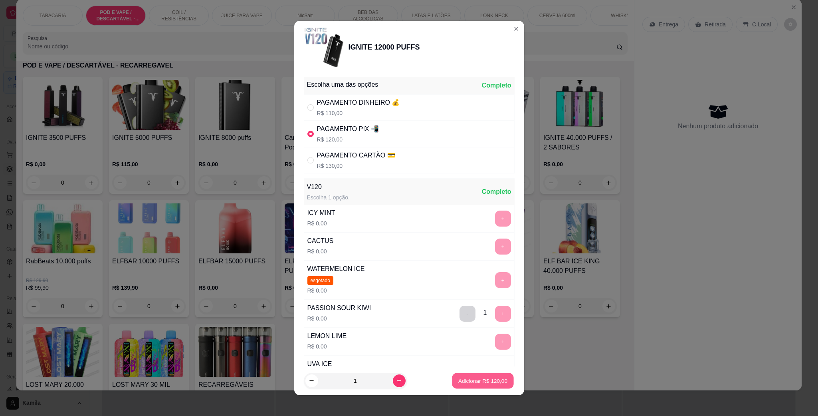
click at [484, 373] on button "Adicionar R$ 120,00" at bounding box center [482, 381] width 61 height 16
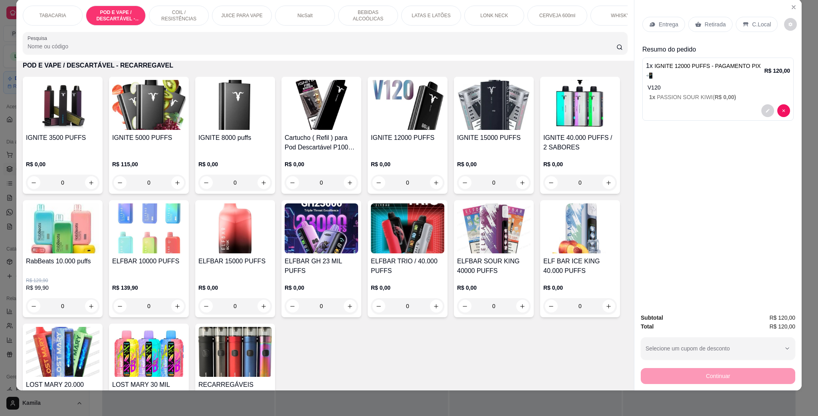
click at [752, 29] on div "C.Local" at bounding box center [757, 24] width 42 height 15
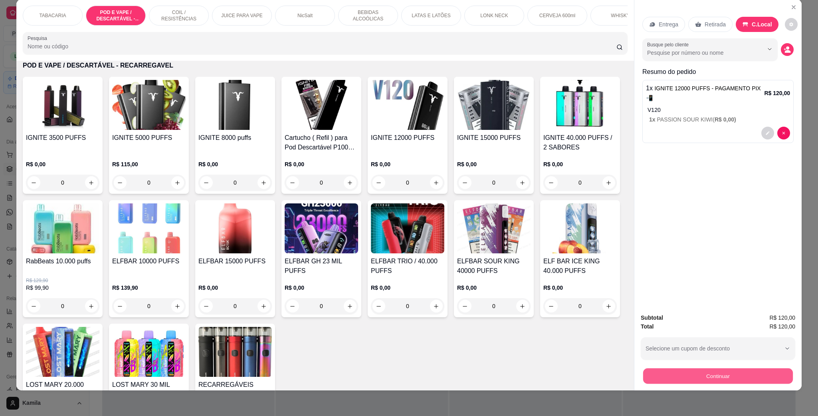
click at [721, 380] on button "Continuar" at bounding box center [718, 376] width 150 height 16
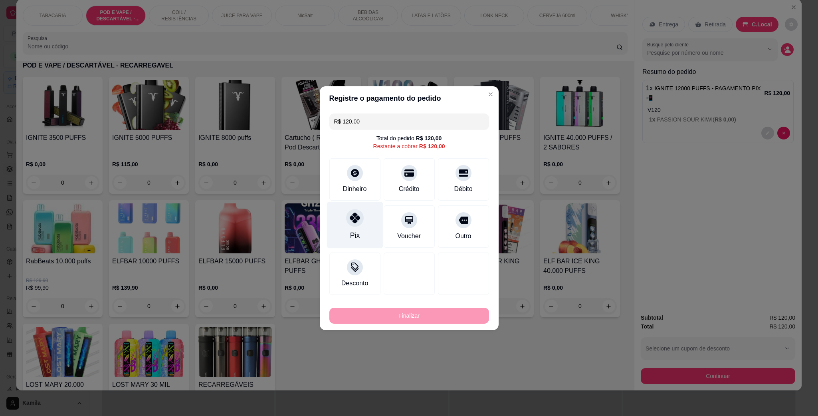
click at [344, 220] on div "Pix" at bounding box center [355, 224] width 56 height 47
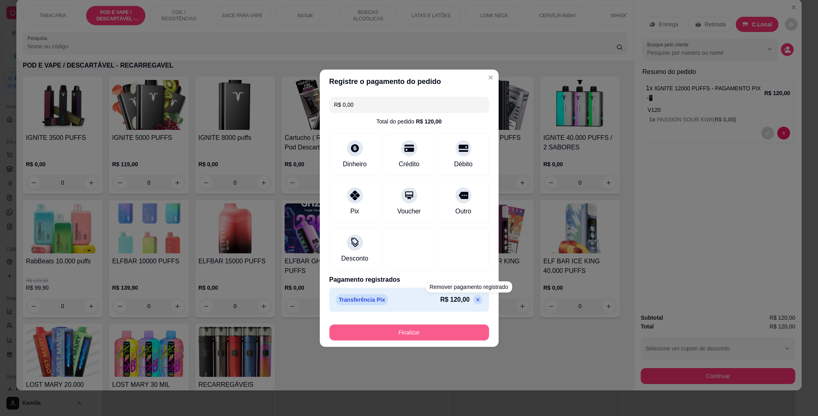
click at [449, 326] on button "Finalizar" at bounding box center [409, 332] width 160 height 16
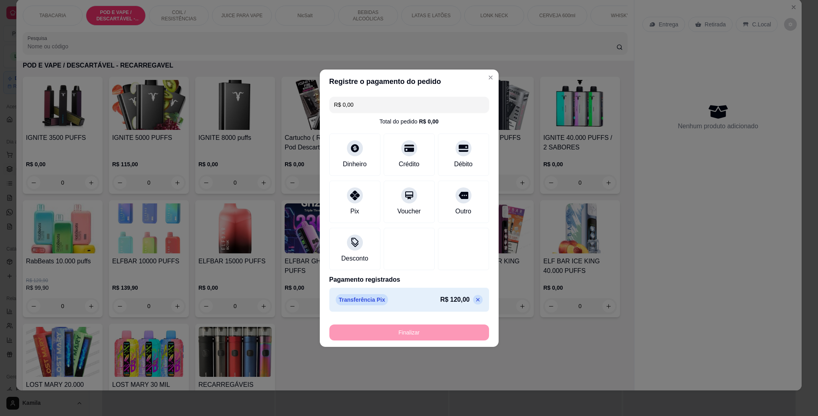
type input "-R$ 120,00"
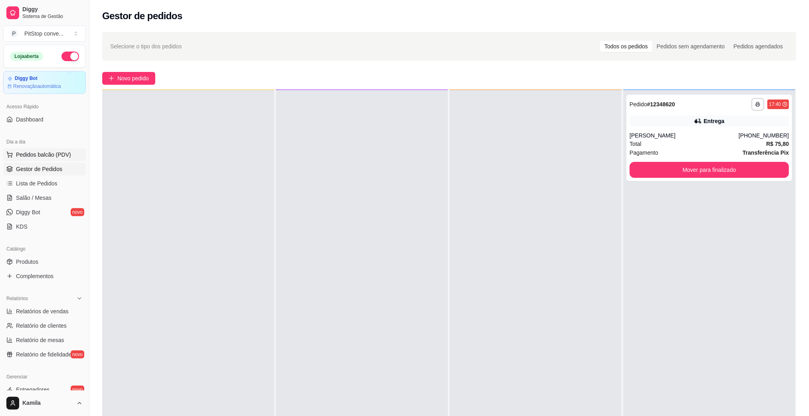
click at [42, 154] on span "Pedidos balcão (PDV)" at bounding box center [43, 155] width 55 height 8
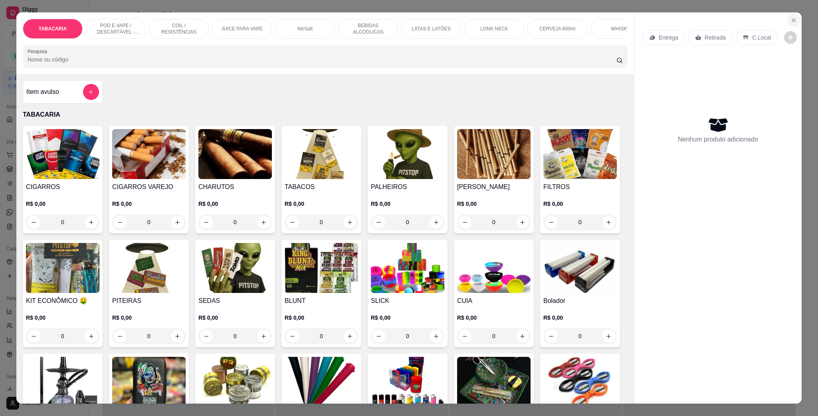
click at [792, 20] on icon "Close" at bounding box center [793, 20] width 6 height 6
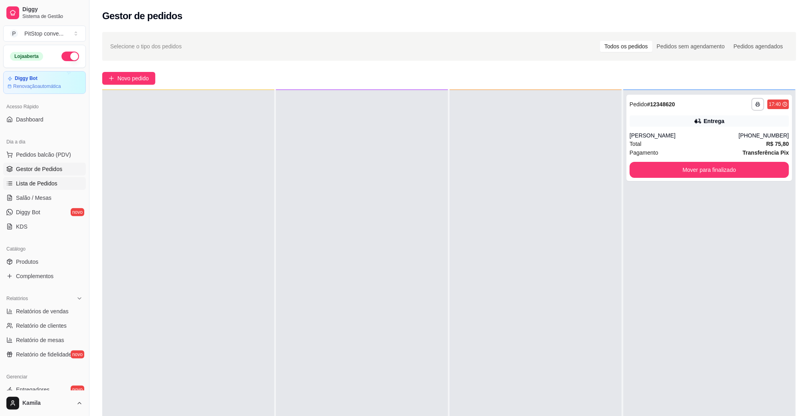
click at [41, 177] on link "Lista de Pedidos" at bounding box center [44, 183] width 83 height 13
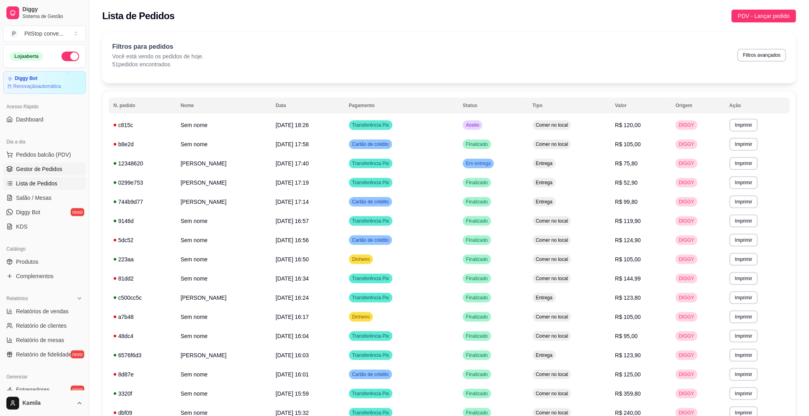
click at [43, 170] on span "Gestor de Pedidos" at bounding box center [39, 169] width 46 height 8
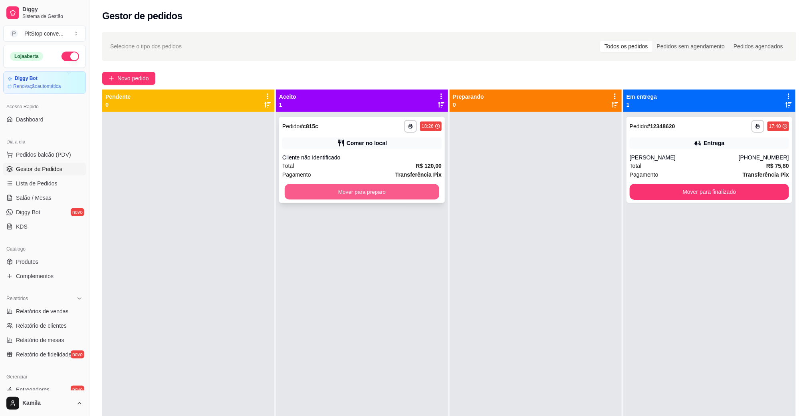
click at [393, 189] on button "Mover para preparo" at bounding box center [362, 192] width 154 height 16
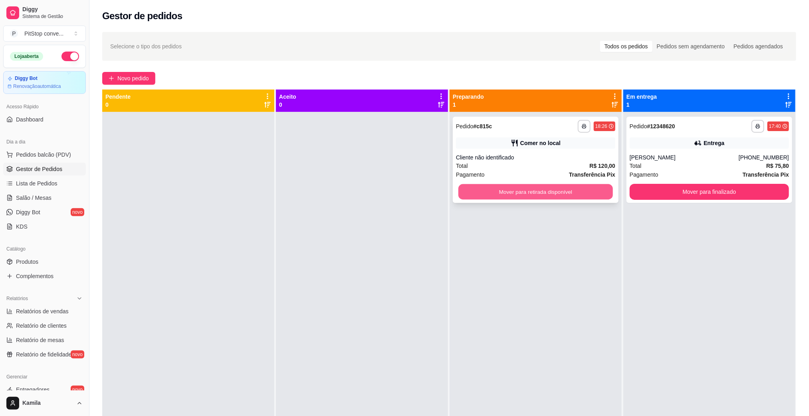
click at [555, 193] on button "Mover para retirada disponível" at bounding box center [535, 192] width 154 height 16
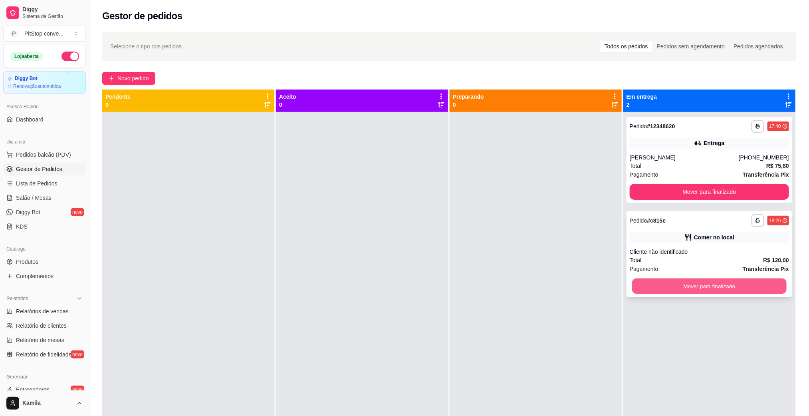
click at [722, 285] on button "Mover para finalizado" at bounding box center [709, 286] width 154 height 16
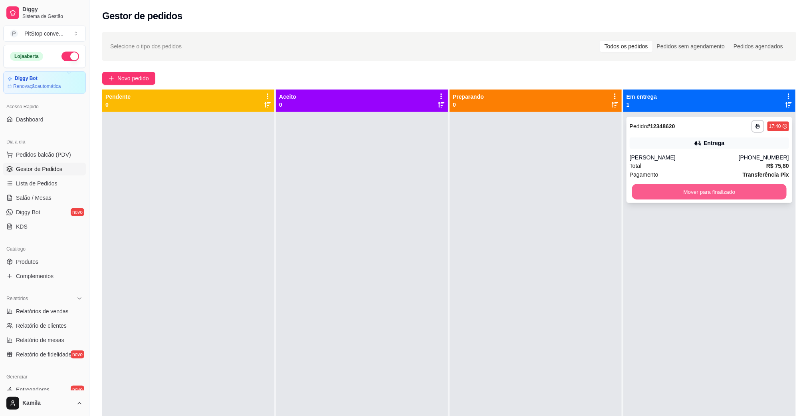
click at [722, 195] on button "Mover para finalizado" at bounding box center [709, 192] width 154 height 16
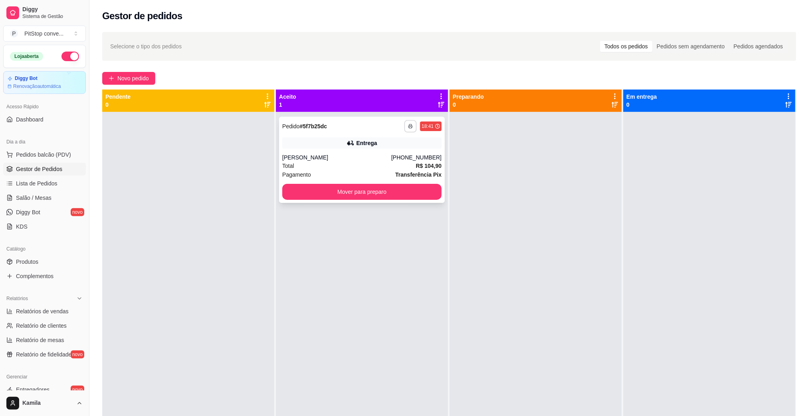
click at [408, 126] on icon "button" at bounding box center [410, 126] width 5 height 5
click at [404, 149] on button "IMPRESSORA" at bounding box center [386, 153] width 55 height 12
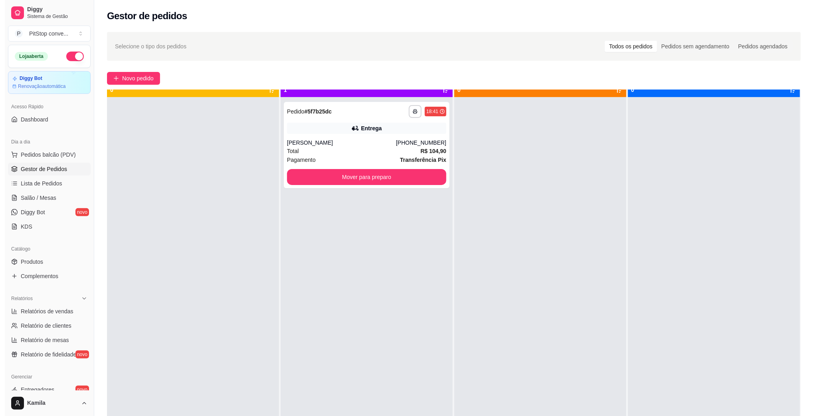
scroll to position [22, 0]
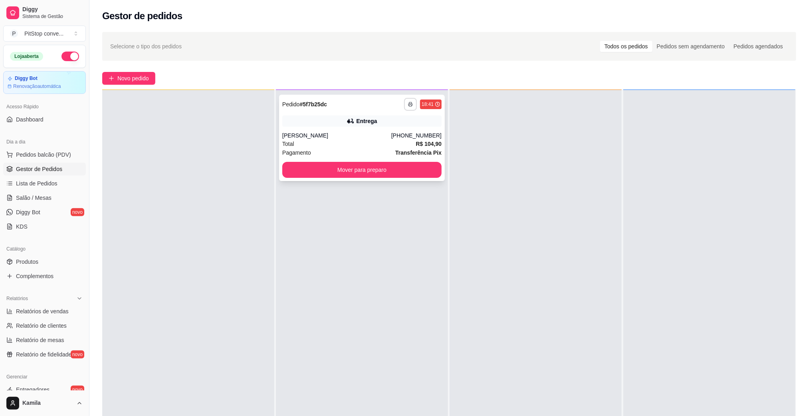
click at [409, 108] on button "button" at bounding box center [410, 104] width 13 height 13
click at [396, 131] on button "IMPRESSORA" at bounding box center [387, 131] width 54 height 12
click at [400, 114] on div "**********" at bounding box center [362, 138] width 166 height 86
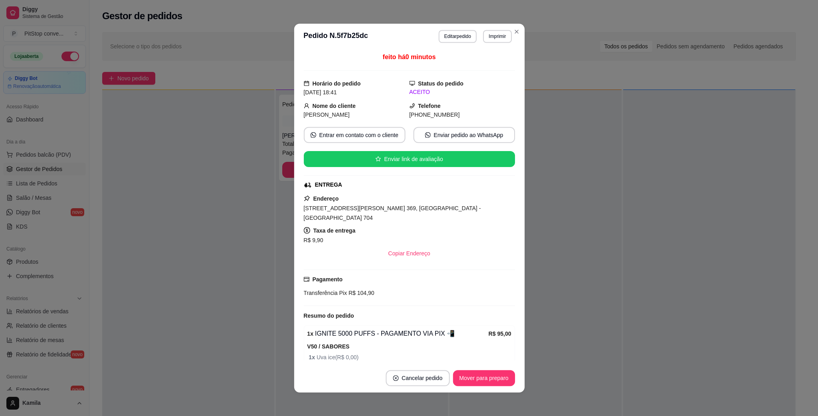
click at [418, 105] on strong "Telefone" at bounding box center [429, 105] width 23 height 6
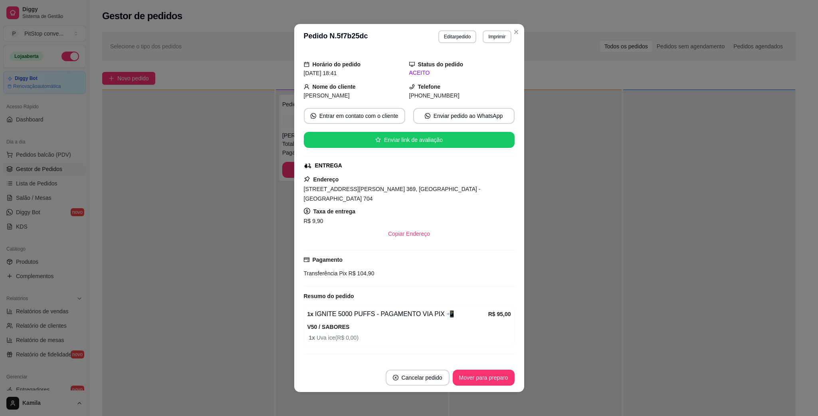
scroll to position [30, 0]
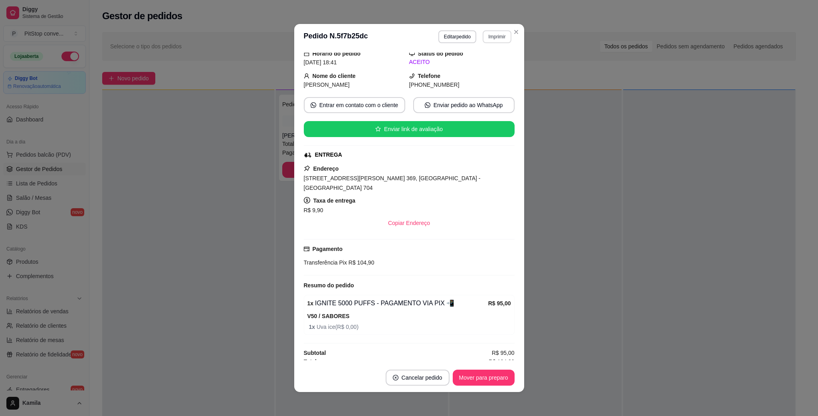
click at [496, 35] on button "Imprimir" at bounding box center [497, 36] width 28 height 13
click at [476, 67] on button "IMPRESSORA" at bounding box center [480, 64] width 54 height 12
click at [417, 172] on div "Endereço [STREET_ADDRESS][PERSON_NAME] 369, [GEOGRAPHIC_DATA] - Apto 704 Taxa d…" at bounding box center [409, 197] width 211 height 67
click at [417, 174] on div "Endereço [STREET_ADDRESS][PERSON_NAME] 369, [GEOGRAPHIC_DATA] - Apto 704 Taxa d…" at bounding box center [409, 197] width 211 height 67
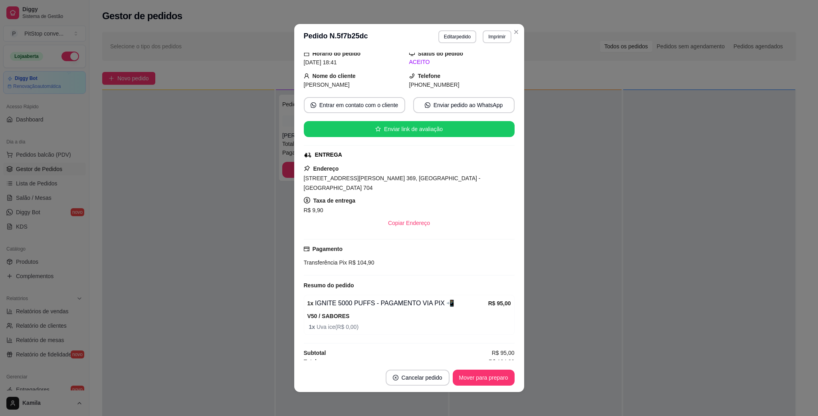
click at [423, 181] on span "[STREET_ADDRESS][PERSON_NAME] 369, [GEOGRAPHIC_DATA] - [GEOGRAPHIC_DATA] 704" at bounding box center [392, 183] width 177 height 16
click at [418, 196] on div "Taxa de entrega R$ 9,90" at bounding box center [409, 205] width 211 height 19
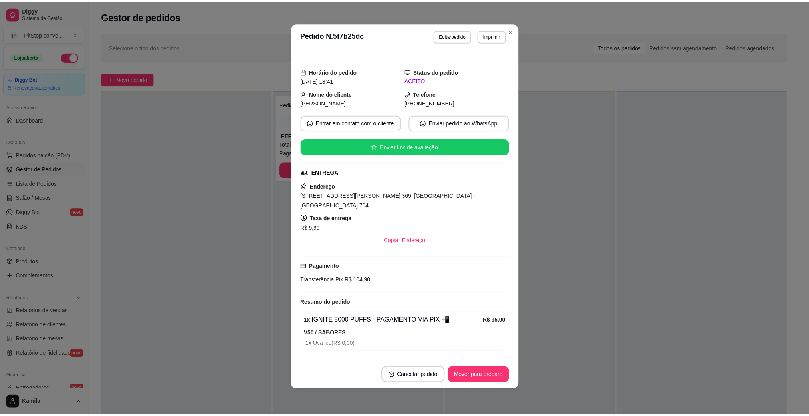
scroll to position [0, 0]
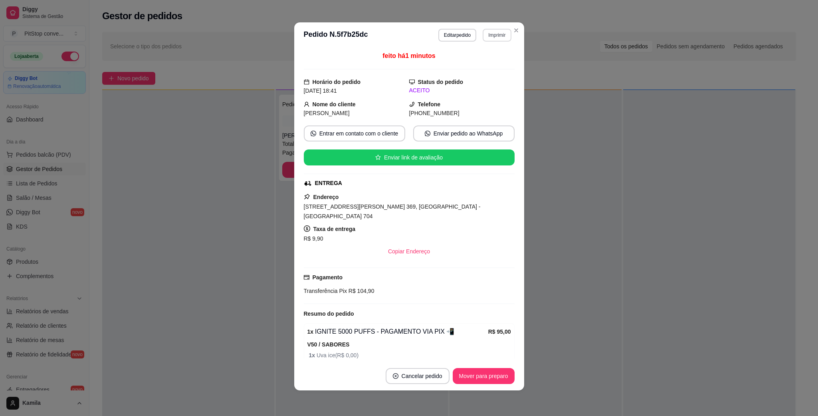
click at [491, 41] on div "**********" at bounding box center [474, 35] width 73 height 13
click at [493, 64] on button "IMPRESSORA" at bounding box center [480, 63] width 54 height 12
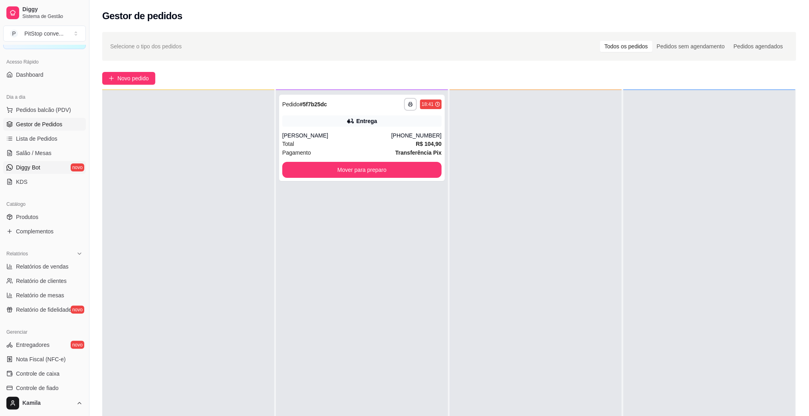
scroll to position [159, 0]
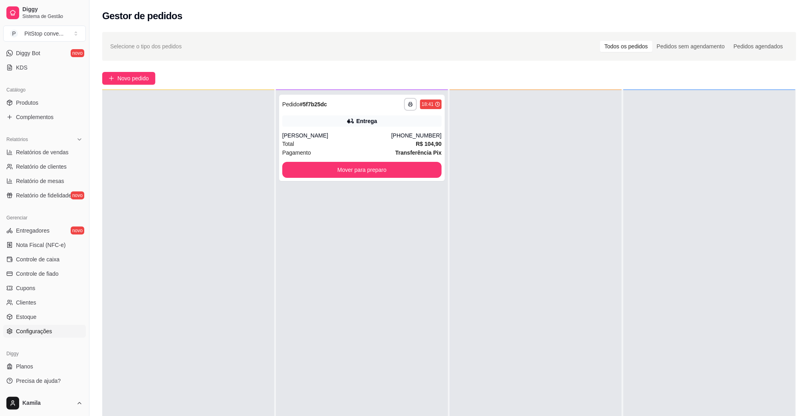
click at [48, 327] on span "Configurações" at bounding box center [34, 331] width 36 height 8
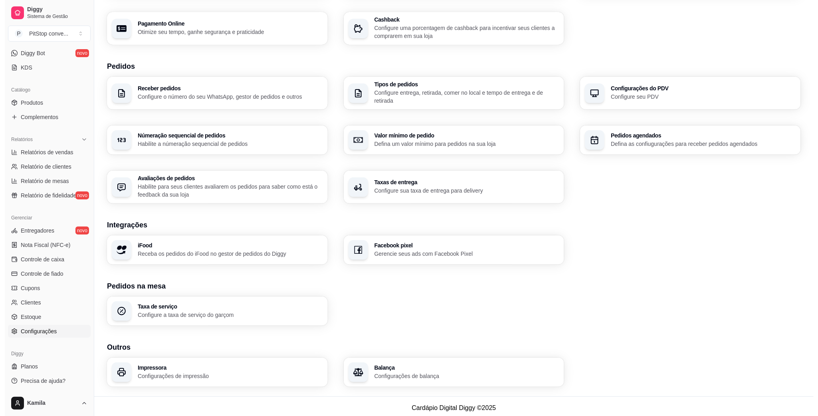
scroll to position [133, 0]
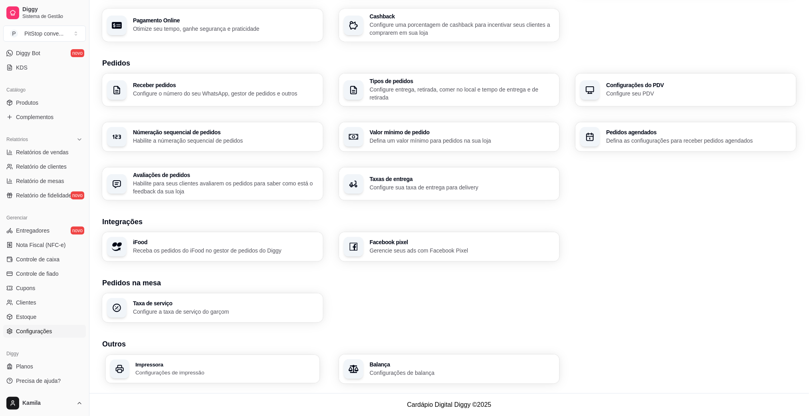
click at [157, 370] on p "Configurações de impressão" at bounding box center [225, 372] width 180 height 8
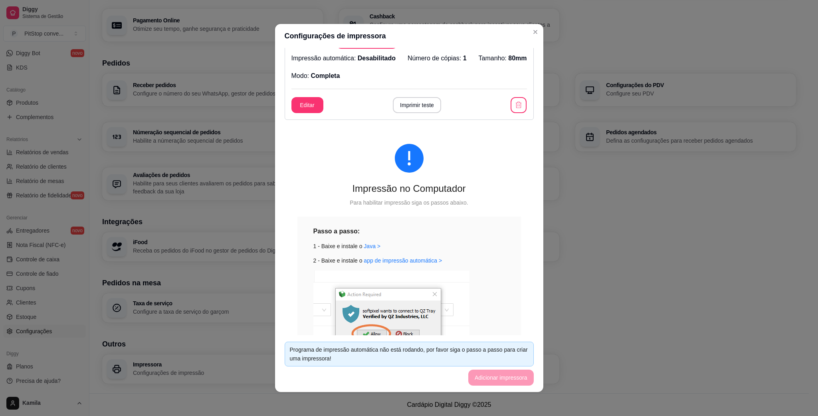
scroll to position [0, 0]
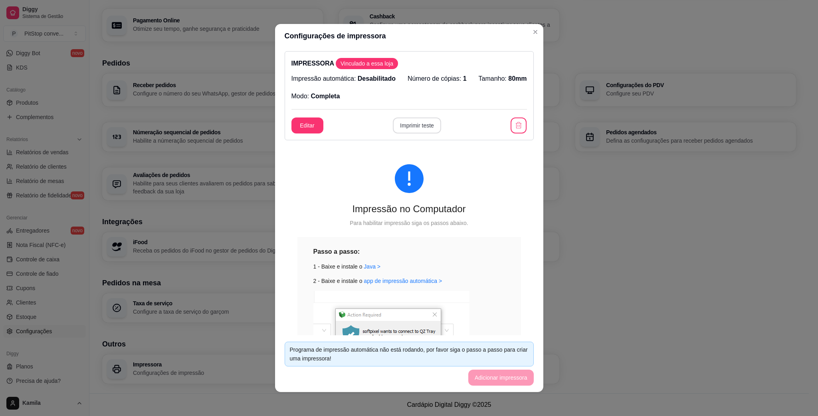
click at [403, 123] on button "Imprimir teste" at bounding box center [417, 125] width 48 height 16
click at [363, 61] on span "Vinculado a essa loja" at bounding box center [366, 63] width 59 height 8
click at [418, 126] on button "Imprimir teste" at bounding box center [417, 126] width 47 height 16
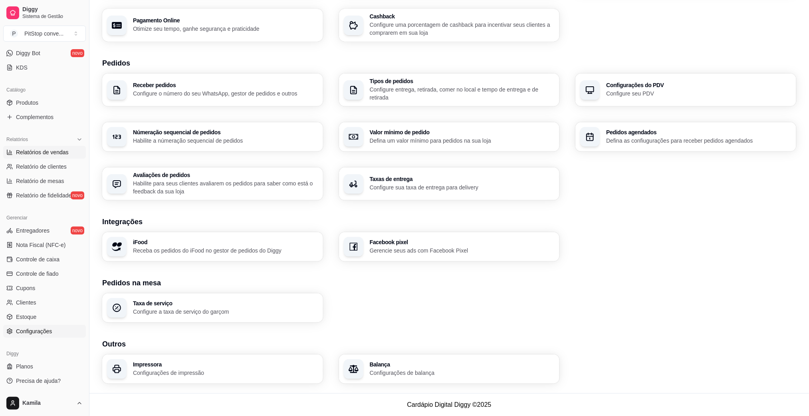
click at [47, 151] on span "Relatórios de vendas" at bounding box center [42, 152] width 53 height 8
select select "ALL"
select select "0"
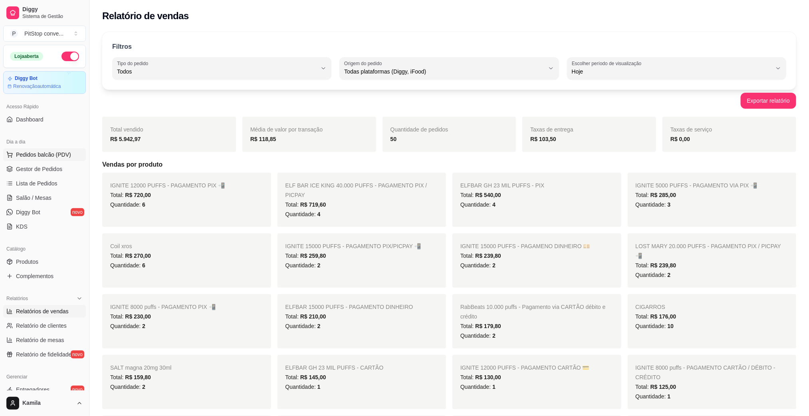
click at [51, 156] on span "Pedidos balcão (PDV)" at bounding box center [43, 155] width 55 height 8
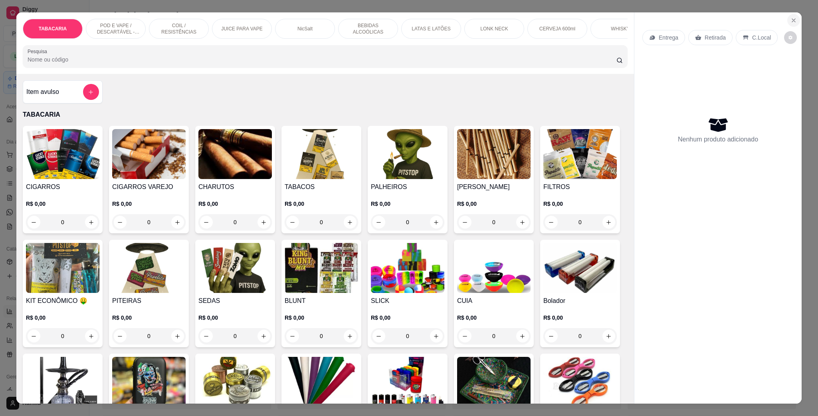
click at [792, 20] on icon "Close" at bounding box center [793, 20] width 3 height 3
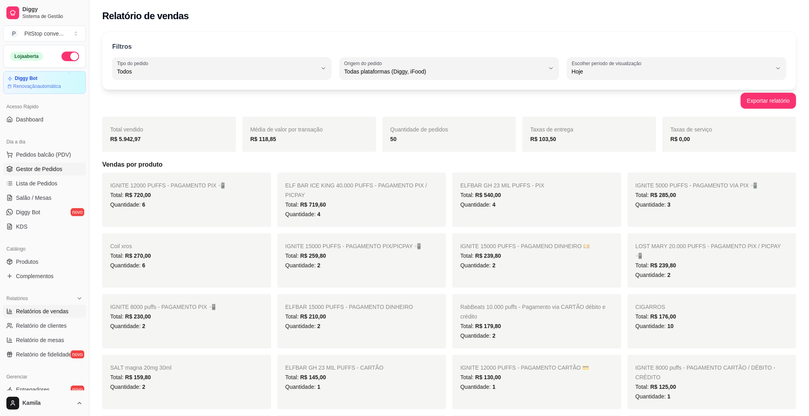
click at [40, 173] on span "Gestor de Pedidos" at bounding box center [39, 169] width 46 height 8
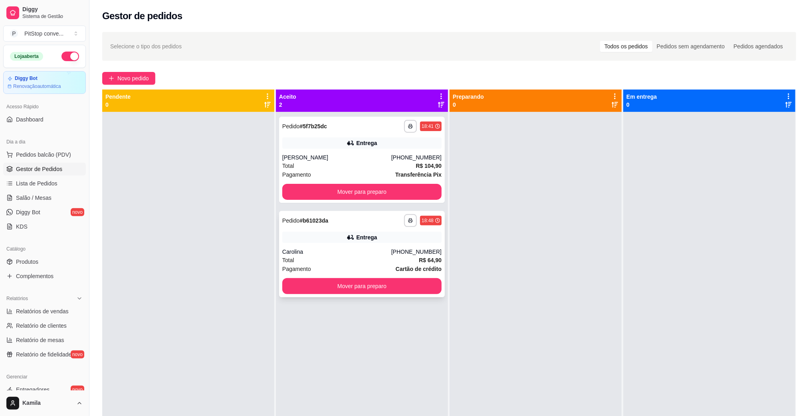
click at [392, 241] on div "Entrega" at bounding box center [361, 237] width 159 height 11
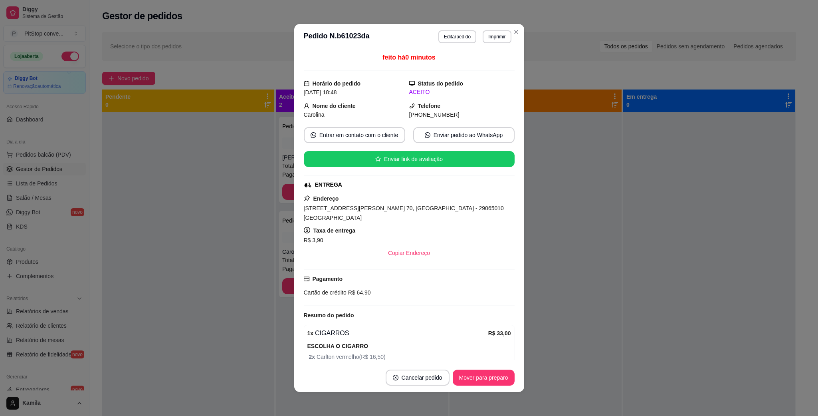
click at [350, 210] on span "[STREET_ADDRESS][PERSON_NAME] 70, [GEOGRAPHIC_DATA] - 29065010 [GEOGRAPHIC_DATA]" at bounding box center [404, 213] width 200 height 16
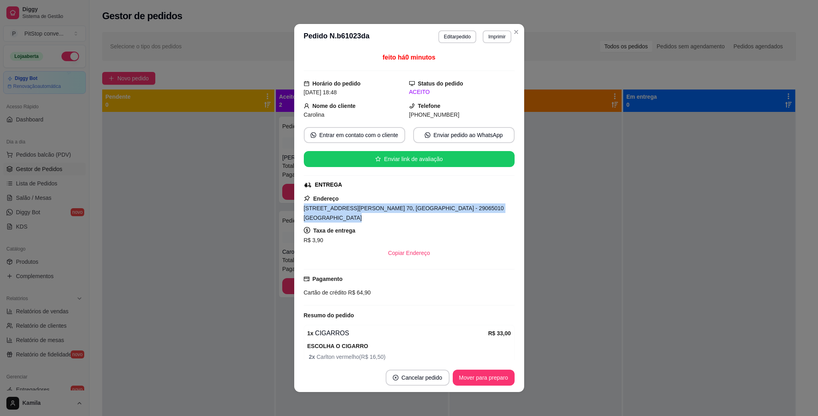
click at [350, 210] on span "[STREET_ADDRESS][PERSON_NAME] 70, [GEOGRAPHIC_DATA] - 29065010 [GEOGRAPHIC_DATA]" at bounding box center [404, 213] width 200 height 16
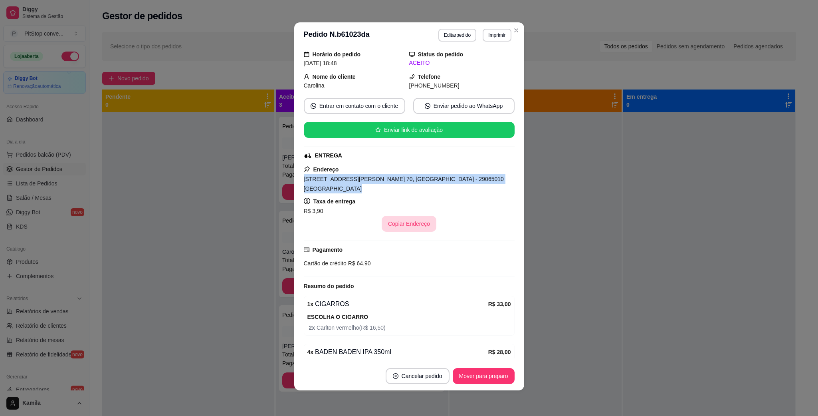
scroll to position [55, 0]
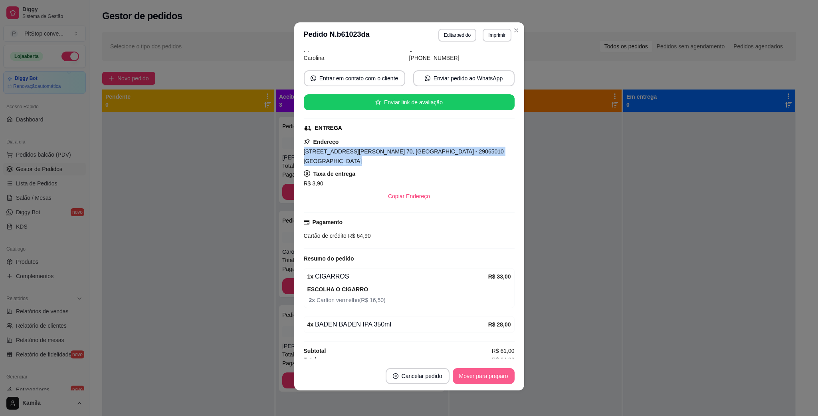
click at [487, 375] on button "Mover para preparo" at bounding box center [484, 376] width 62 height 16
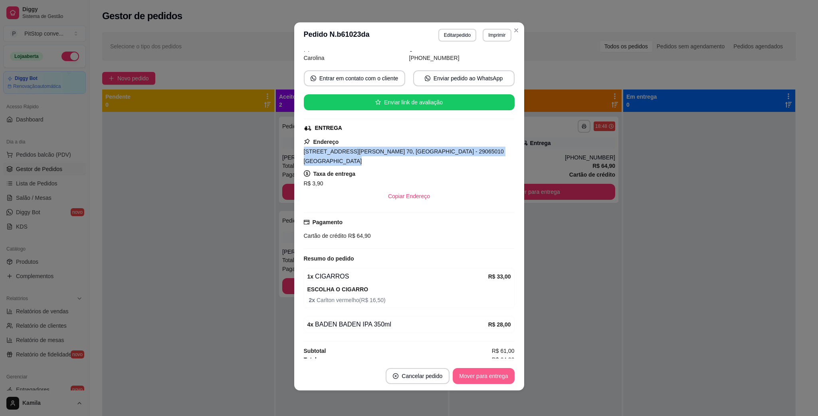
click at [484, 374] on button "Mover para entrega" at bounding box center [483, 376] width 61 height 16
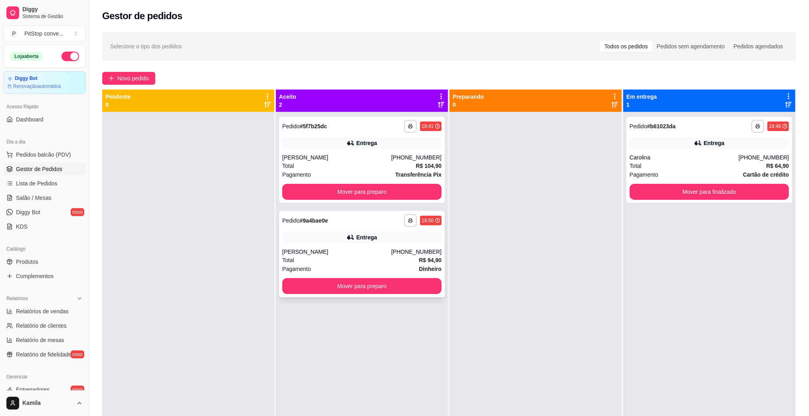
click at [384, 262] on div "Total R$ 94,90" at bounding box center [361, 259] width 159 height 9
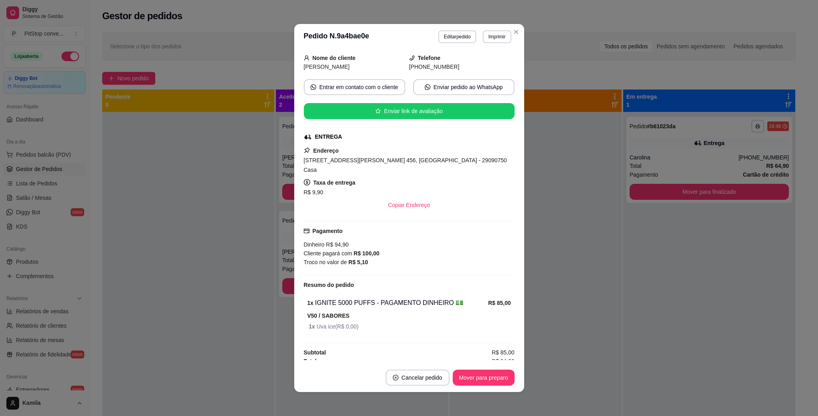
scroll to position [2, 0]
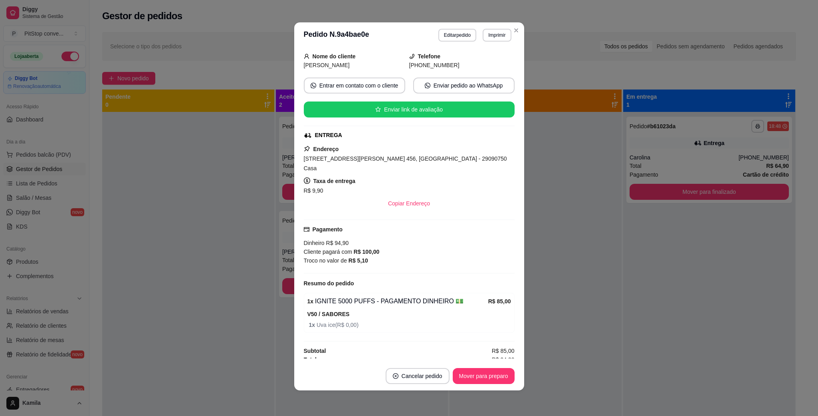
click at [364, 151] on div "Endereço [STREET_ADDRESS][PERSON_NAME] 456, [GEOGRAPHIC_DATA] - 29090750 Casa T…" at bounding box center [409, 177] width 211 height 67
click at [375, 164] on div "[STREET_ADDRESS][PERSON_NAME] 456, [GEOGRAPHIC_DATA] - 29090750 Casa" at bounding box center [409, 163] width 211 height 19
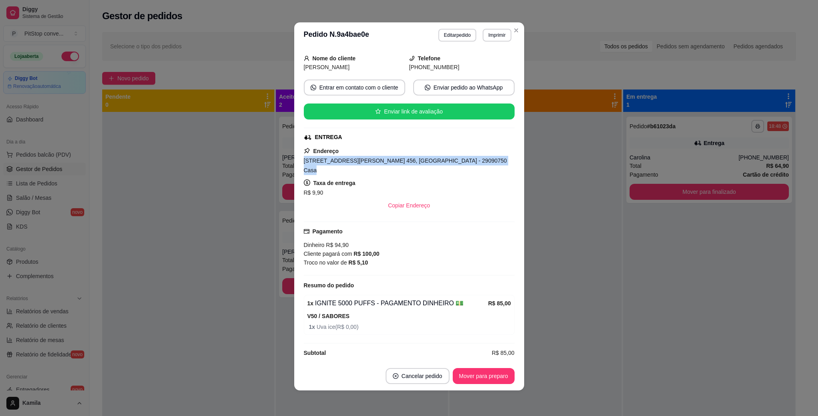
scroll to position [48, 0]
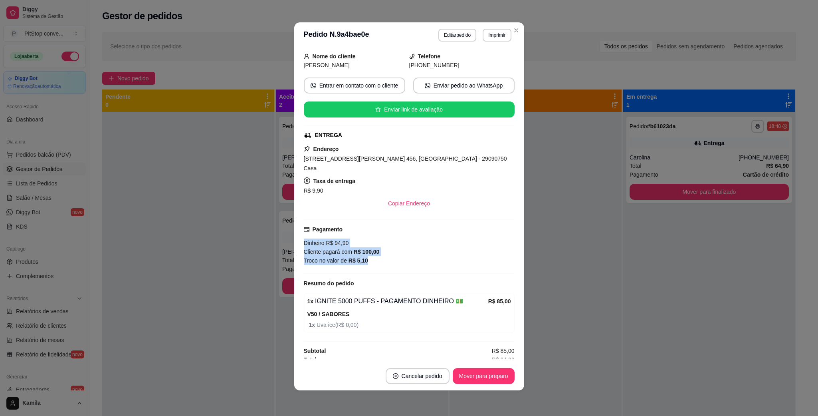
drag, startPoint x: 368, startPoint y: 251, endPoint x: 301, endPoint y: 236, distance: 69.0
click at [304, 238] on div "Dinheiro R$ 94,90 Cliente pagará com R$ 100,00 Troco no valor de R$ 5,10" at bounding box center [409, 251] width 211 height 26
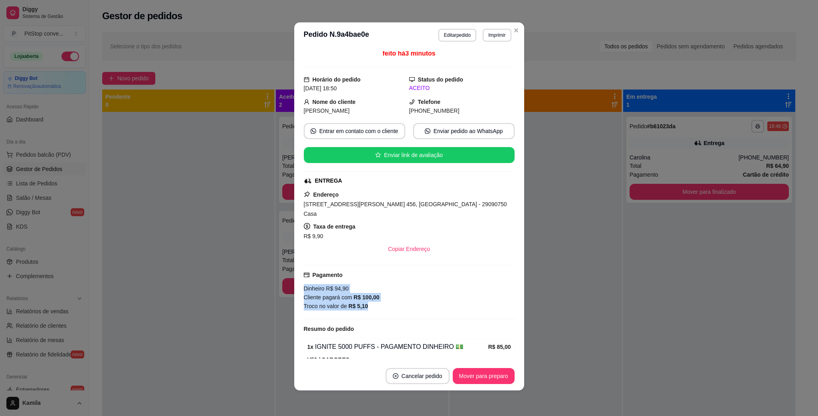
scroll to position [0, 0]
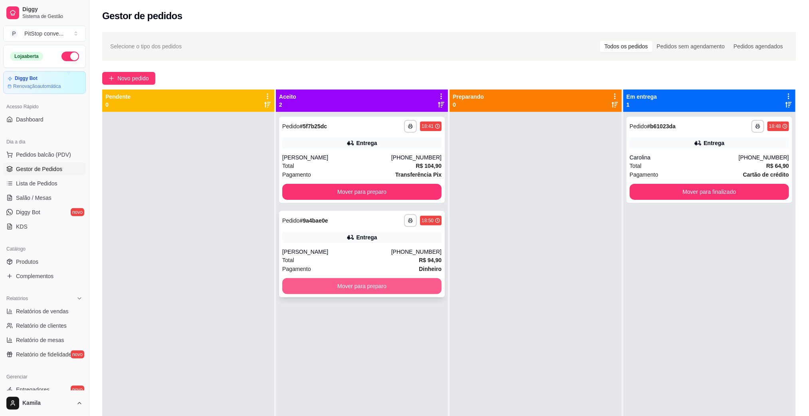
click at [391, 287] on button "Mover para preparo" at bounding box center [361, 286] width 159 height 16
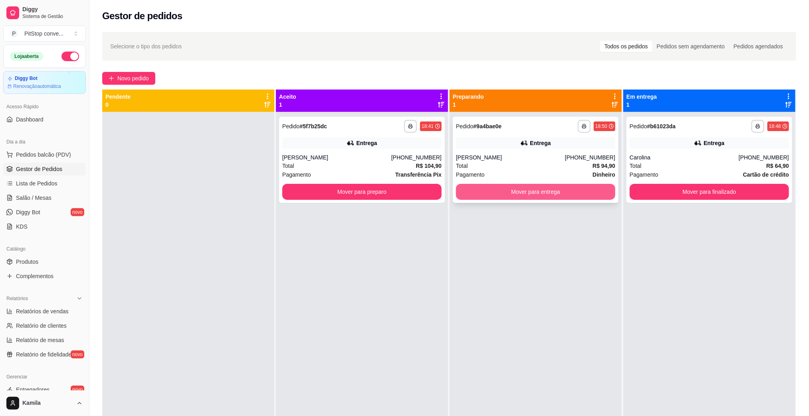
click at [557, 194] on button "Mover para entrega" at bounding box center [535, 192] width 159 height 16
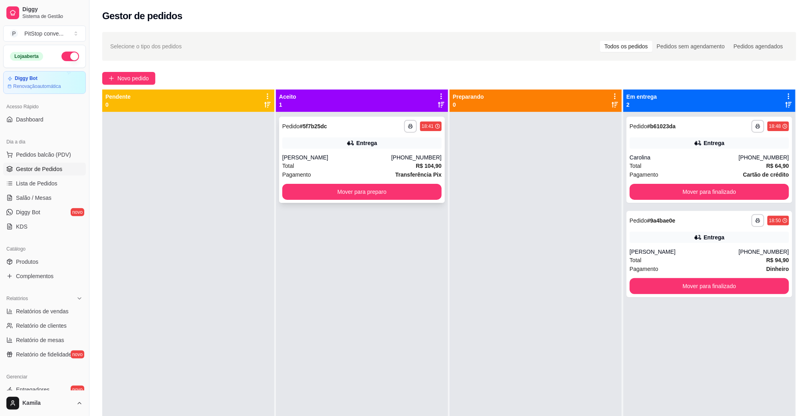
click at [405, 163] on div "Total R$ 104,90" at bounding box center [361, 165] width 159 height 9
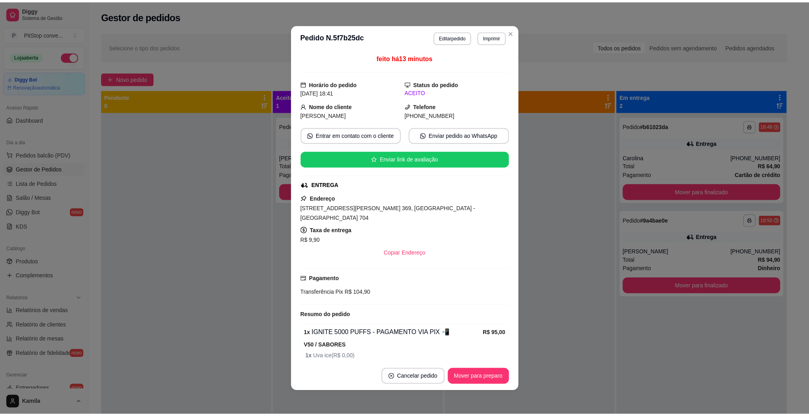
scroll to position [30, 0]
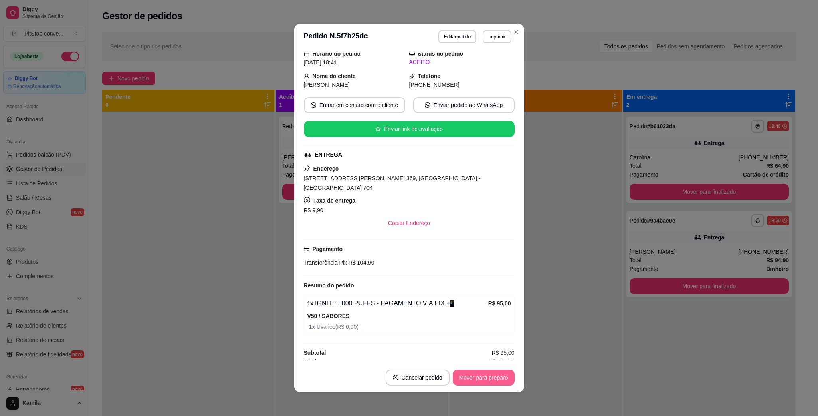
click at [491, 376] on button "Mover para preparo" at bounding box center [484, 377] width 62 height 16
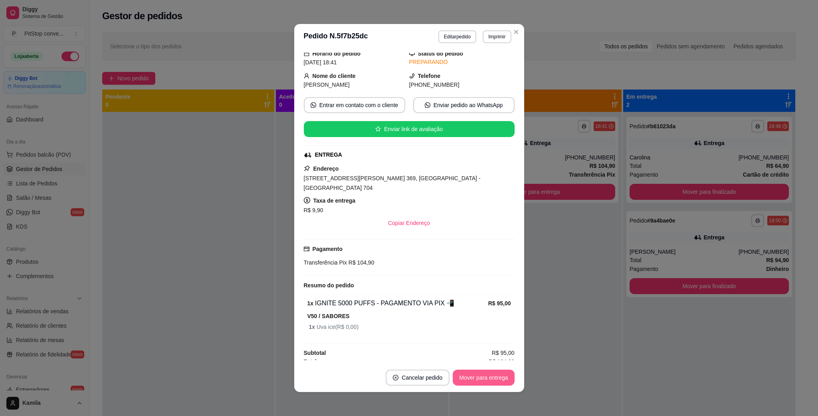
click at [483, 378] on button "Mover para entrega" at bounding box center [483, 377] width 61 height 16
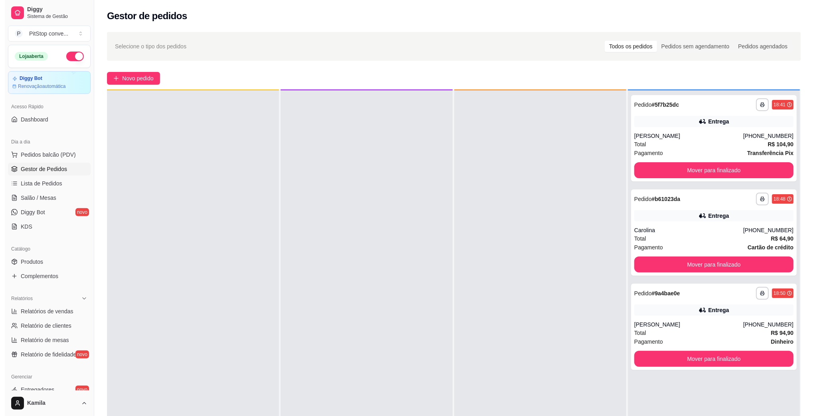
scroll to position [22, 0]
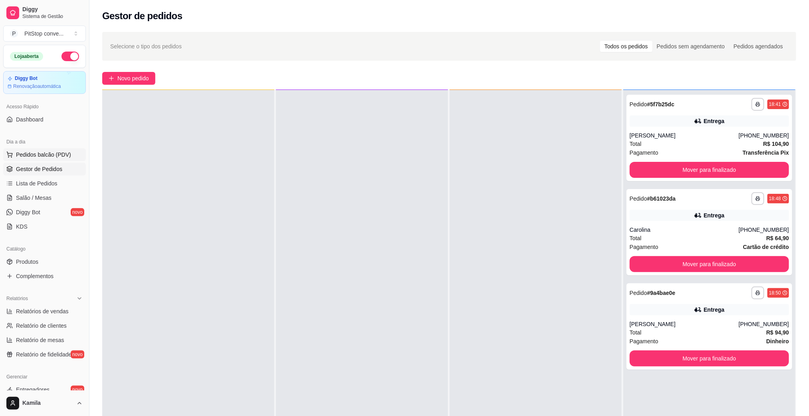
click at [45, 158] on span "Pedidos balcão (PDV)" at bounding box center [43, 155] width 55 height 8
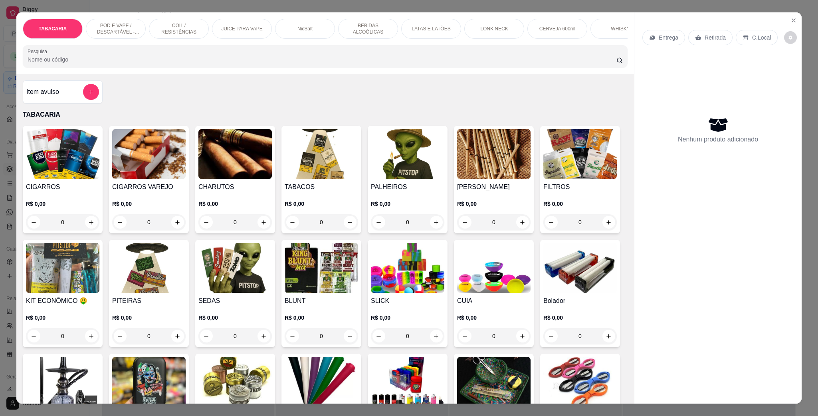
click at [114, 38] on div "POD E VAPE / DESCARTÁVEL - RECARREGAVEL" at bounding box center [116, 29] width 60 height 20
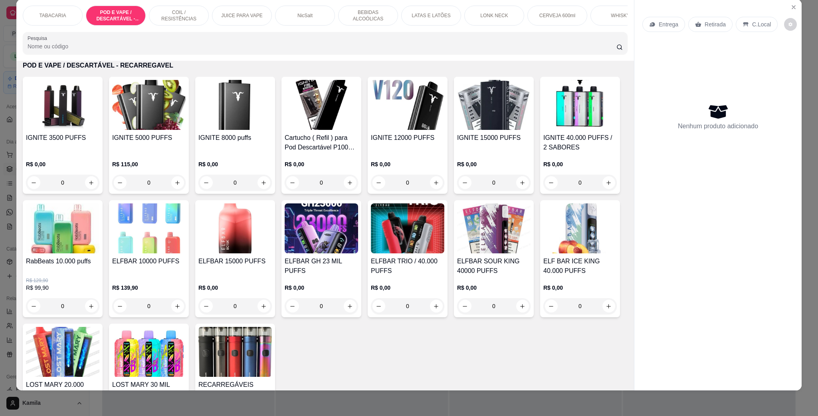
click at [503, 152] on div "IGNITE 15000 PUFFS" at bounding box center [493, 142] width 73 height 19
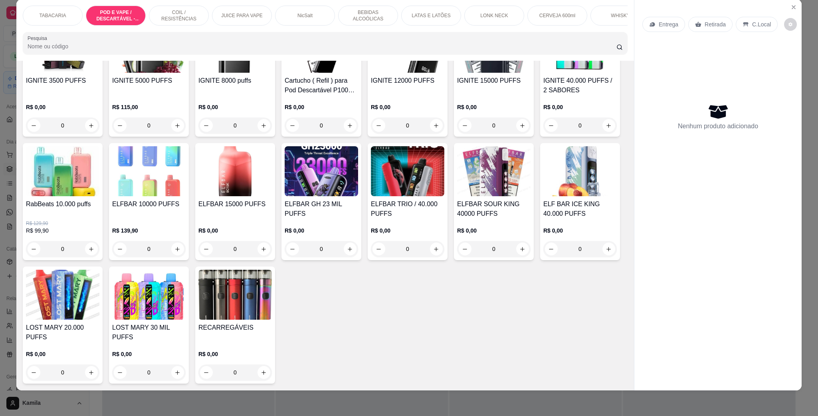
scroll to position [576, 0]
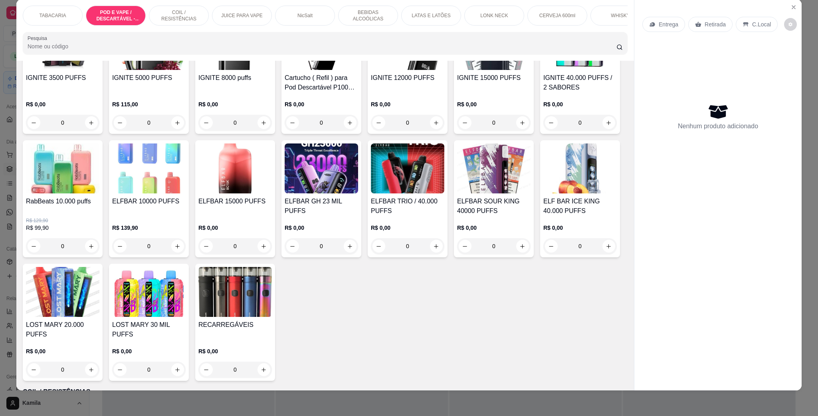
click at [543, 92] on h4 "IGNITE 40.000 PUFFS / 2 SABORES" at bounding box center [579, 82] width 73 height 19
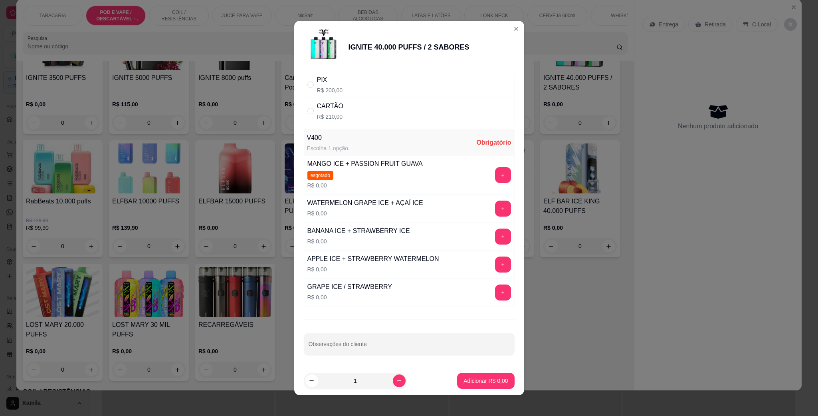
scroll to position [53, 0]
click at [495, 238] on button "+" at bounding box center [503, 237] width 16 height 16
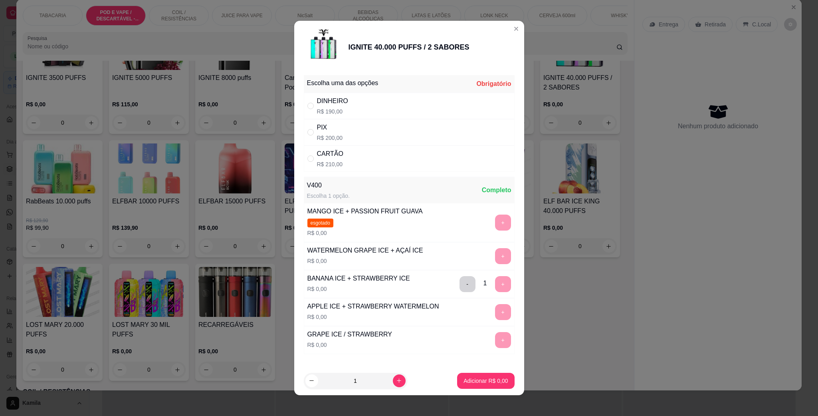
scroll to position [0, 0]
click at [322, 139] on p "R$ 200,00" at bounding box center [330, 139] width 26 height 8
radio input "true"
click at [472, 378] on p "Adicionar R$ 200,00" at bounding box center [482, 380] width 51 height 8
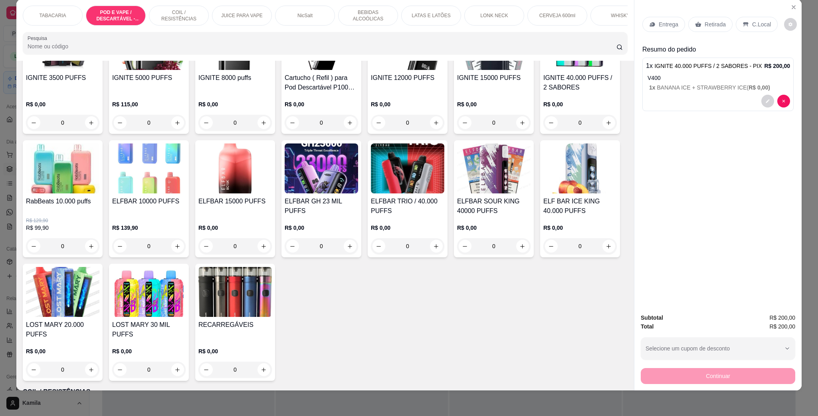
click at [715, 24] on p "Retirada" at bounding box center [715, 24] width 21 height 8
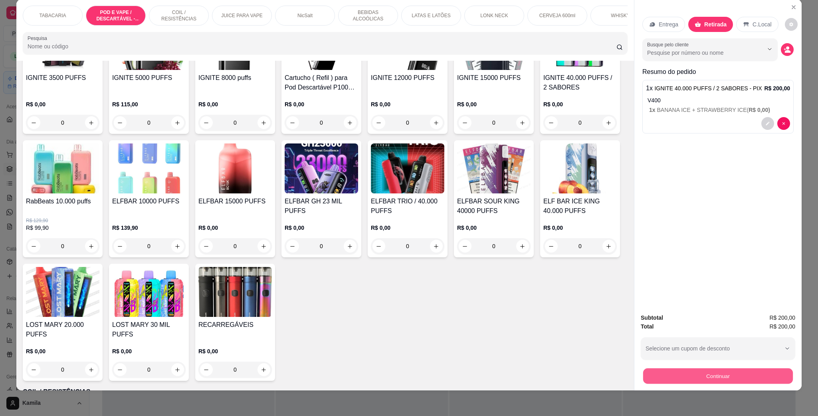
click at [743, 376] on button "Continuar" at bounding box center [718, 376] width 150 height 16
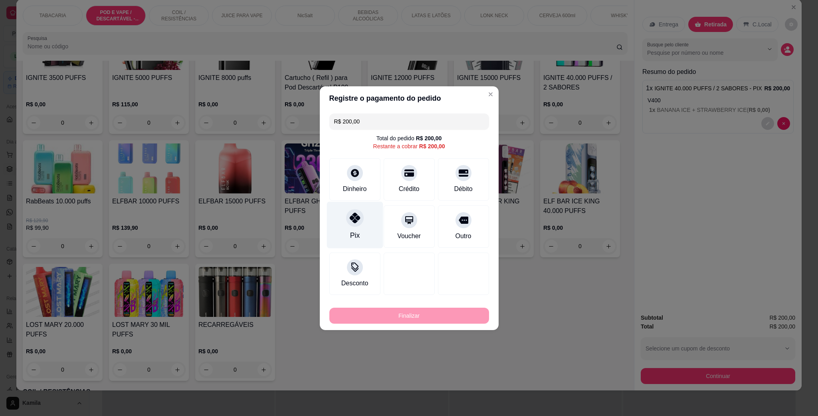
click at [353, 222] on icon at bounding box center [354, 217] width 10 height 10
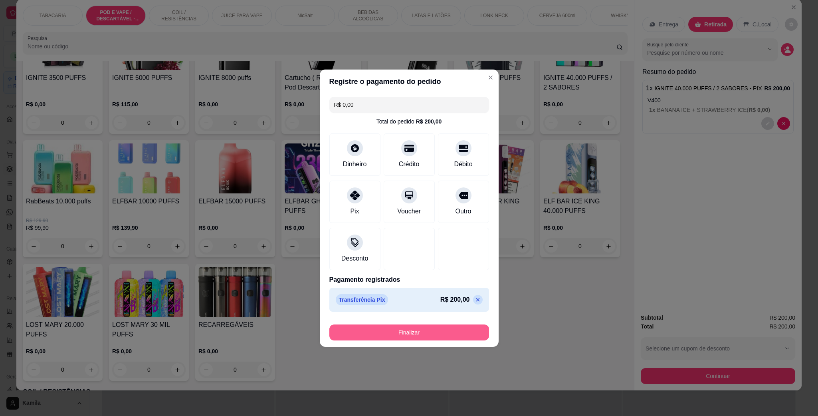
click at [452, 331] on button "Finalizar" at bounding box center [409, 332] width 160 height 16
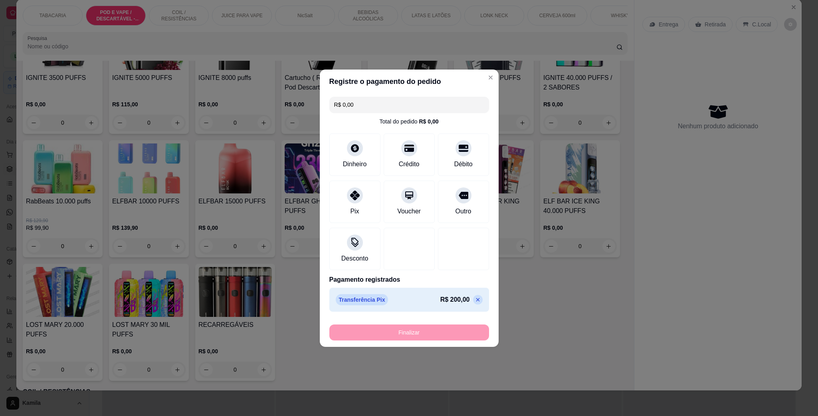
type input "-R$ 200,00"
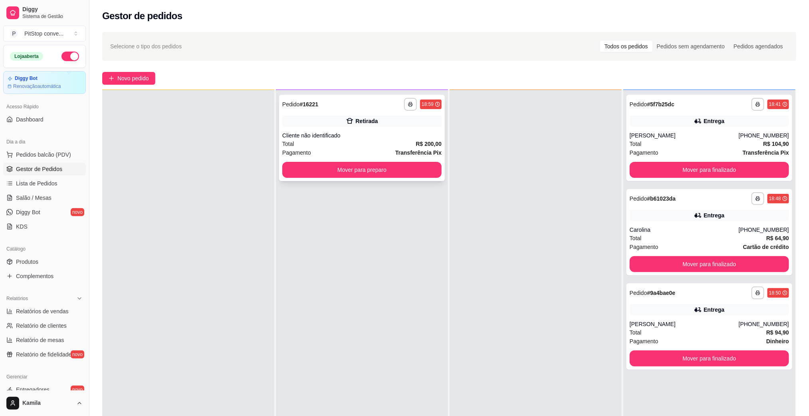
click at [356, 125] on div "Retirada" at bounding box center [366, 121] width 22 height 8
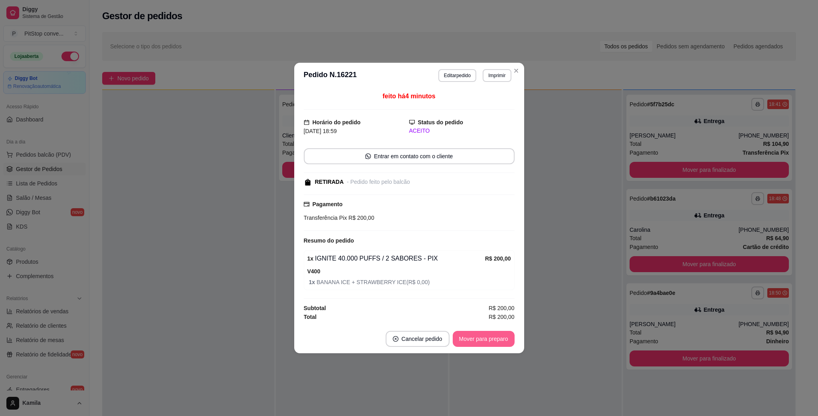
click at [488, 340] on button "Mover para preparo" at bounding box center [484, 339] width 62 height 16
click at [488, 340] on div "Mover para preparo" at bounding box center [478, 339] width 73 height 16
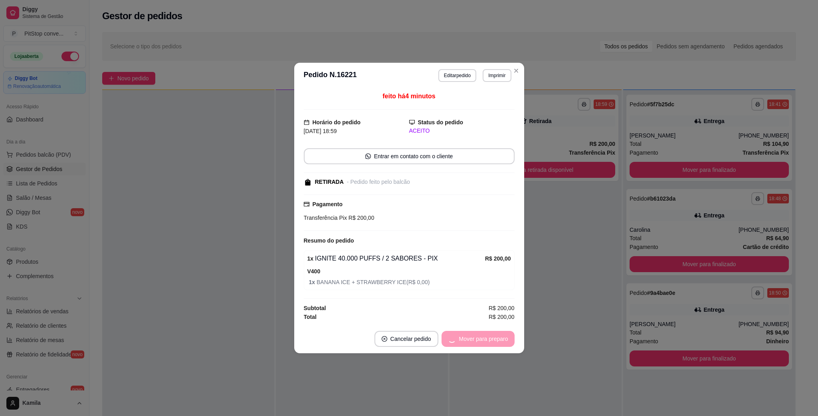
click at [488, 340] on div "Mover para preparo" at bounding box center [478, 339] width 73 height 16
click at [488, 340] on button "Mover para retirada disponível" at bounding box center [470, 339] width 88 height 16
click at [488, 340] on div "Mover para retirada disponível" at bounding box center [464, 339] width 99 height 16
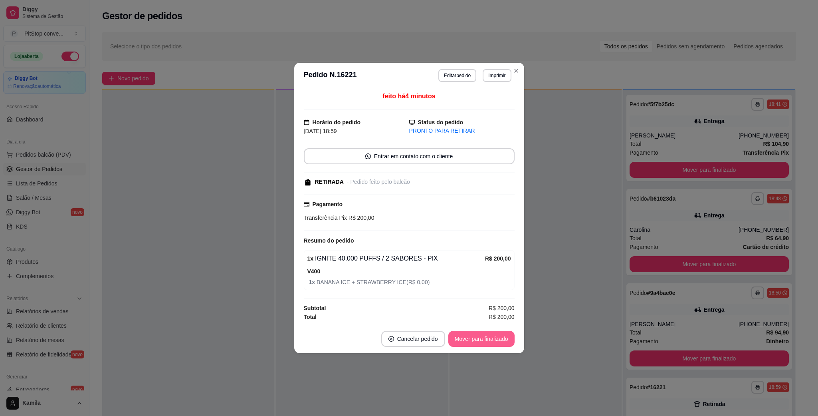
click at [488, 340] on button "Mover para finalizado" at bounding box center [481, 339] width 66 height 16
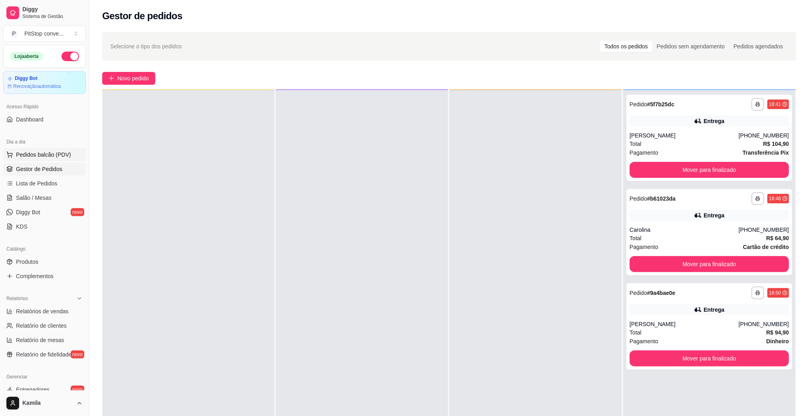
click at [53, 149] on button "Pedidos balcão (PDV)" at bounding box center [44, 154] width 83 height 13
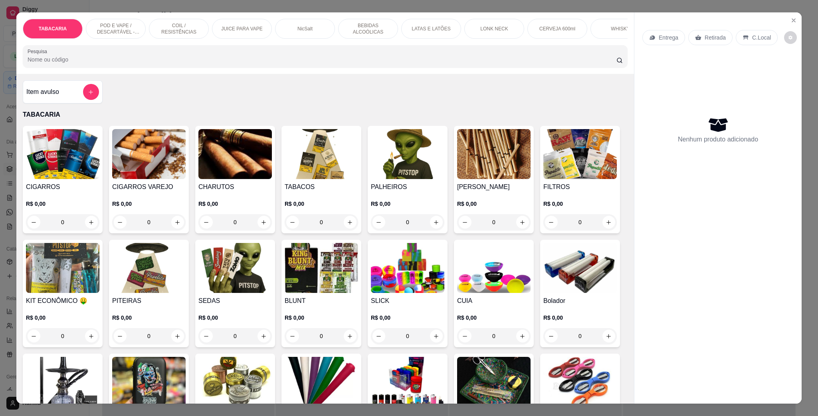
click at [127, 27] on p "POD E VAPE / DESCARTÁVEL - RECARREGAVEL" at bounding box center [116, 28] width 46 height 13
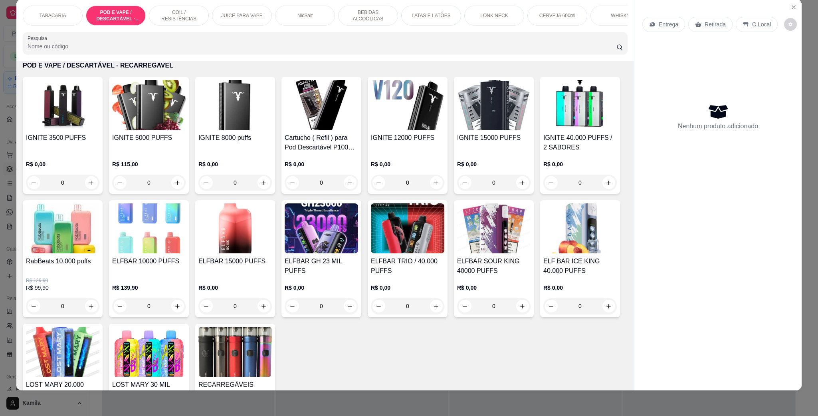
click at [488, 152] on div "IGNITE 15000 PUFFS" at bounding box center [493, 142] width 73 height 19
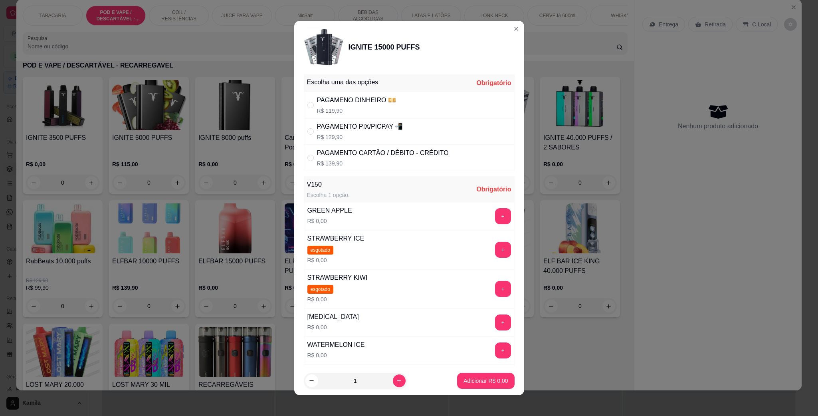
scroll to position [0, 0]
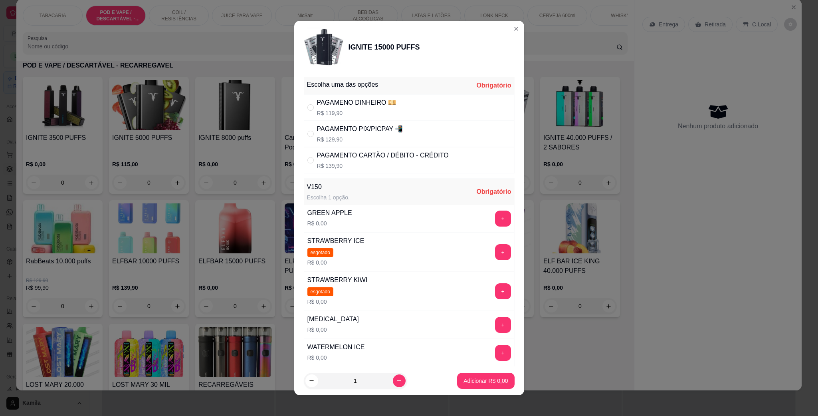
click at [328, 133] on div "PAGAMENTO PIX/PICPAY 📲" at bounding box center [360, 129] width 86 height 10
click at [347, 156] on div "PAGAMENTO CARTÃO / DÉBITO - CRÉDITO" at bounding box center [383, 156] width 132 height 10
radio input "false"
radio input "true"
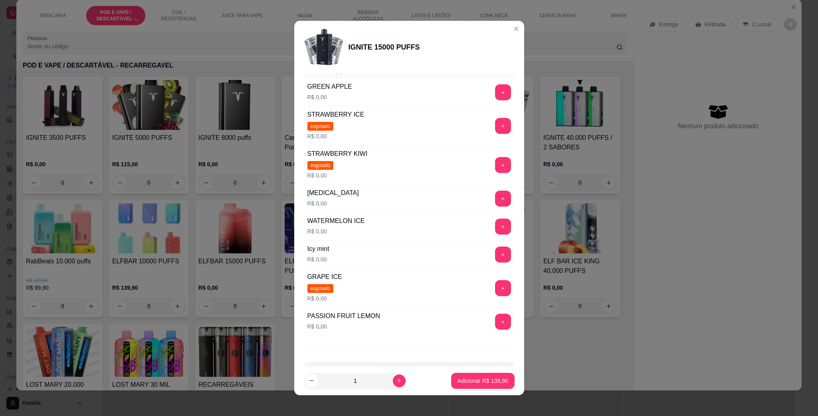
scroll to position [160, 0]
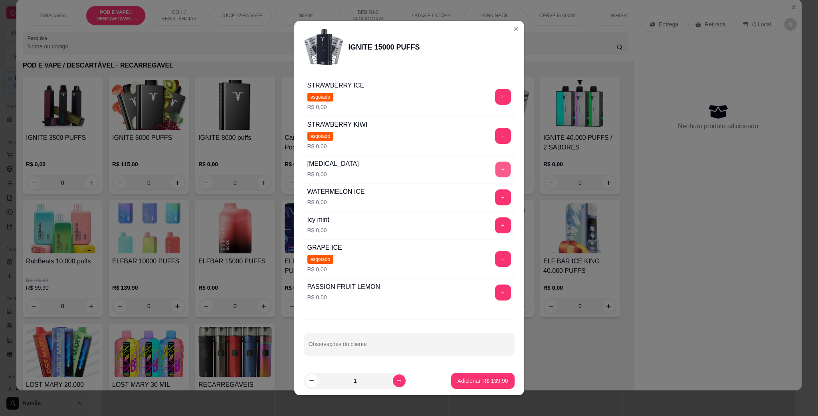
click at [495, 165] on button "+" at bounding box center [503, 170] width 16 height 16
click at [463, 376] on p "Adicionar R$ 139,90" at bounding box center [482, 380] width 49 height 8
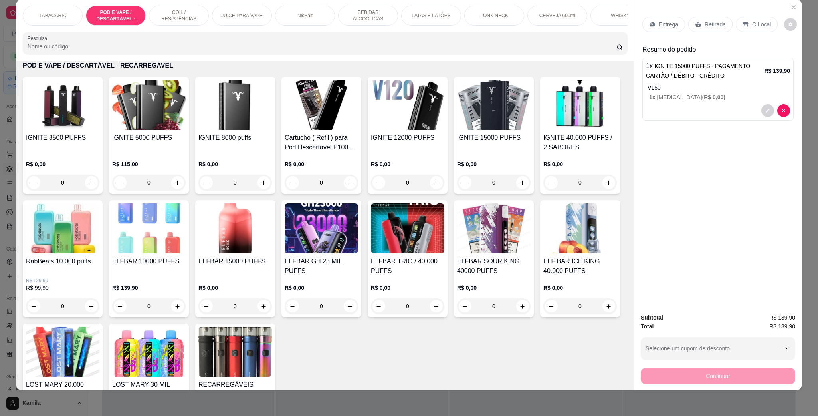
click at [708, 23] on p "Retirada" at bounding box center [715, 24] width 21 height 8
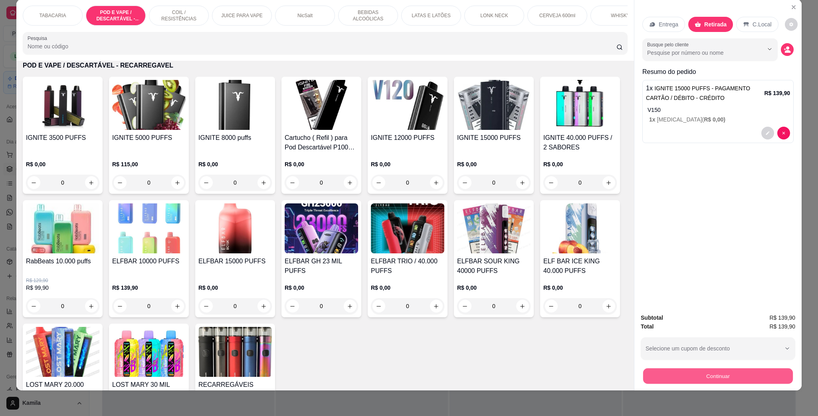
click at [733, 372] on button "Continuar" at bounding box center [718, 376] width 150 height 16
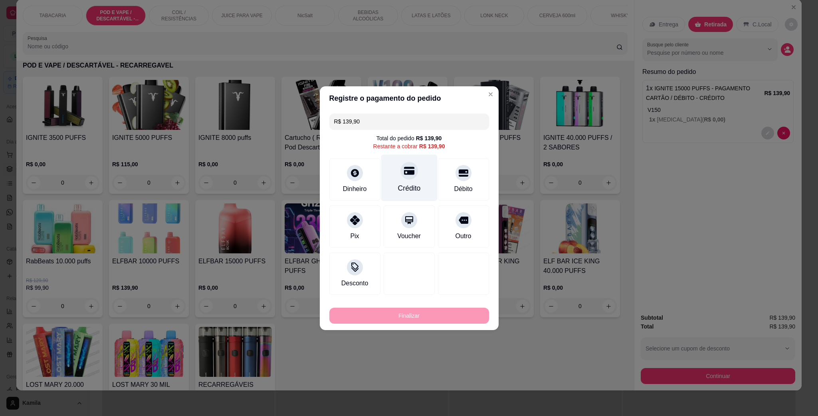
click at [397, 179] on div "Crédito" at bounding box center [409, 177] width 56 height 47
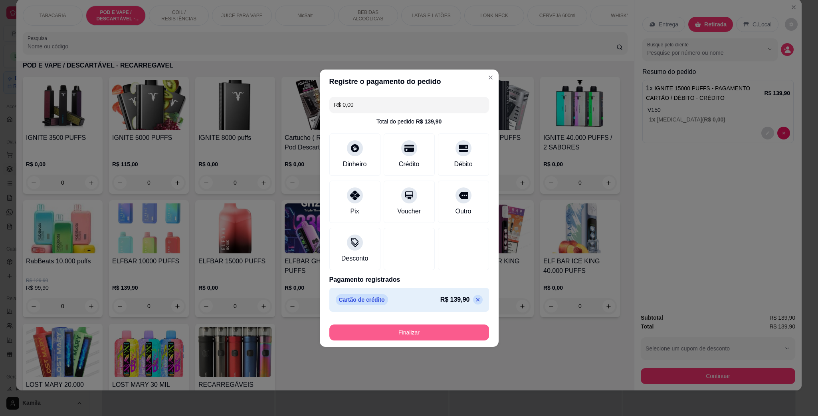
click at [417, 332] on button "Finalizar" at bounding box center [409, 332] width 160 height 16
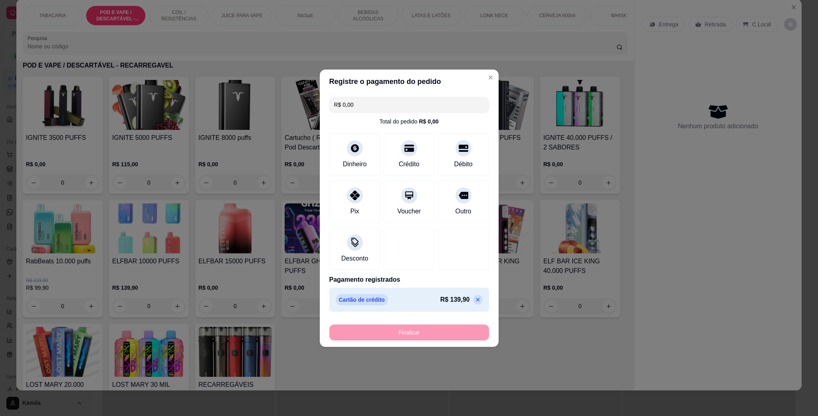
type input "-R$ 139,90"
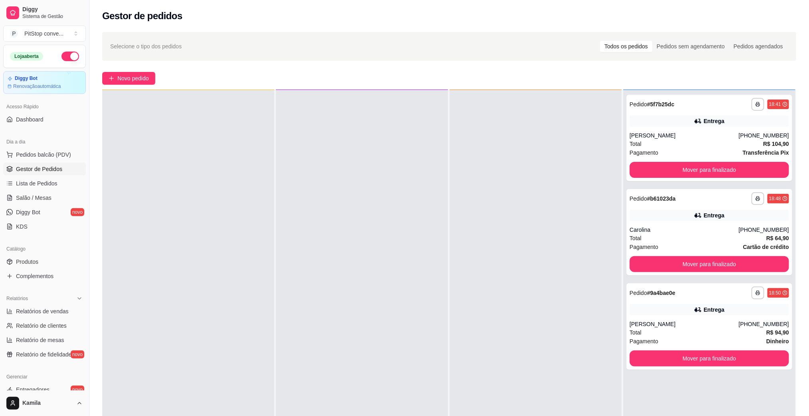
click at [523, 179] on div at bounding box center [536, 298] width 172 height 416
drag, startPoint x: 523, startPoint y: 179, endPoint x: 208, endPoint y: 113, distance: 321.8
click at [522, 179] on div at bounding box center [536, 298] width 172 height 416
click at [66, 150] on button "Pedidos balcão (PDV)" at bounding box center [44, 154] width 83 height 13
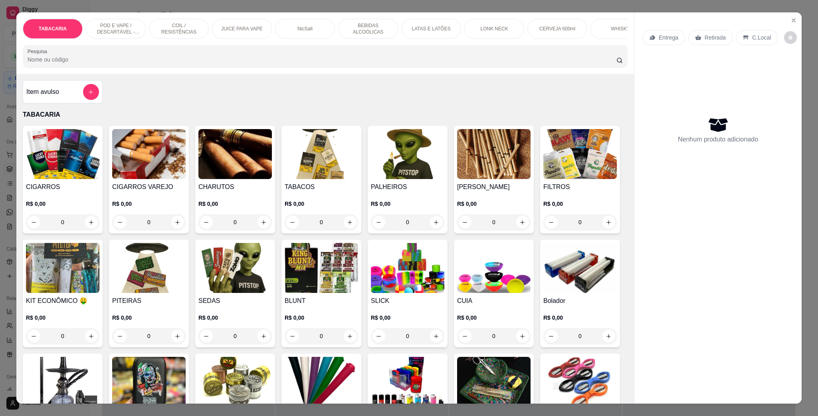
click at [140, 31] on div "POD E VAPE / DESCARTÁVEL - RECARREGAVEL" at bounding box center [116, 29] width 60 height 20
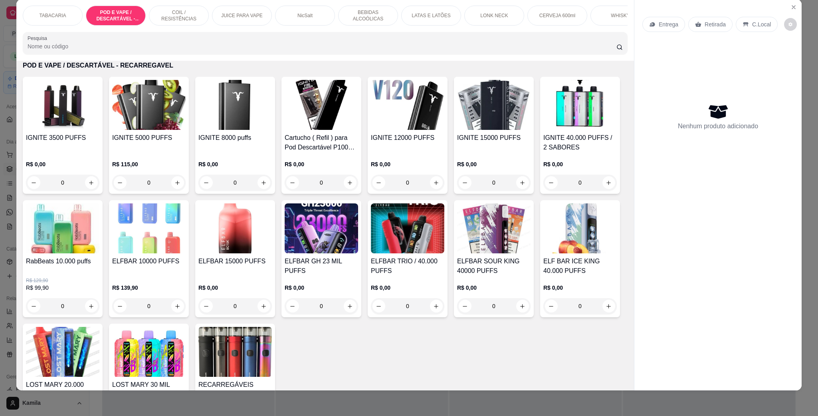
click at [502, 128] on img at bounding box center [493, 105] width 73 height 50
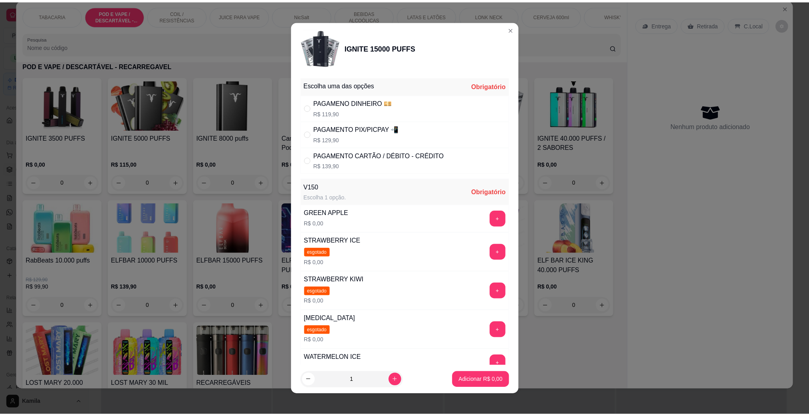
scroll to position [120, 0]
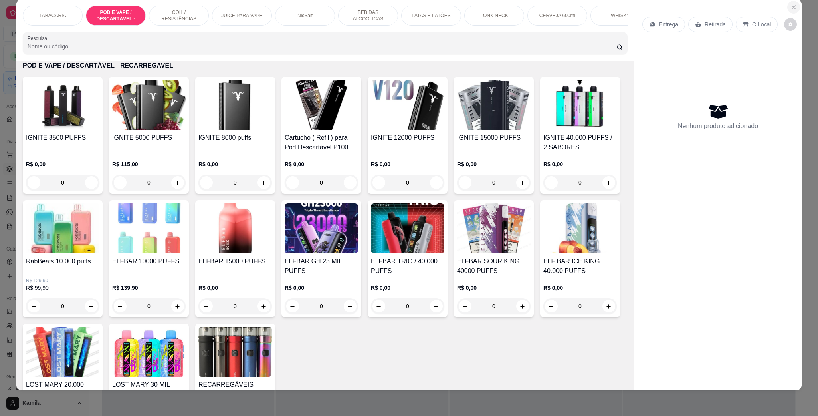
click at [792, 8] on icon "Close" at bounding box center [793, 7] width 3 height 3
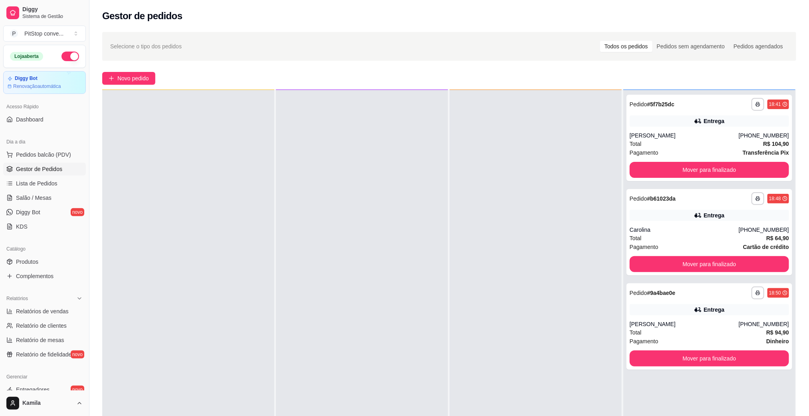
drag, startPoint x: 308, startPoint y: 91, endPoint x: 364, endPoint y: 134, distance: 70.9
click at [321, 110] on div at bounding box center [362, 298] width 172 height 416
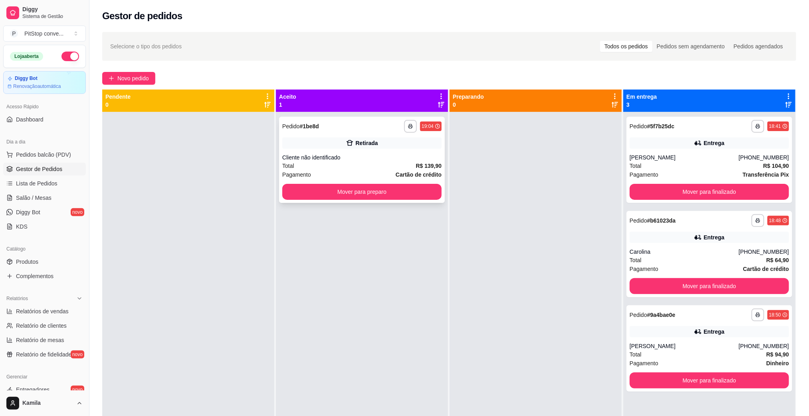
click at [358, 139] on div "Retirada" at bounding box center [366, 143] width 22 height 8
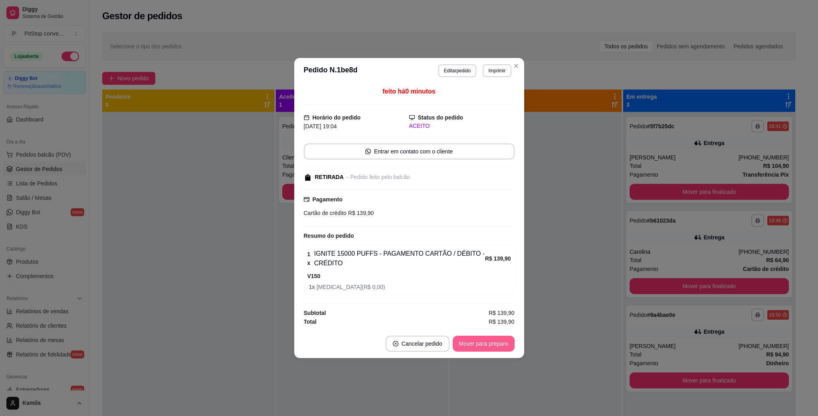
click at [479, 342] on button "Mover para preparo" at bounding box center [484, 343] width 62 height 16
click at [479, 342] on div "Mover para preparo" at bounding box center [478, 343] width 73 height 16
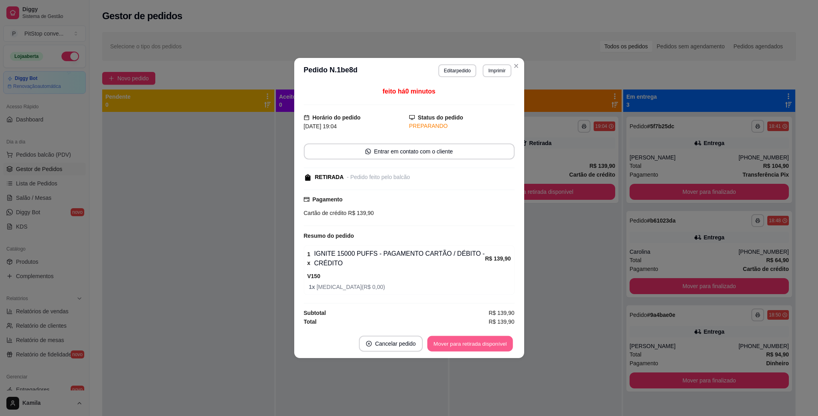
click at [479, 342] on button "Mover para retirada disponível" at bounding box center [470, 344] width 85 height 16
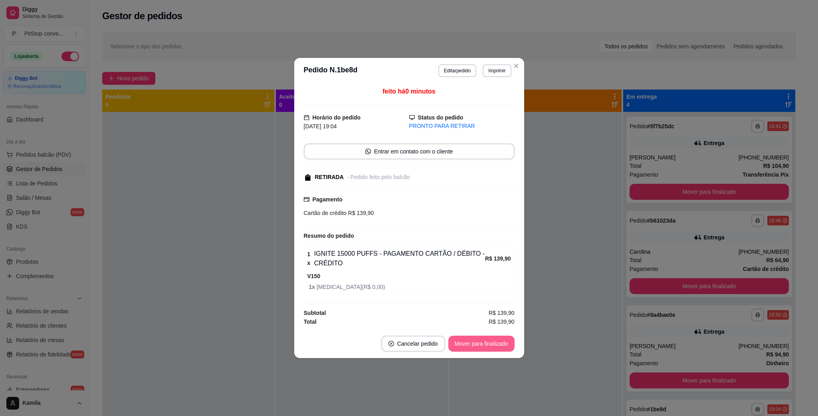
click at [490, 338] on button "Mover para finalizado" at bounding box center [481, 343] width 66 height 16
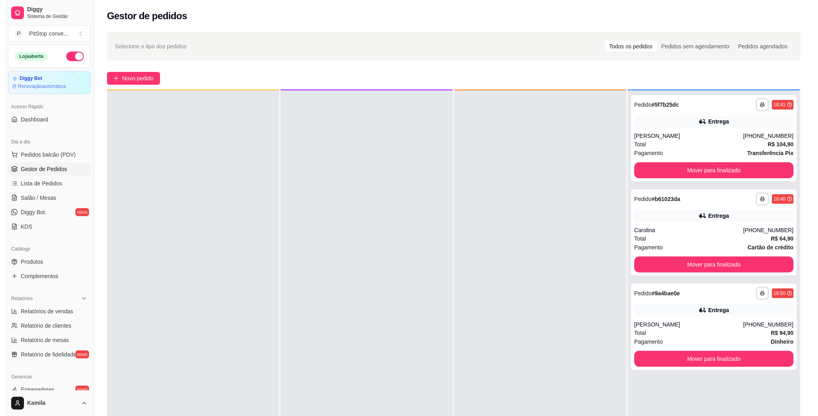
scroll to position [22, 0]
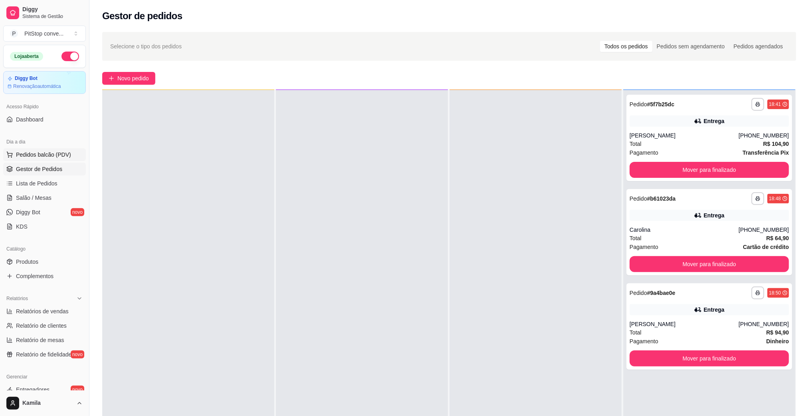
click at [29, 154] on span "Pedidos balcão (PDV)" at bounding box center [43, 155] width 55 height 8
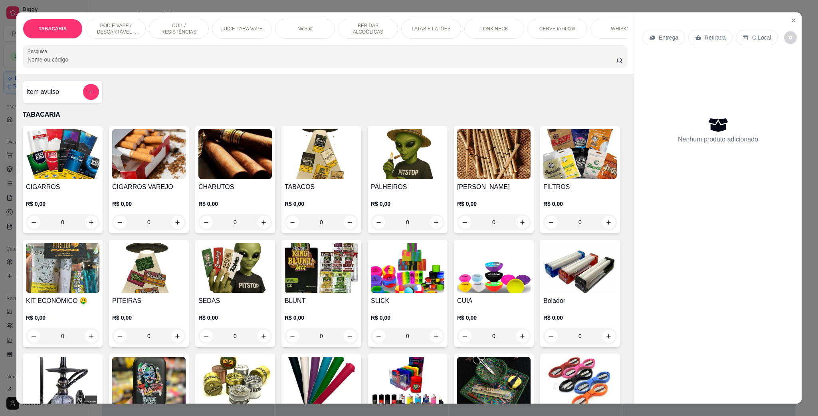
click at [104, 17] on div "TABACARIA POD E VAPE / DESCARTÁVEL - RECARREGAVEL COIL / RESISTÊNCIAS JUICE PAR…" at bounding box center [325, 42] width 618 height 61
click at [109, 36] on div "POD E VAPE / DESCARTÁVEL - RECARREGAVEL" at bounding box center [116, 29] width 60 height 20
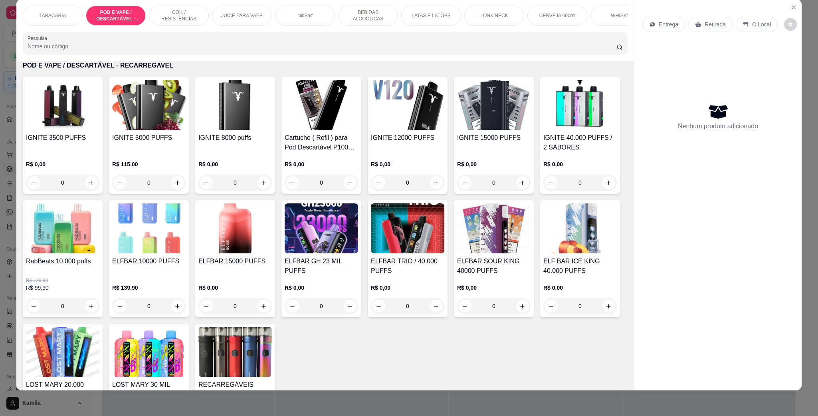
click at [272, 266] on h4 "ELFBAR 15000 PUFFS" at bounding box center [234, 261] width 73 height 10
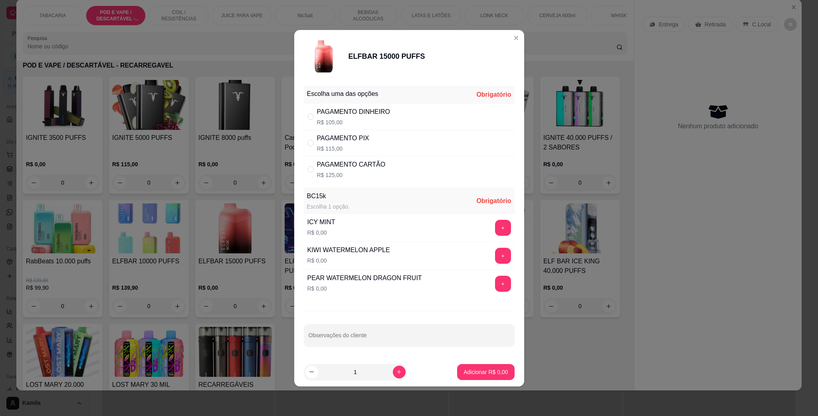
click at [338, 120] on p "R$ 105,00" at bounding box center [353, 122] width 73 height 8
radio input "true"
click at [495, 279] on button "+" at bounding box center [503, 283] width 16 height 16
click at [468, 374] on p "Adicionar R$ 105,00" at bounding box center [482, 372] width 49 height 8
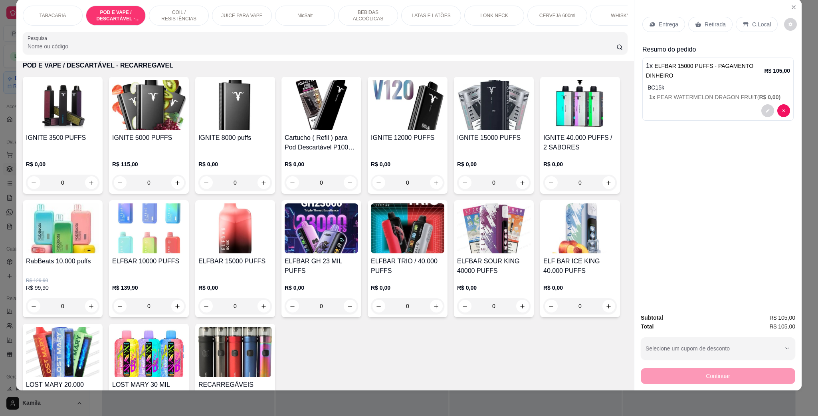
click at [705, 23] on p "Retirada" at bounding box center [715, 24] width 21 height 8
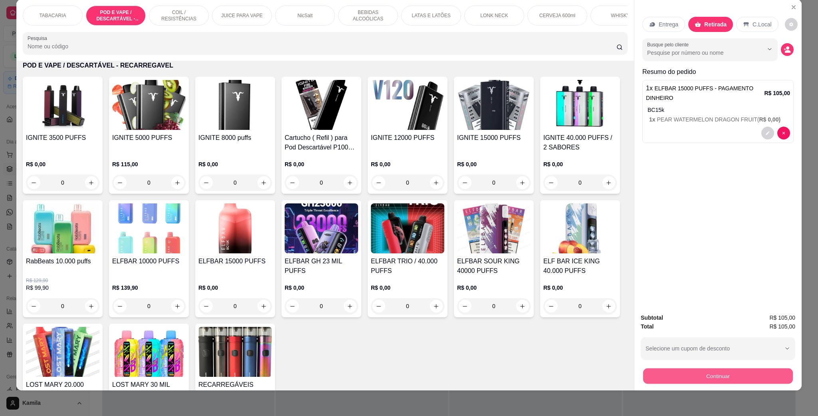
click at [742, 372] on button "Continuar" at bounding box center [718, 376] width 150 height 16
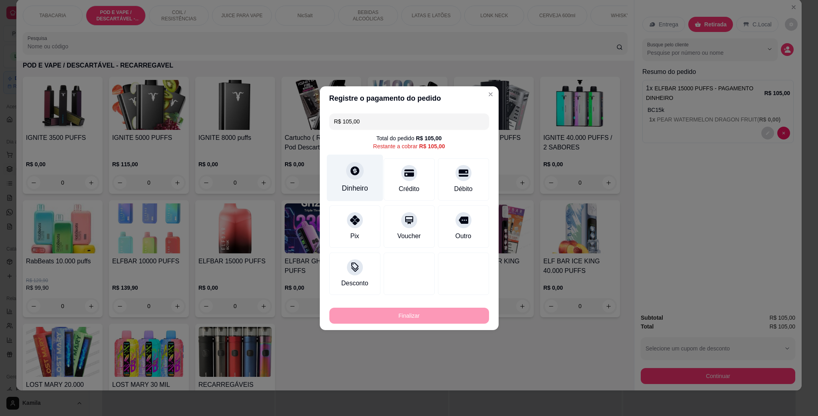
click at [341, 180] on div "Dinheiro" at bounding box center [355, 177] width 56 height 47
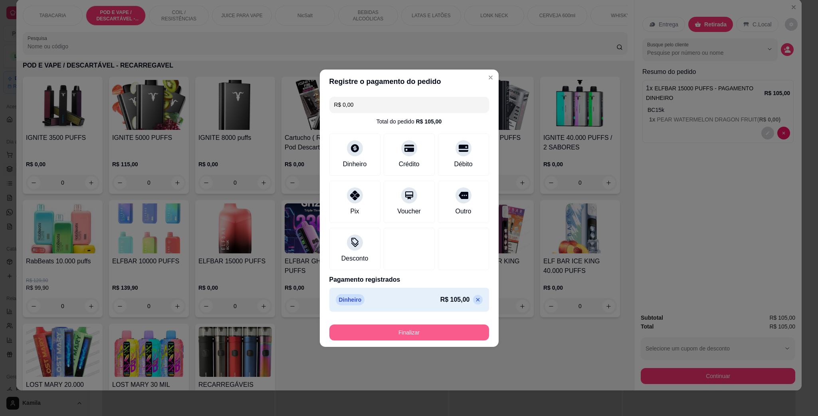
click at [414, 328] on button "Finalizar" at bounding box center [409, 332] width 160 height 16
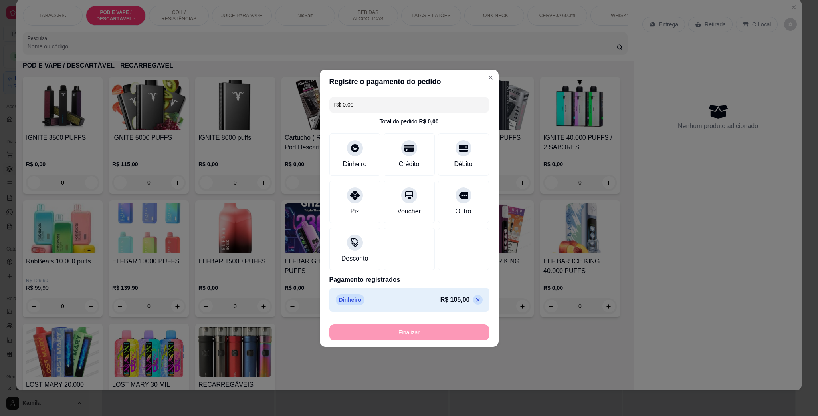
type input "-R$ 105,00"
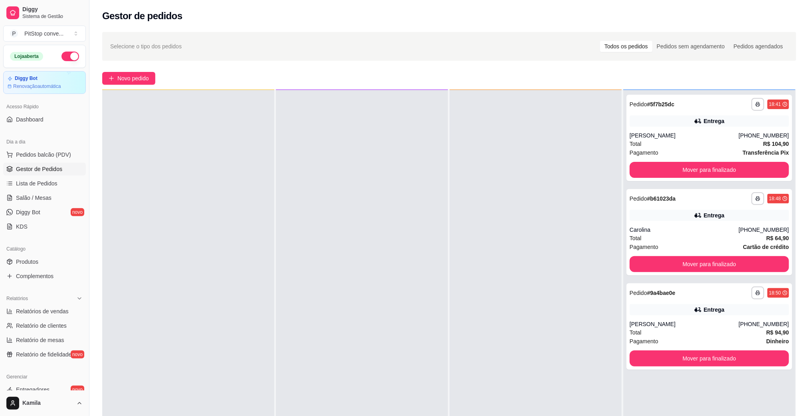
click at [44, 165] on span "Gestor de Pedidos" at bounding box center [39, 169] width 46 height 8
click at [44, 158] on span "Pedidos balcão (PDV)" at bounding box center [43, 155] width 55 height 8
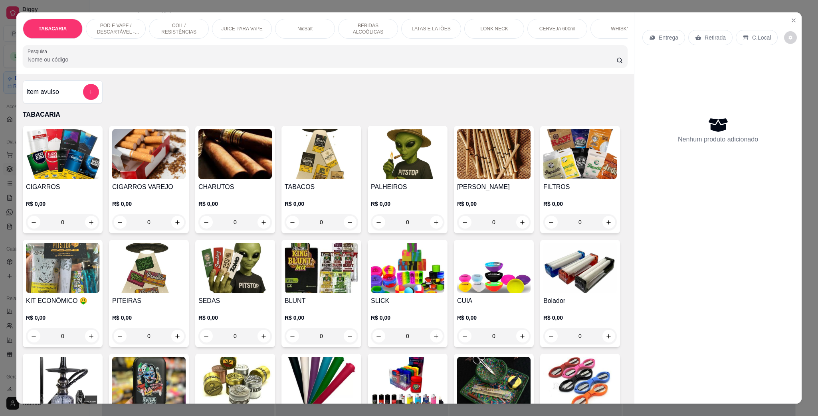
click at [118, 34] on p "POD E VAPE / DESCARTÁVEL - RECARREGAVEL" at bounding box center [116, 28] width 46 height 13
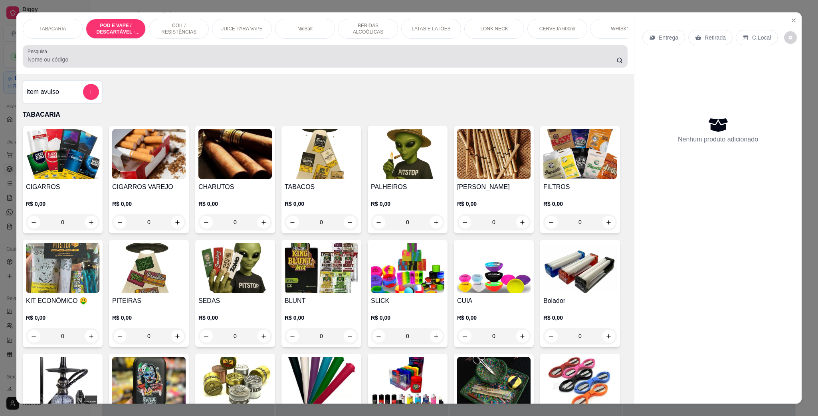
scroll to position [13, 0]
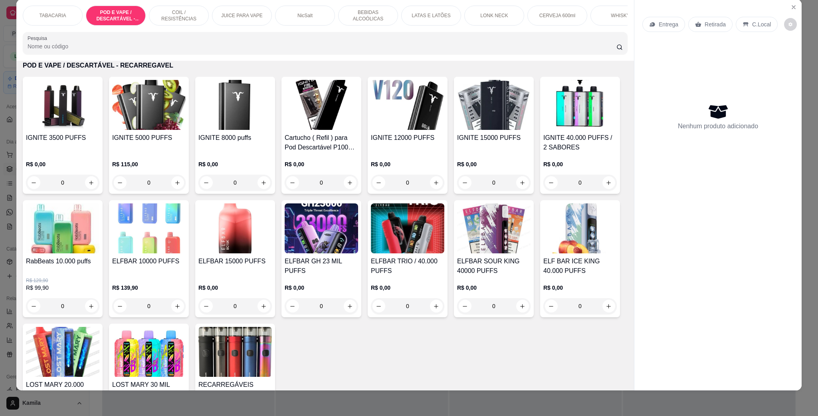
click at [484, 120] on img at bounding box center [493, 105] width 73 height 50
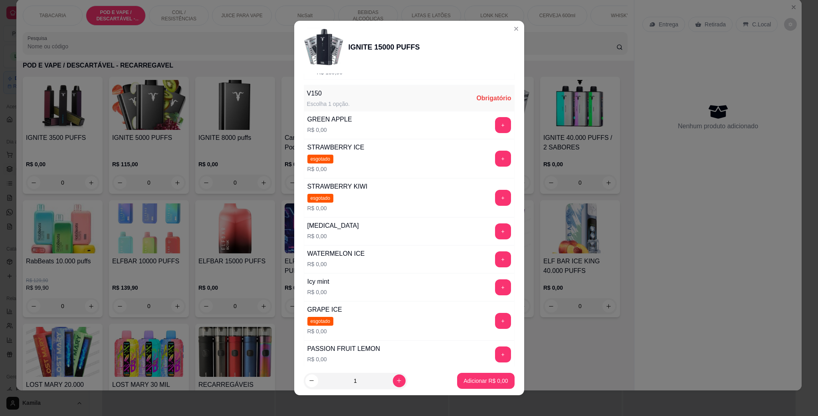
scroll to position [160, 0]
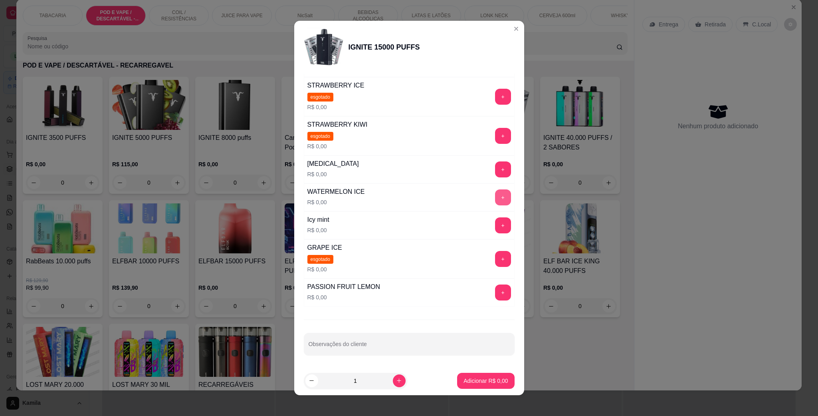
click at [495, 189] on button "+" at bounding box center [503, 197] width 16 height 16
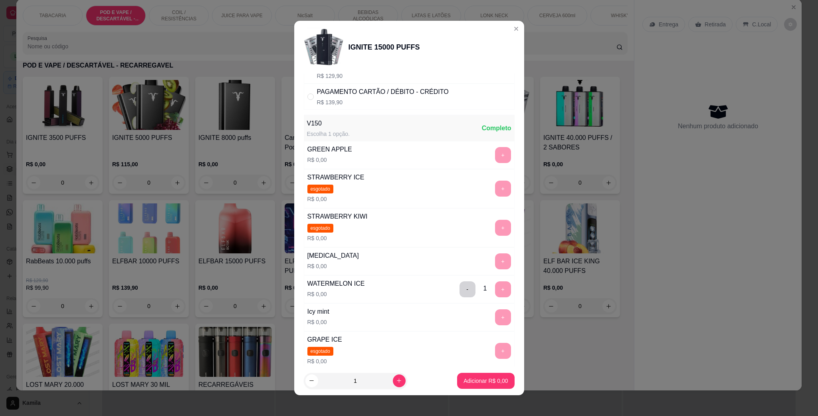
scroll to position [0, 0]
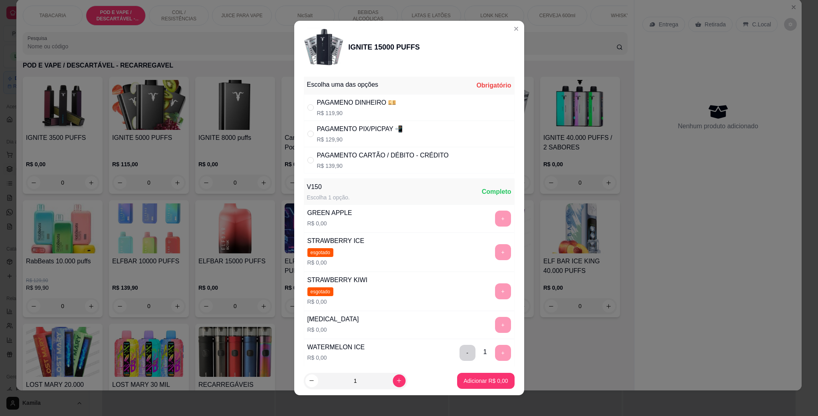
click at [367, 135] on div "PAGAMENTO PIX/PICPAY 📲 R$ 129,90" at bounding box center [360, 133] width 86 height 19
radio input "true"
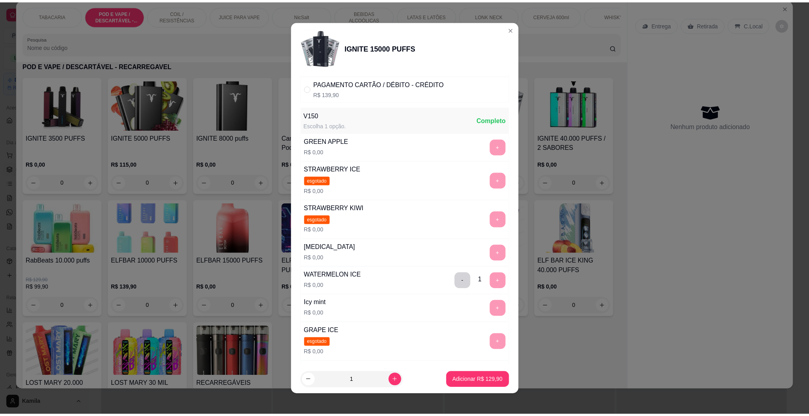
scroll to position [160, 0]
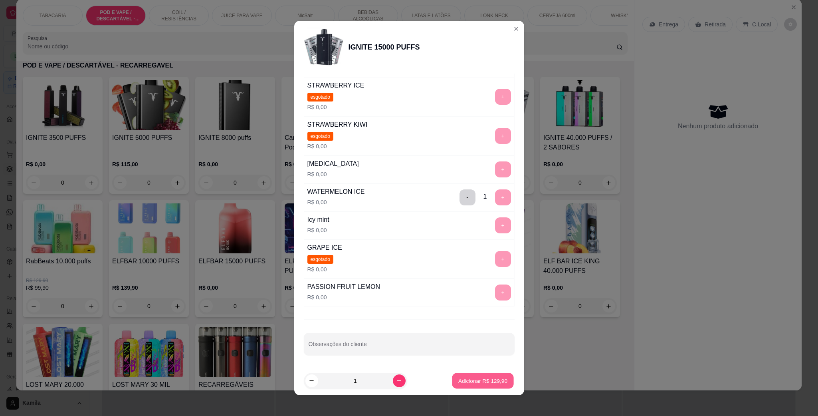
click at [466, 381] on p "Adicionar R$ 129,90" at bounding box center [482, 380] width 49 height 8
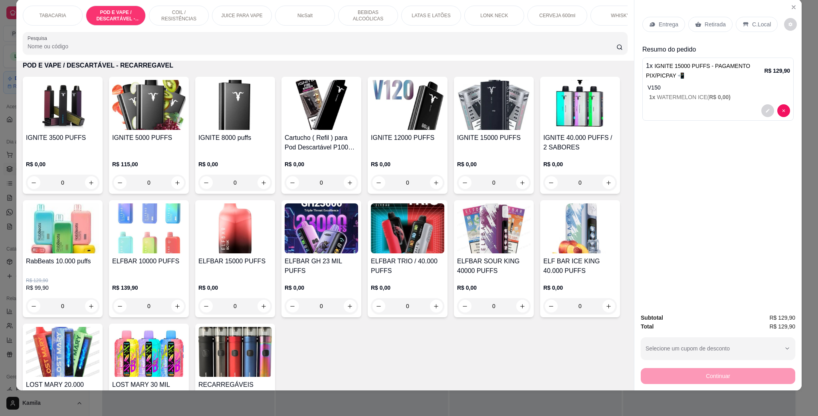
click at [709, 24] on p "Retirada" at bounding box center [715, 24] width 21 height 8
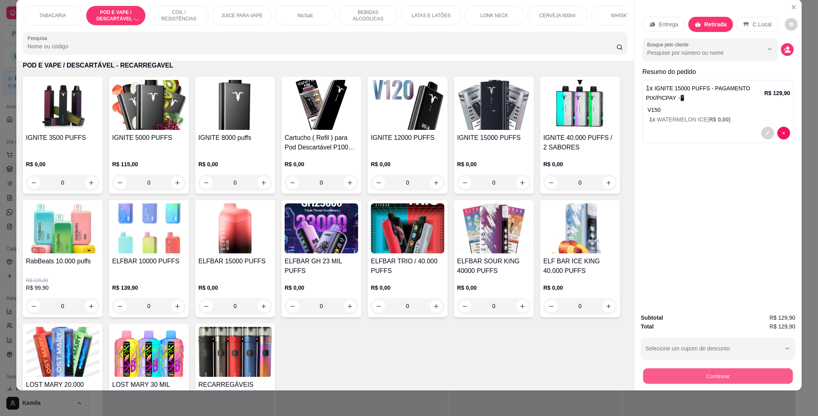
click at [709, 379] on button "Continuar" at bounding box center [718, 376] width 150 height 16
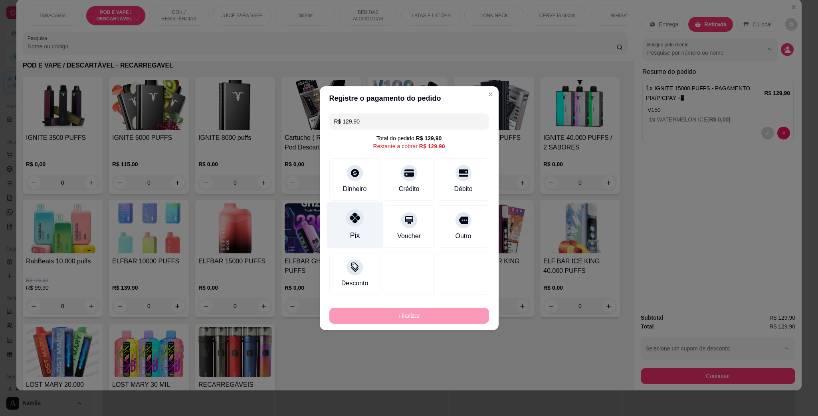
click at [354, 230] on div "Pix" at bounding box center [355, 235] width 10 height 10
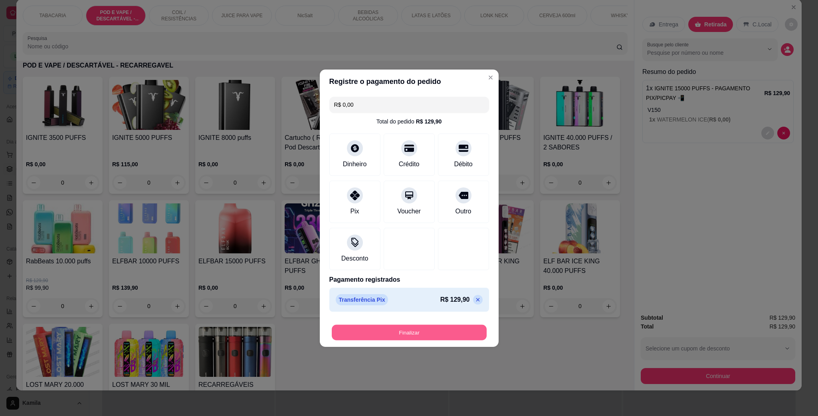
click at [421, 332] on button "Finalizar" at bounding box center [409, 332] width 155 height 16
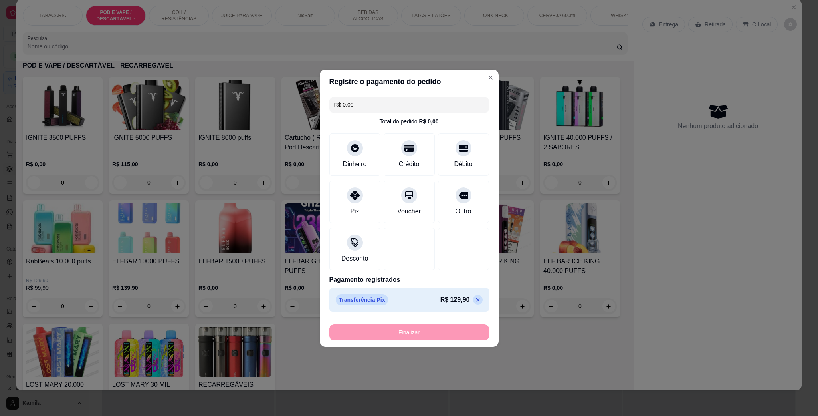
type input "-R$ 129,90"
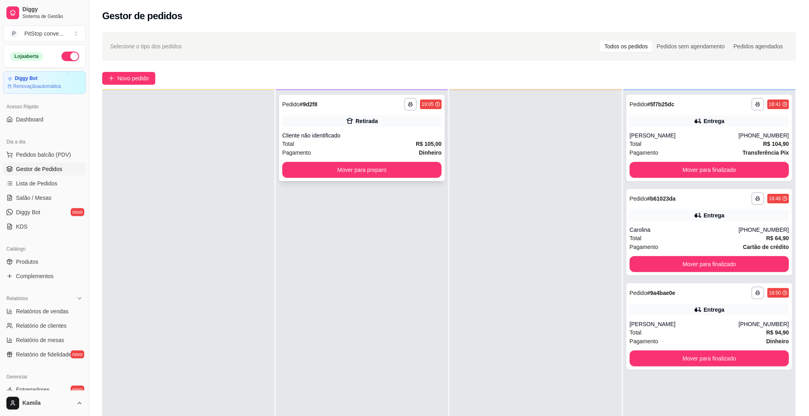
click at [362, 120] on div "Retirada" at bounding box center [366, 121] width 22 height 8
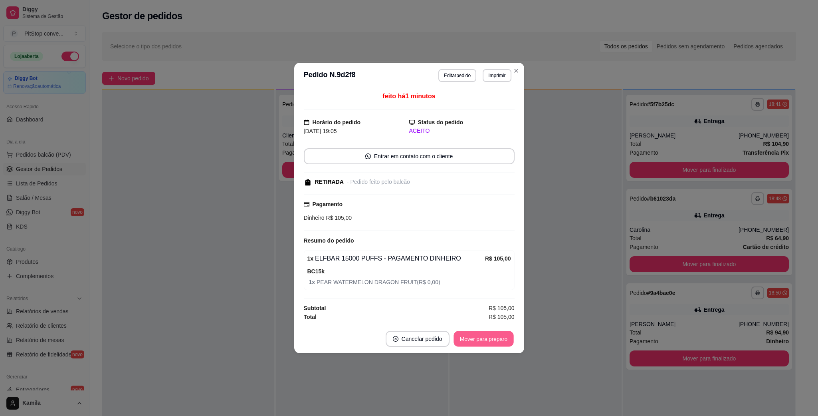
click at [497, 341] on button "Mover para preparo" at bounding box center [484, 339] width 60 height 16
click at [497, 341] on div "Mover para preparo" at bounding box center [484, 339] width 62 height 16
click at [497, 341] on div "Mover para preparo" at bounding box center [478, 339] width 73 height 16
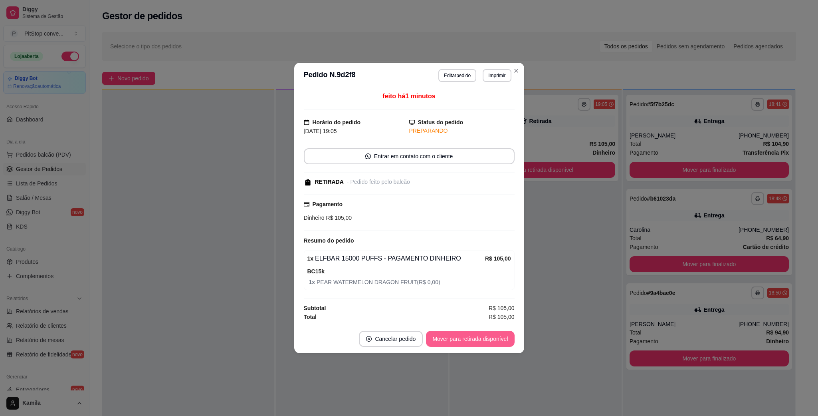
click at [497, 341] on button "Mover para retirada disponível" at bounding box center [470, 339] width 88 height 16
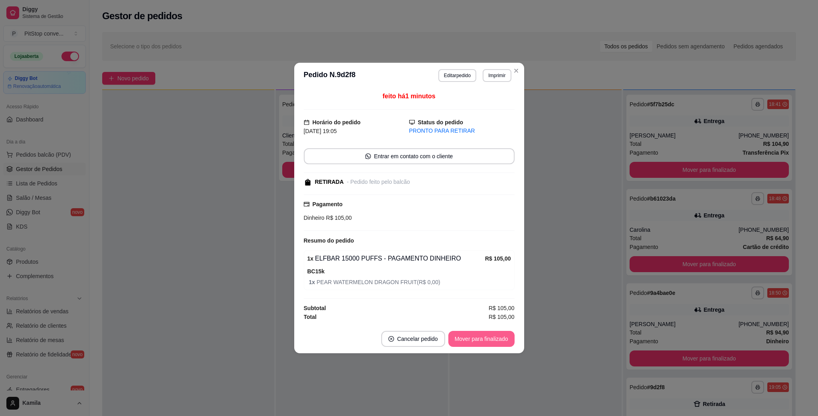
click at [478, 335] on button "Mover para finalizado" at bounding box center [481, 339] width 66 height 16
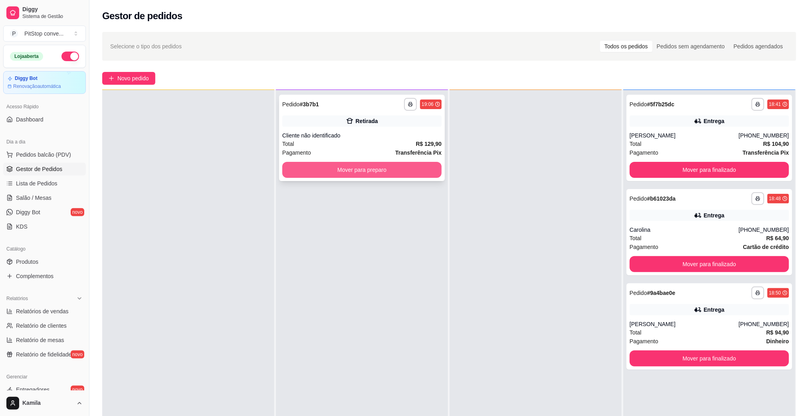
click at [404, 172] on button "Mover para preparo" at bounding box center [361, 170] width 159 height 16
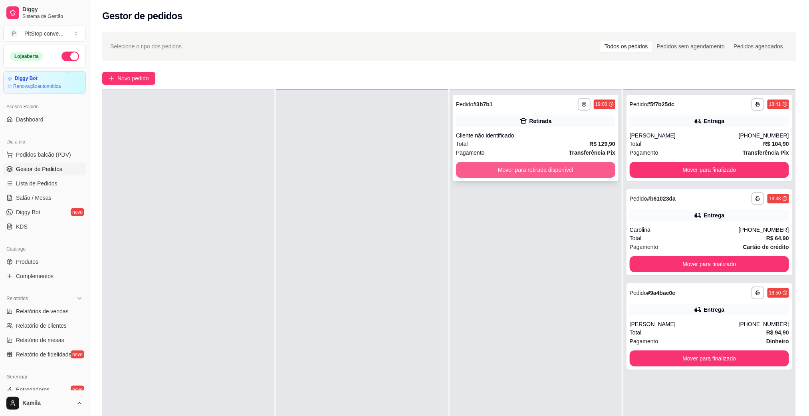
click at [505, 163] on button "Mover para retirada disponível" at bounding box center [535, 170] width 159 height 16
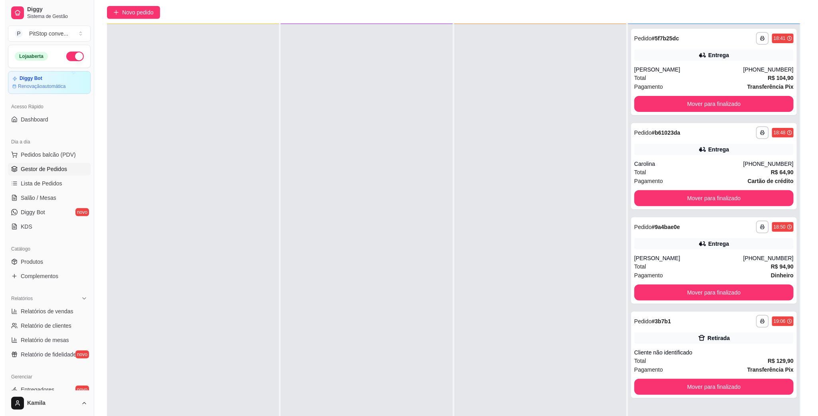
scroll to position [122, 0]
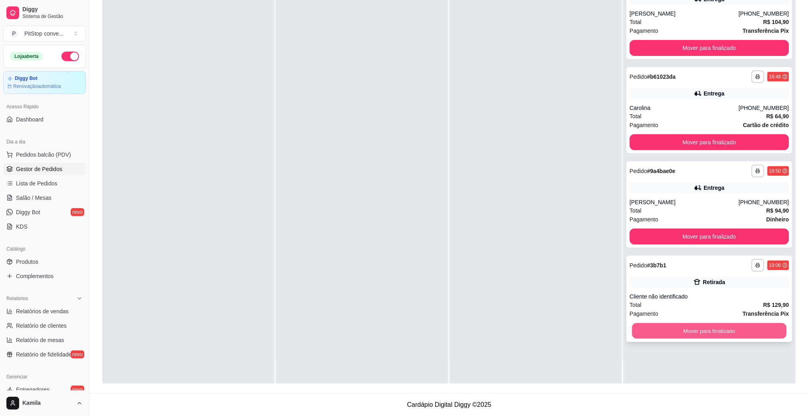
click at [737, 323] on button "Mover para finalizado" at bounding box center [709, 331] width 154 height 16
click at [45, 157] on span "Pedidos balcão (PDV)" at bounding box center [43, 155] width 55 height 8
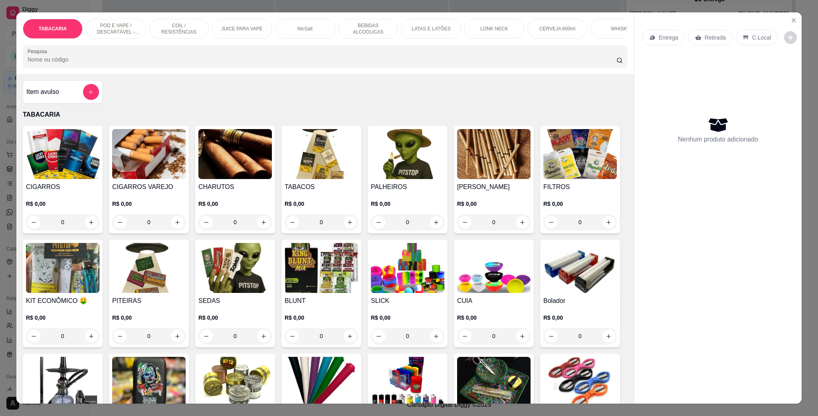
click at [123, 28] on p "POD E VAPE / DESCARTÁVEL - RECARREGAVEL" at bounding box center [116, 28] width 46 height 13
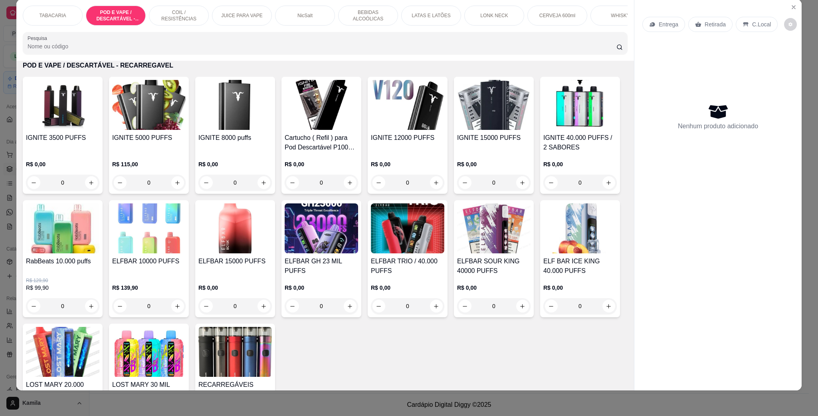
click at [509, 118] on img at bounding box center [493, 105] width 73 height 50
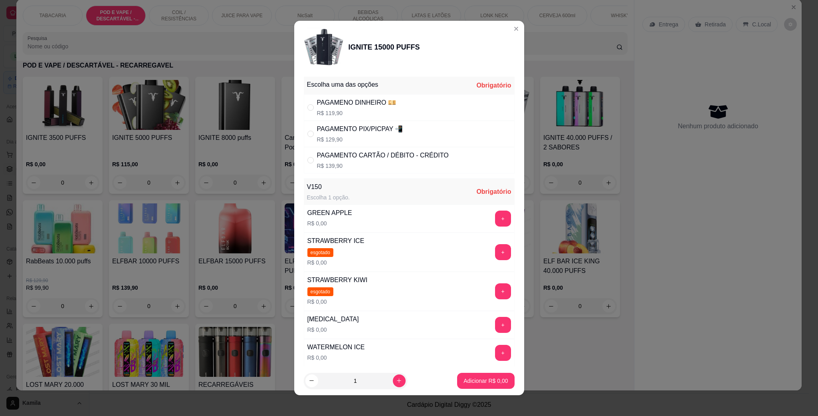
click at [337, 135] on div "PAGAMENTO PIX/PICPAY 📲 R$ 129,90" at bounding box center [360, 133] width 86 height 19
radio input "true"
click at [381, 108] on div "PAGAMENO DINHEIRO 💴 R$ 119,90" at bounding box center [356, 107] width 79 height 19
radio input "true"
radio input "false"
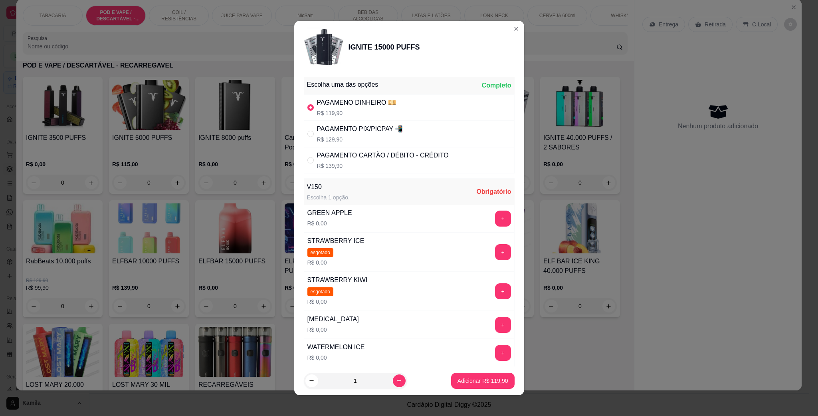
click at [349, 129] on div "PAGAMENTO PIX/PICPAY 📲" at bounding box center [360, 129] width 86 height 10
radio input "false"
radio input "true"
click at [482, 346] on div "WATERMELON ICE R$ 0,00 +" at bounding box center [409, 353] width 211 height 28
click at [495, 352] on button "+" at bounding box center [503, 353] width 16 height 16
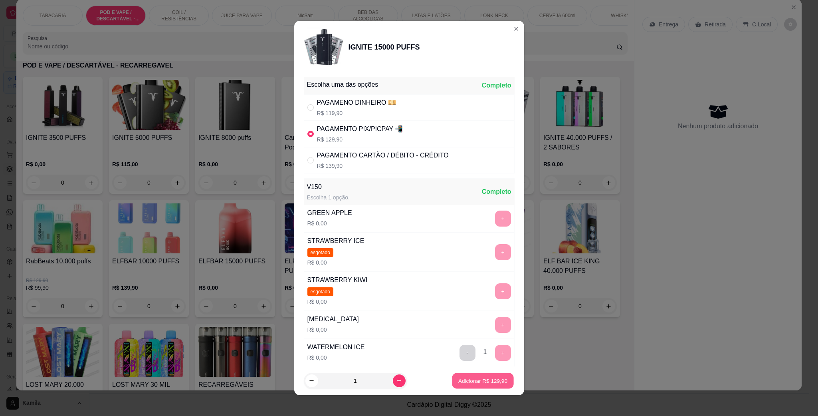
click at [478, 374] on button "Adicionar R$ 129,90" at bounding box center [482, 381] width 61 height 16
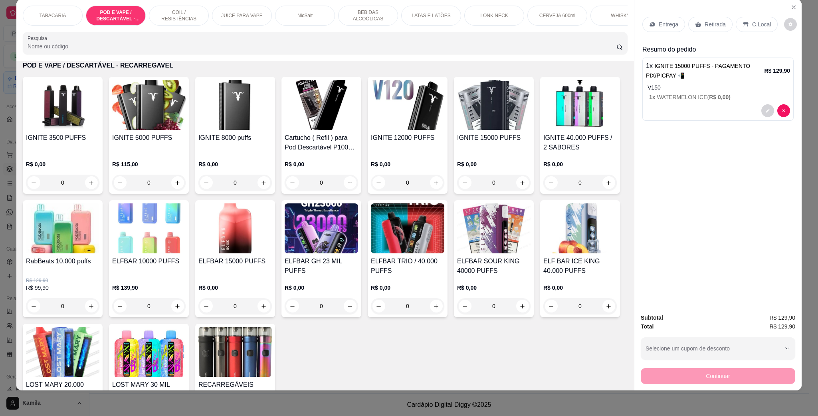
click at [741, 10] on div "Entrega Retirada C.Local Resumo do pedido 1 x IGNITE 15000 PUFFS - PAGAMENTO PI…" at bounding box center [717, 152] width 167 height 307
click at [752, 26] on p "C.Local" at bounding box center [761, 24] width 19 height 8
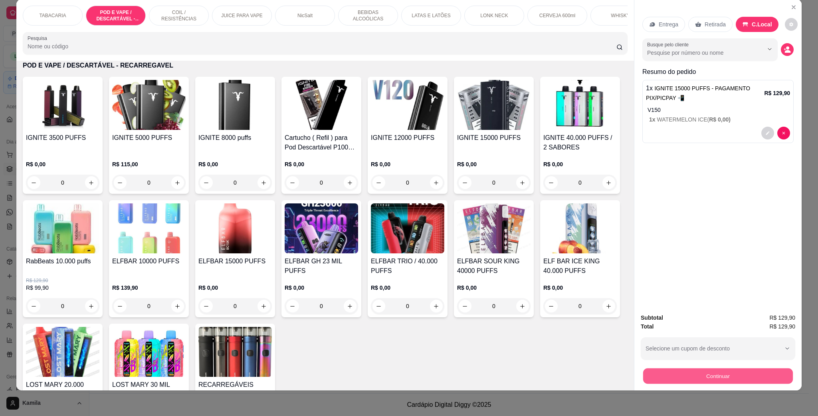
click at [713, 378] on button "Continuar" at bounding box center [718, 376] width 150 height 16
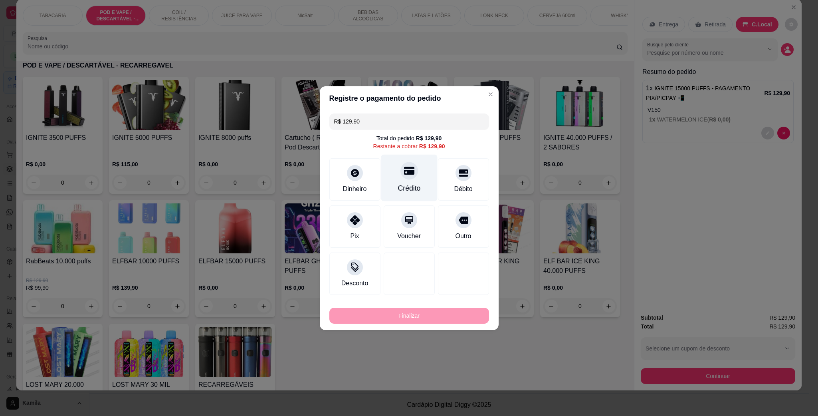
click at [394, 171] on div "Crédito" at bounding box center [409, 177] width 56 height 47
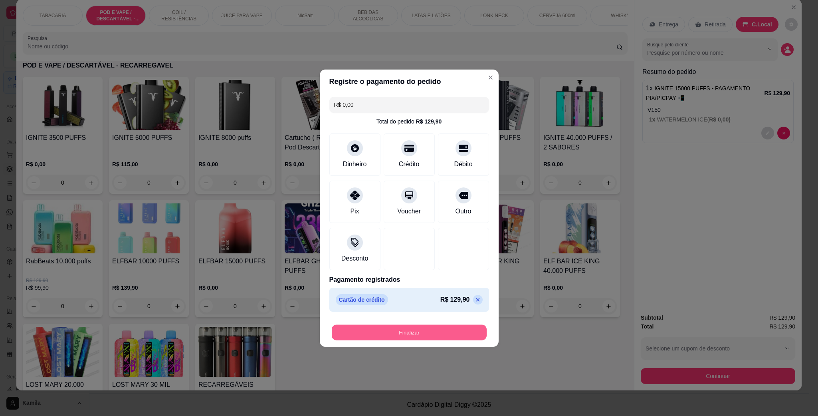
click at [432, 329] on button "Finalizar" at bounding box center [409, 332] width 155 height 16
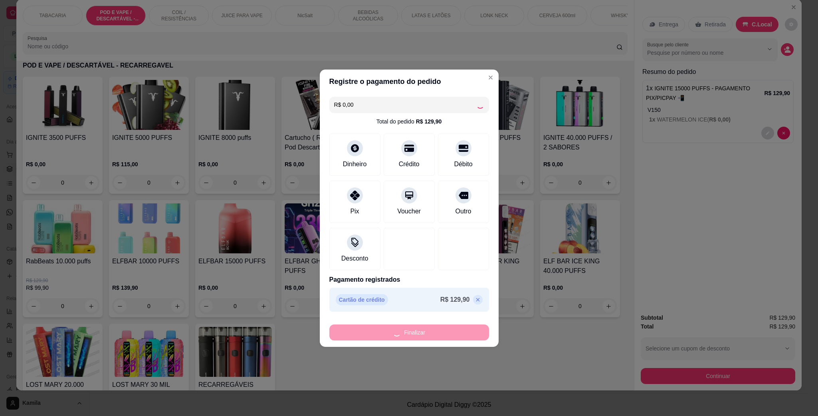
type input "-R$ 129,90"
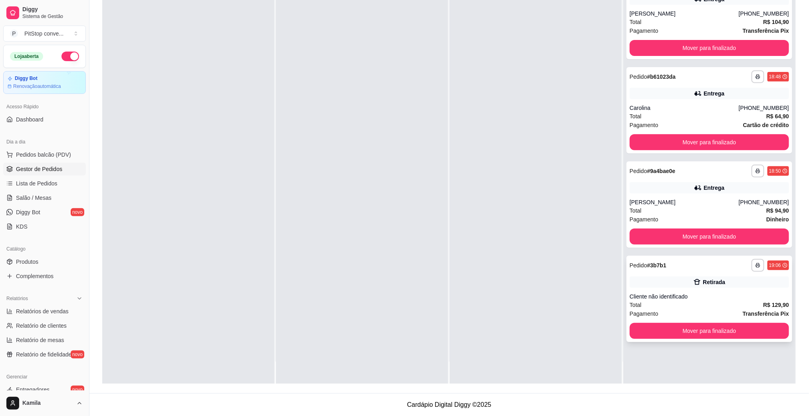
click at [697, 339] on div "**********" at bounding box center [709, 298] width 166 height 86
click at [691, 335] on button "Mover para finalizado" at bounding box center [709, 331] width 154 height 16
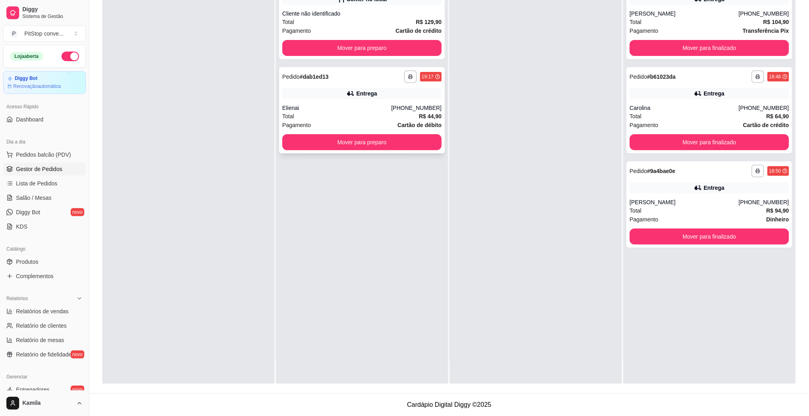
click at [386, 109] on div "Elienai" at bounding box center [336, 108] width 109 height 8
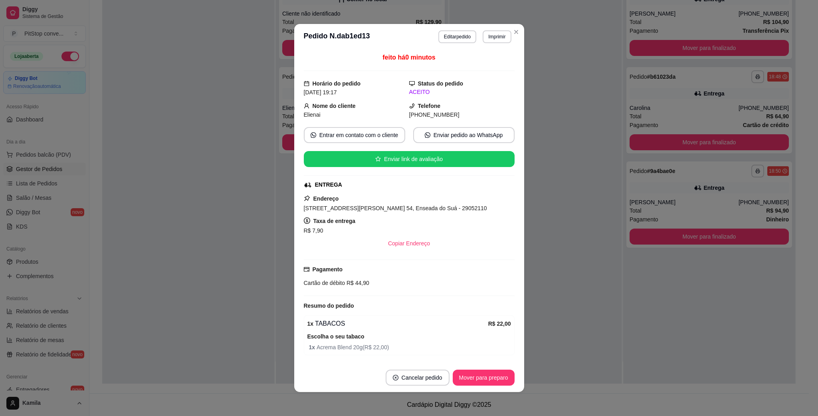
click at [502, 25] on header "**********" at bounding box center [409, 37] width 230 height 26
click at [499, 34] on button "Imprimir" at bounding box center [497, 36] width 28 height 13
click at [463, 65] on button "IMPRESSORA" at bounding box center [480, 65] width 54 height 12
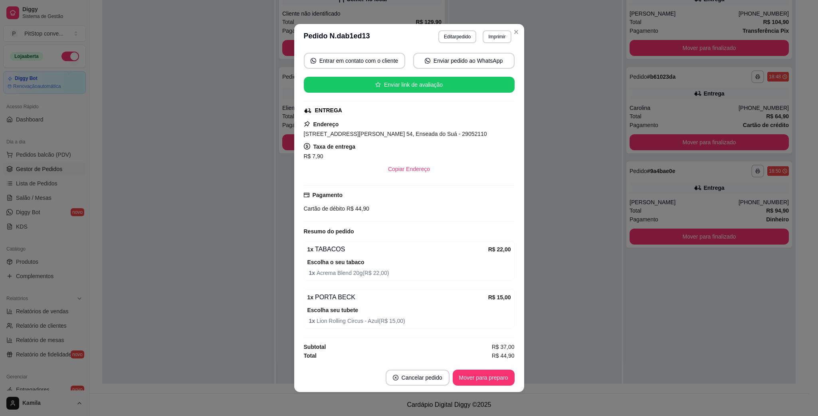
scroll to position [78, 0]
click at [388, 129] on div "[STREET_ADDRESS][PERSON_NAME] 54, Enseada do Suá - 29052110" at bounding box center [409, 134] width 211 height 10
click at [393, 131] on span "[STREET_ADDRESS][PERSON_NAME] 54, Enseada do Suá - 29052110" at bounding box center [395, 134] width 183 height 6
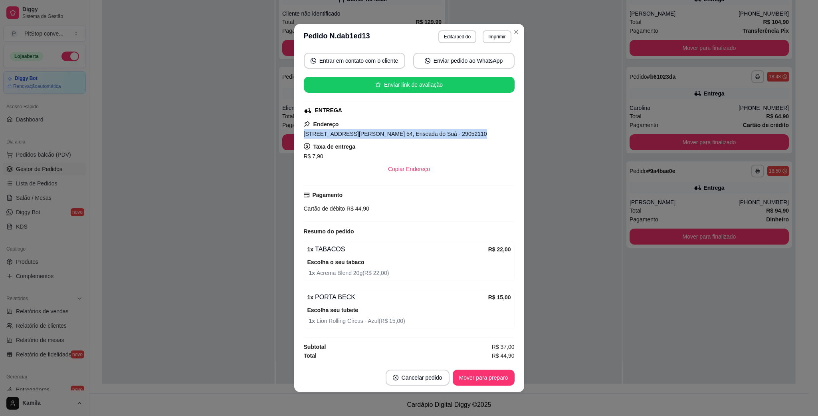
click at [393, 131] on span "[STREET_ADDRESS][PERSON_NAME] 54, Enseada do Suá - 29052110" at bounding box center [395, 134] width 183 height 6
click at [351, 205] on span "R$ 44,90" at bounding box center [357, 208] width 24 height 6
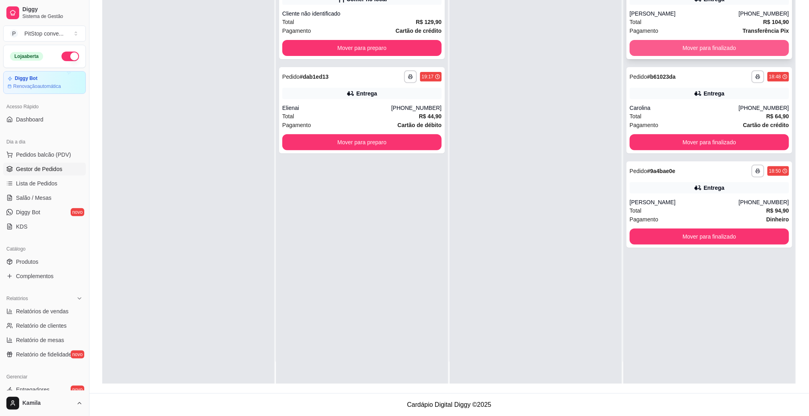
click at [684, 50] on button "Mover para finalizado" at bounding box center [709, 48] width 159 height 16
click at [684, 50] on div "Mover para finalizado" at bounding box center [709, 48] width 159 height 16
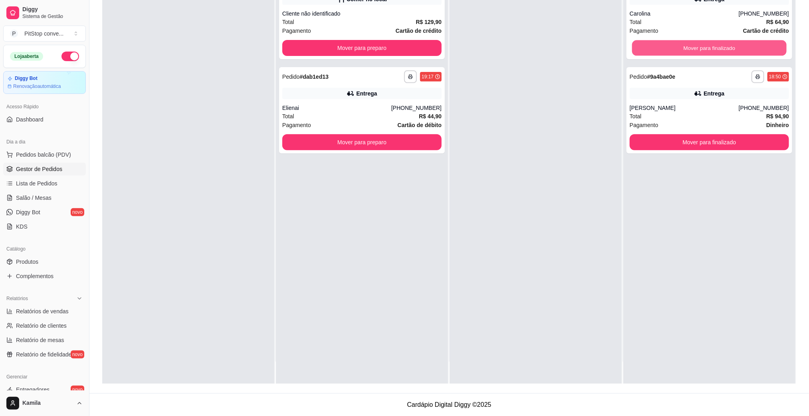
click at [684, 50] on button "Mover para finalizado" at bounding box center [709, 48] width 154 height 16
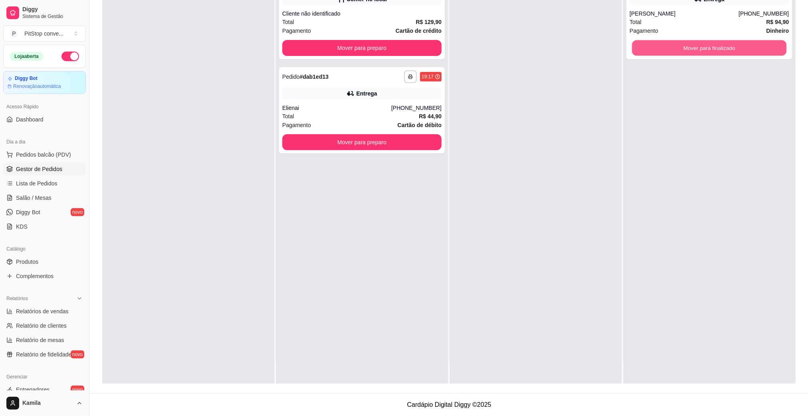
click at [684, 50] on button "Mover para finalizado" at bounding box center [709, 48] width 154 height 16
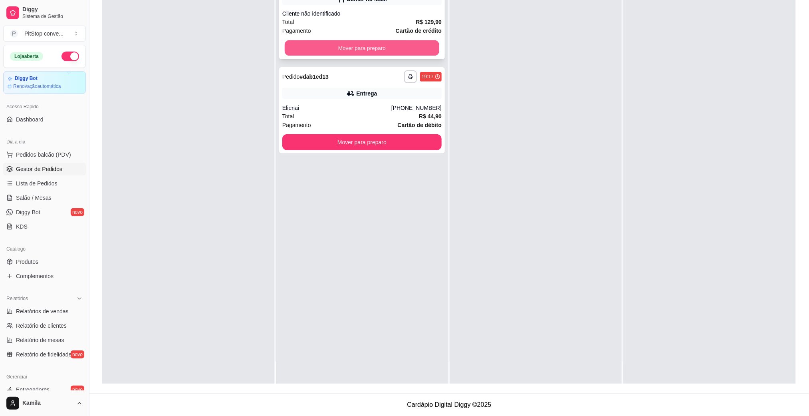
click at [415, 53] on button "Mover para preparo" at bounding box center [362, 48] width 154 height 16
click at [415, 53] on div "Mover para preparo" at bounding box center [361, 48] width 159 height 16
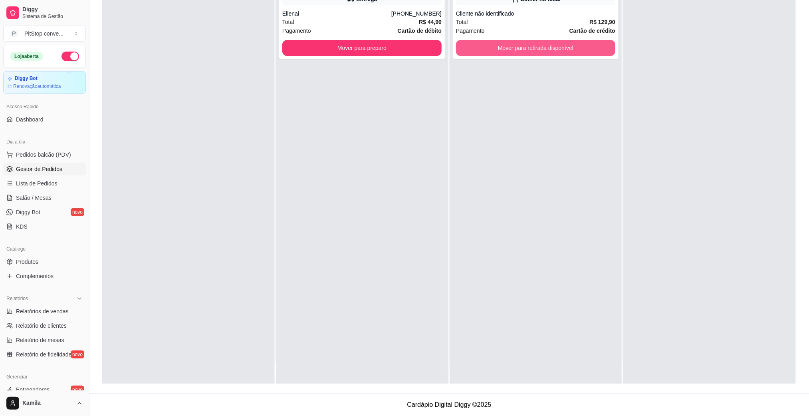
click at [545, 50] on button "Mover para retirada disponível" at bounding box center [535, 48] width 159 height 16
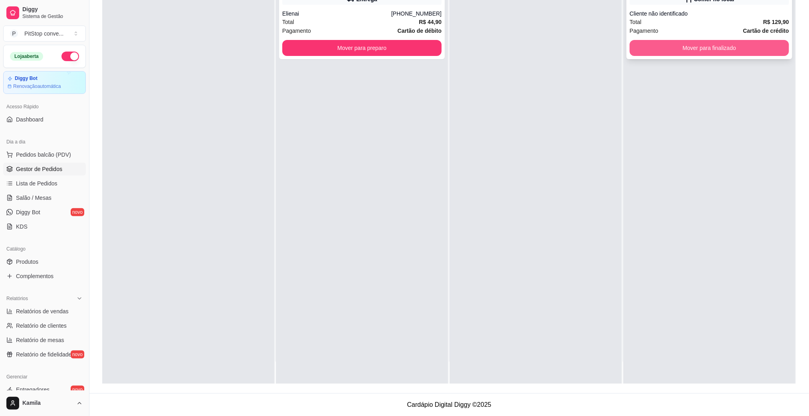
click at [683, 48] on button "Mover para finalizado" at bounding box center [709, 48] width 159 height 16
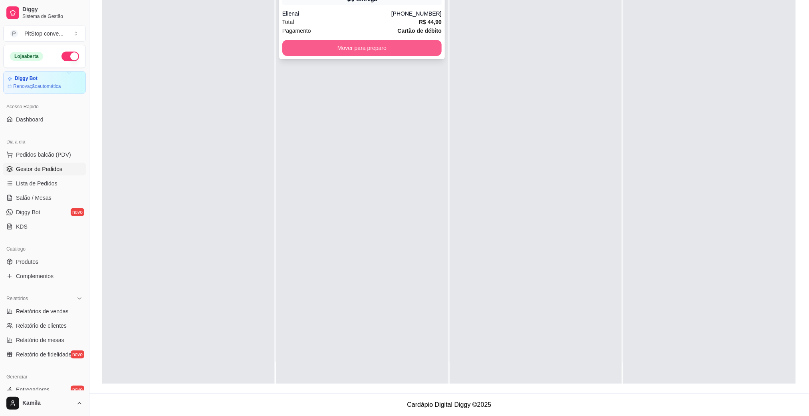
click at [374, 51] on button "Mover para preparo" at bounding box center [361, 48] width 159 height 16
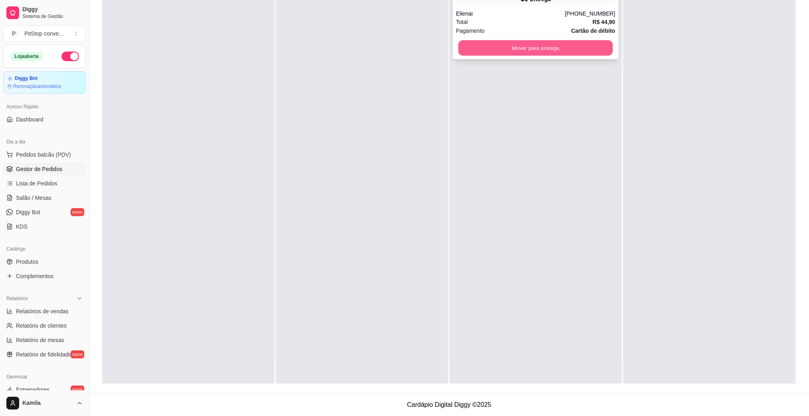
click at [563, 44] on button "Mover para entrega" at bounding box center [535, 48] width 154 height 16
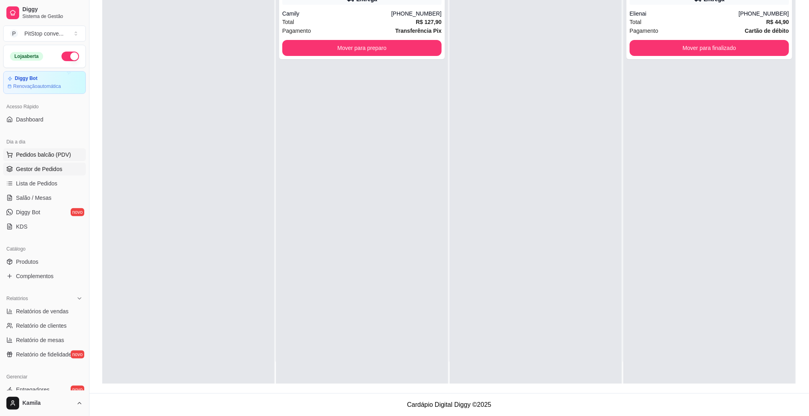
click at [28, 150] on button "Pedidos balcão (PDV)" at bounding box center [44, 154] width 83 height 13
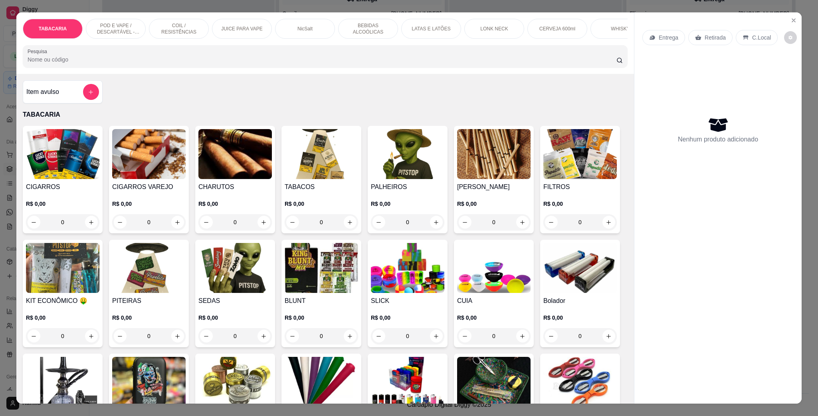
click at [123, 24] on p "POD E VAPE / DESCARTÁVEL - RECARREGAVEL" at bounding box center [116, 28] width 46 height 13
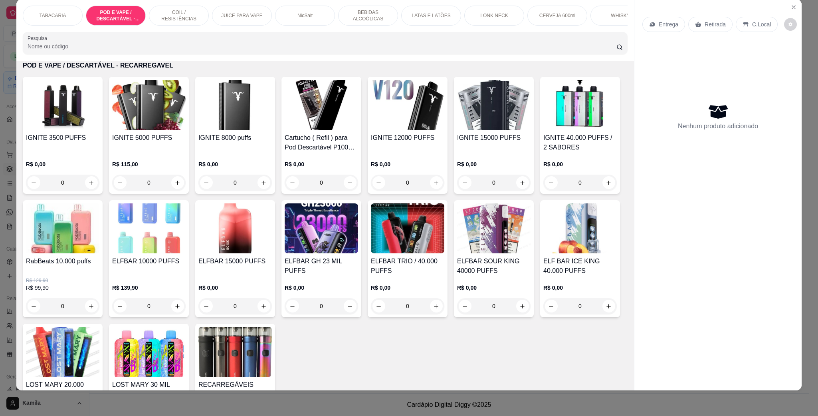
click at [497, 130] on img at bounding box center [493, 105] width 73 height 50
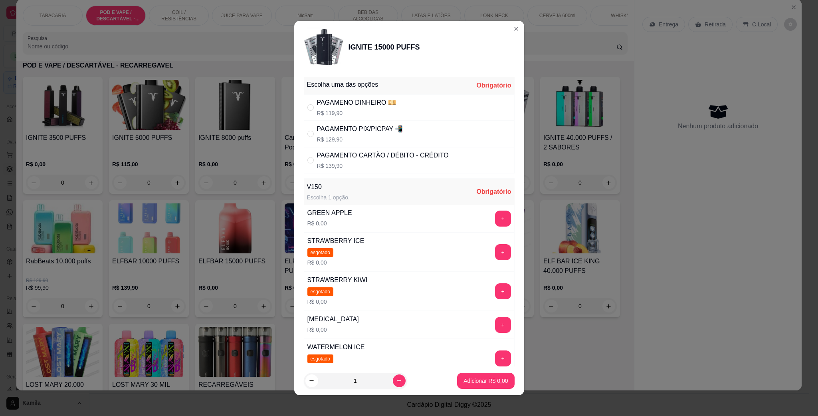
click at [349, 162] on div "PAGAMENTO CARTÃO / DÉBITO - CRÉDITO R$ 139,90" at bounding box center [383, 160] width 132 height 19
radio input "true"
click at [495, 216] on button "+" at bounding box center [503, 218] width 16 height 16
click at [488, 391] on footer "1 Adicionar R$ 139,90" at bounding box center [409, 380] width 230 height 29
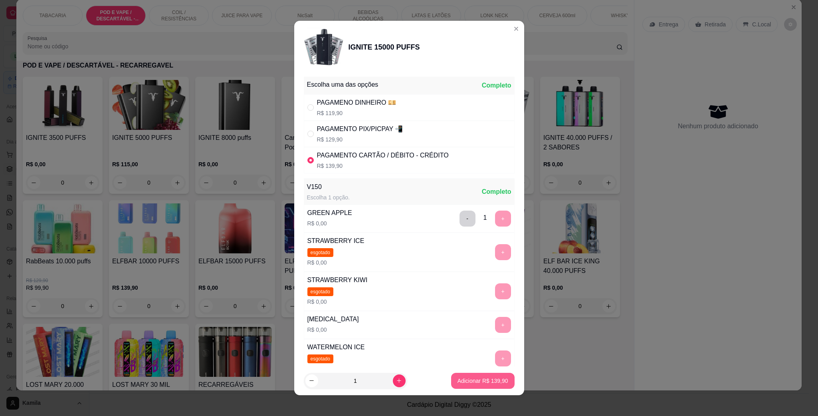
click at [488, 382] on p "Adicionar R$ 139,90" at bounding box center [482, 380] width 51 height 8
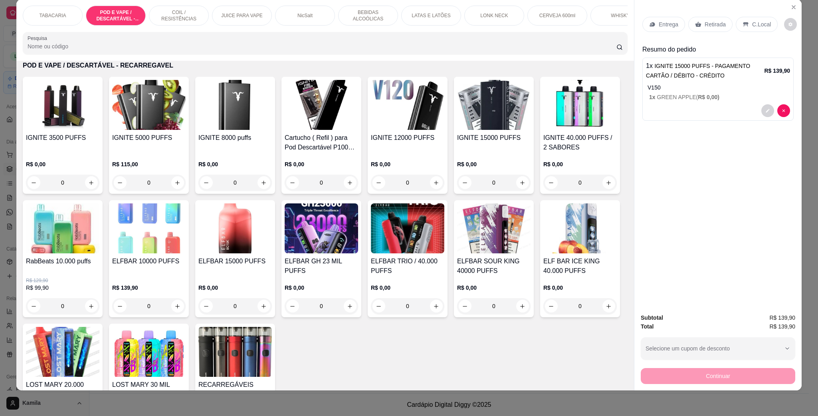
click at [752, 22] on p "C.Local" at bounding box center [761, 24] width 19 height 8
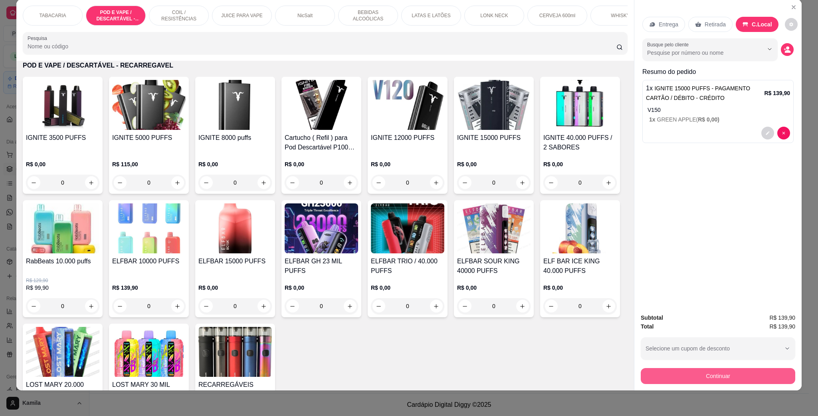
click at [720, 372] on button "Continuar" at bounding box center [718, 376] width 154 height 16
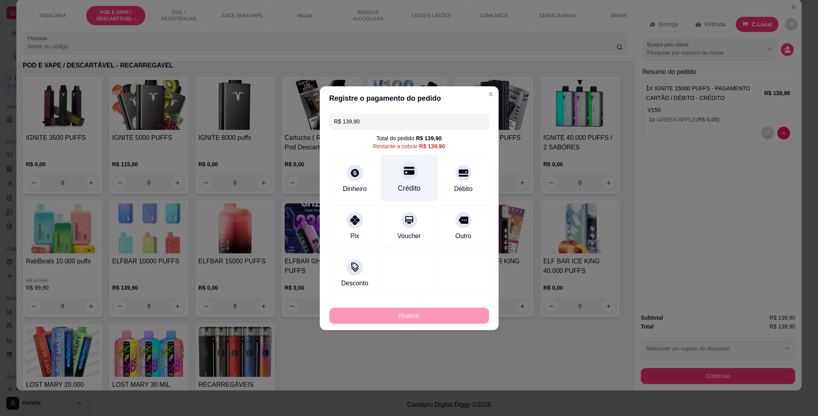
click at [408, 170] on icon at bounding box center [409, 170] width 10 height 8
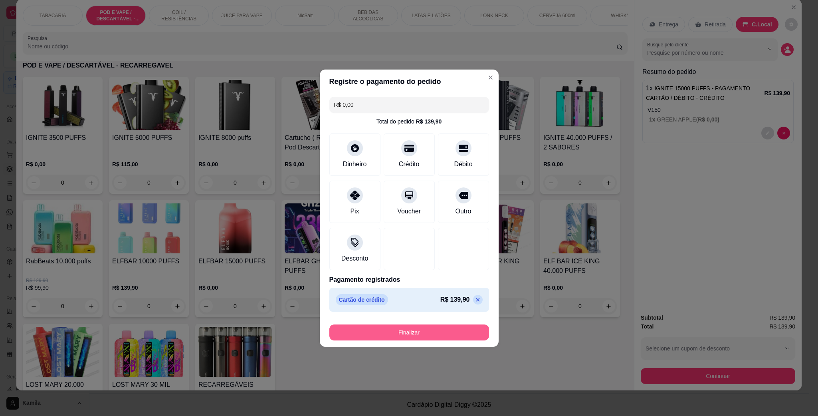
click at [452, 335] on button "Finalizar" at bounding box center [409, 332] width 160 height 16
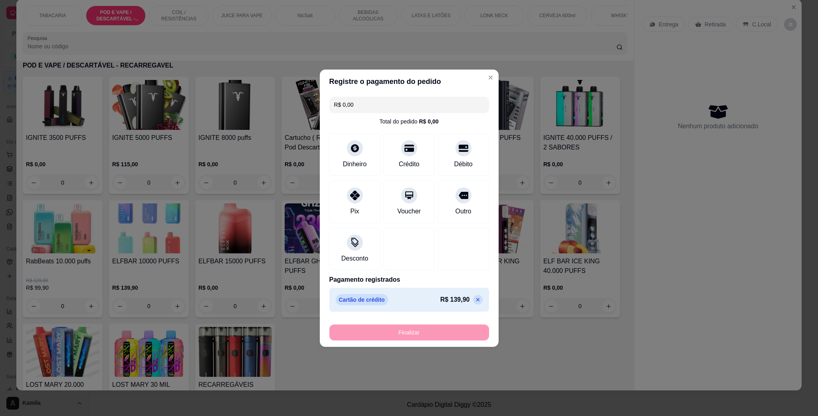
type input "-R$ 139,90"
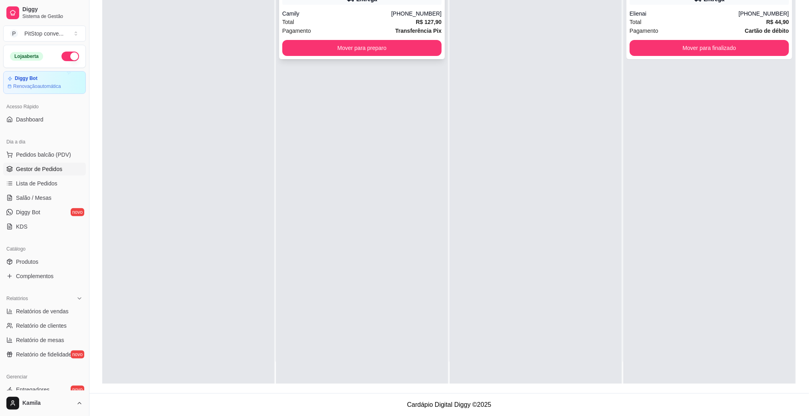
click at [418, 16] on div "[PHONE_NUMBER]" at bounding box center [416, 14] width 50 height 8
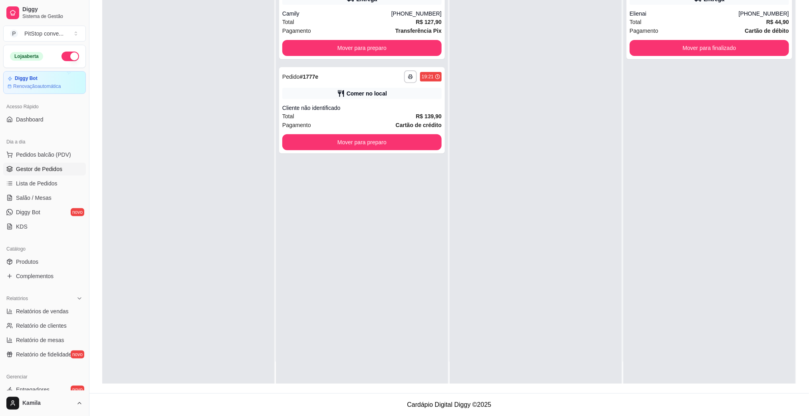
click at [56, 145] on div "Dia a dia" at bounding box center [44, 141] width 83 height 13
click at [61, 149] on button "Pedidos balcão (PDV)" at bounding box center [44, 154] width 83 height 13
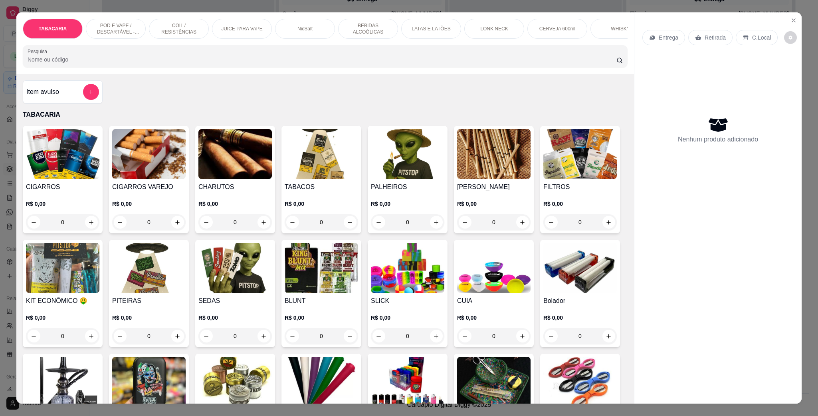
click at [132, 32] on p "POD E VAPE / DESCARTÁVEL - RECARREGAVEL" at bounding box center [116, 28] width 46 height 13
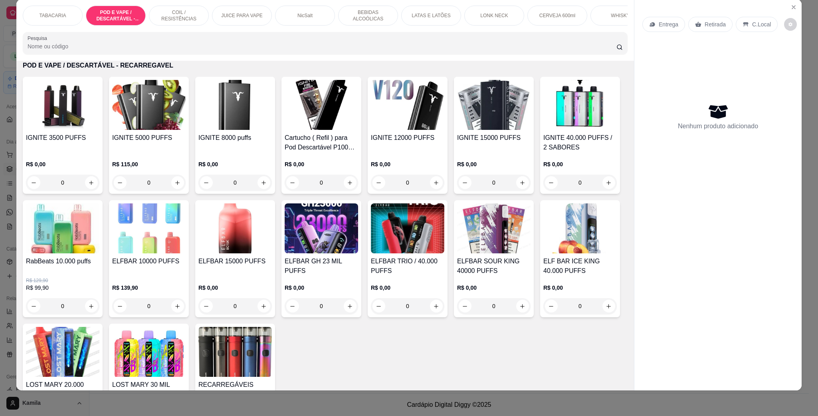
click at [272, 241] on img at bounding box center [234, 228] width 73 height 50
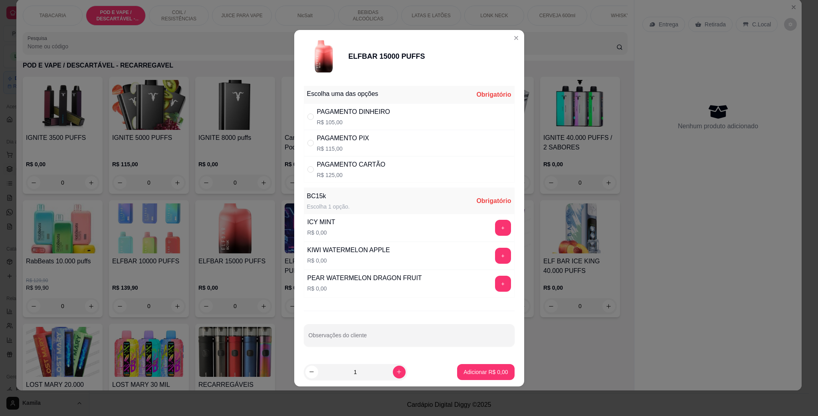
click at [362, 138] on div "PAGAMENTO PIX" at bounding box center [343, 138] width 52 height 10
click at [368, 162] on div "PAGAMENTO CARTÃO" at bounding box center [351, 165] width 69 height 10
radio input "false"
radio input "true"
click at [501, 251] on button "+" at bounding box center [503, 256] width 16 height 16
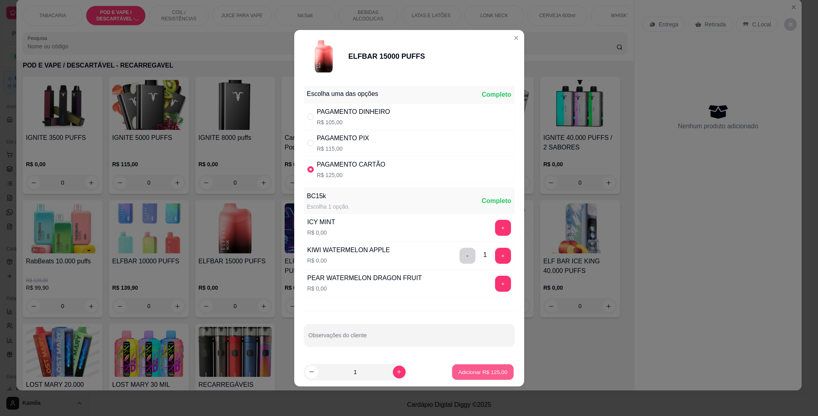
click at [483, 369] on p "Adicionar R$ 125,00" at bounding box center [482, 372] width 49 height 8
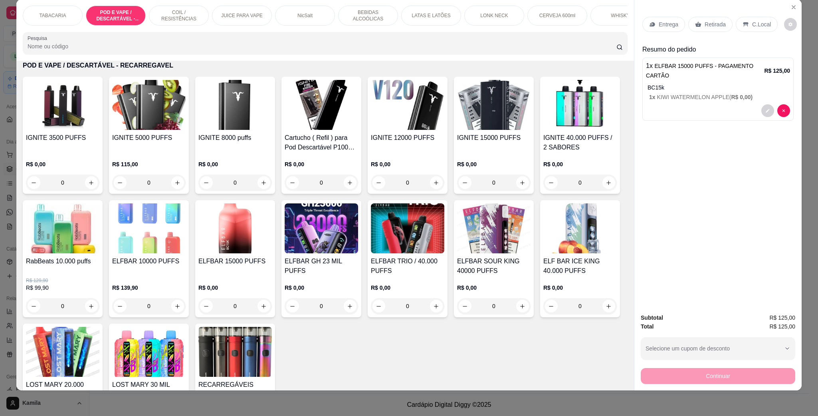
click at [741, 30] on div "C.Local" at bounding box center [757, 24] width 42 height 15
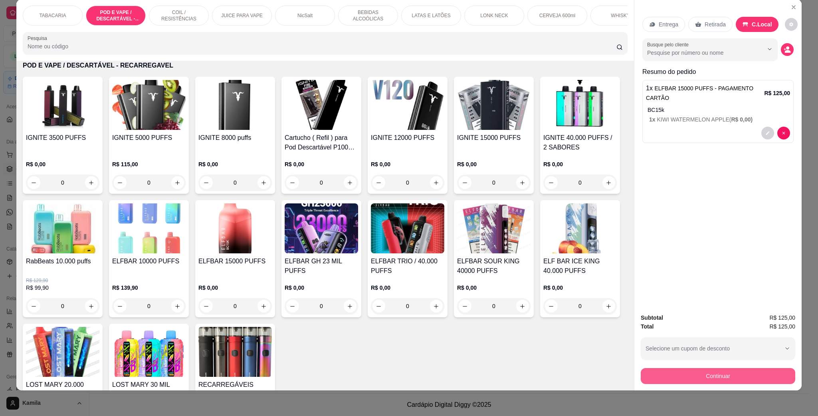
click at [720, 376] on button "Continuar" at bounding box center [718, 376] width 154 height 16
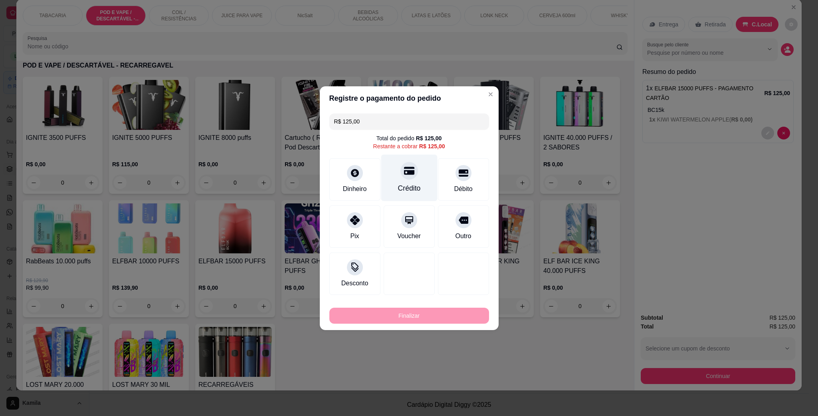
click at [404, 181] on div "Crédito" at bounding box center [409, 177] width 56 height 47
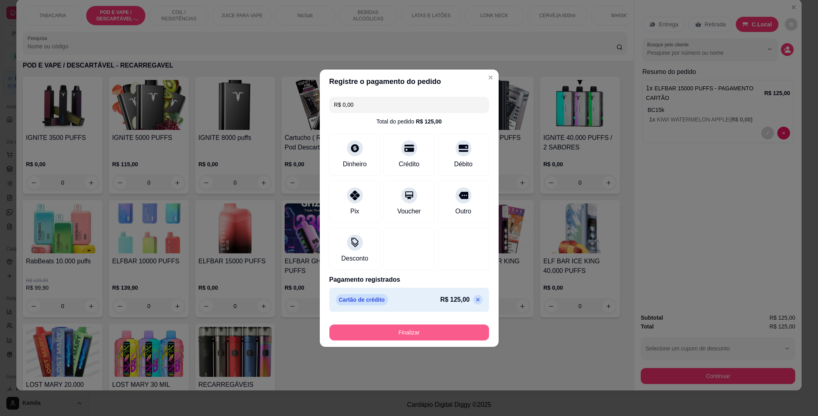
click at [454, 335] on button "Finalizar" at bounding box center [409, 332] width 160 height 16
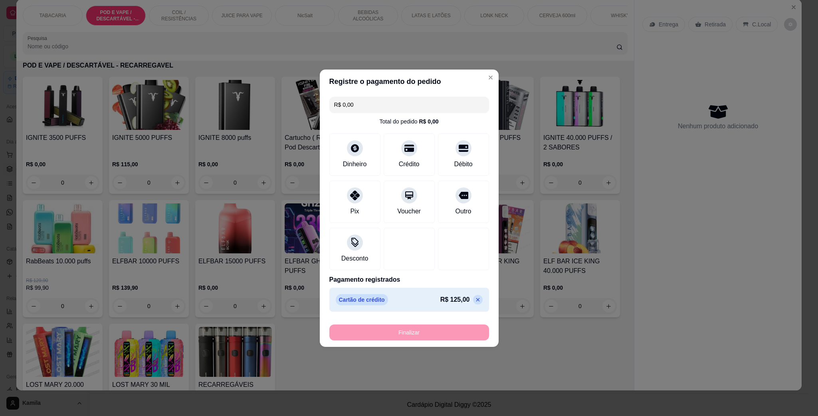
type input "-R$ 125,00"
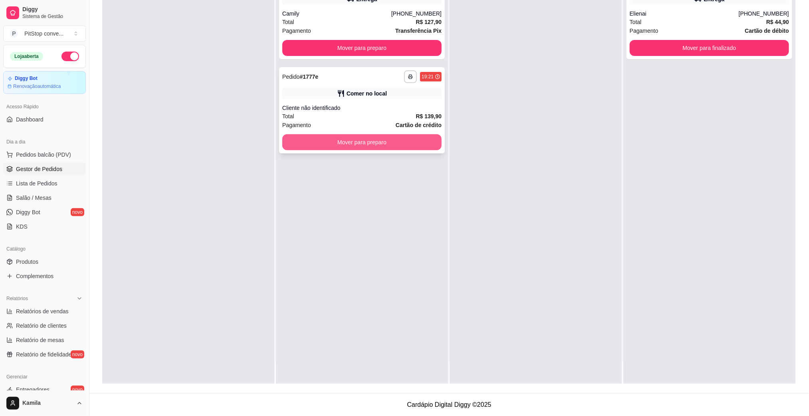
click at [402, 150] on div "**********" at bounding box center [362, 110] width 166 height 86
click at [408, 139] on button "Mover para preparo" at bounding box center [361, 142] width 159 height 16
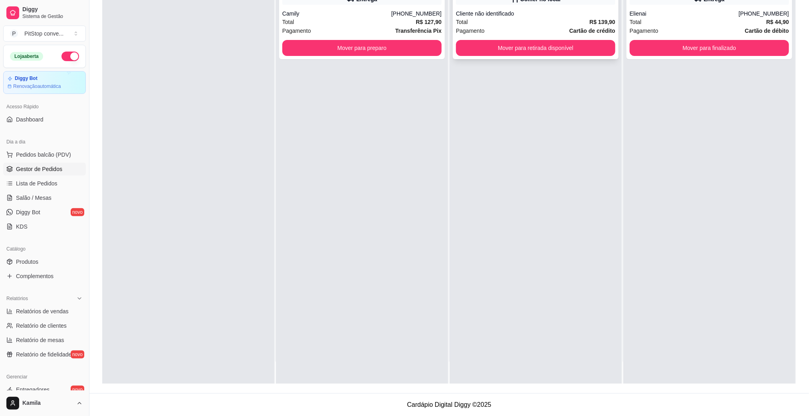
click at [543, 57] on div "**********" at bounding box center [536, 16] width 166 height 86
click at [584, 48] on button "Mover para retirada disponível" at bounding box center [535, 48] width 159 height 16
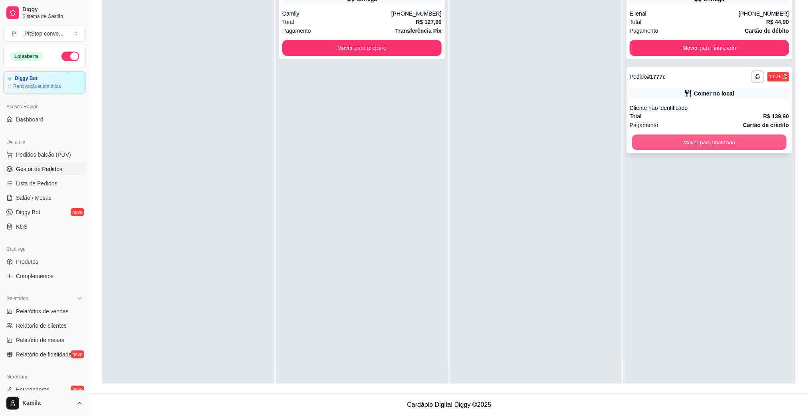
click at [723, 140] on button "Mover para finalizado" at bounding box center [709, 143] width 154 height 16
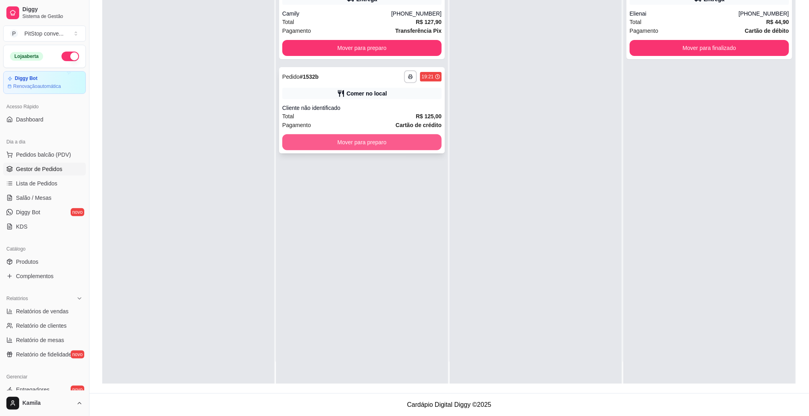
click at [404, 151] on div "**********" at bounding box center [362, 110] width 166 height 86
click at [434, 146] on button "Mover para preparo" at bounding box center [361, 142] width 159 height 16
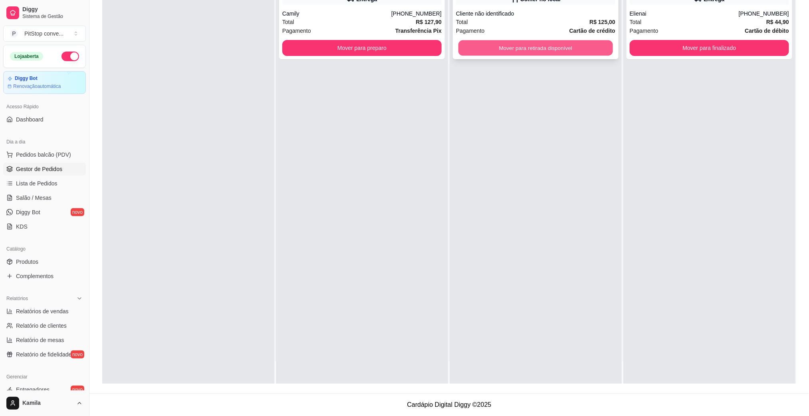
click at [557, 54] on button "Mover para retirada disponível" at bounding box center [535, 48] width 154 height 16
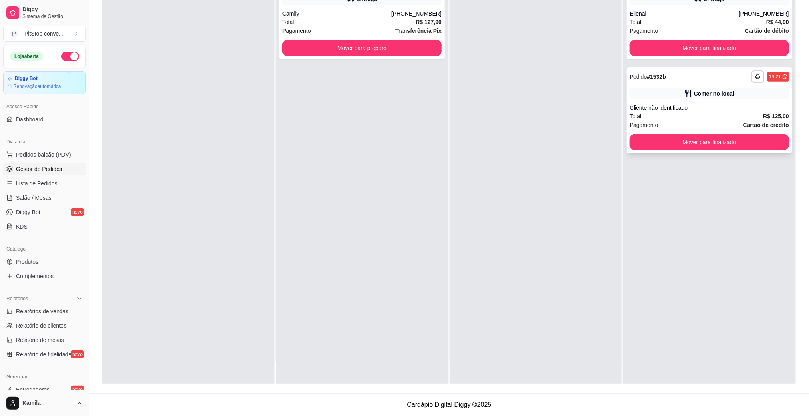
click at [707, 144] on button "Mover para finalizado" at bounding box center [709, 142] width 159 height 16
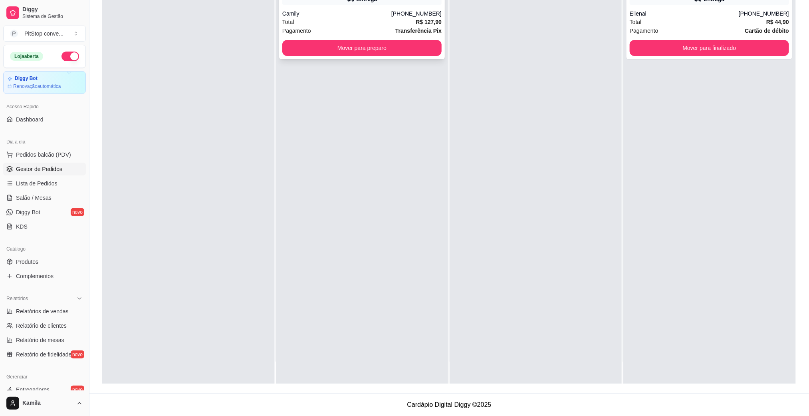
click at [391, 10] on div "Camily" at bounding box center [336, 14] width 109 height 8
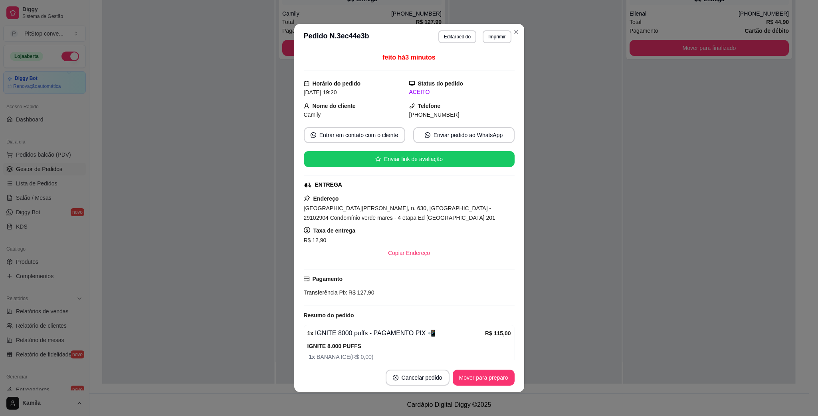
click at [416, 211] on span "[GEOGRAPHIC_DATA][PERSON_NAME], n. 630, [GEOGRAPHIC_DATA] - 29102904 Condomínio…" at bounding box center [400, 213] width 192 height 16
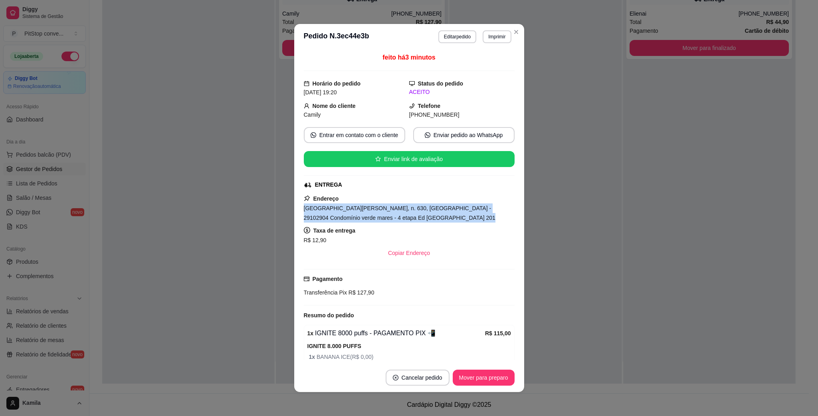
click at [416, 211] on span "[GEOGRAPHIC_DATA][PERSON_NAME], n. 630, [GEOGRAPHIC_DATA] - 29102904 Condomínio…" at bounding box center [400, 213] width 192 height 16
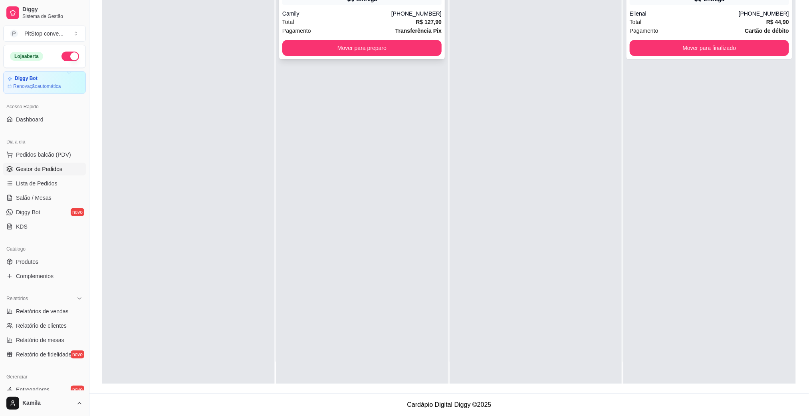
click at [402, 20] on div "Total R$ 127,90" at bounding box center [361, 22] width 159 height 9
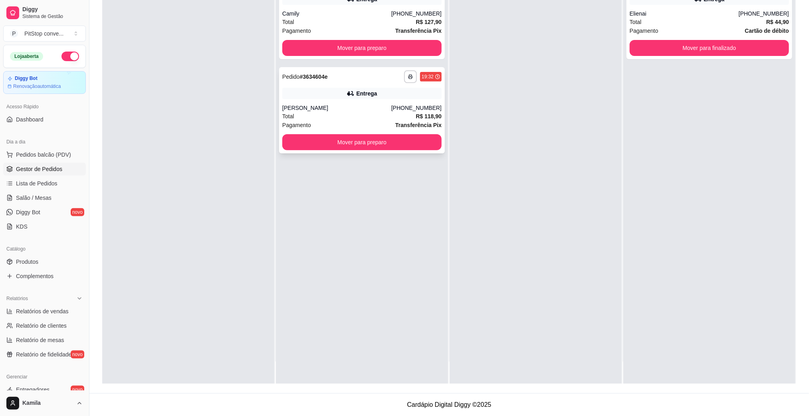
click at [355, 97] on div "Entrega" at bounding box center [361, 93] width 159 height 11
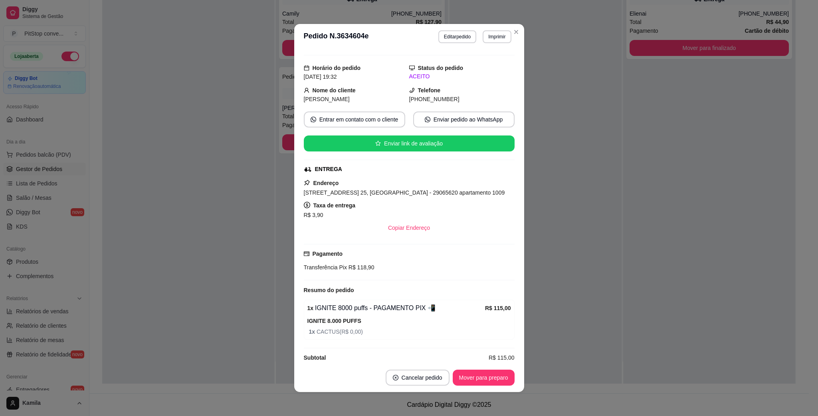
scroll to position [30, 0]
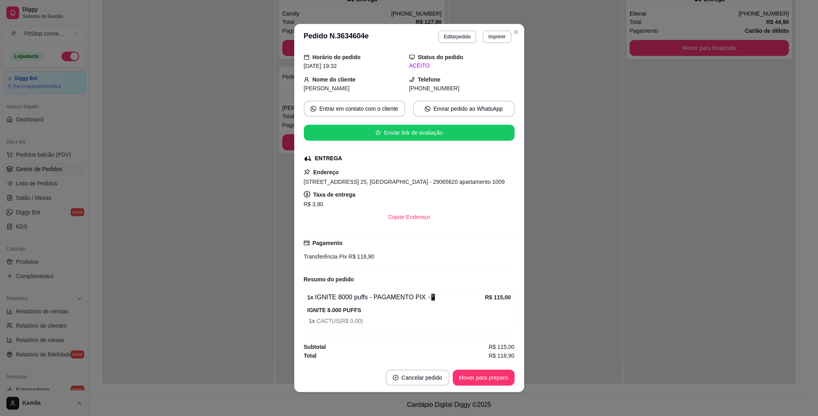
click at [432, 180] on span "[STREET_ADDRESS] 25, [GEOGRAPHIC_DATA] - 29065620 apartamento 1009" at bounding box center [404, 181] width 201 height 6
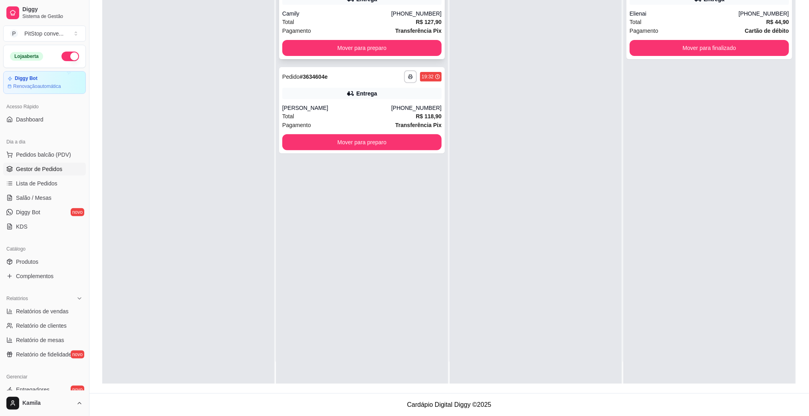
click at [396, 28] on strong "Transferência Pix" at bounding box center [418, 31] width 46 height 6
click at [418, 54] on button "Mover para preparo" at bounding box center [361, 48] width 159 height 16
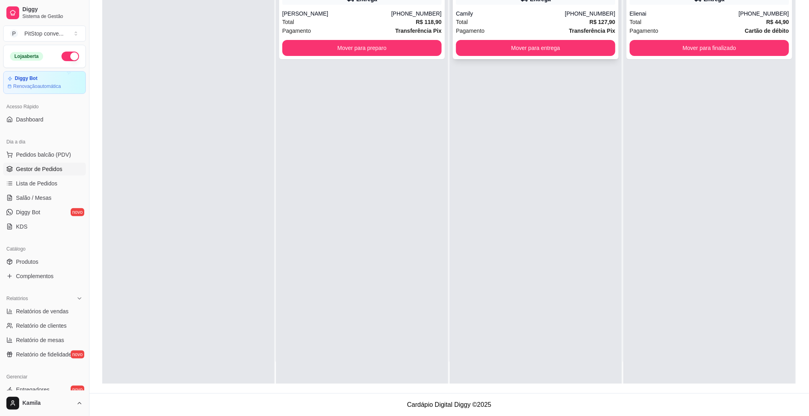
click at [533, 51] on button "Mover para entrega" at bounding box center [535, 48] width 159 height 16
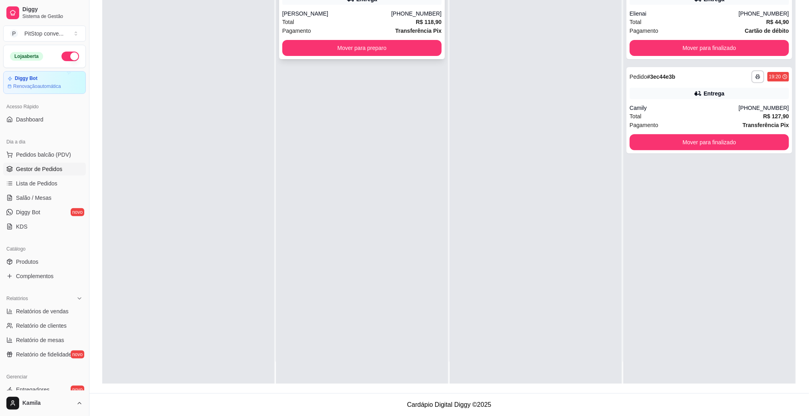
click at [376, 18] on div "Total R$ 118,90" at bounding box center [361, 22] width 159 height 9
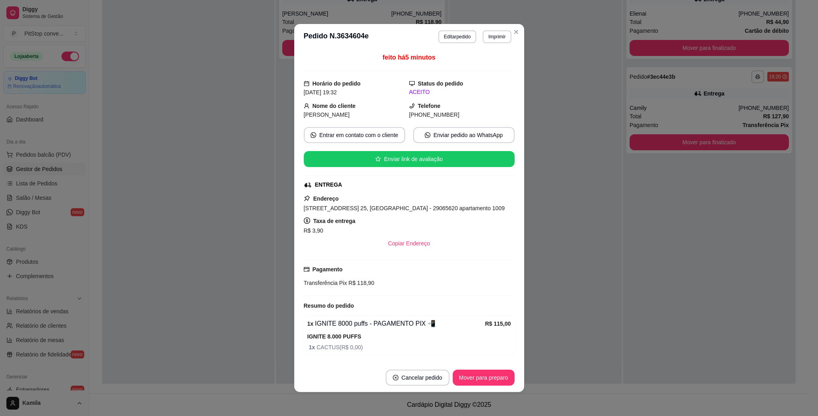
click at [387, 211] on span "[STREET_ADDRESS] 25, [GEOGRAPHIC_DATA] - 29065620 apartamento 1009" at bounding box center [404, 208] width 201 height 6
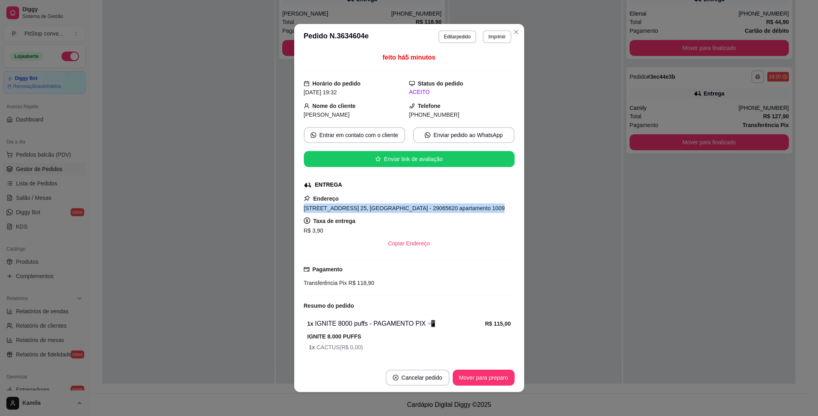
click at [387, 211] on span "[STREET_ADDRESS] 25, [GEOGRAPHIC_DATA] - 29065620 apartamento 1009" at bounding box center [404, 208] width 201 height 6
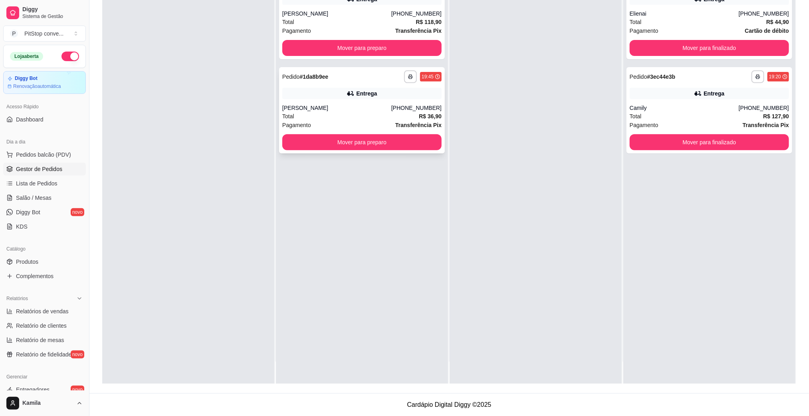
click at [333, 100] on div "**********" at bounding box center [362, 110] width 166 height 86
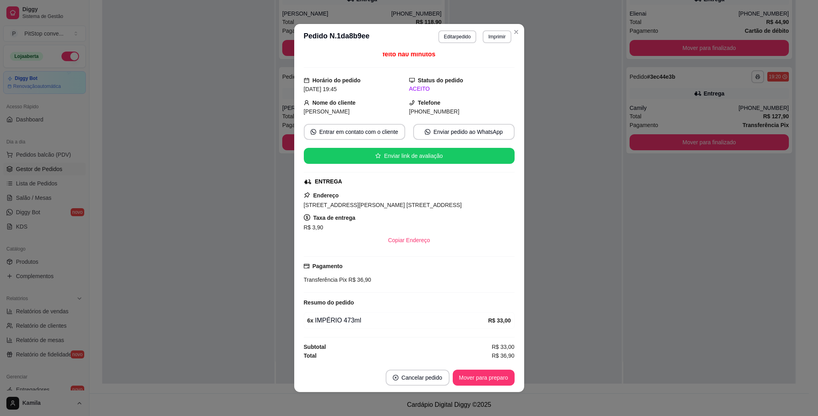
scroll to position [6, 0]
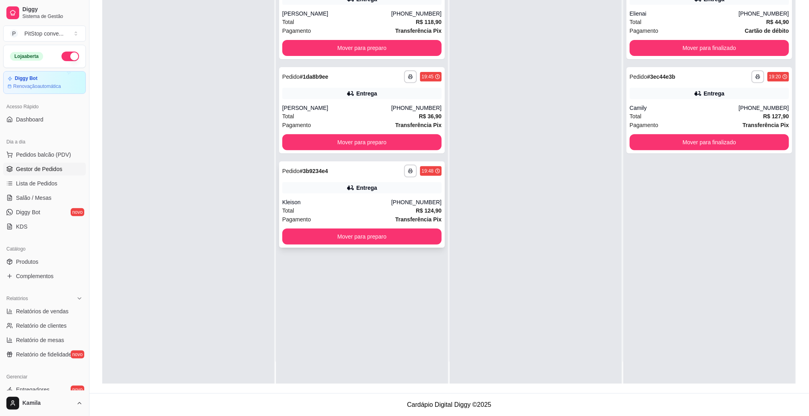
click at [369, 199] on div "Kleison" at bounding box center [336, 202] width 109 height 8
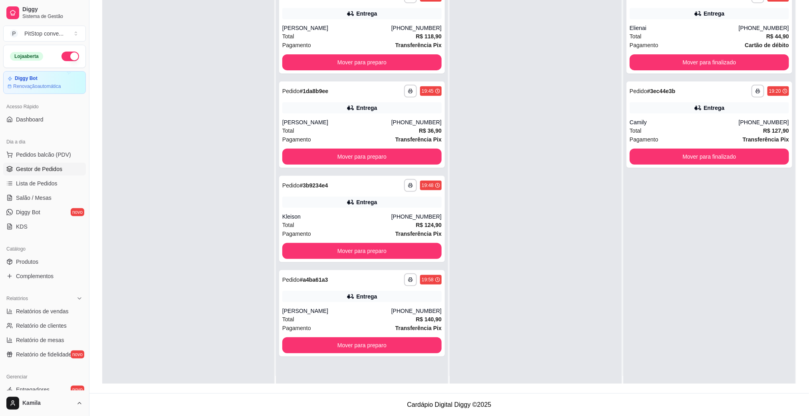
scroll to position [0, 0]
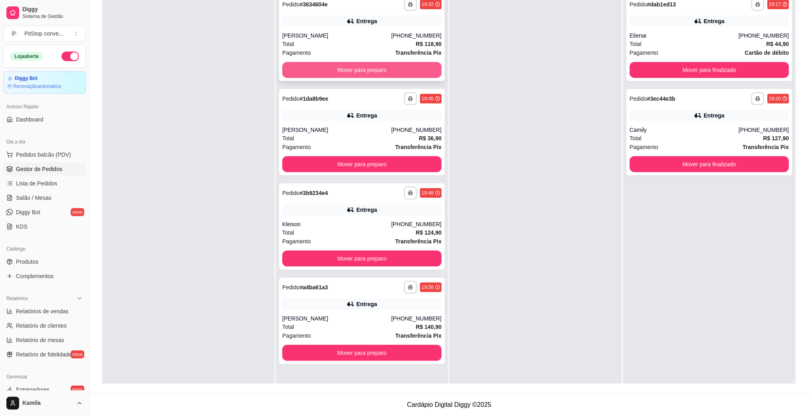
click at [421, 71] on button "Mover para preparo" at bounding box center [361, 70] width 159 height 16
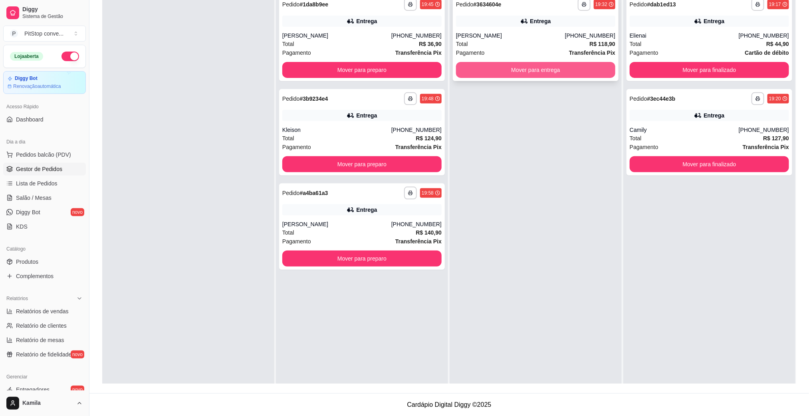
click at [504, 65] on button "Mover para entrega" at bounding box center [535, 70] width 159 height 16
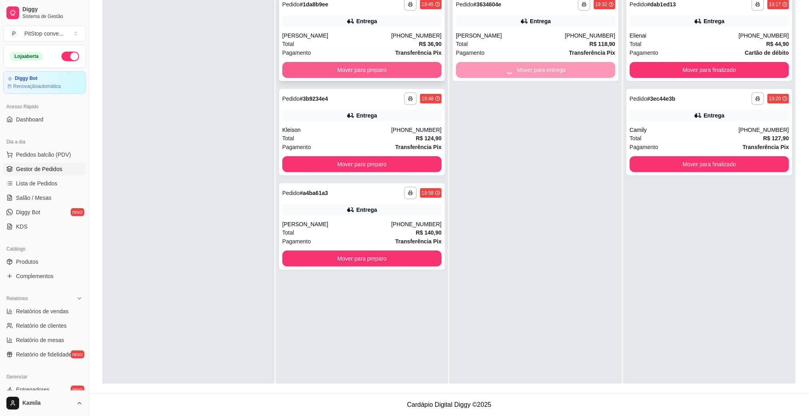
click at [408, 71] on button "Mover para preparo" at bounding box center [361, 70] width 159 height 16
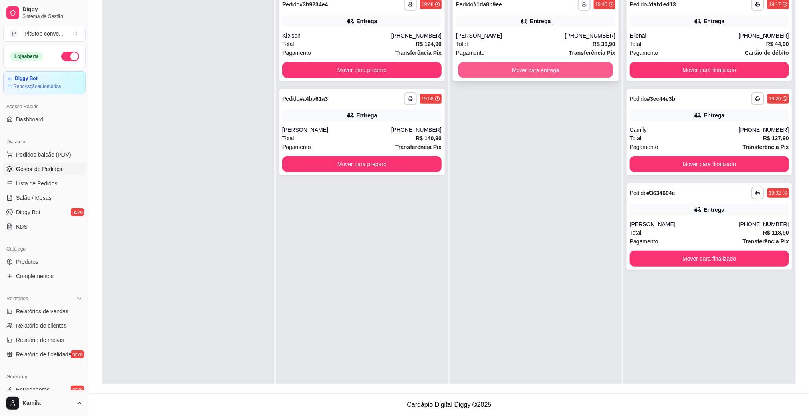
click at [507, 74] on button "Mover para entrega" at bounding box center [535, 70] width 154 height 16
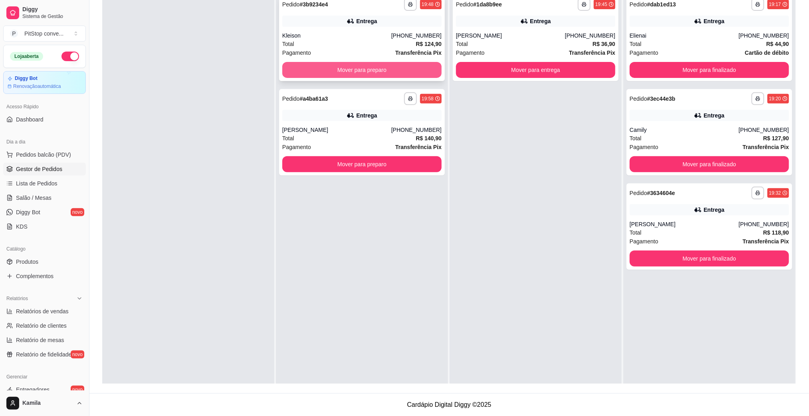
click at [420, 74] on button "Mover para preparo" at bounding box center [361, 70] width 159 height 16
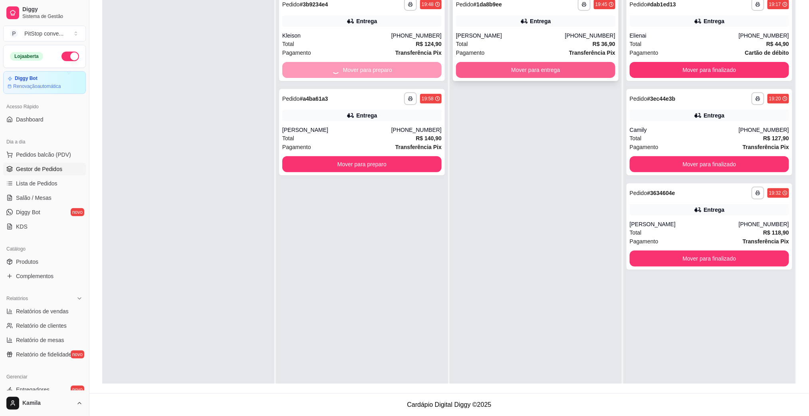
click at [487, 71] on button "Mover para entrega" at bounding box center [535, 70] width 159 height 16
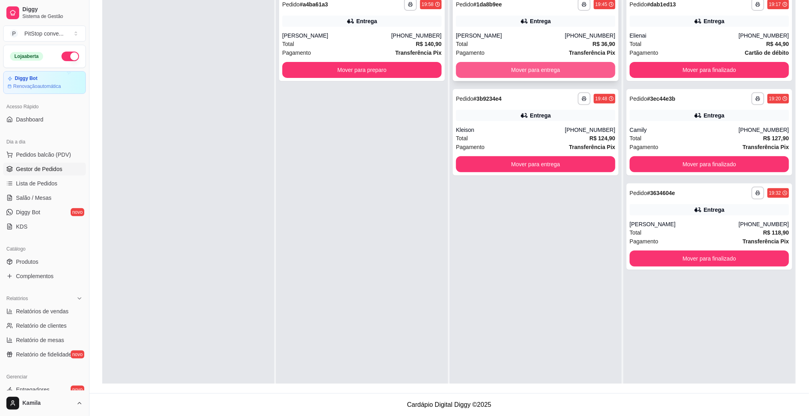
click at [504, 72] on button "Mover para entrega" at bounding box center [535, 70] width 159 height 16
click at [504, 72] on button "Mover para entrega" at bounding box center [535, 70] width 154 height 16
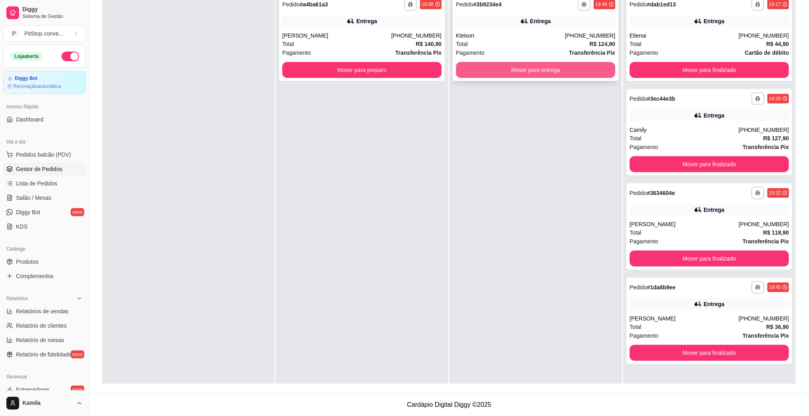
click at [510, 72] on button "Mover para entrega" at bounding box center [535, 70] width 159 height 16
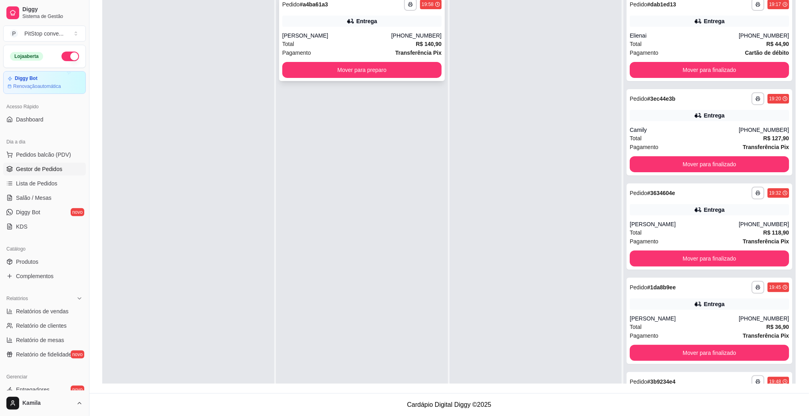
click at [364, 27] on div "**********" at bounding box center [362, 38] width 166 height 86
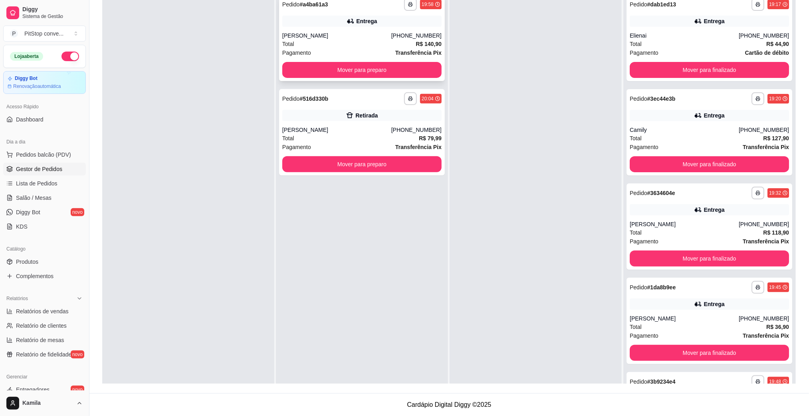
click at [347, 34] on div "[PERSON_NAME]" at bounding box center [336, 36] width 109 height 8
click at [365, 40] on div "Total R$ 140,90" at bounding box center [361, 44] width 159 height 9
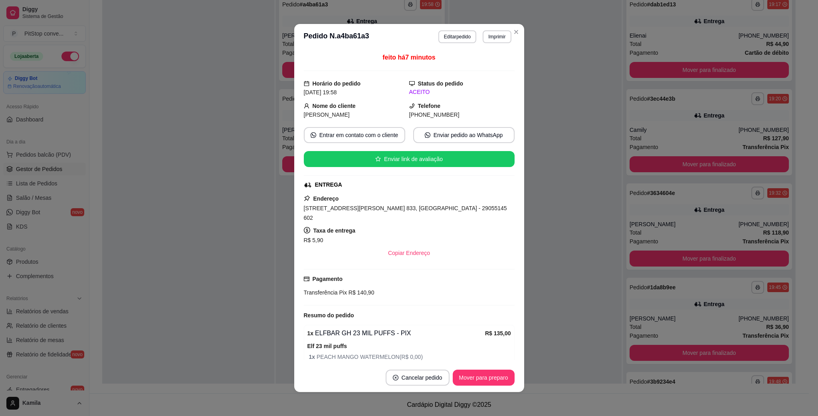
click at [391, 210] on span "[STREET_ADDRESS][PERSON_NAME] 833, [GEOGRAPHIC_DATA] - 29055145 602" at bounding box center [405, 213] width 203 height 16
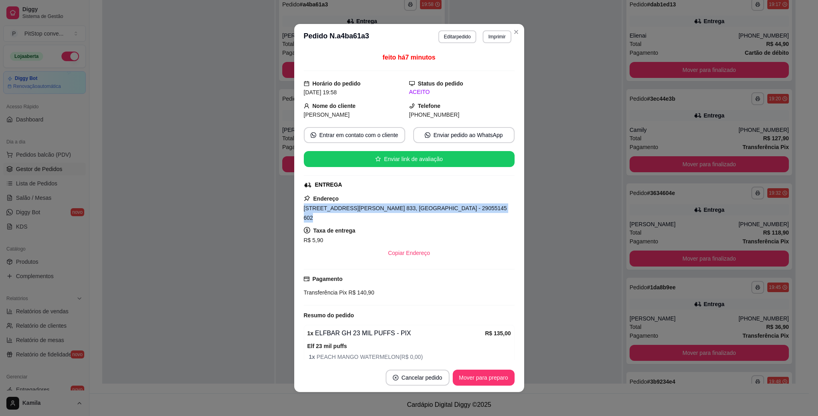
click at [391, 210] on span "[STREET_ADDRESS][PERSON_NAME] 833, [GEOGRAPHIC_DATA] - 29055145 602" at bounding box center [405, 213] width 203 height 16
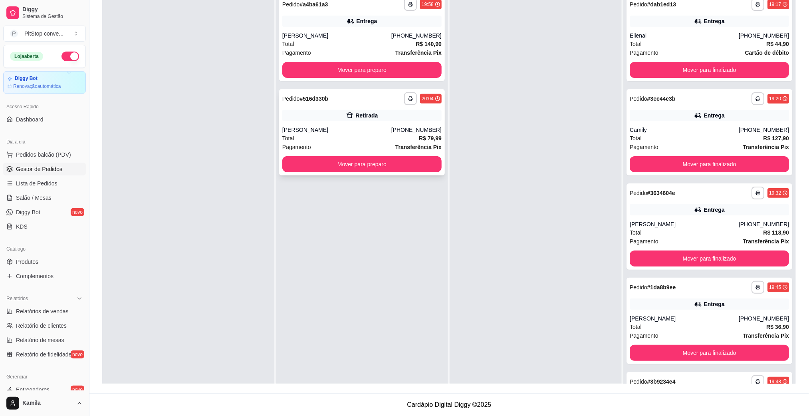
click at [326, 132] on div "[PERSON_NAME]" at bounding box center [336, 130] width 109 height 8
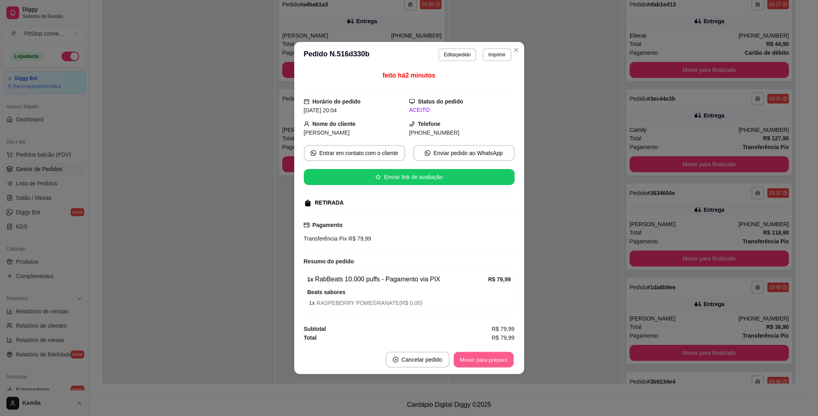
click at [502, 364] on button "Mover para preparo" at bounding box center [484, 360] width 60 height 16
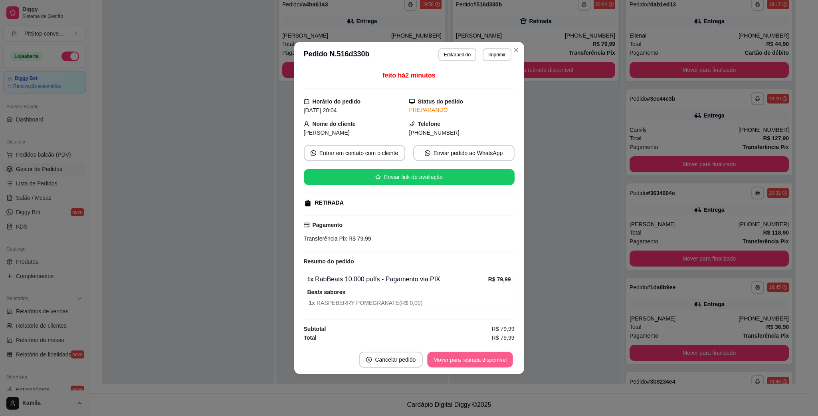
click at [494, 363] on button "Mover para retirada disponível" at bounding box center [470, 360] width 85 height 16
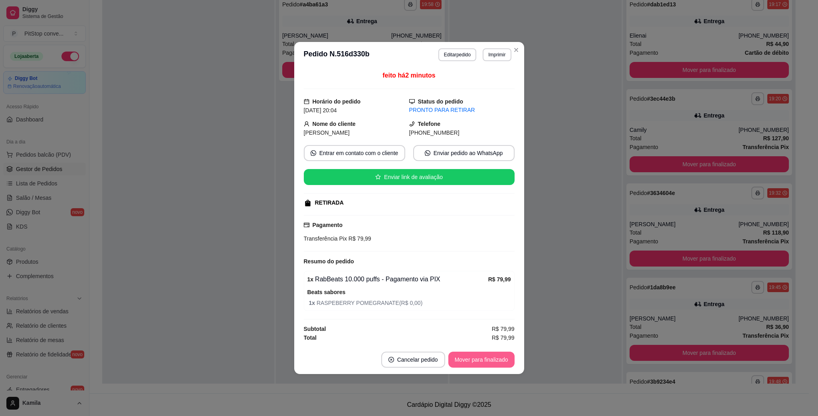
click at [494, 363] on button "Mover para finalizado" at bounding box center [481, 359] width 66 height 16
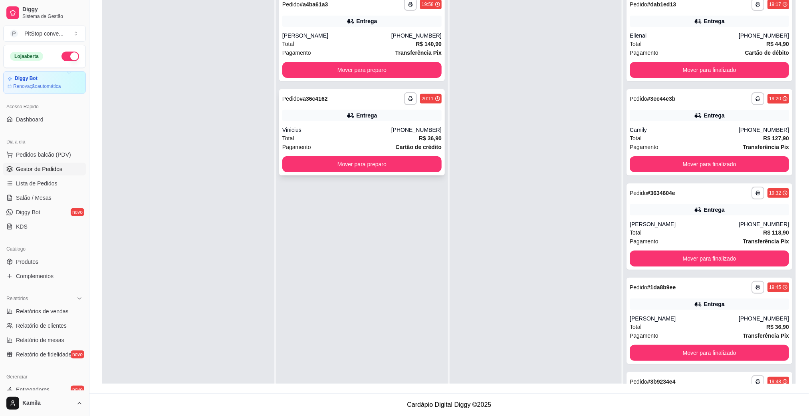
click at [338, 130] on div "Vinicius" at bounding box center [336, 130] width 109 height 8
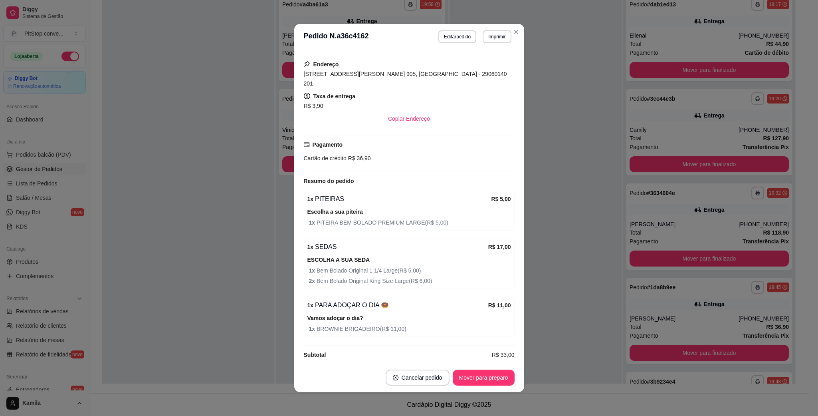
scroll to position [137, 0]
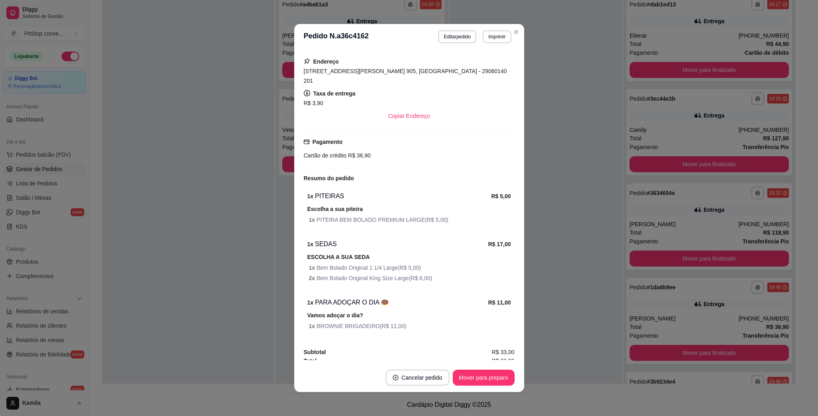
drag, startPoint x: 446, startPoint y: 79, endPoint x: 443, endPoint y: 72, distance: 8.1
click at [445, 73] on div "Endereço [STREET_ADDRESS][PERSON_NAME] 905, [GEOGRAPHIC_DATA] - 29060140 201 Ta…" at bounding box center [409, 90] width 211 height 67
click at [442, 72] on span "[STREET_ADDRESS][PERSON_NAME] 905, [GEOGRAPHIC_DATA] - 29060140 201" at bounding box center [405, 76] width 203 height 16
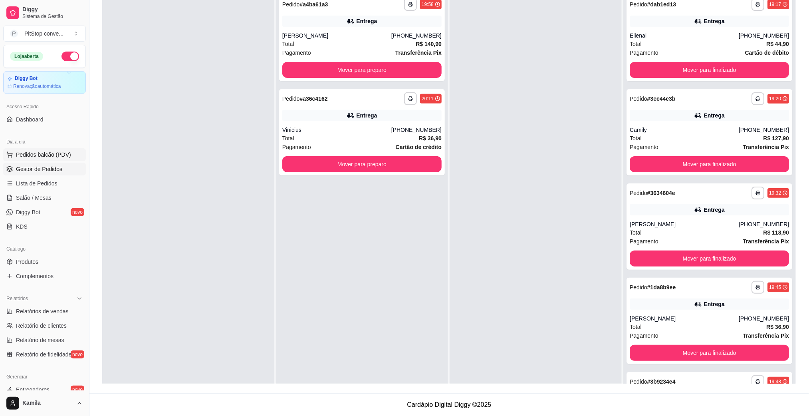
click at [61, 157] on span "Pedidos balcão (PDV)" at bounding box center [43, 155] width 55 height 8
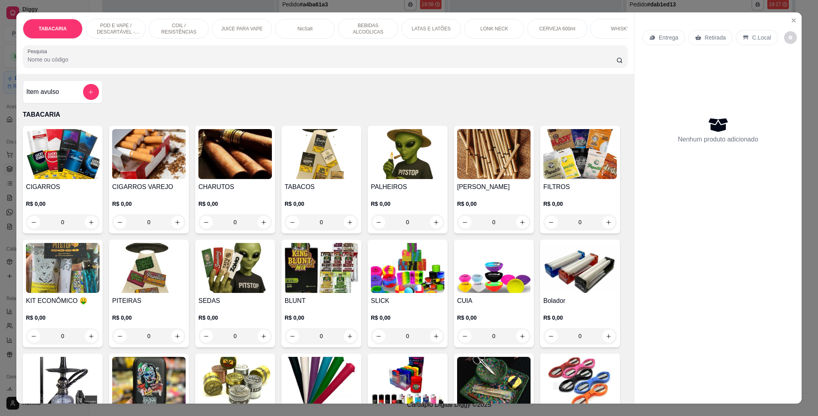
click at [130, 31] on p "POD E VAPE / DESCARTÁVEL - RECARREGAVEL" at bounding box center [116, 28] width 46 height 13
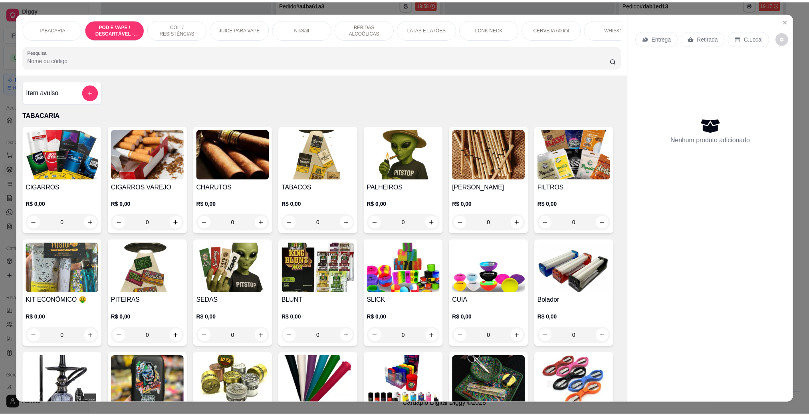
scroll to position [13, 0]
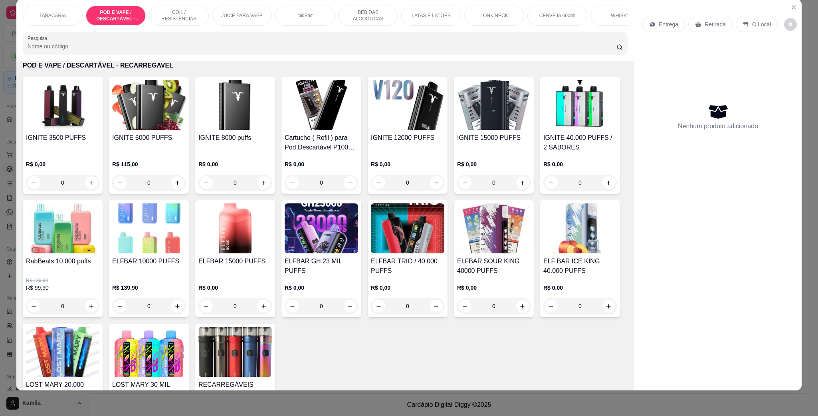
click at [272, 236] on img at bounding box center [234, 228] width 73 height 50
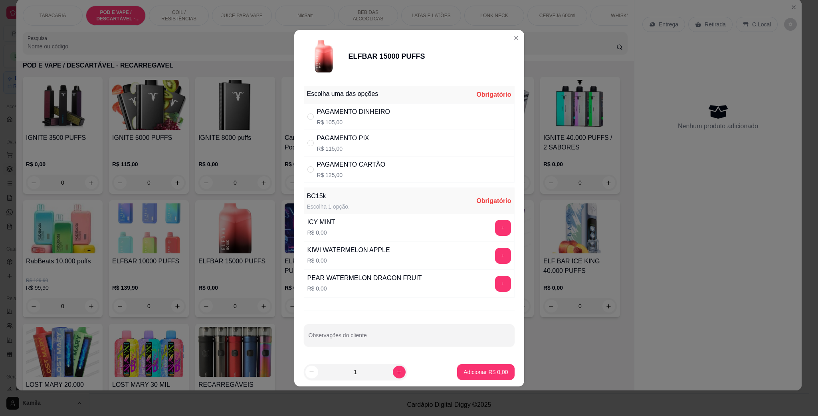
click at [349, 139] on div "PAGAMENTO PIX" at bounding box center [343, 138] width 52 height 10
radio input "true"
drag, startPoint x: 371, startPoint y: 215, endPoint x: 438, endPoint y: 217, distance: 67.1
click at [371, 214] on div "ICY MINT R$ 0,00 +" at bounding box center [409, 228] width 211 height 28
click at [483, 223] on div "ICY MINT R$ 0,00 +" at bounding box center [409, 228] width 211 height 28
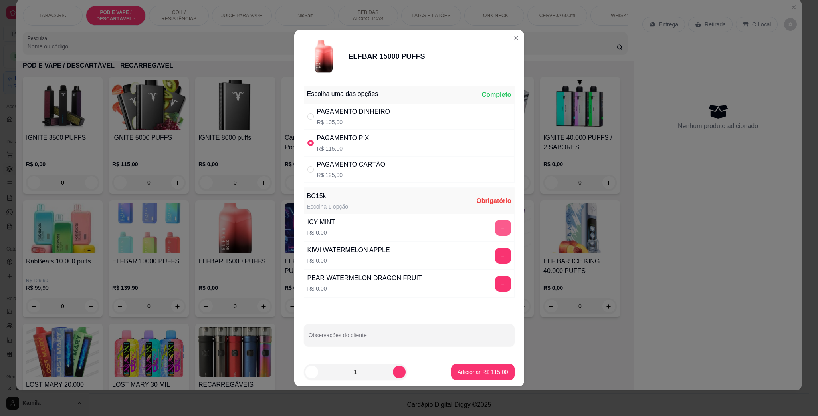
click at [495, 223] on button "+" at bounding box center [503, 228] width 16 height 16
click at [477, 380] on button "Adicionar R$ 115,00" at bounding box center [482, 372] width 63 height 16
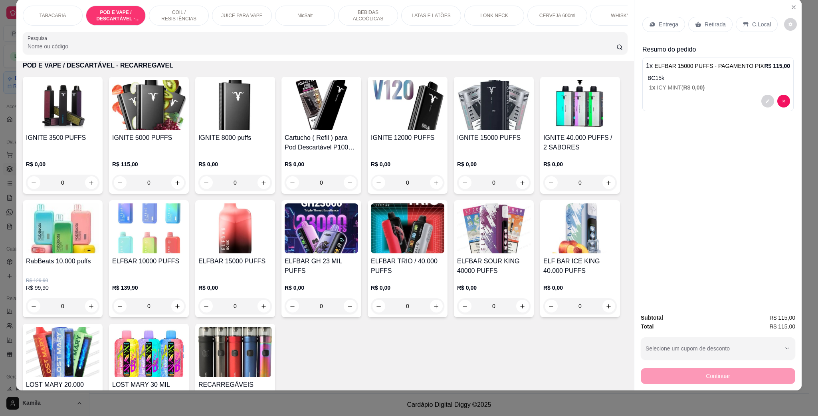
click at [757, 22] on p "C.Local" at bounding box center [761, 24] width 19 height 8
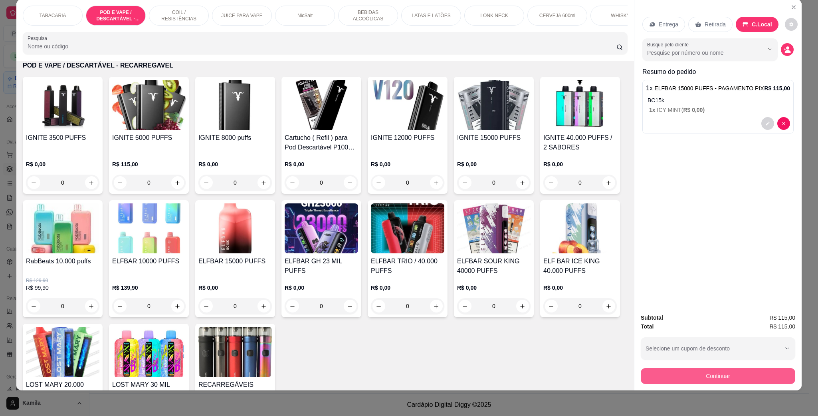
click at [708, 372] on button "Continuar" at bounding box center [718, 376] width 154 height 16
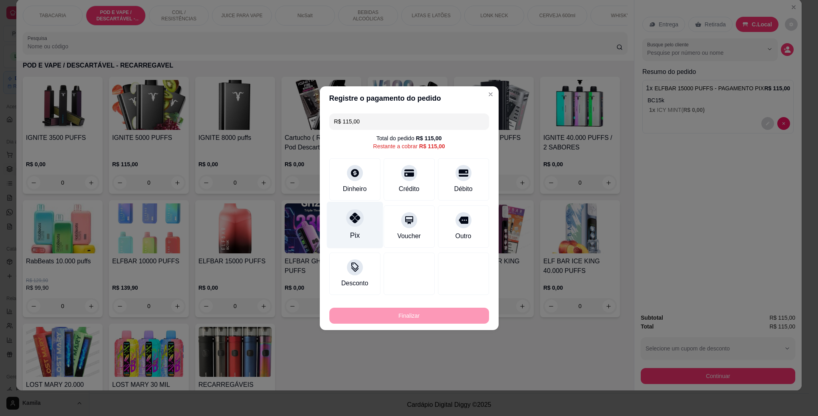
click at [341, 228] on div "Pix" at bounding box center [355, 224] width 56 height 47
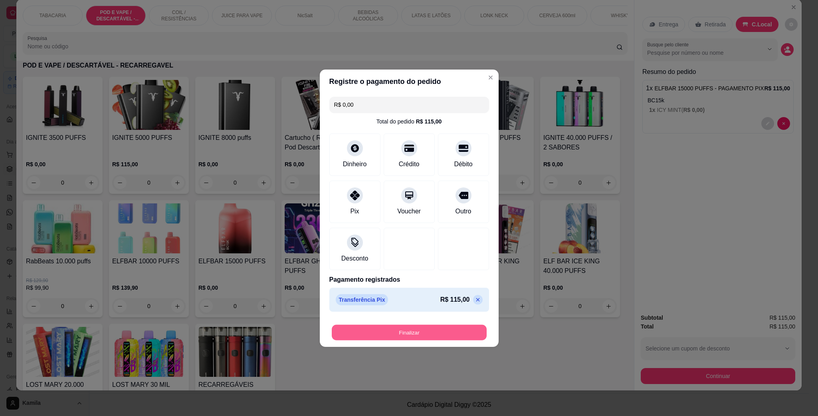
click at [428, 332] on button "Finalizar" at bounding box center [409, 332] width 155 height 16
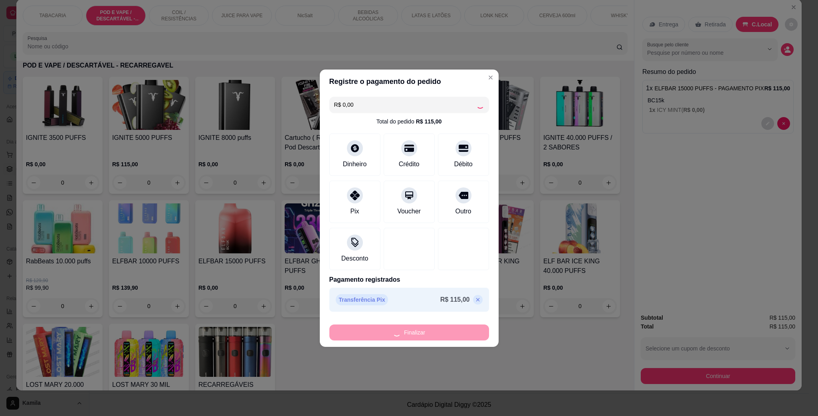
type input "-R$ 115,00"
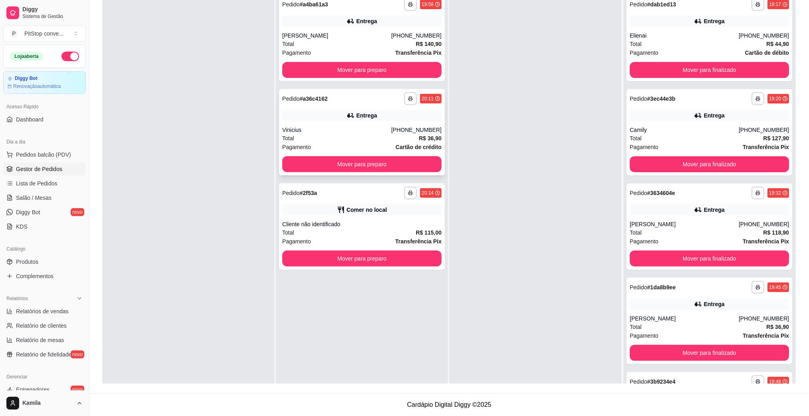
click at [383, 132] on div "Vinicius" at bounding box center [336, 130] width 109 height 8
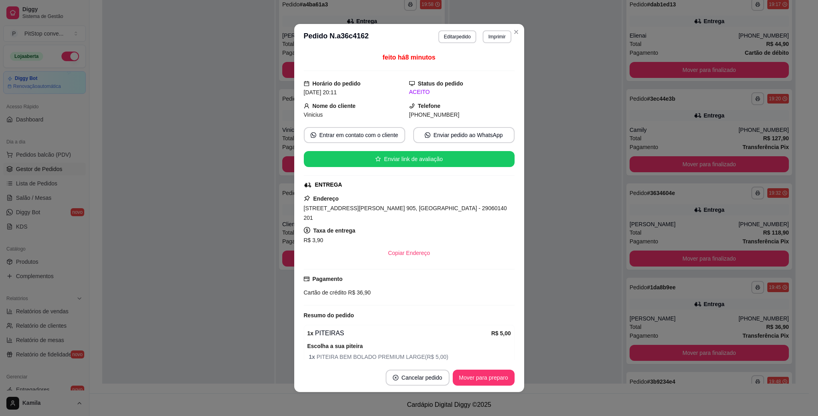
click at [377, 209] on span "[STREET_ADDRESS][PERSON_NAME] 905, [GEOGRAPHIC_DATA] - 29060140 201" at bounding box center [405, 213] width 203 height 16
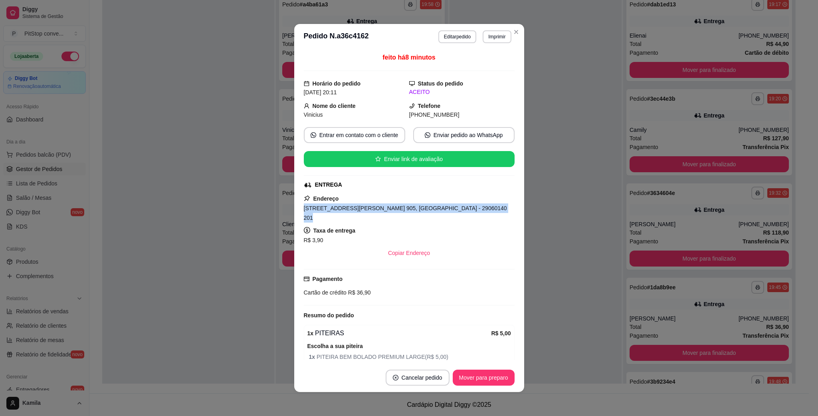
click at [377, 209] on span "[STREET_ADDRESS][PERSON_NAME] 905, [GEOGRAPHIC_DATA] - 29060140 201" at bounding box center [405, 213] width 203 height 16
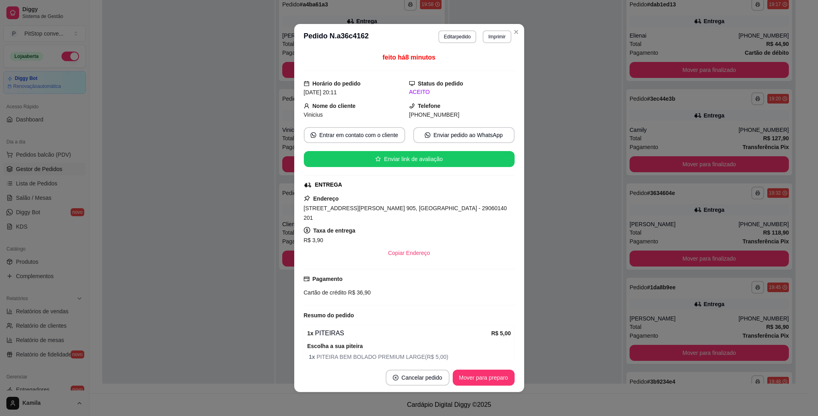
click at [347, 289] on span "R$ 36,90" at bounding box center [359, 292] width 24 height 6
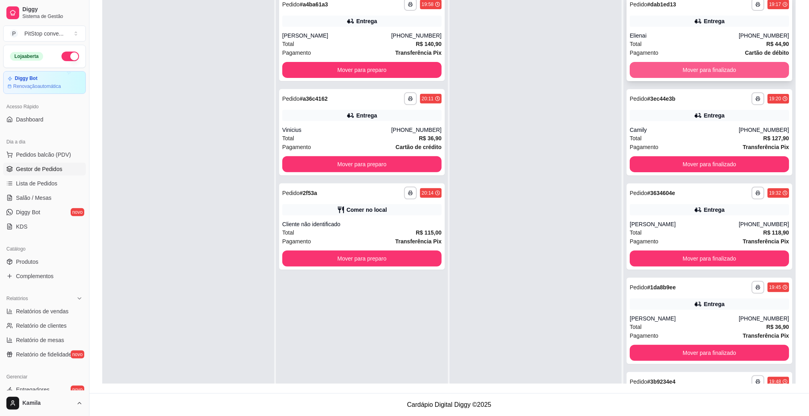
click at [692, 75] on button "Mover para finalizado" at bounding box center [709, 70] width 159 height 16
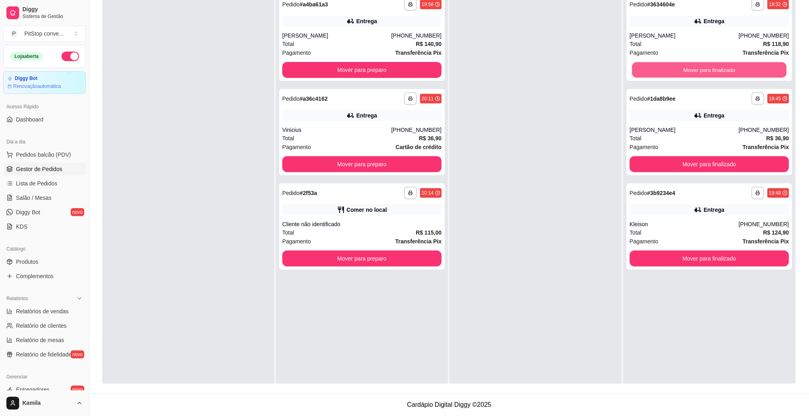
click at [692, 75] on button "Mover para finalizado" at bounding box center [709, 70] width 154 height 16
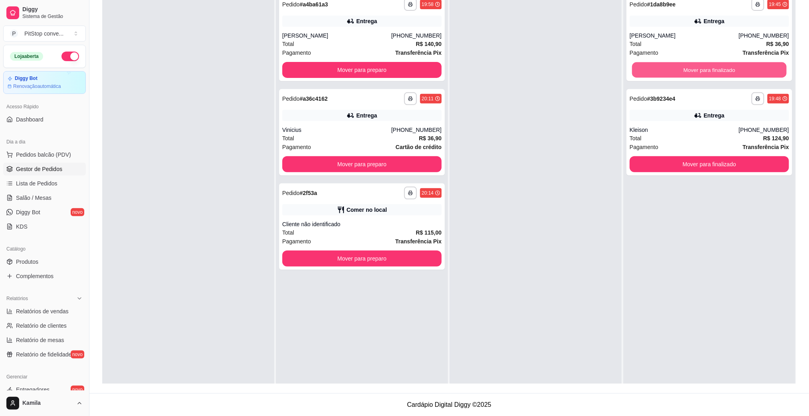
click at [692, 75] on button "Mover para finalizado" at bounding box center [709, 70] width 154 height 16
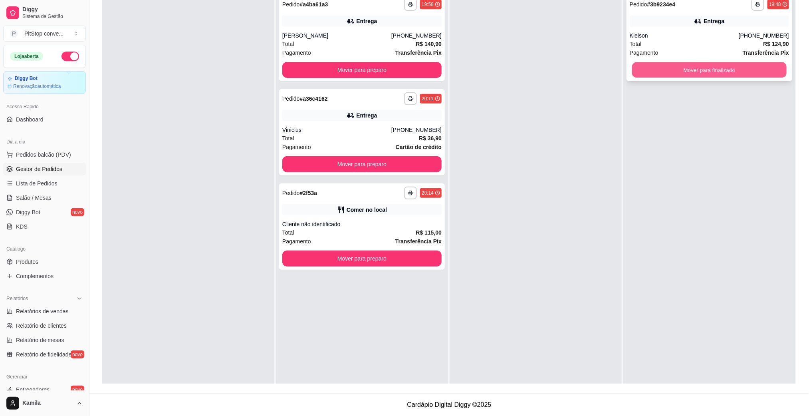
click at [695, 67] on button "Mover para finalizado" at bounding box center [709, 70] width 154 height 16
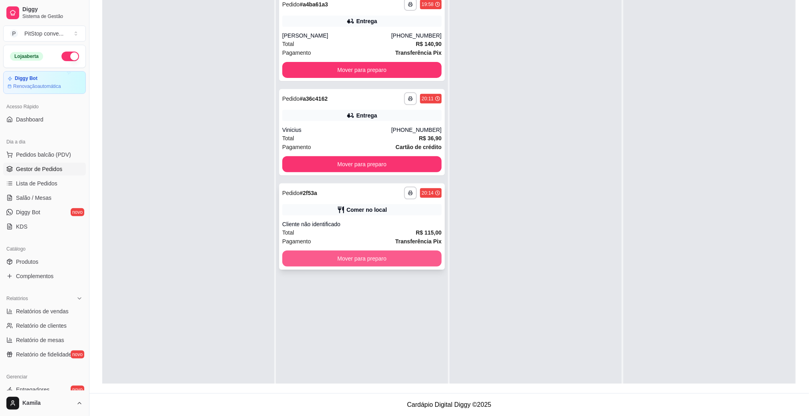
click at [407, 256] on button "Mover para preparo" at bounding box center [361, 258] width 159 height 16
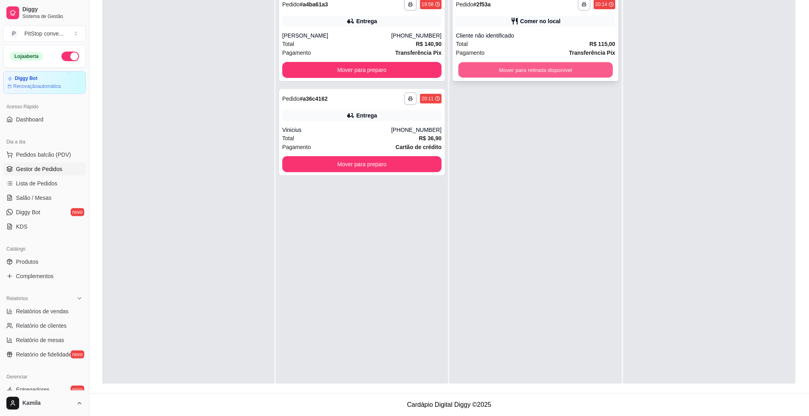
click at [570, 66] on button "Mover para retirada disponível" at bounding box center [535, 70] width 154 height 16
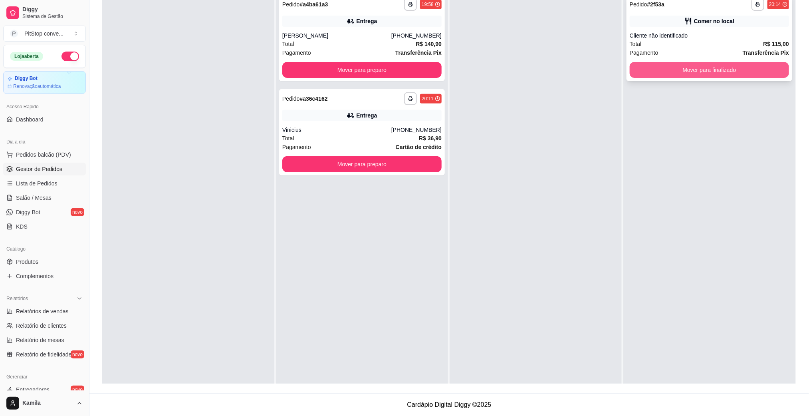
click at [673, 65] on button "Mover para finalizado" at bounding box center [709, 70] width 159 height 16
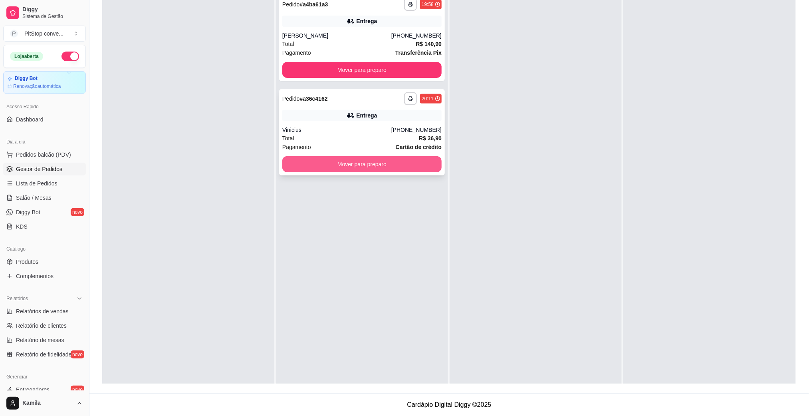
click at [405, 164] on button "Mover para preparo" at bounding box center [361, 164] width 159 height 16
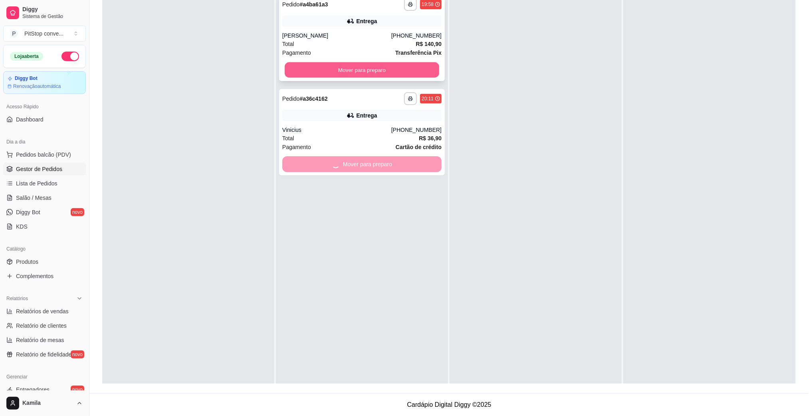
click at [422, 67] on button "Mover para preparo" at bounding box center [362, 70] width 154 height 16
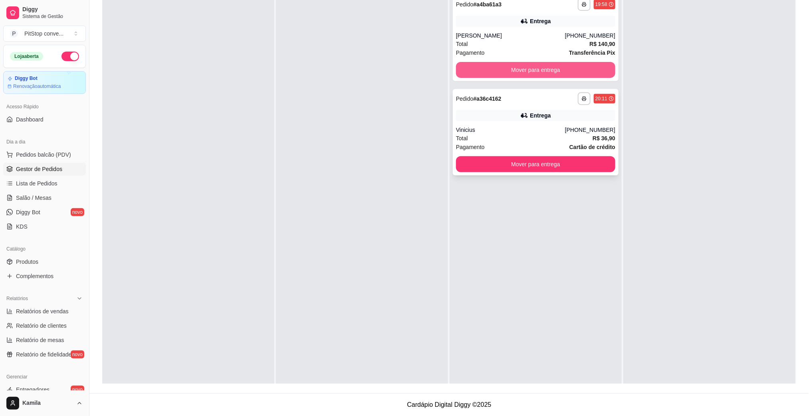
click at [531, 66] on button "Mover para entrega" at bounding box center [535, 70] width 159 height 16
click at [532, 66] on button "Mover para entrega" at bounding box center [535, 70] width 159 height 16
click at [533, 66] on button "Mover para entrega" at bounding box center [535, 70] width 159 height 16
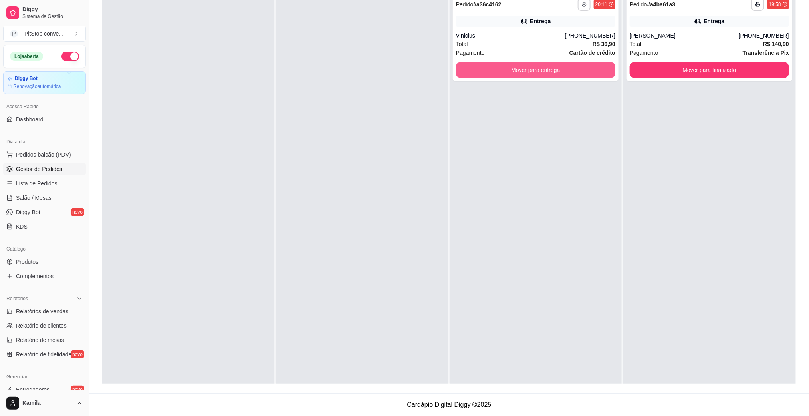
click at [533, 66] on button "Mover para entrega" at bounding box center [535, 70] width 159 height 16
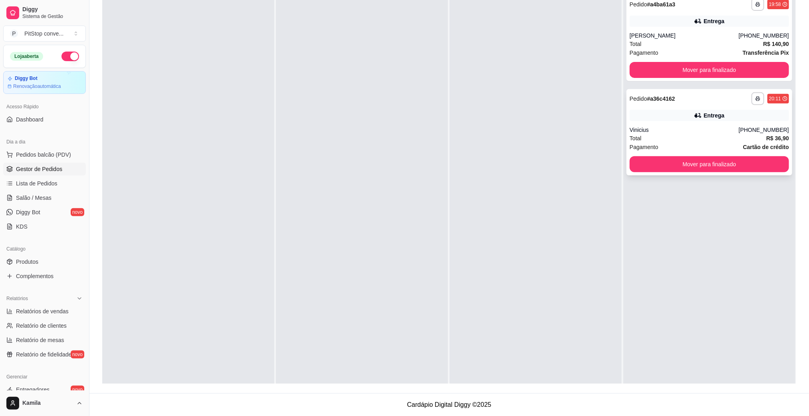
click at [659, 125] on div "**********" at bounding box center [709, 132] width 166 height 86
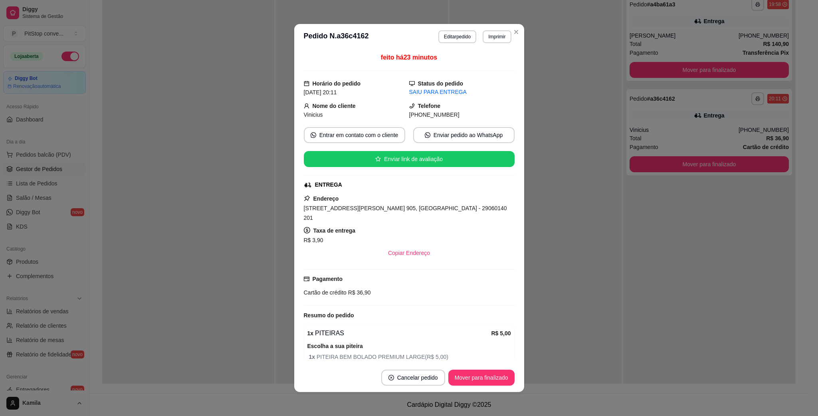
click at [427, 213] on span "[STREET_ADDRESS][PERSON_NAME] 905, [GEOGRAPHIC_DATA] - 29060140 201" at bounding box center [405, 213] width 203 height 16
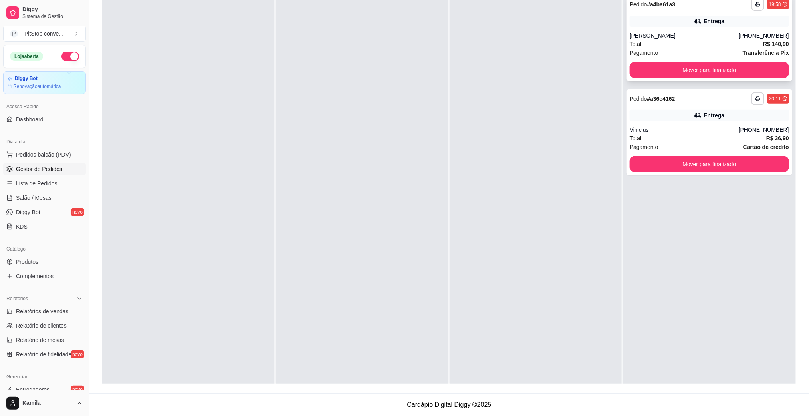
click at [653, 44] on div "Total R$ 140,90" at bounding box center [709, 44] width 159 height 9
click at [720, 34] on div "[PERSON_NAME]" at bounding box center [684, 36] width 109 height 8
click at [695, 108] on div "**********" at bounding box center [709, 132] width 166 height 86
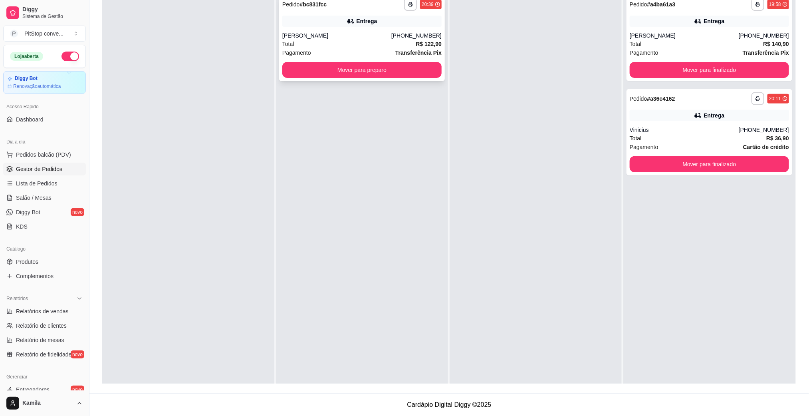
click at [368, 23] on div "Entrega" at bounding box center [366, 21] width 21 height 8
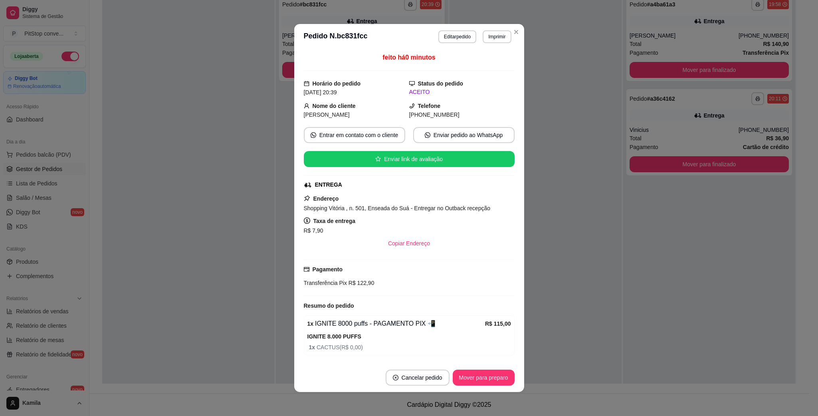
click at [431, 208] on span "Shopping Vitória , n. 501, Enseada do Suá - Entregar no Outback recepção" at bounding box center [397, 208] width 187 height 6
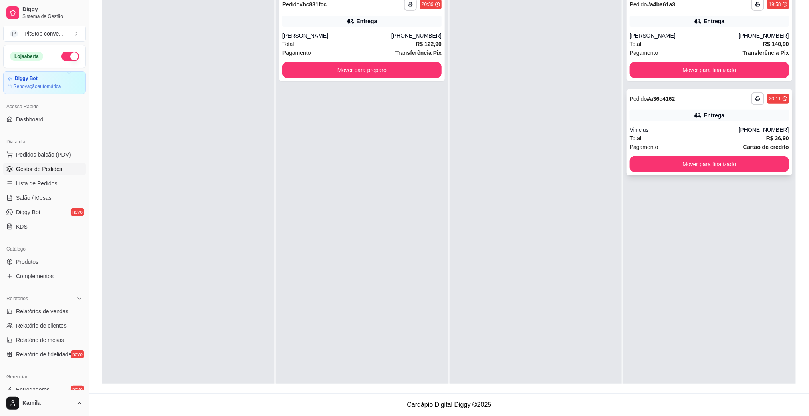
click at [681, 135] on div "Total R$ 36,90" at bounding box center [709, 138] width 159 height 9
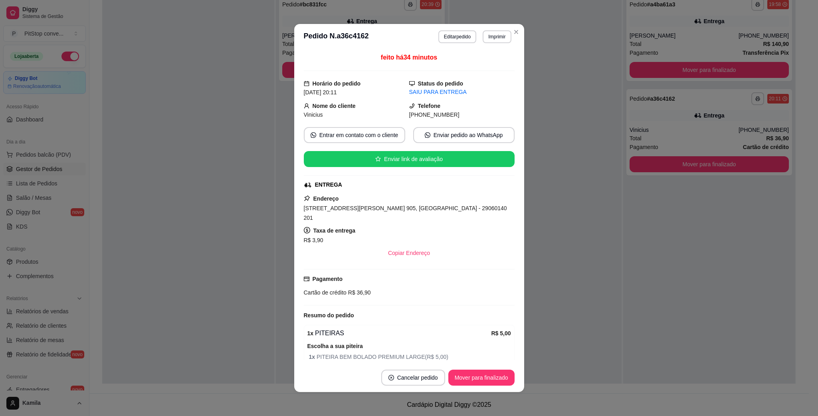
click at [436, 211] on span "[STREET_ADDRESS][PERSON_NAME] 905, [GEOGRAPHIC_DATA] - 29060140 201" at bounding box center [405, 213] width 203 height 16
click at [425, 117] on span "[PHONE_NUMBER]" at bounding box center [434, 114] width 50 height 6
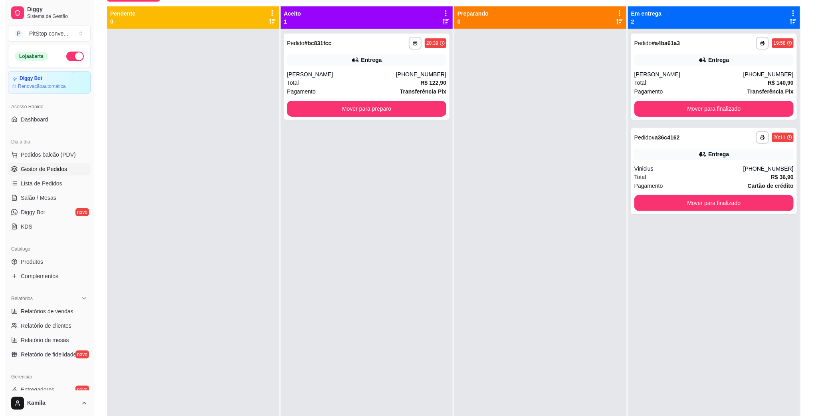
scroll to position [62, 0]
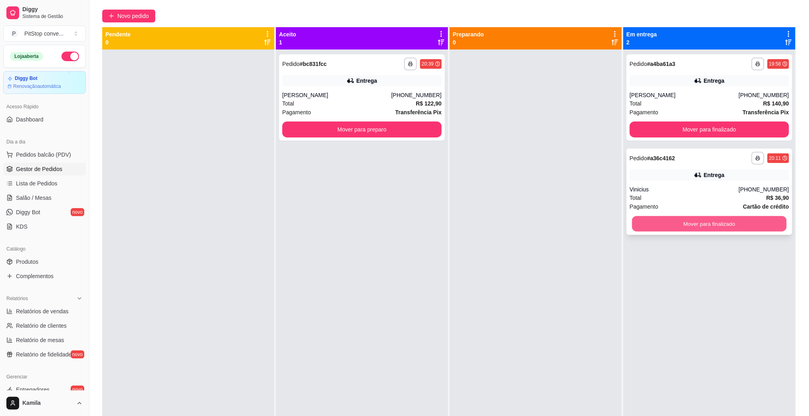
click at [717, 223] on button "Mover para finalizado" at bounding box center [709, 224] width 154 height 16
click at [684, 64] on div "**********" at bounding box center [709, 63] width 159 height 13
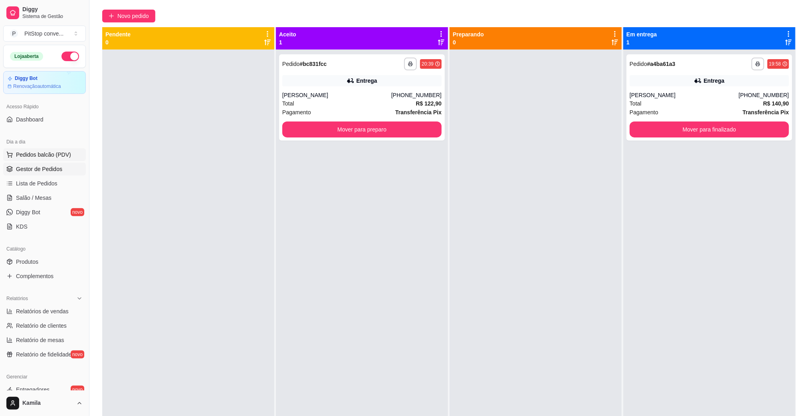
click at [51, 152] on span "Pedidos balcão (PDV)" at bounding box center [43, 155] width 55 height 8
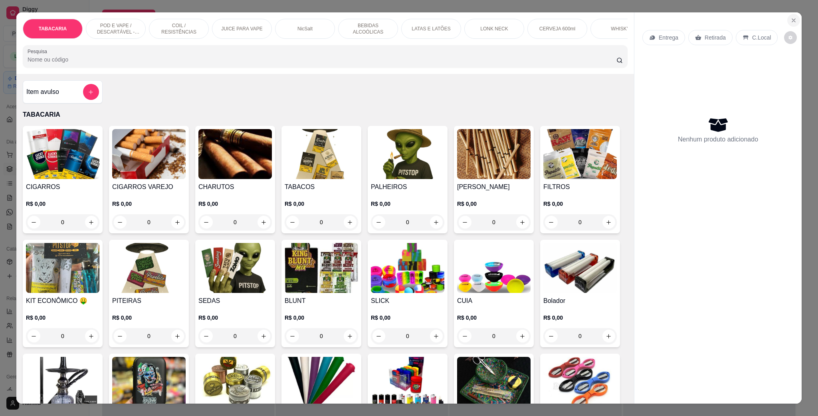
click at [790, 20] on icon "Close" at bounding box center [793, 20] width 6 height 6
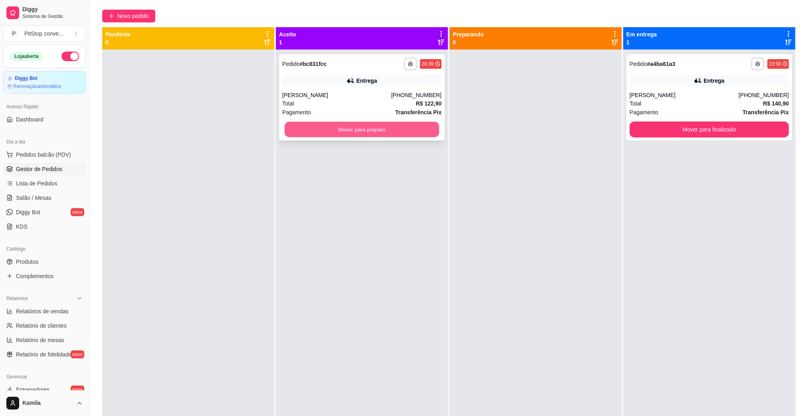
click at [388, 132] on button "Mover para preparo" at bounding box center [362, 130] width 154 height 16
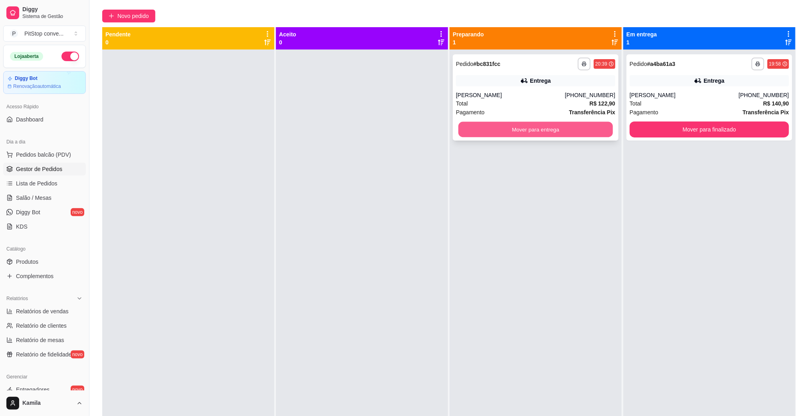
click at [552, 134] on button "Mover para entrega" at bounding box center [535, 130] width 154 height 16
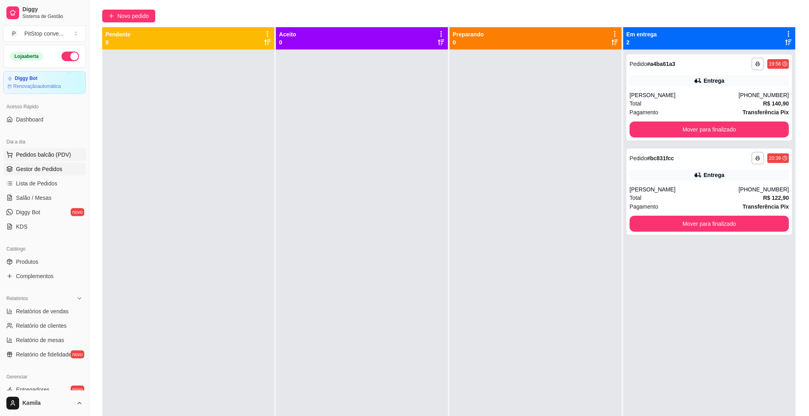
click at [50, 160] on button "Pedidos balcão (PDV)" at bounding box center [44, 154] width 83 height 13
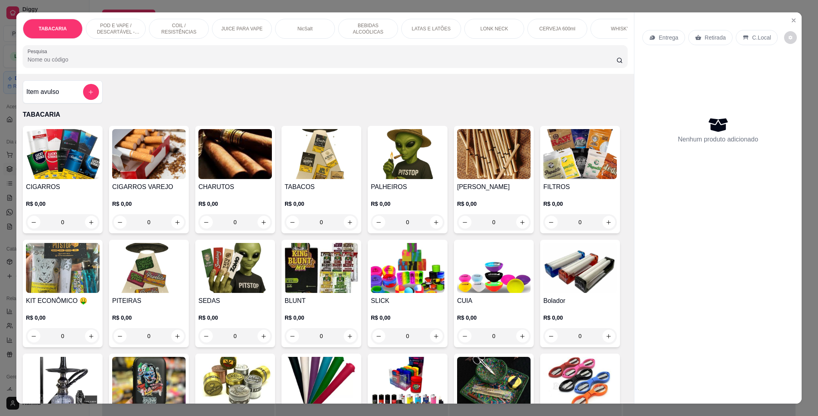
click at [546, 28] on p "CERVEJA 600ml" at bounding box center [557, 29] width 36 height 6
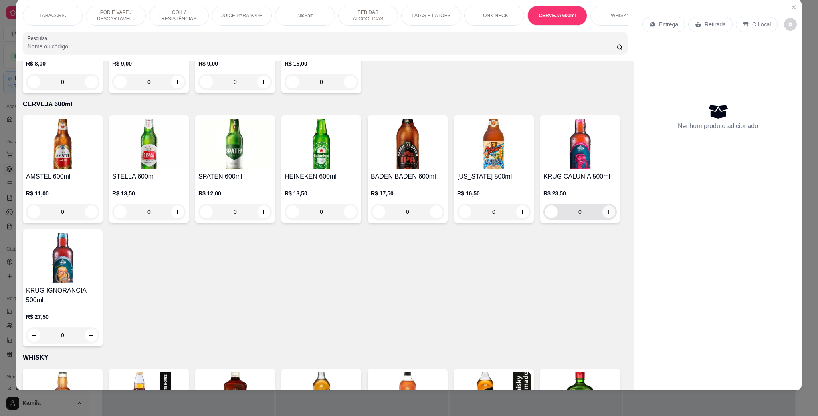
click at [606, 215] on icon "increase-product-quantity" at bounding box center [609, 212] width 6 height 6
type input "1"
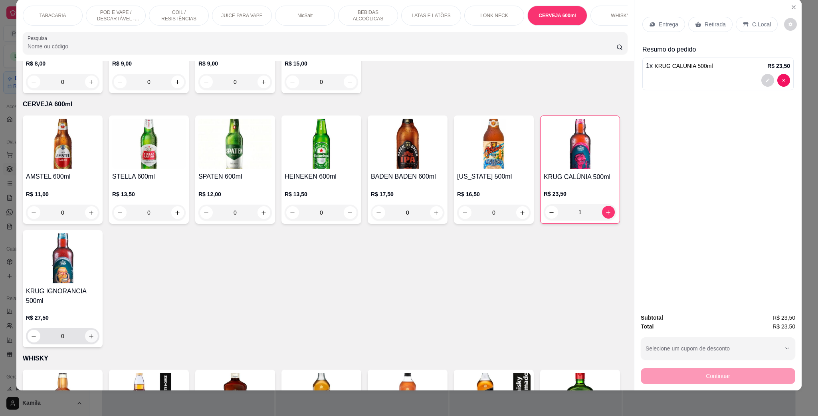
click at [98, 329] on button "increase-product-quantity" at bounding box center [91, 335] width 13 height 13
type input "1"
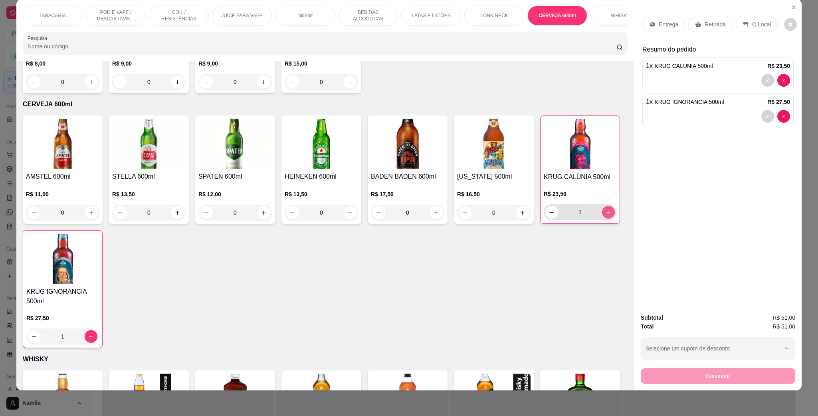
click at [602, 218] on button "increase-product-quantity" at bounding box center [608, 212] width 13 height 13
type input "2"
click at [751, 33] on div "Entrega Retirada C.Local" at bounding box center [717, 24] width 151 height 28
click at [752, 28] on p "C.Local" at bounding box center [761, 24] width 19 height 8
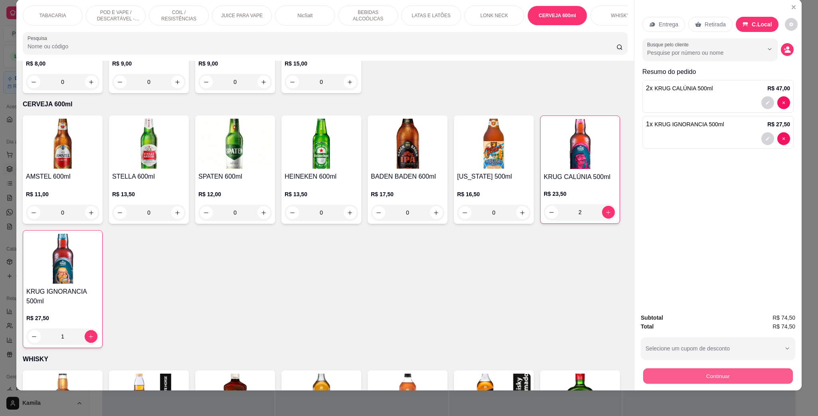
click at [738, 377] on button "Continuar" at bounding box center [718, 376] width 150 height 16
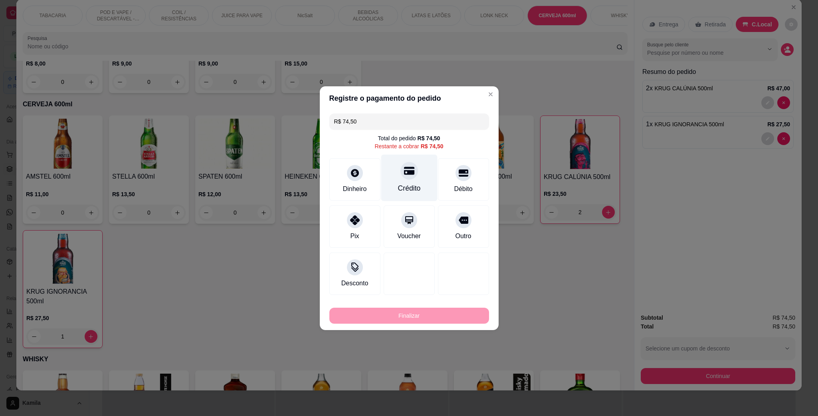
click at [405, 186] on div "Crédito" at bounding box center [409, 188] width 23 height 10
type input "R$ 0,00"
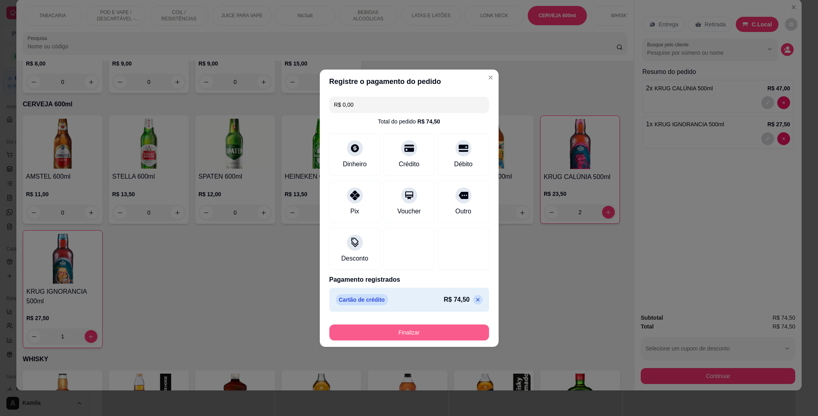
click at [420, 330] on button "Finalizar" at bounding box center [409, 332] width 160 height 16
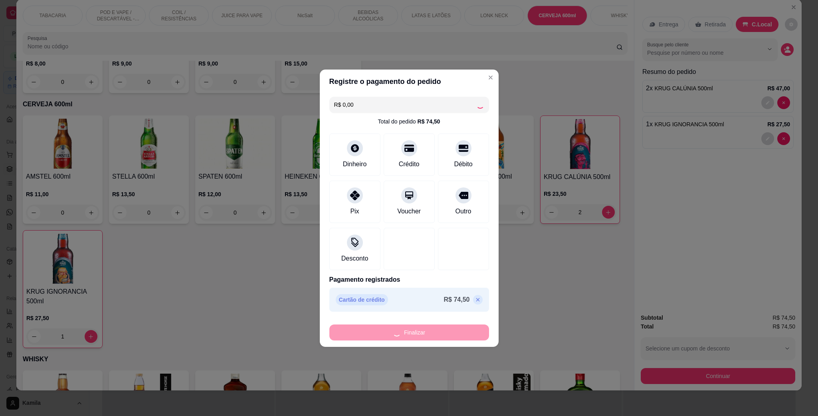
click at [422, 343] on footer "Finalizar" at bounding box center [409, 331] width 179 height 32
type input "0"
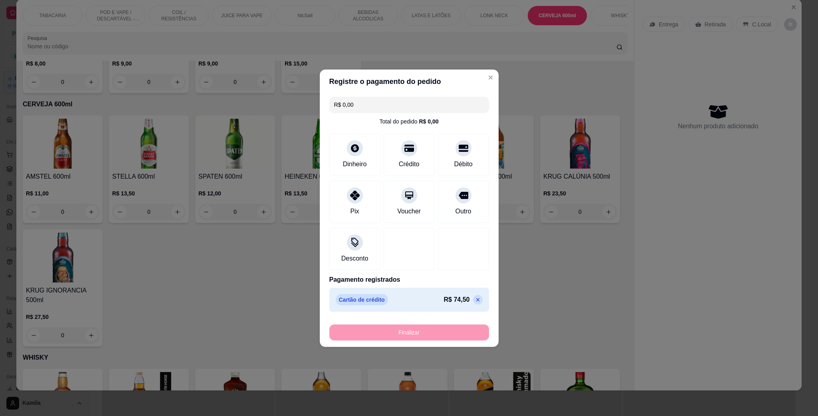
type input "-R$ 74,50"
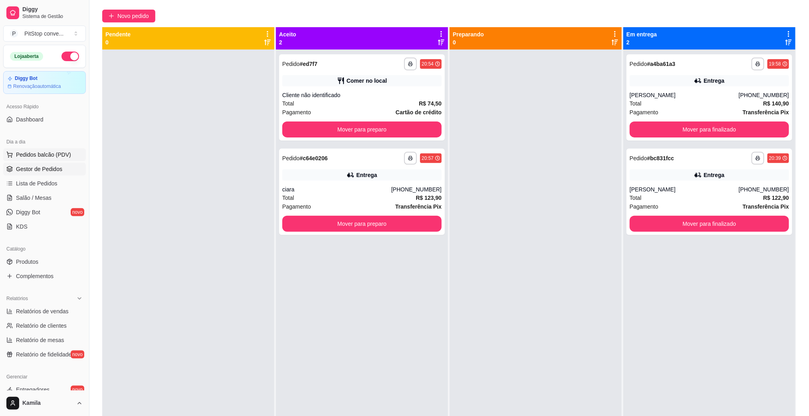
click at [44, 157] on span "Pedidos balcão (PDV)" at bounding box center [43, 155] width 55 height 8
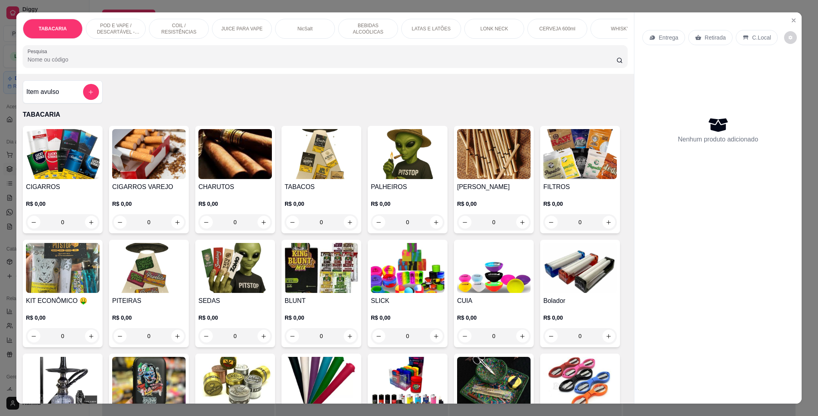
click at [115, 23] on p "POD E VAPE / DESCARTÁVEL - RECARREGAVEL" at bounding box center [116, 28] width 46 height 13
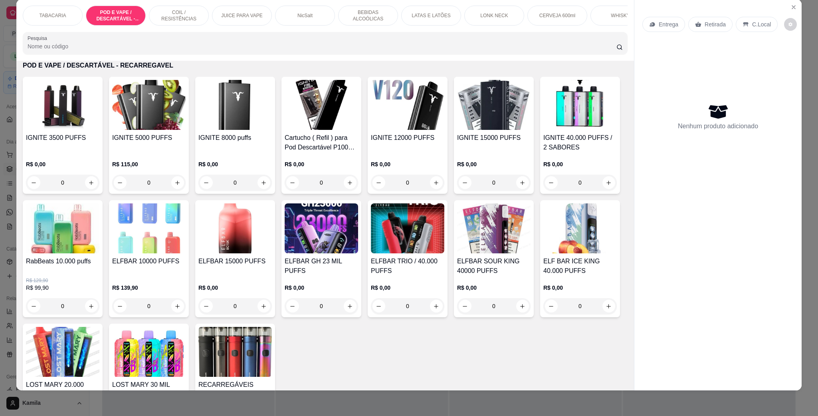
click at [142, 123] on img at bounding box center [148, 105] width 73 height 50
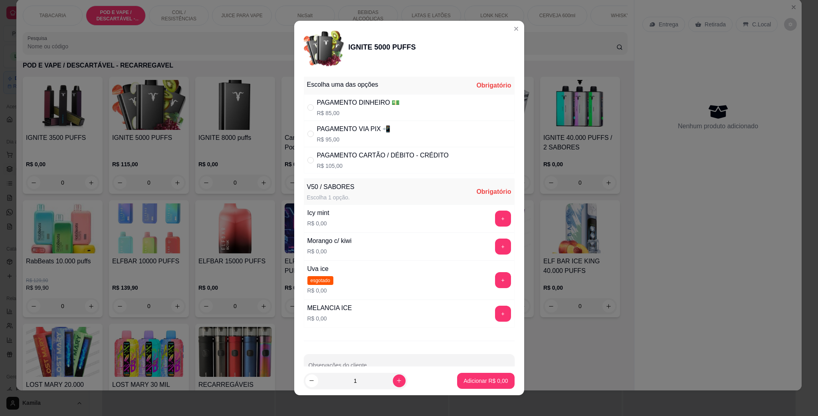
click at [353, 154] on div "PAGAMENTO CARTÃO / DÉBITO - CRÉDITO" at bounding box center [383, 156] width 132 height 10
radio input "true"
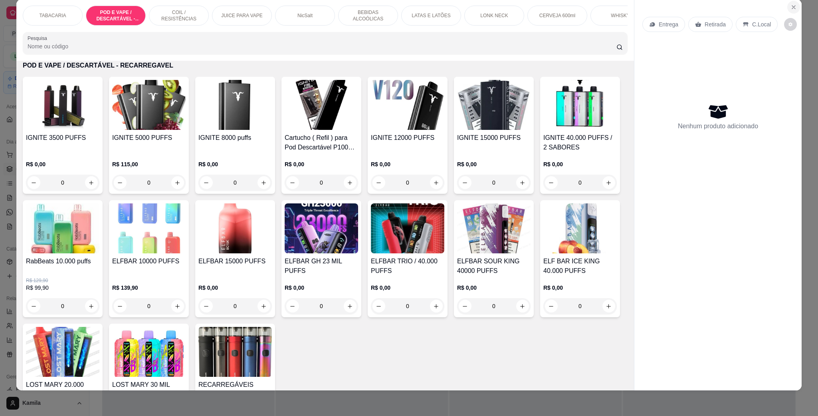
click at [791, 3] on button "Close" at bounding box center [793, 7] width 13 height 13
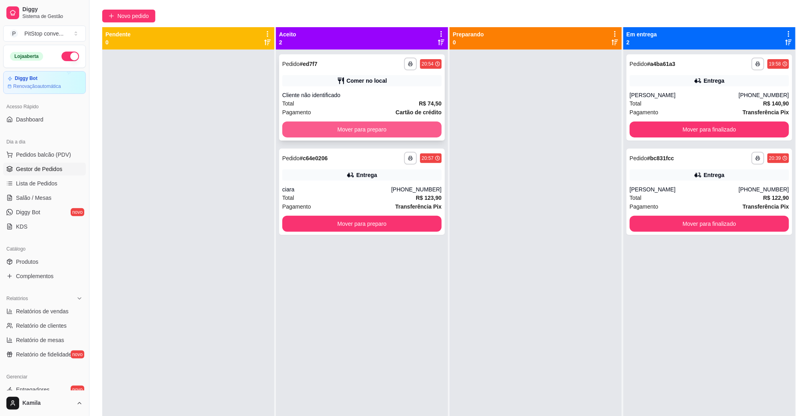
click at [417, 126] on button "Mover para preparo" at bounding box center [361, 129] width 159 height 16
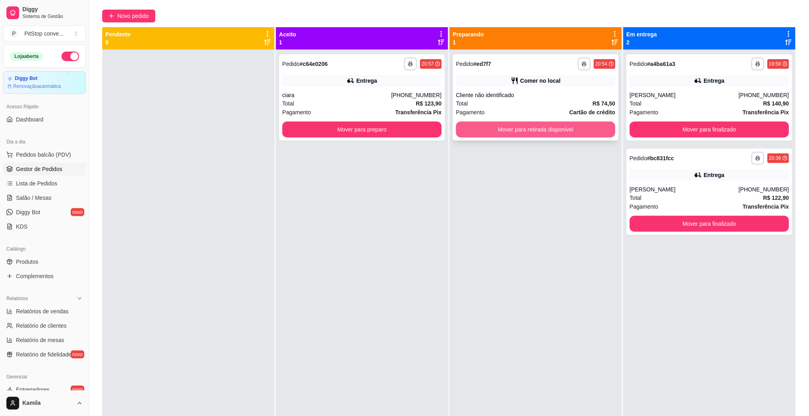
click at [521, 128] on button "Mover para retirada disponível" at bounding box center [535, 129] width 159 height 16
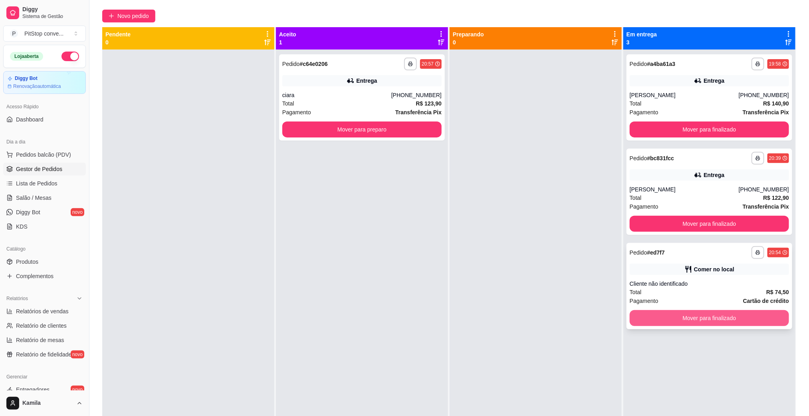
click at [690, 317] on button "Mover para finalizado" at bounding box center [709, 318] width 159 height 16
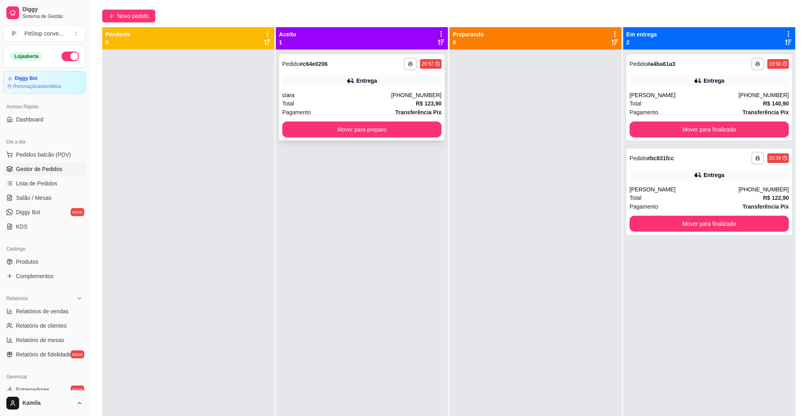
click at [384, 102] on div "Total R$ 123,90" at bounding box center [361, 103] width 159 height 9
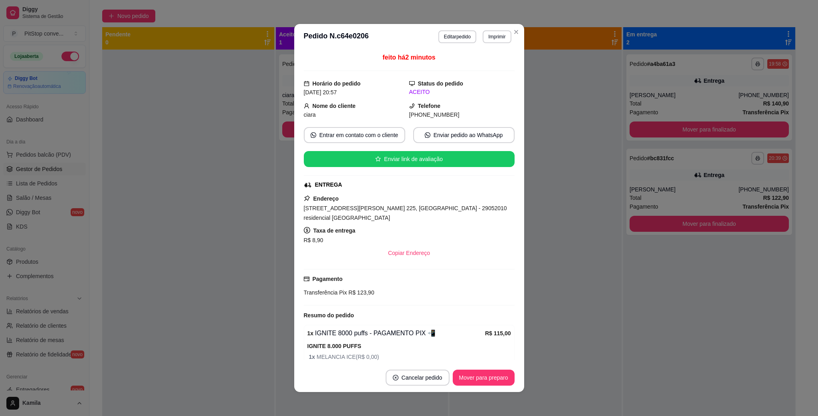
drag, startPoint x: 405, startPoint y: 218, endPoint x: 405, endPoint y: 211, distance: 7.2
click at [405, 226] on div "Taxa de entrega R$ 8,90" at bounding box center [409, 235] width 211 height 19
click at [405, 210] on span "[STREET_ADDRESS][PERSON_NAME] 225, [GEOGRAPHIC_DATA] - 29052010 residencial [GE…" at bounding box center [405, 213] width 203 height 16
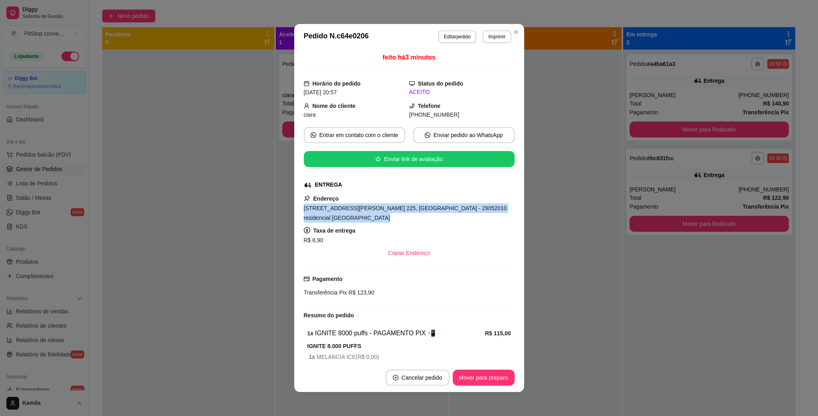
click at [405, 210] on span "[STREET_ADDRESS][PERSON_NAME] 225, [GEOGRAPHIC_DATA] - 29052010 residencial [GE…" at bounding box center [405, 213] width 203 height 16
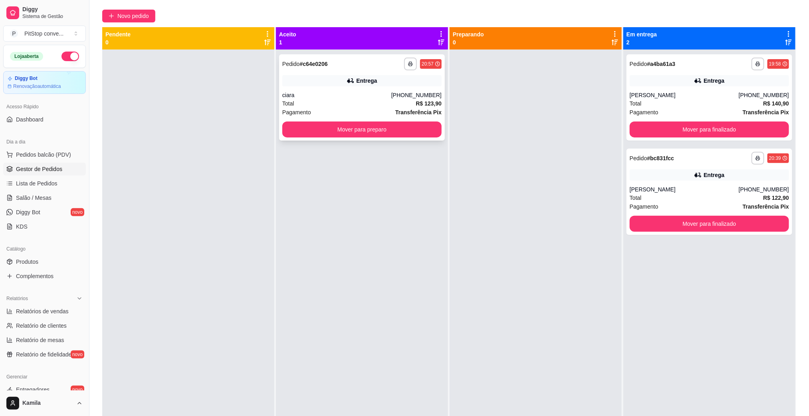
click at [386, 101] on div "Total R$ 123,90" at bounding box center [361, 103] width 159 height 9
click at [388, 100] on div "Total R$ 123,90" at bounding box center [361, 103] width 159 height 9
click at [347, 133] on button "Mover para preparo" at bounding box center [361, 129] width 159 height 16
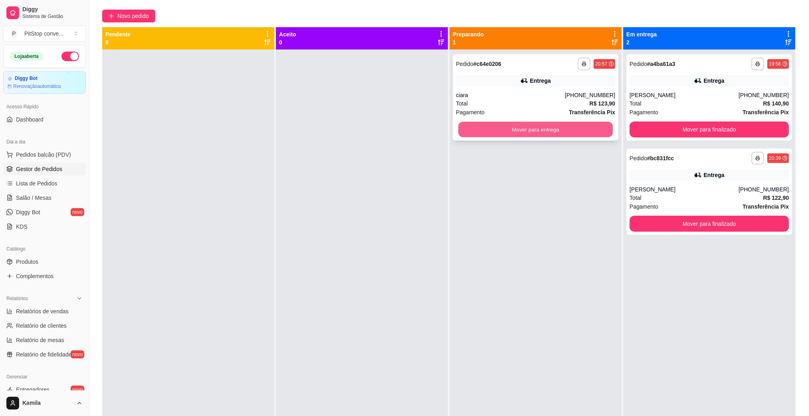
click at [542, 135] on button "Mover para entrega" at bounding box center [535, 130] width 154 height 16
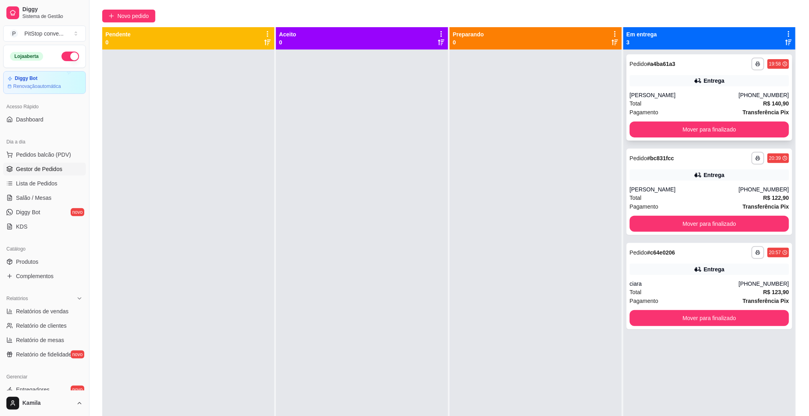
click at [724, 90] on div "**********" at bounding box center [709, 97] width 166 height 86
click at [738, 129] on button "Mover para finalizado" at bounding box center [709, 130] width 154 height 16
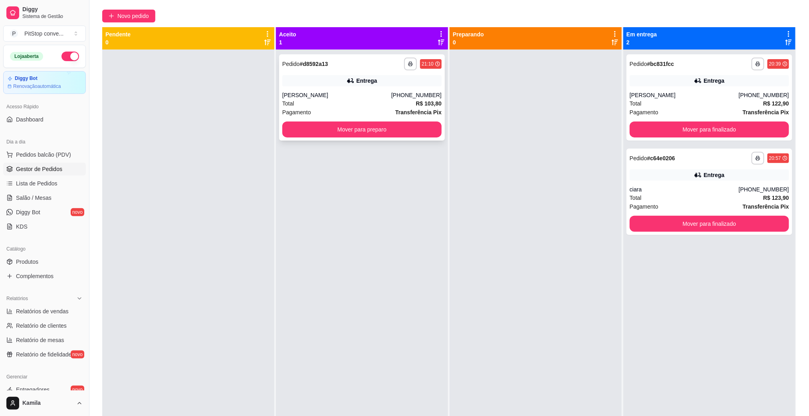
click at [349, 99] on div "Total R$ 103,80" at bounding box center [361, 103] width 159 height 9
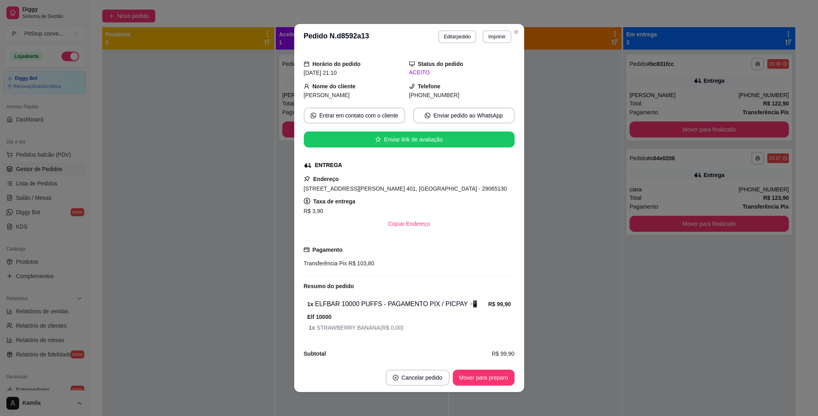
scroll to position [30, 0]
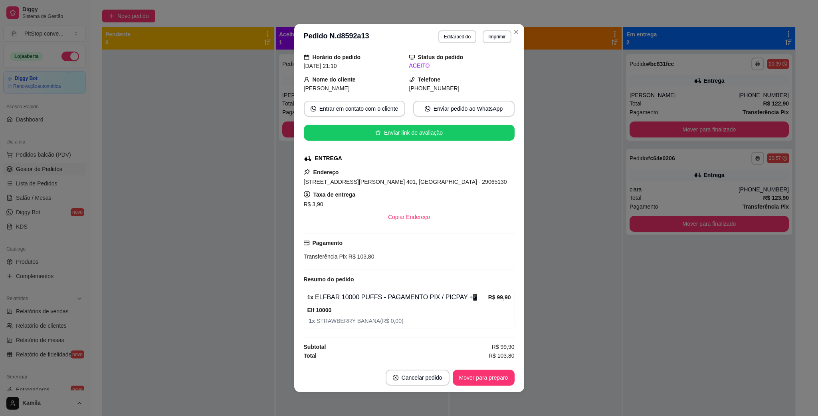
click at [425, 178] on span "[STREET_ADDRESS][PERSON_NAME] 401, [GEOGRAPHIC_DATA] - 29065130" at bounding box center [405, 181] width 203 height 6
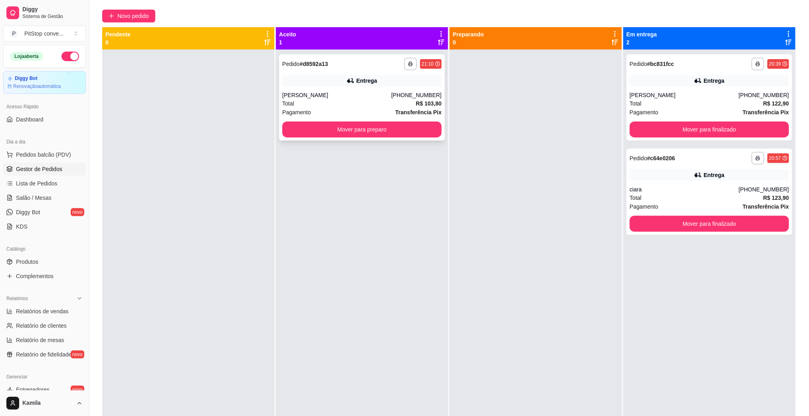
click at [372, 105] on div "Total R$ 103,80" at bounding box center [361, 103] width 159 height 9
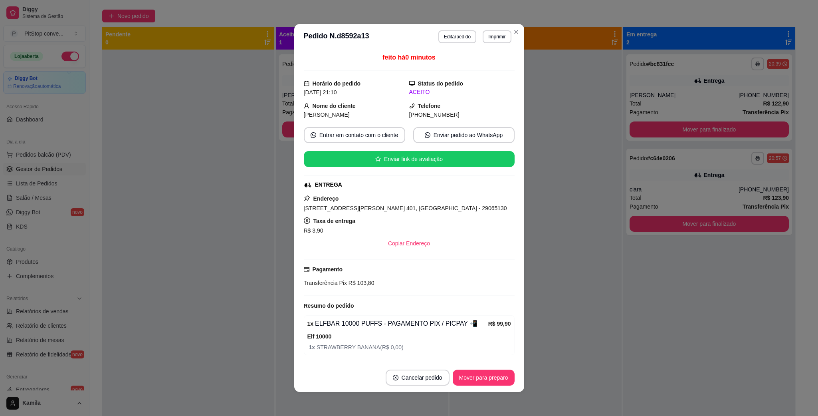
click at [424, 210] on span "[STREET_ADDRESS][PERSON_NAME] 401, [GEOGRAPHIC_DATA] - 29065130" at bounding box center [405, 208] width 203 height 6
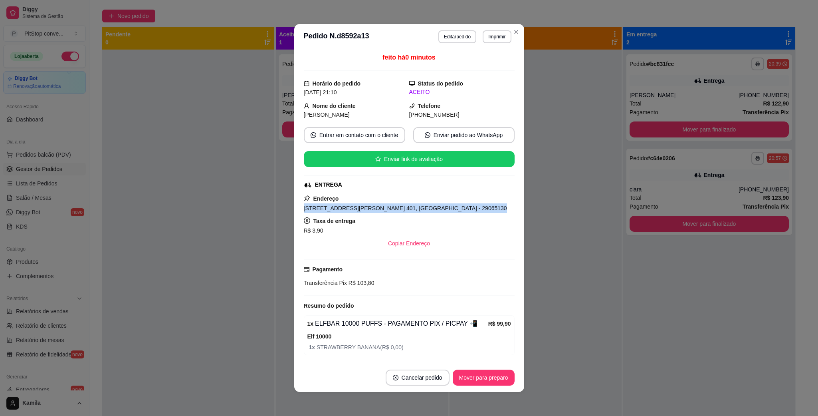
click at [424, 210] on span "[STREET_ADDRESS][PERSON_NAME] 401, [GEOGRAPHIC_DATA] - 29065130" at bounding box center [405, 208] width 203 height 6
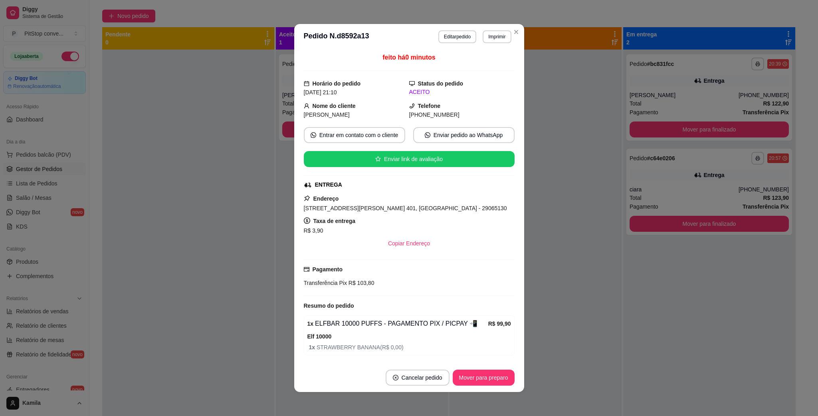
click at [422, 117] on span "[PHONE_NUMBER]" at bounding box center [434, 114] width 50 height 6
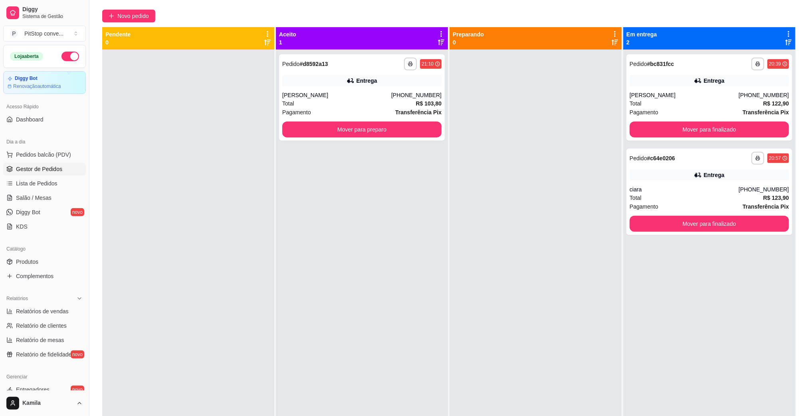
click at [23, 147] on div "Dia a dia" at bounding box center [44, 141] width 83 height 13
click at [34, 156] on span "Pedidos balcão (PDV)" at bounding box center [43, 155] width 55 height 8
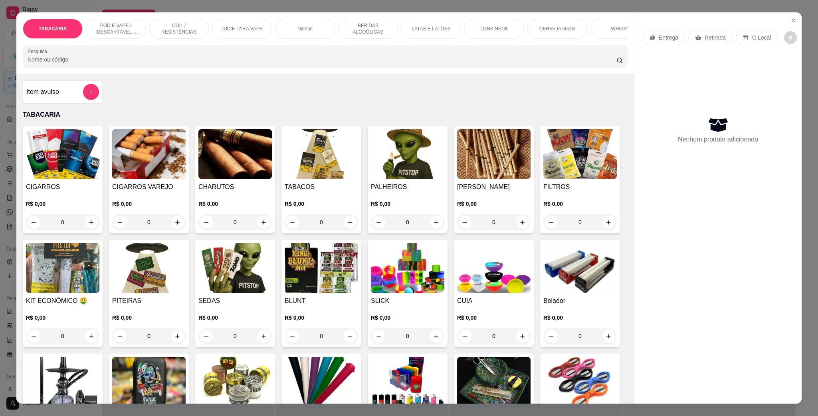
click at [105, 30] on p "POD E VAPE / DESCARTÁVEL - RECARREGAVEL" at bounding box center [116, 28] width 46 height 13
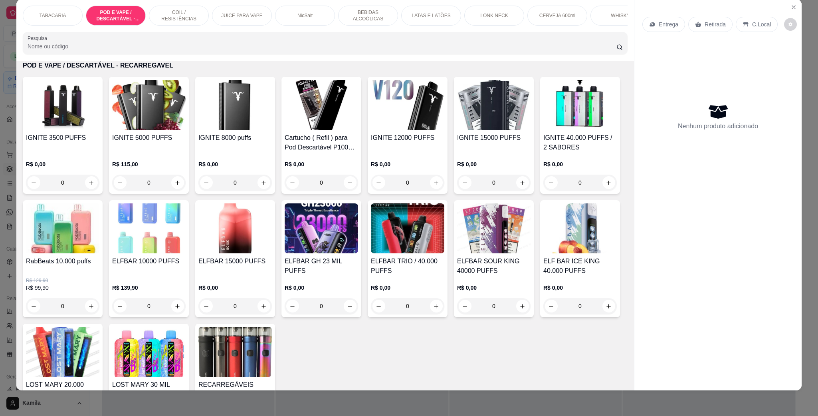
click at [176, 130] on img at bounding box center [148, 105] width 73 height 50
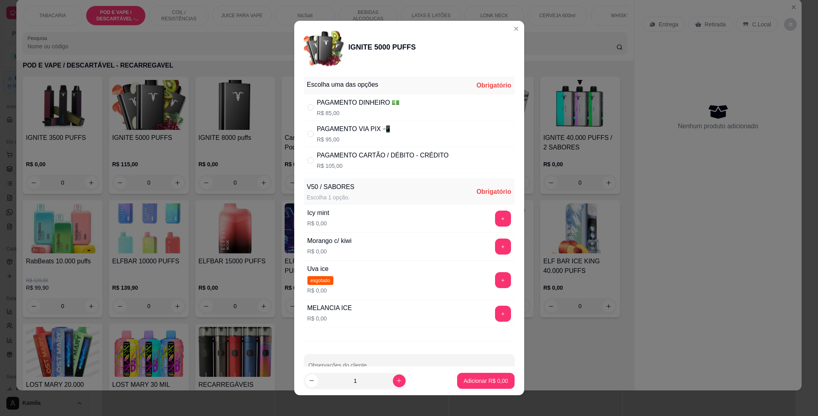
click at [380, 128] on div "PAGAMENTO VIA PIX 📲" at bounding box center [354, 129] width 74 height 10
radio input "true"
click at [483, 230] on div "Icy mint R$ 0,00 +" at bounding box center [409, 218] width 211 height 28
click at [495, 223] on button "+" at bounding box center [503, 219] width 16 height 16
click at [481, 381] on p "Adicionar R$ 95,00" at bounding box center [484, 380] width 46 height 8
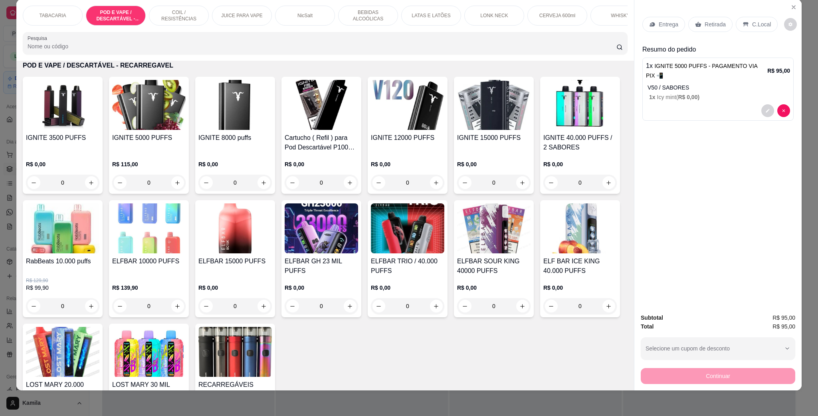
click at [752, 24] on p "C.Local" at bounding box center [761, 24] width 19 height 8
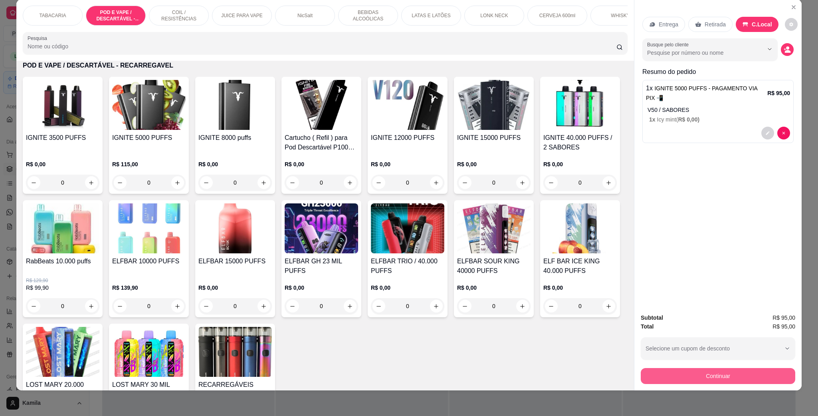
click at [719, 372] on button "Continuar" at bounding box center [718, 376] width 154 height 16
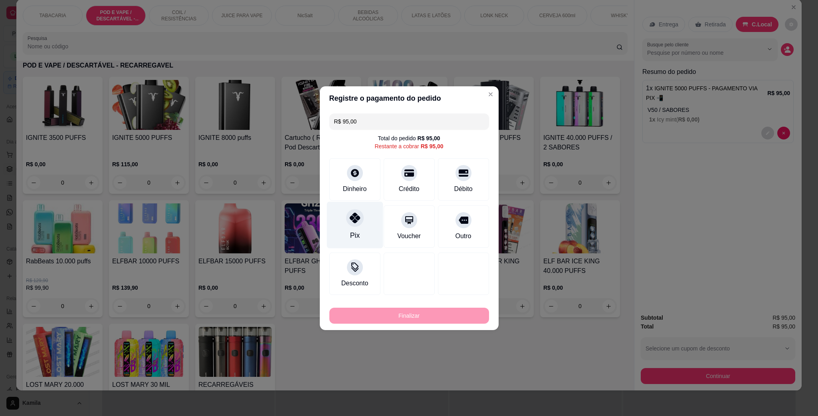
click at [353, 218] on icon at bounding box center [354, 217] width 10 height 10
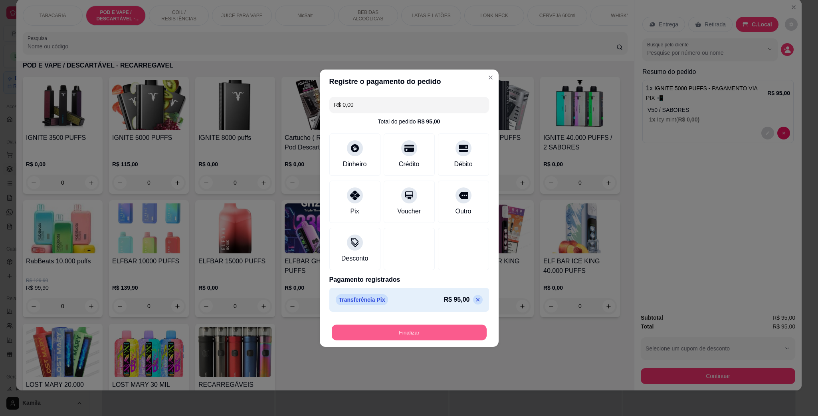
click at [430, 335] on button "Finalizar" at bounding box center [409, 332] width 155 height 16
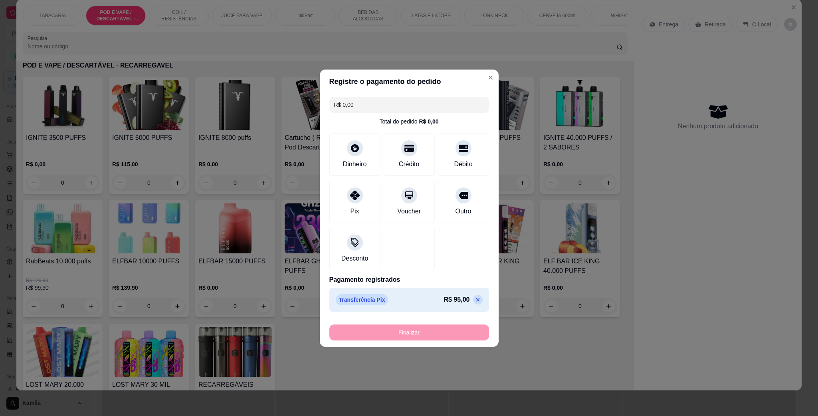
type input "-R$ 95,00"
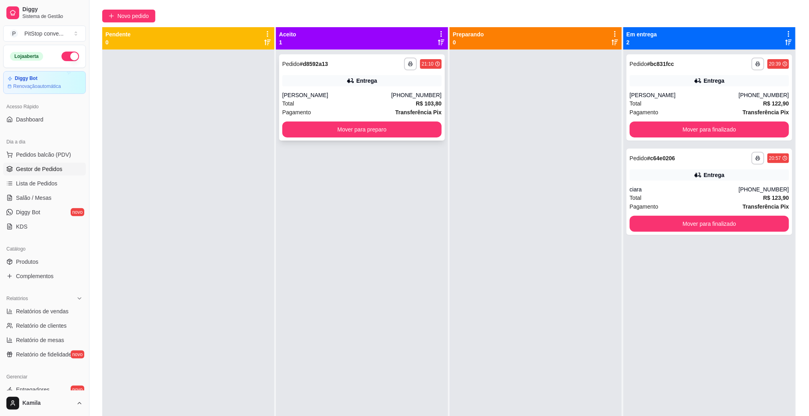
click at [356, 84] on div "Entrega" at bounding box center [366, 81] width 21 height 8
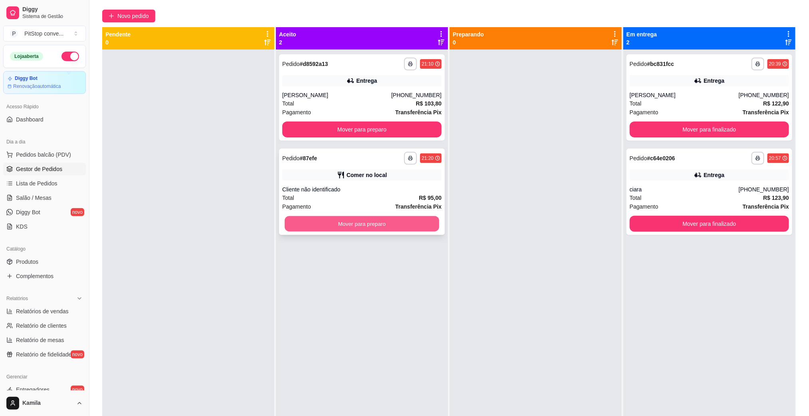
click at [402, 229] on button "Mover para preparo" at bounding box center [362, 224] width 154 height 16
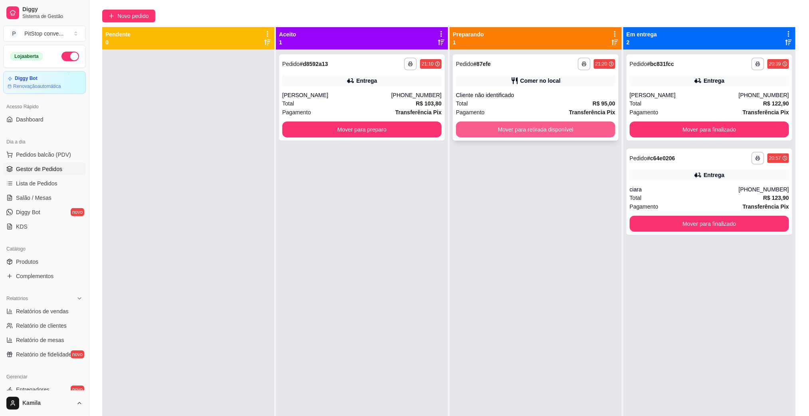
click at [545, 125] on button "Mover para retirada disponível" at bounding box center [535, 129] width 159 height 16
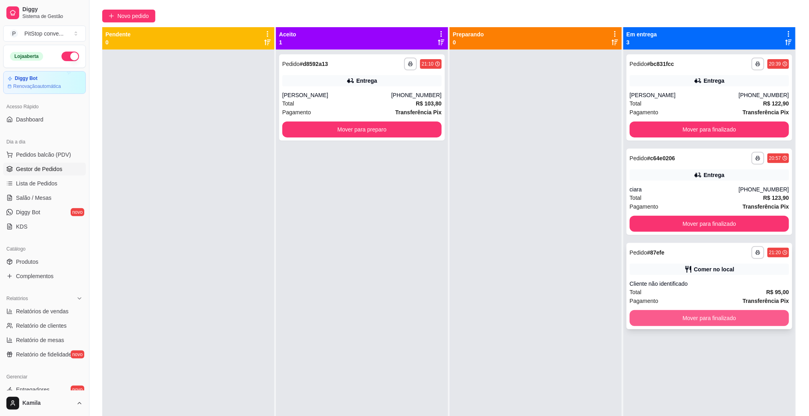
click at [723, 316] on button "Mover para finalizado" at bounding box center [709, 318] width 159 height 16
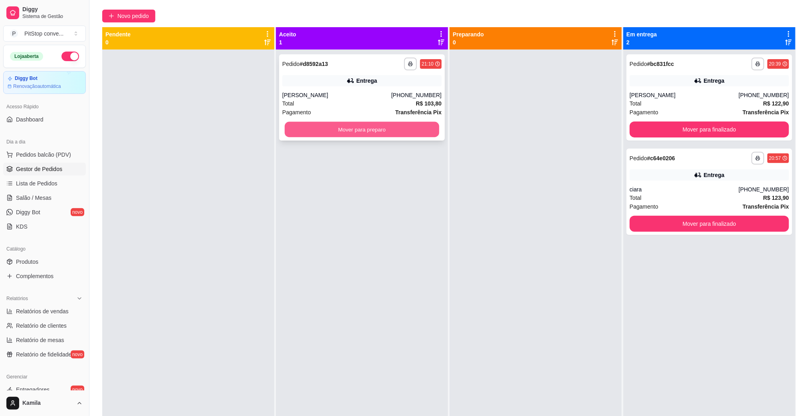
click at [375, 129] on button "Mover para preparo" at bounding box center [362, 130] width 154 height 16
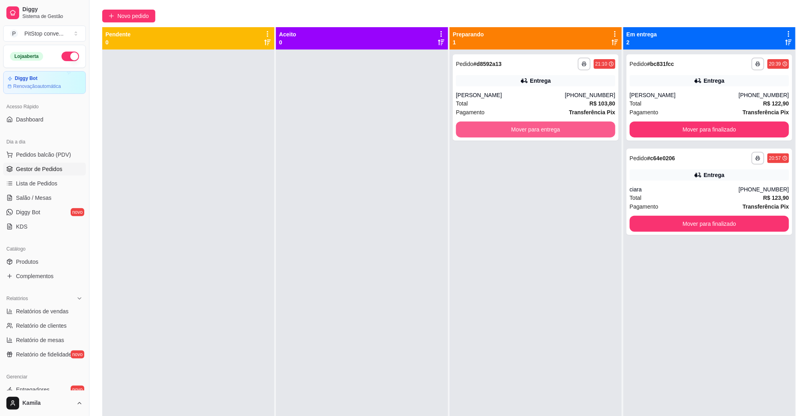
click at [419, 126] on div at bounding box center [362, 258] width 172 height 416
click at [480, 126] on button "Mover para entrega" at bounding box center [535, 130] width 154 height 16
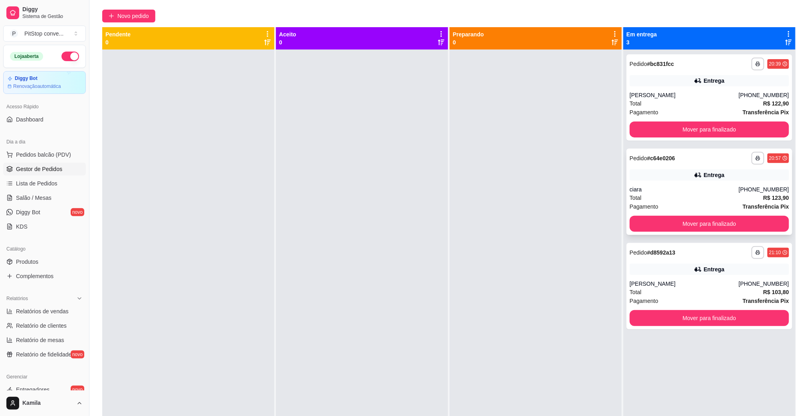
click at [671, 172] on div "Entrega" at bounding box center [709, 174] width 159 height 11
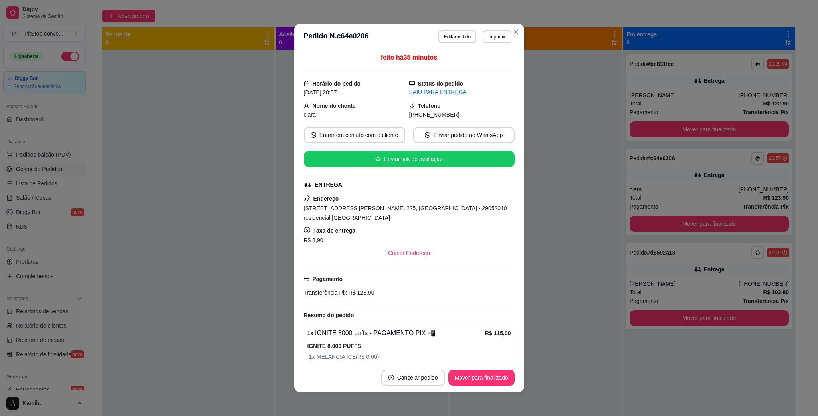
click at [444, 210] on span "[STREET_ADDRESS][PERSON_NAME] 225, [GEOGRAPHIC_DATA] - 29052010 residencial [GE…" at bounding box center [405, 213] width 203 height 16
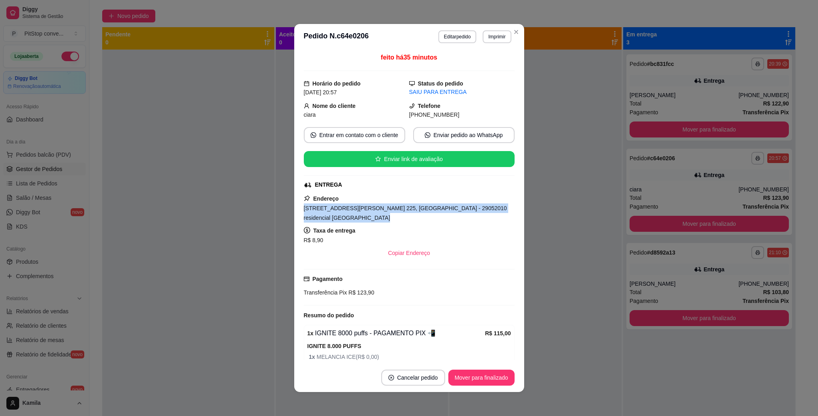
click at [444, 210] on span "[STREET_ADDRESS][PERSON_NAME] 225, [GEOGRAPHIC_DATA] - 29052010 residencial [GE…" at bounding box center [405, 213] width 203 height 16
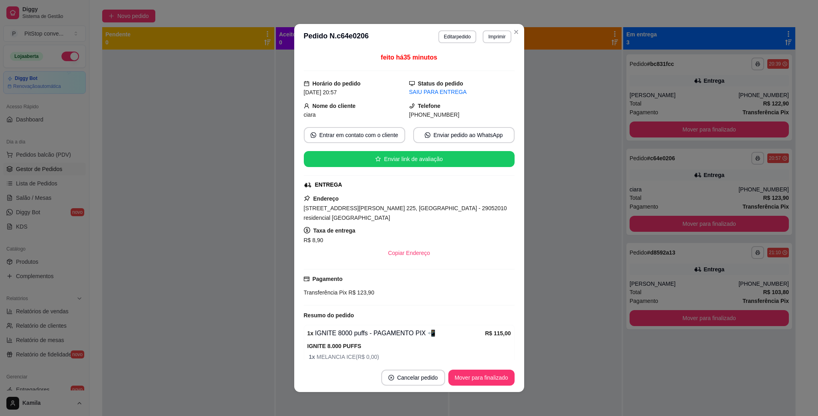
click at [424, 114] on span "[PHONE_NUMBER]" at bounding box center [434, 114] width 50 height 6
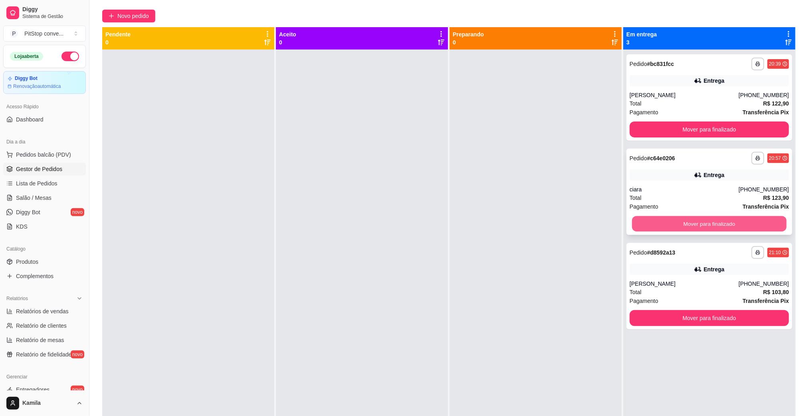
click at [684, 225] on button "Mover para finalizado" at bounding box center [709, 224] width 154 height 16
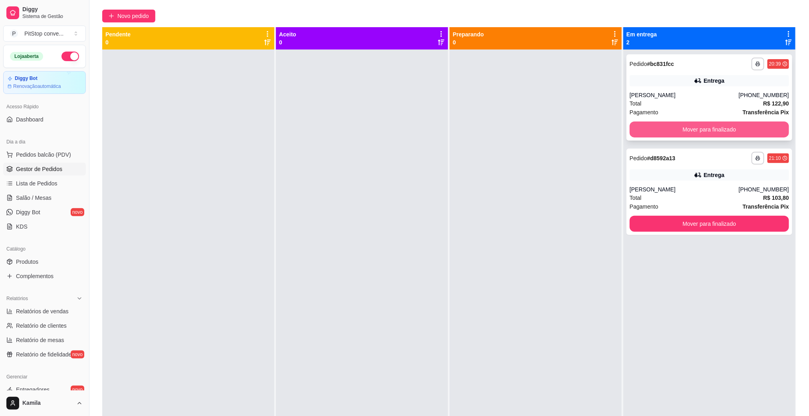
click at [724, 136] on button "Mover para finalizado" at bounding box center [709, 129] width 159 height 16
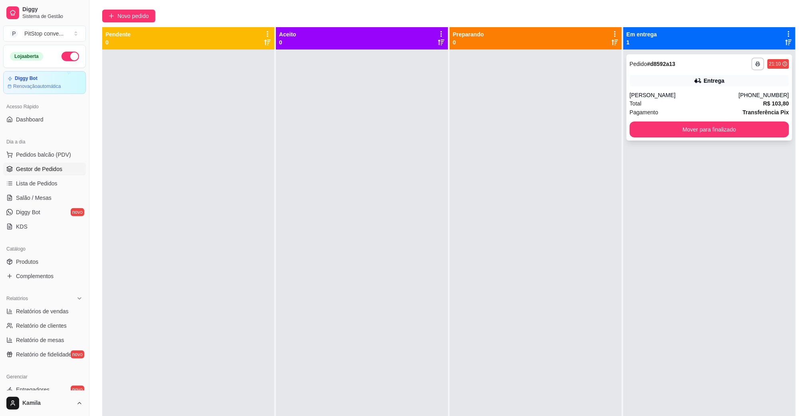
click at [646, 96] on div "[PERSON_NAME]" at bounding box center [684, 95] width 109 height 8
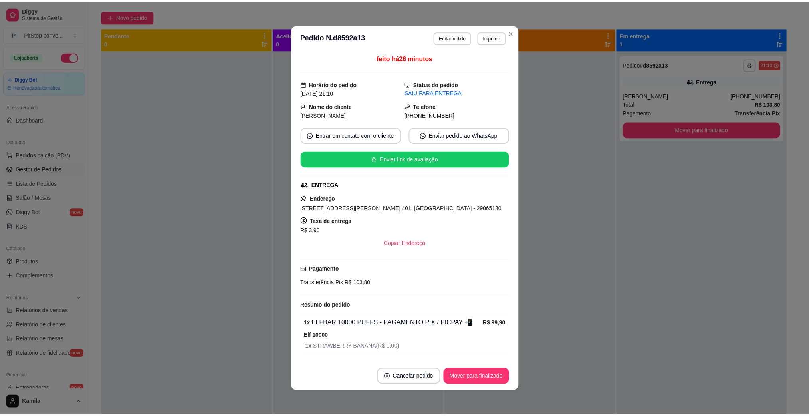
scroll to position [30, 0]
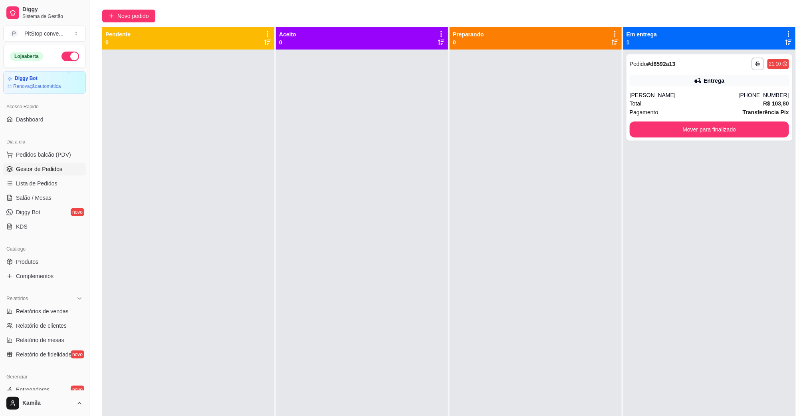
click at [61, 58] on button "button" at bounding box center [70, 56] width 18 height 10
click at [709, 131] on button "Mover para finalizado" at bounding box center [709, 129] width 159 height 16
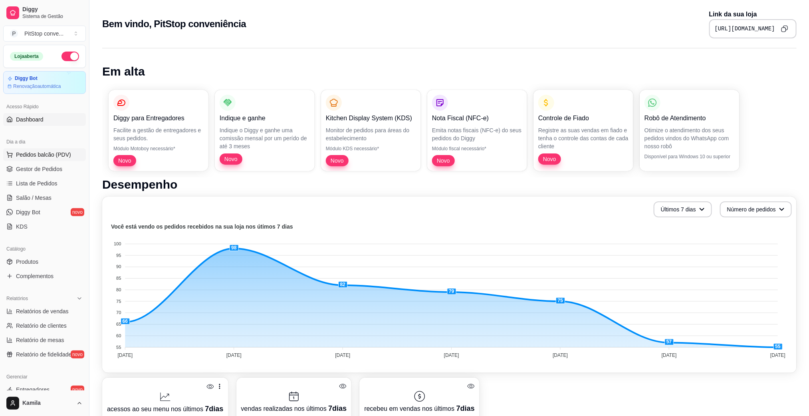
click at [22, 156] on span "Pedidos balcão (PDV)" at bounding box center [43, 155] width 55 height 8
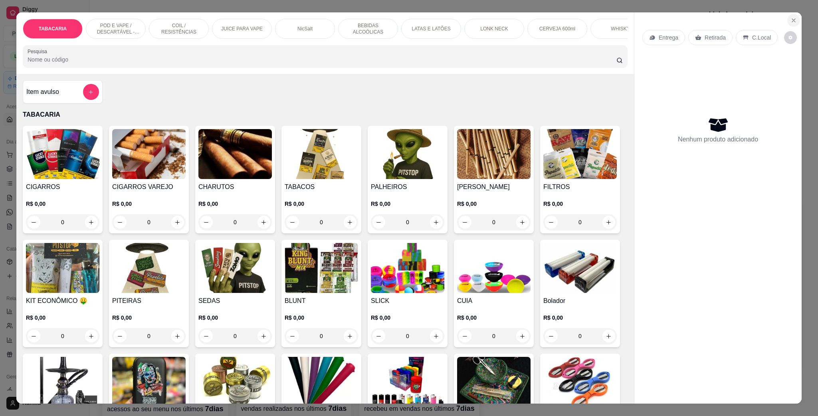
click at [790, 20] on icon "Close" at bounding box center [793, 20] width 6 height 6
